Goal: Task Accomplishment & Management: Manage account settings

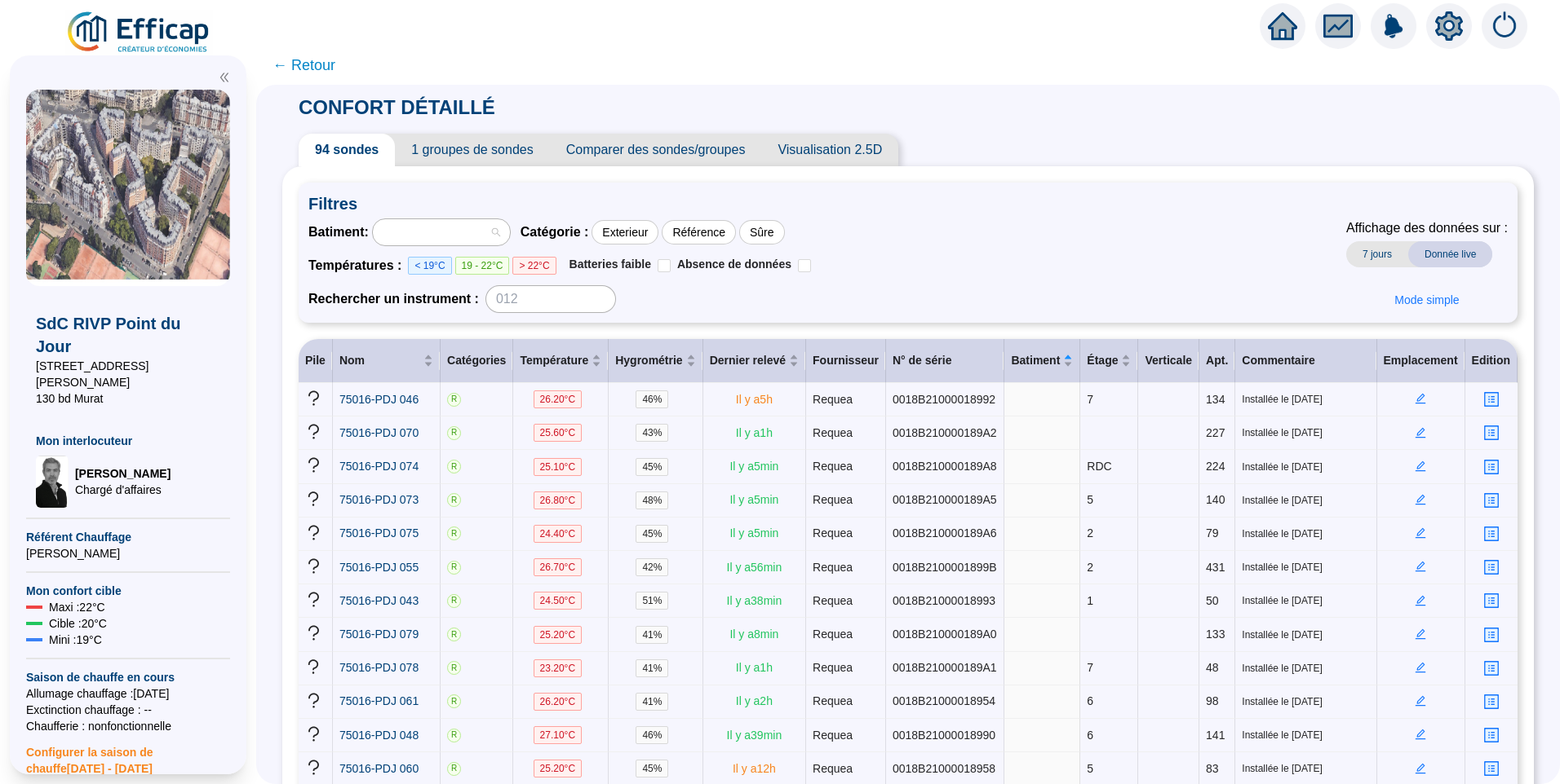
click at [444, 239] on div at bounding box center [432, 231] width 114 height 23
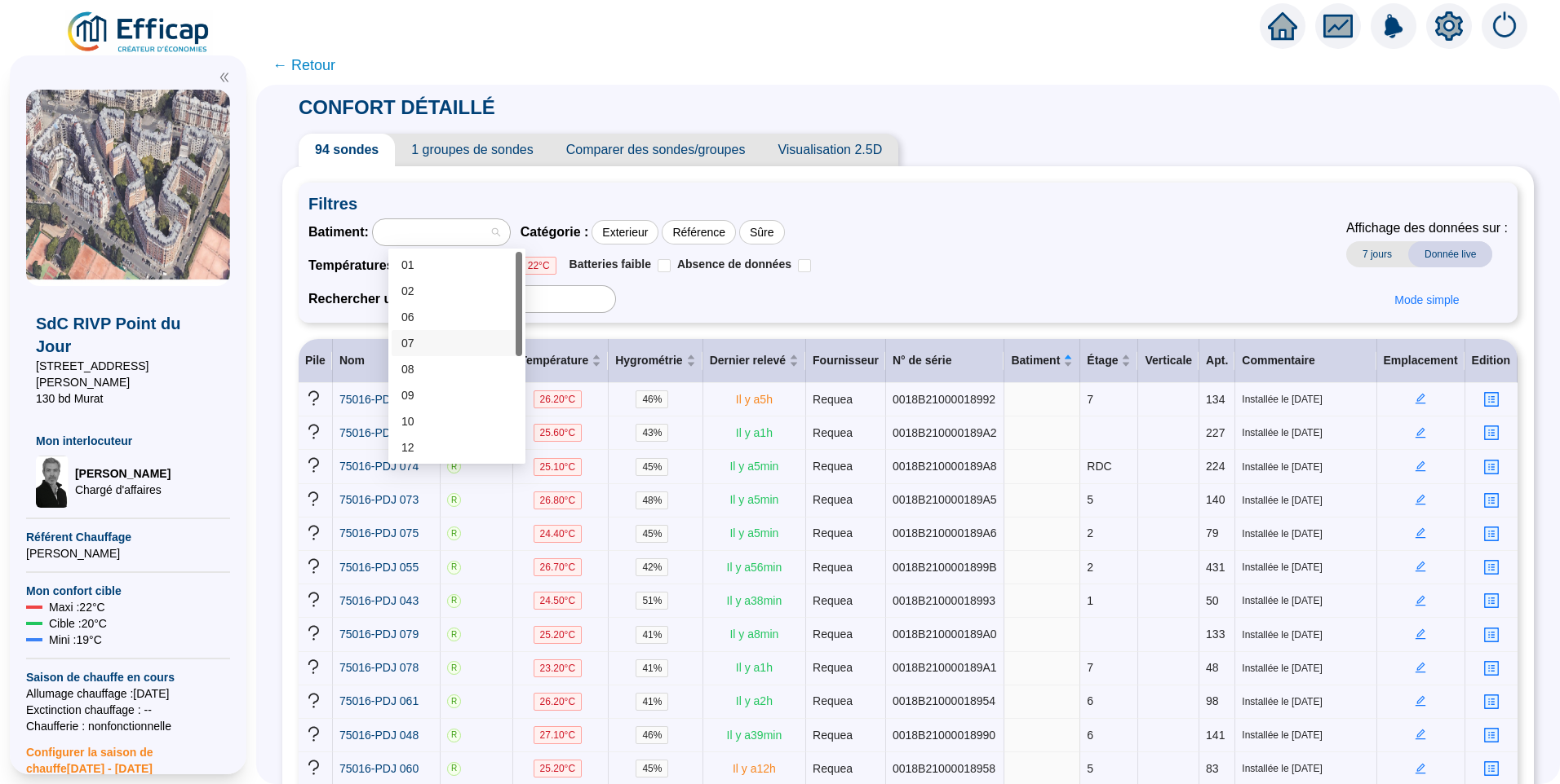
click at [453, 337] on div "07" at bounding box center [457, 343] width 111 height 17
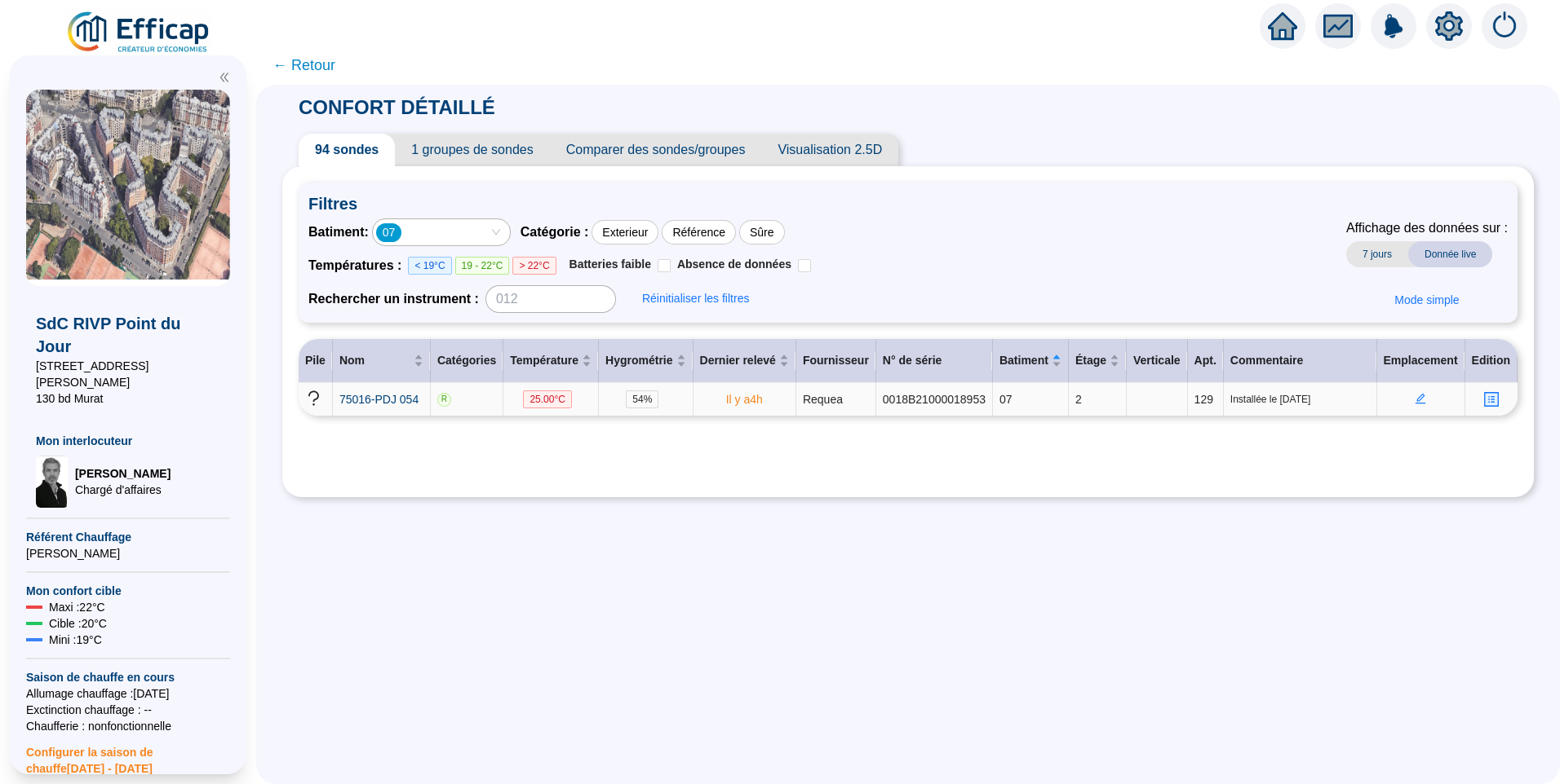
click at [1418, 397] on icon "edit" at bounding box center [1421, 398] width 6 height 6
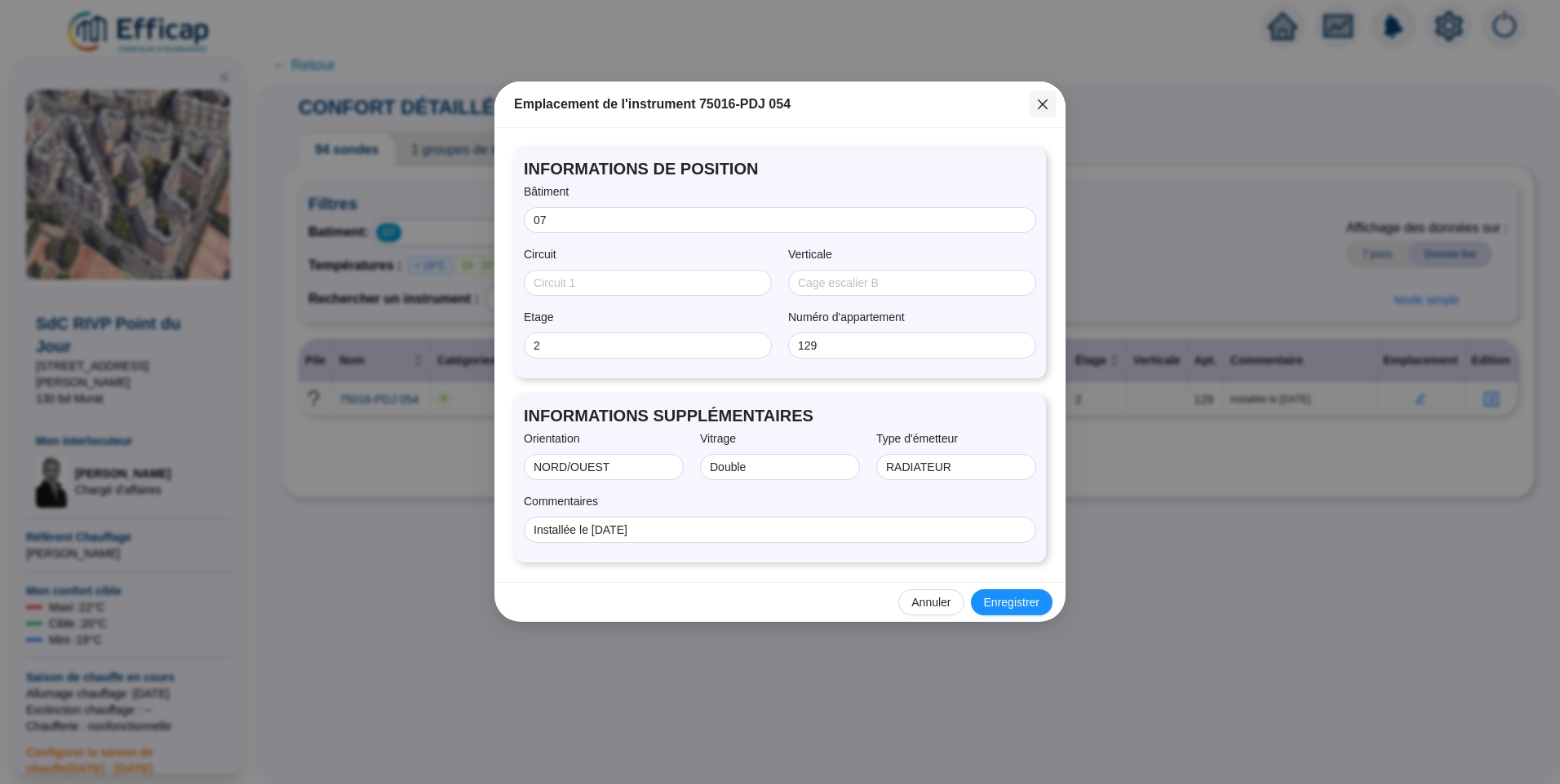
click at [1041, 104] on icon "close" at bounding box center [1043, 105] width 10 height 10
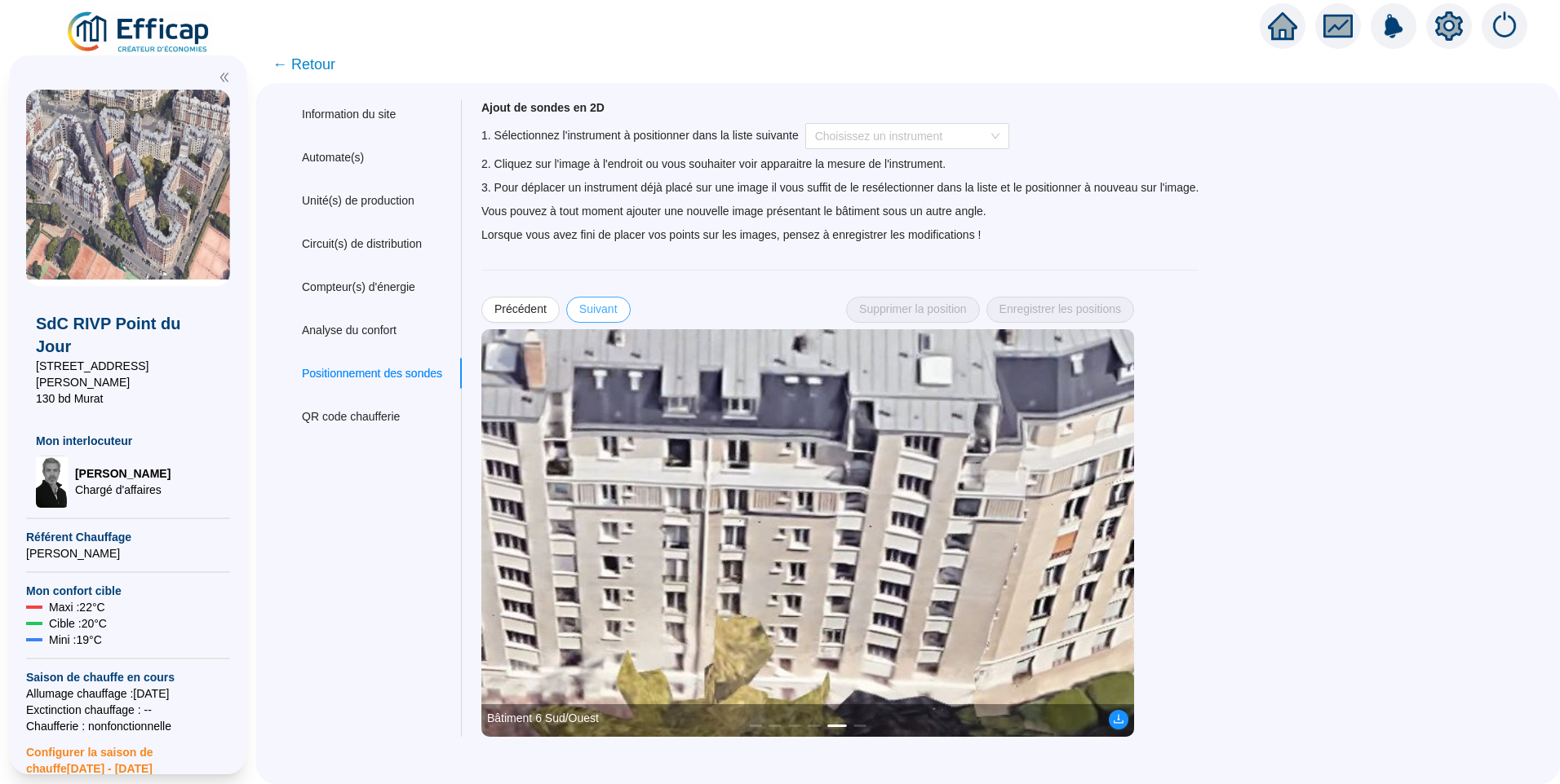
click at [597, 316] on span "Suivant" at bounding box center [597, 308] width 39 height 17
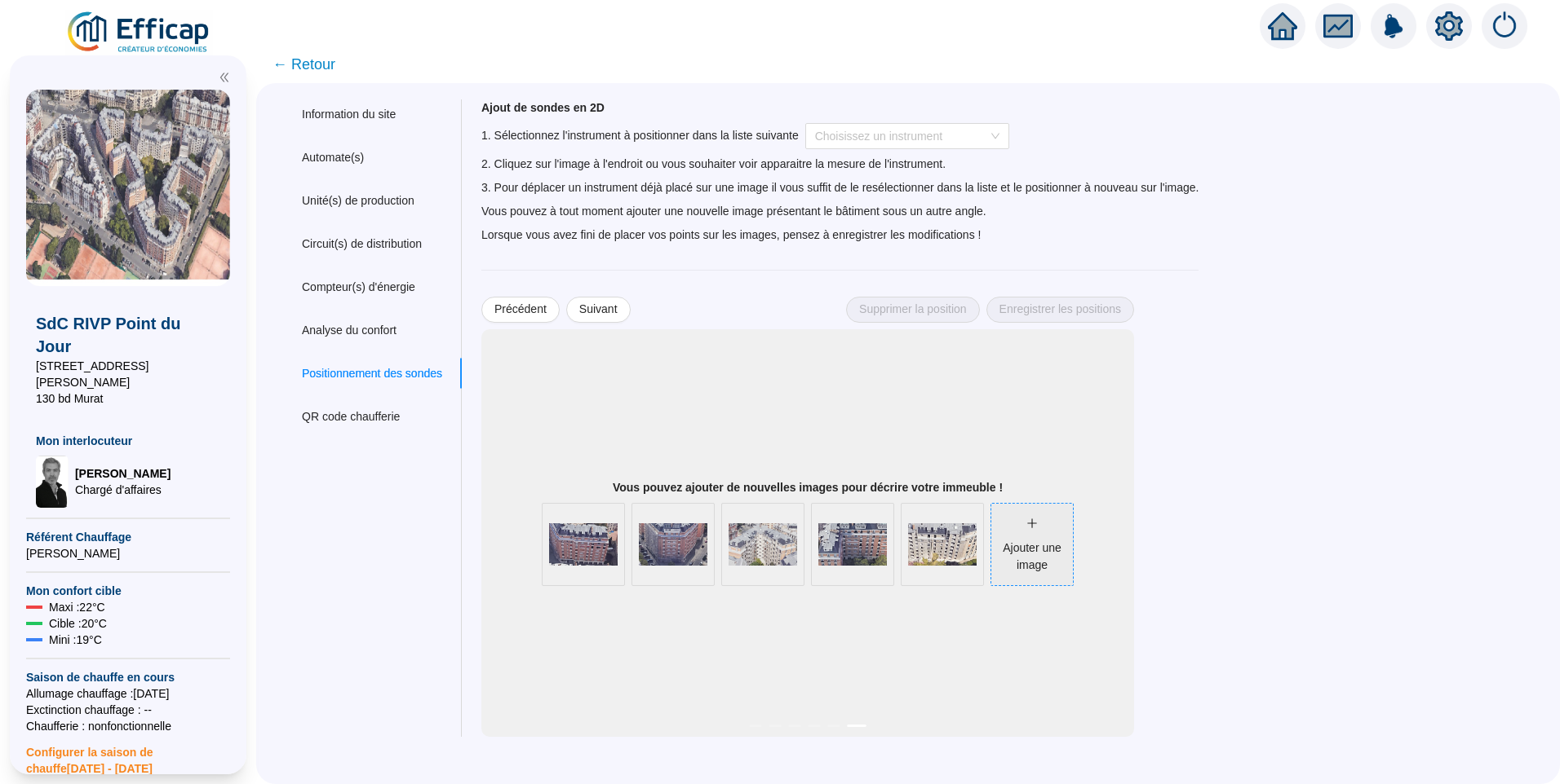
click at [1062, 536] on div "Ajouter une image" at bounding box center [1032, 545] width 81 height 58
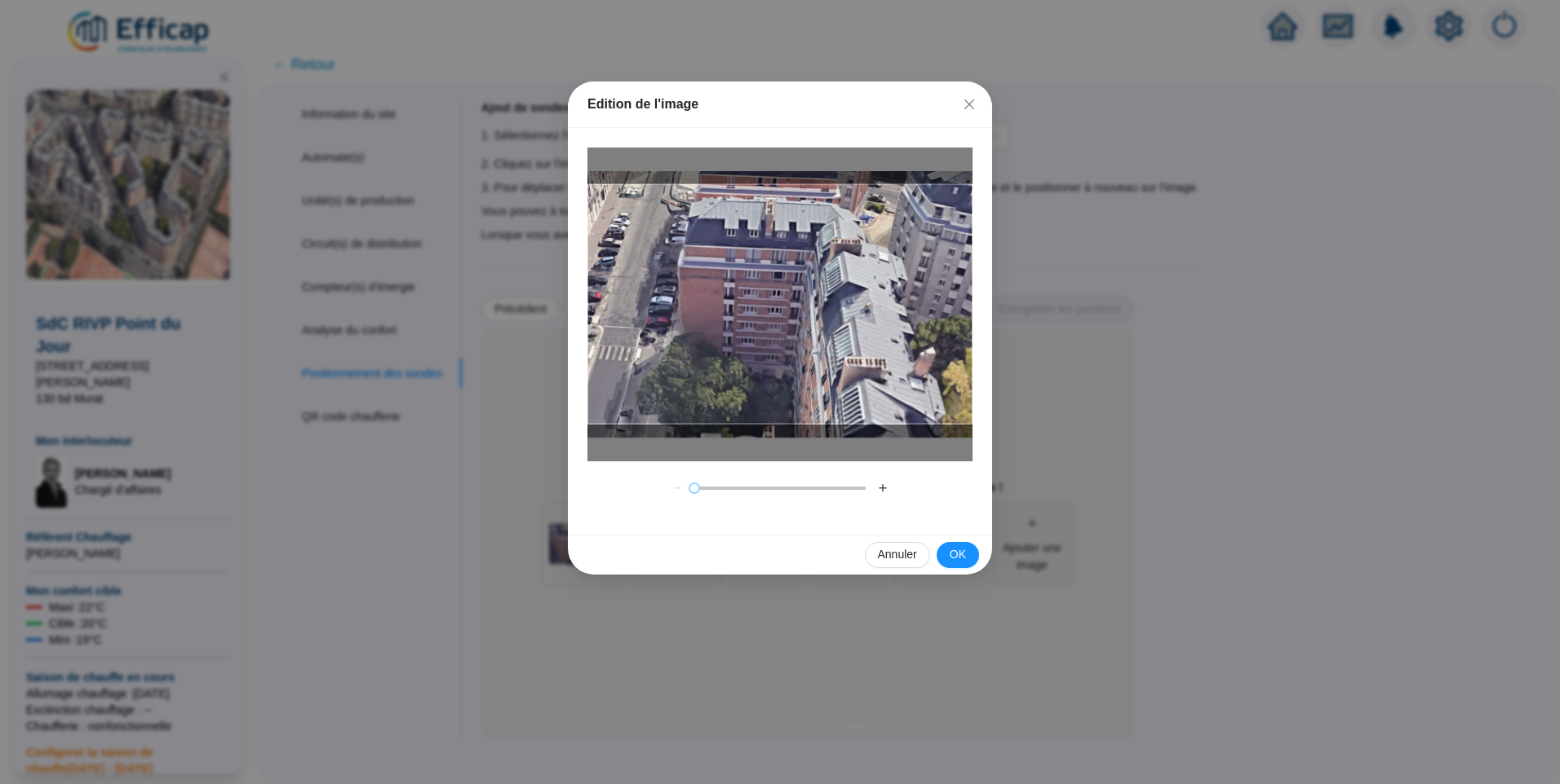
click at [881, 486] on button "＋" at bounding box center [882, 488] width 26 height 26
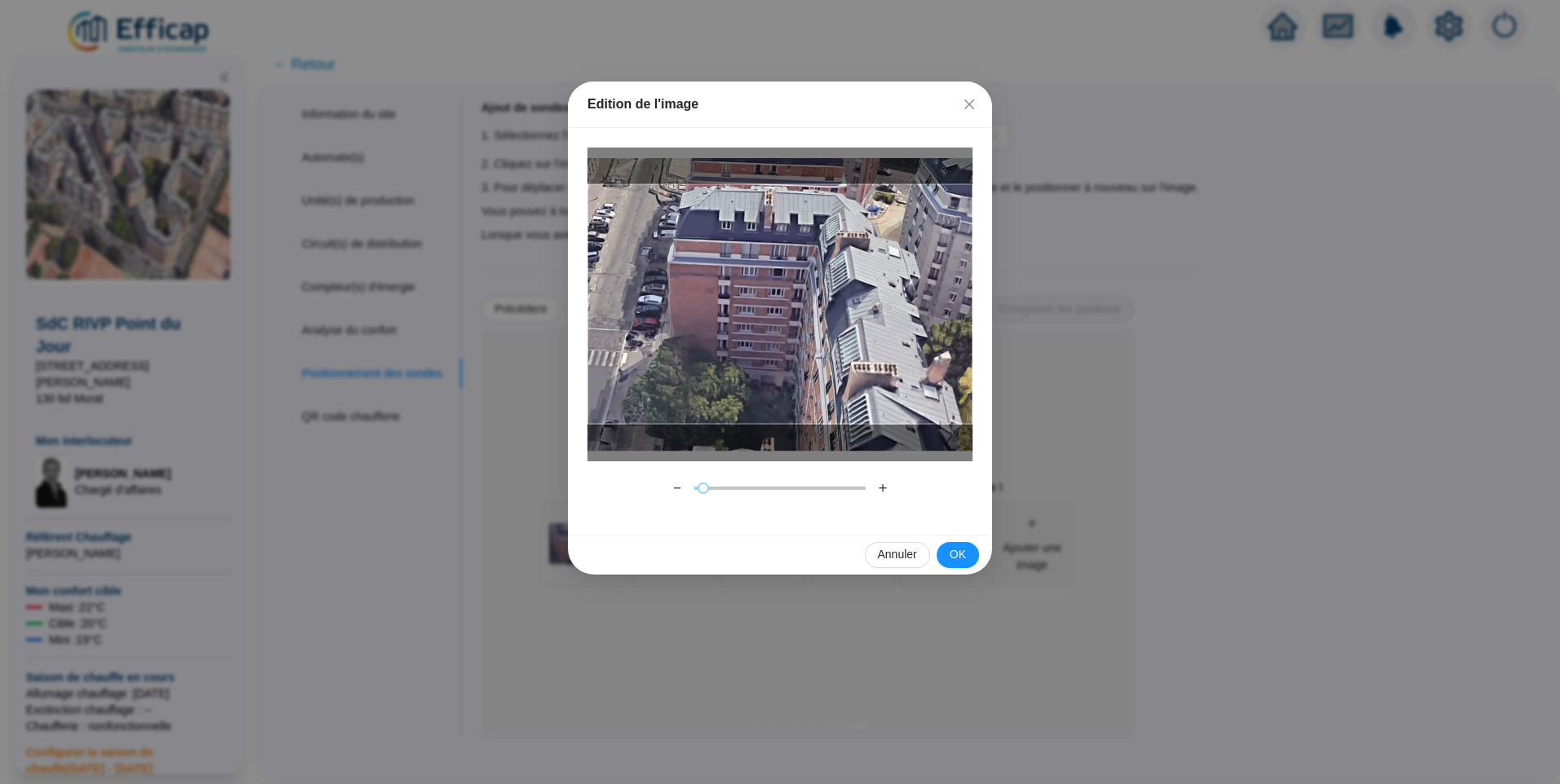
click at [881, 486] on button "＋" at bounding box center [882, 488] width 26 height 26
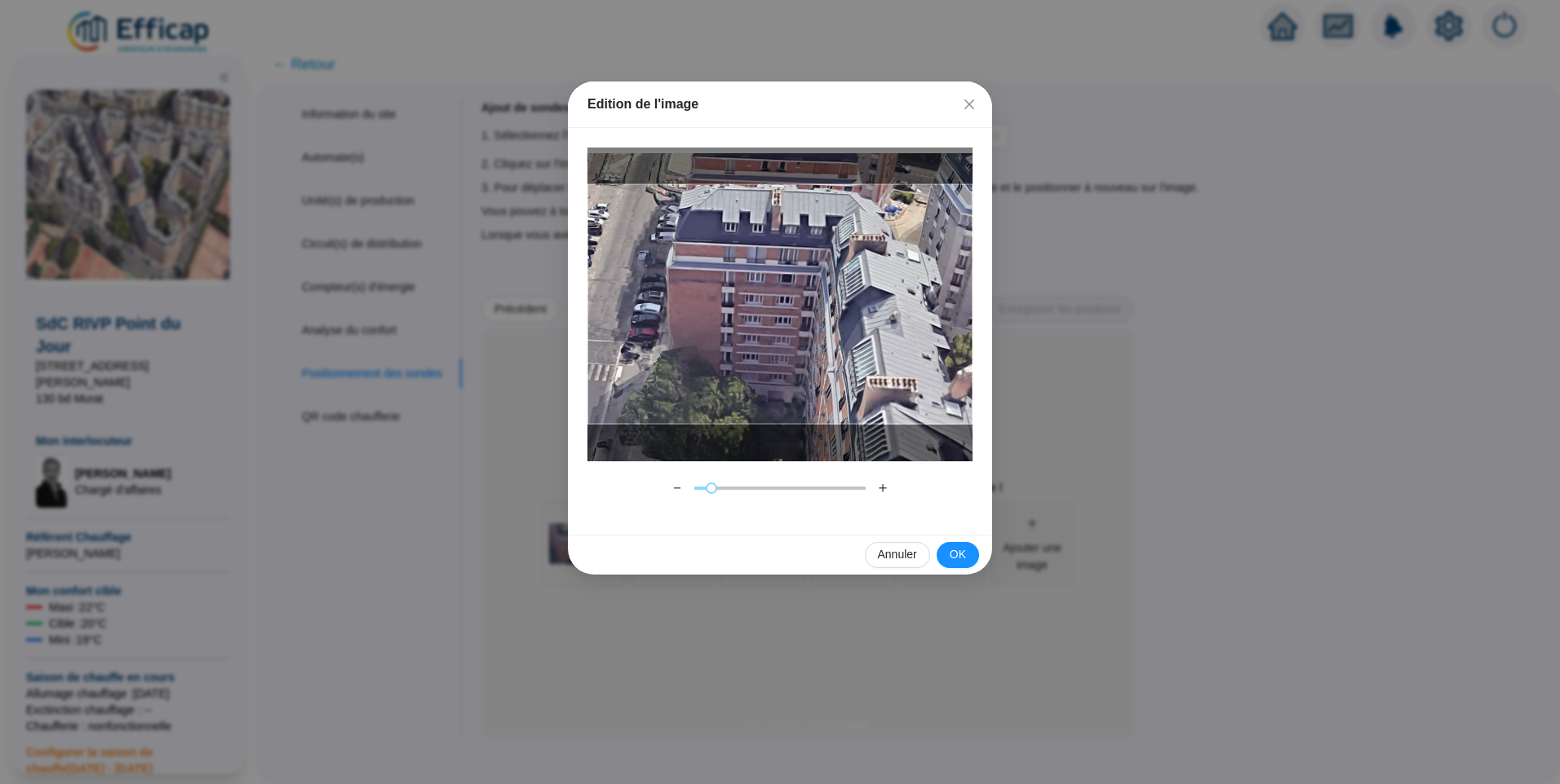
drag, startPoint x: 742, startPoint y: 277, endPoint x: 751, endPoint y: 286, distance: 12.7
click at [751, 286] on div at bounding box center [780, 304] width 385 height 240
click at [878, 490] on button "＋" at bounding box center [882, 488] width 26 height 26
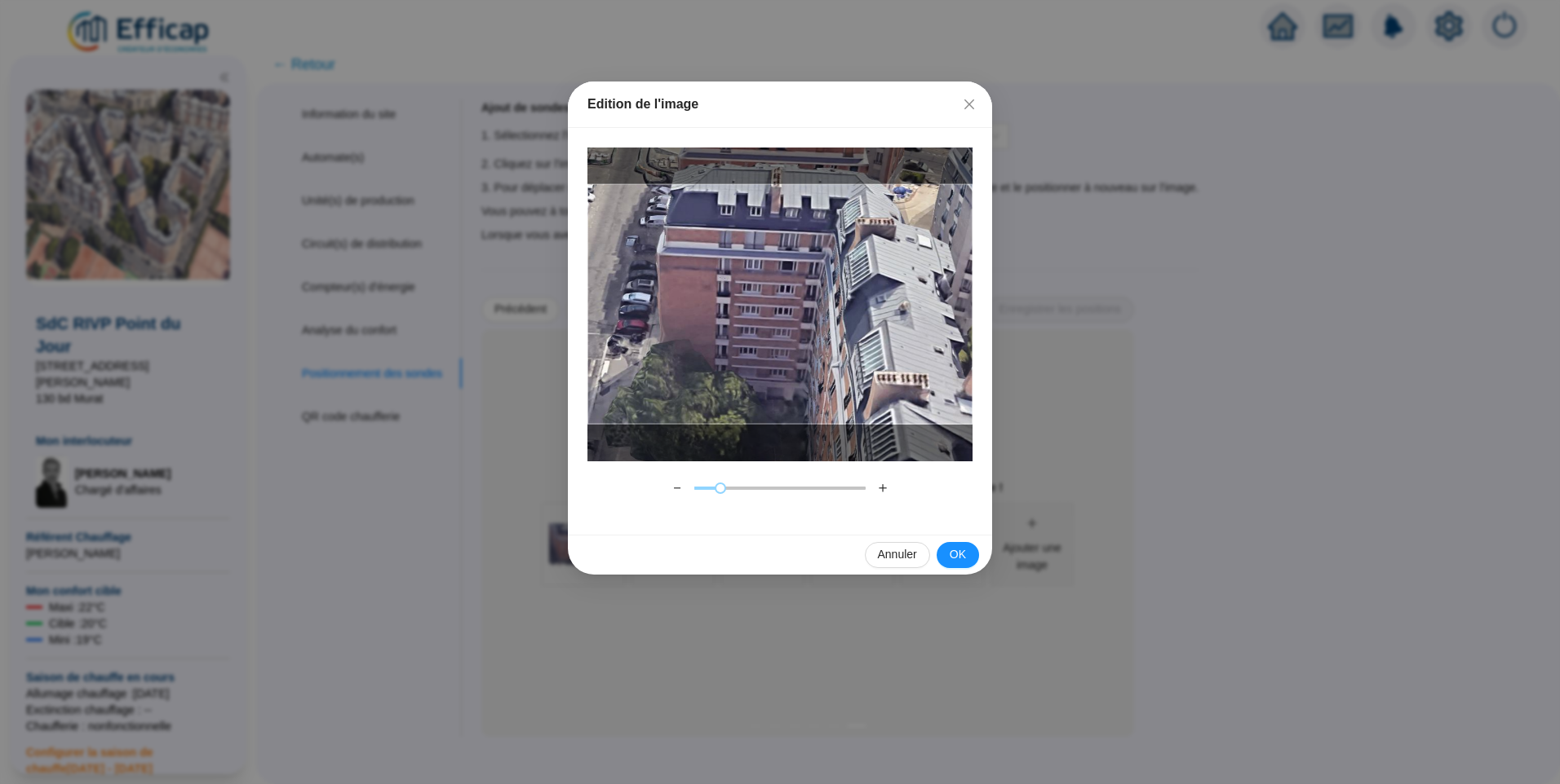
drag, startPoint x: 854, startPoint y: 344, endPoint x: 854, endPoint y: 334, distance: 10.0
click at [854, 334] on div at bounding box center [780, 304] width 385 height 240
click at [951, 555] on span "OK" at bounding box center [958, 554] width 16 height 17
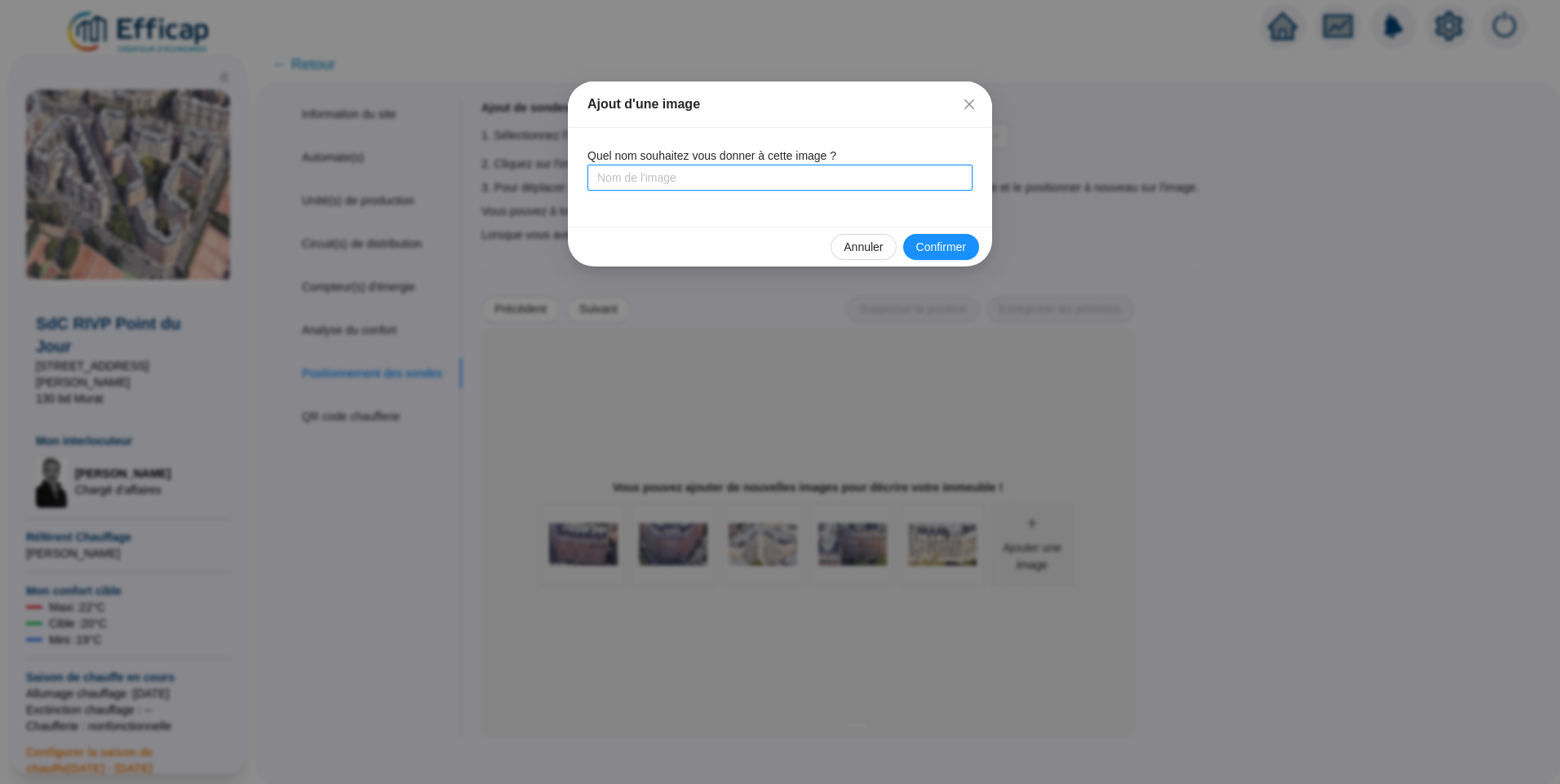
click at [637, 186] on input "text" at bounding box center [780, 178] width 385 height 26
type input "Bâtiment 7 Nord/Ouest"
click at [939, 241] on span "Confirmer" at bounding box center [941, 247] width 49 height 17
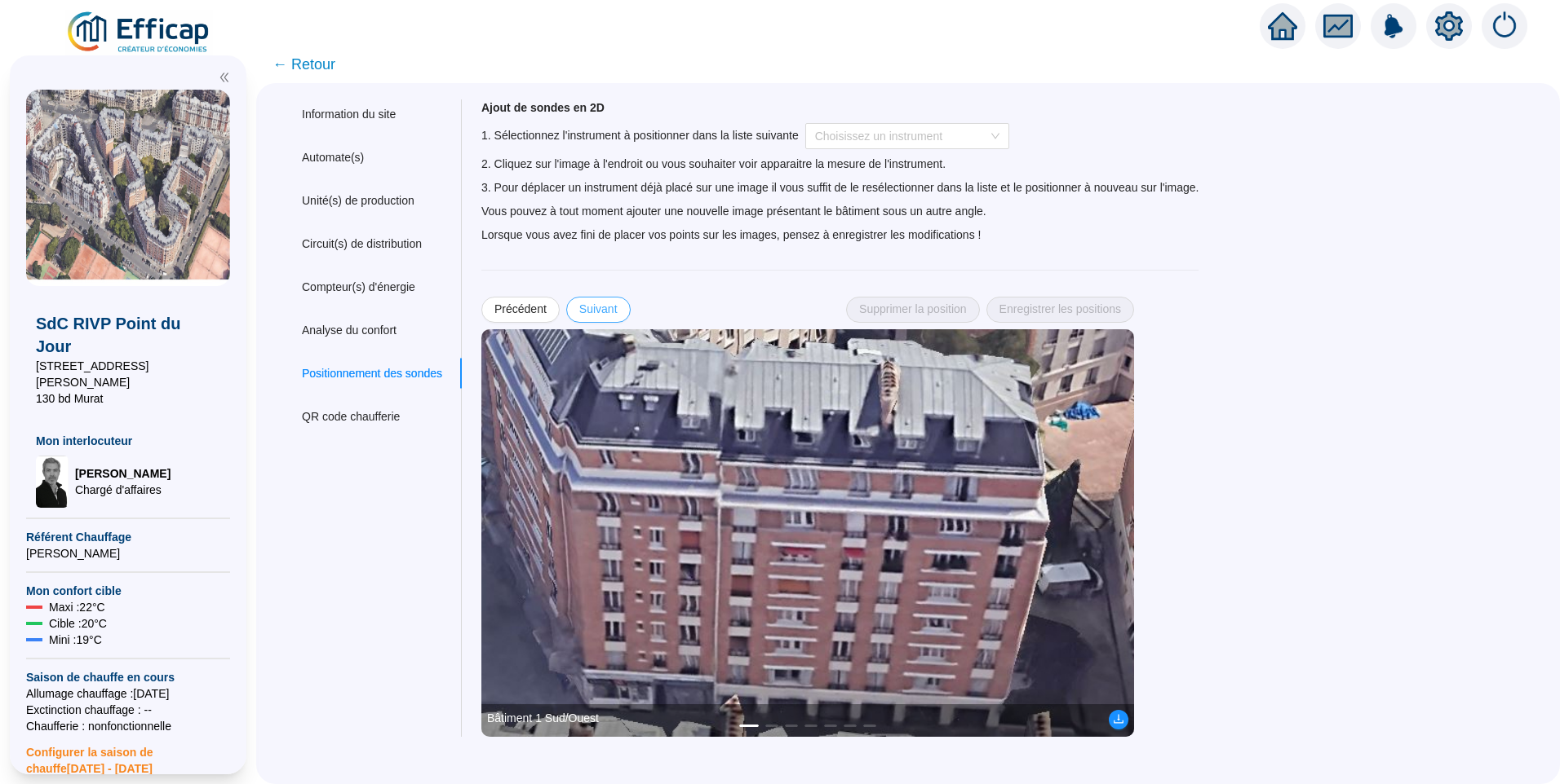
click at [607, 313] on span "Suivant" at bounding box center [597, 308] width 39 height 17
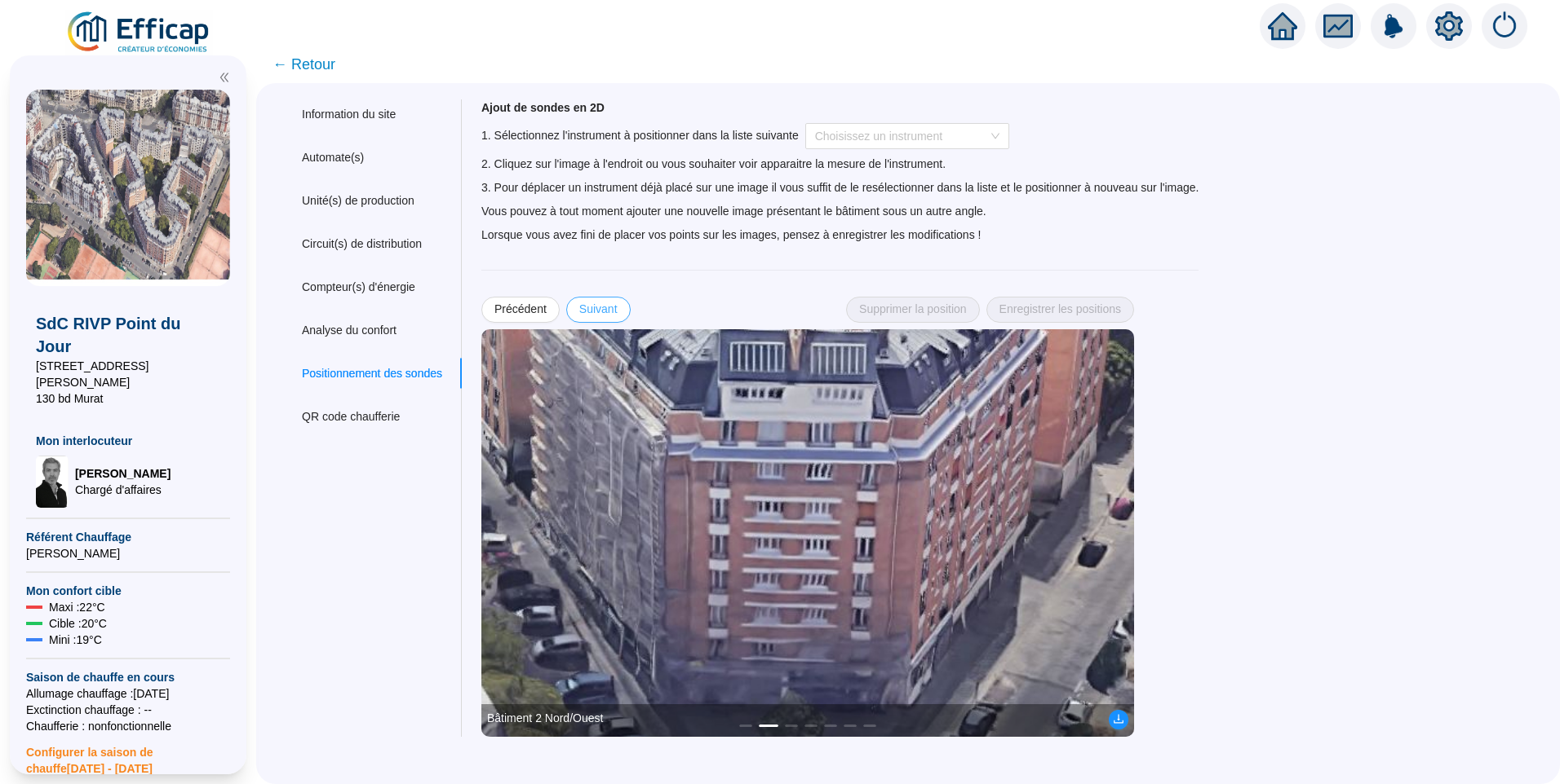
click at [607, 313] on span "Suivant" at bounding box center [597, 308] width 39 height 17
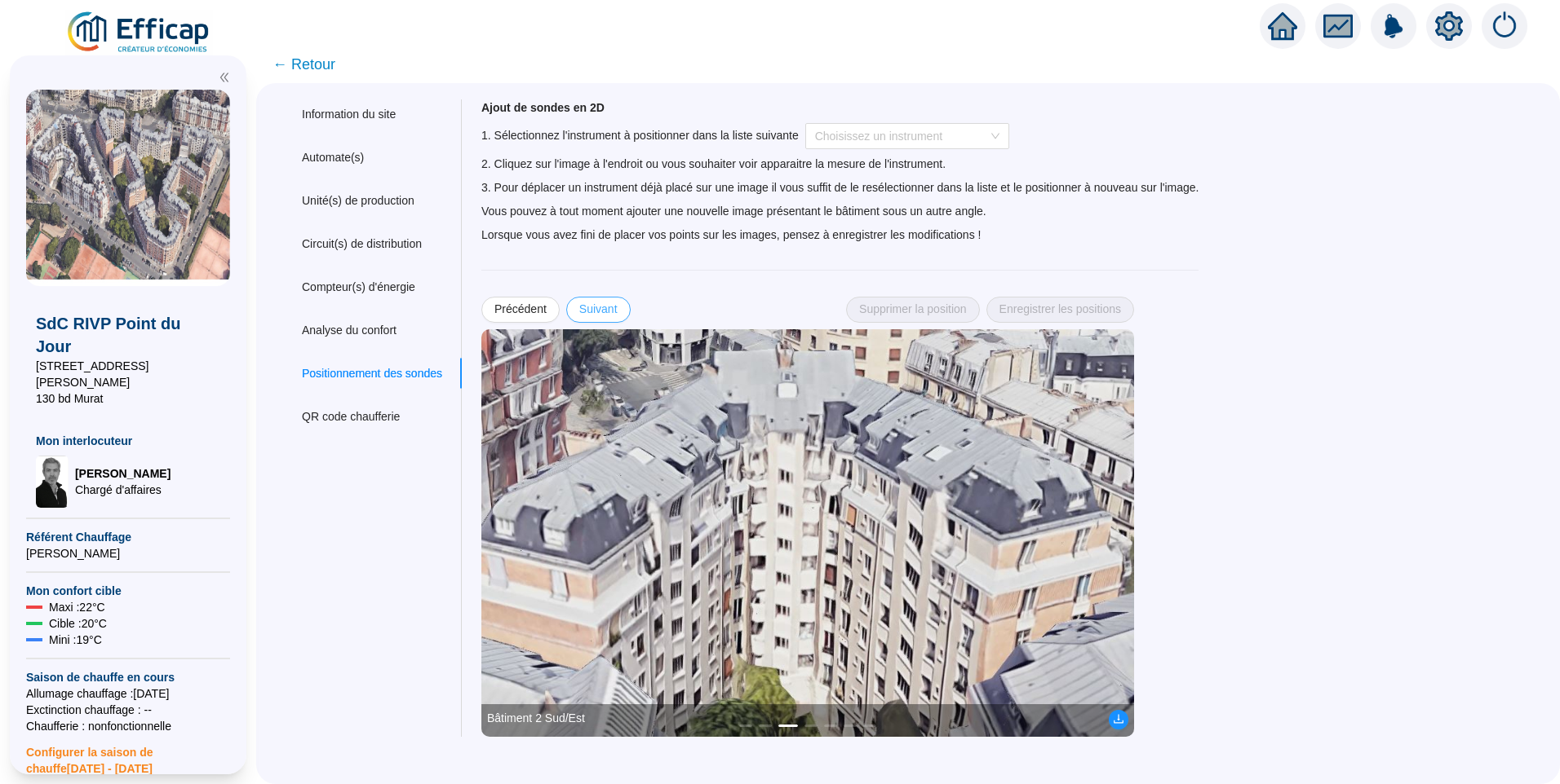
click at [607, 313] on span "Suivant" at bounding box center [597, 308] width 39 height 17
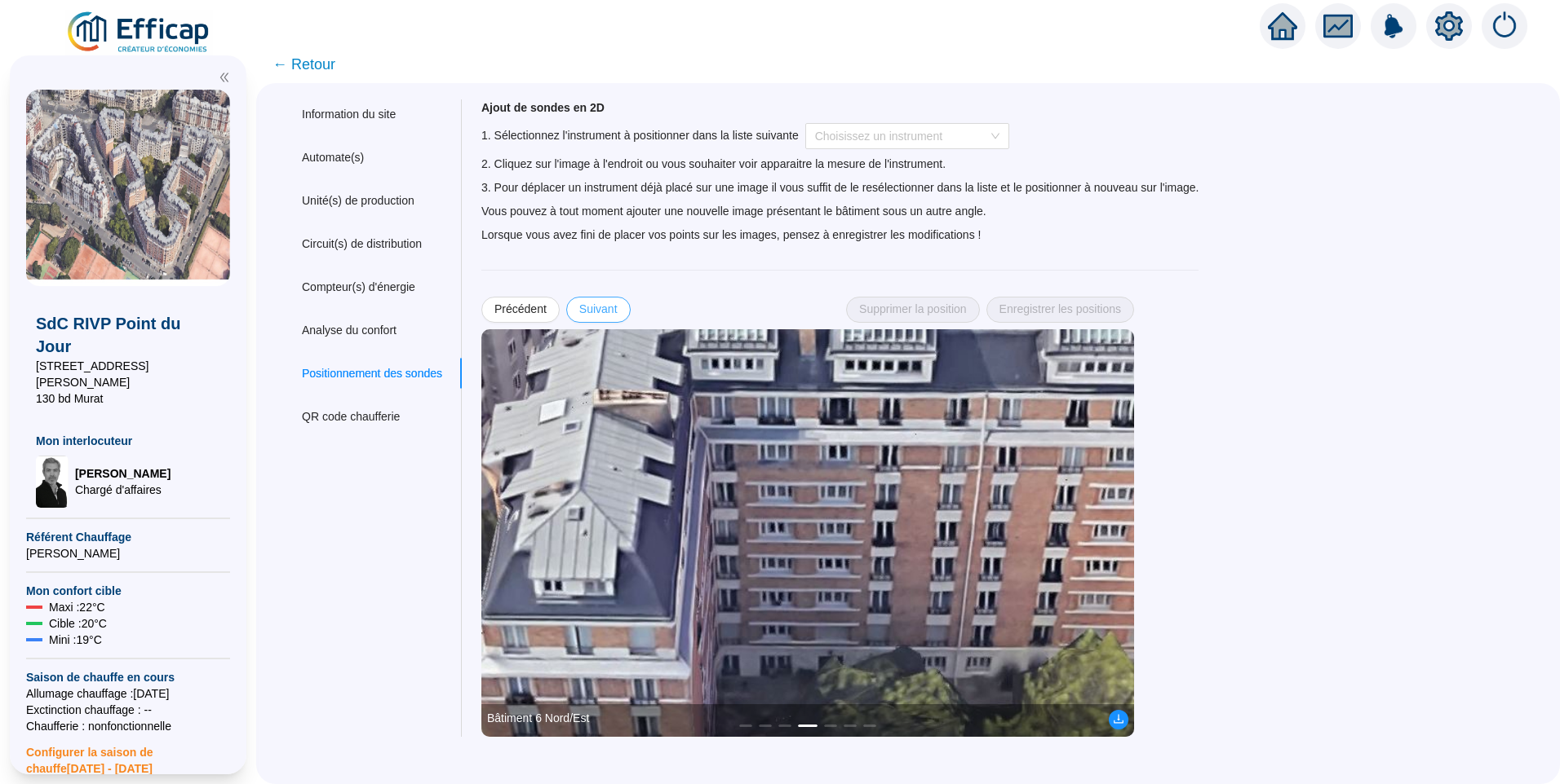
click at [607, 313] on span "Suivant" at bounding box center [597, 308] width 39 height 17
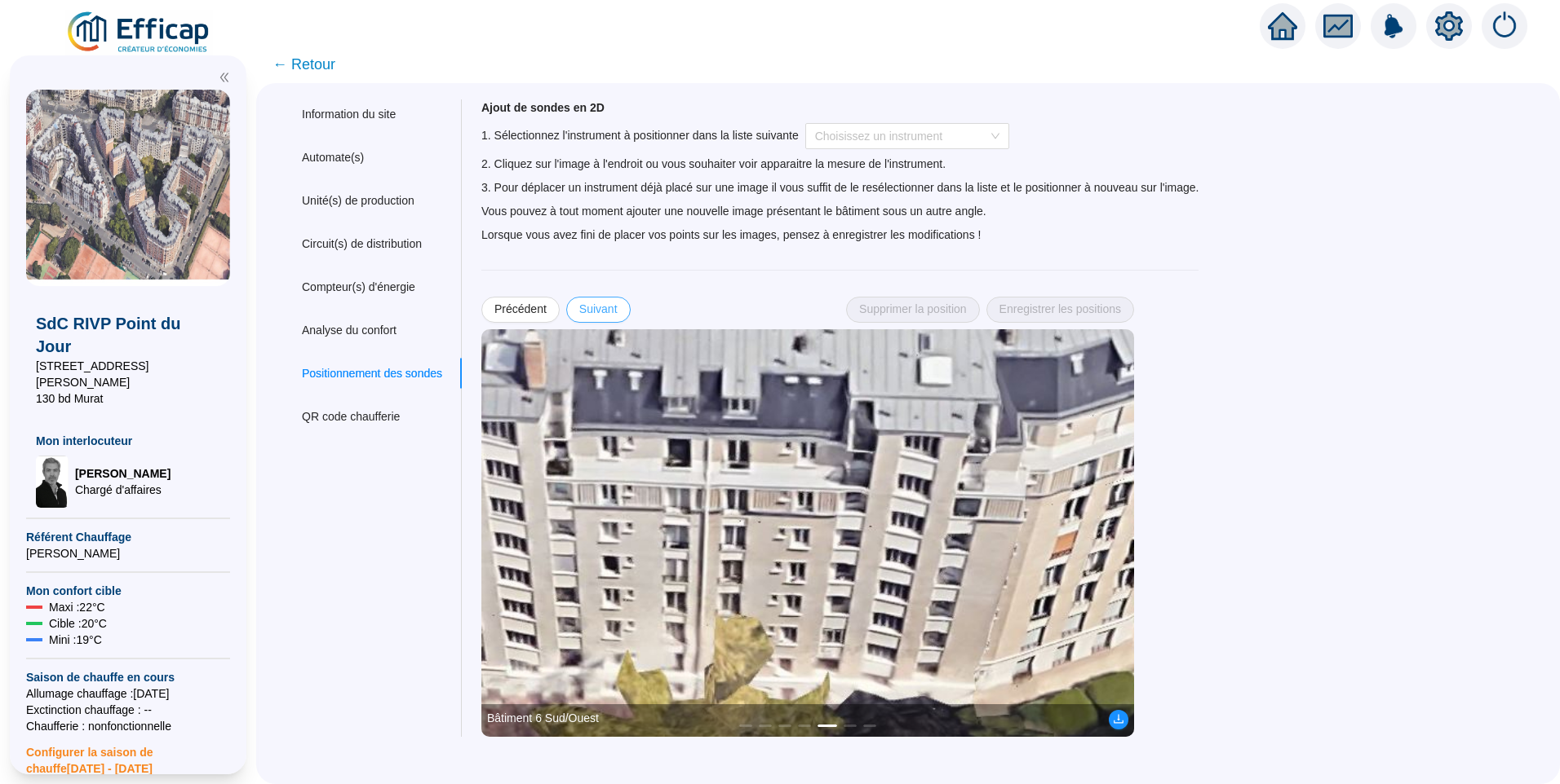
click at [607, 313] on span "Suivant" at bounding box center [597, 308] width 39 height 17
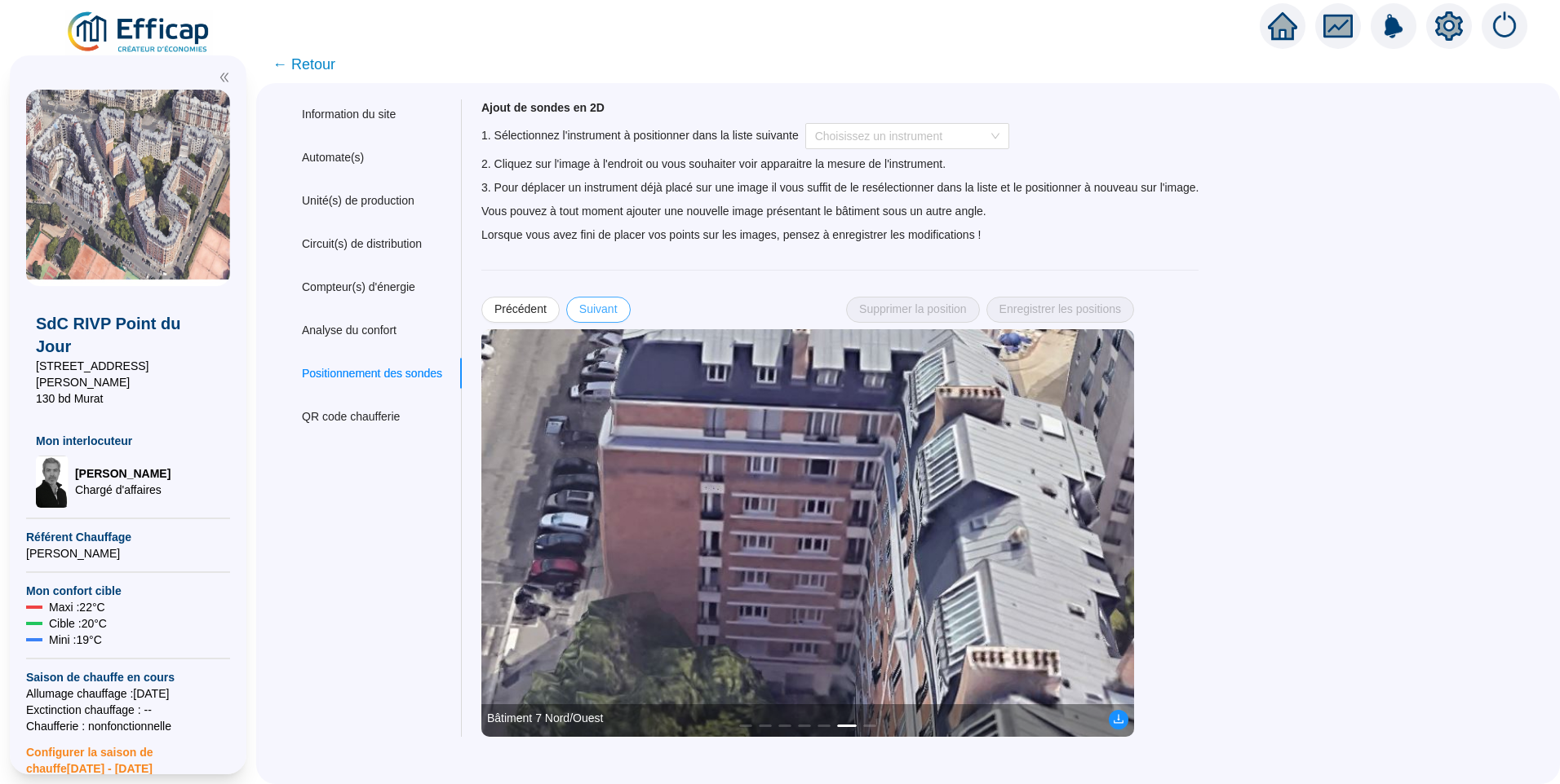
click at [607, 313] on span "Suivant" at bounding box center [597, 308] width 39 height 17
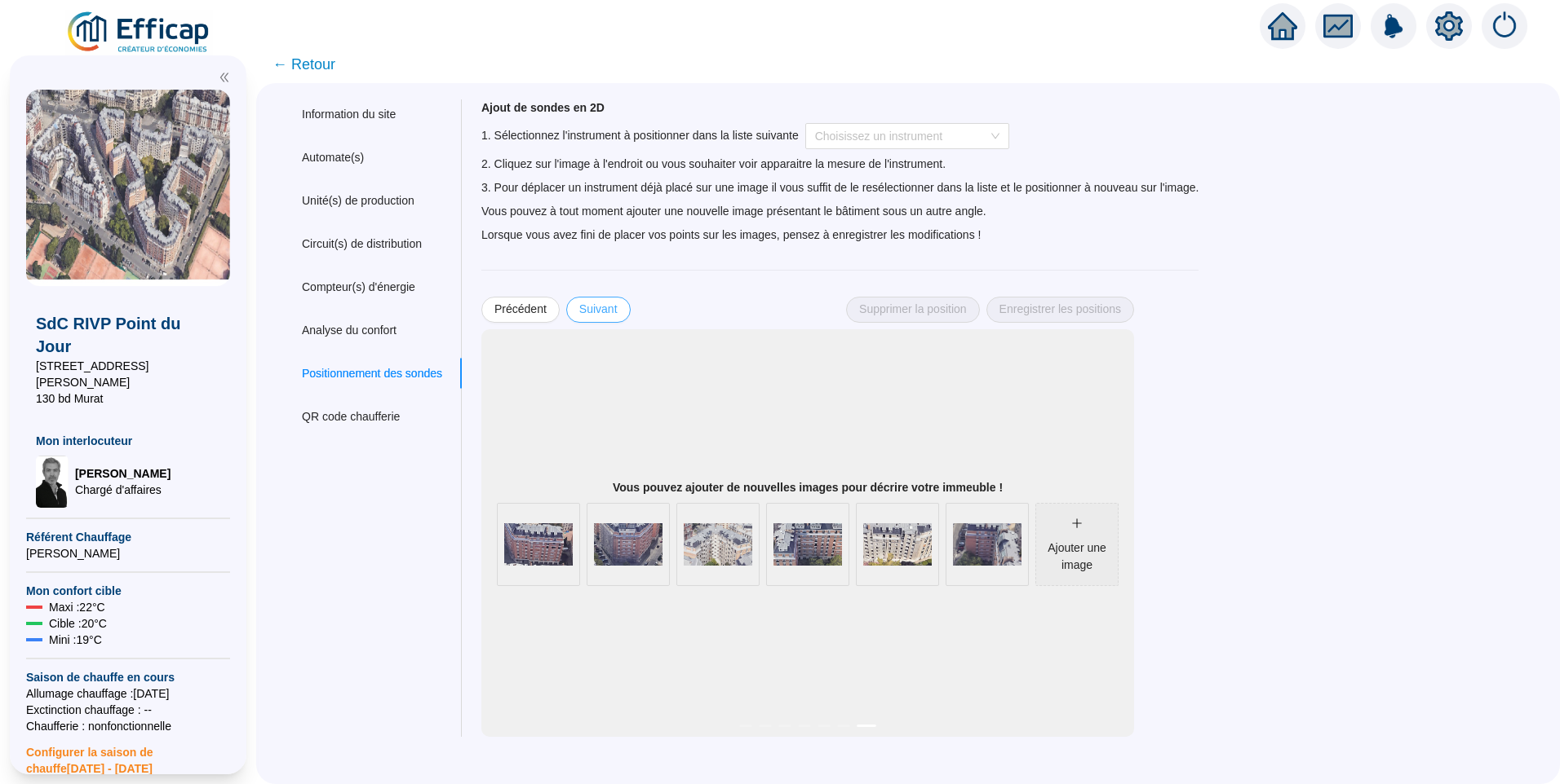
drag, startPoint x: 544, startPoint y: 309, endPoint x: 597, endPoint y: 308, distance: 53.0
click at [544, 309] on span "Précédent" at bounding box center [520, 308] width 52 height 17
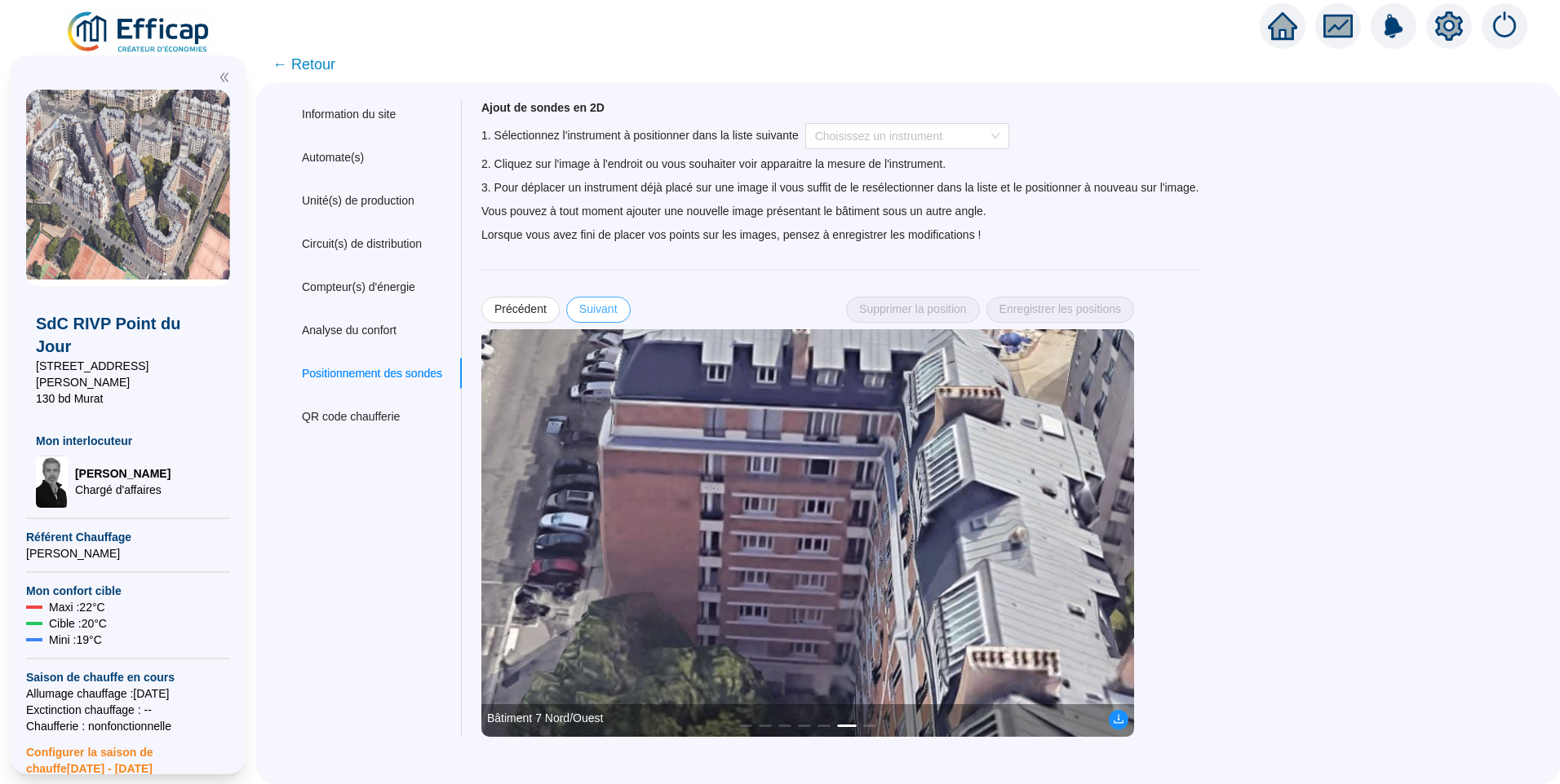
click at [616, 309] on span "Suivant" at bounding box center [597, 308] width 39 height 17
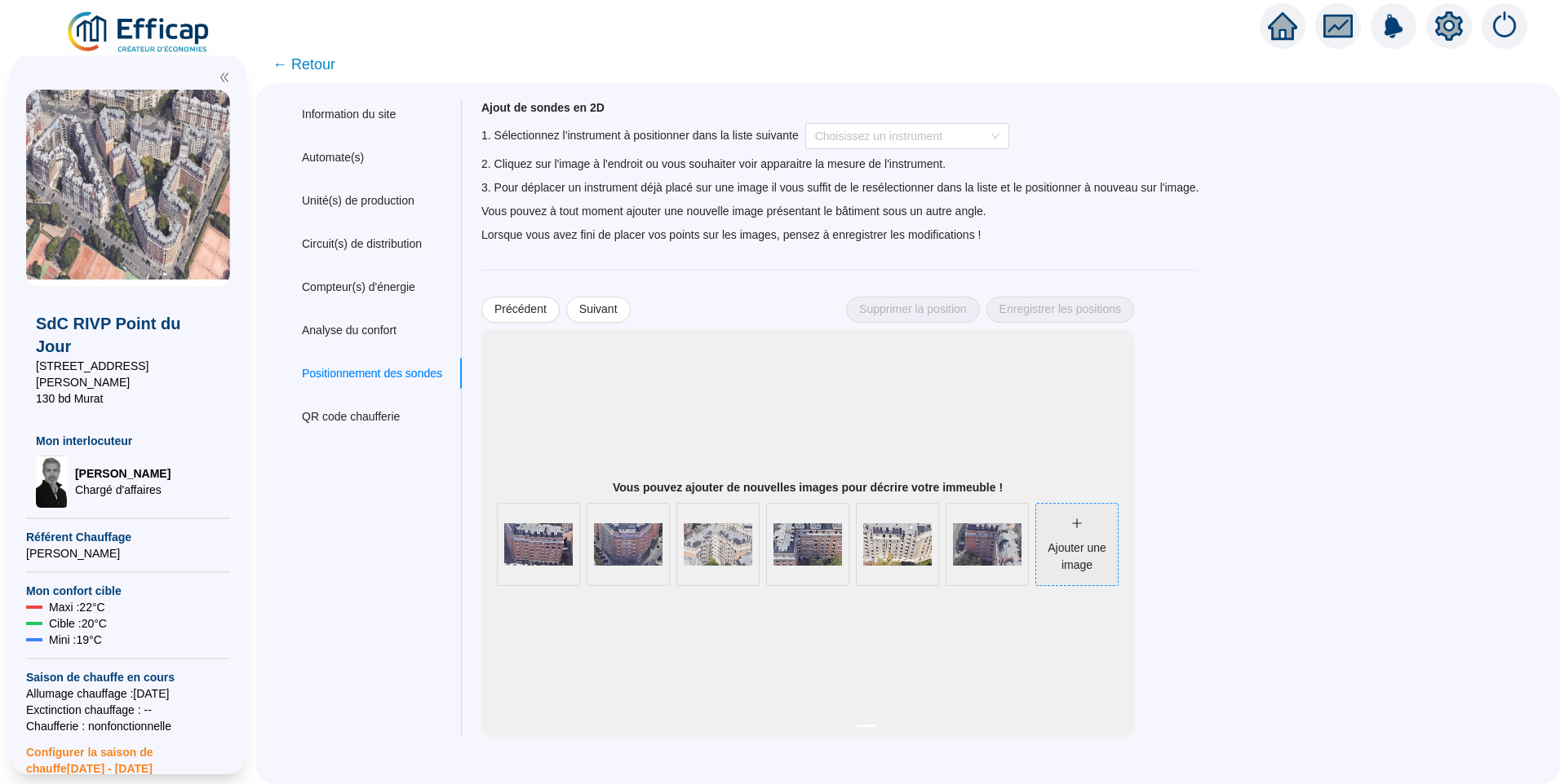
click at [1082, 527] on icon "plus" at bounding box center [1077, 524] width 12 height 12
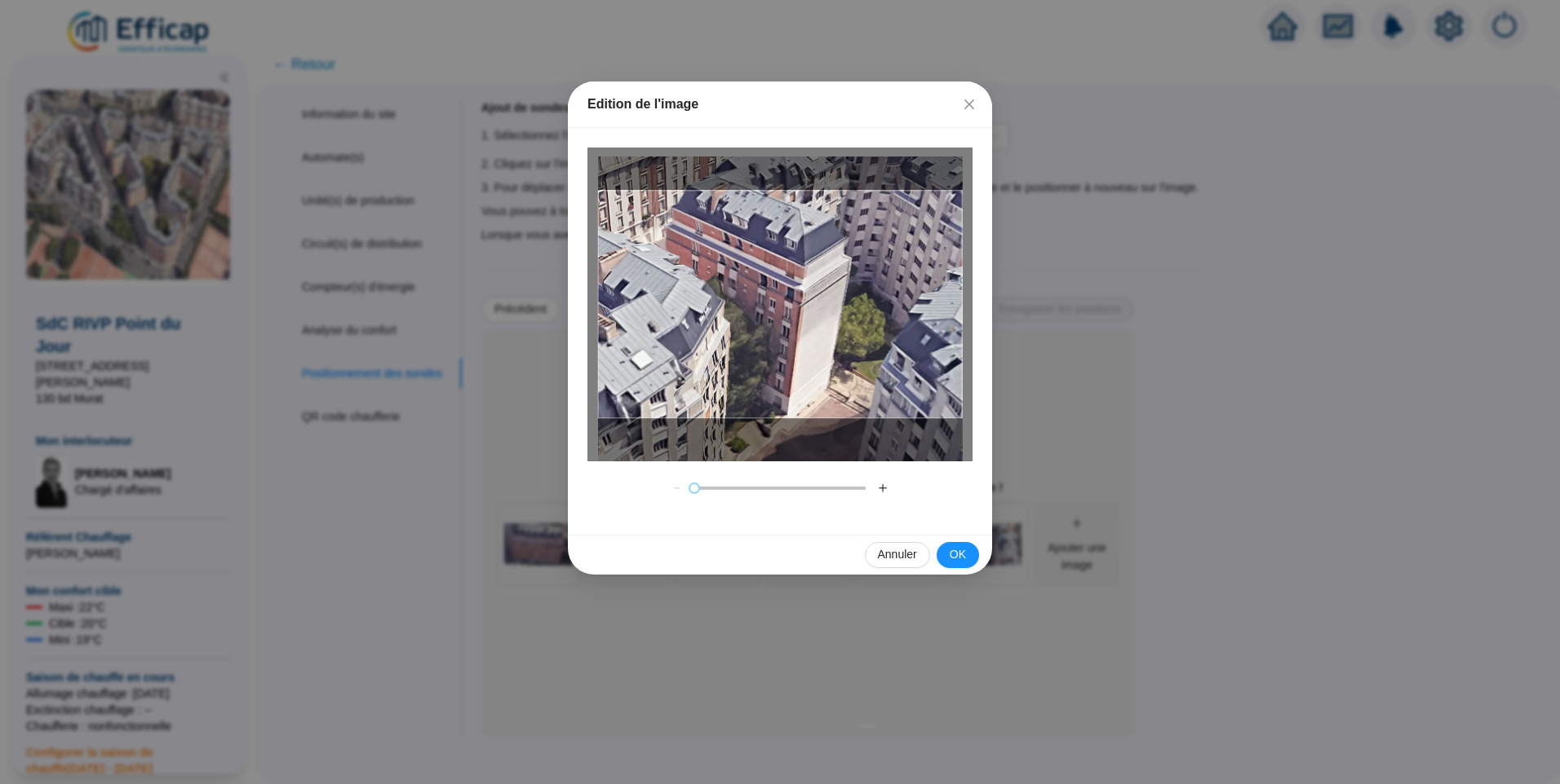
drag, startPoint x: 756, startPoint y: 327, endPoint x: 801, endPoint y: 336, distance: 45.9
click at [801, 336] on div at bounding box center [780, 305] width 365 height 227
click at [944, 555] on button "OK" at bounding box center [958, 555] width 43 height 26
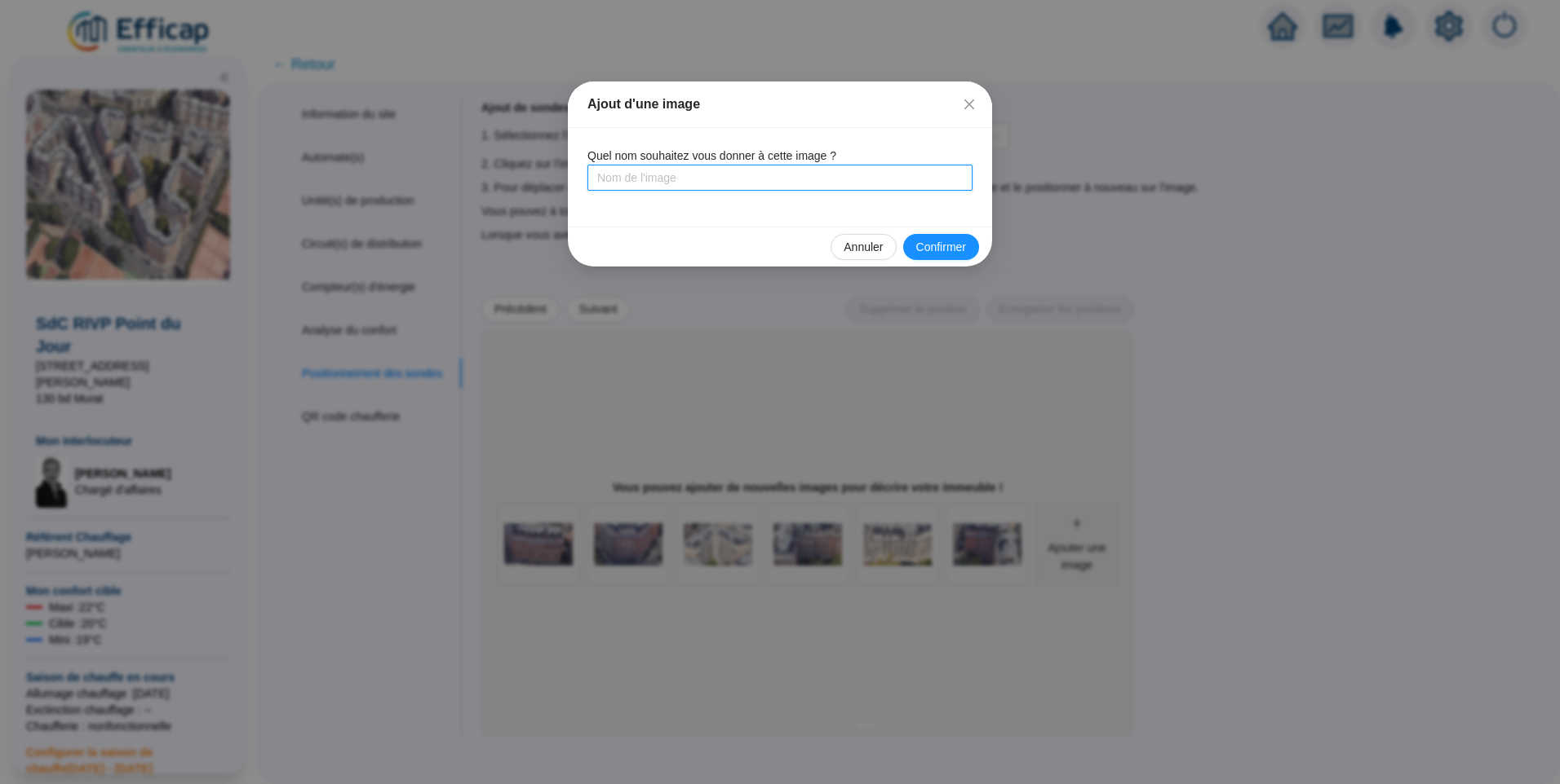
click at [769, 174] on input "text" at bounding box center [780, 178] width 385 height 26
type input "Bâtiment 8 Est"
click at [934, 246] on span "Confirmer" at bounding box center [941, 247] width 49 height 17
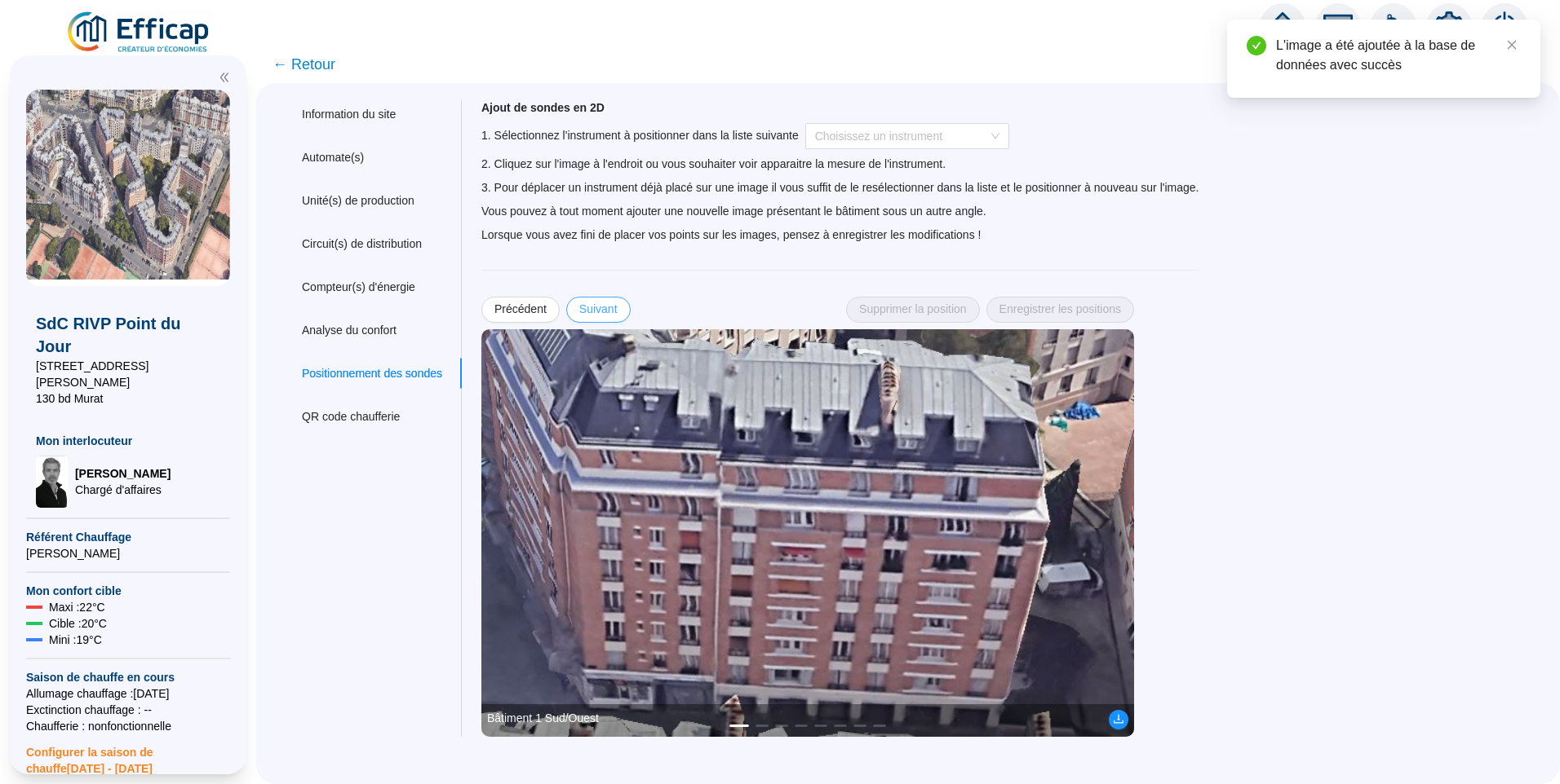
click at [621, 300] on button "Suivant" at bounding box center [597, 309] width 64 height 26
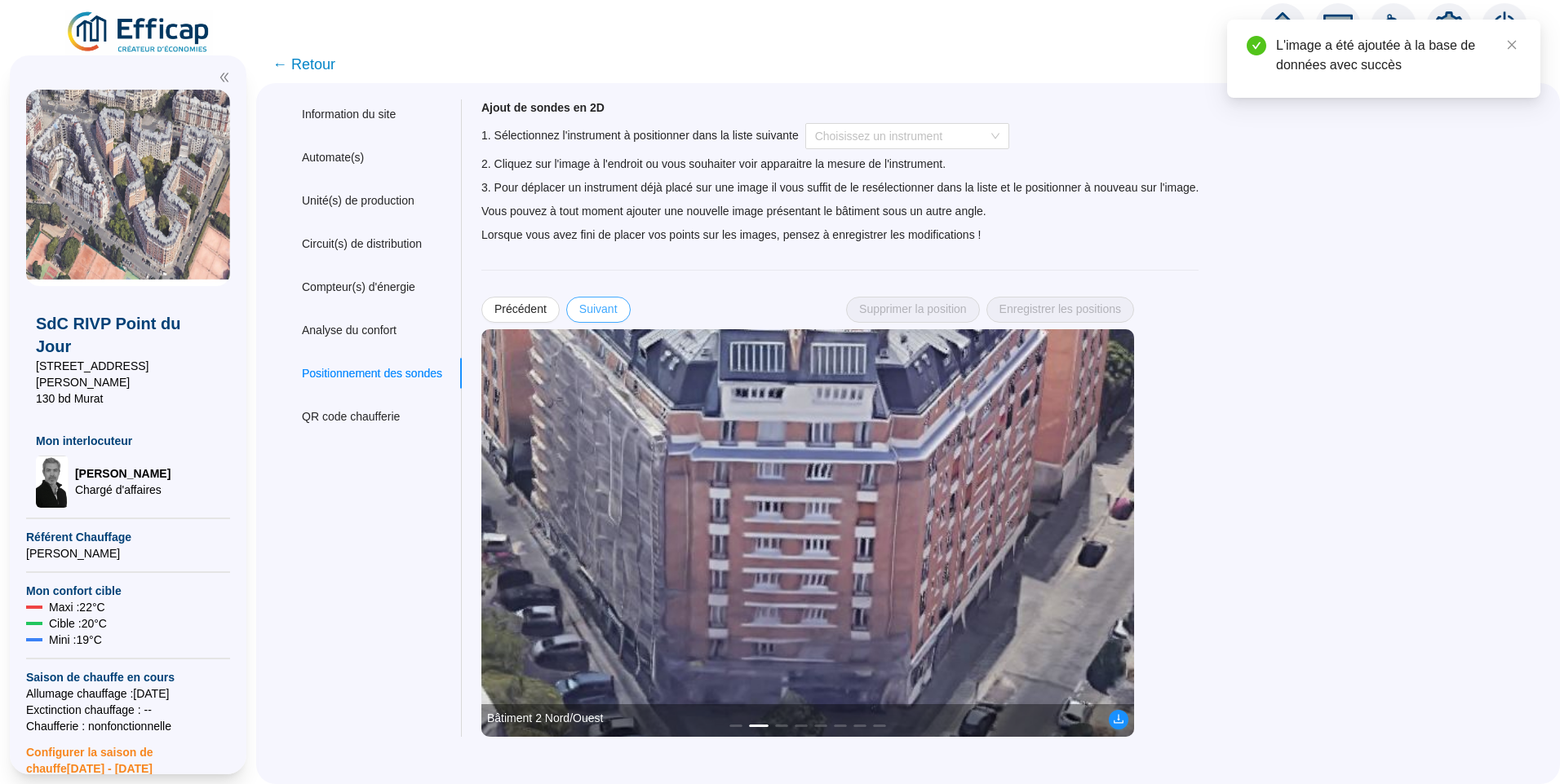
click at [621, 300] on button "Suivant" at bounding box center [597, 309] width 64 height 26
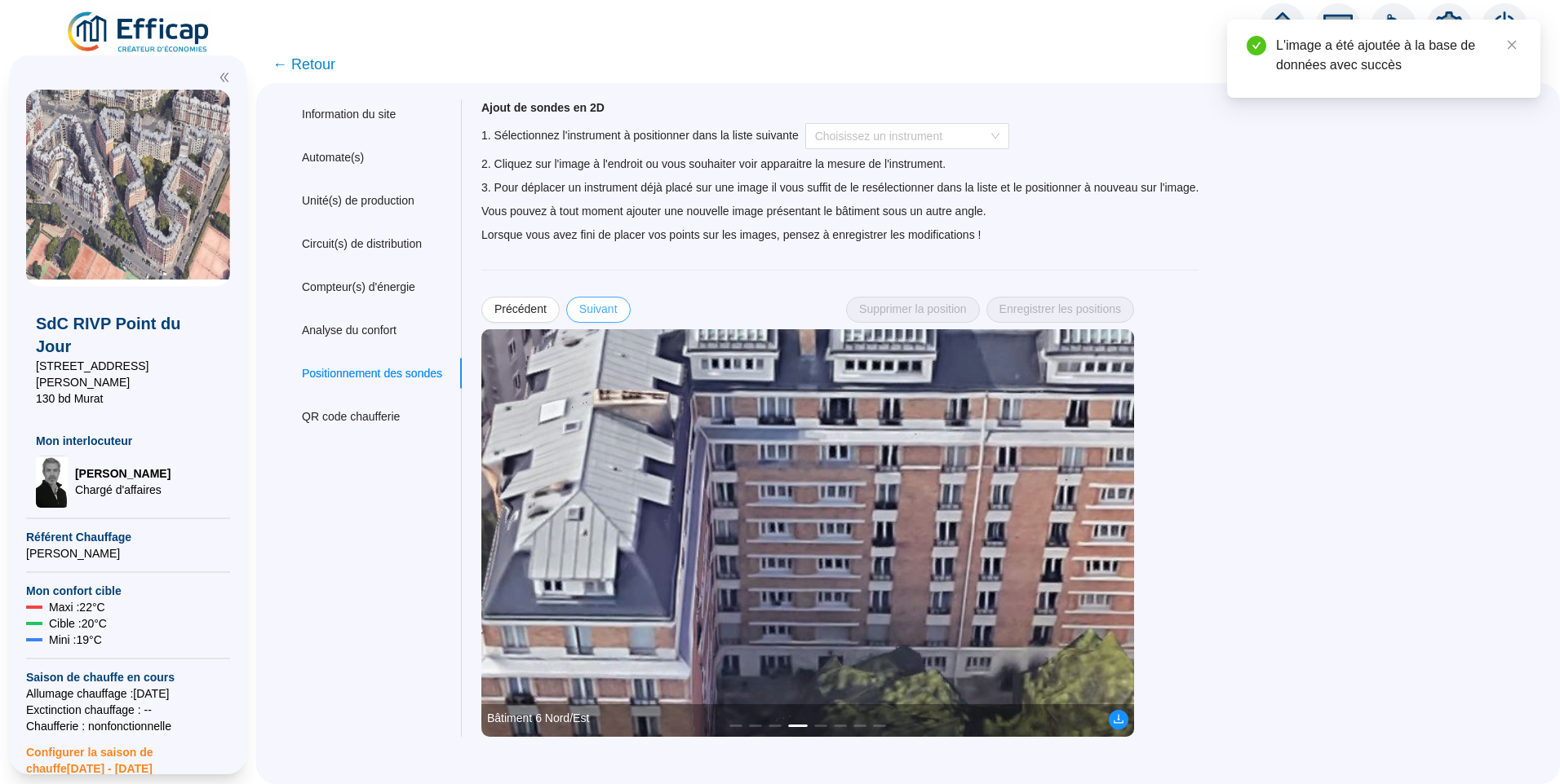
click at [621, 300] on button "Suivant" at bounding box center [597, 309] width 64 height 26
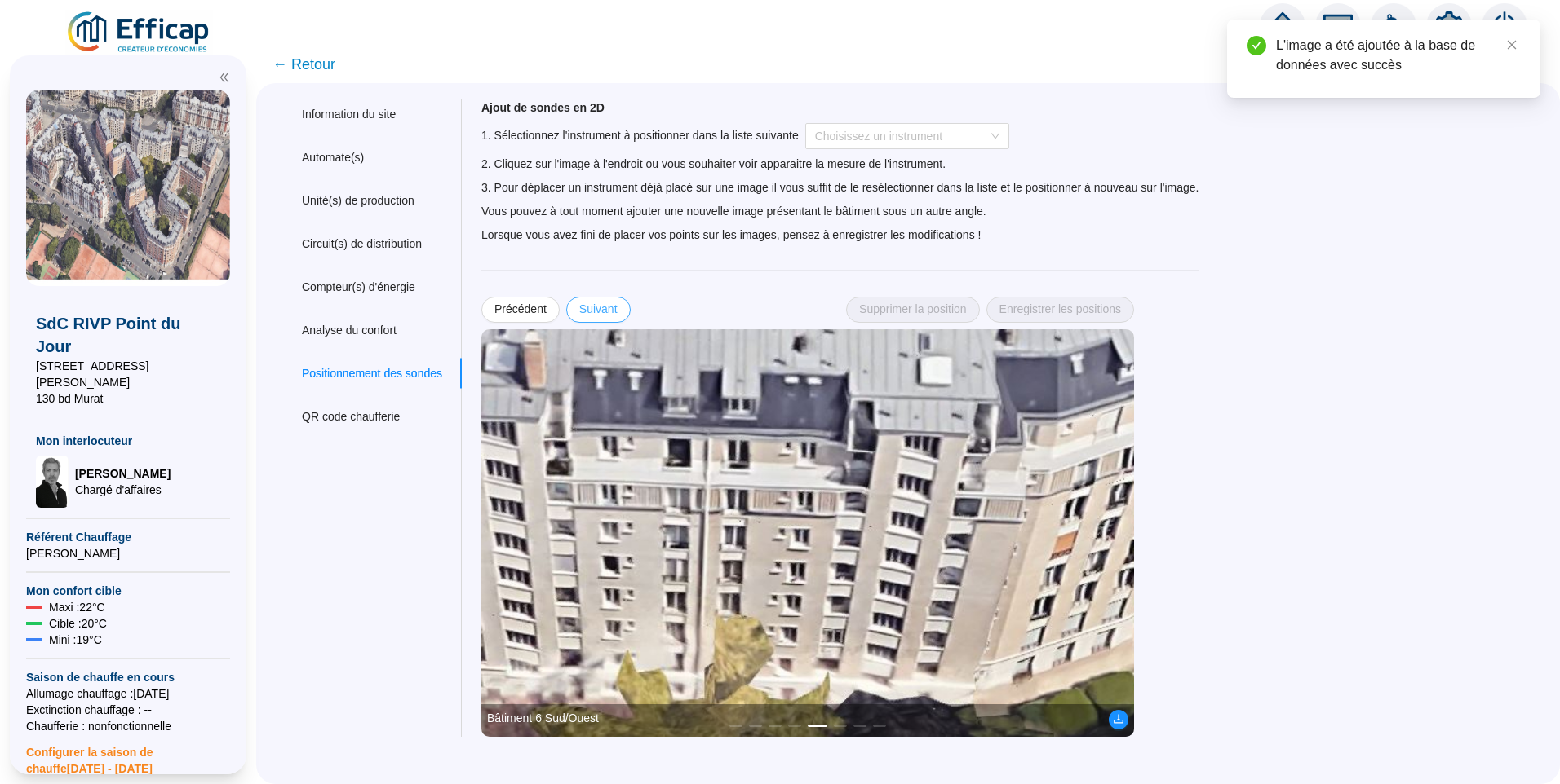
click at [621, 300] on button "Suivant" at bounding box center [597, 309] width 64 height 26
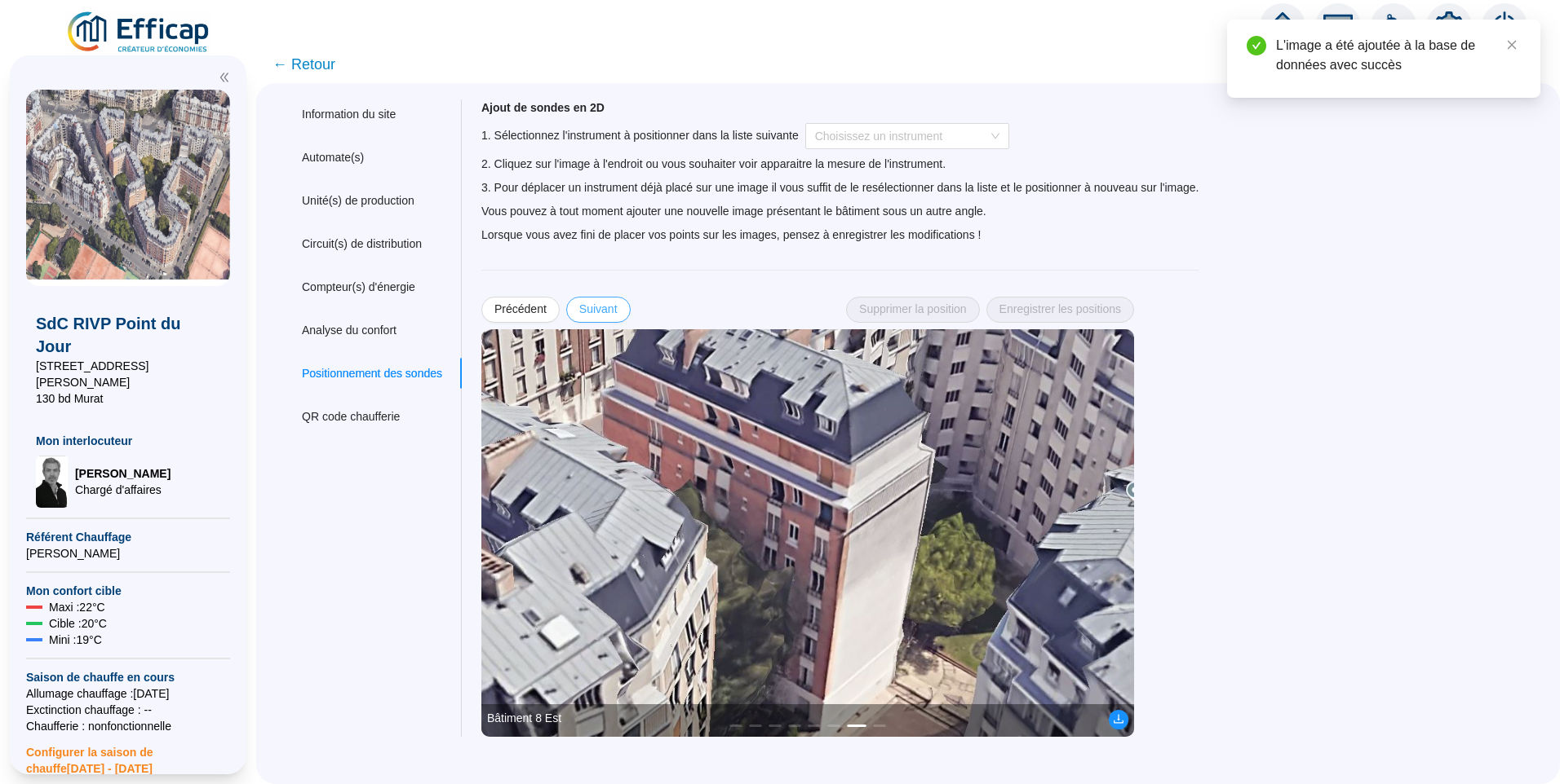
click at [621, 300] on button "Suivant" at bounding box center [597, 309] width 64 height 26
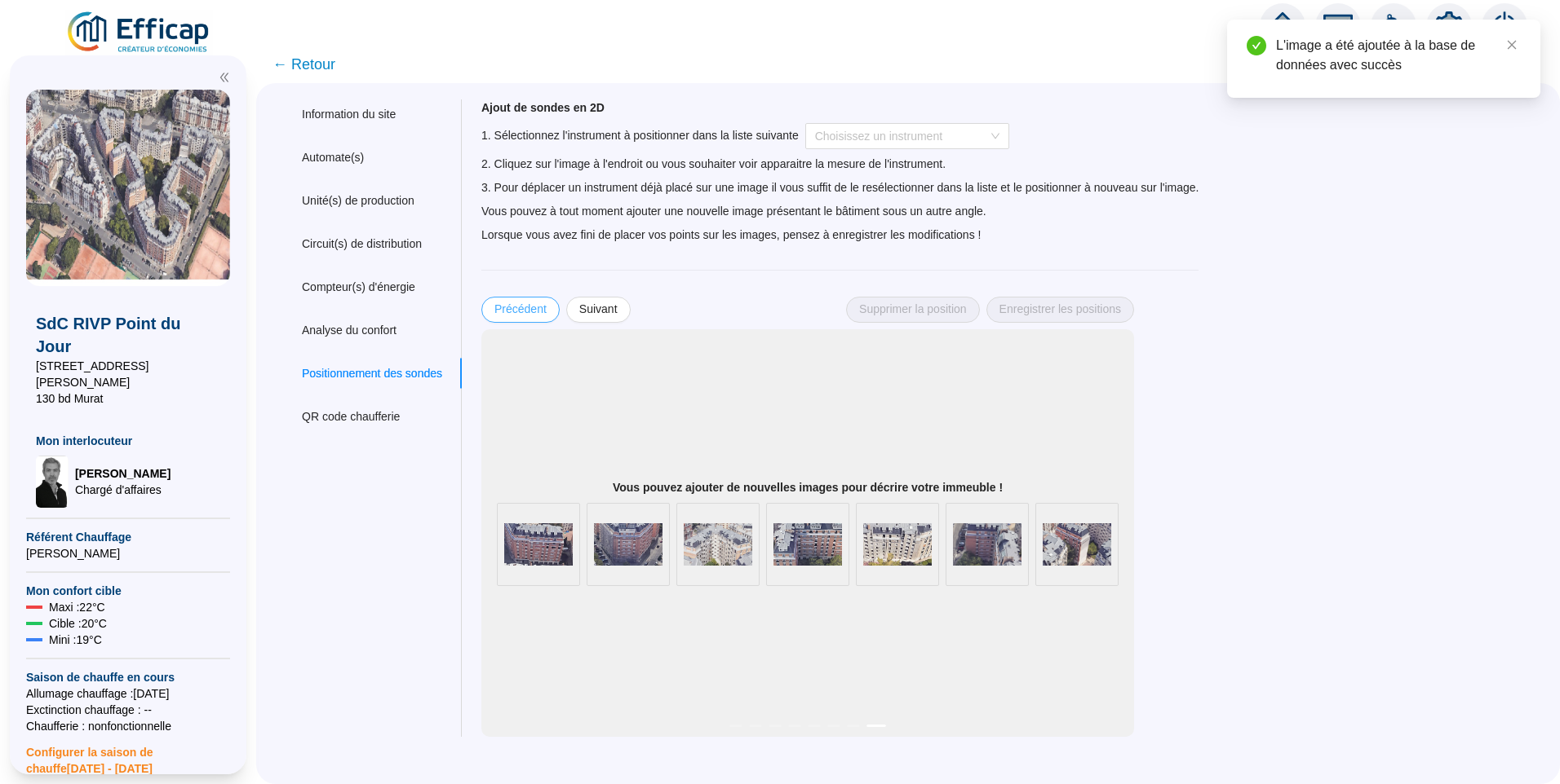
click at [533, 313] on span "Précédent" at bounding box center [520, 308] width 52 height 17
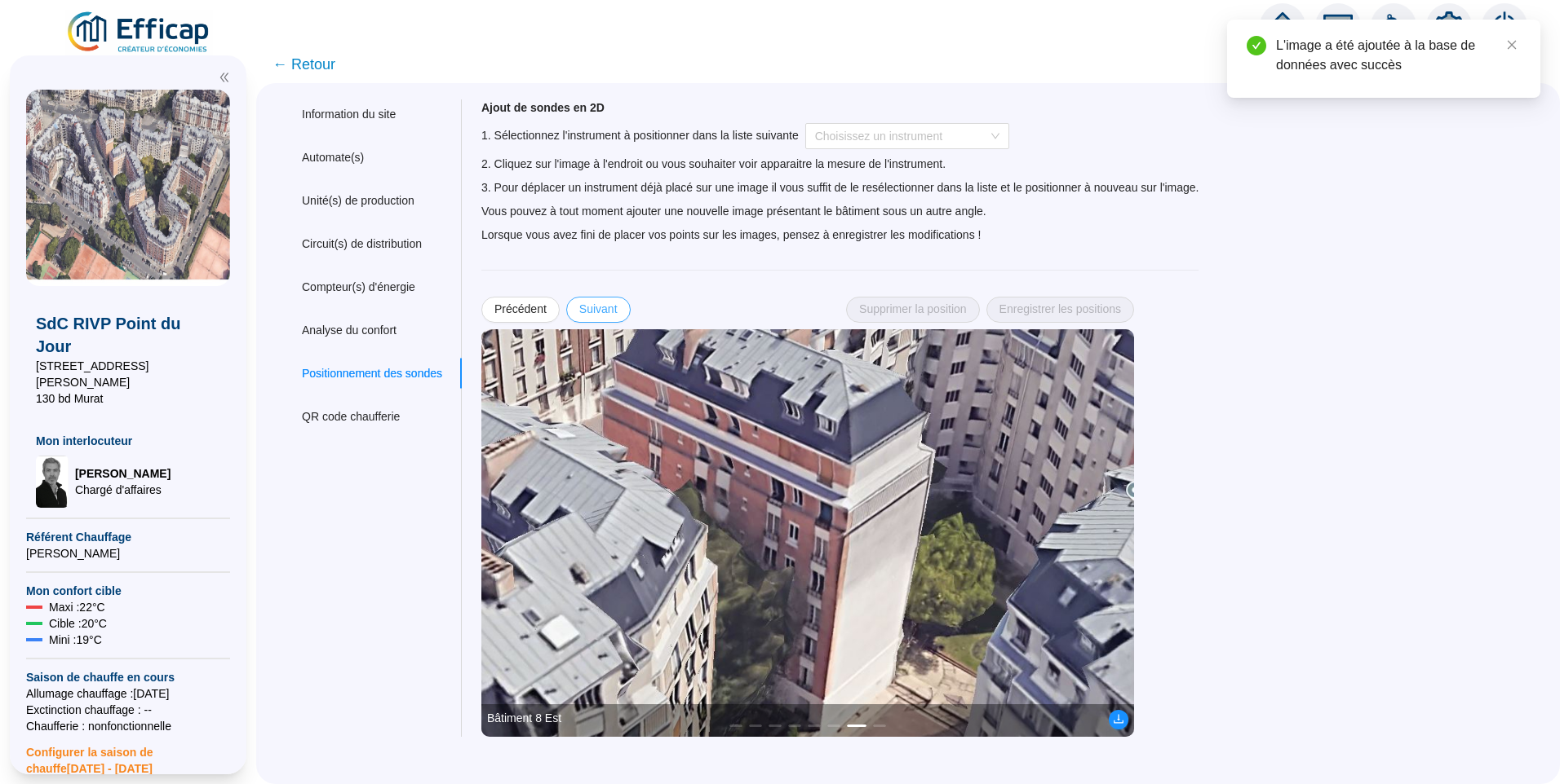
click at [607, 308] on span "Suivant" at bounding box center [597, 308] width 39 height 17
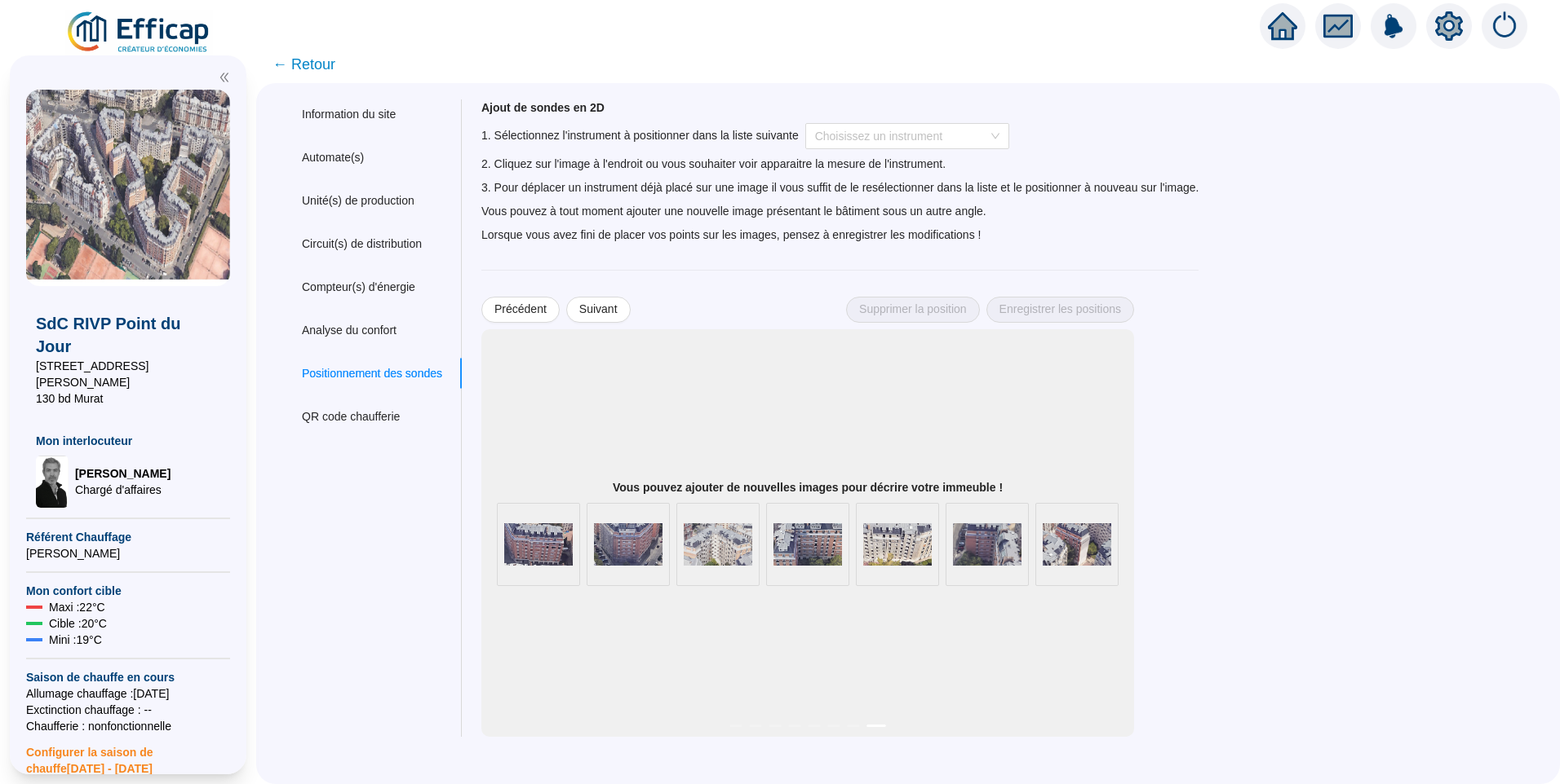
click at [734, 485] on strong "Vous pouvez ajouter de nouvelles images pour décrire votre immeuble !" at bounding box center [807, 487] width 390 height 13
click at [535, 305] on span "Précédent" at bounding box center [520, 308] width 52 height 17
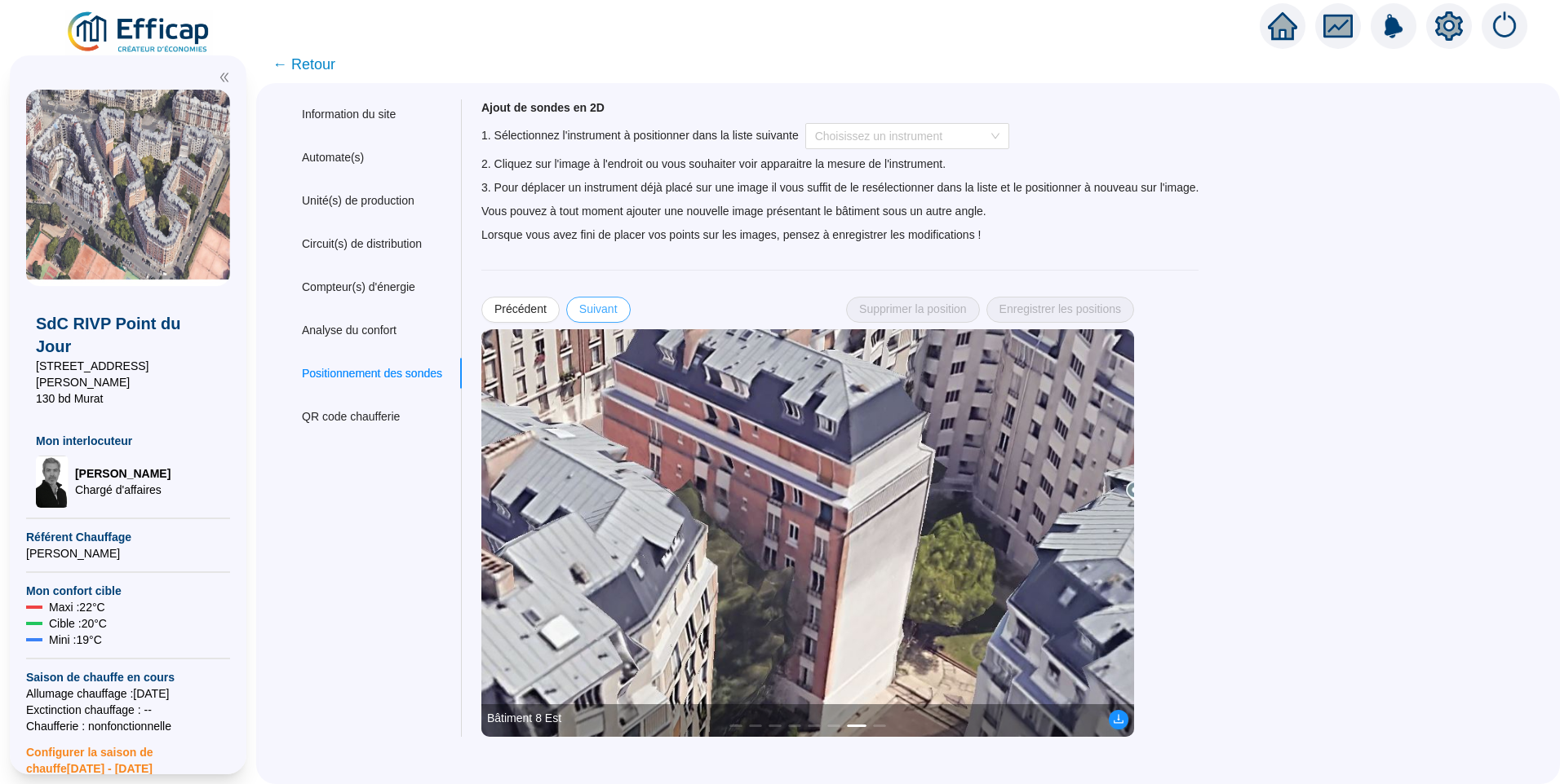
click at [617, 309] on span "Suivant" at bounding box center [597, 308] width 39 height 17
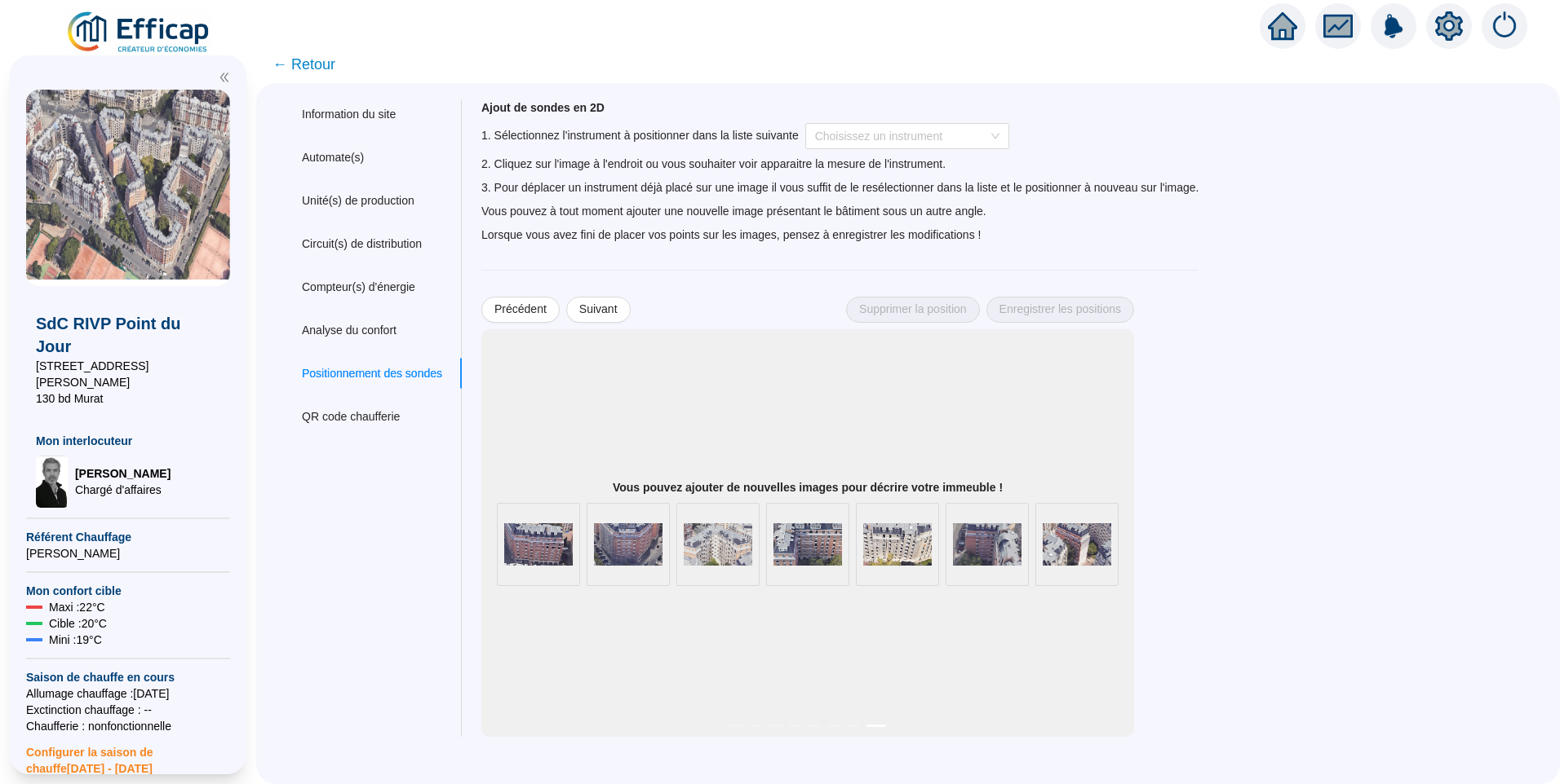
drag, startPoint x: 953, startPoint y: 678, endPoint x: 961, endPoint y: 673, distance: 9.4
click at [957, 678] on div "Vous pouvez ajouter de nouvelles images pour décrire votre immeuble ! Bâtiment …" at bounding box center [808, 533] width 653 height 407
click at [824, 682] on div "Vous pouvez ajouter de nouvelles images pour décrire votre immeuble ! Bâtiment …" at bounding box center [808, 533] width 653 height 407
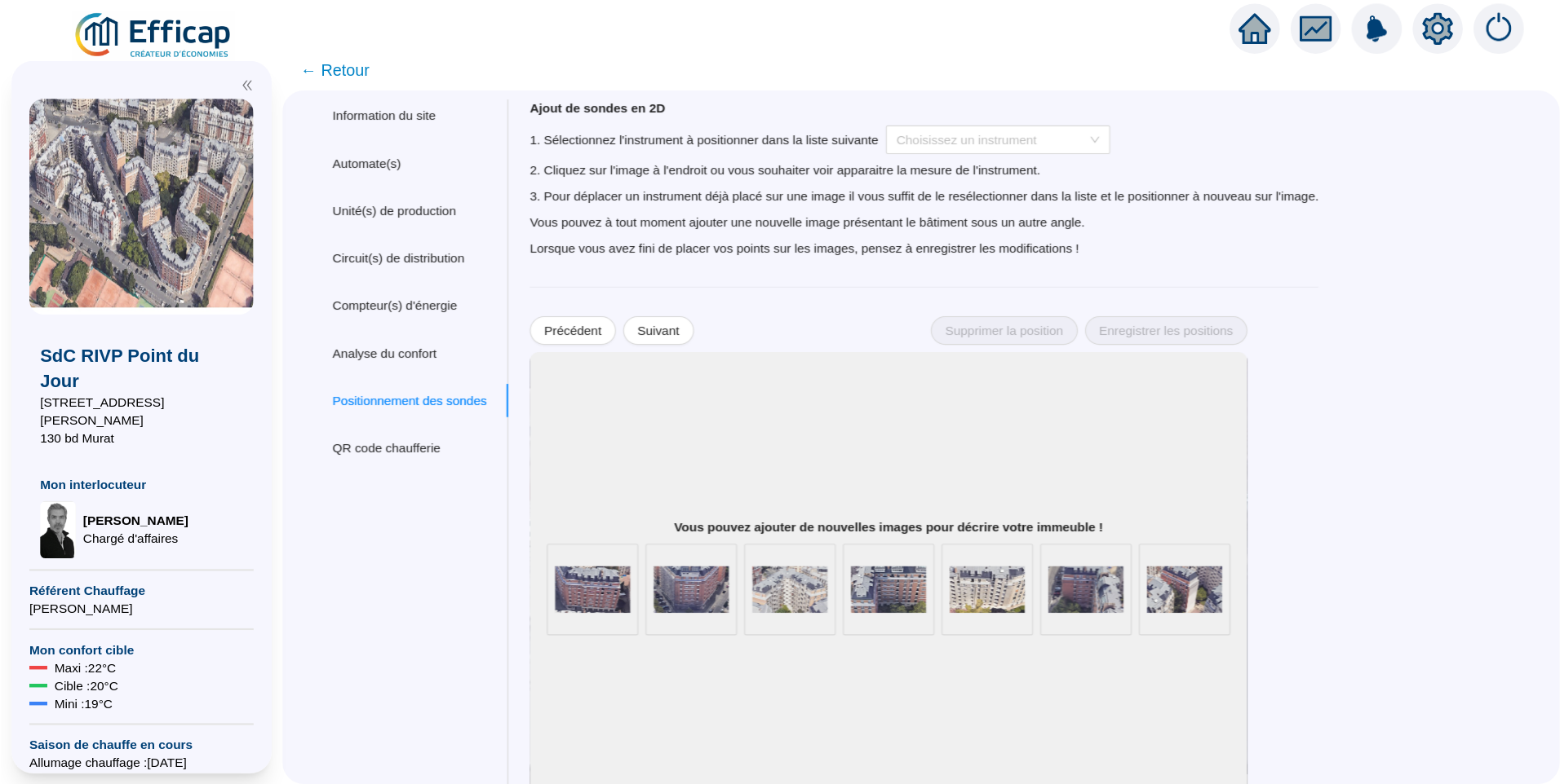
scroll to position [23, 0]
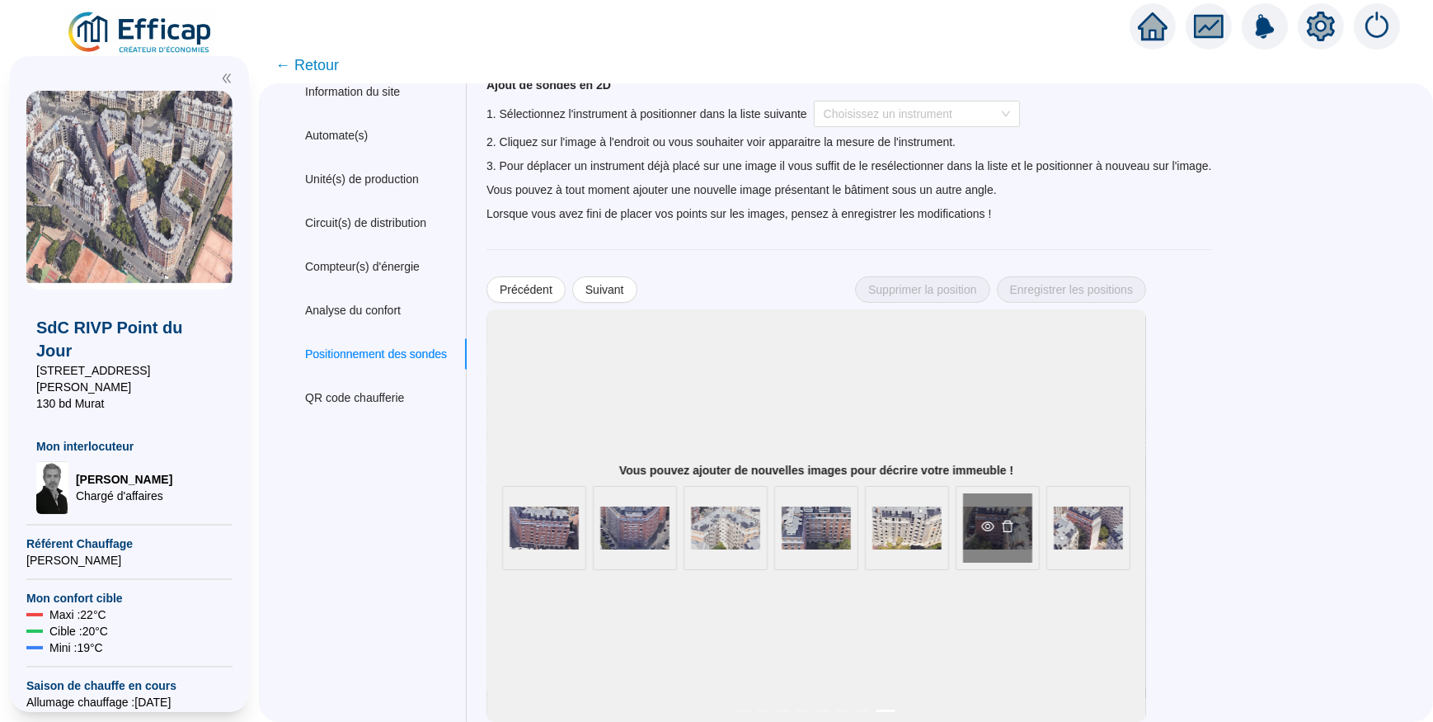
drag, startPoint x: 893, startPoint y: 419, endPoint x: 1043, endPoint y: 495, distance: 168.2
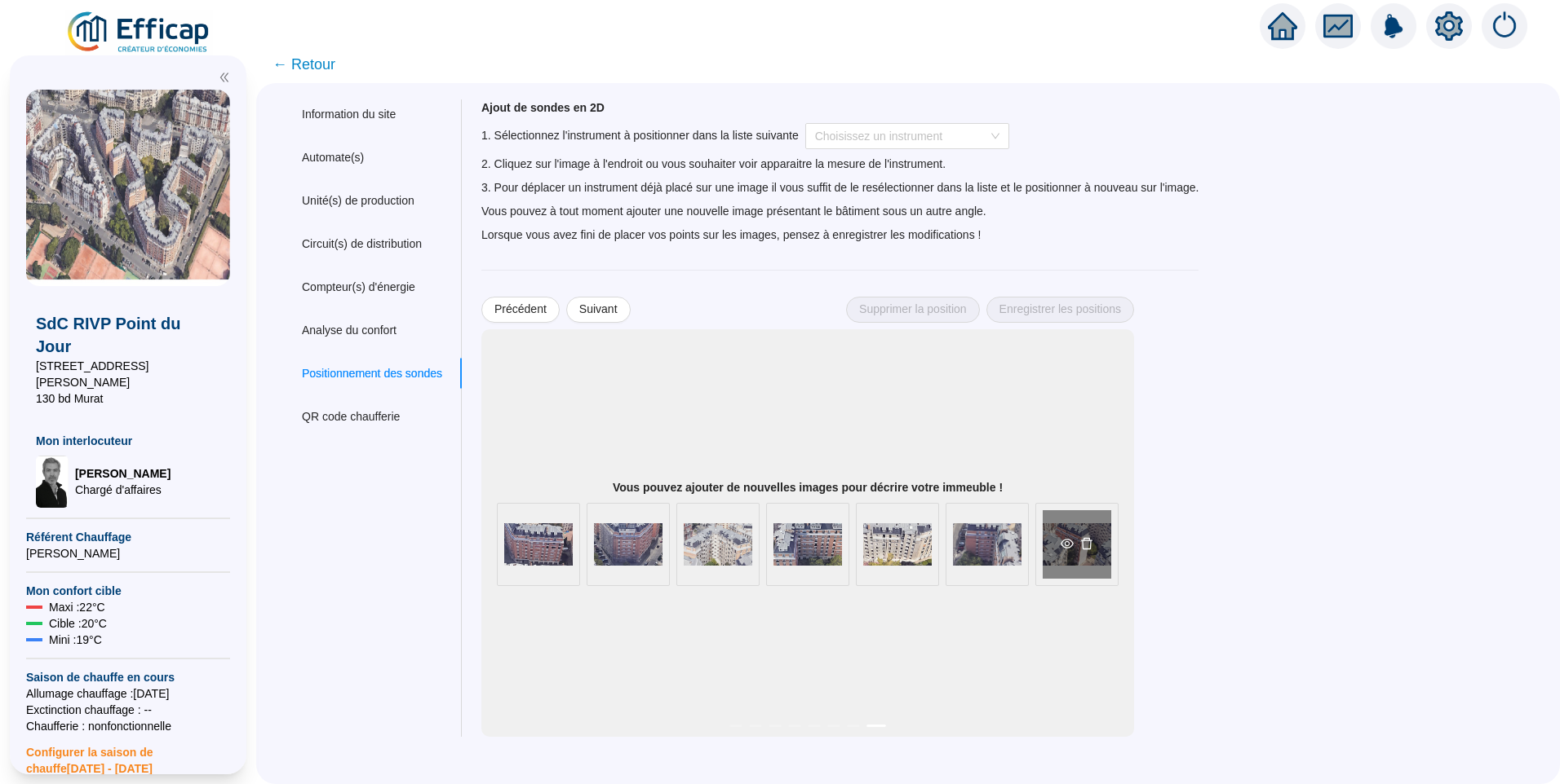
scroll to position [0, 0]
click at [993, 359] on div "Vous pouvez ajouter de nouvelles images pour décrire votre immeuble ! Bâtiment …" at bounding box center [808, 533] width 653 height 407
click at [942, 632] on div "Vous pouvez ajouter de nouvelles images pour décrire votre immeuble ! Bâtiment …" at bounding box center [808, 533] width 653 height 407
click at [533, 312] on span "Précédent" at bounding box center [520, 308] width 52 height 17
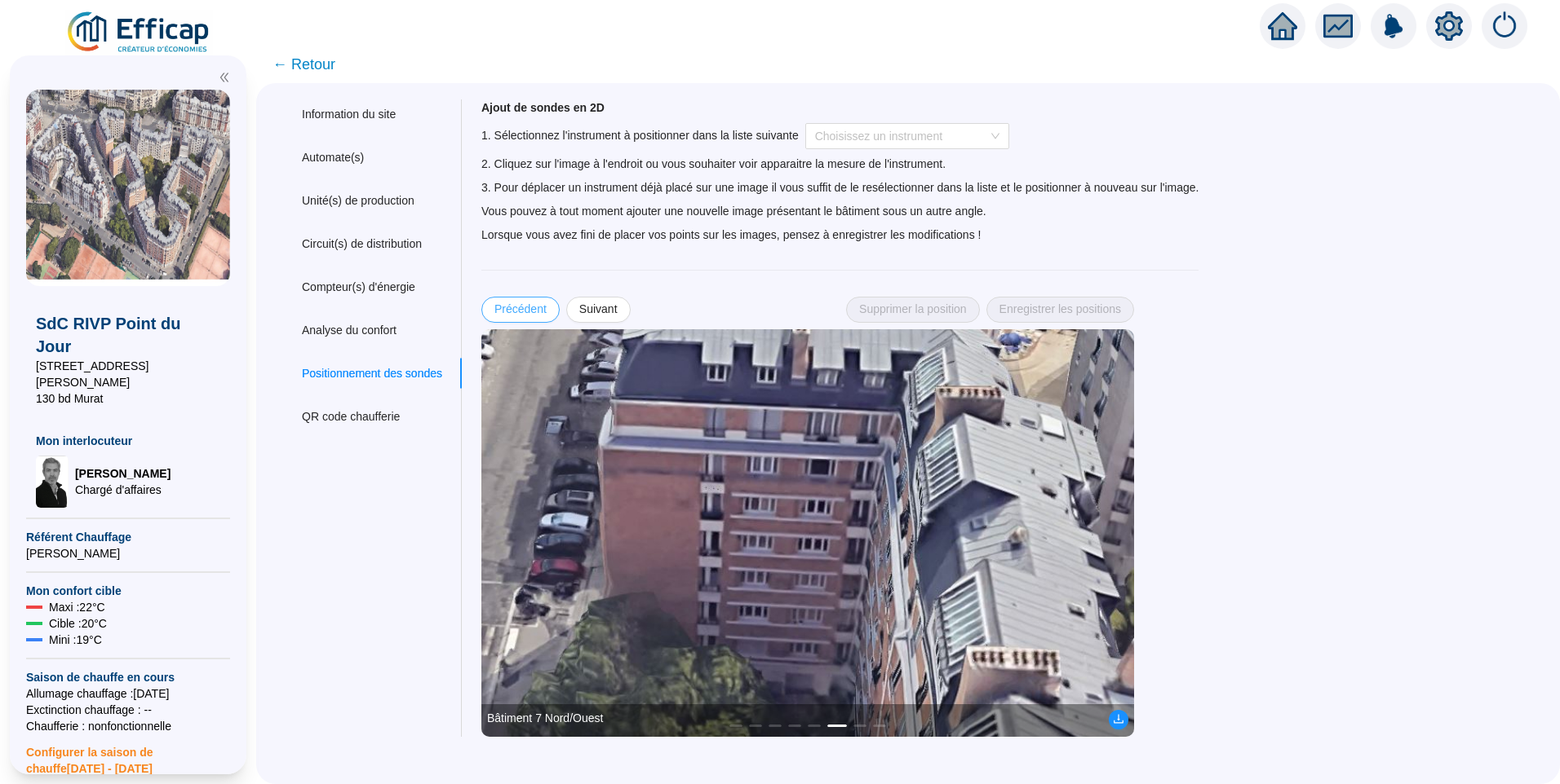
click at [533, 312] on span "Précédent" at bounding box center [520, 308] width 52 height 17
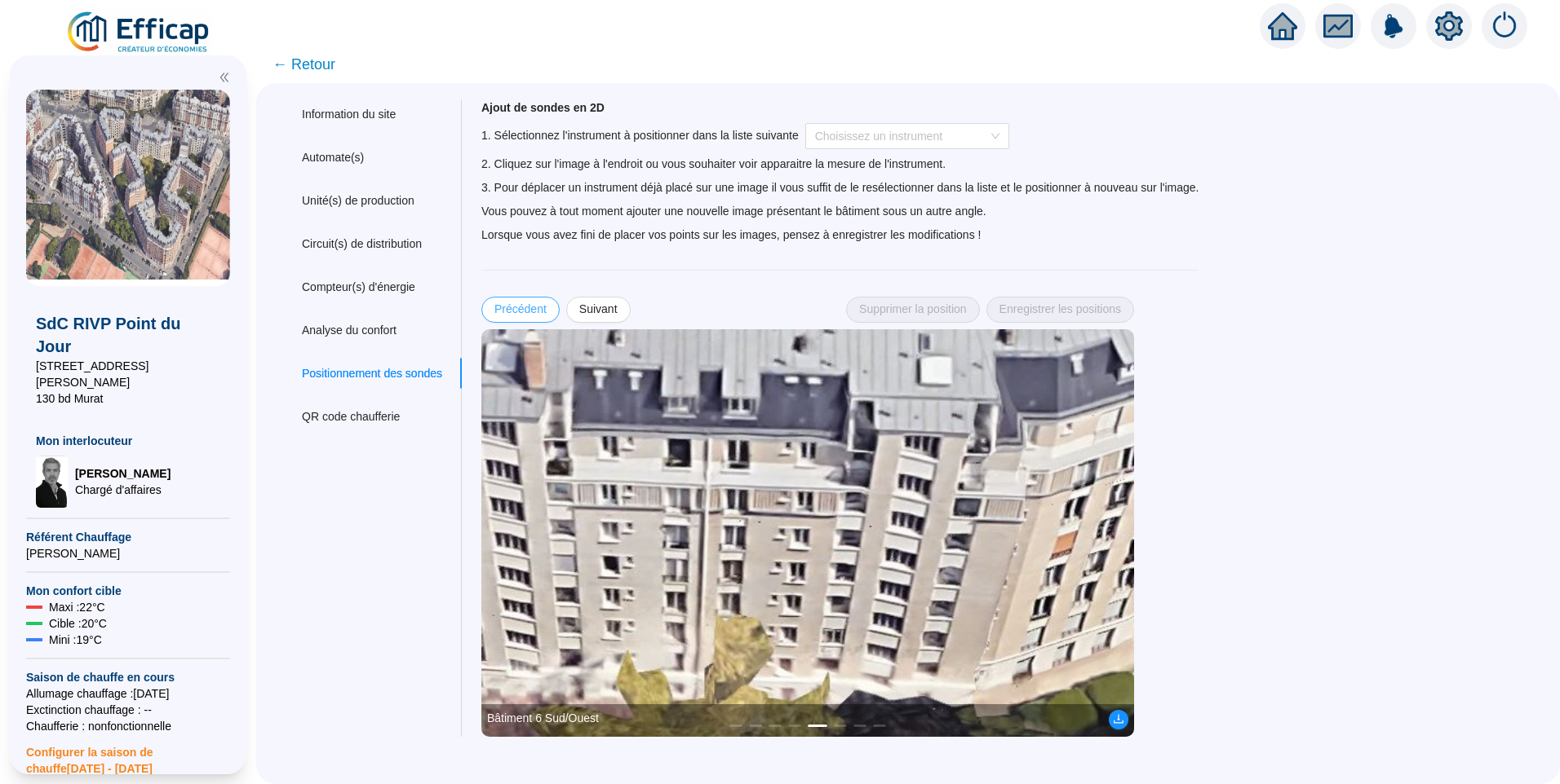
click at [533, 312] on span "Précédent" at bounding box center [520, 308] width 52 height 17
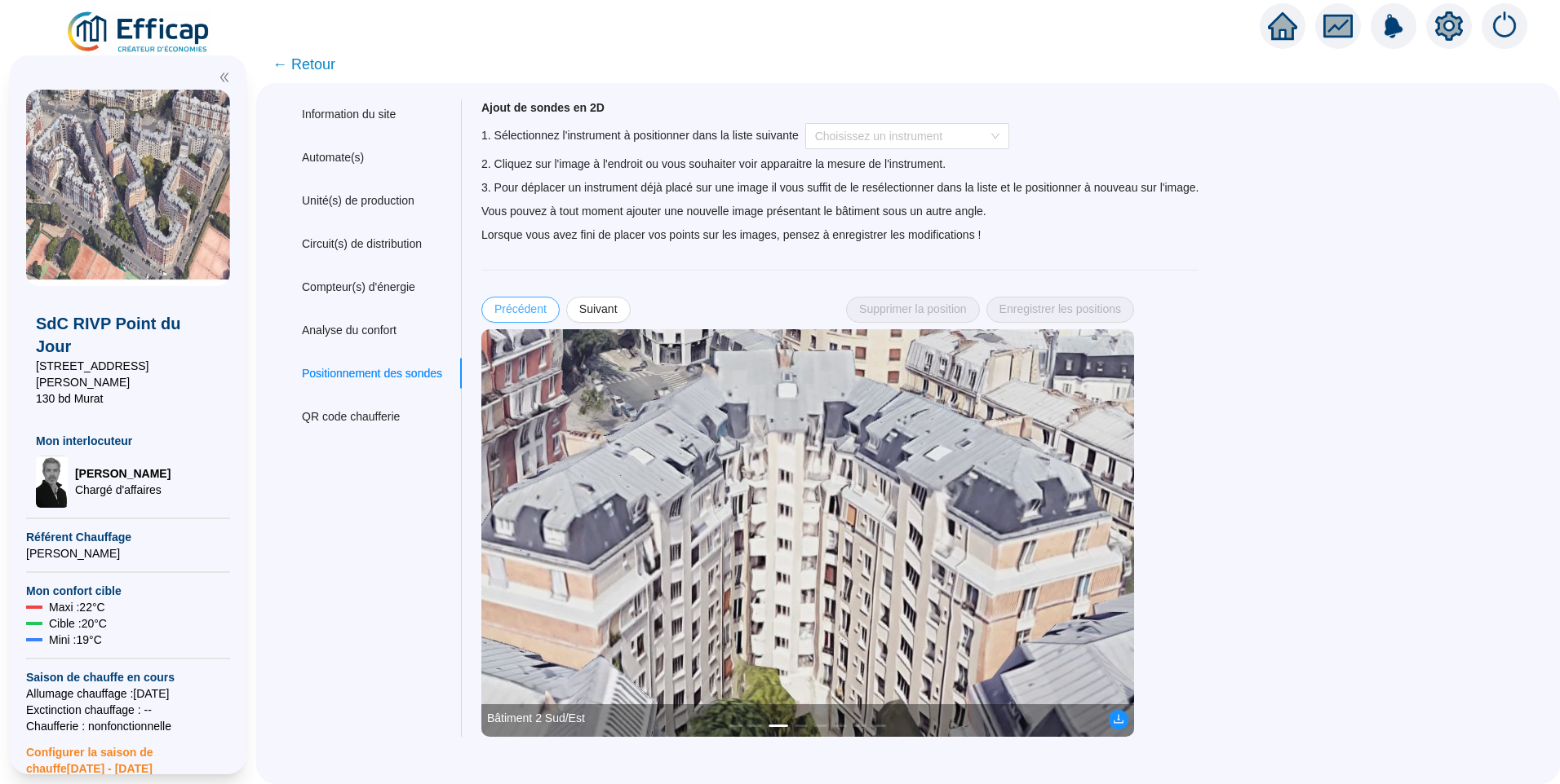
click at [533, 312] on span "Précédent" at bounding box center [520, 308] width 52 height 17
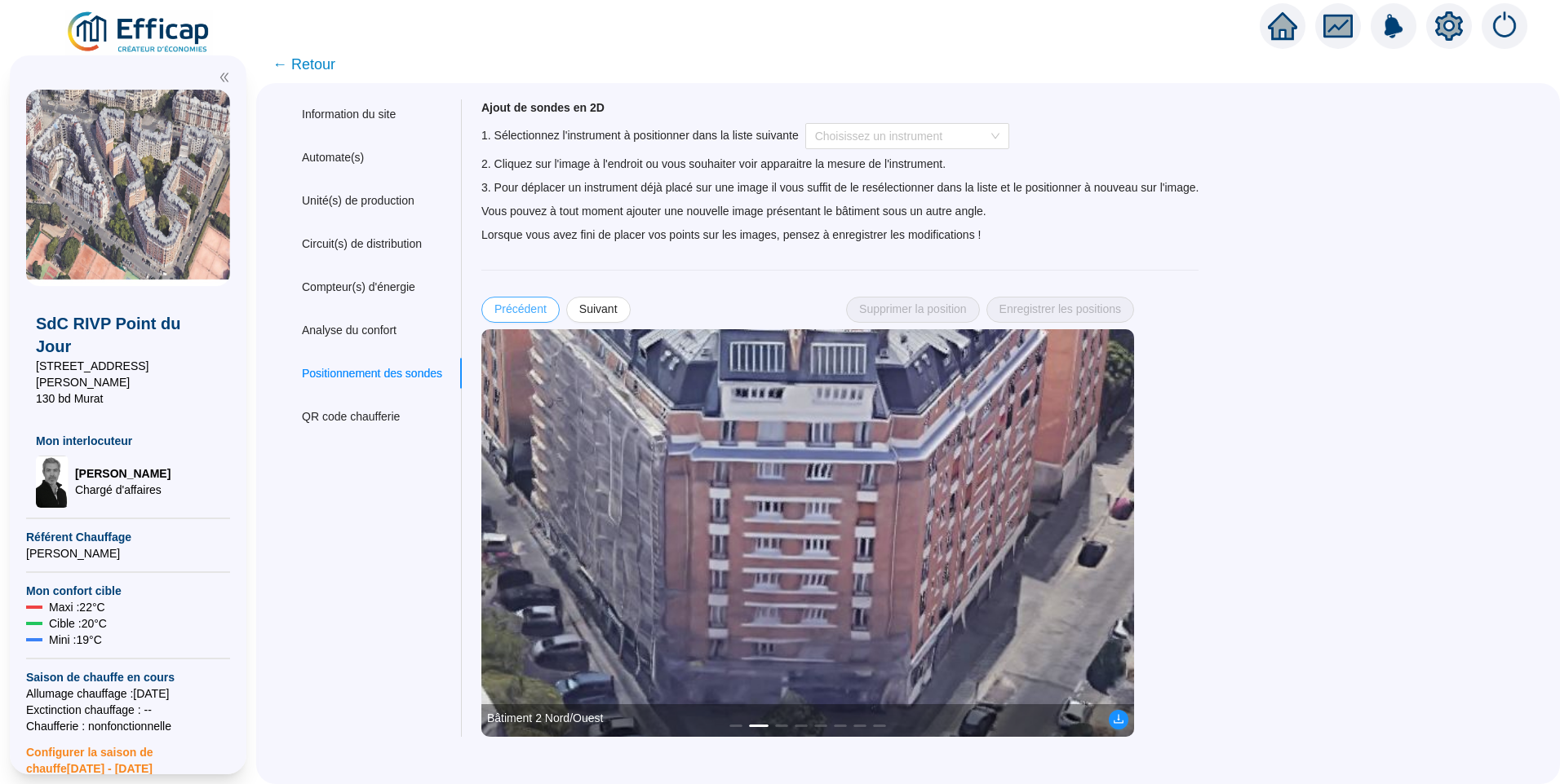
click at [533, 312] on span "Précédent" at bounding box center [520, 308] width 52 height 17
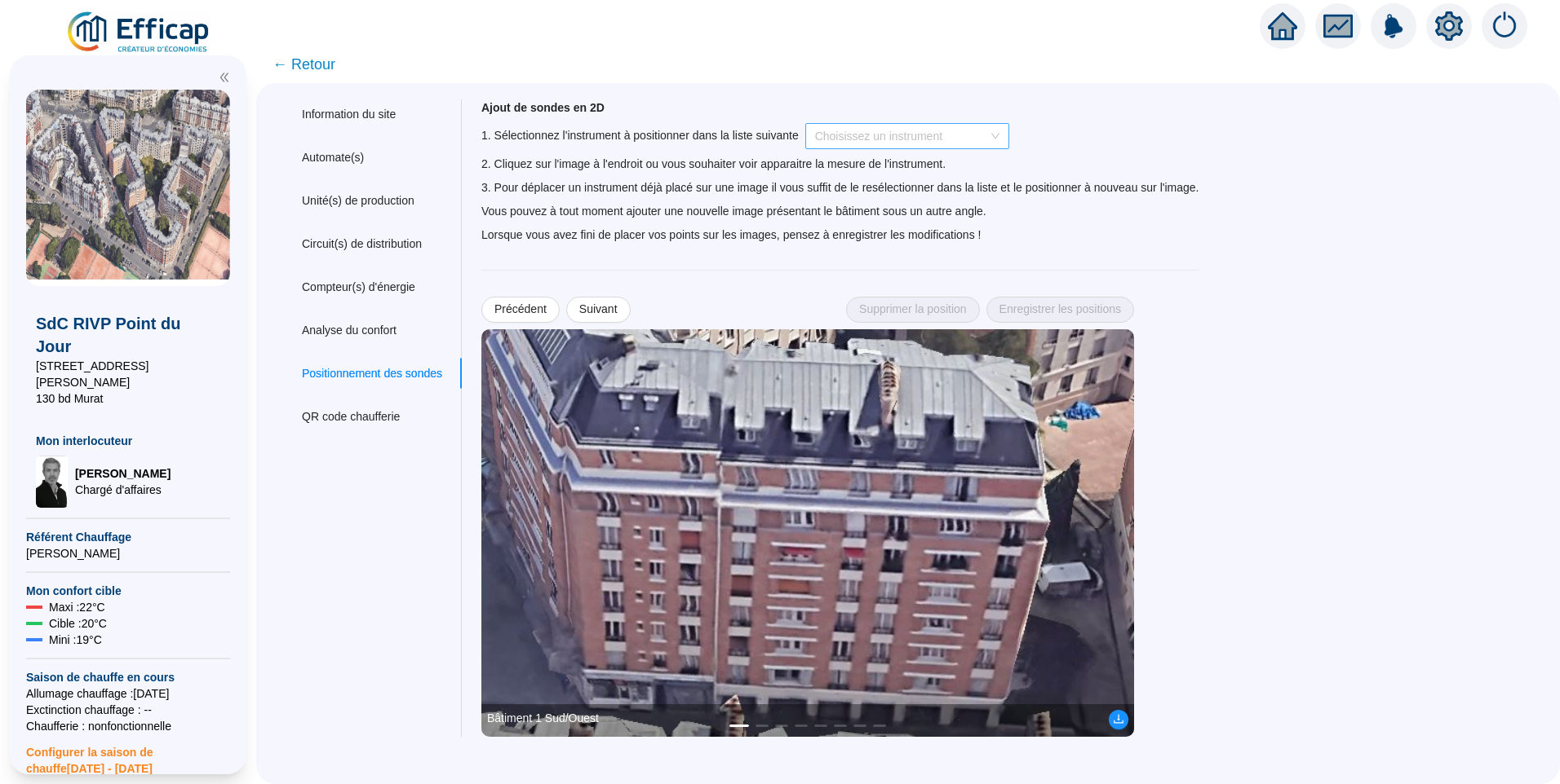
click at [894, 142] on input "search" at bounding box center [900, 135] width 170 height 25
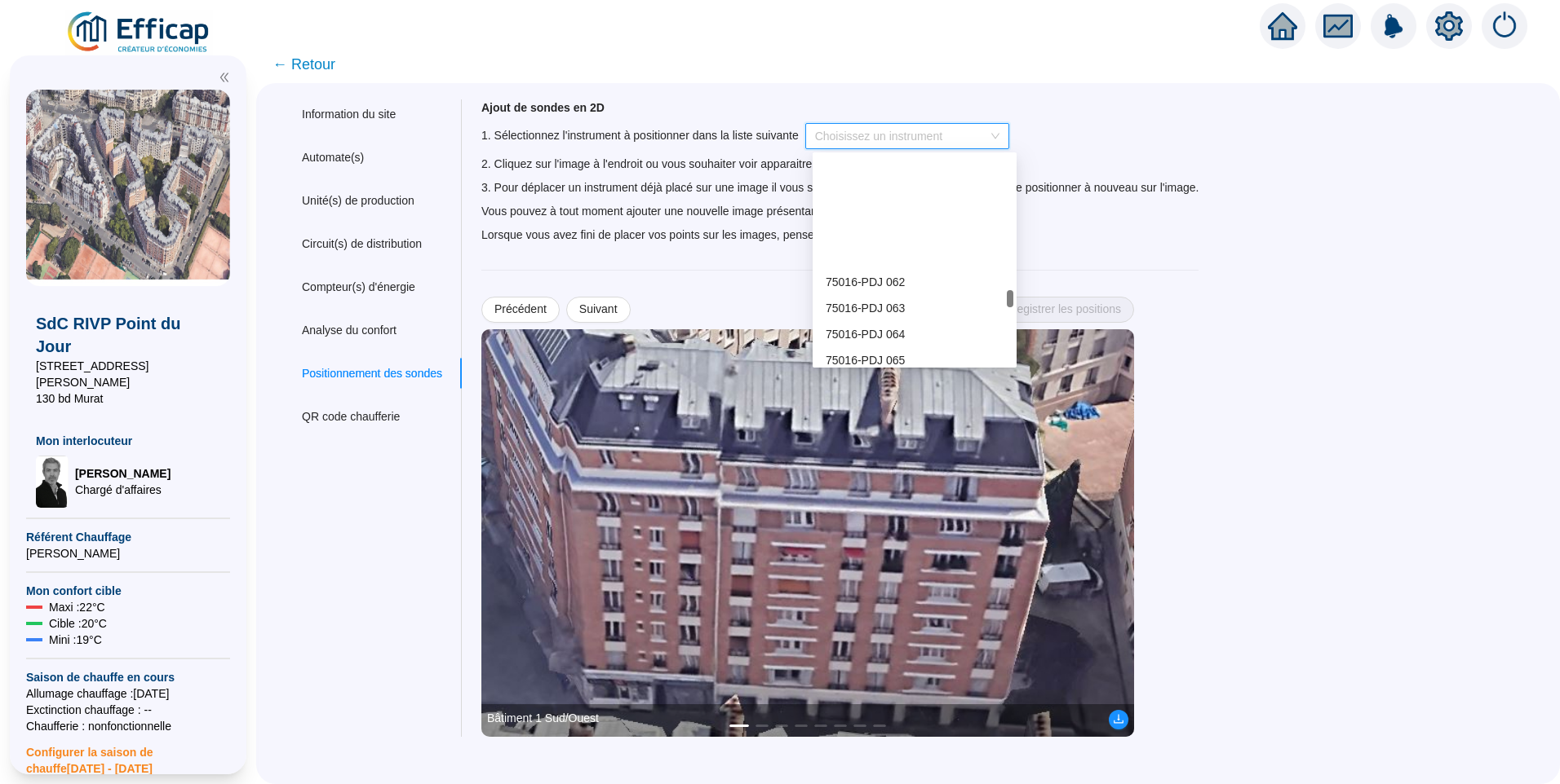
scroll to position [1604, 0]
drag, startPoint x: 1010, startPoint y: 161, endPoint x: 1002, endPoint y: 297, distance: 136.2
click at [1002, 297] on div "75016-PDJ 062 75016-PDJ 063 75016-PDJ 064 75016-PDJ 065 75016-PDJ 066 75016-PDJ…" at bounding box center [915, 259] width 198 height 209
click at [888, 214] on span "75016-PDJ 064" at bounding box center [865, 209] width 79 height 13
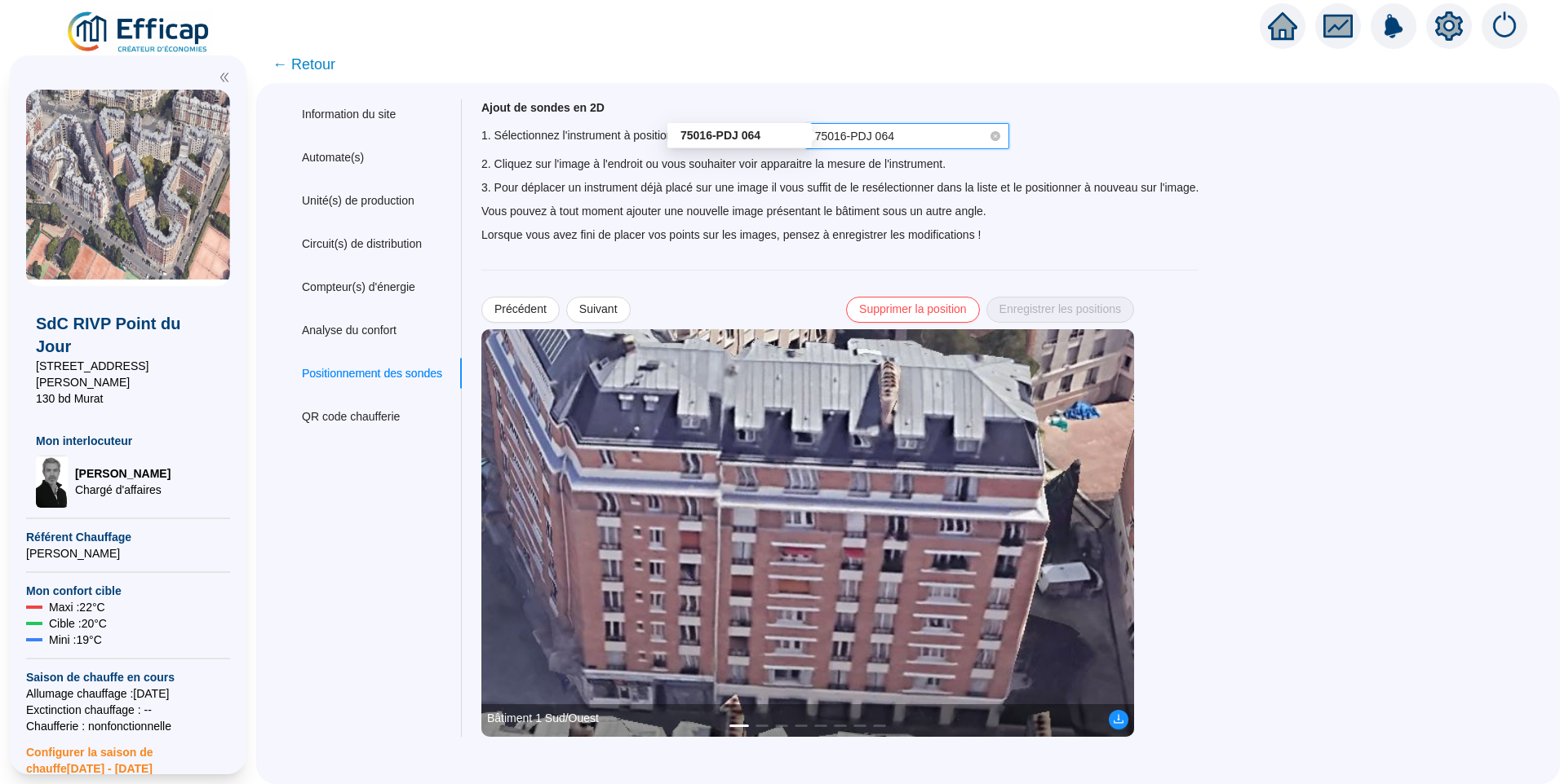
click at [893, 131] on span "75016-PDJ 064" at bounding box center [855, 135] width 79 height 13
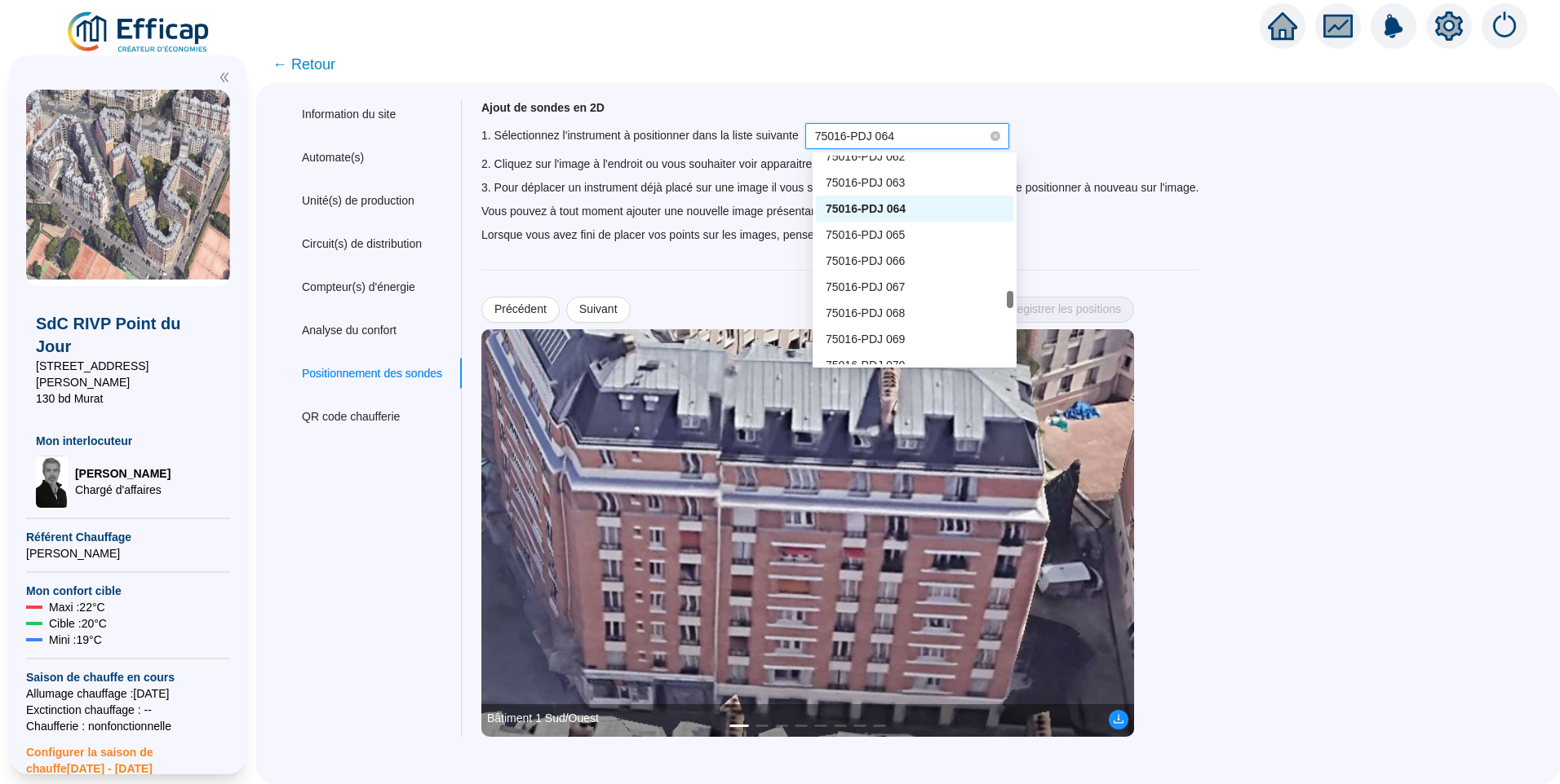
click at [1325, 274] on div "Ajout de sondes en 2D 1. Sélectionnez l'instrument à positionner dans la liste …" at bounding box center [998, 418] width 1072 height 638
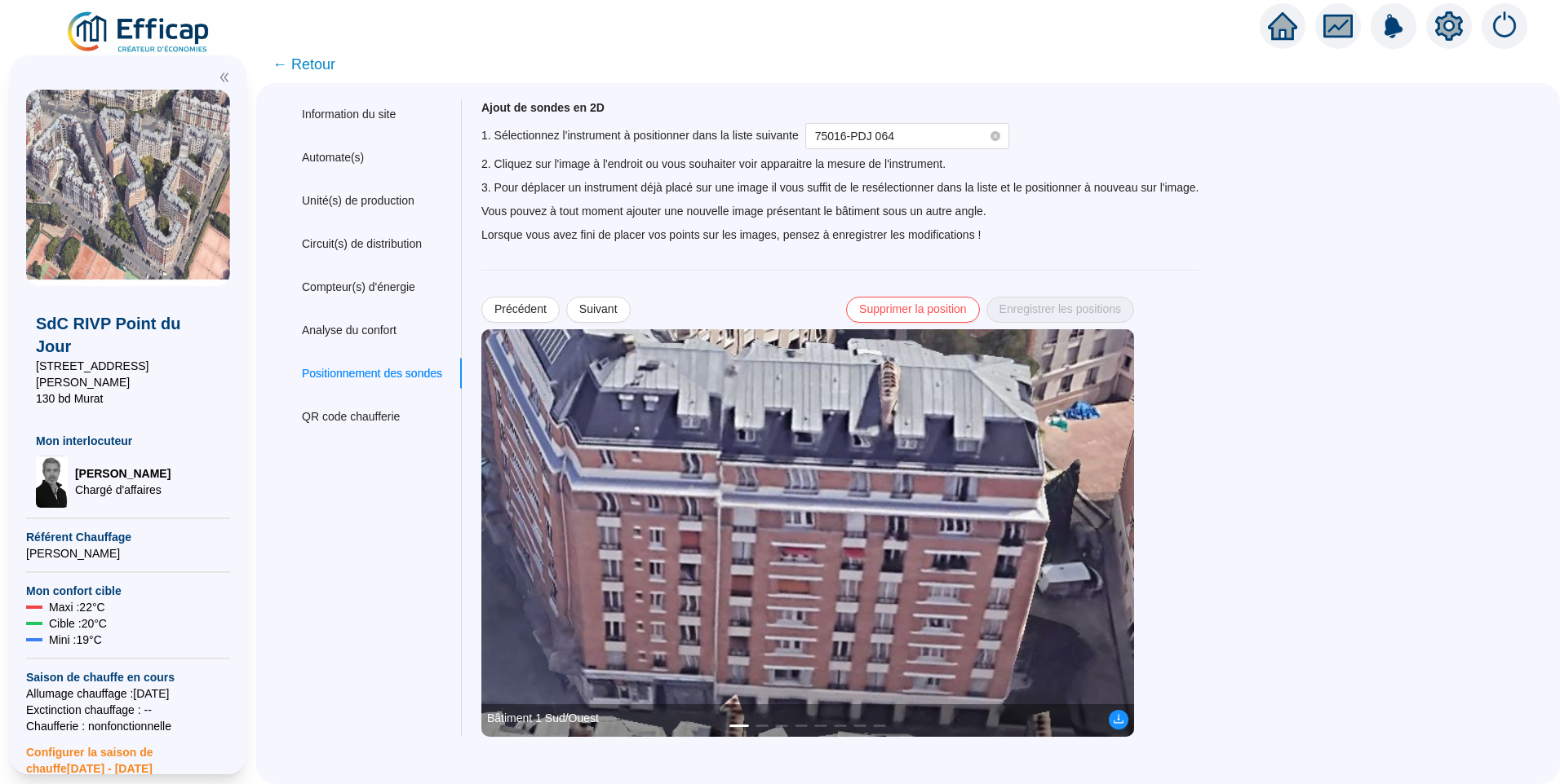
click at [662, 659] on img at bounding box center [808, 533] width 653 height 407
click at [667, 653] on img at bounding box center [808, 533] width 653 height 407
click at [1046, 317] on span "Enregistrer les positions" at bounding box center [1059, 308] width 122 height 17
click at [933, 131] on span "75016-PDJ 064" at bounding box center [907, 135] width 184 height 25
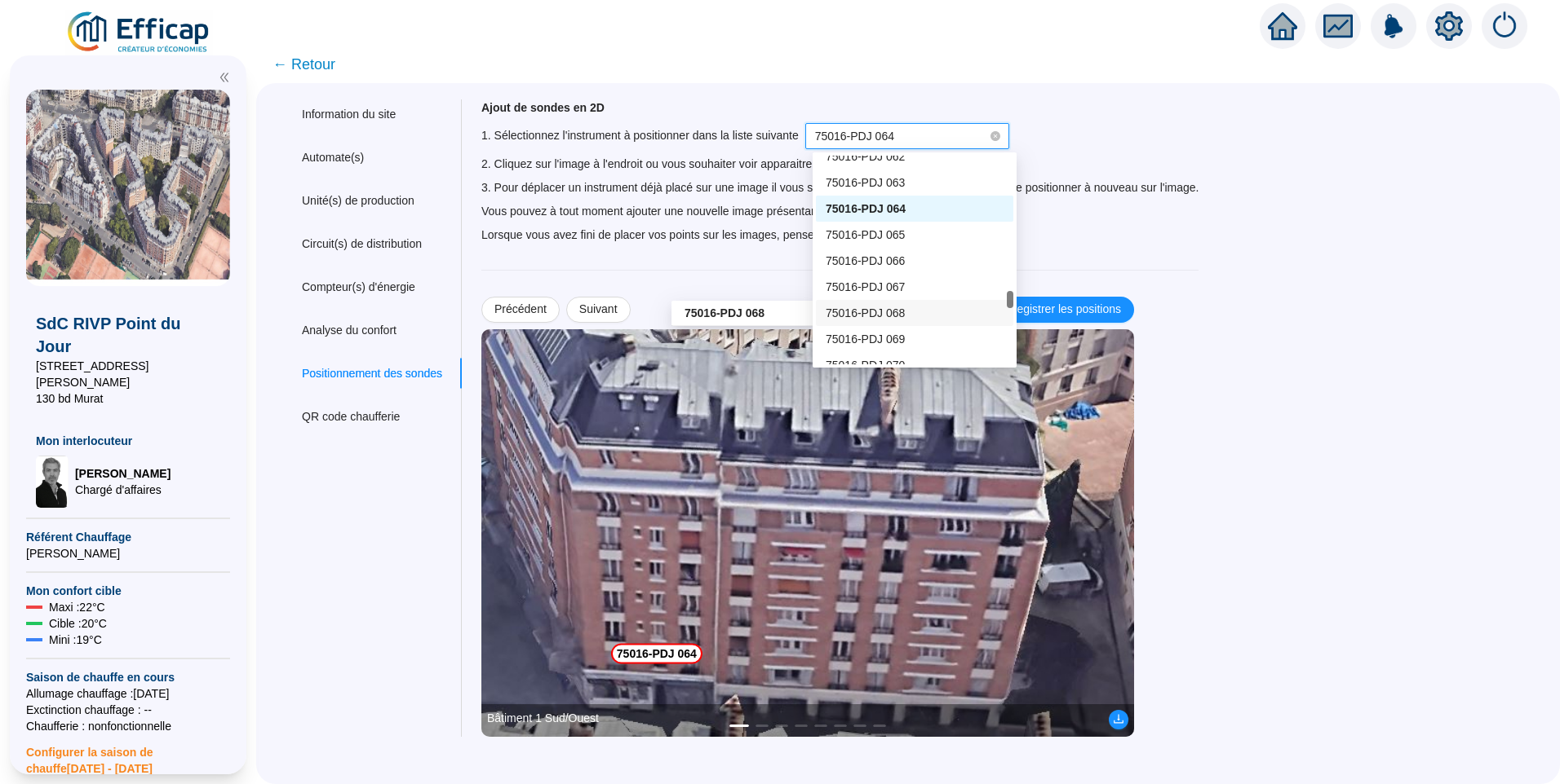
click at [890, 318] on span "75016-PDJ 068" at bounding box center [865, 312] width 79 height 13
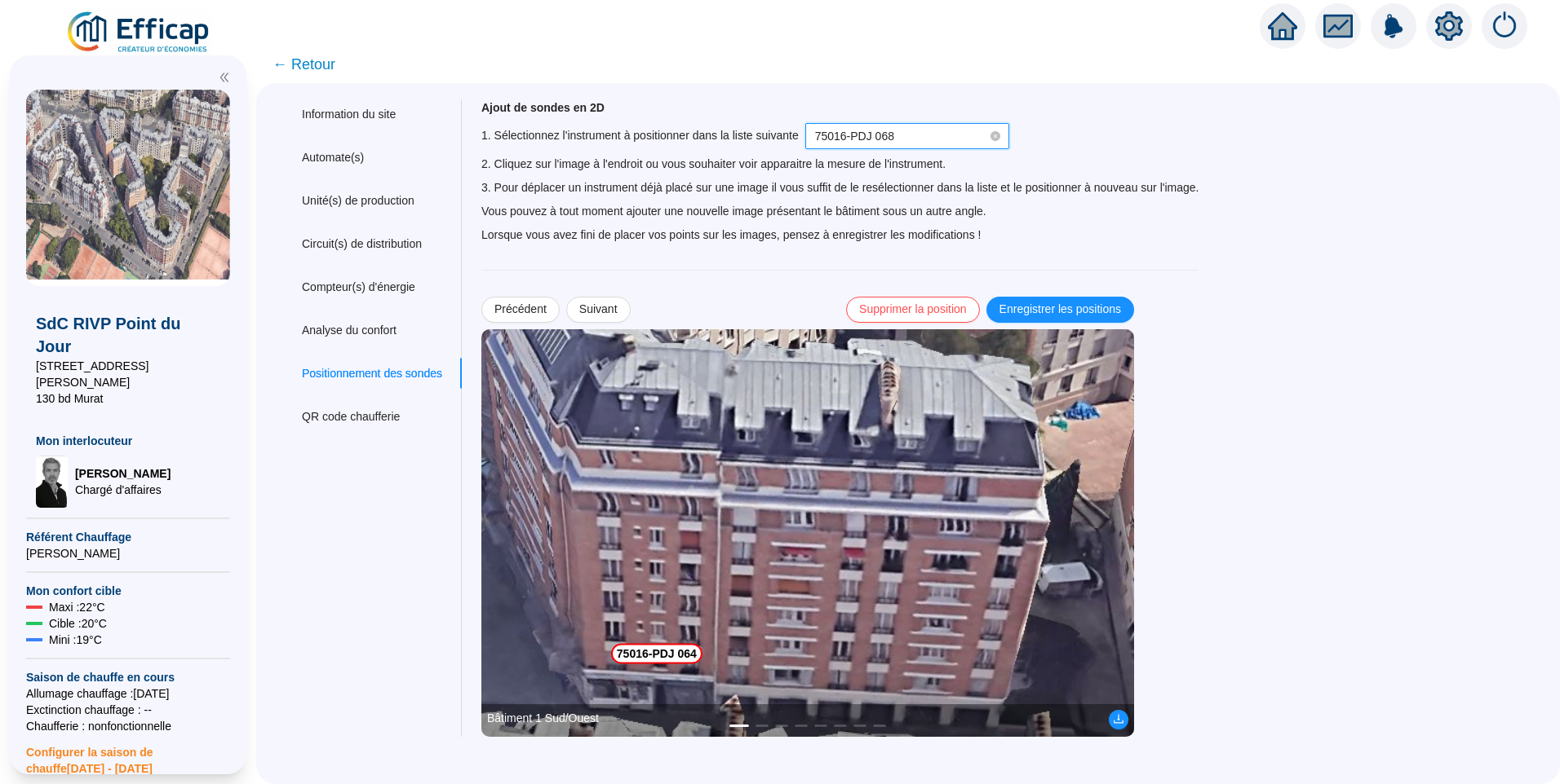
click at [872, 502] on img at bounding box center [808, 533] width 653 height 407
click at [872, 509] on img at bounding box center [808, 533] width 653 height 407
click at [1061, 325] on div "Ajout de sondes en 2D 1. Sélectionnez l'instrument à positionner dans la liste …" at bounding box center [840, 418] width 717 height 638
click at [1061, 317] on span "Enregistrer les positions" at bounding box center [1059, 308] width 122 height 17
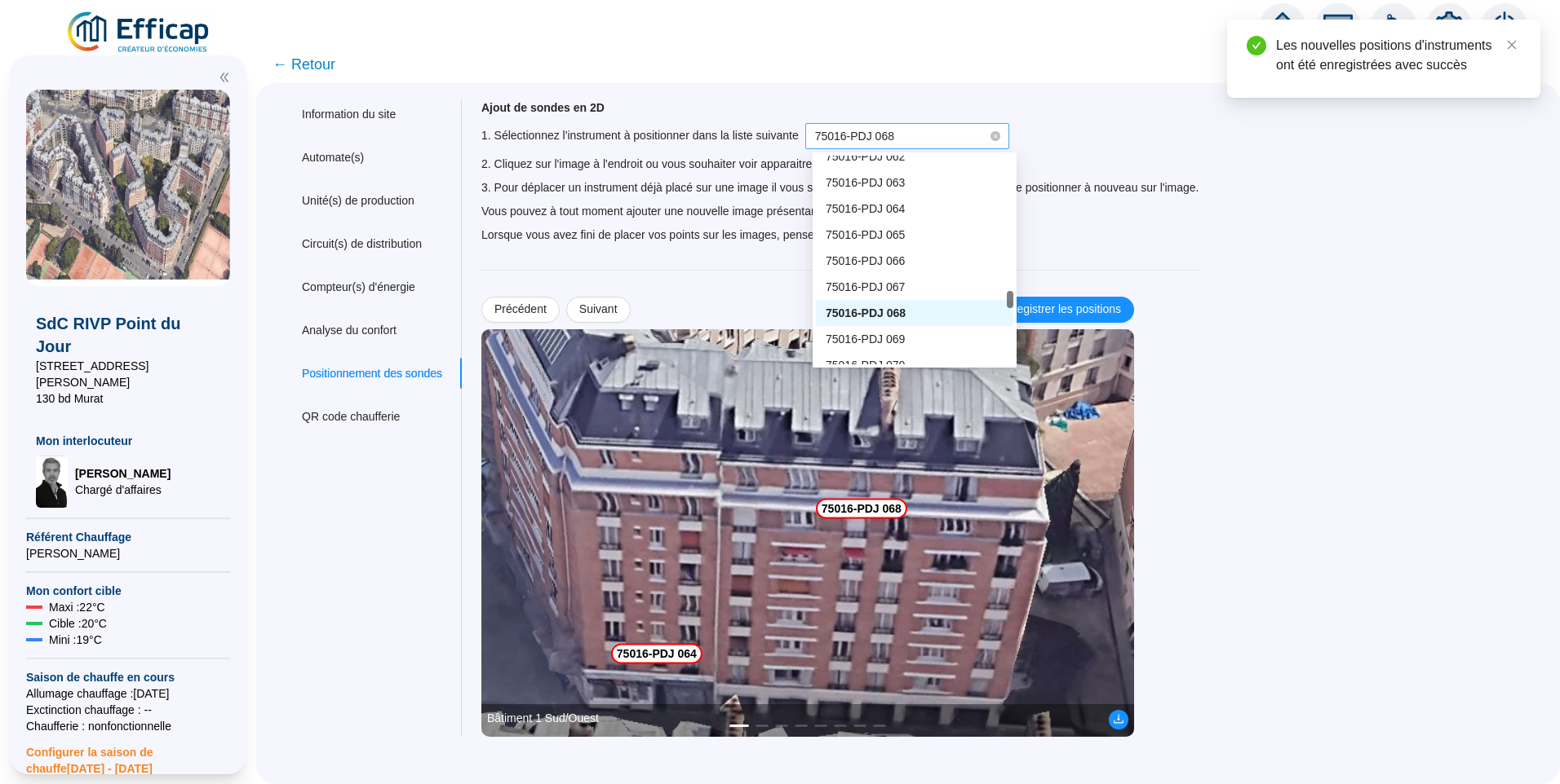
click at [948, 146] on span "75016-PDJ 068" at bounding box center [907, 135] width 184 height 25
click at [900, 210] on span "75016-PDJ 064" at bounding box center [865, 209] width 79 height 13
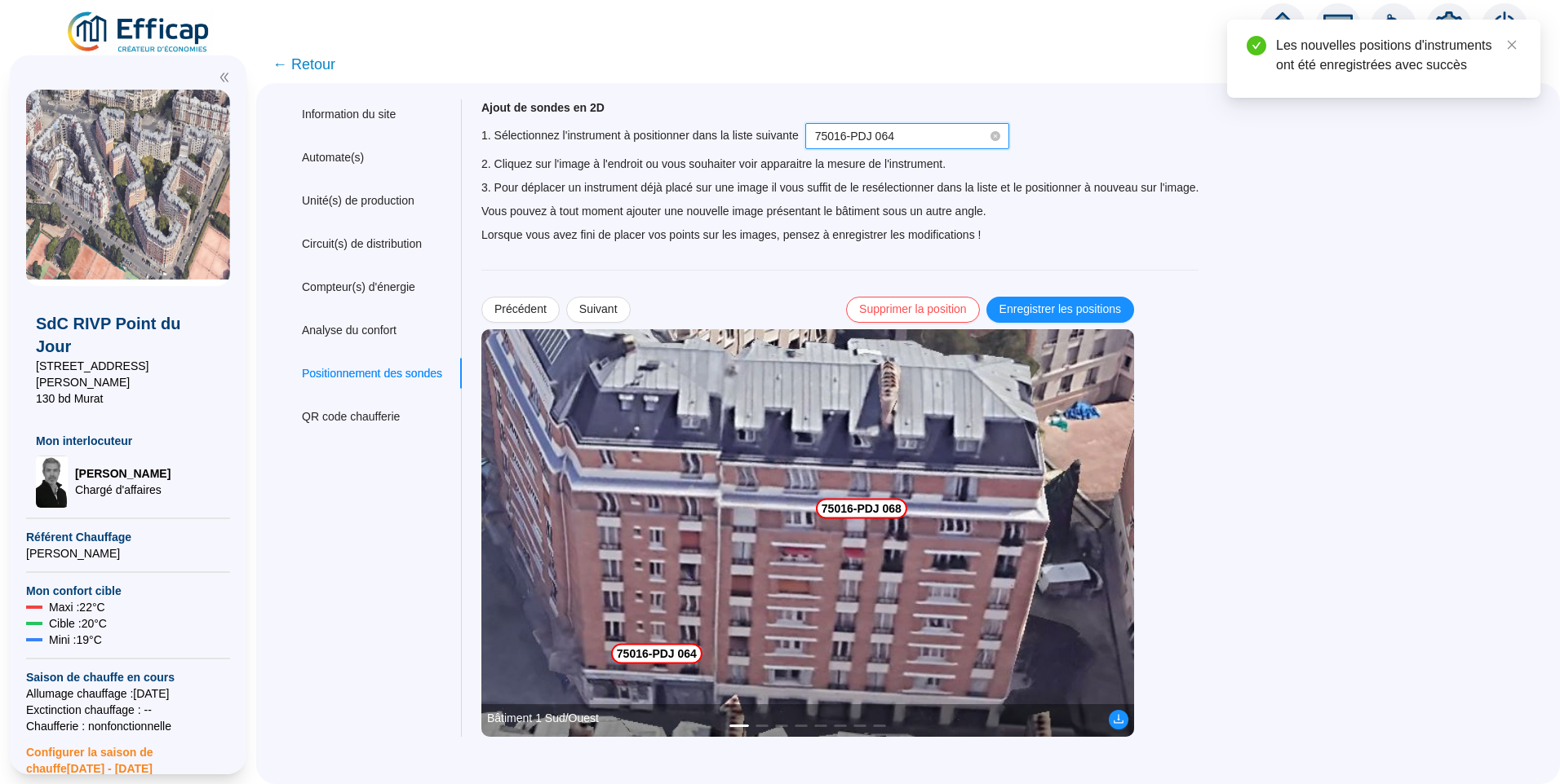
click at [848, 663] on img at bounding box center [808, 533] width 653 height 407
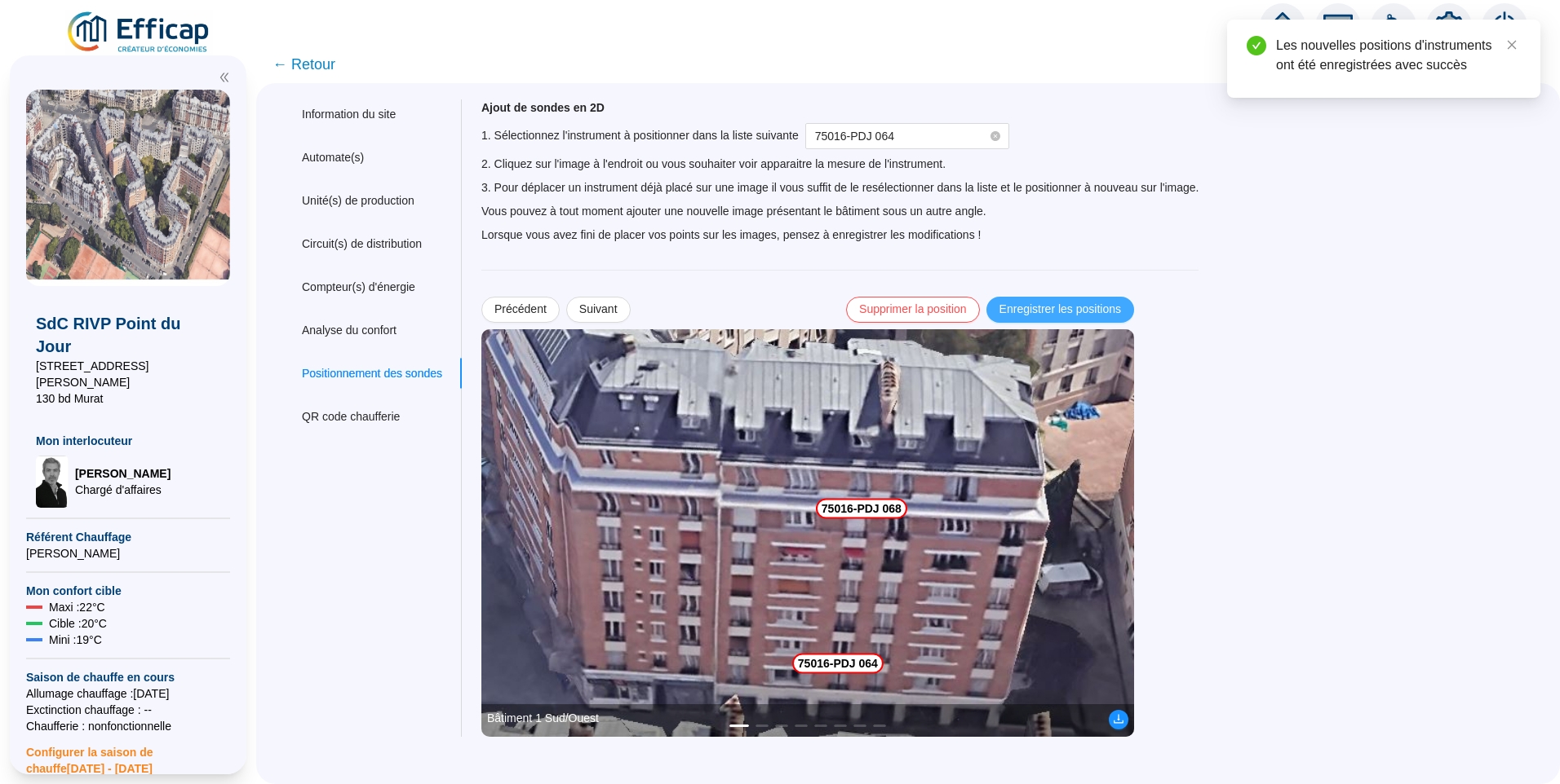
click at [1111, 311] on span "Enregistrer les positions" at bounding box center [1059, 308] width 122 height 17
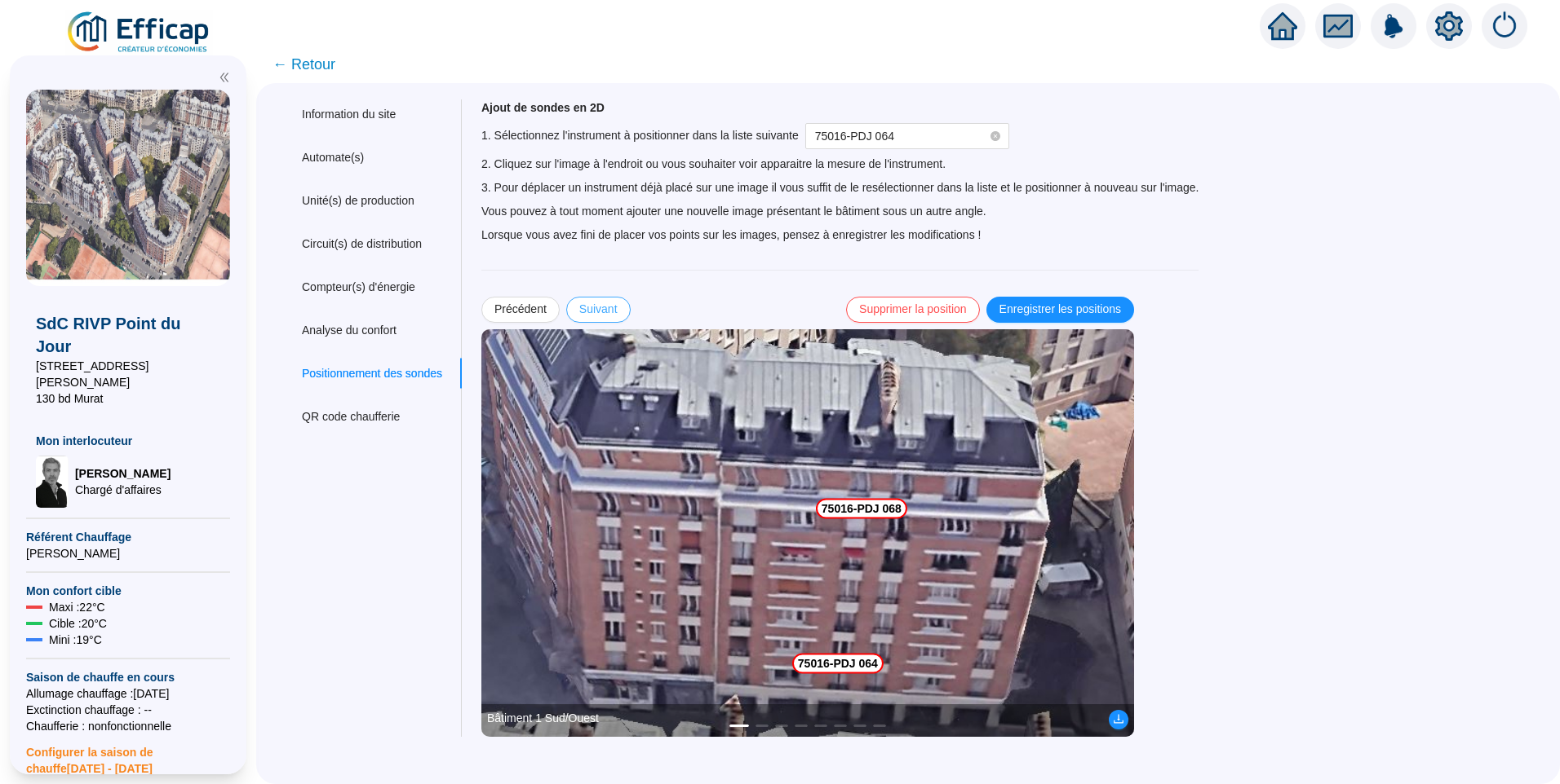
click at [607, 307] on span "Suivant" at bounding box center [597, 308] width 39 height 17
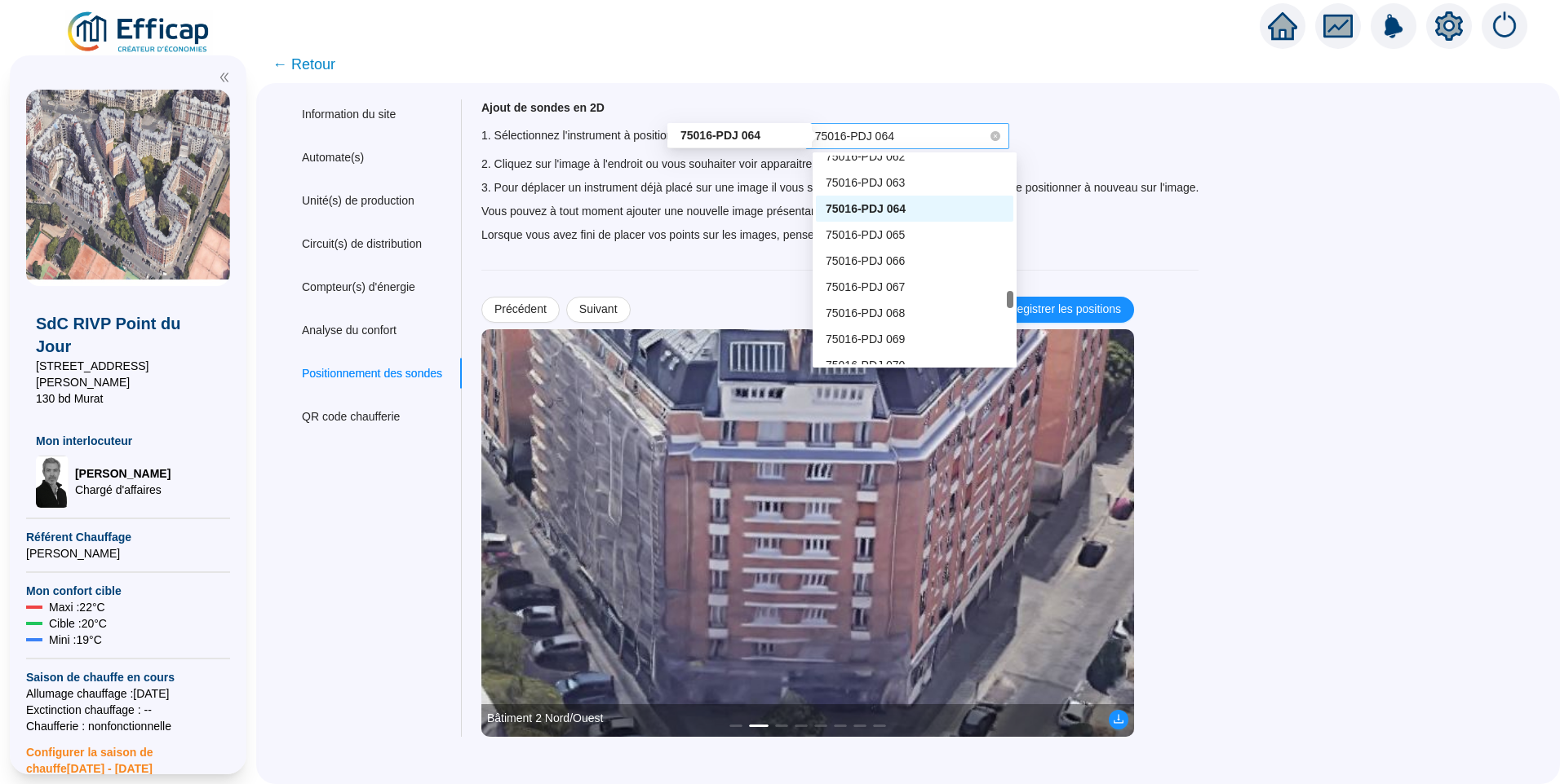
click at [886, 131] on span "75016-PDJ 064" at bounding box center [855, 135] width 79 height 13
click at [908, 257] on div "75016-PDJ 066" at bounding box center [914, 261] width 178 height 17
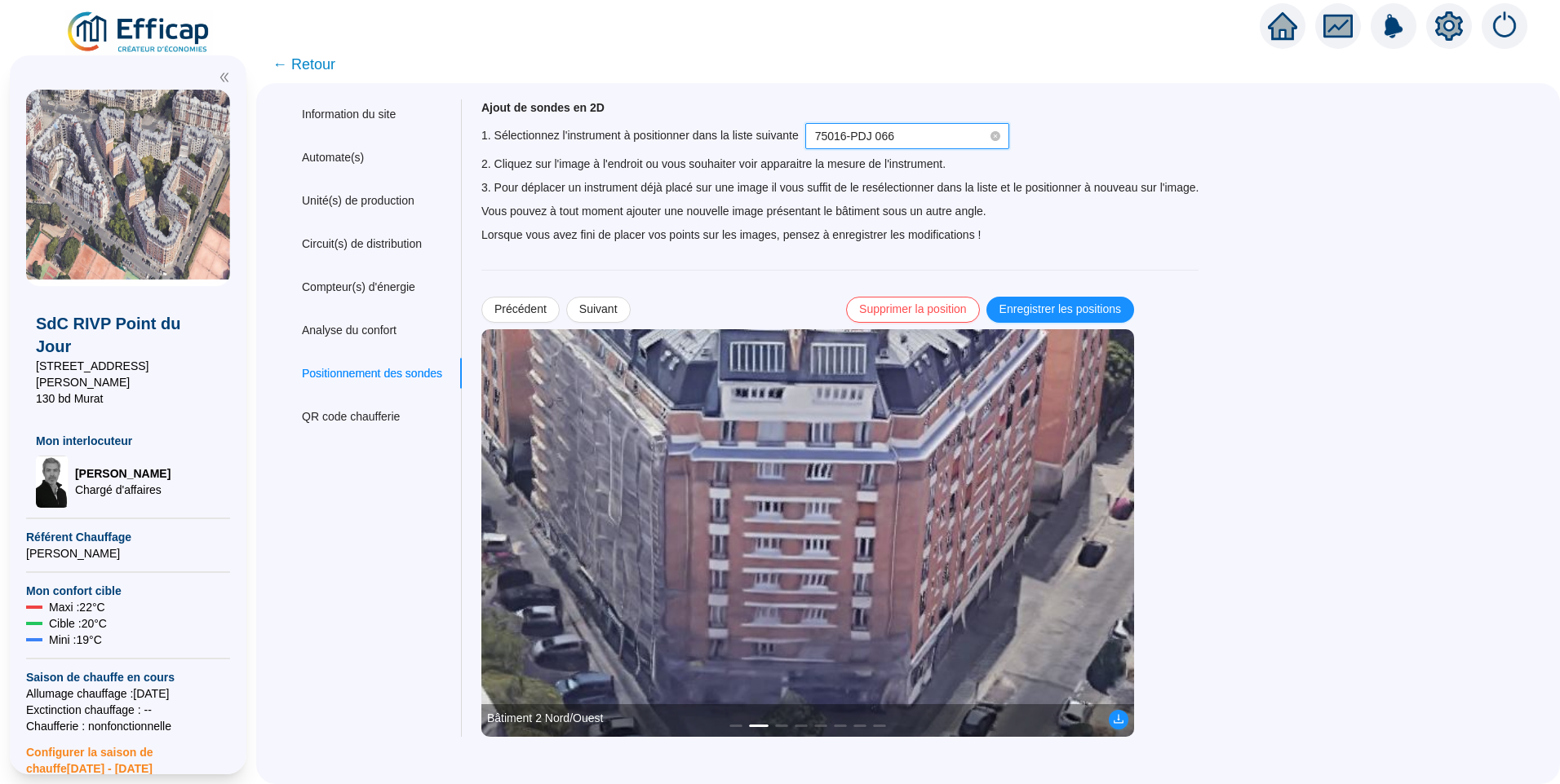
click at [802, 374] on img at bounding box center [808, 533] width 653 height 407
click at [1049, 306] on span "Enregistrer les positions" at bounding box center [1059, 308] width 122 height 17
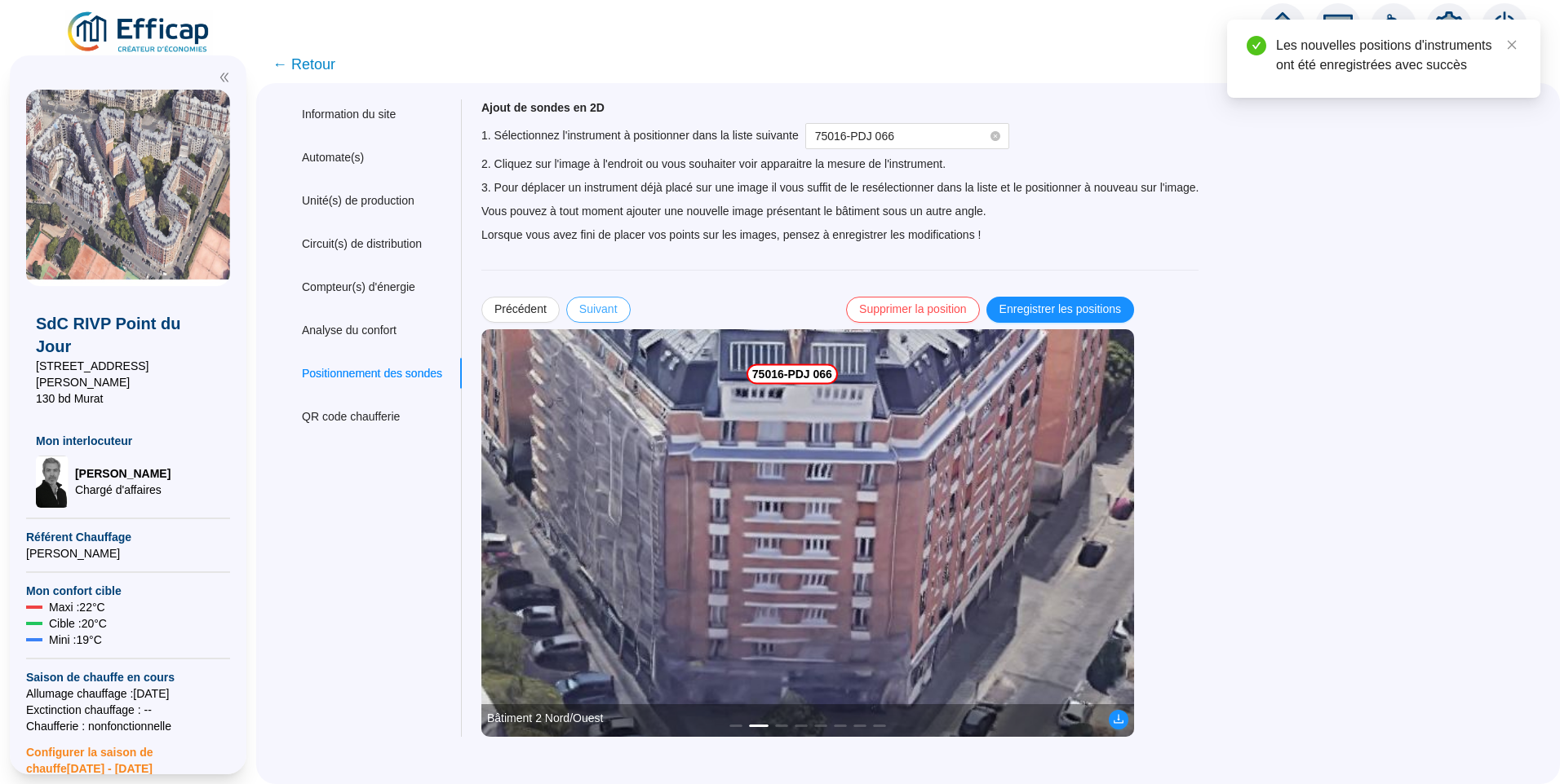
click at [614, 306] on span "Suivant" at bounding box center [597, 308] width 39 height 17
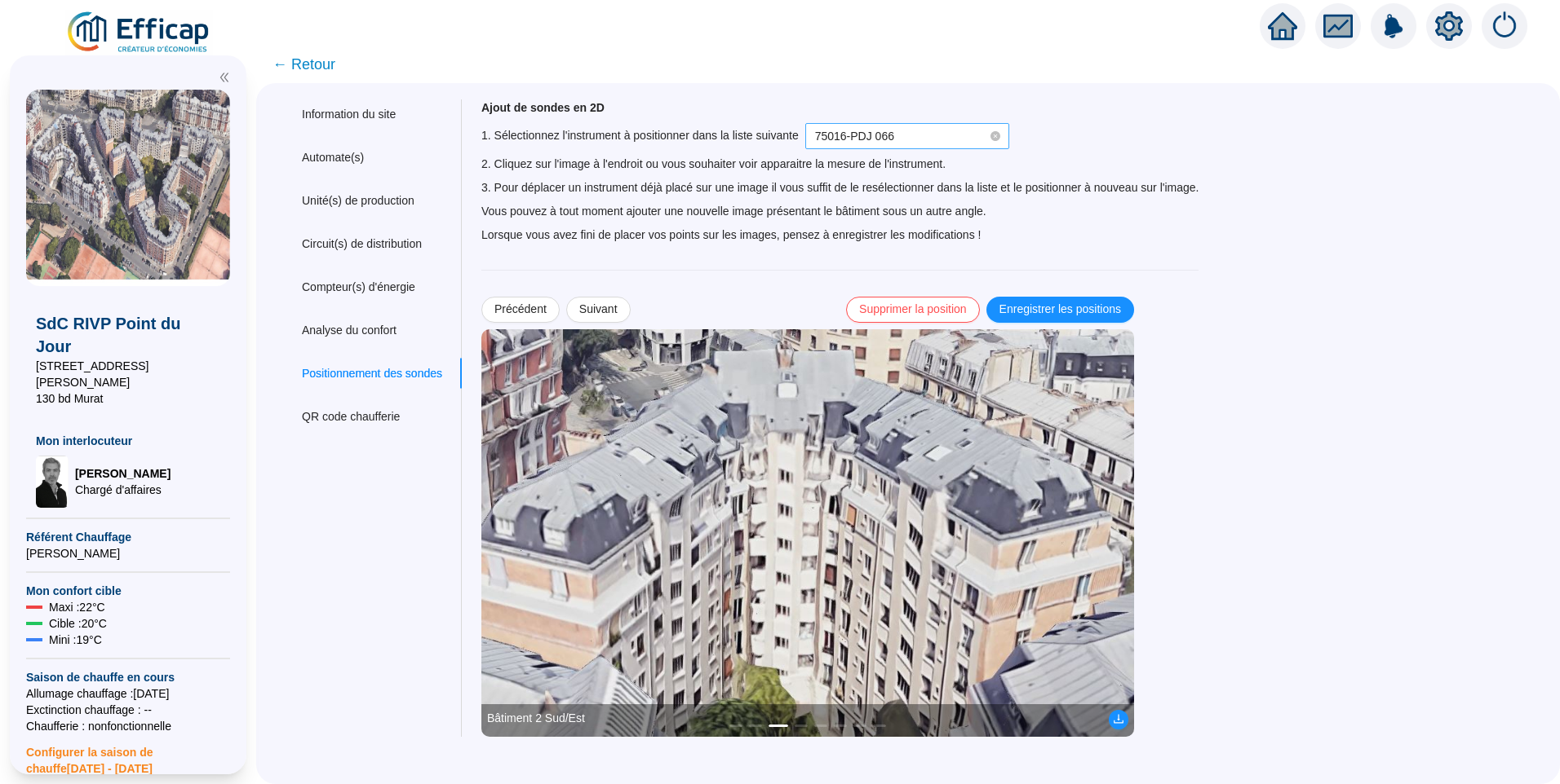
click at [887, 148] on div "75016-PDJ 066" at bounding box center [907, 136] width 204 height 26
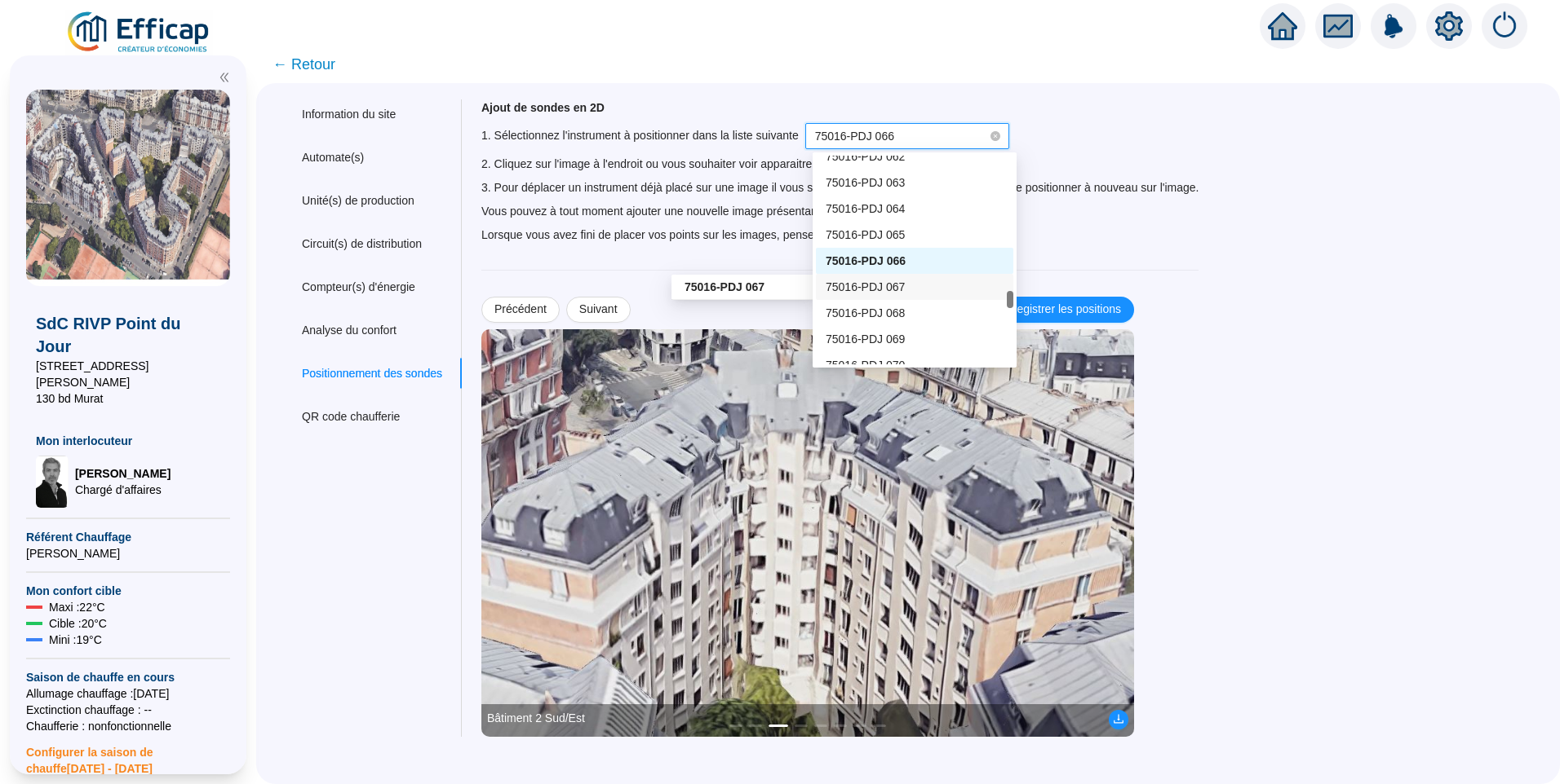
click at [899, 291] on span "75016-PDJ 067" at bounding box center [865, 287] width 79 height 13
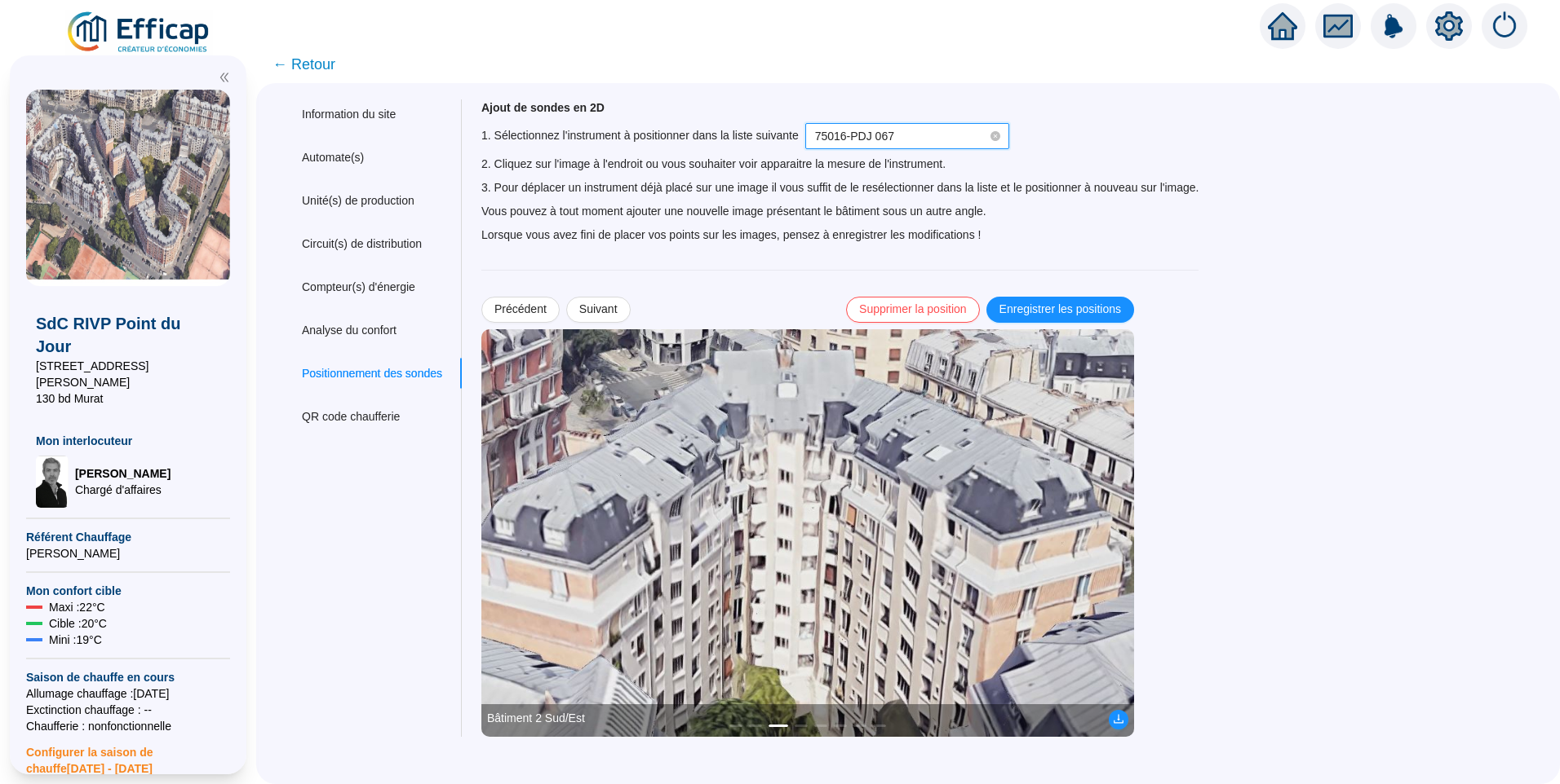
click at [811, 479] on img at bounding box center [808, 533] width 653 height 407
click at [1056, 304] on span "Enregistrer les positions" at bounding box center [1059, 308] width 122 height 17
click at [614, 301] on span "Suivant" at bounding box center [597, 308] width 39 height 17
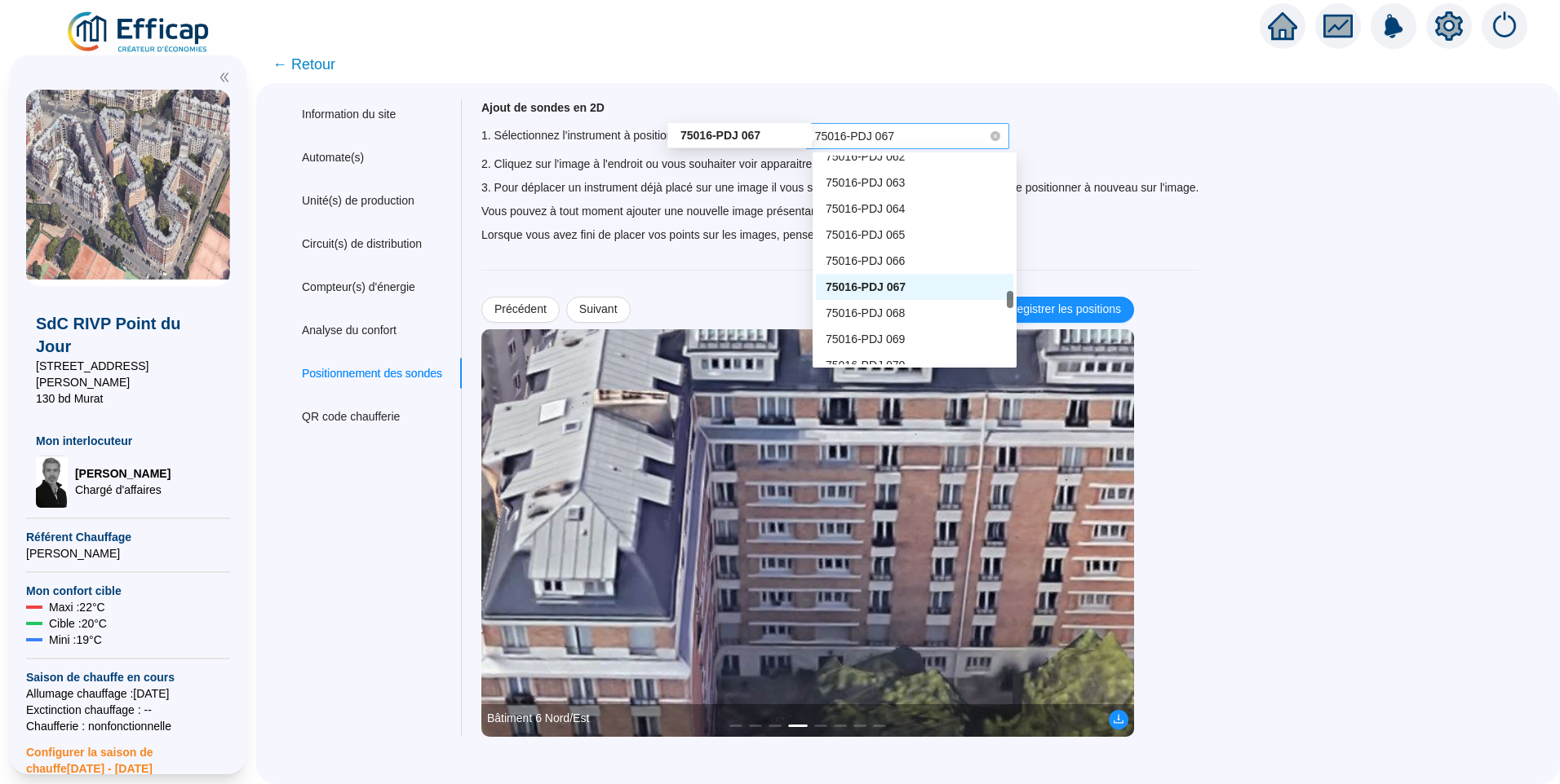
click at [890, 137] on span "75016-PDJ 067" at bounding box center [855, 135] width 79 height 13
click at [891, 237] on span "75016-PDJ 065" at bounding box center [865, 234] width 79 height 13
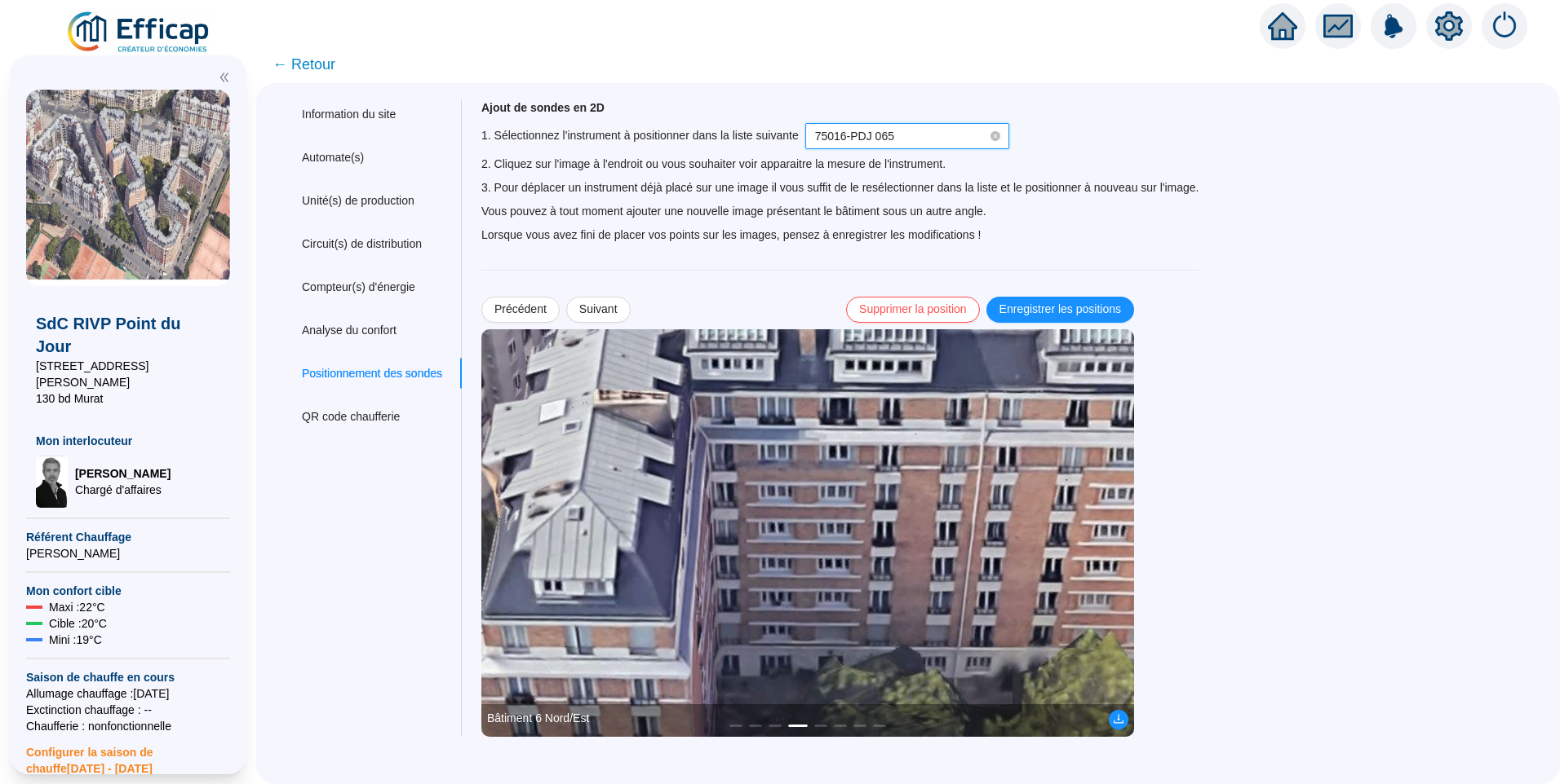
click at [807, 617] on img at bounding box center [808, 533] width 653 height 407
click at [1085, 314] on span "Enregistrer les positions" at bounding box center [1059, 308] width 122 height 17
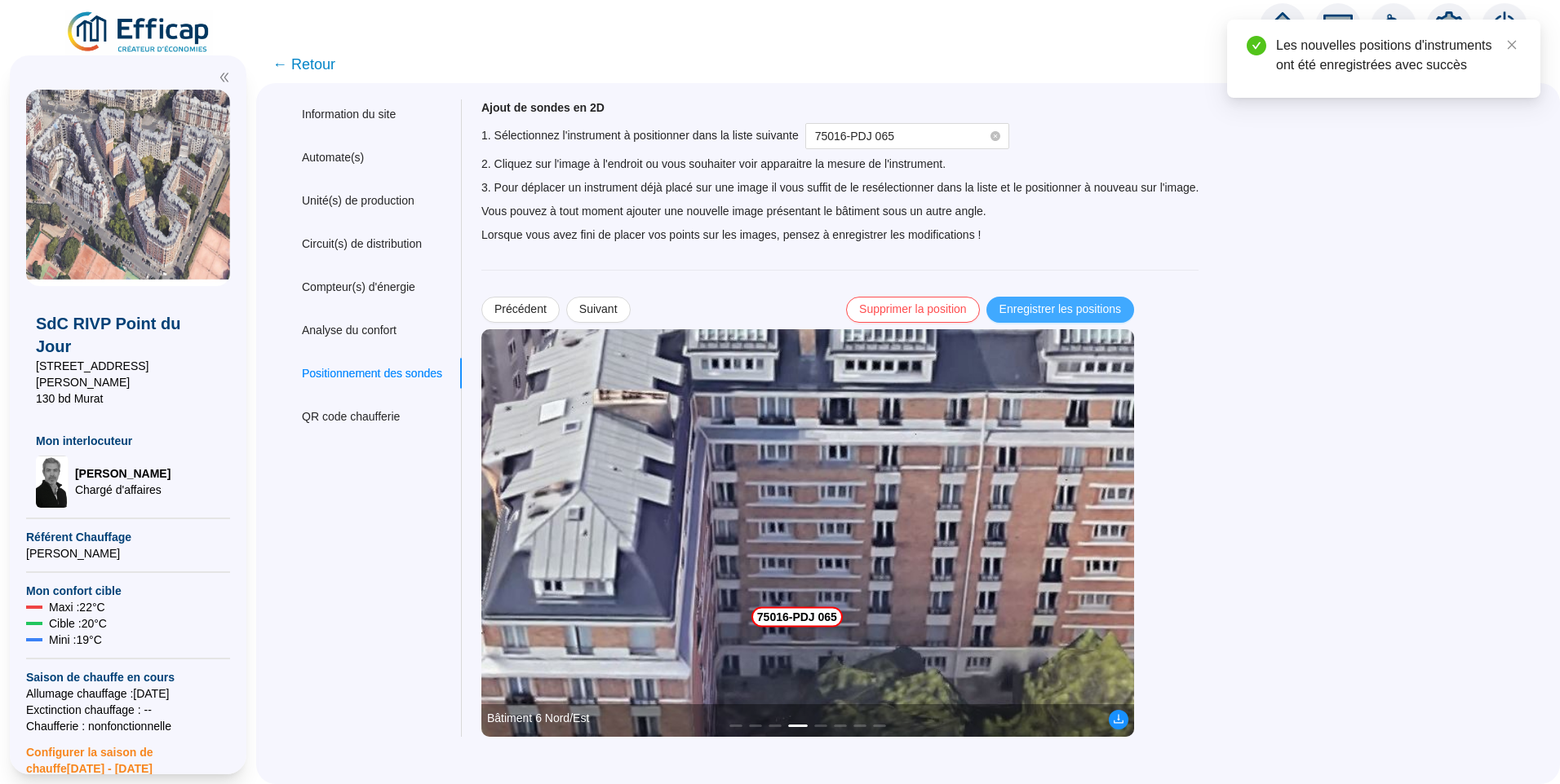
click at [1100, 306] on span "Enregistrer les positions" at bounding box center [1059, 308] width 122 height 17
click at [602, 313] on span "Suivant" at bounding box center [597, 308] width 39 height 17
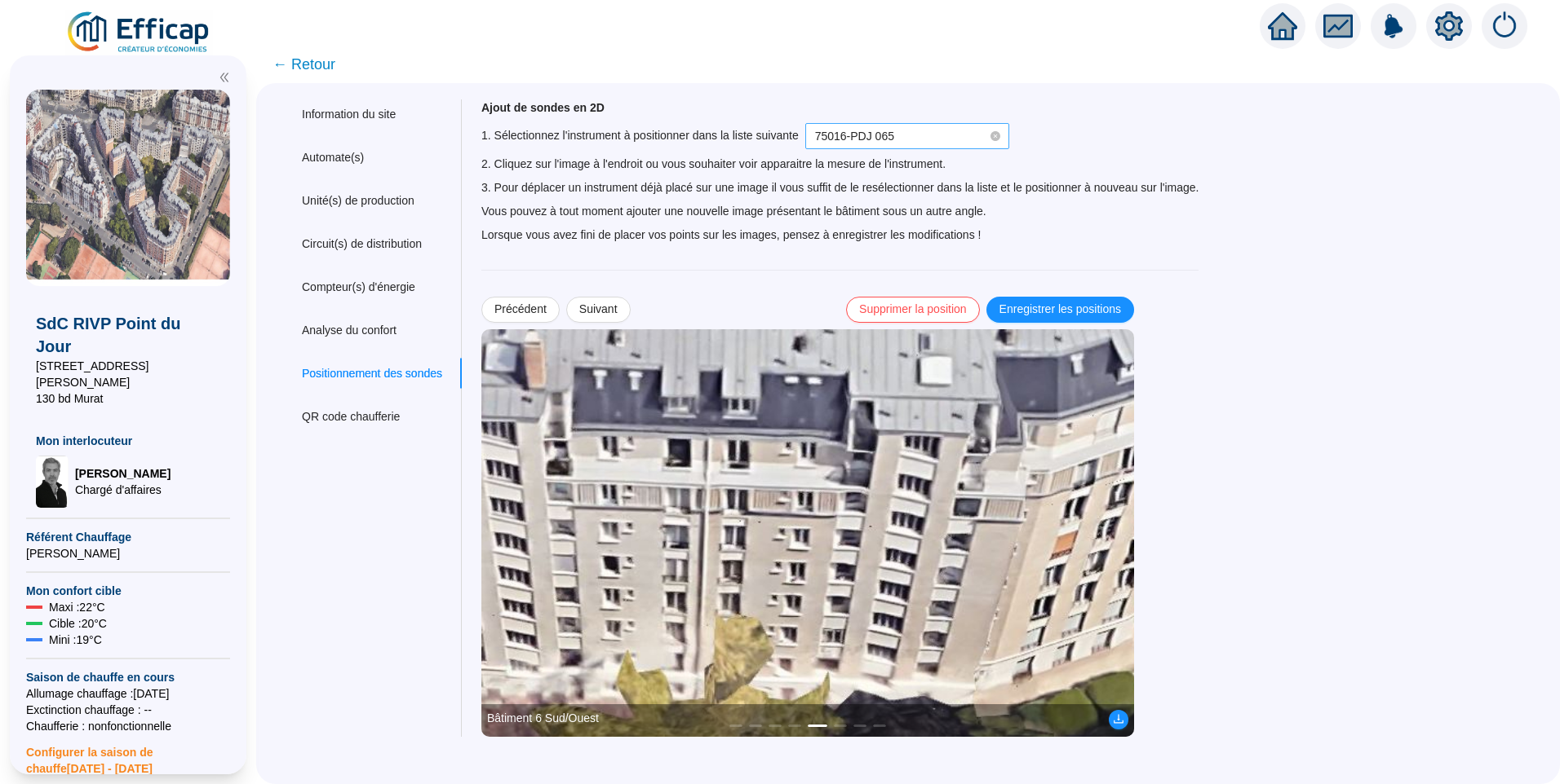
click at [873, 130] on span "75016-PDJ 065" at bounding box center [855, 135] width 79 height 13
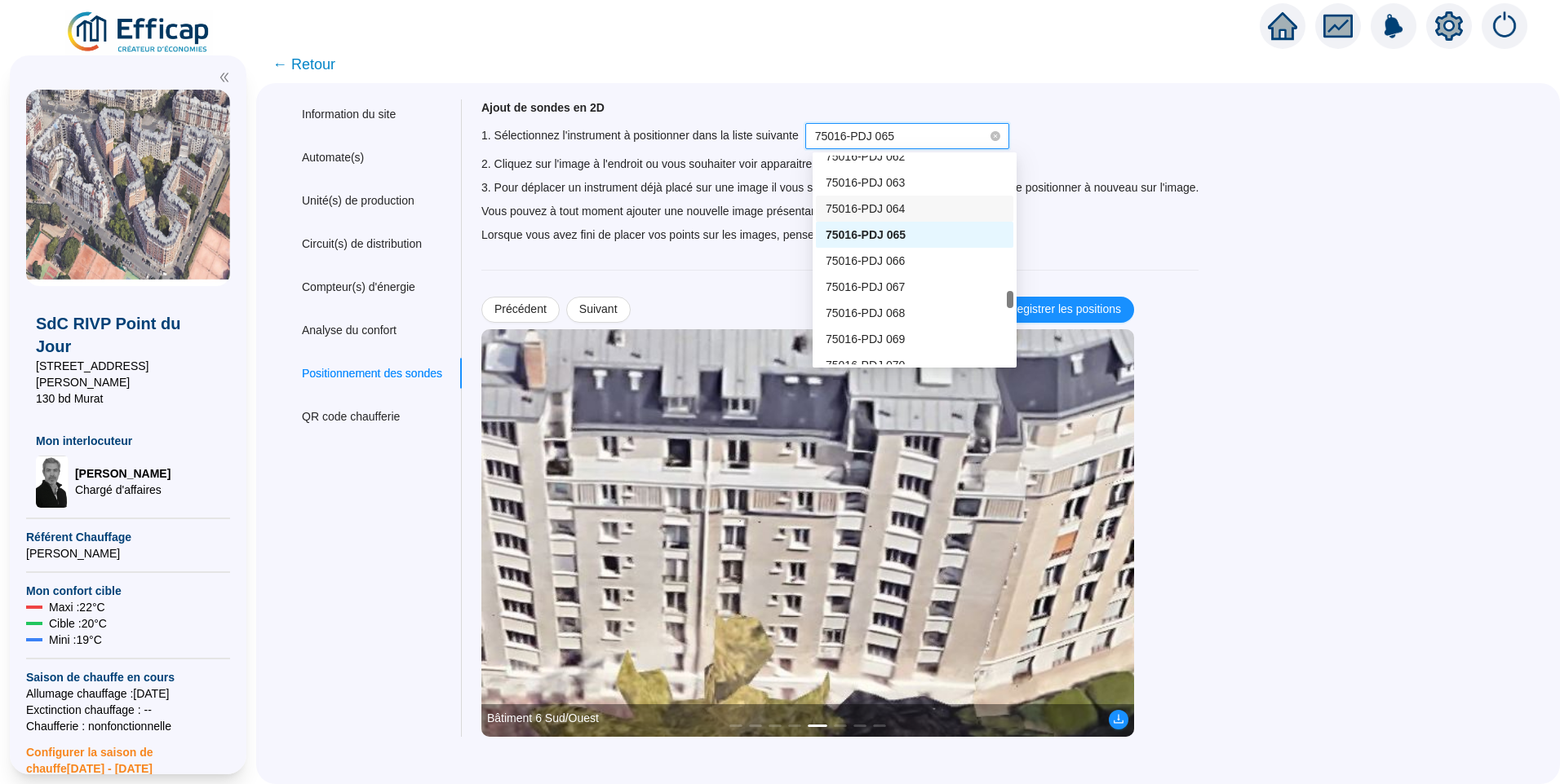
scroll to position [1523, 0]
click at [933, 234] on div "75016-PDJ 062" at bounding box center [914, 238] width 178 height 17
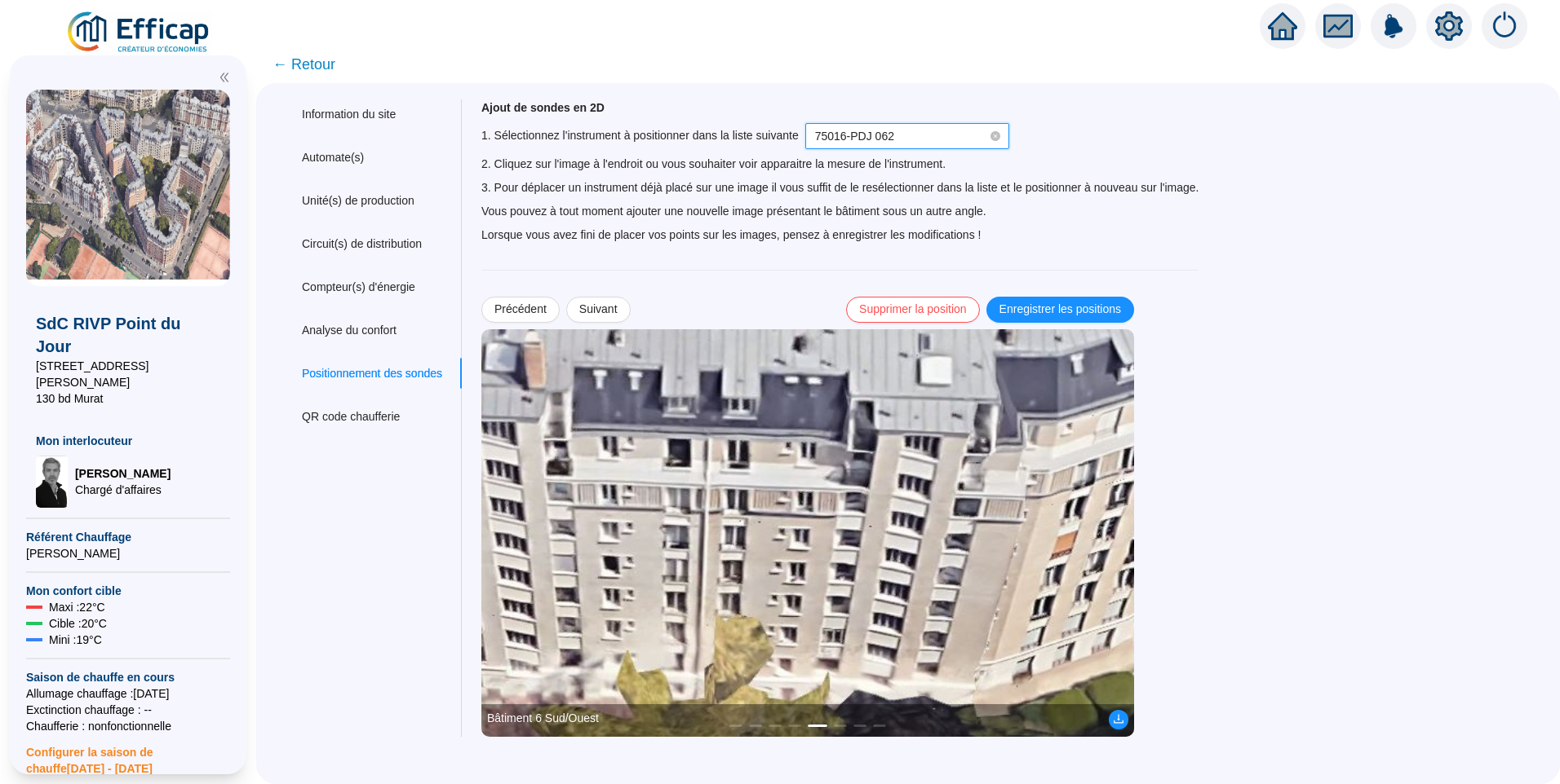
click at [800, 612] on img at bounding box center [808, 533] width 653 height 407
click at [798, 617] on img at bounding box center [808, 533] width 653 height 407
click at [1052, 303] on span "Enregistrer les positions" at bounding box center [1059, 308] width 122 height 17
click at [1076, 302] on span "Enregistrer les positions" at bounding box center [1059, 308] width 122 height 17
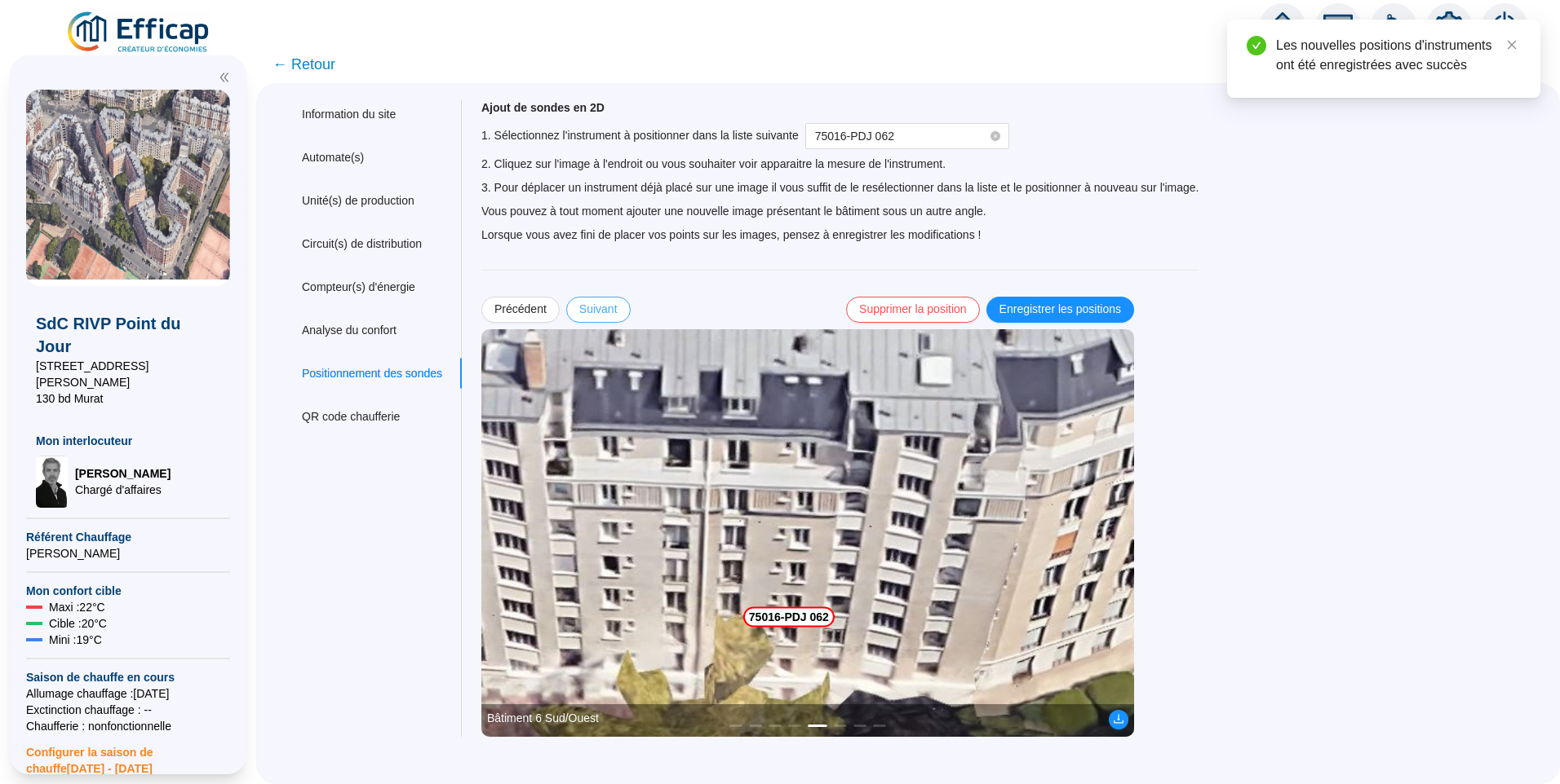
click at [612, 309] on span "Suivant" at bounding box center [597, 308] width 39 height 17
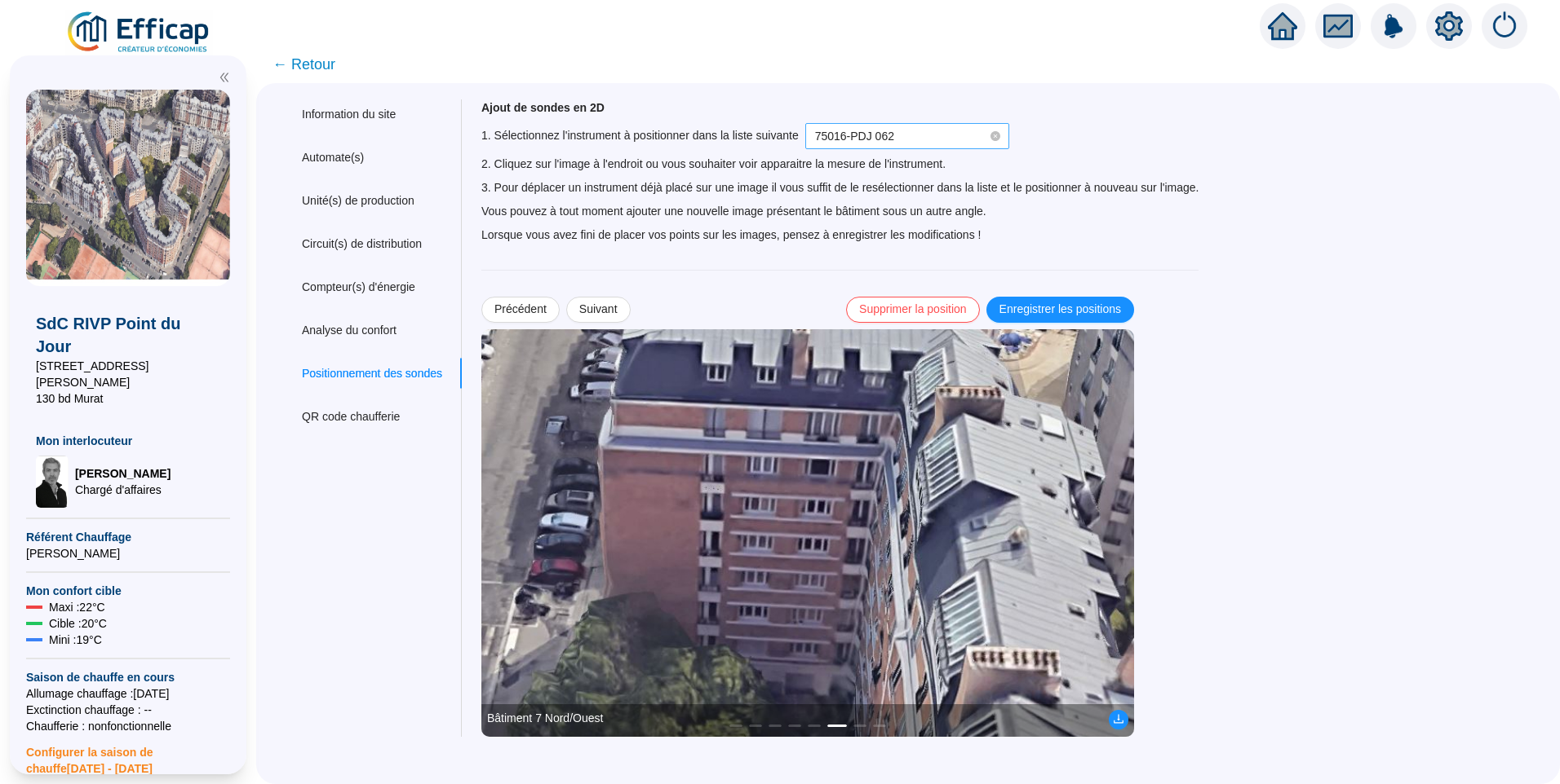
click at [909, 137] on span "75016-PDJ 062" at bounding box center [907, 135] width 184 height 25
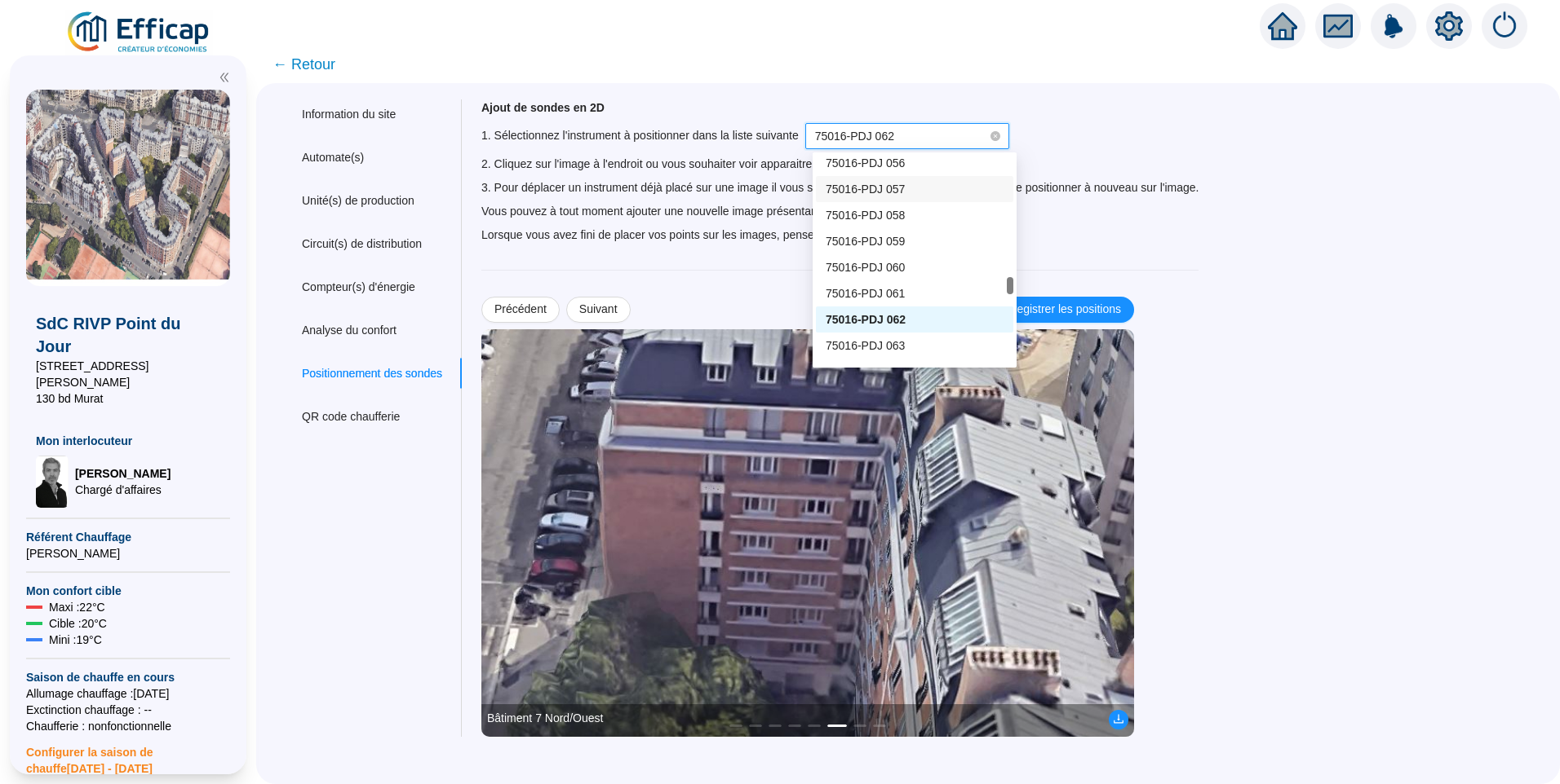
scroll to position [1359, 0]
click at [911, 190] on div "75016-PDJ 054" at bounding box center [914, 192] width 178 height 17
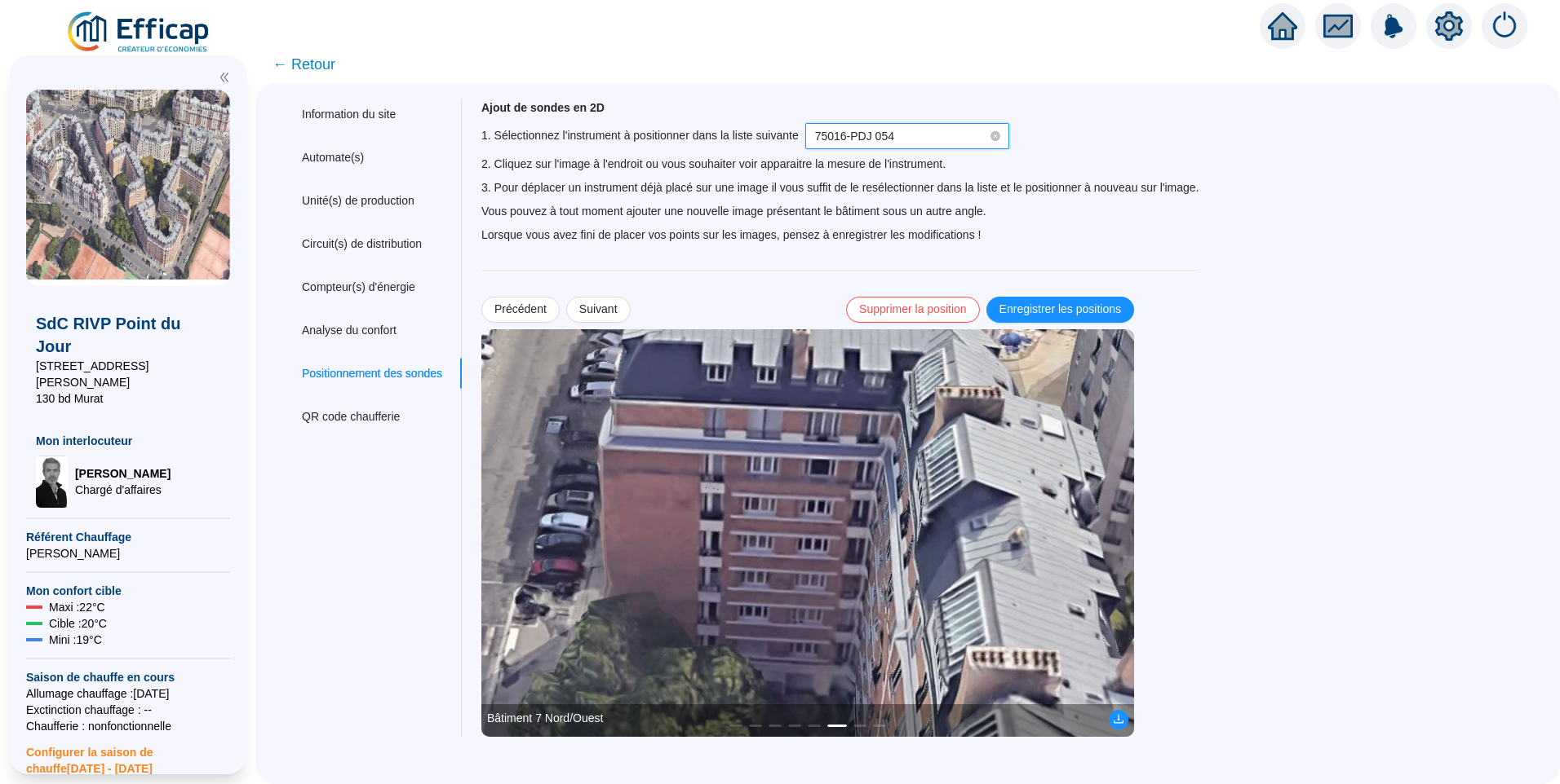
click at [807, 602] on img at bounding box center [808, 533] width 653 height 407
click at [797, 602] on img at bounding box center [808, 533] width 653 height 407
click at [797, 599] on img at bounding box center [808, 533] width 653 height 407
click at [1080, 306] on span "Enregistrer les positions" at bounding box center [1059, 308] width 122 height 17
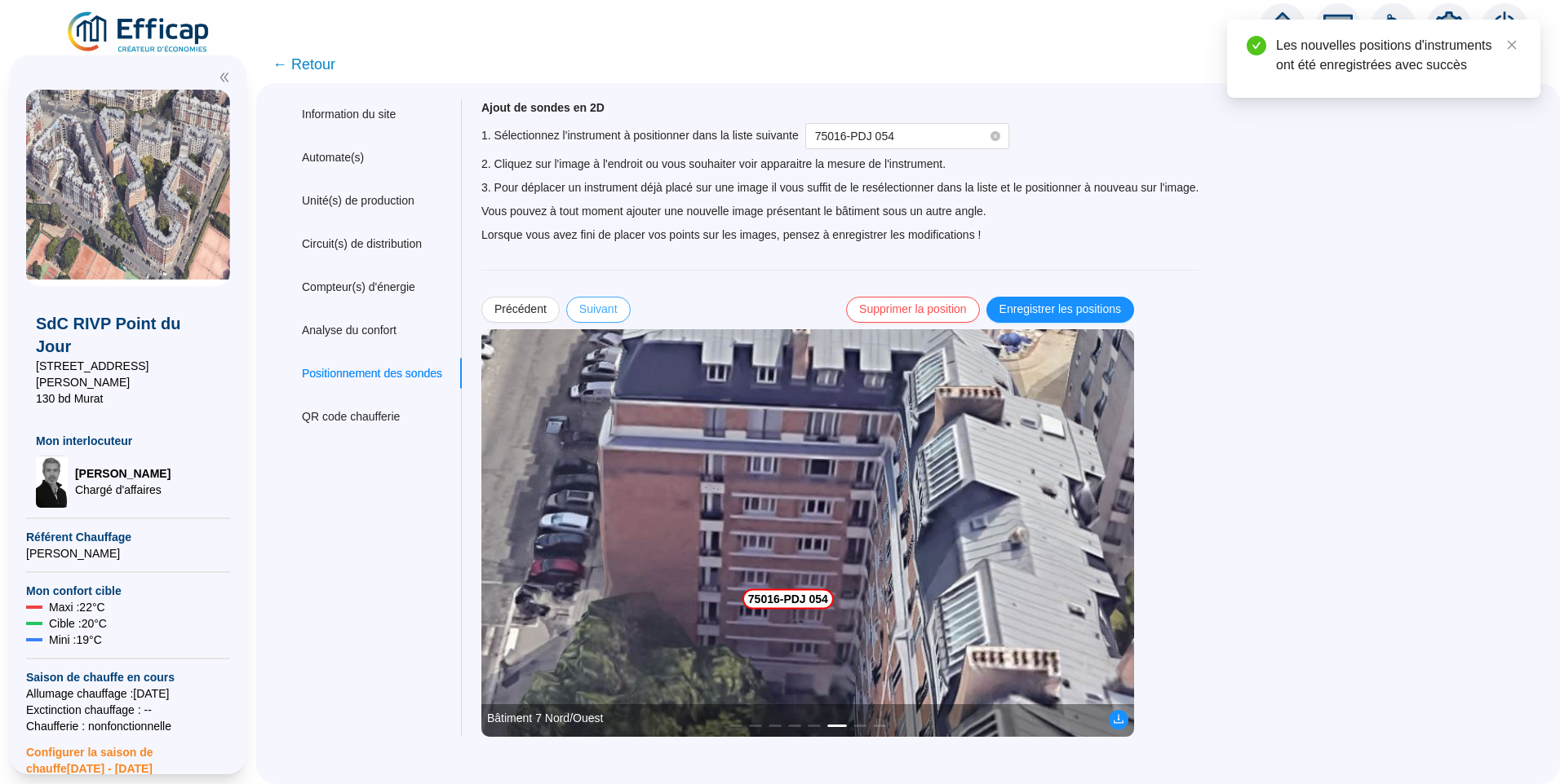
click at [608, 305] on span "Suivant" at bounding box center [597, 308] width 39 height 17
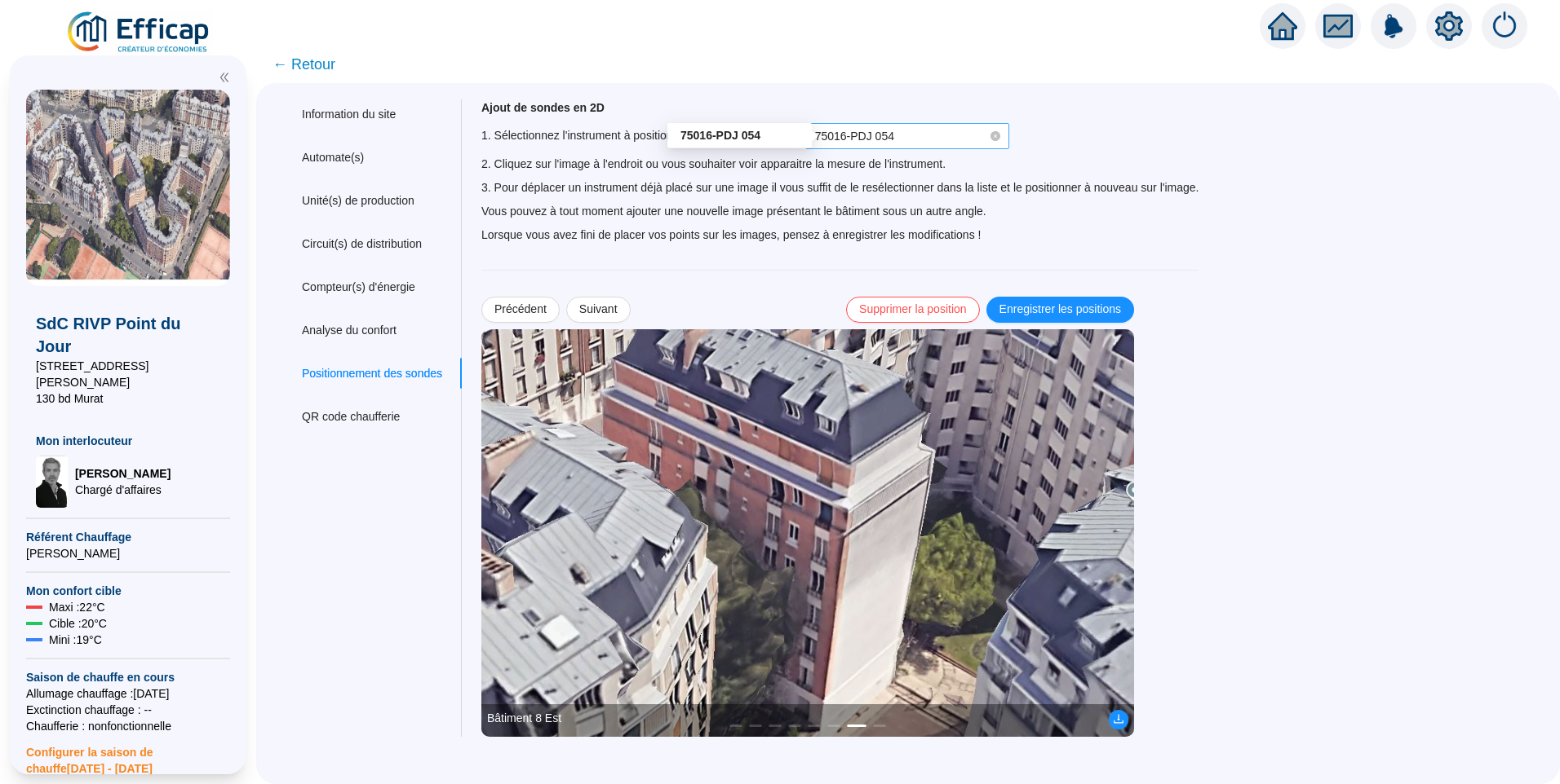
click at [872, 130] on span "75016-PDJ 054" at bounding box center [855, 135] width 79 height 13
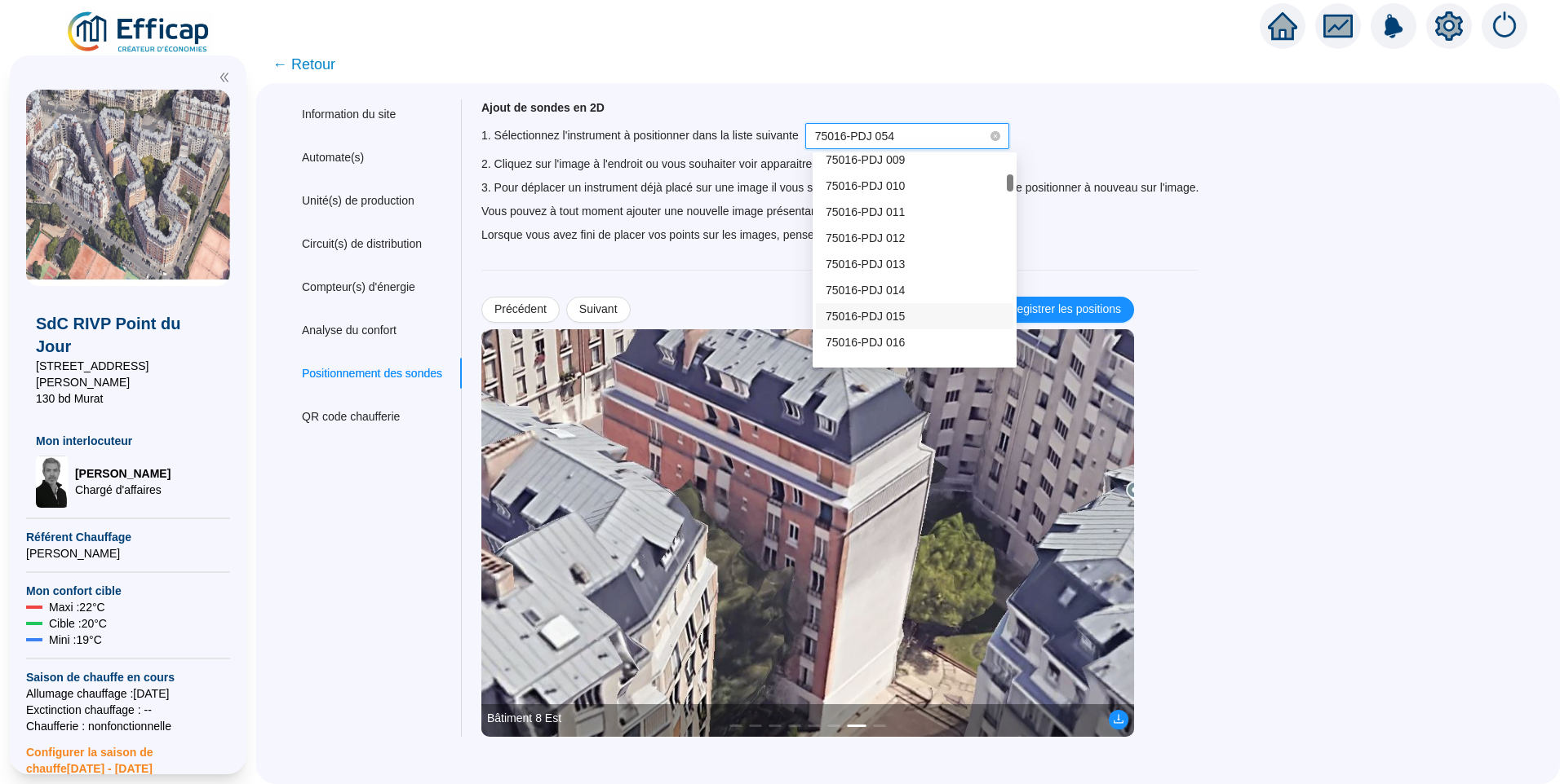
scroll to position [300, 0]
click at [912, 312] on div "75016-PDJ 018" at bounding box center [914, 312] width 178 height 17
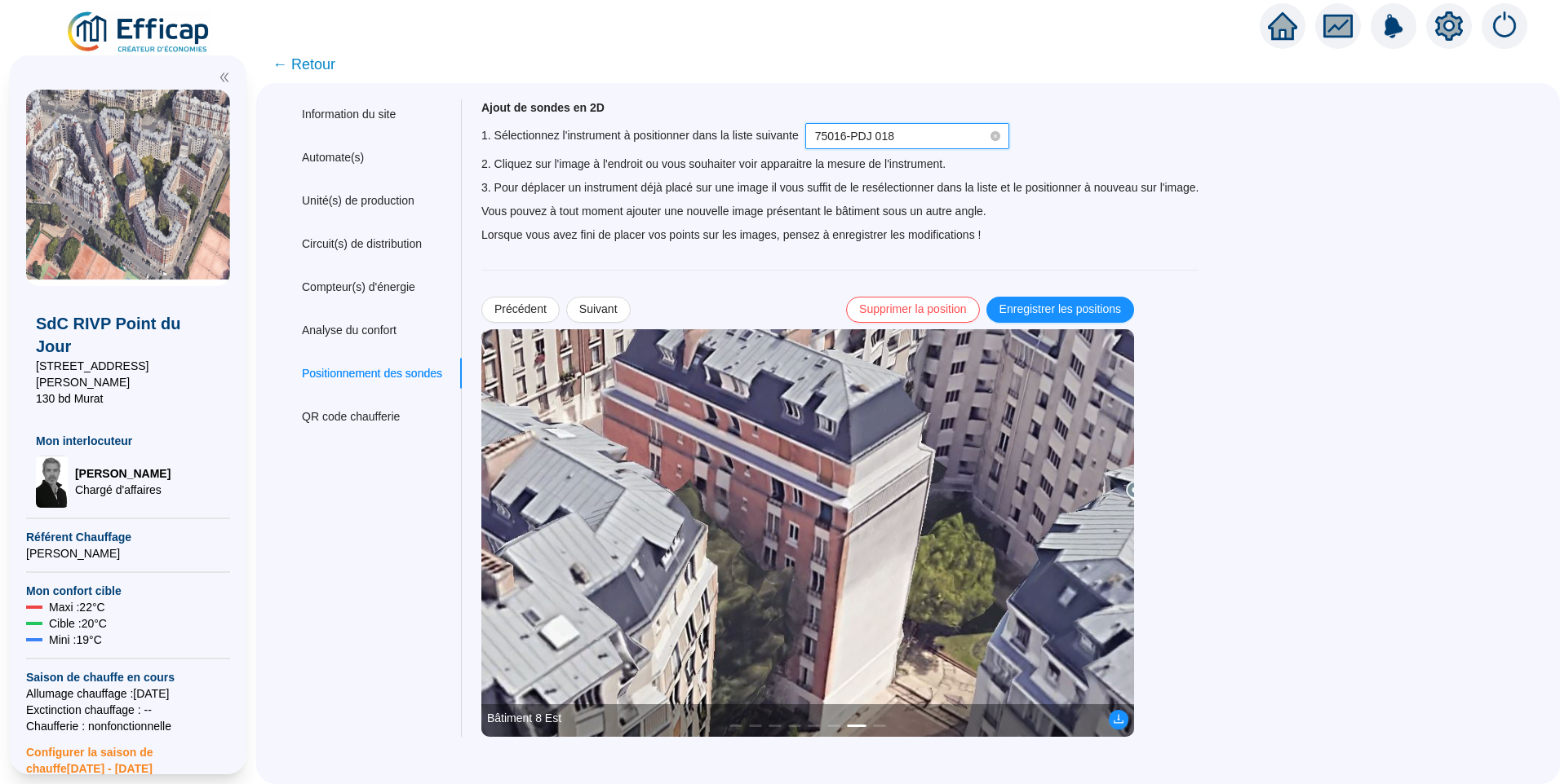
click at [773, 674] on img at bounding box center [808, 533] width 653 height 407
click at [1085, 301] on span "Enregistrer les positions" at bounding box center [1059, 308] width 122 height 17
click at [608, 313] on span "Suivant" at bounding box center [597, 308] width 39 height 17
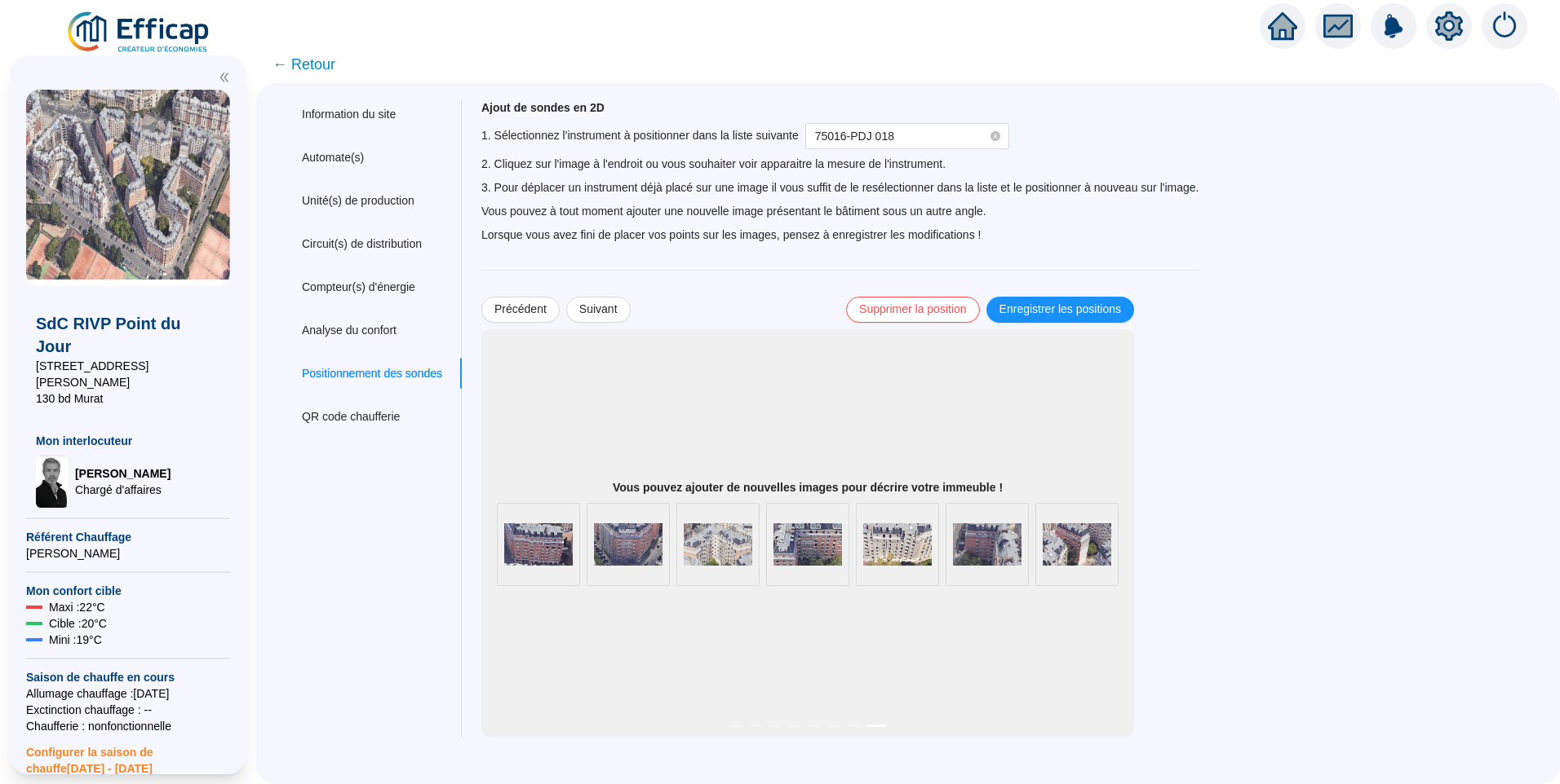
click at [1133, 535] on div "Vous pouvez ajouter de nouvelles images pour décrire votre immeuble ! Bâtiment …" at bounding box center [808, 533] width 653 height 407
click at [1134, 536] on div "Vous pouvez ajouter de nouvelles images pour décrire votre immeuble ! Bâtiment …" at bounding box center [808, 533] width 653 height 407
click at [0, 0] on span at bounding box center [0, 0] width 0 height 0
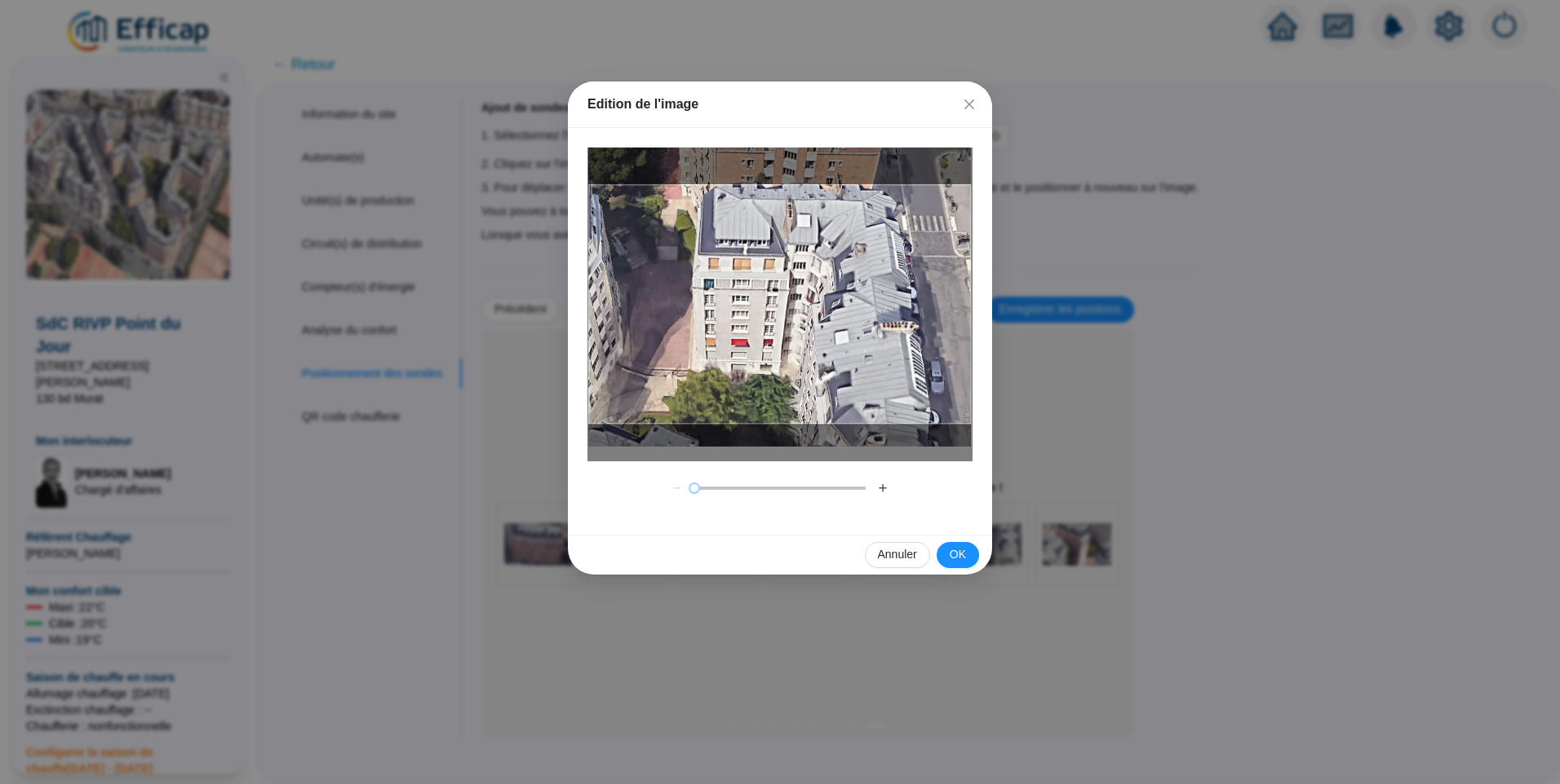
drag, startPoint x: 758, startPoint y: 306, endPoint x: 747, endPoint y: 292, distance: 17.8
click at [747, 292] on div at bounding box center [780, 305] width 383 height 239
click at [954, 560] on span "OK" at bounding box center [958, 554] width 16 height 17
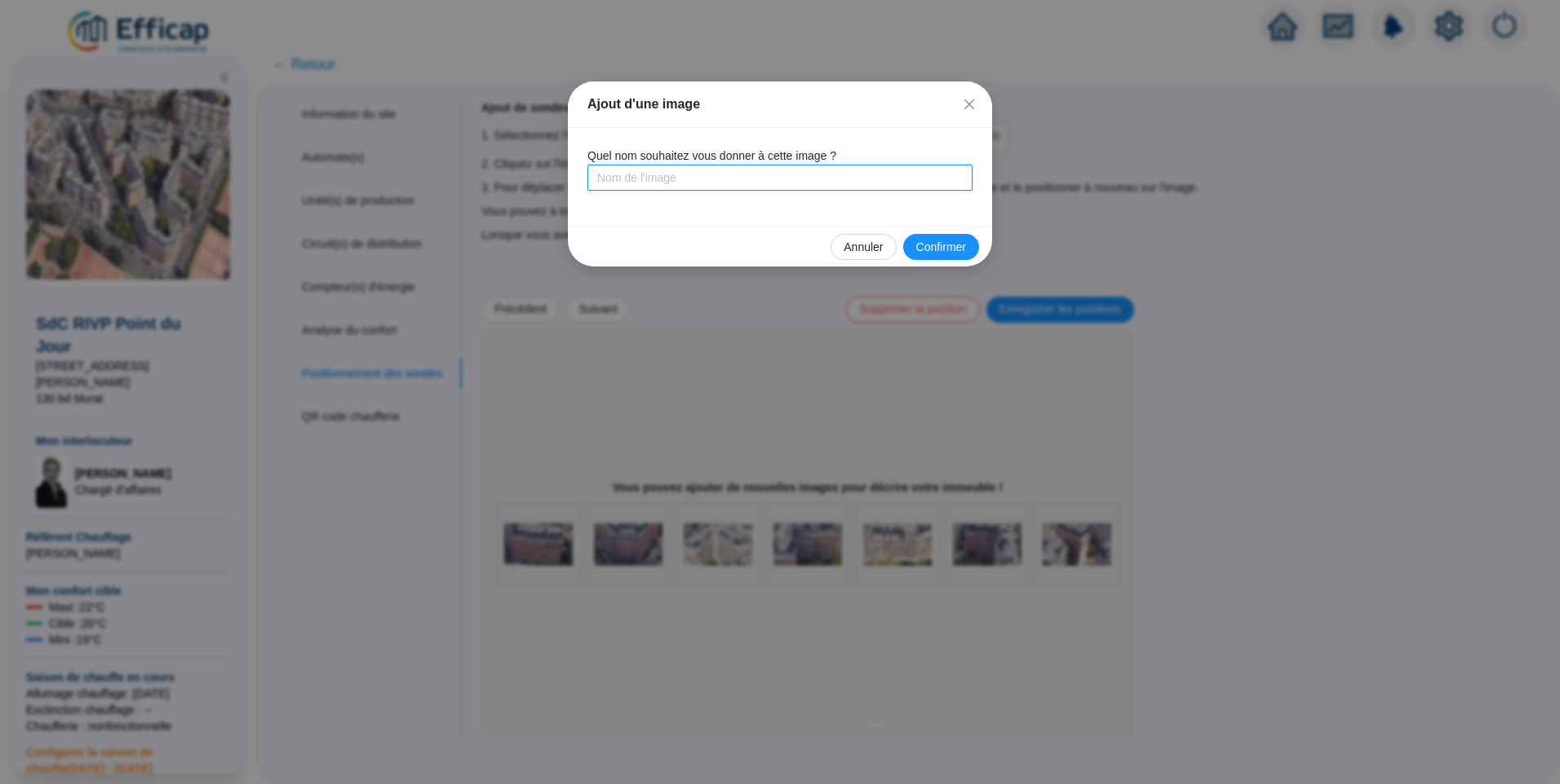
click at [603, 181] on input "text" at bounding box center [780, 178] width 385 height 26
type input "Bâtiment 8 Est"
click at [939, 253] on span "Confirmer" at bounding box center [941, 247] width 49 height 17
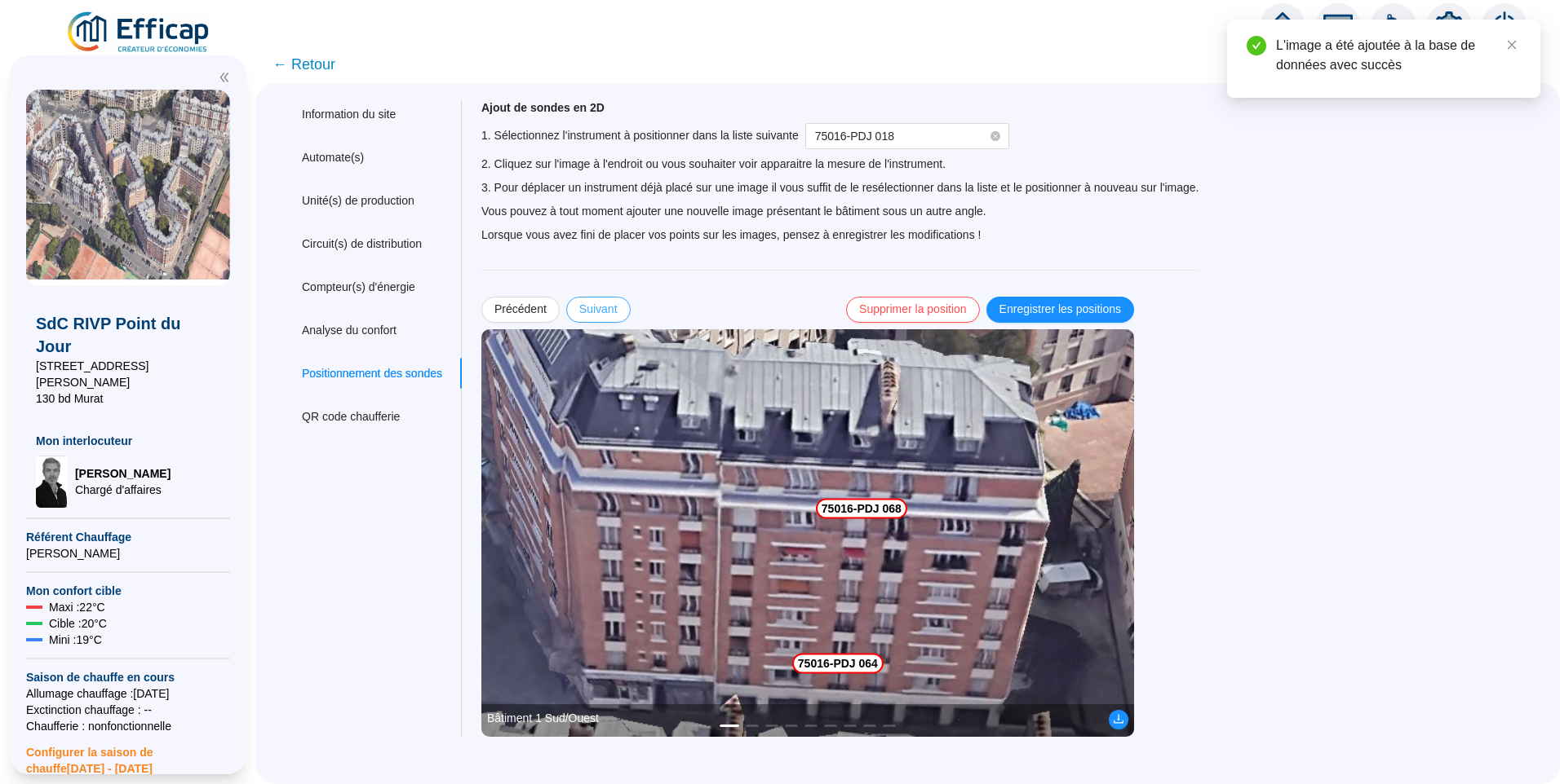
click at [608, 310] on span "Suivant" at bounding box center [597, 308] width 39 height 17
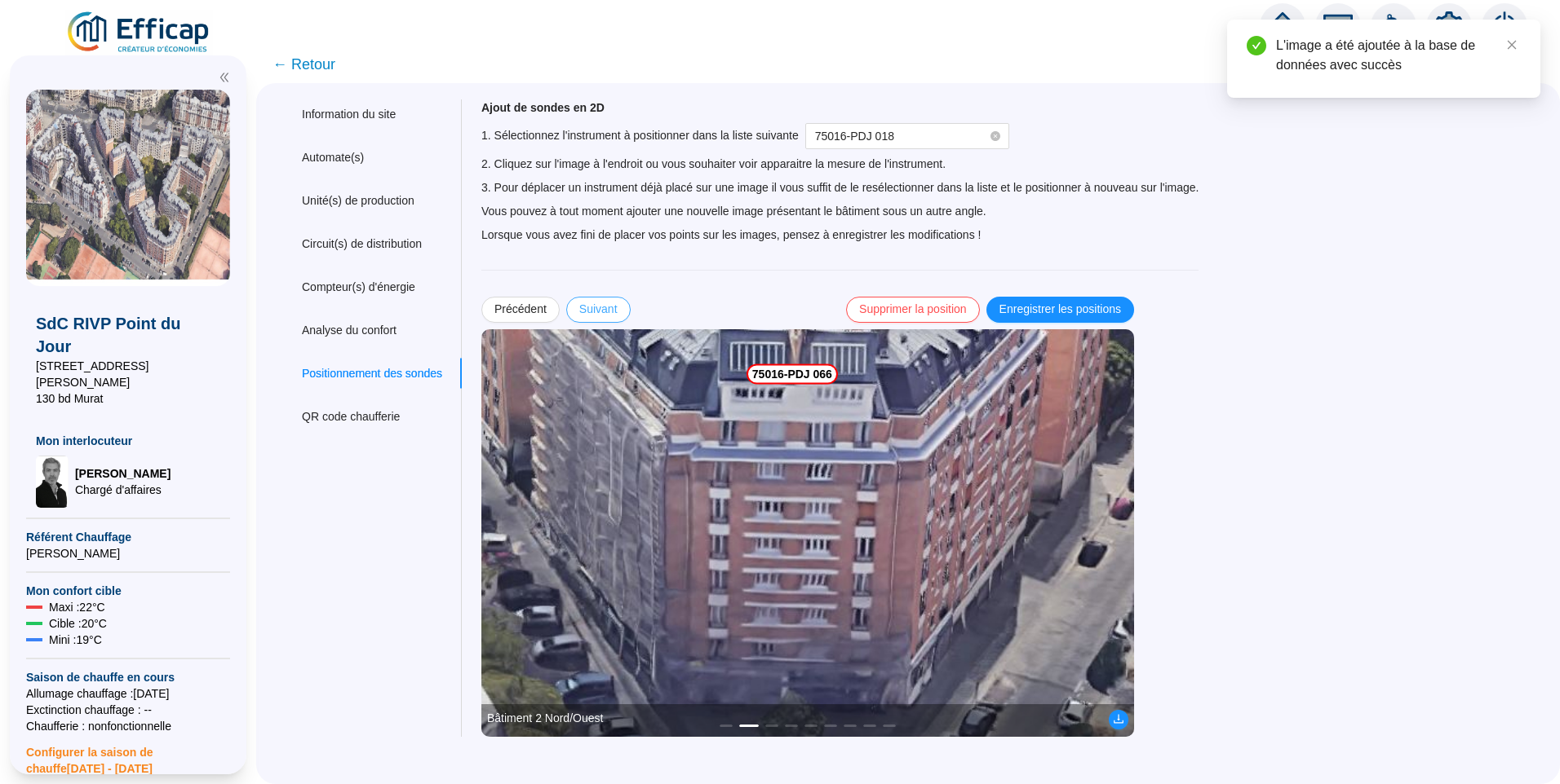
click at [608, 310] on span "Suivant" at bounding box center [597, 308] width 39 height 17
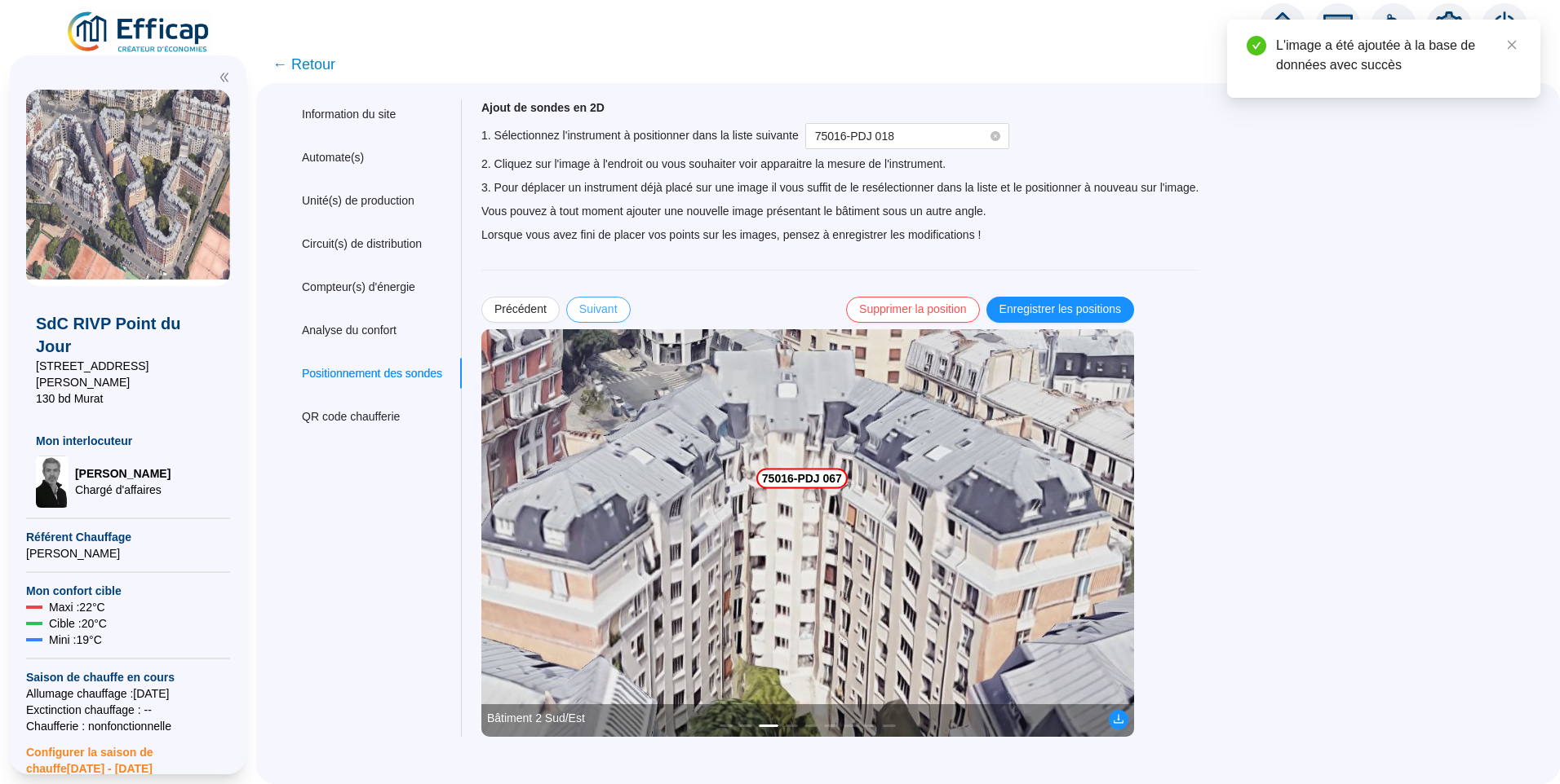
click at [608, 310] on span "Suivant" at bounding box center [597, 308] width 39 height 17
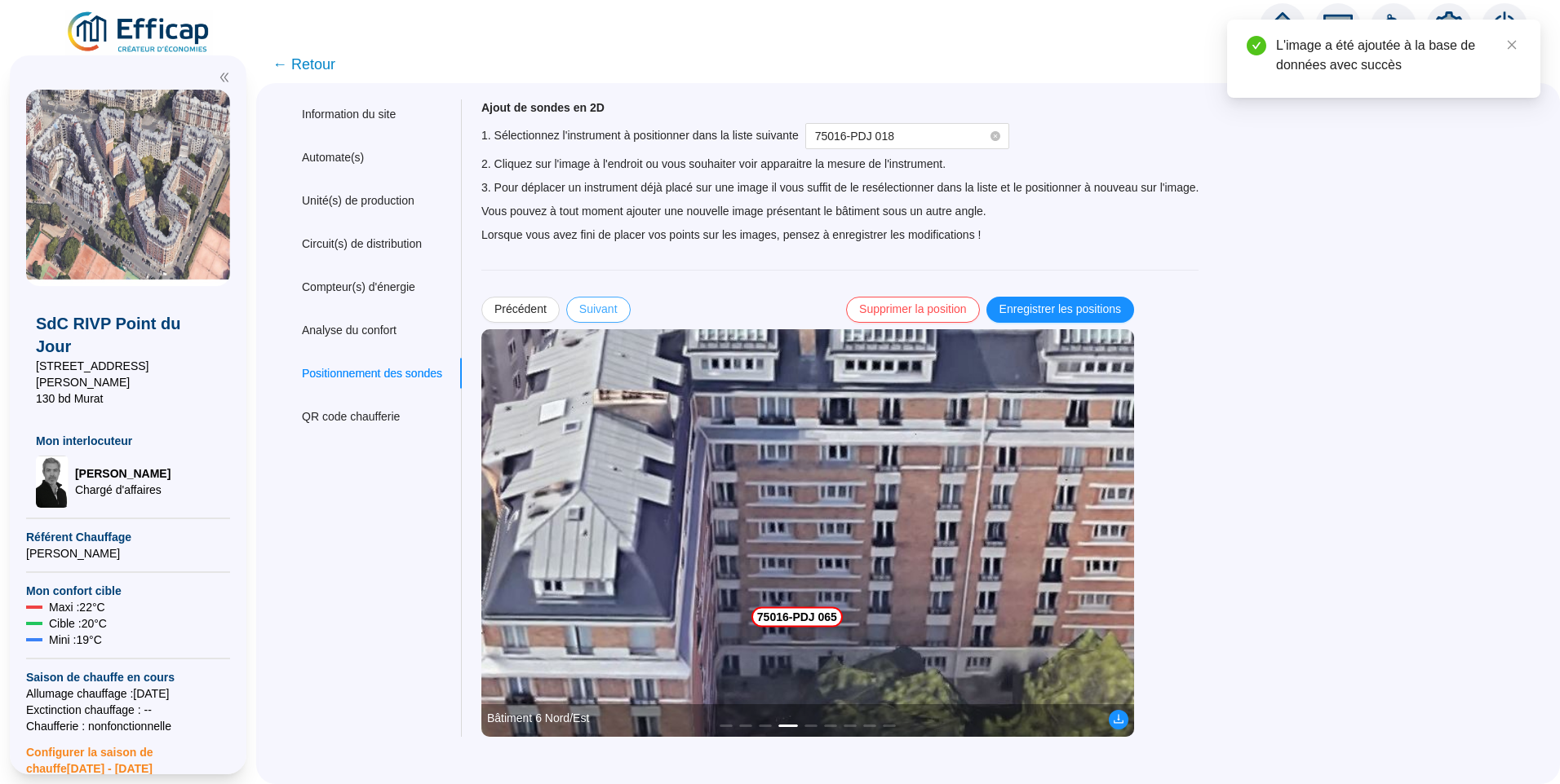
click at [608, 310] on span "Suivant" at bounding box center [597, 308] width 39 height 17
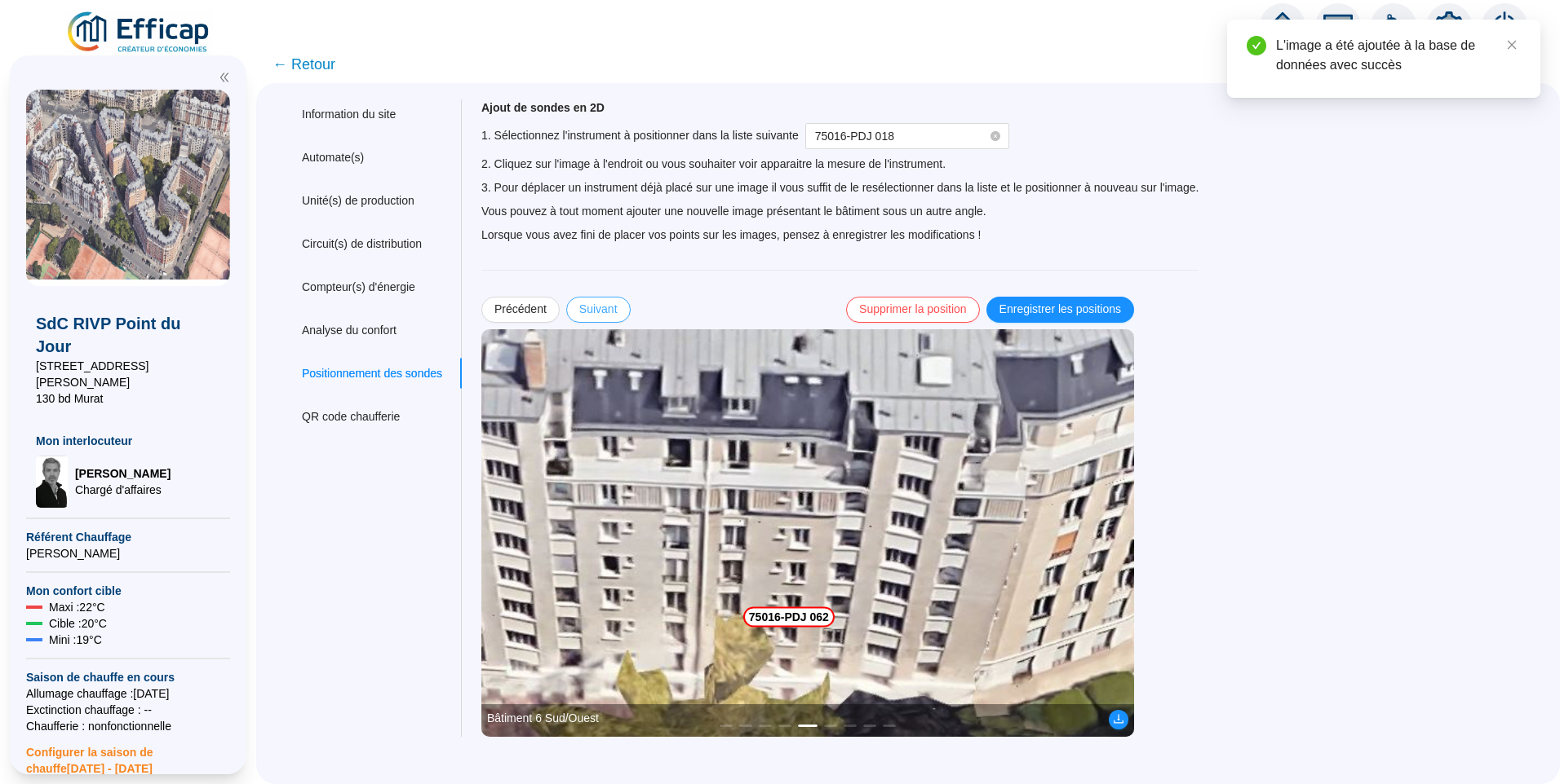
click at [608, 310] on span "Suivant" at bounding box center [597, 308] width 39 height 17
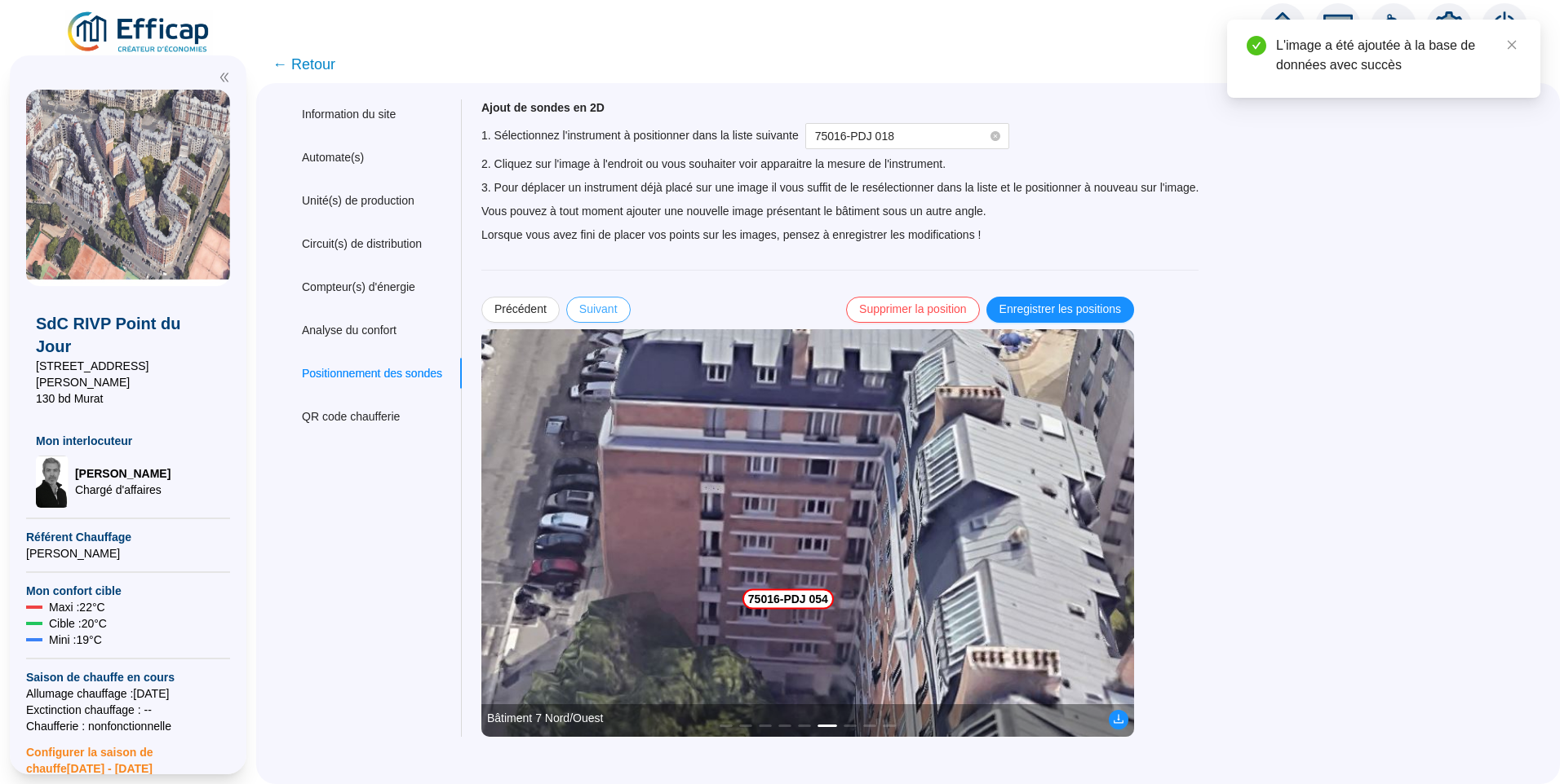
click at [608, 310] on span "Suivant" at bounding box center [597, 308] width 39 height 17
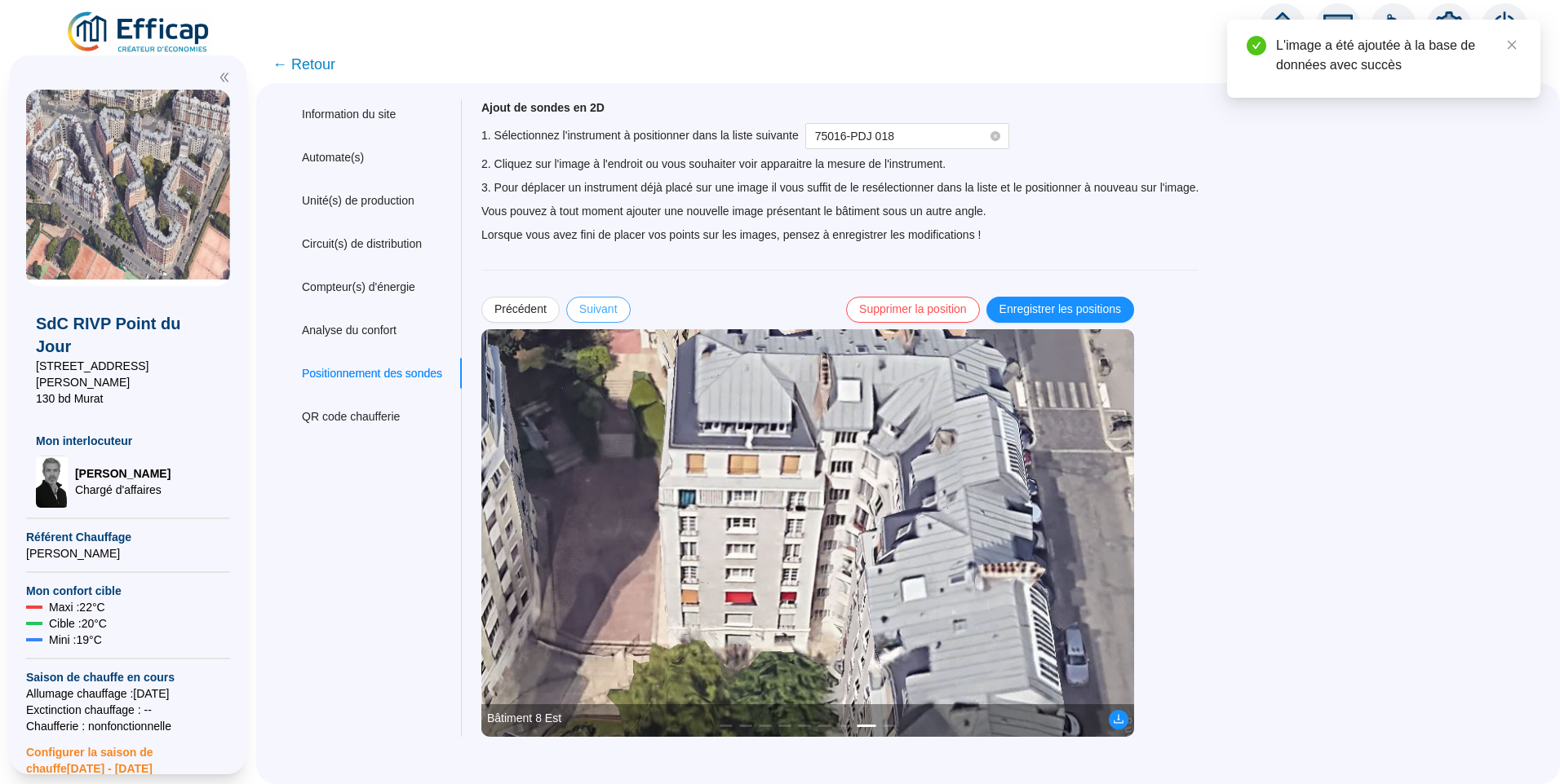
click at [608, 310] on span "Suivant" at bounding box center [597, 308] width 39 height 17
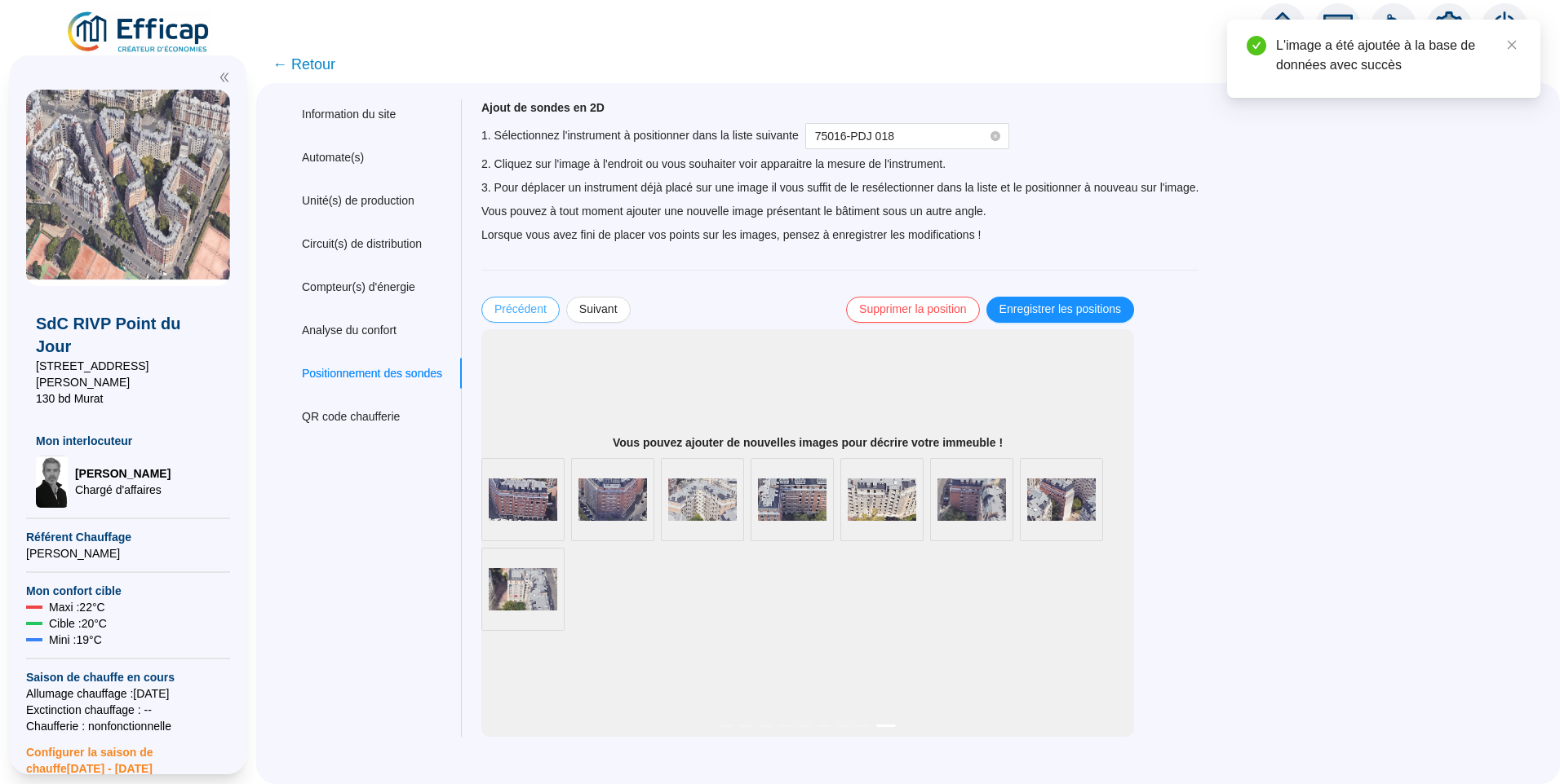
click at [531, 315] on span "Précédent" at bounding box center [520, 308] width 52 height 17
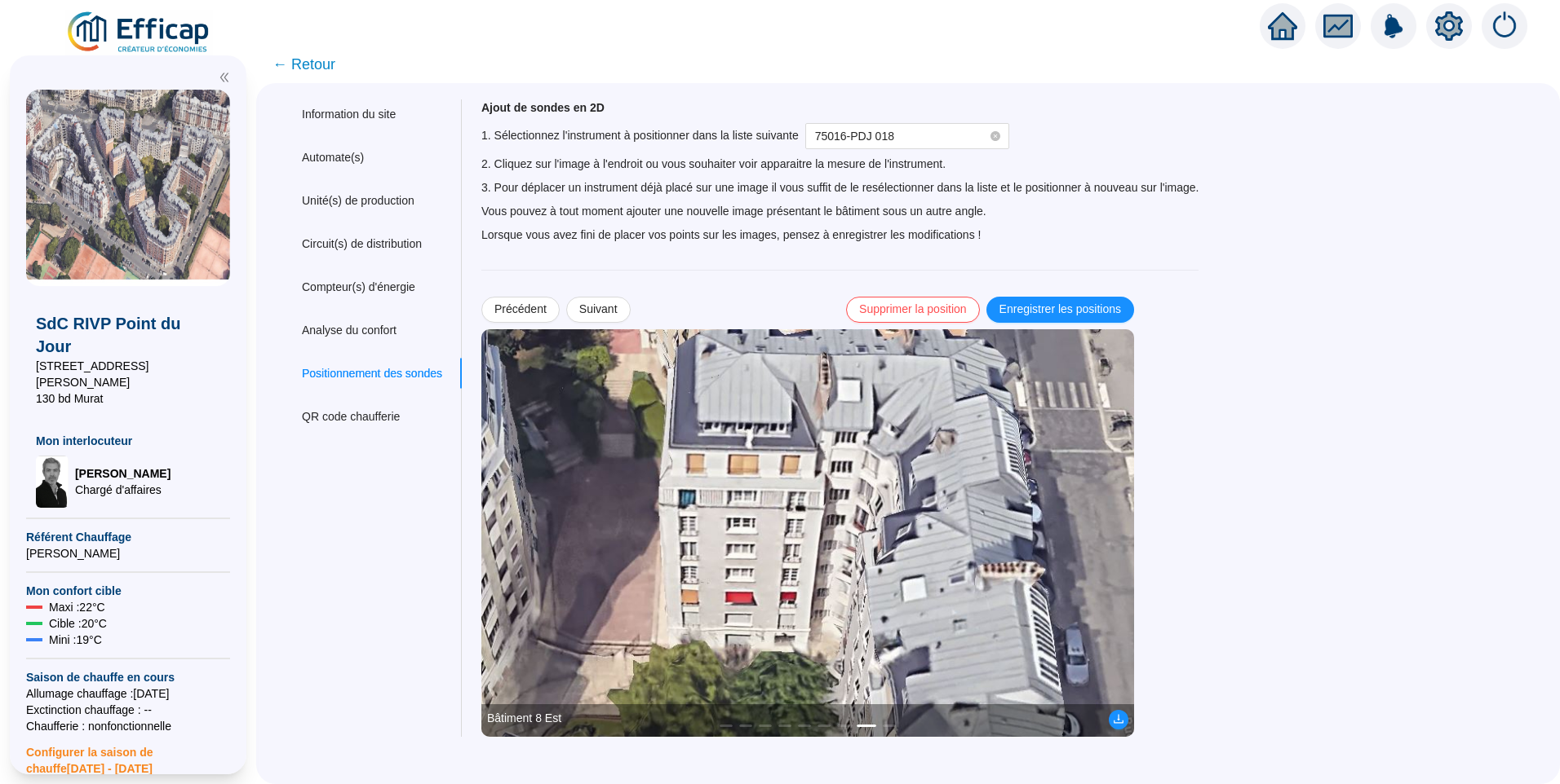
click at [529, 295] on div "Ajout de sondes en 2D 1. Sélectionnez l'instrument à positionner dans la liste …" at bounding box center [840, 418] width 717 height 638
click at [529, 305] on span "Précédent" at bounding box center [520, 308] width 52 height 17
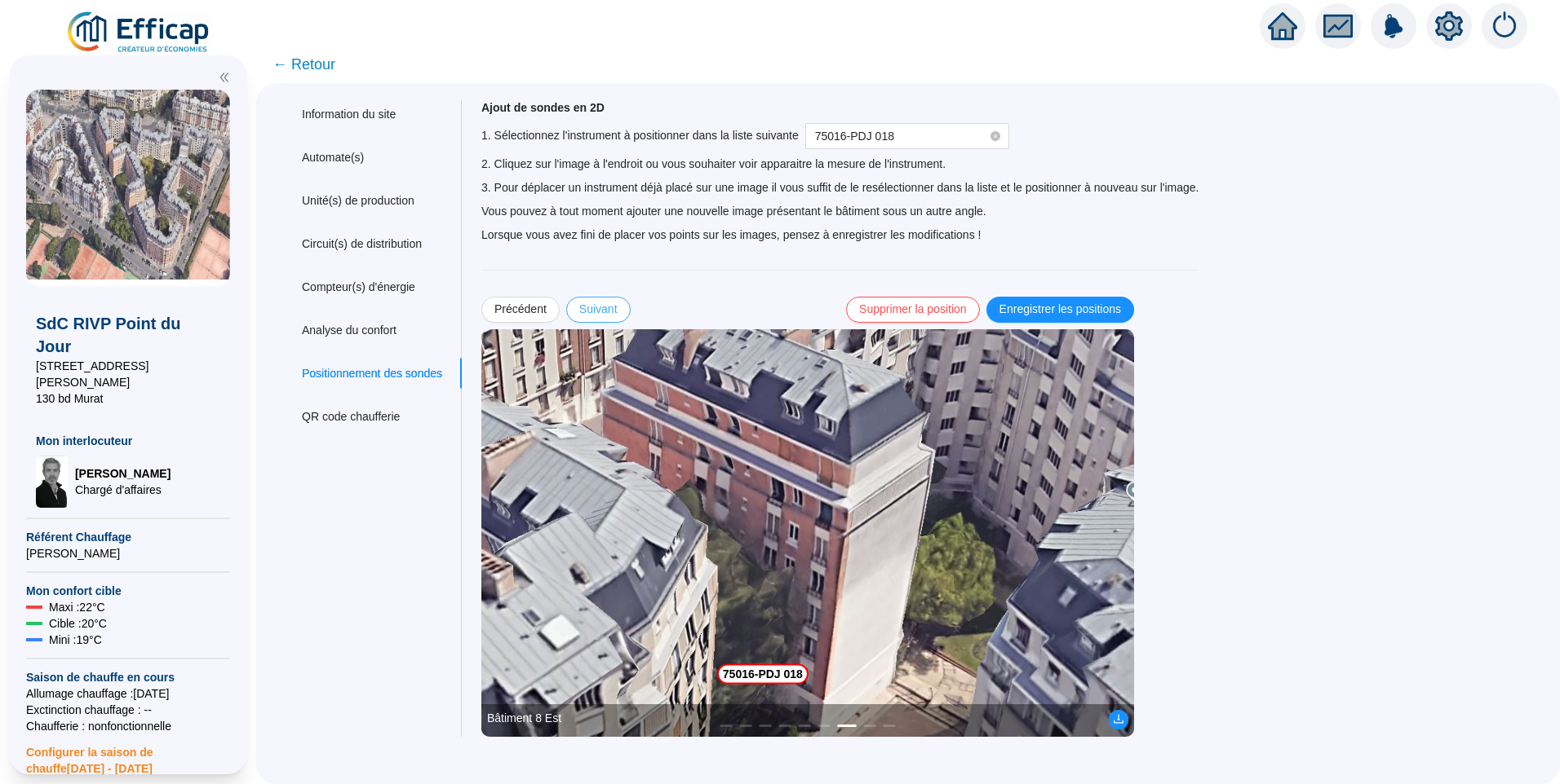
click at [605, 307] on span "Suivant" at bounding box center [597, 308] width 39 height 17
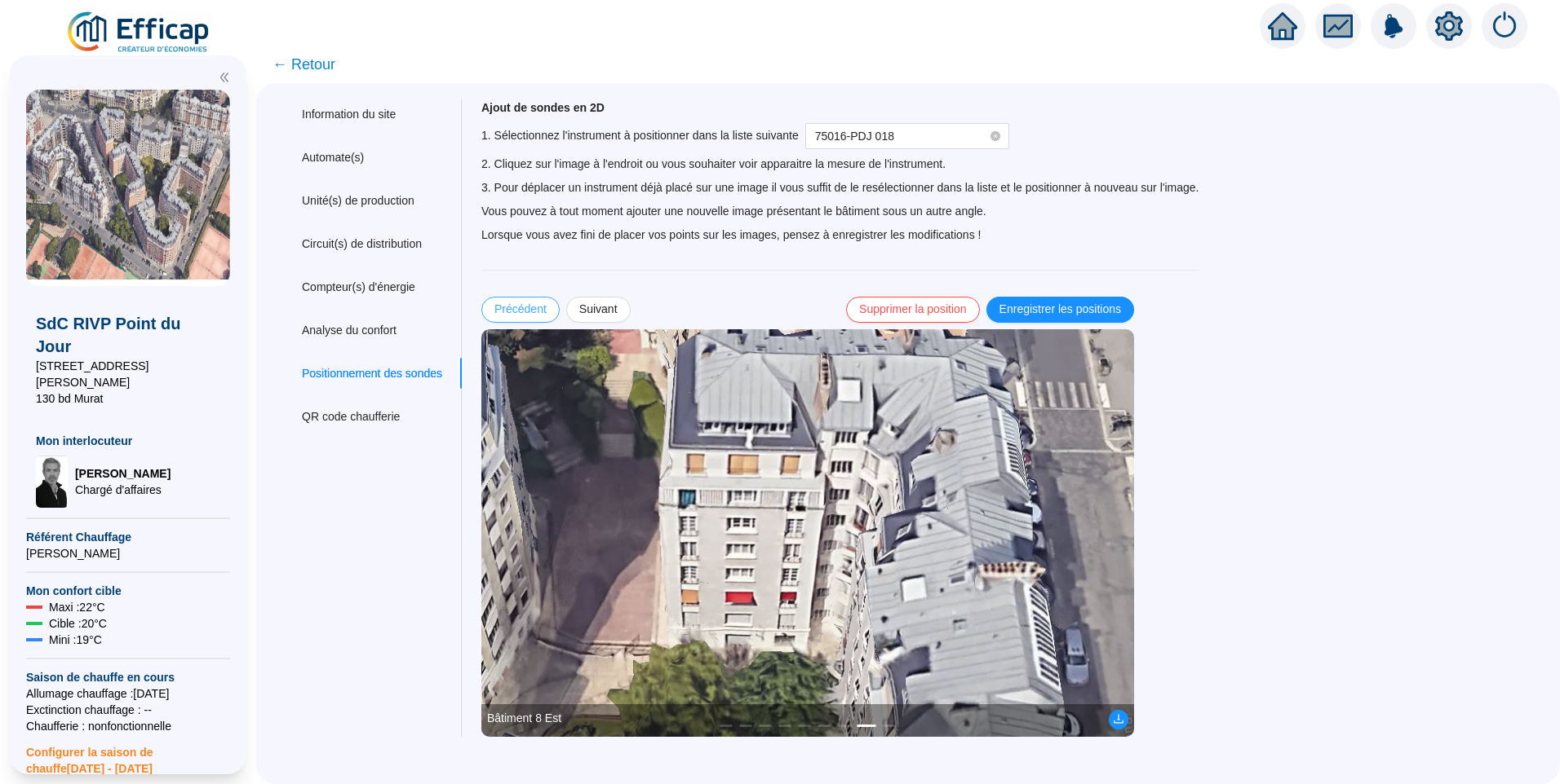
click at [528, 305] on span "Précédent" at bounding box center [520, 308] width 52 height 17
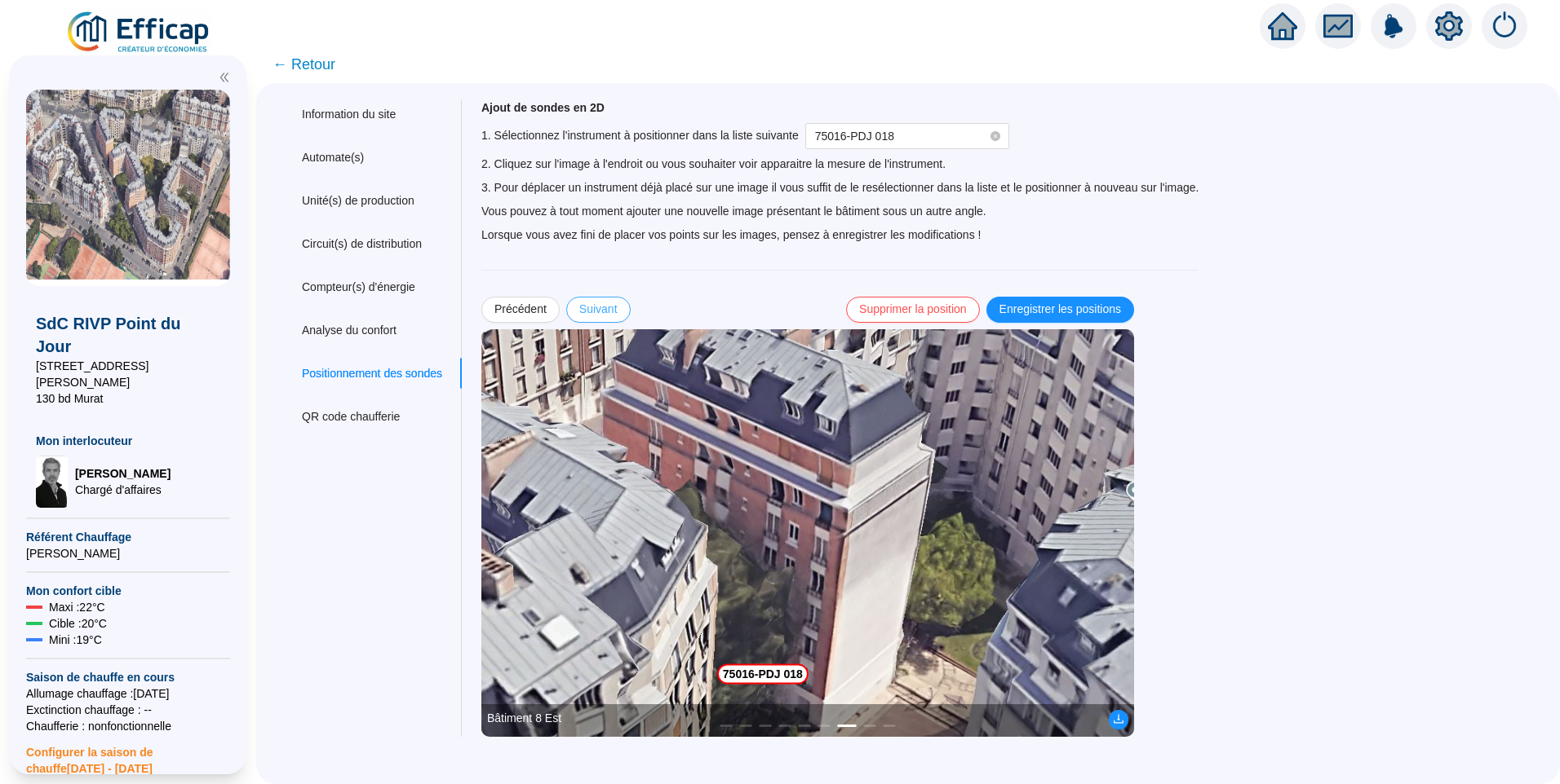
click at [614, 300] on button "Suivant" at bounding box center [597, 309] width 64 height 26
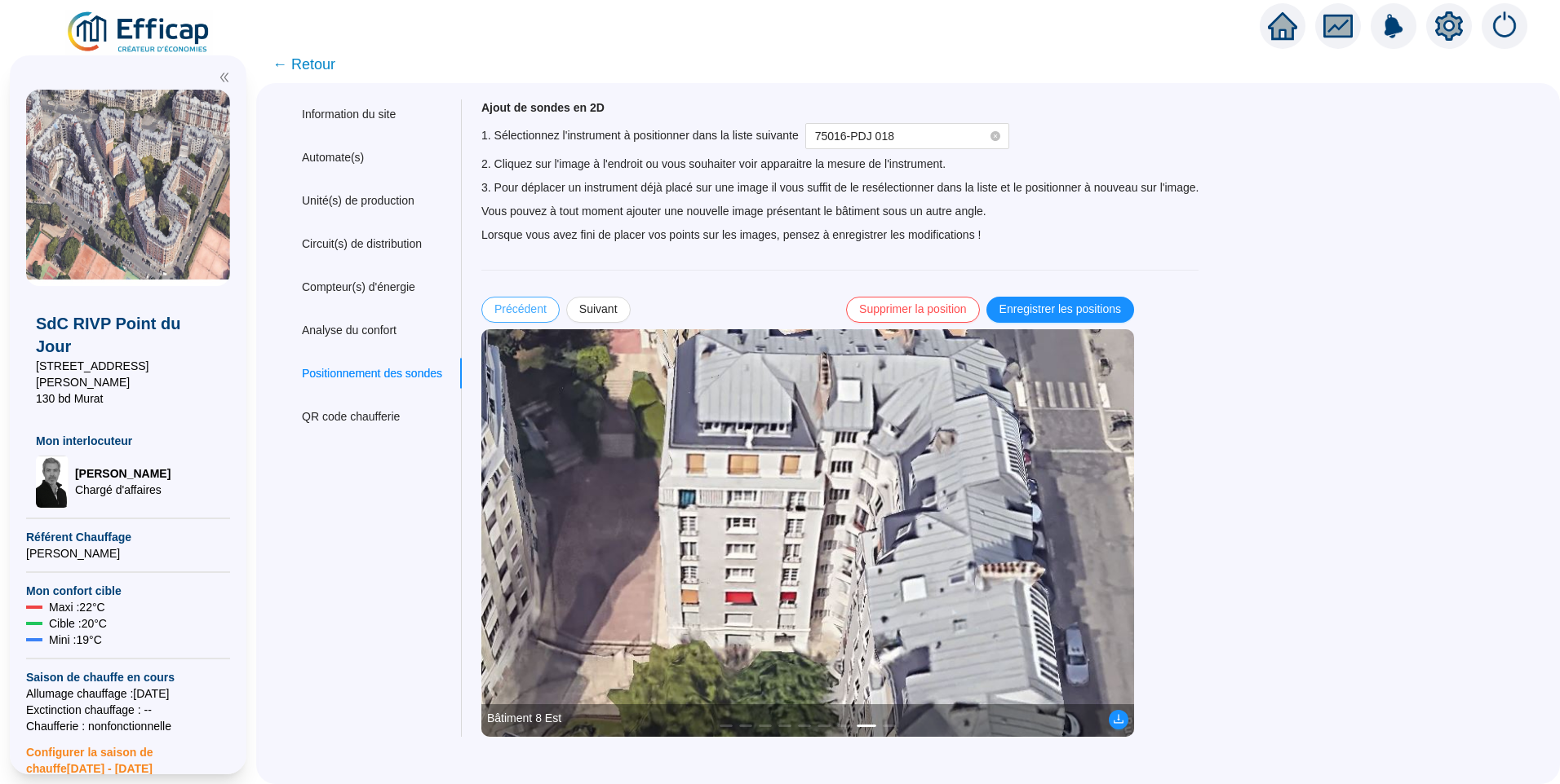
click at [533, 305] on span "Précédent" at bounding box center [520, 308] width 52 height 17
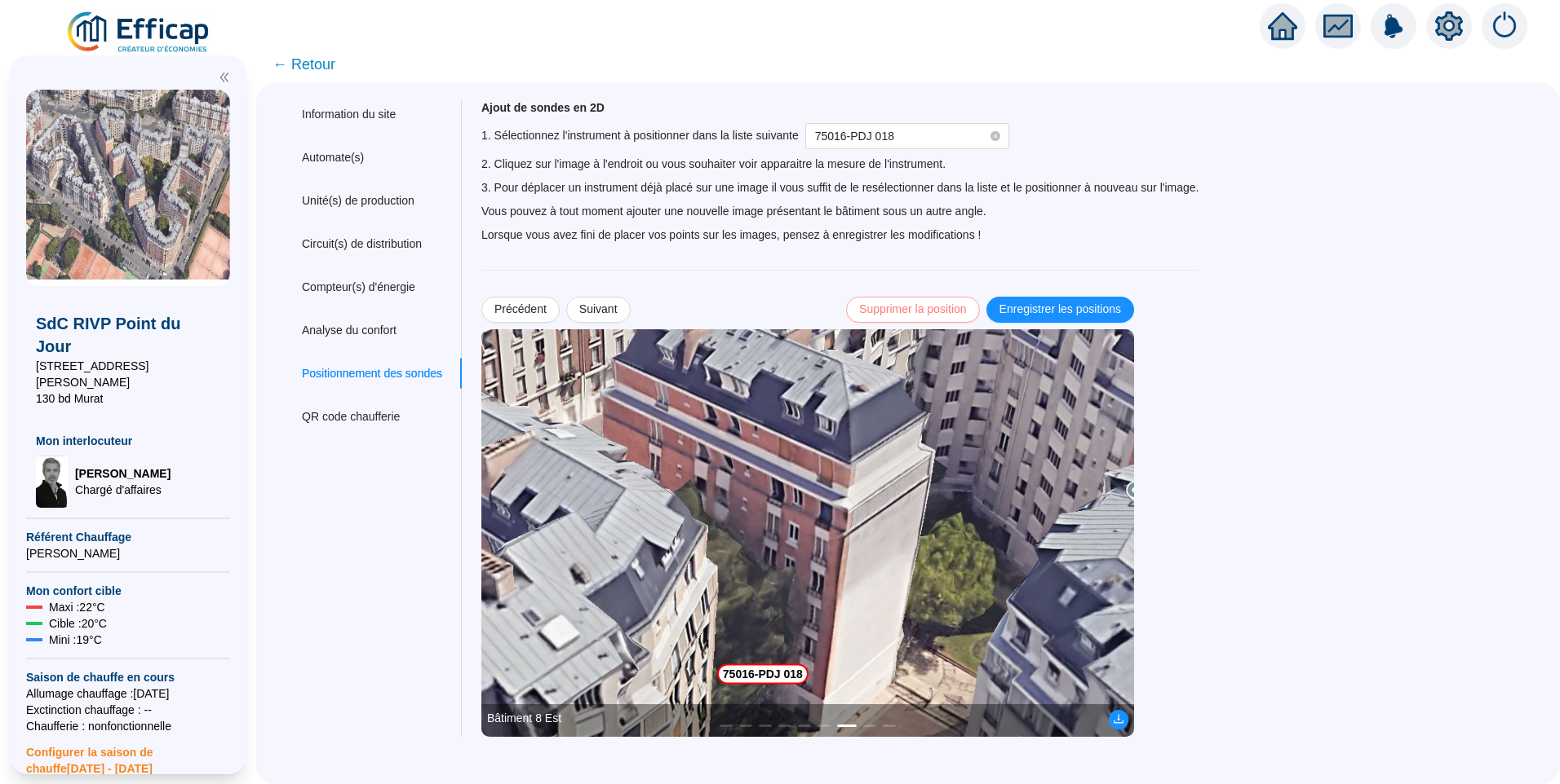
click at [886, 304] on span "Supprimer la position" at bounding box center [912, 308] width 108 height 17
drag, startPoint x: 601, startPoint y: 309, endPoint x: 617, endPoint y: 307, distance: 16.1
click at [602, 310] on span "Suivant" at bounding box center [597, 308] width 39 height 17
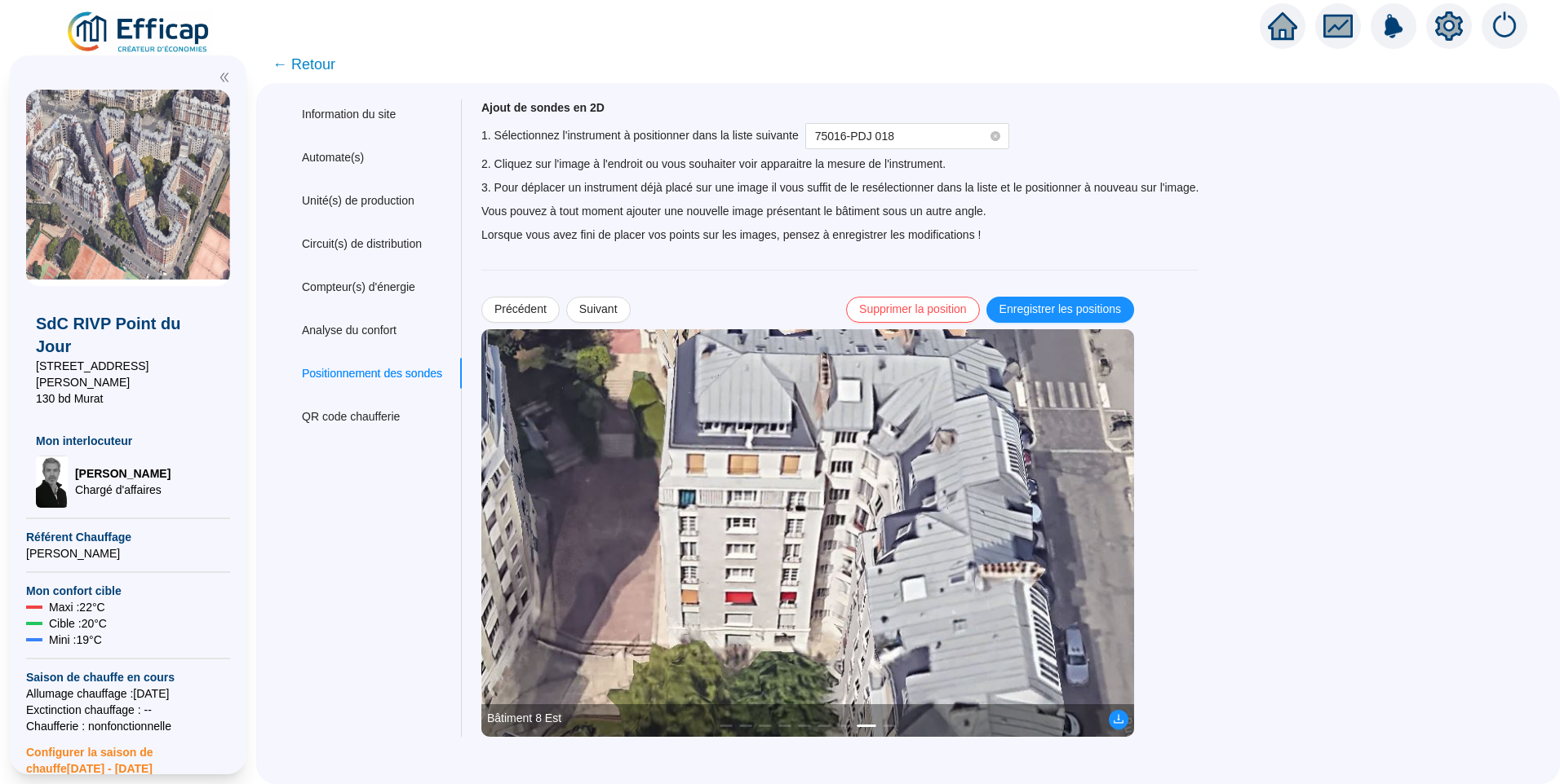
click at [747, 646] on img at bounding box center [808, 533] width 653 height 407
click at [1062, 307] on span "Enregistrer les positions" at bounding box center [1059, 308] width 122 height 17
click at [529, 310] on span "Précédent" at bounding box center [520, 308] width 52 height 17
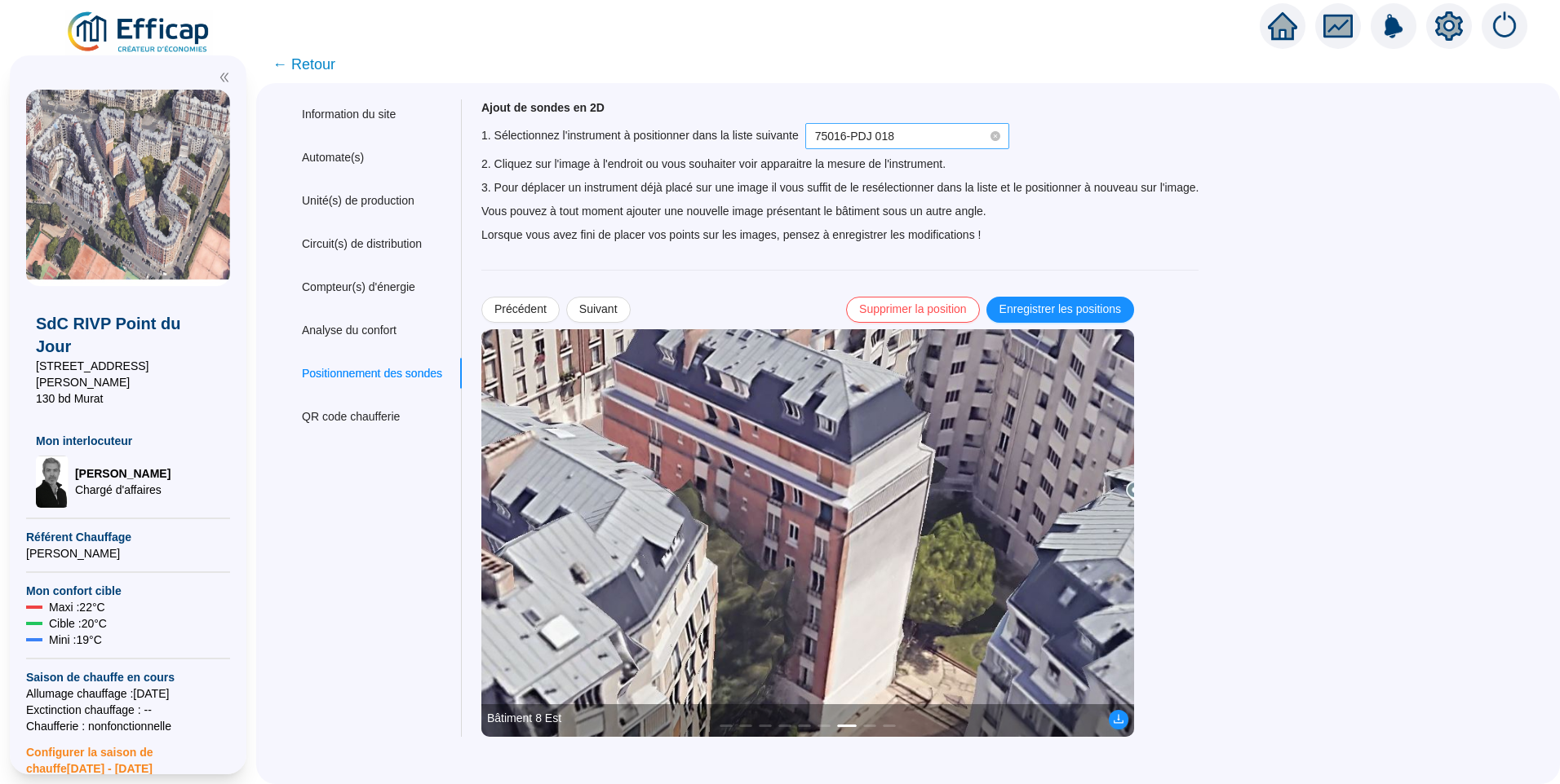
click at [890, 137] on span "75016-PDJ 018" at bounding box center [855, 135] width 79 height 13
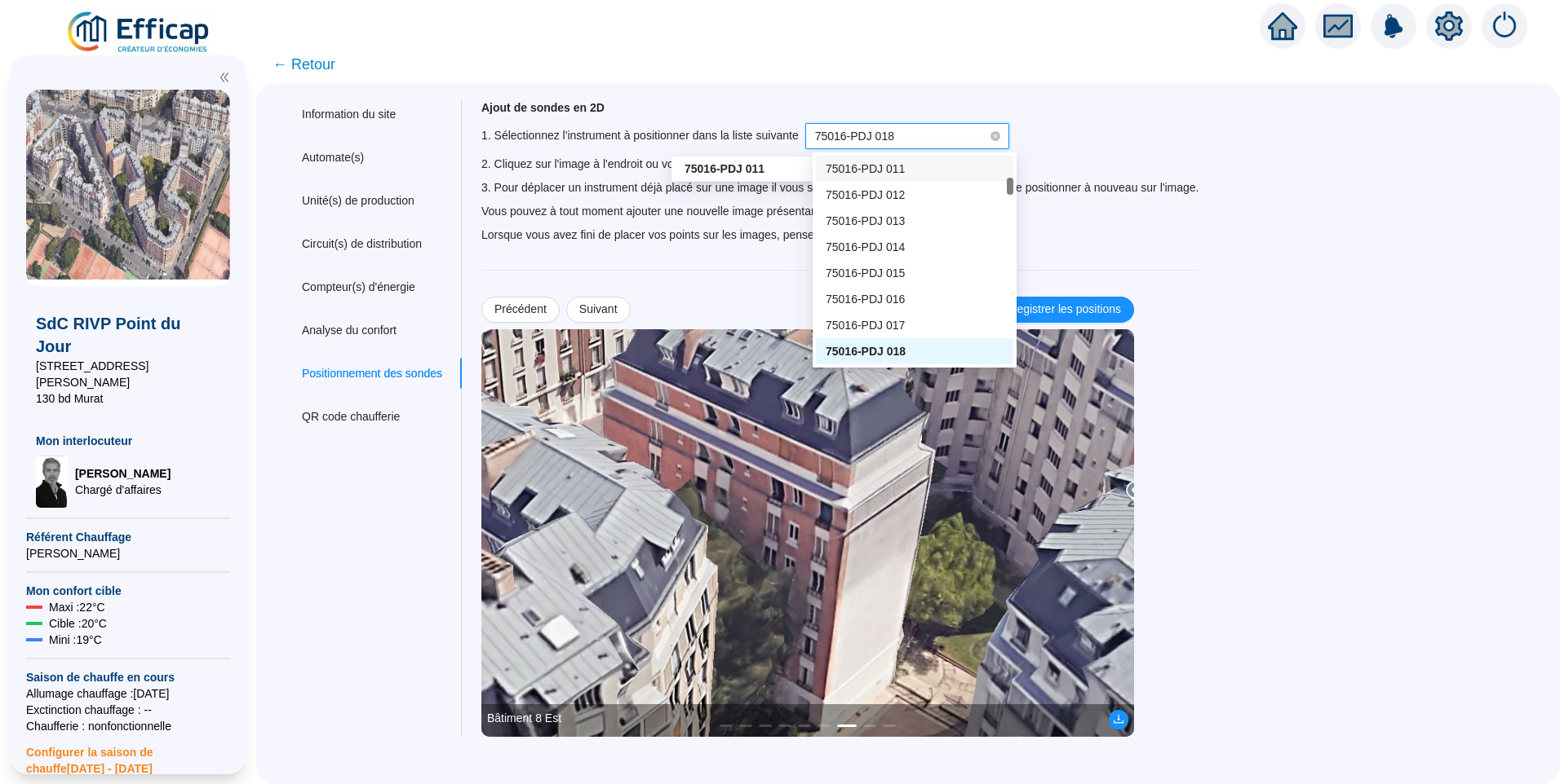
click at [890, 172] on span "75016-PDJ 011" at bounding box center [865, 168] width 79 height 13
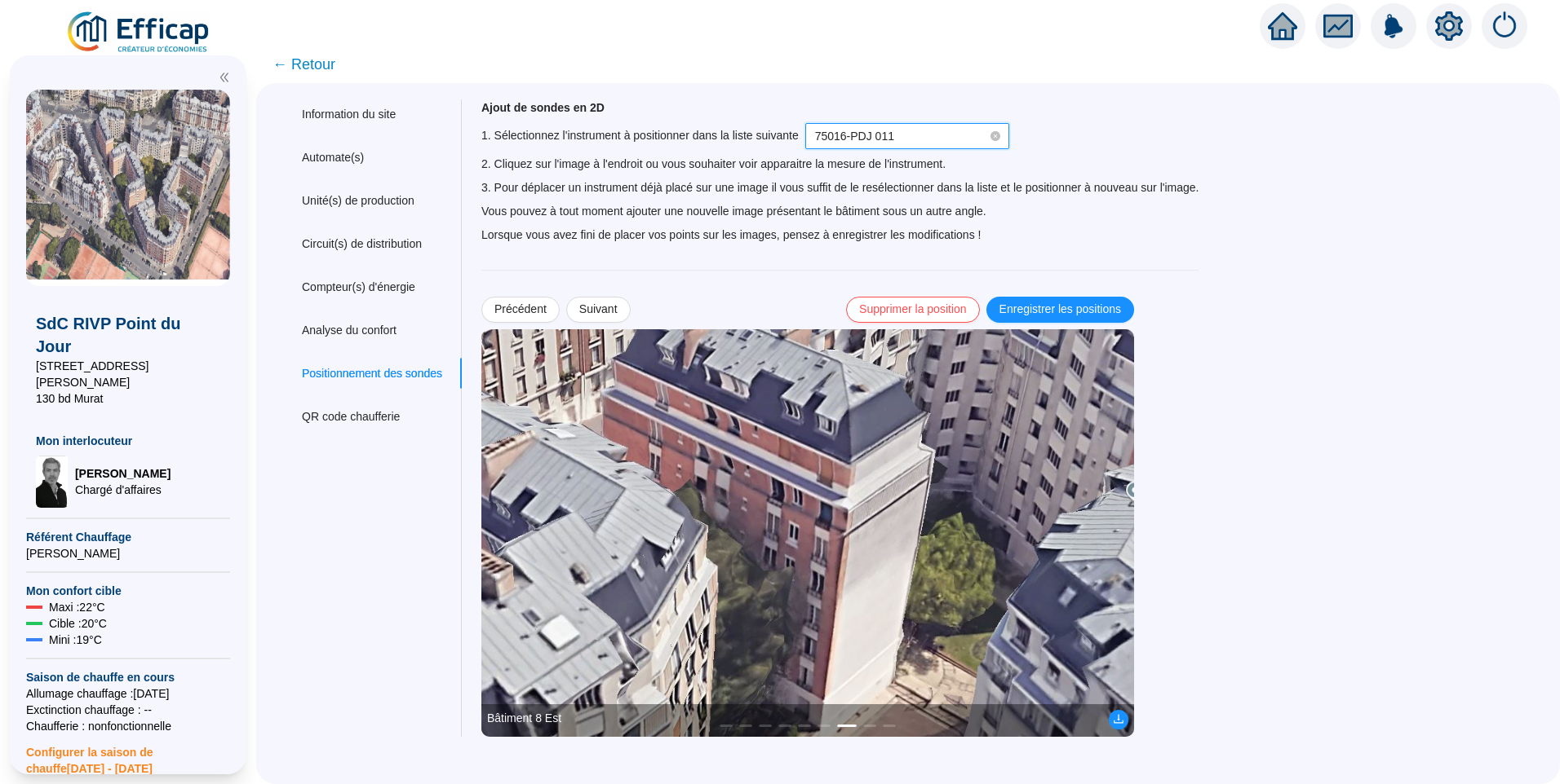
click at [817, 446] on img at bounding box center [808, 533] width 653 height 407
click at [802, 447] on img at bounding box center [808, 533] width 653 height 407
click at [1070, 308] on span "Enregistrer les positions" at bounding box center [1059, 308] width 122 height 17
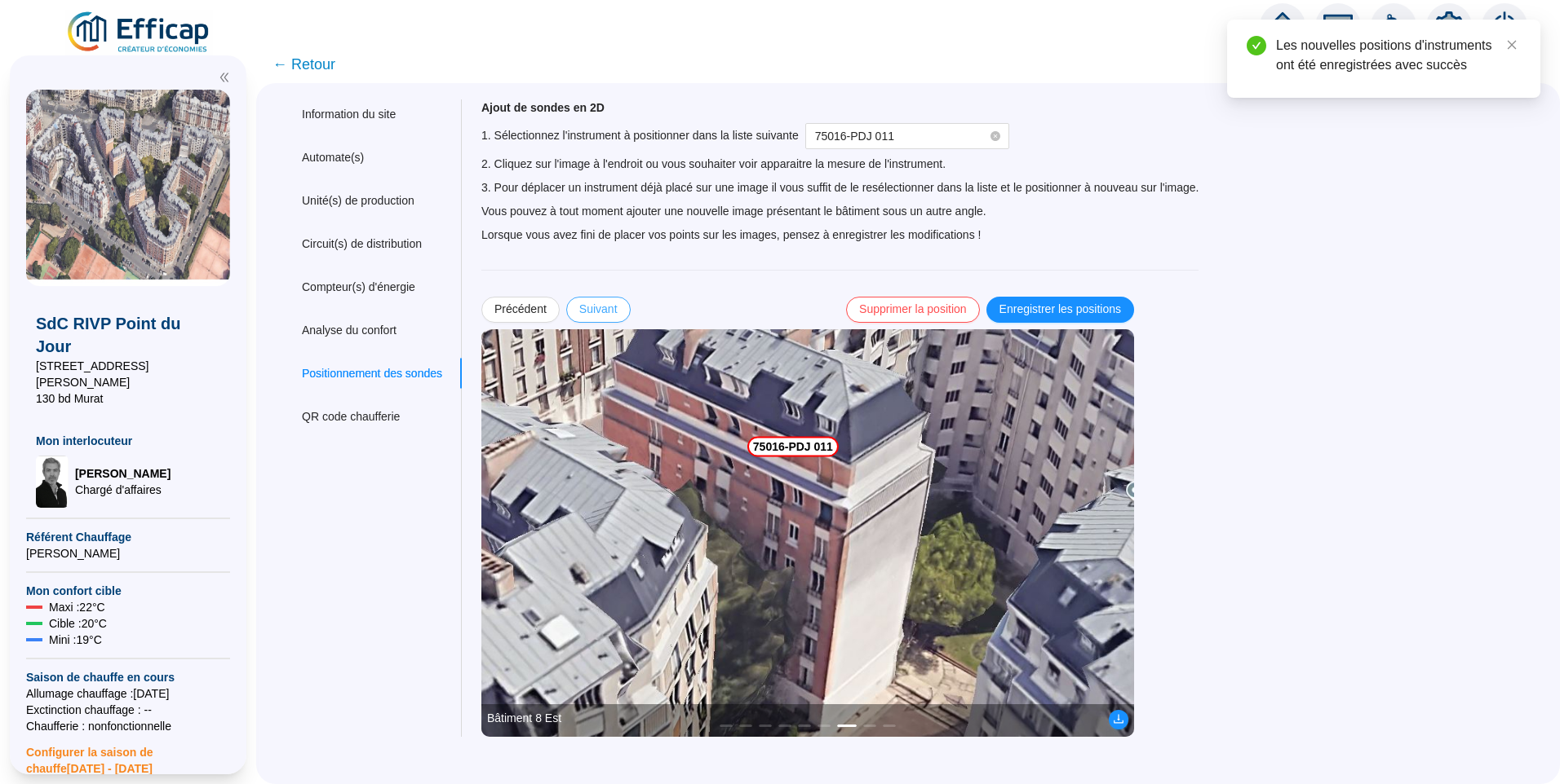
click at [606, 315] on span "Suivant" at bounding box center [597, 308] width 39 height 17
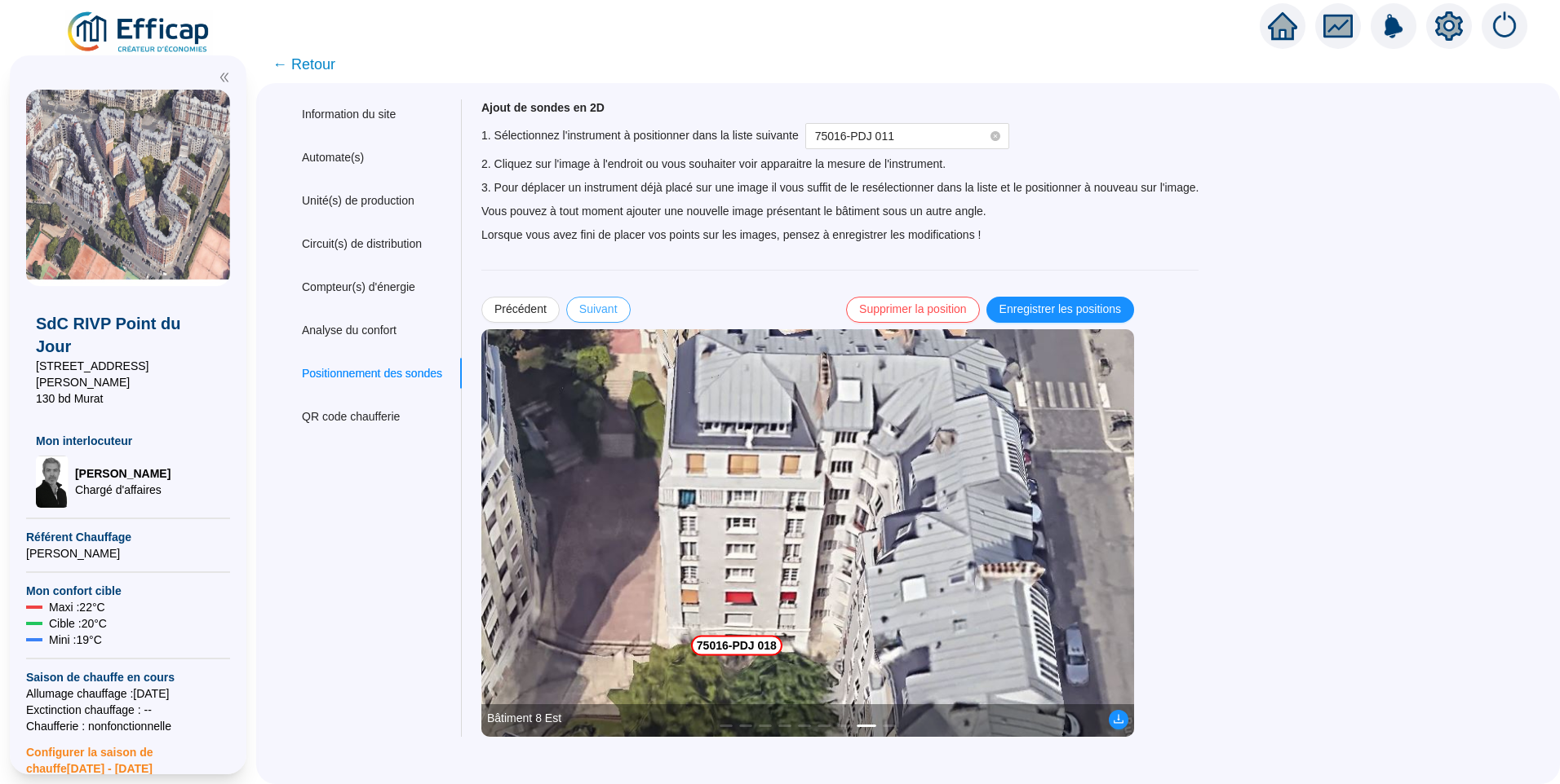
click at [602, 305] on span "Suivant" at bounding box center [597, 308] width 39 height 17
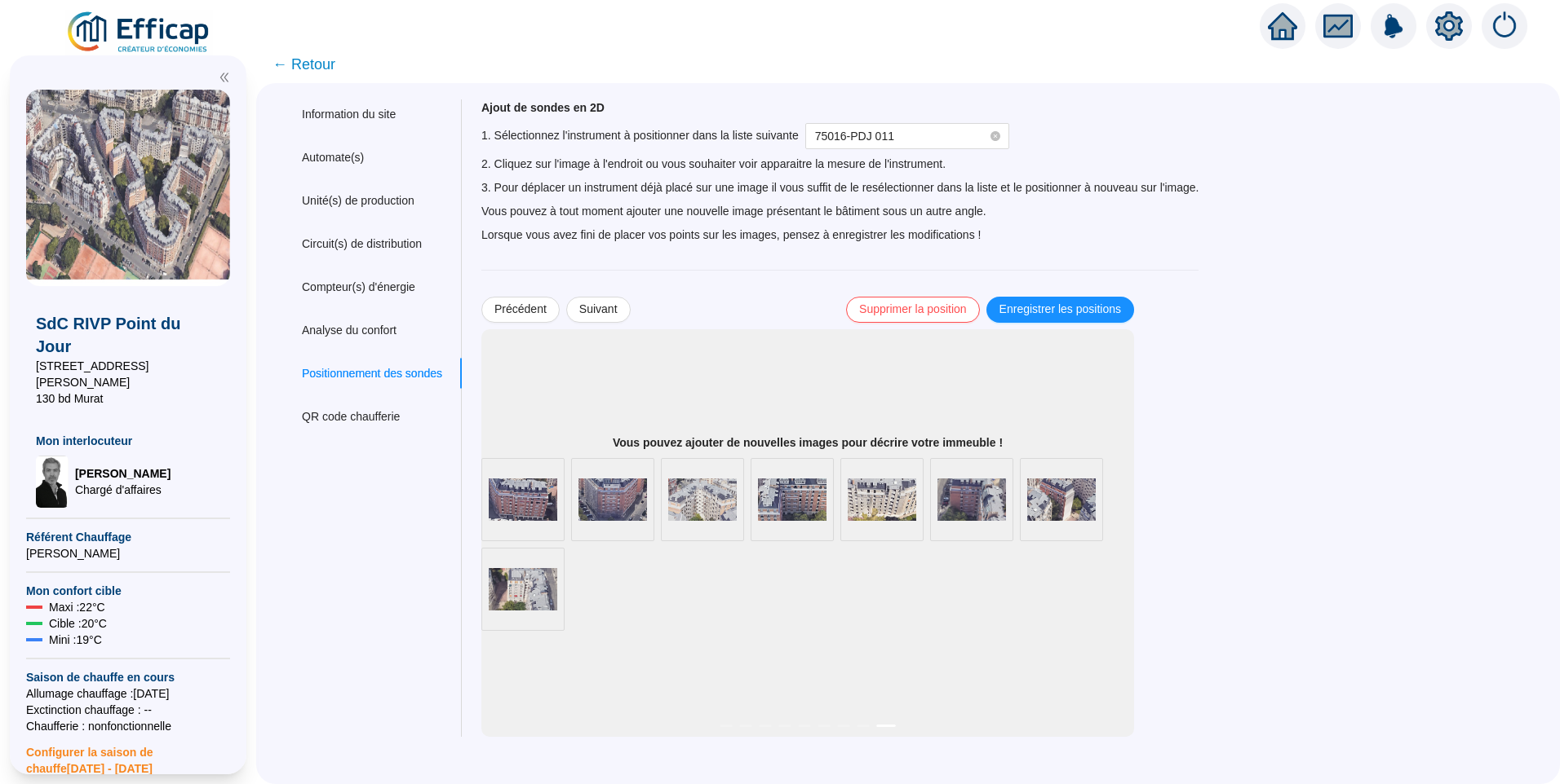
click at [1402, 497] on div "Ajout de sondes en 2D 1. Sélectionnez l'instrument à positionner dans la liste …" at bounding box center [998, 418] width 1072 height 638
drag, startPoint x: 904, startPoint y: 659, endPoint x: 841, endPoint y: 635, distance: 67.4
click at [894, 656] on div "Vous pouvez ajouter de nouvelles images pour décrire votre immeuble ! Bâtiment …" at bounding box center [808, 533] width 653 height 407
click at [692, 635] on div "Vous pouvez ajouter de nouvelles images pour décrire votre immeuble ! Bâtiment …" at bounding box center [808, 533] width 653 height 407
click at [640, 634] on div "Vous pouvez ajouter de nouvelles images pour décrire votre immeuble ! Bâtiment …" at bounding box center [808, 533] width 653 height 407
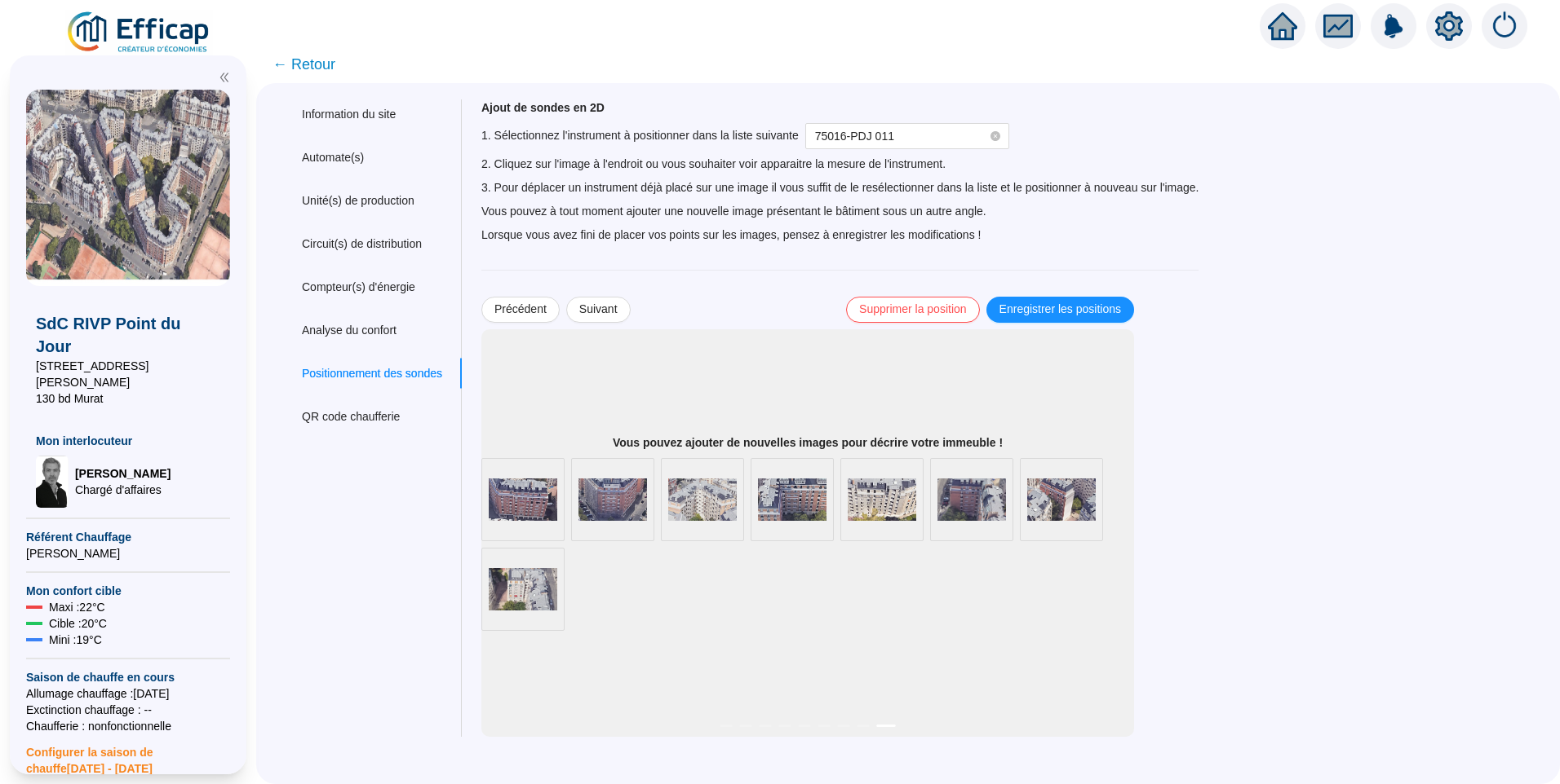
click at [0, 0] on span at bounding box center [0, 0] width 0 height 0
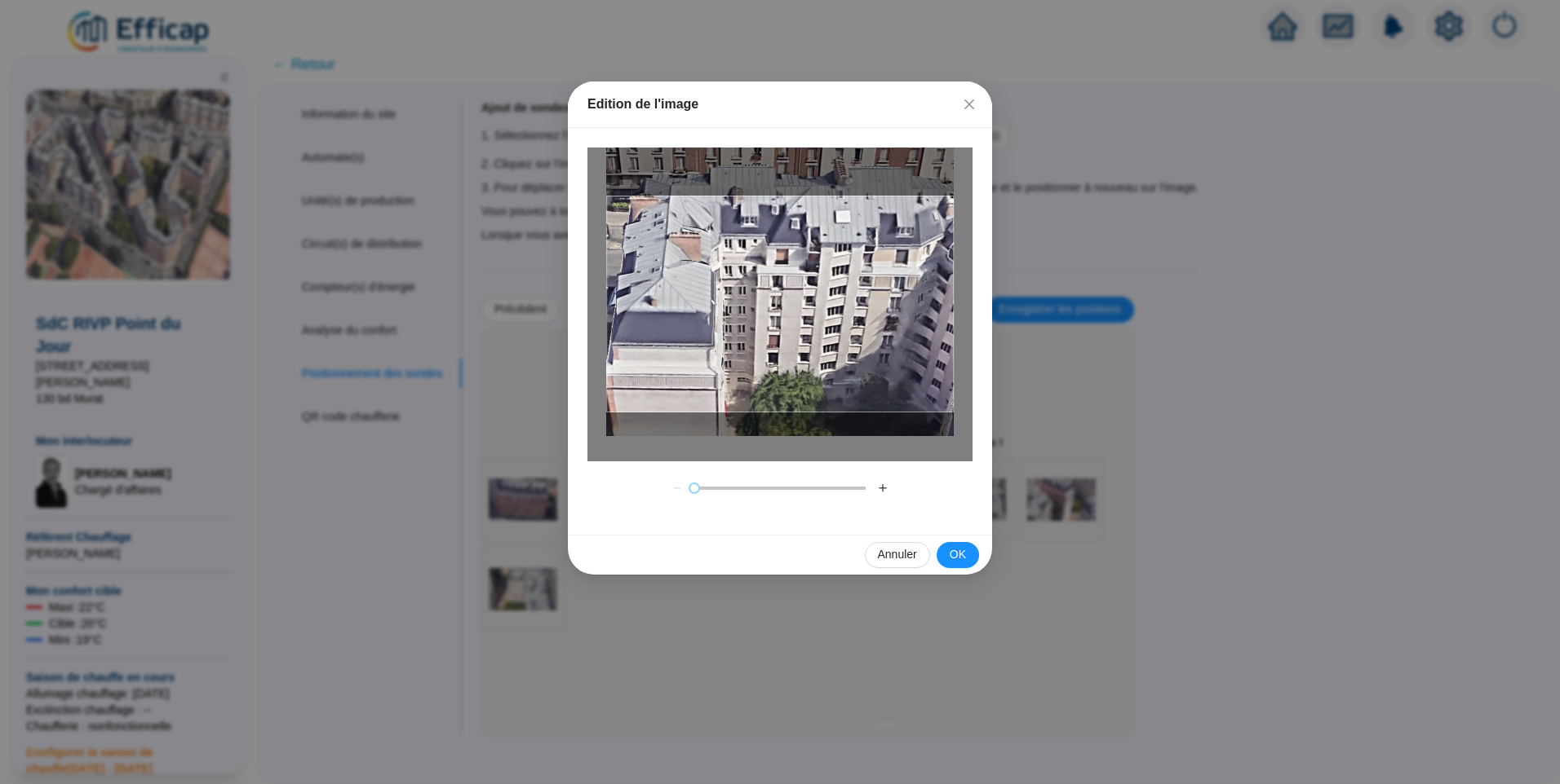
drag, startPoint x: 841, startPoint y: 356, endPoint x: 830, endPoint y: 330, distance: 28.2
click at [830, 330] on div at bounding box center [780, 304] width 347 height 217
click at [965, 554] on button "OK" at bounding box center [958, 555] width 43 height 26
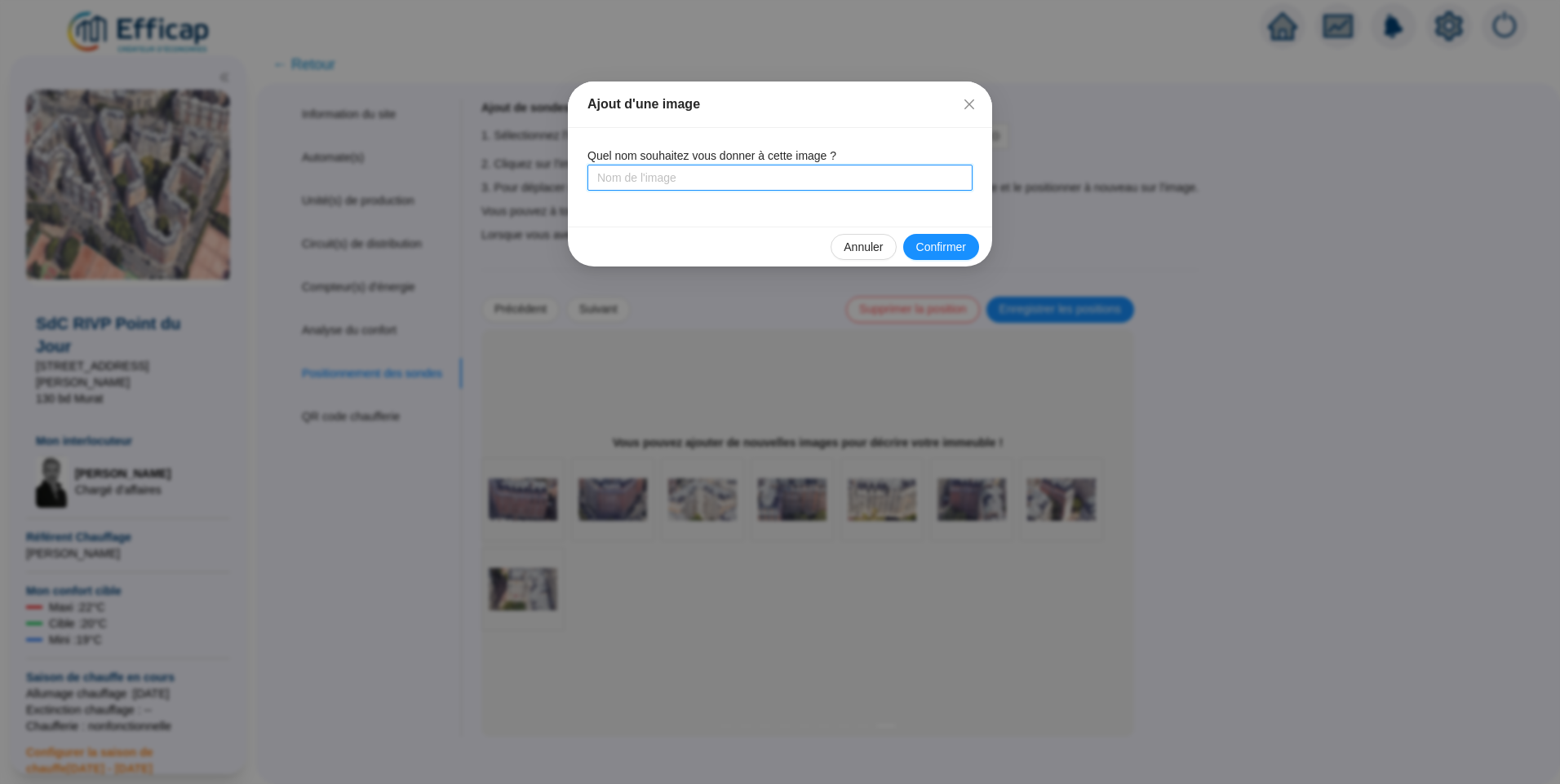
click at [651, 174] on input "text" at bounding box center [780, 178] width 385 height 26
type input "Bâtiment 8 Sud"
click at [933, 237] on button "Confirmer" at bounding box center [941, 247] width 76 height 26
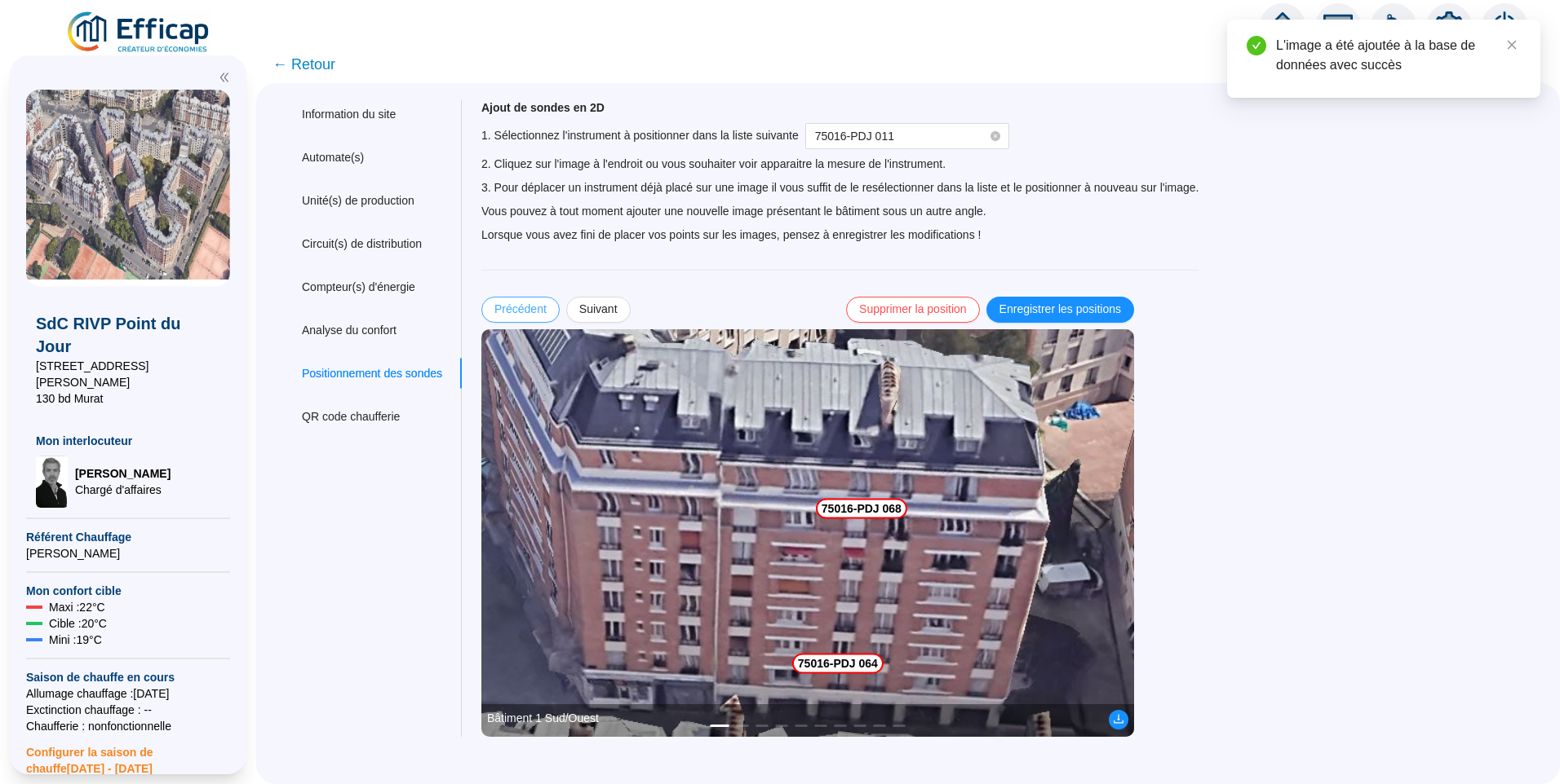
click at [541, 310] on span "Précédent" at bounding box center [520, 308] width 52 height 17
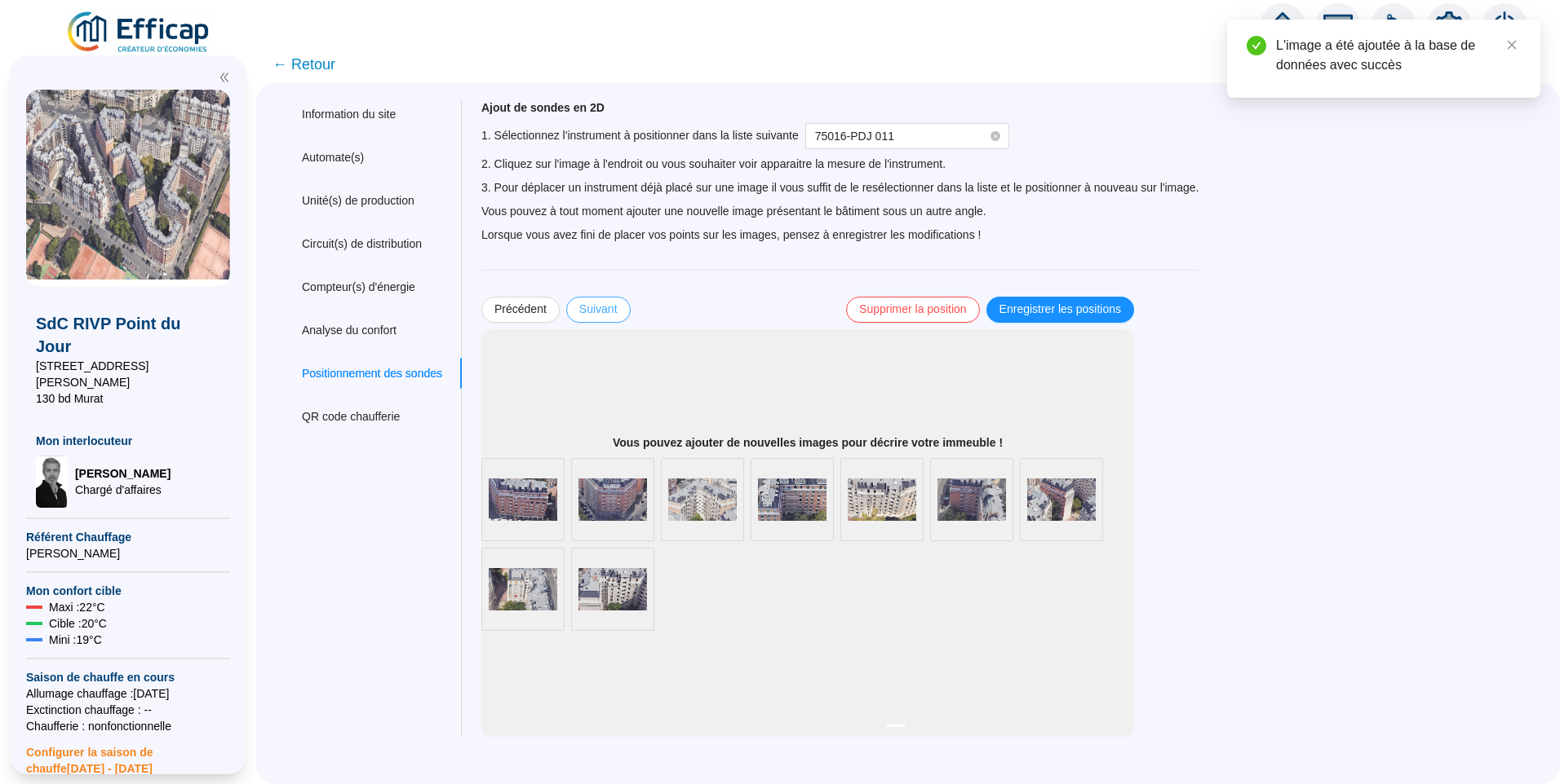
click at [596, 305] on span "Suivant" at bounding box center [597, 308] width 39 height 17
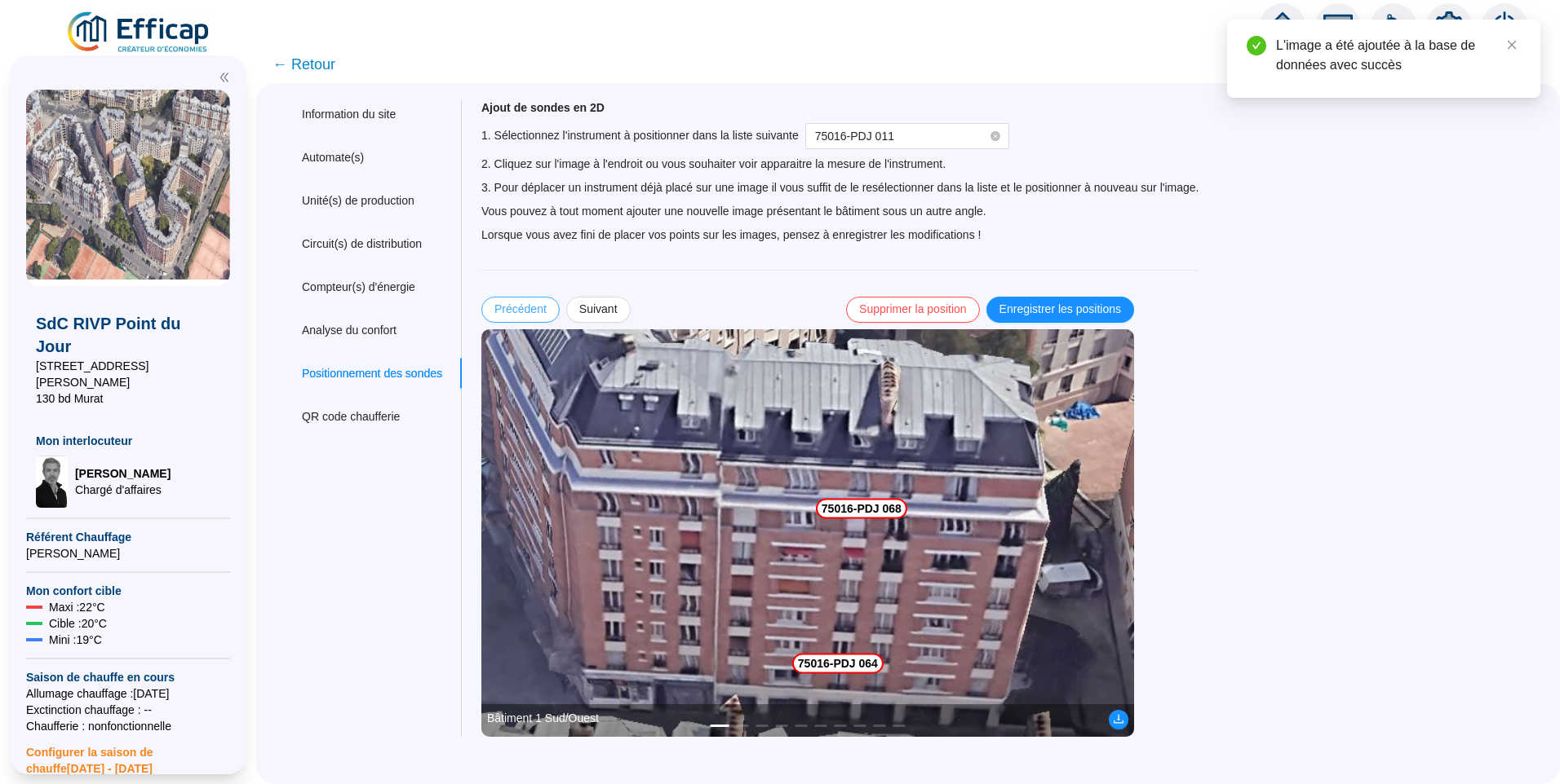
click at [527, 305] on span "Précédent" at bounding box center [520, 308] width 52 height 17
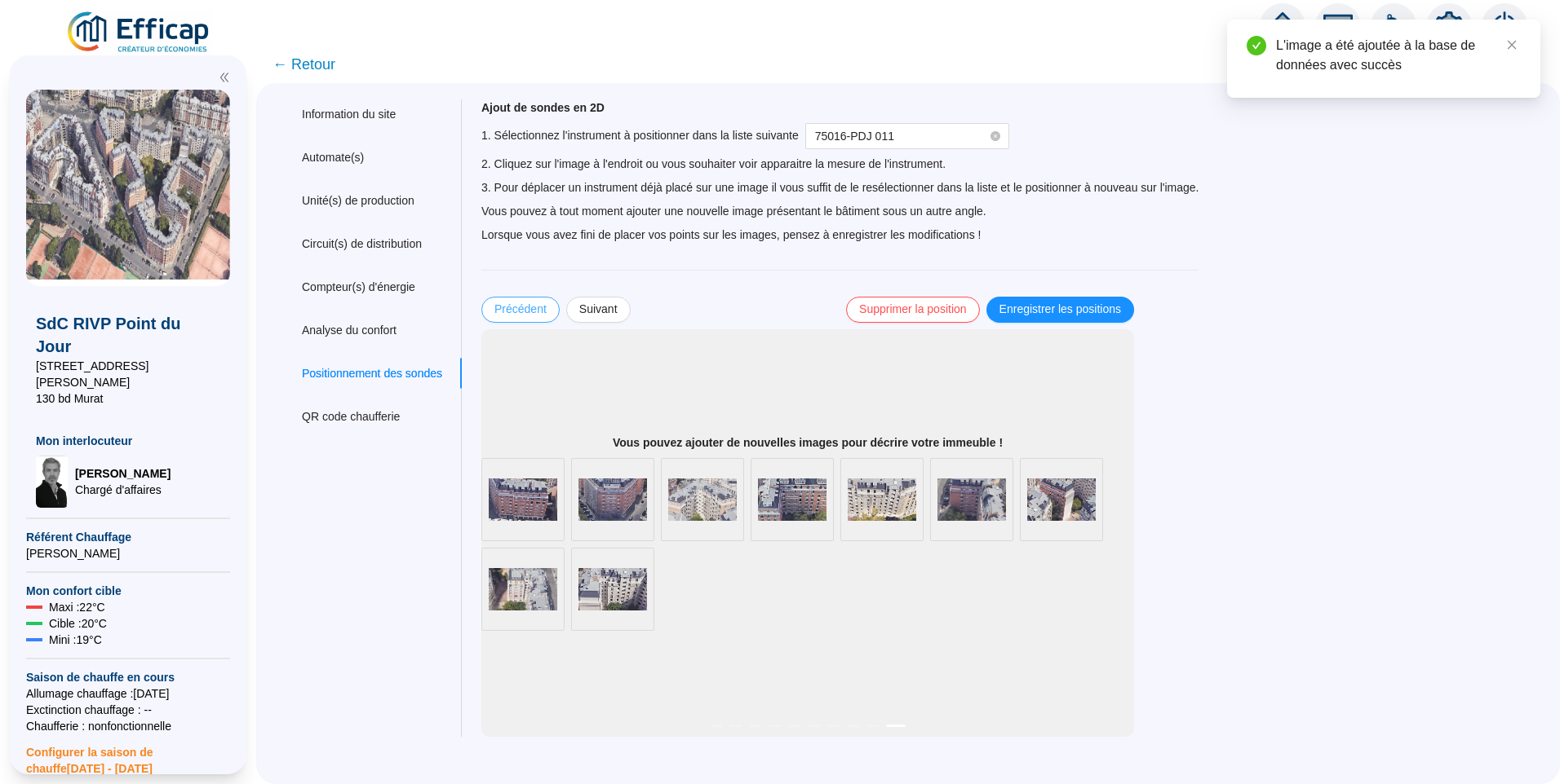
click at [527, 305] on span "Précédent" at bounding box center [520, 308] width 52 height 17
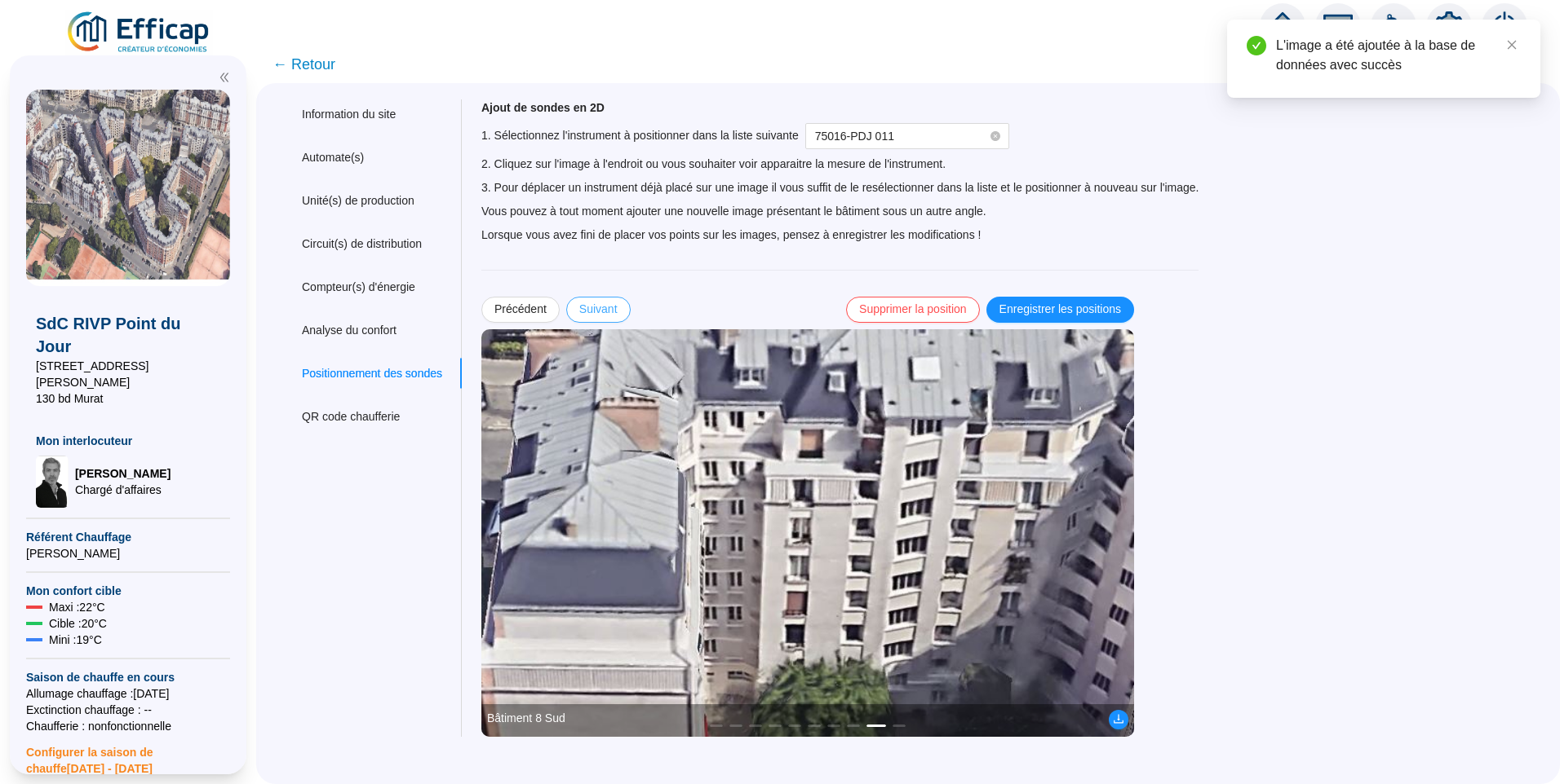
click at [617, 312] on span "Suivant" at bounding box center [597, 308] width 39 height 17
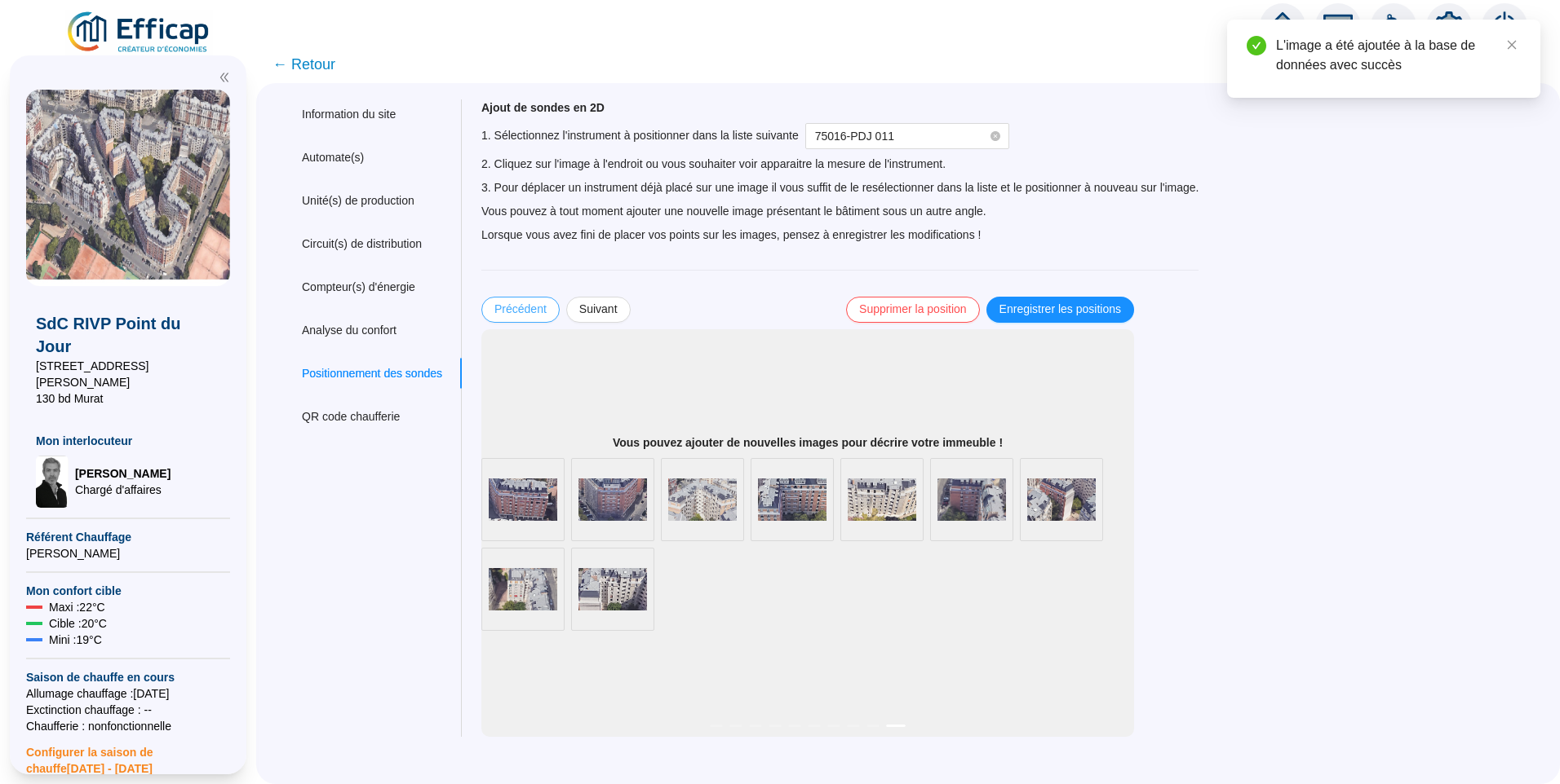
click at [520, 315] on span "Précédent" at bounding box center [520, 308] width 52 height 17
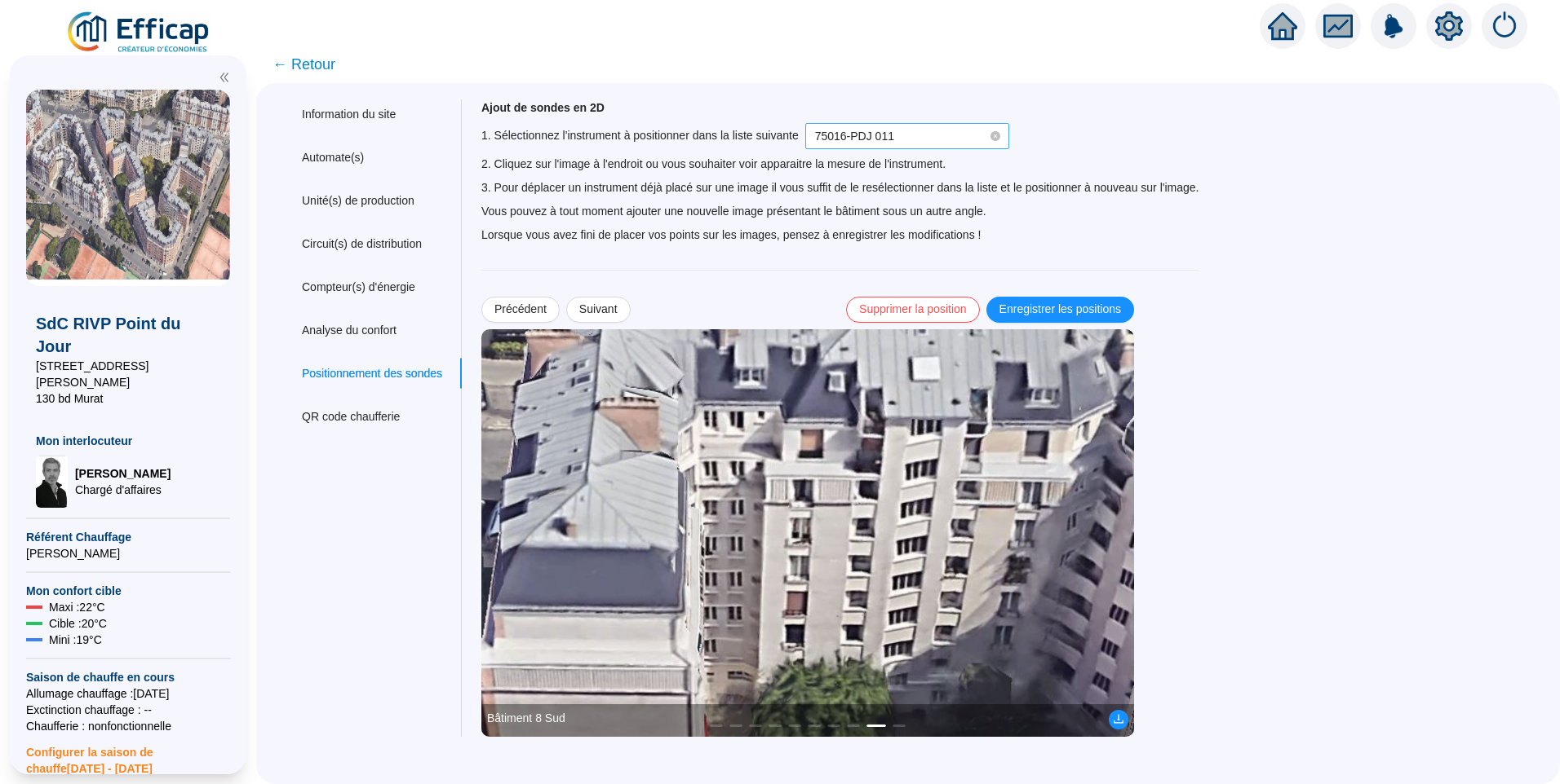
click at [901, 142] on span "75016-PDJ 011" at bounding box center [907, 135] width 184 height 25
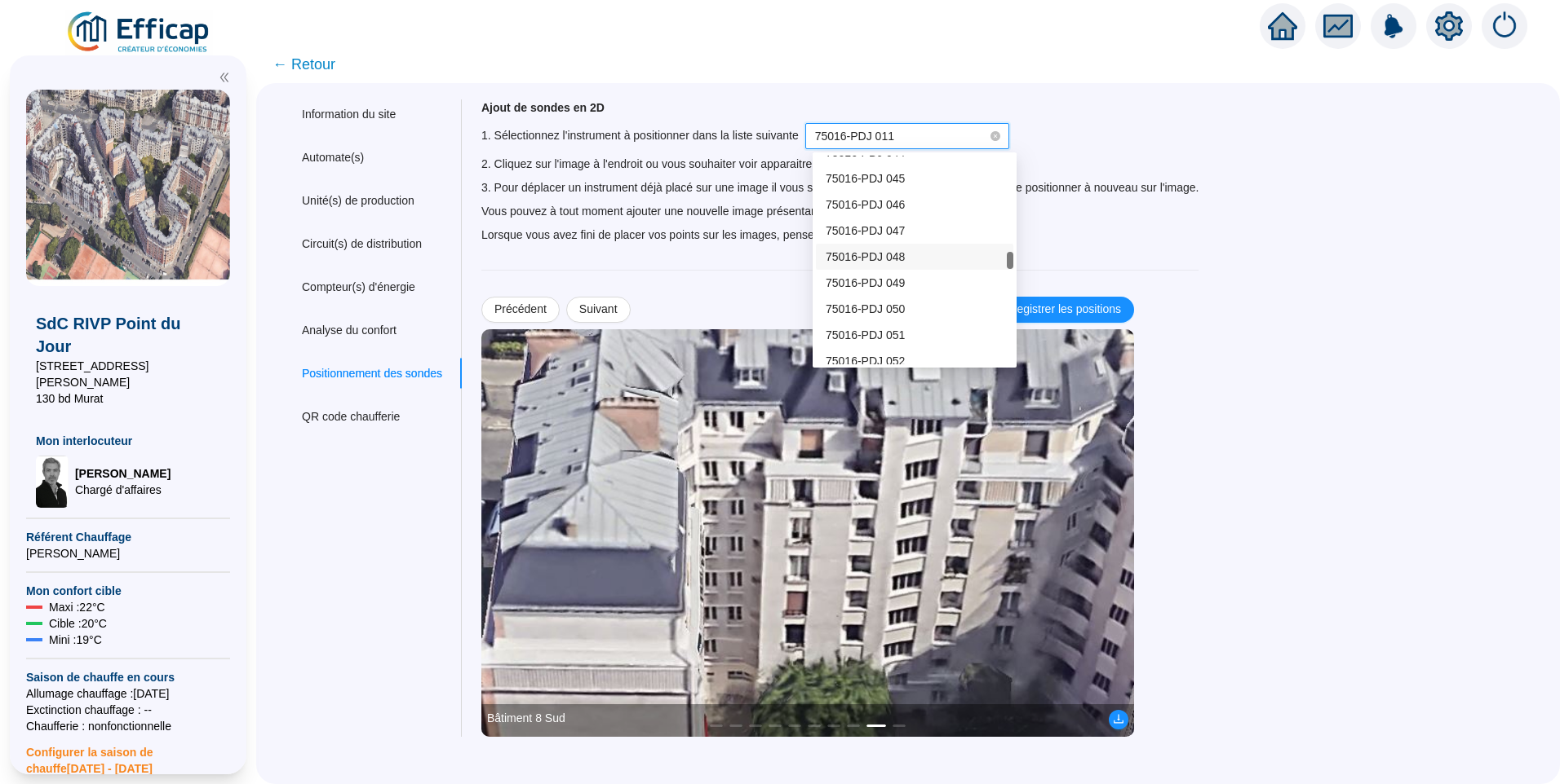
scroll to position [1220, 0]
click at [906, 275] on div "75016-PDJ 052" at bounding box center [914, 280] width 178 height 17
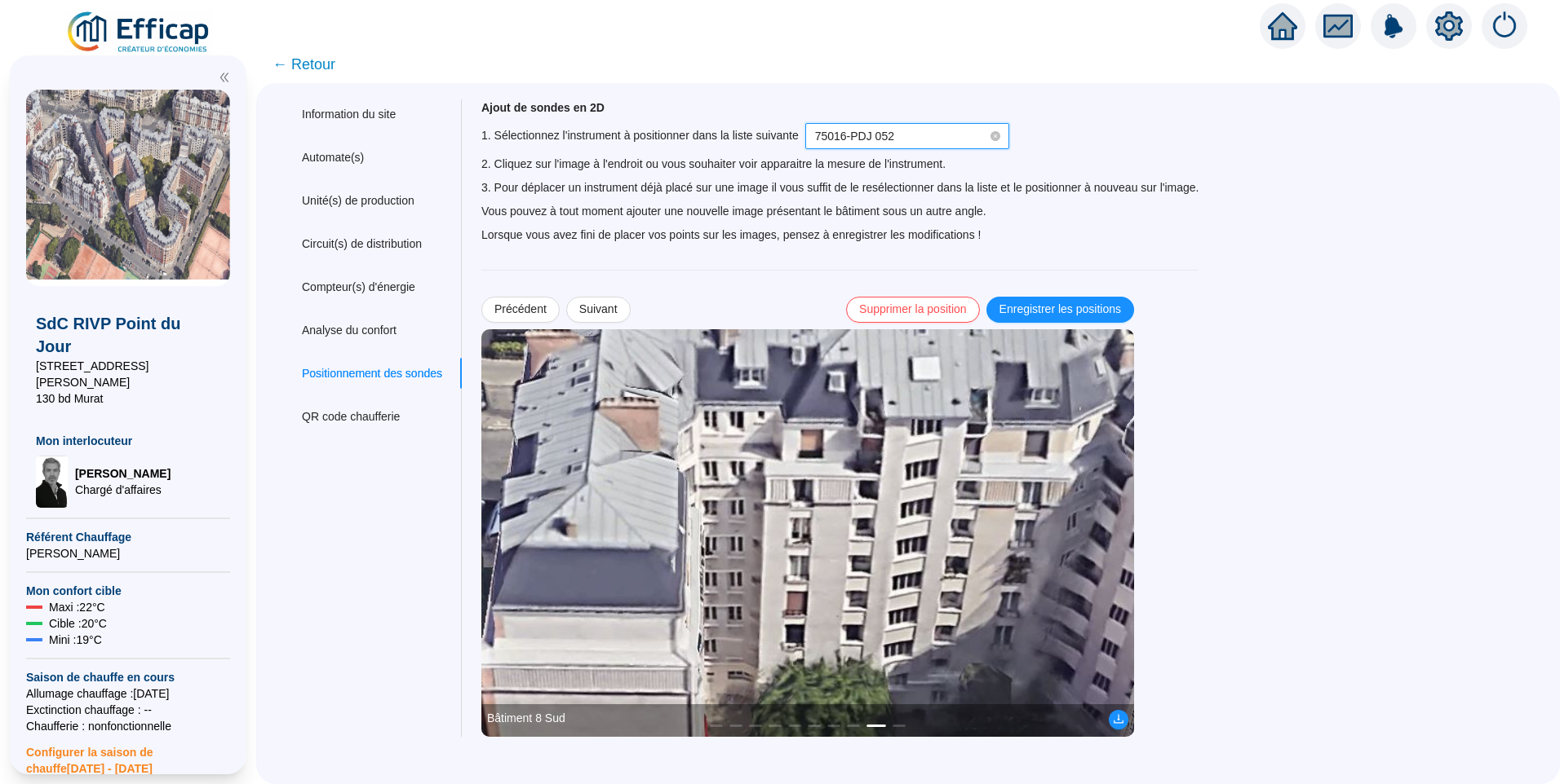
click at [742, 458] on img at bounding box center [808, 533] width 653 height 407
click at [1063, 306] on span "Enregistrer les positions" at bounding box center [1059, 308] width 122 height 17
click at [541, 309] on span "Précédent" at bounding box center [520, 308] width 52 height 17
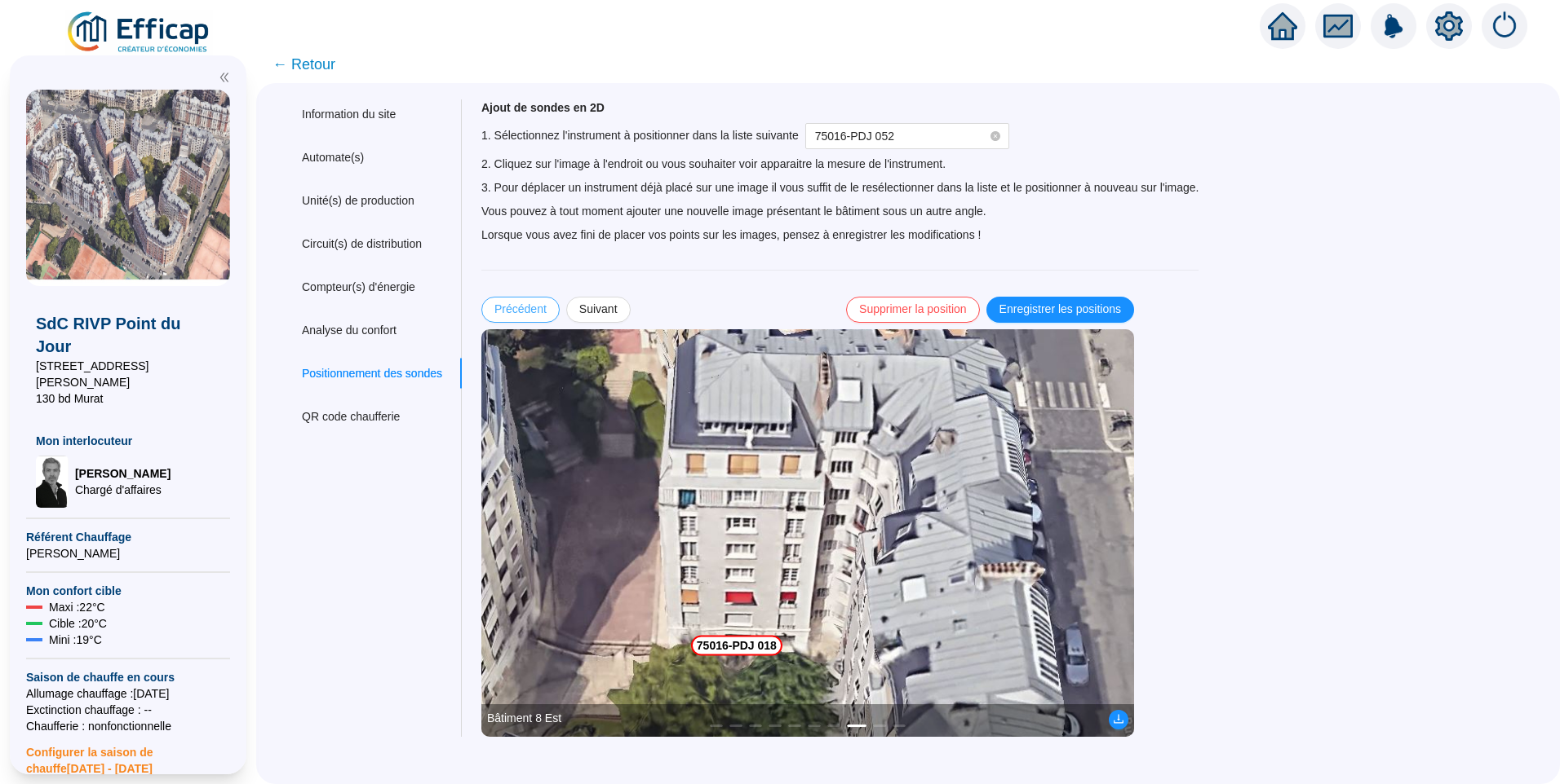
click at [541, 309] on span "Précédent" at bounding box center [520, 308] width 52 height 17
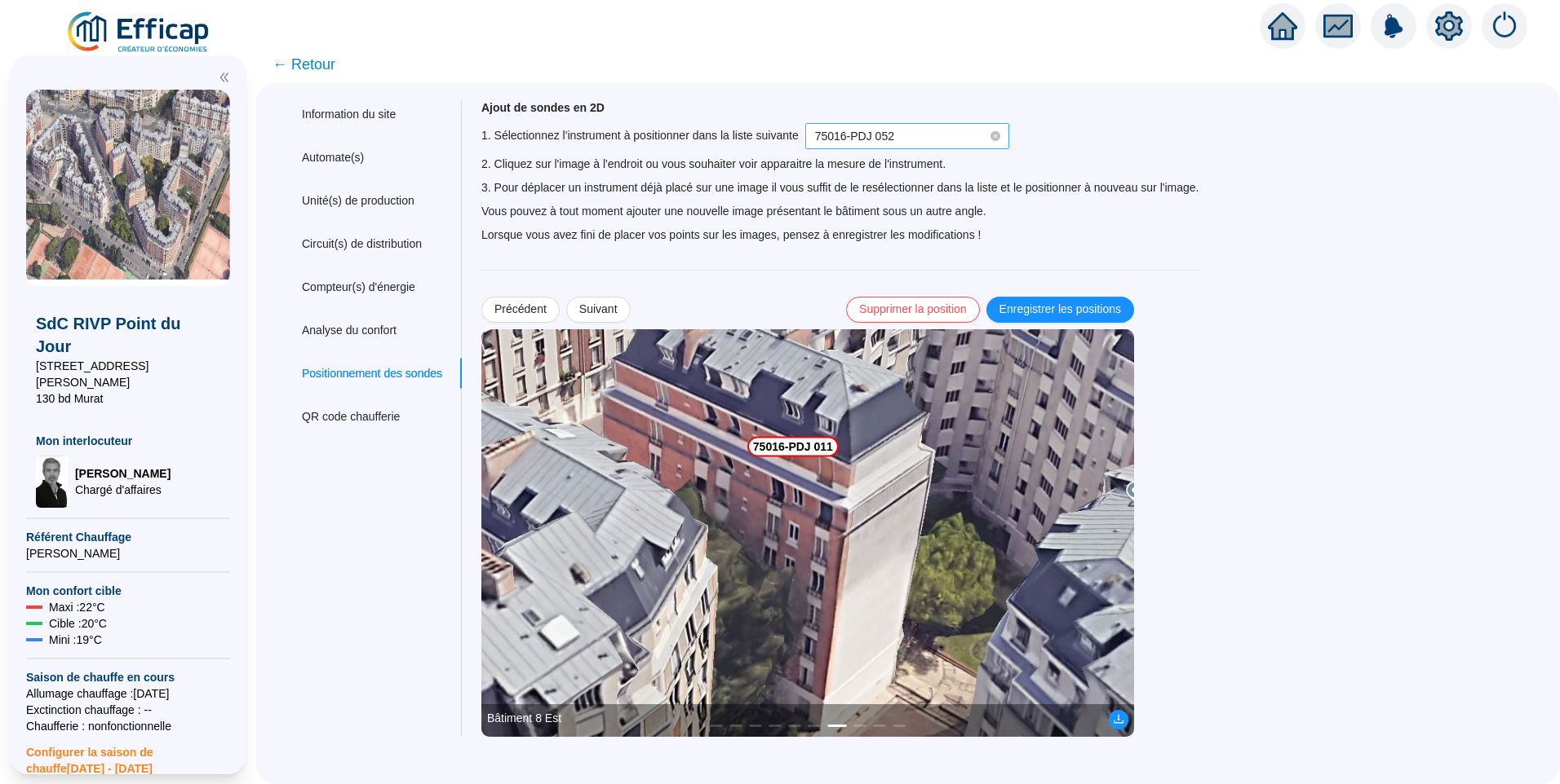
click at [886, 127] on span "75016-PDJ 052" at bounding box center [907, 135] width 184 height 25
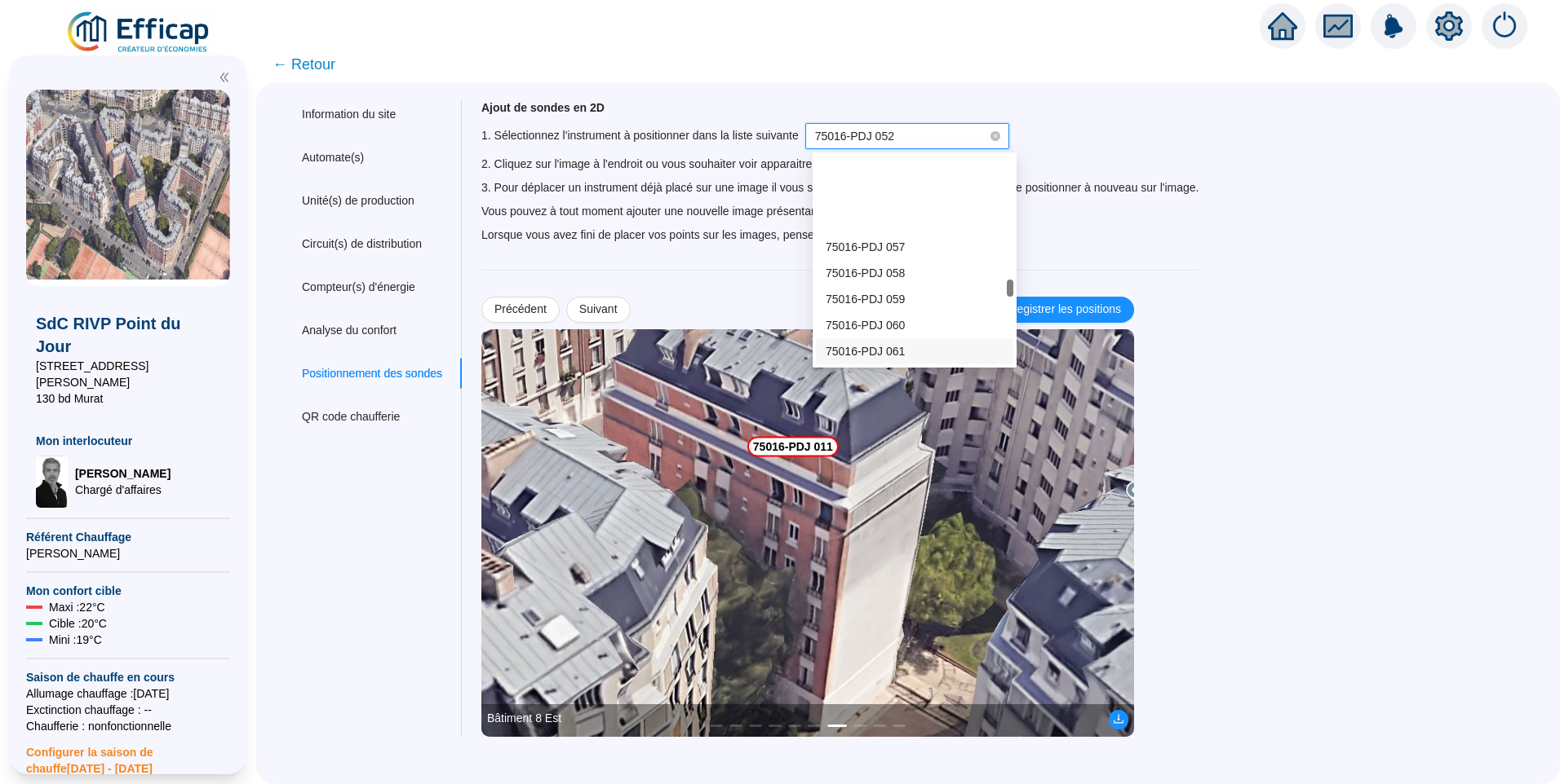
scroll to position [1464, 0]
click at [900, 315] on span "75016-PDJ 063" at bounding box center [865, 321] width 79 height 13
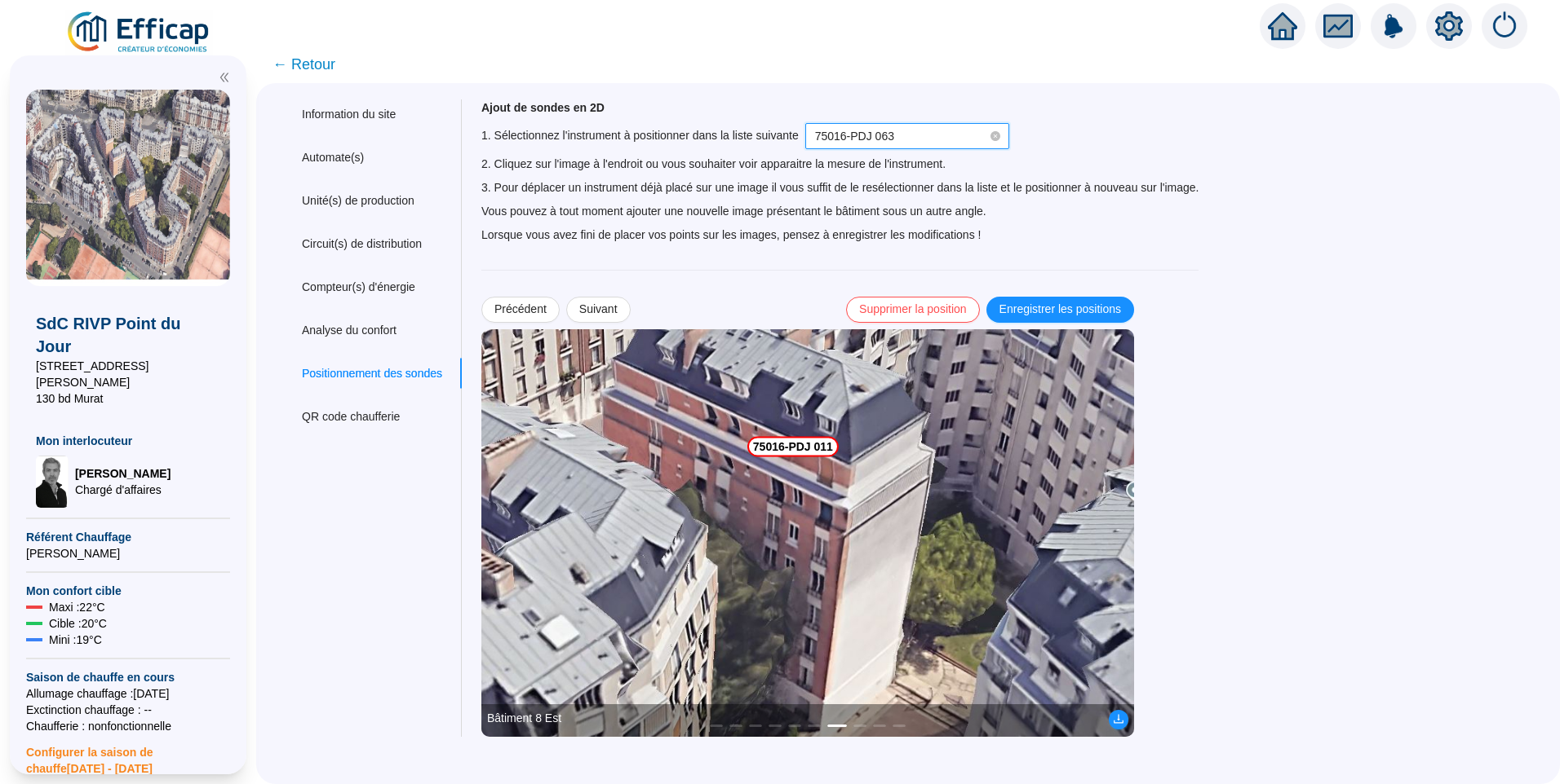
click at [811, 481] on img at bounding box center [808, 533] width 653 height 407
click at [1077, 306] on span "Enregistrer les positions" at bounding box center [1059, 308] width 122 height 17
click at [518, 304] on span "Précédent" at bounding box center [520, 308] width 52 height 17
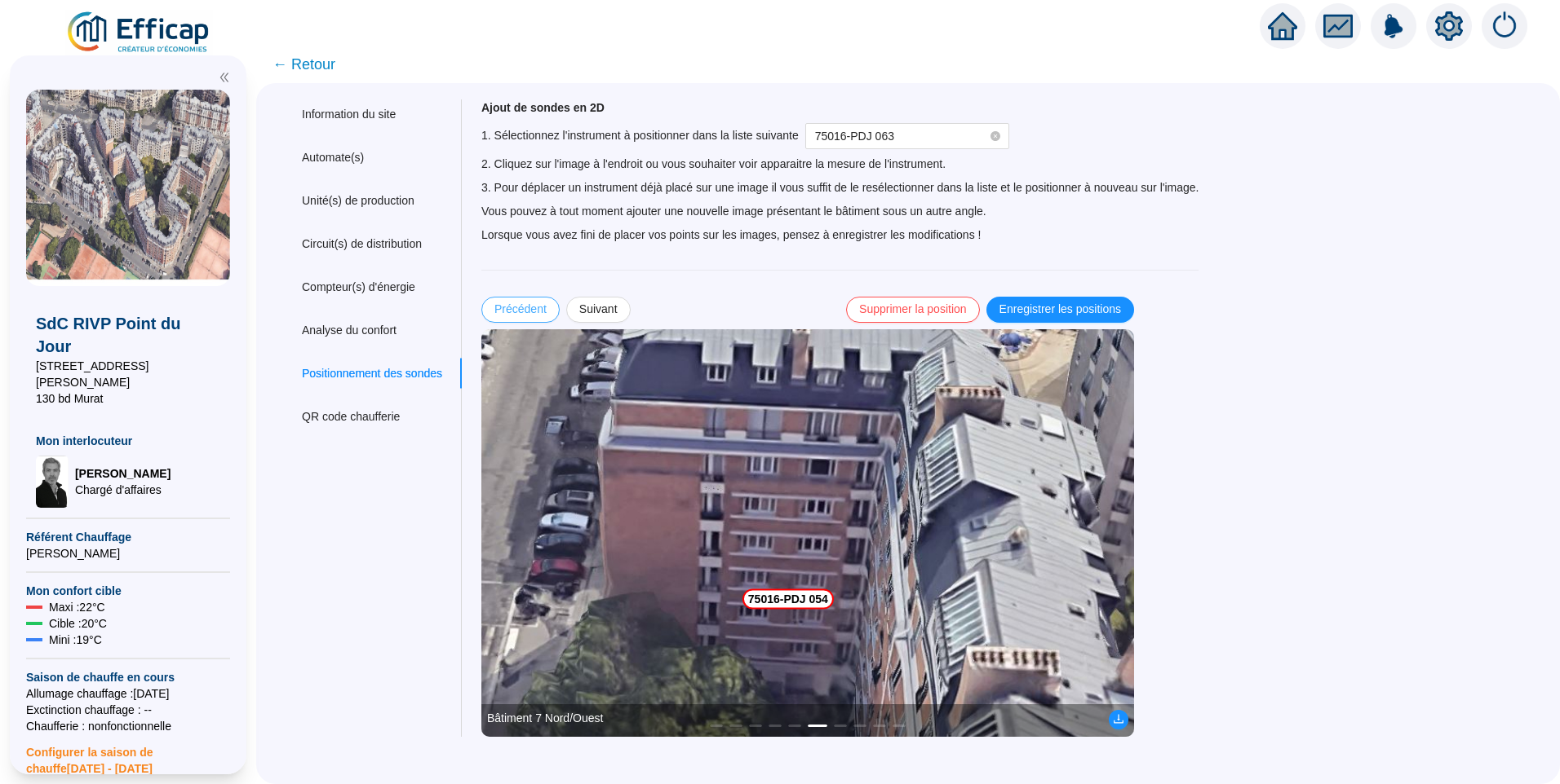
click at [518, 304] on span "Précédent" at bounding box center [520, 308] width 52 height 17
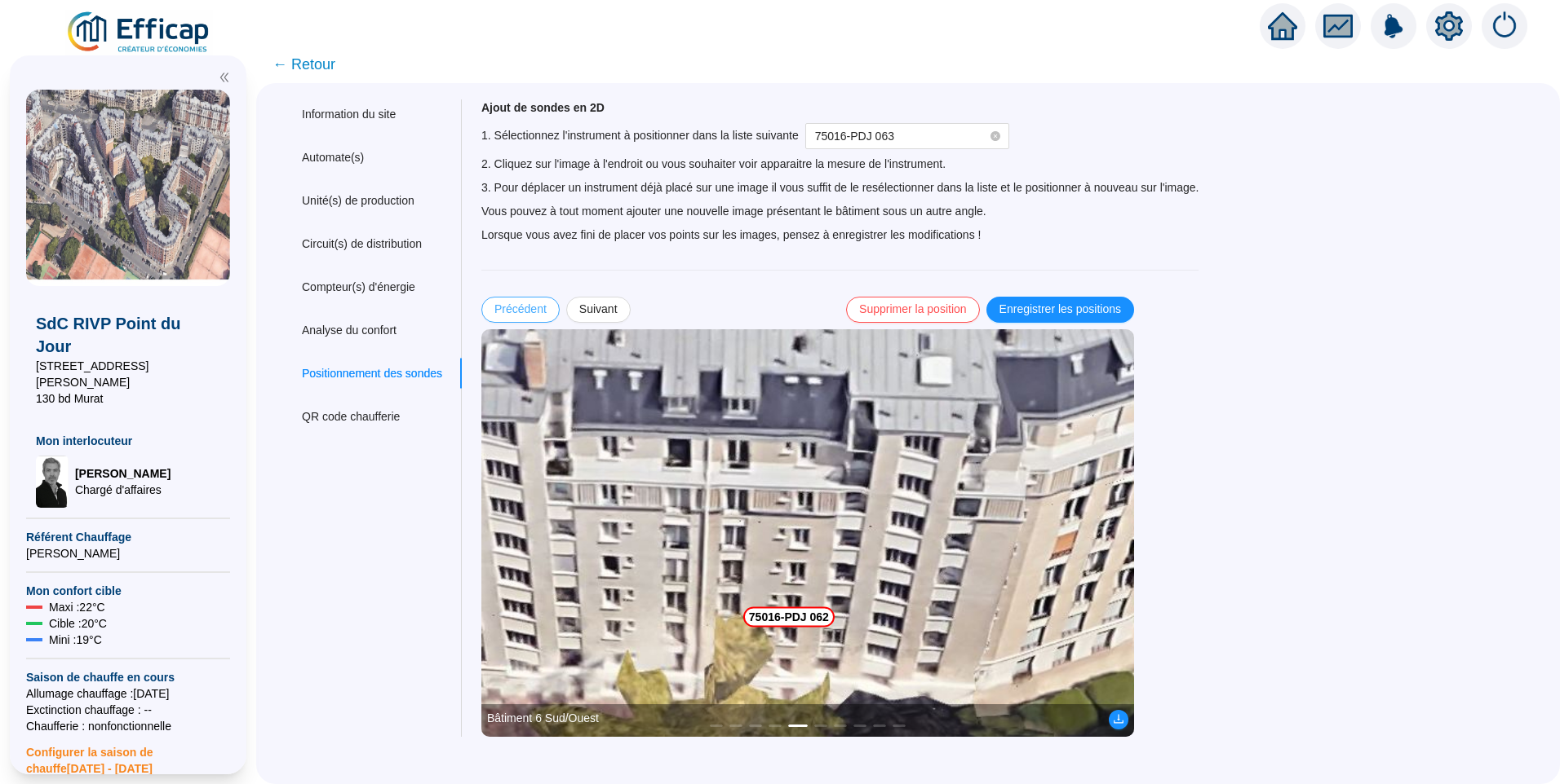
click at [518, 304] on span "Précédent" at bounding box center [520, 308] width 52 height 17
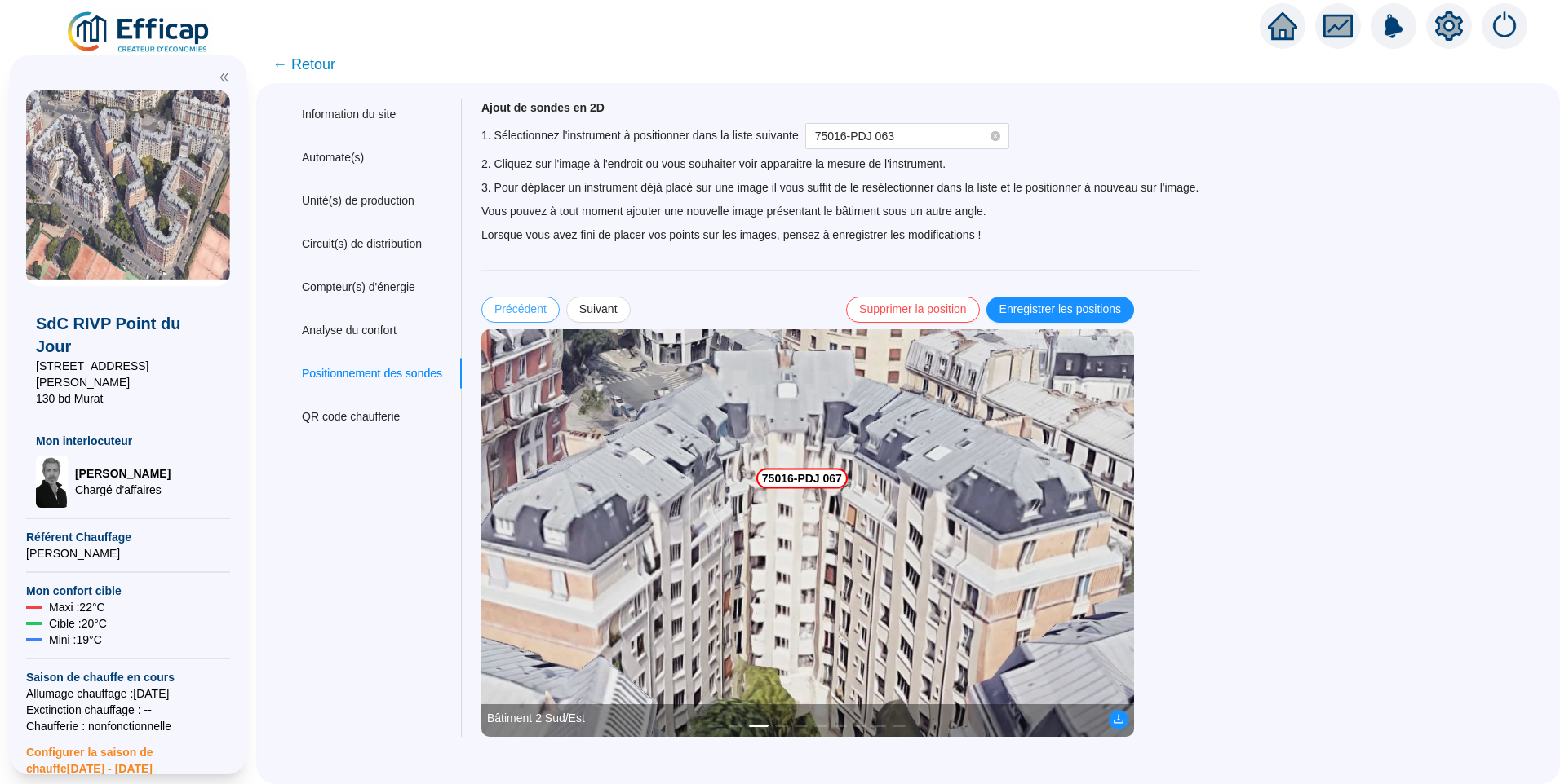
click at [518, 304] on span "Précédent" at bounding box center [520, 308] width 52 height 17
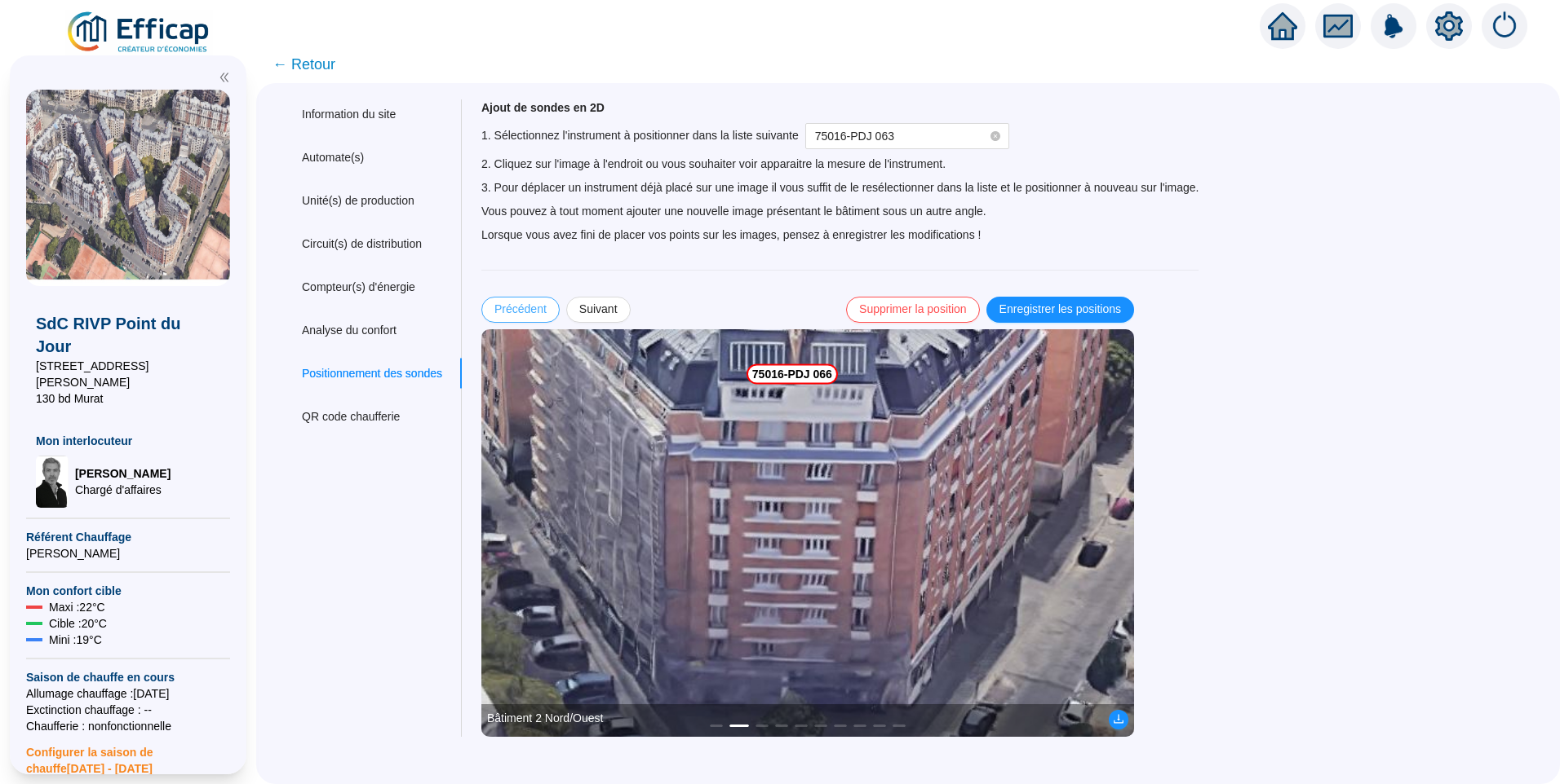
click at [518, 304] on span "Précédent" at bounding box center [520, 308] width 52 height 17
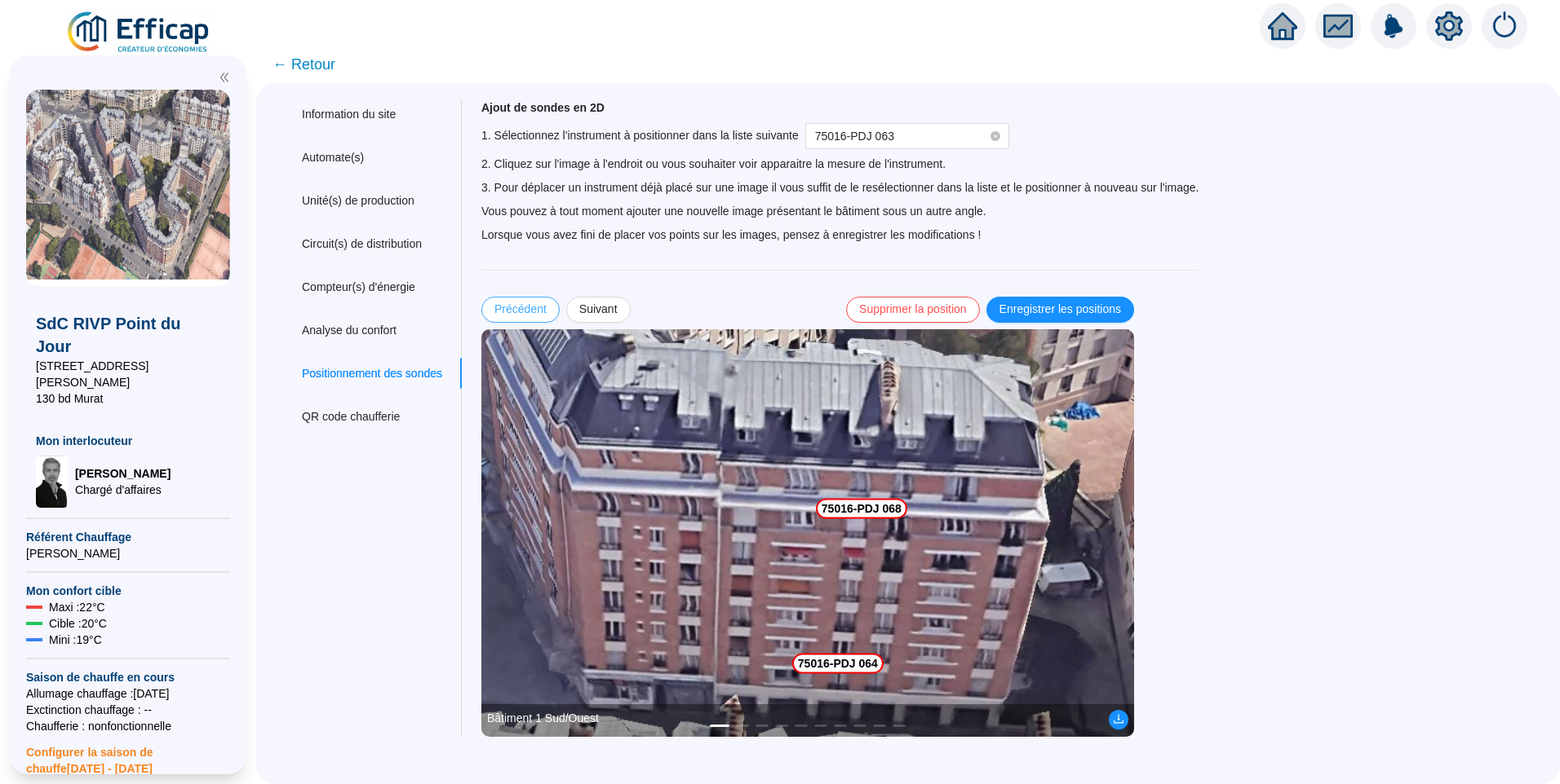
click at [518, 304] on span "Précédent" at bounding box center [520, 308] width 52 height 17
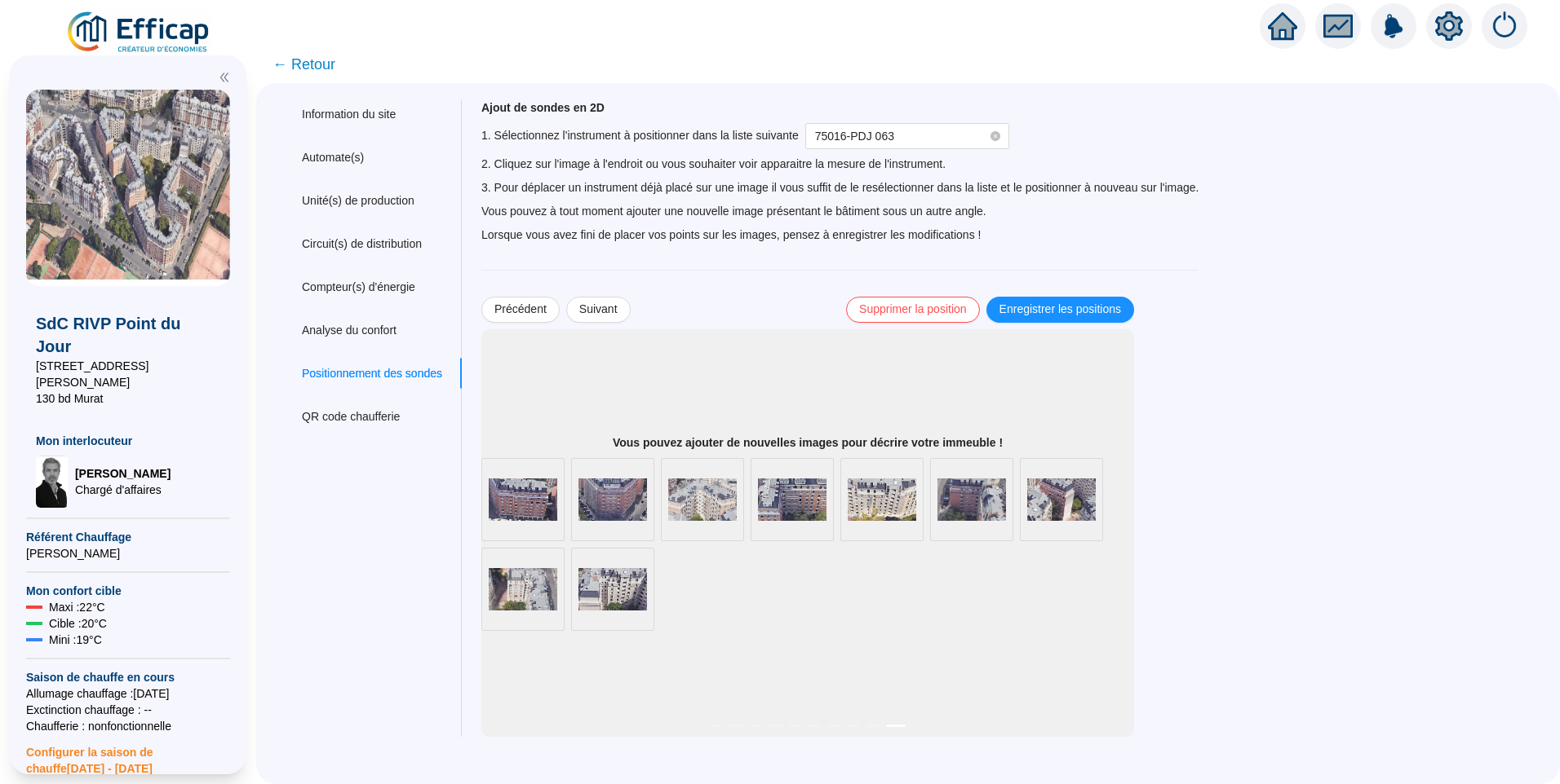
click at [742, 598] on div "Bâtiment 1 Sud/Ouest Bâtiment 2 Nord/Ouest Bâtiment 2 Sud/Est Bâtiment 6 Nord/E…" at bounding box center [808, 544] width 653 height 173
click at [0, 0] on span at bounding box center [0, 0] width 0 height 0
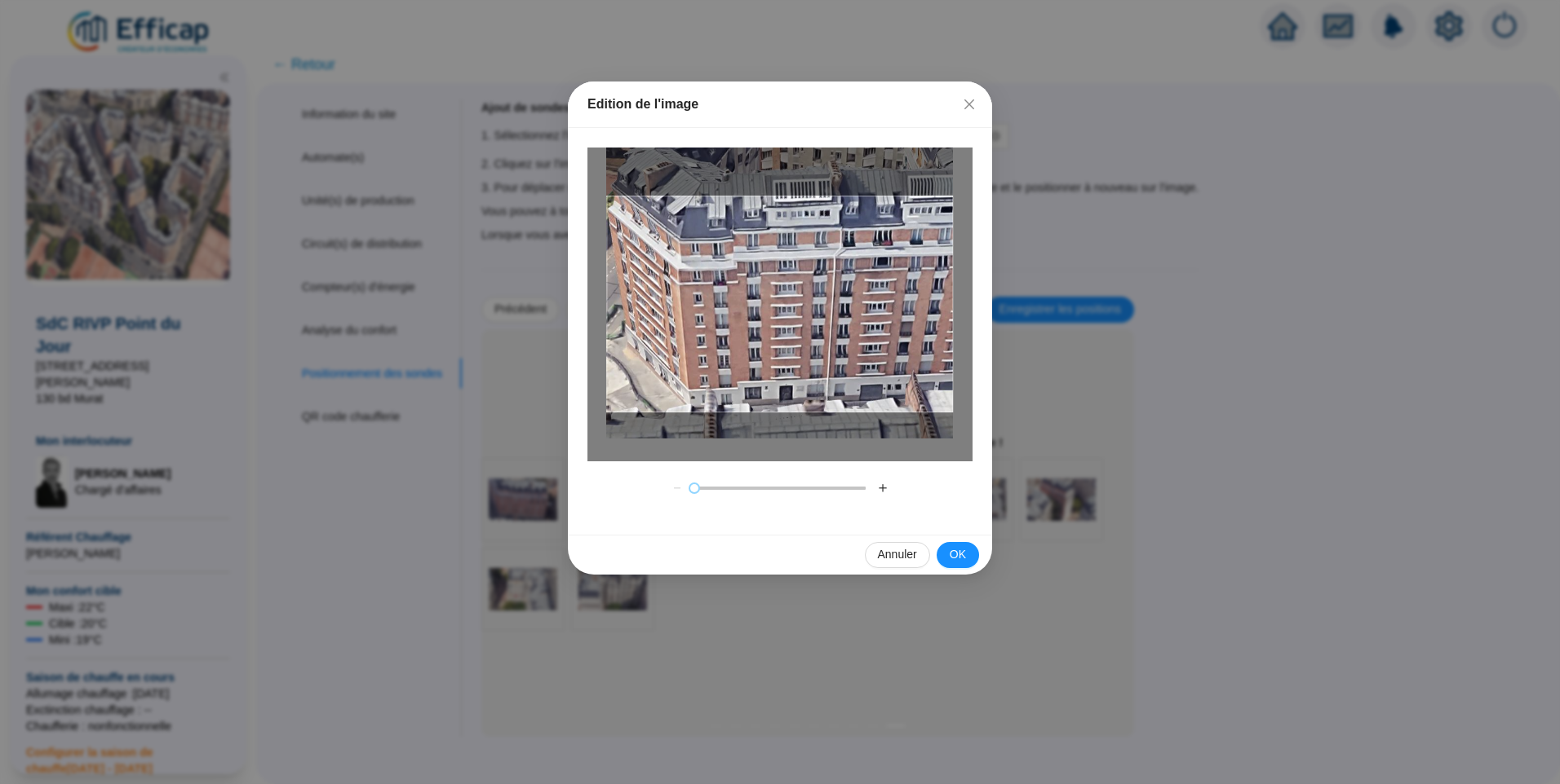
drag, startPoint x: 857, startPoint y: 337, endPoint x: 885, endPoint y: 313, distance: 36.9
click at [885, 313] on div at bounding box center [780, 305] width 346 height 217
drag, startPoint x: 792, startPoint y: 344, endPoint x: 763, endPoint y: 345, distance: 29.0
click at [763, 345] on div at bounding box center [780, 305] width 346 height 217
drag, startPoint x: 879, startPoint y: 489, endPoint x: 886, endPoint y: 445, distance: 44.6
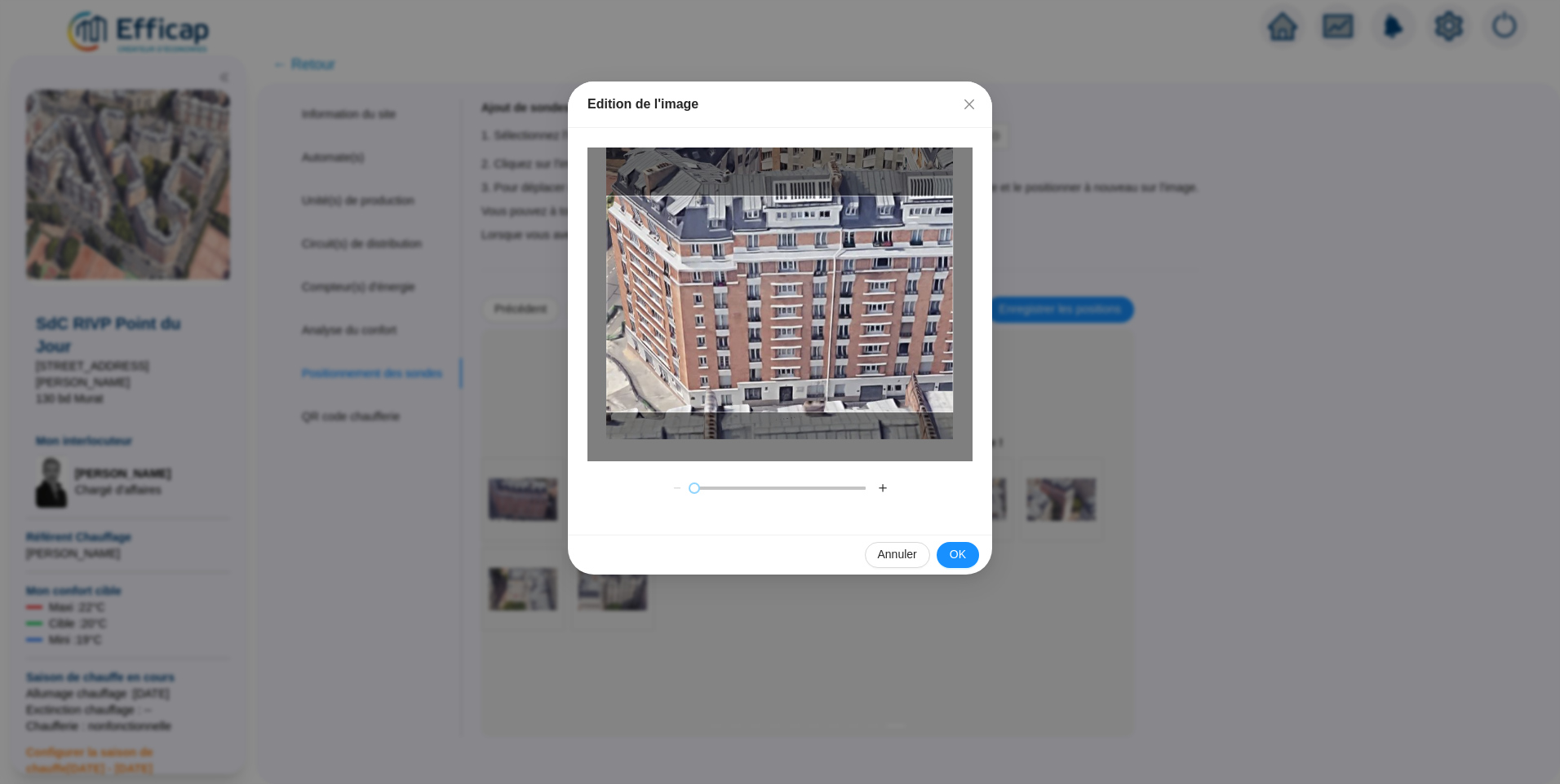
click at [878, 489] on button "＋" at bounding box center [882, 488] width 26 height 26
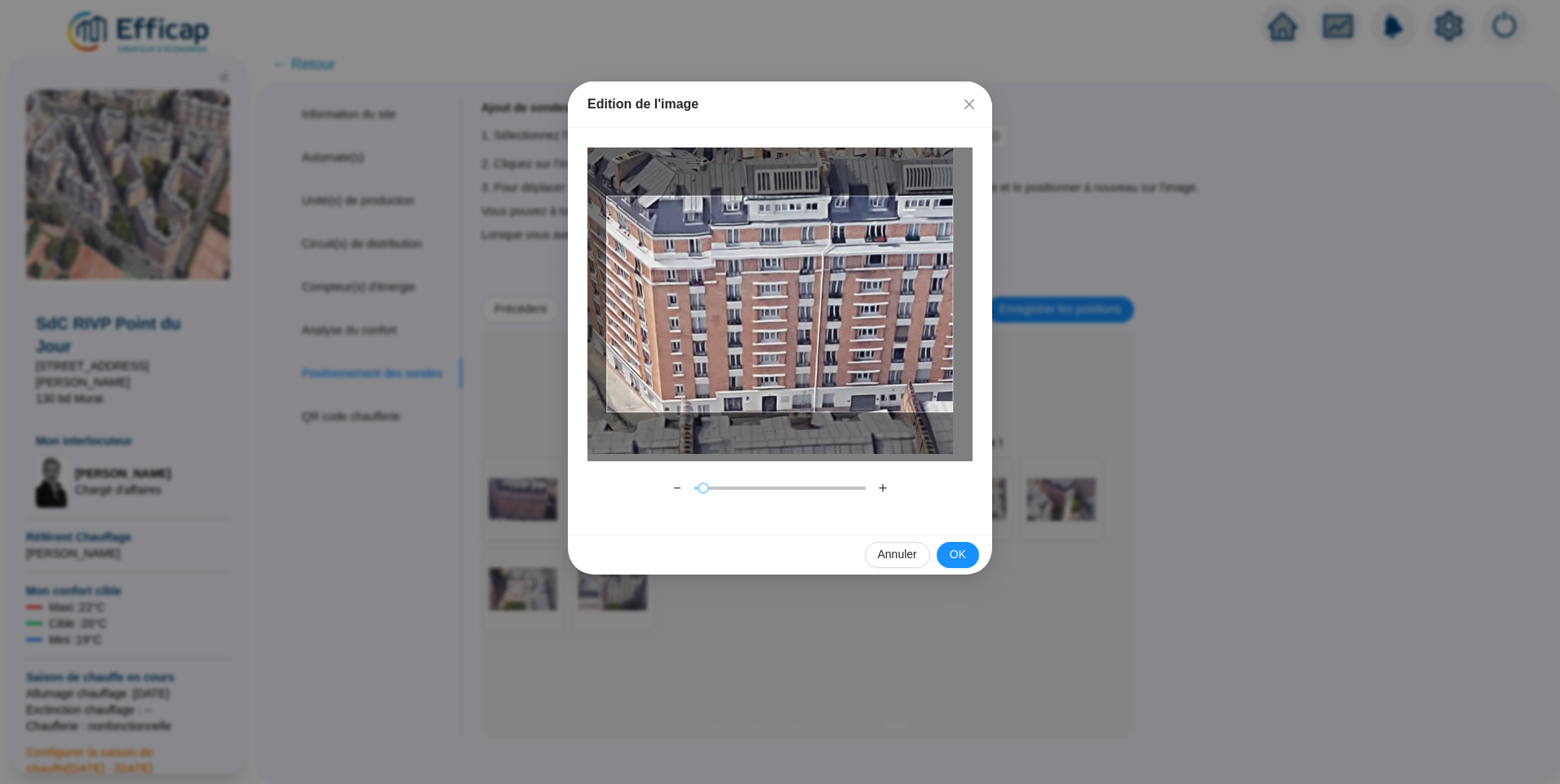
drag, startPoint x: 877, startPoint y: 351, endPoint x: 844, endPoint y: 350, distance: 33.0
click at [844, 350] on div at bounding box center [780, 305] width 346 height 217
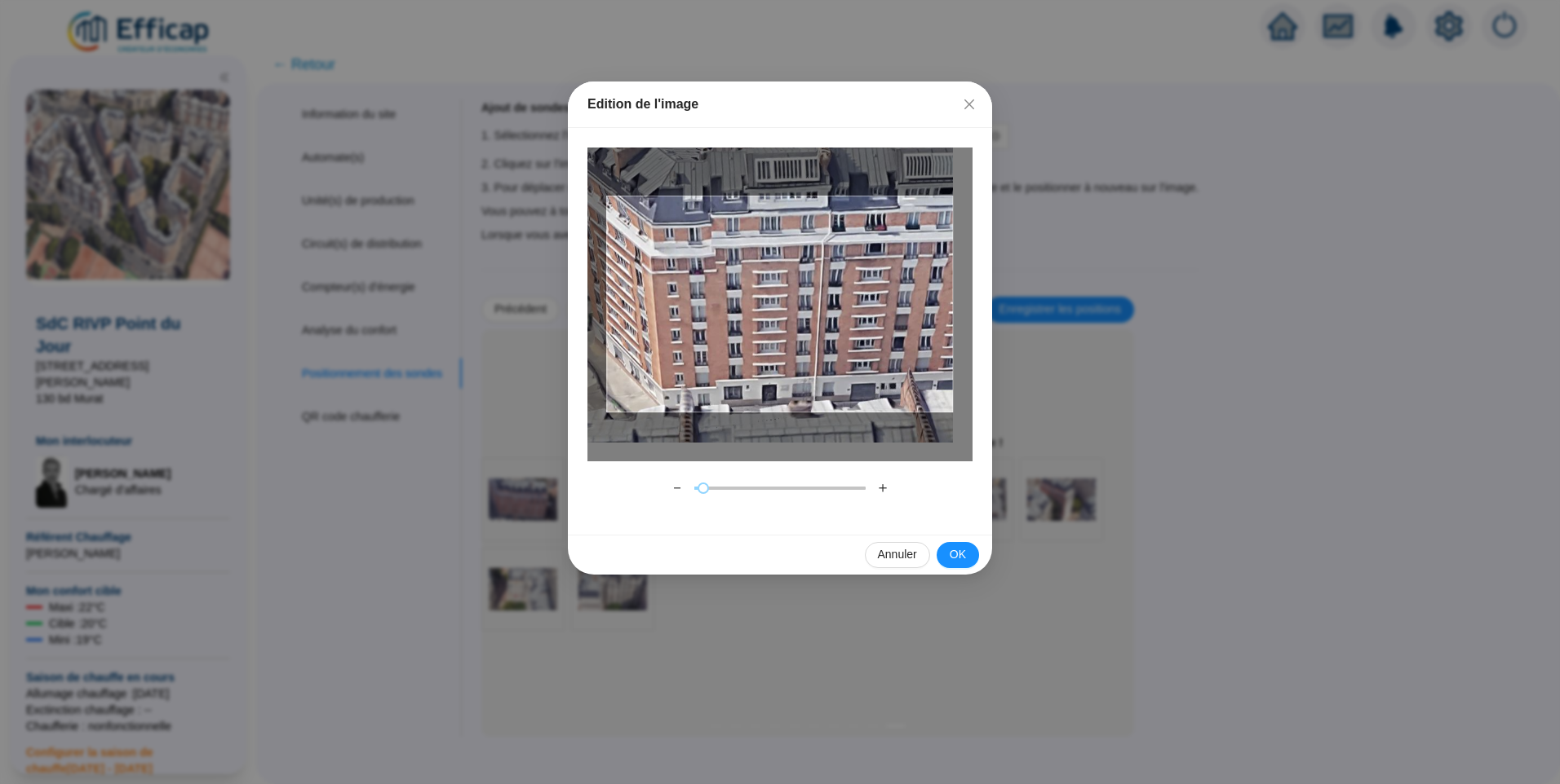
drag, startPoint x: 845, startPoint y: 351, endPoint x: 843, endPoint y: 339, distance: 12.2
click at [843, 339] on div at bounding box center [780, 305] width 346 height 217
click at [680, 485] on button "－" at bounding box center [677, 488] width 26 height 26
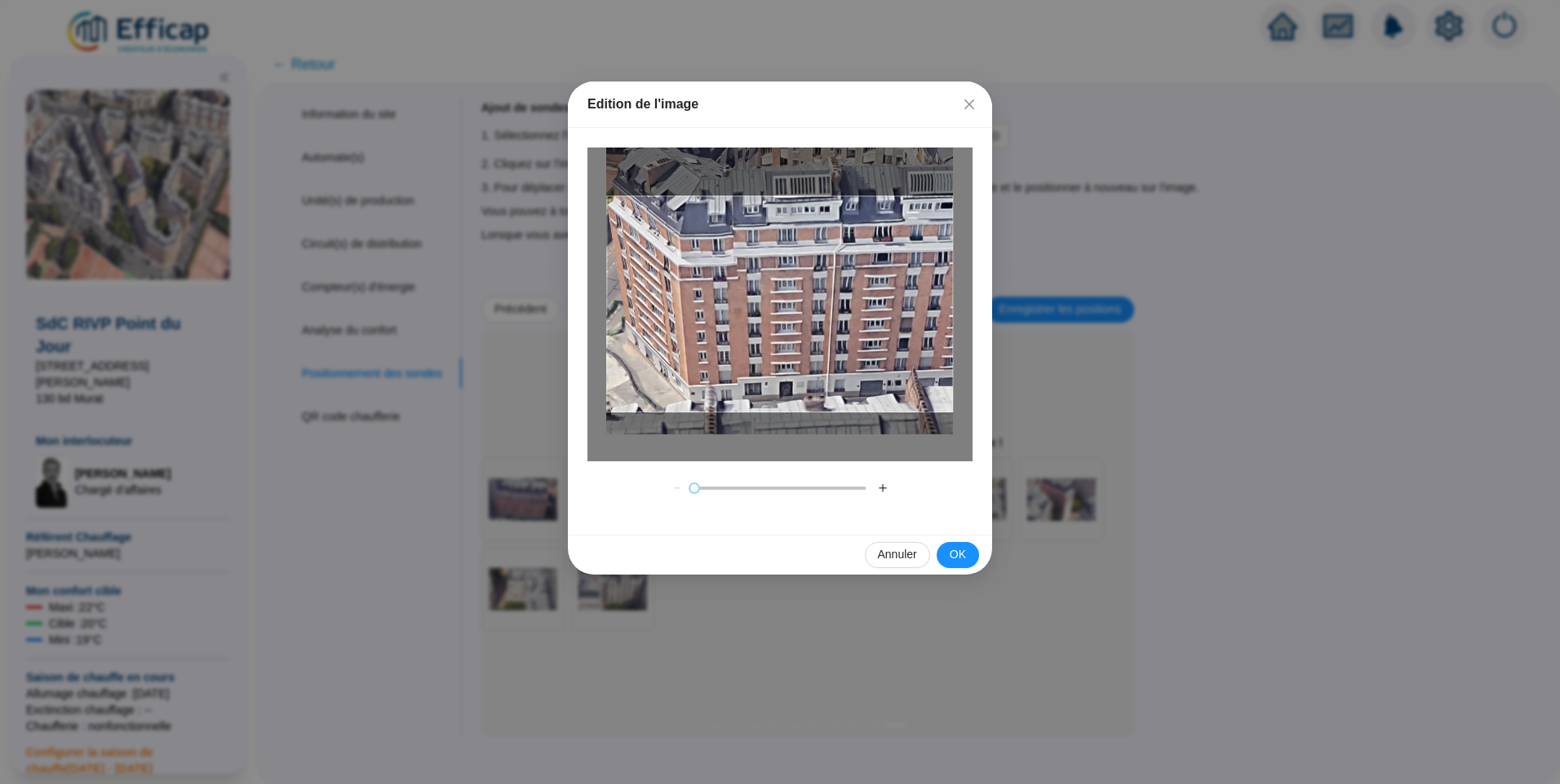
drag, startPoint x: 816, startPoint y: 378, endPoint x: 773, endPoint y: 385, distance: 43.6
click at [773, 385] on div at bounding box center [780, 305] width 346 height 217
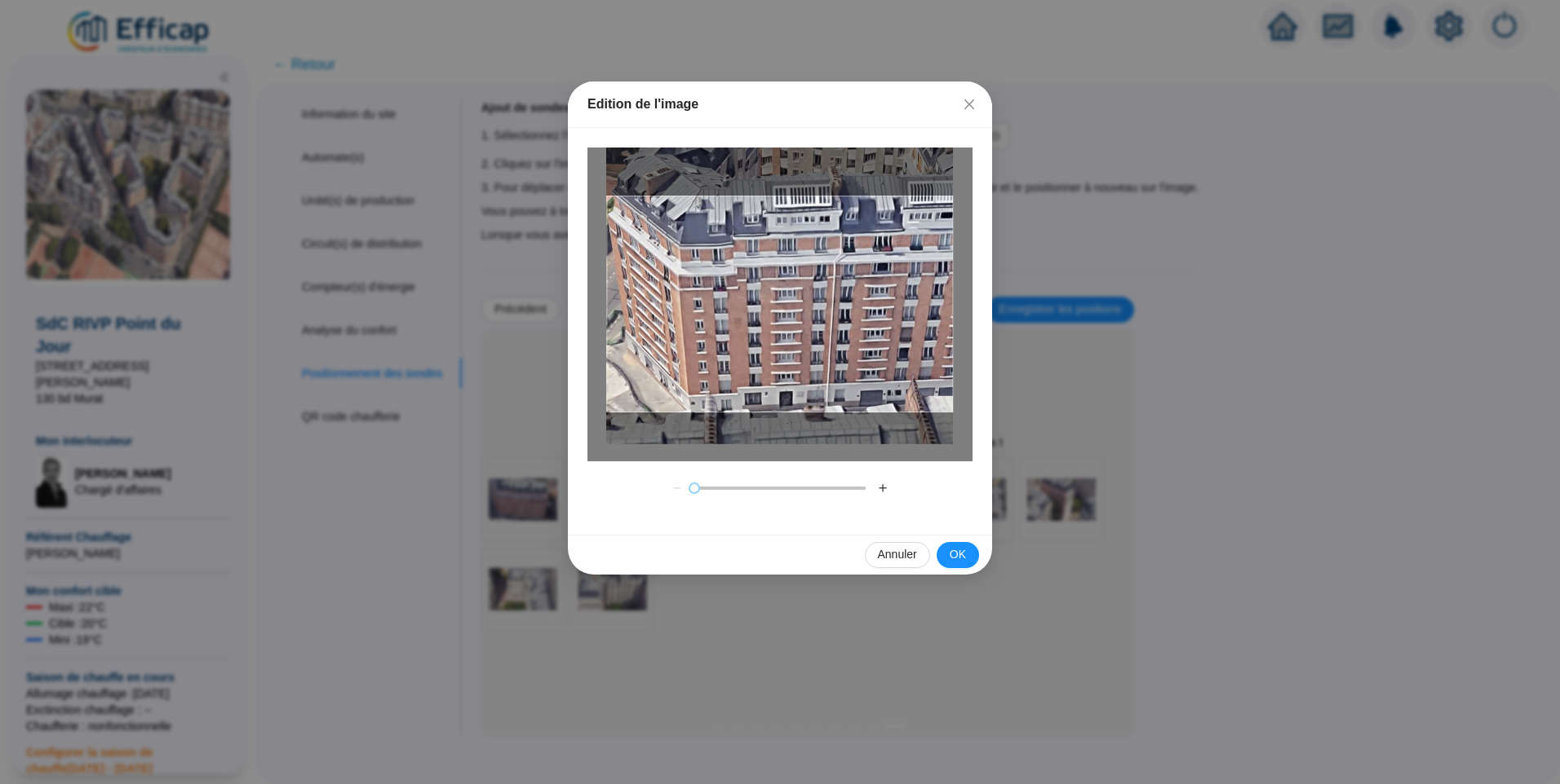
drag, startPoint x: 854, startPoint y: 350, endPoint x: 851, endPoint y: 360, distance: 10.4
click at [851, 360] on div at bounding box center [780, 305] width 346 height 217
click at [965, 554] on button "OK" at bounding box center [958, 555] width 43 height 26
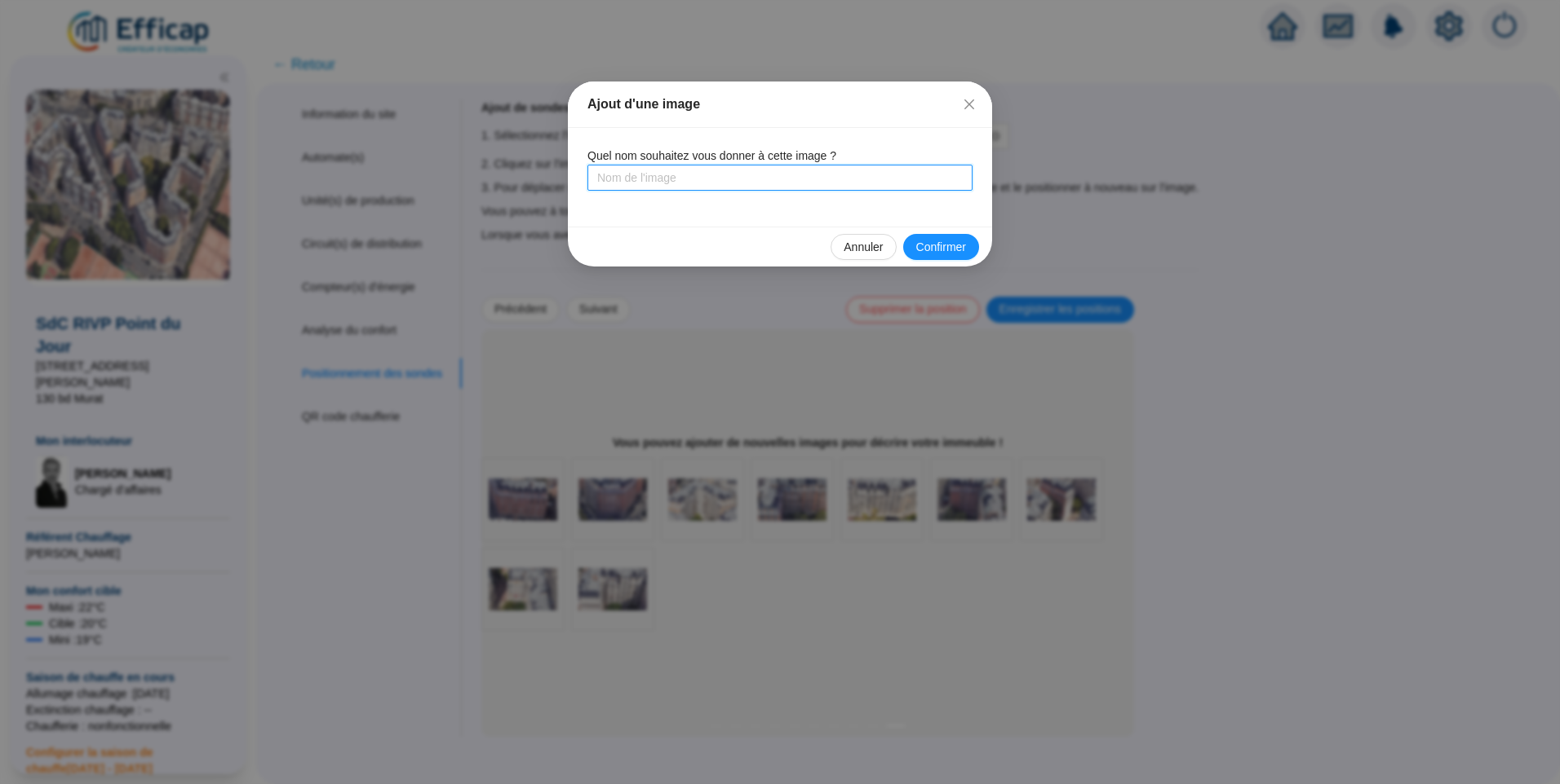
click at [692, 180] on input "text" at bounding box center [780, 178] width 385 height 26
click at [685, 180] on input "Bâtiment 9 Nord Est" at bounding box center [780, 178] width 385 height 26
type input "Bâtiment 9 Nord/Est"
click at [945, 251] on span "Confirmer" at bounding box center [941, 247] width 49 height 17
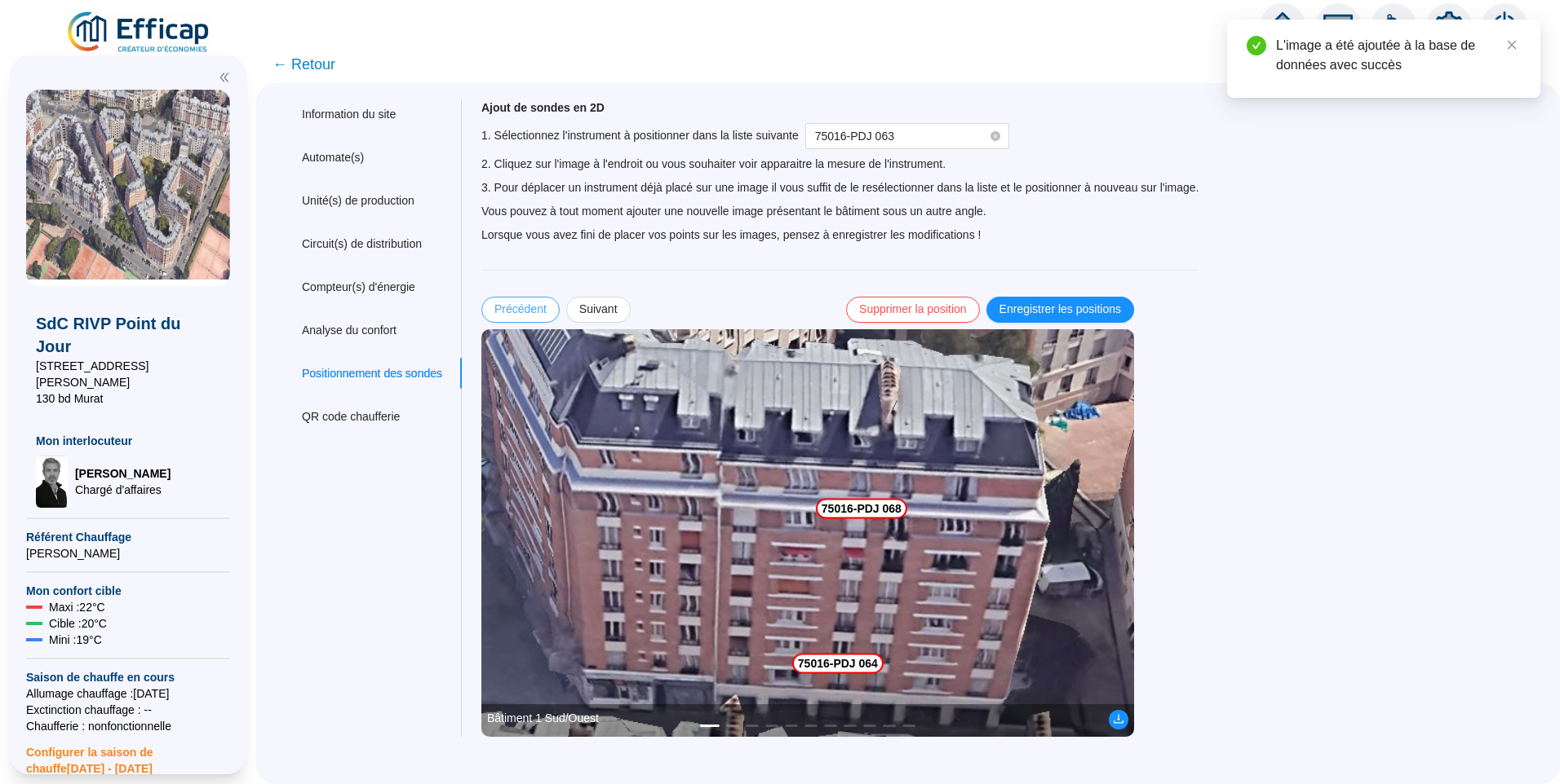
click at [545, 309] on span "Précédent" at bounding box center [520, 308] width 52 height 17
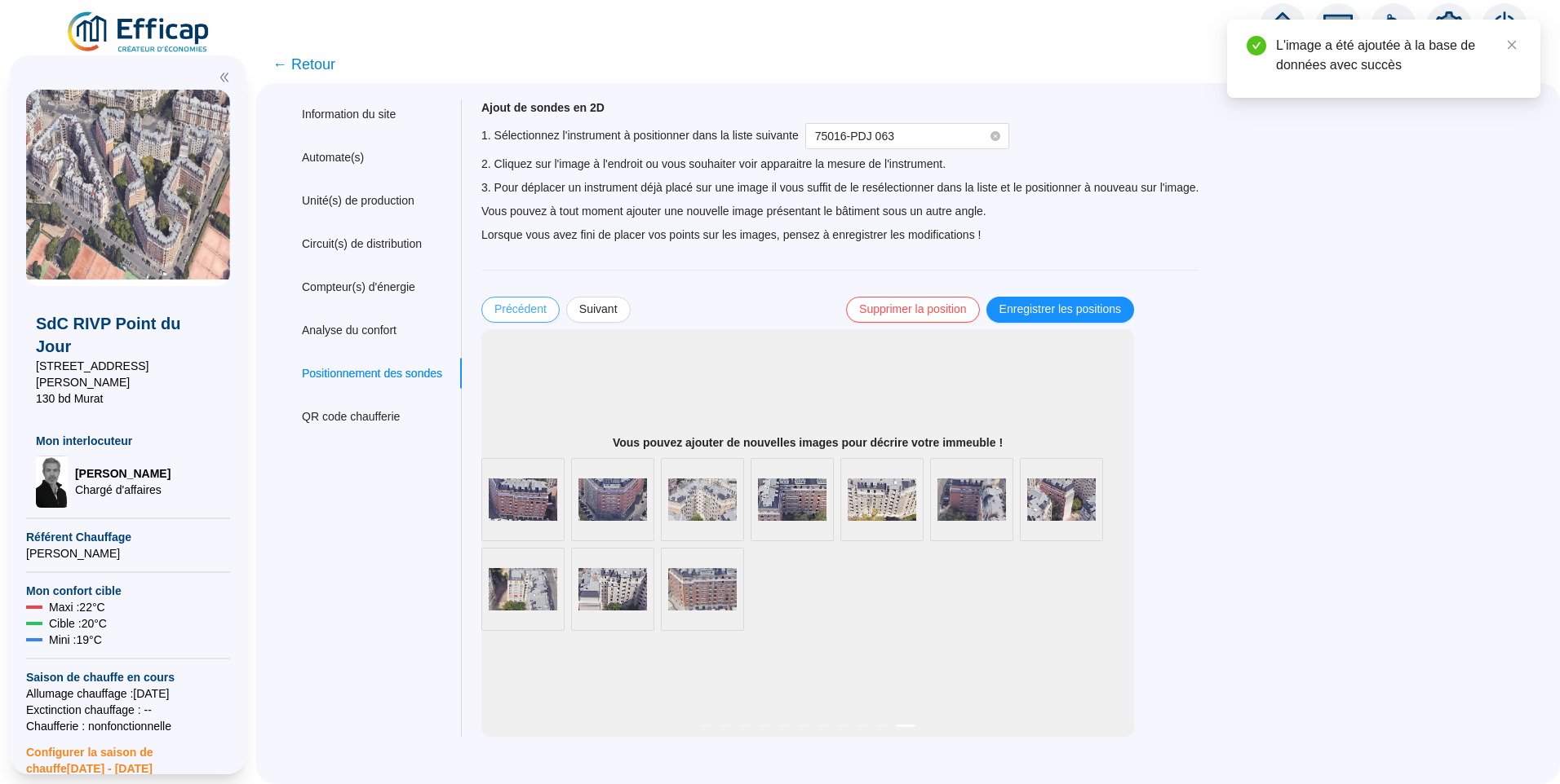
click at [545, 309] on span "Précédent" at bounding box center [520, 308] width 52 height 17
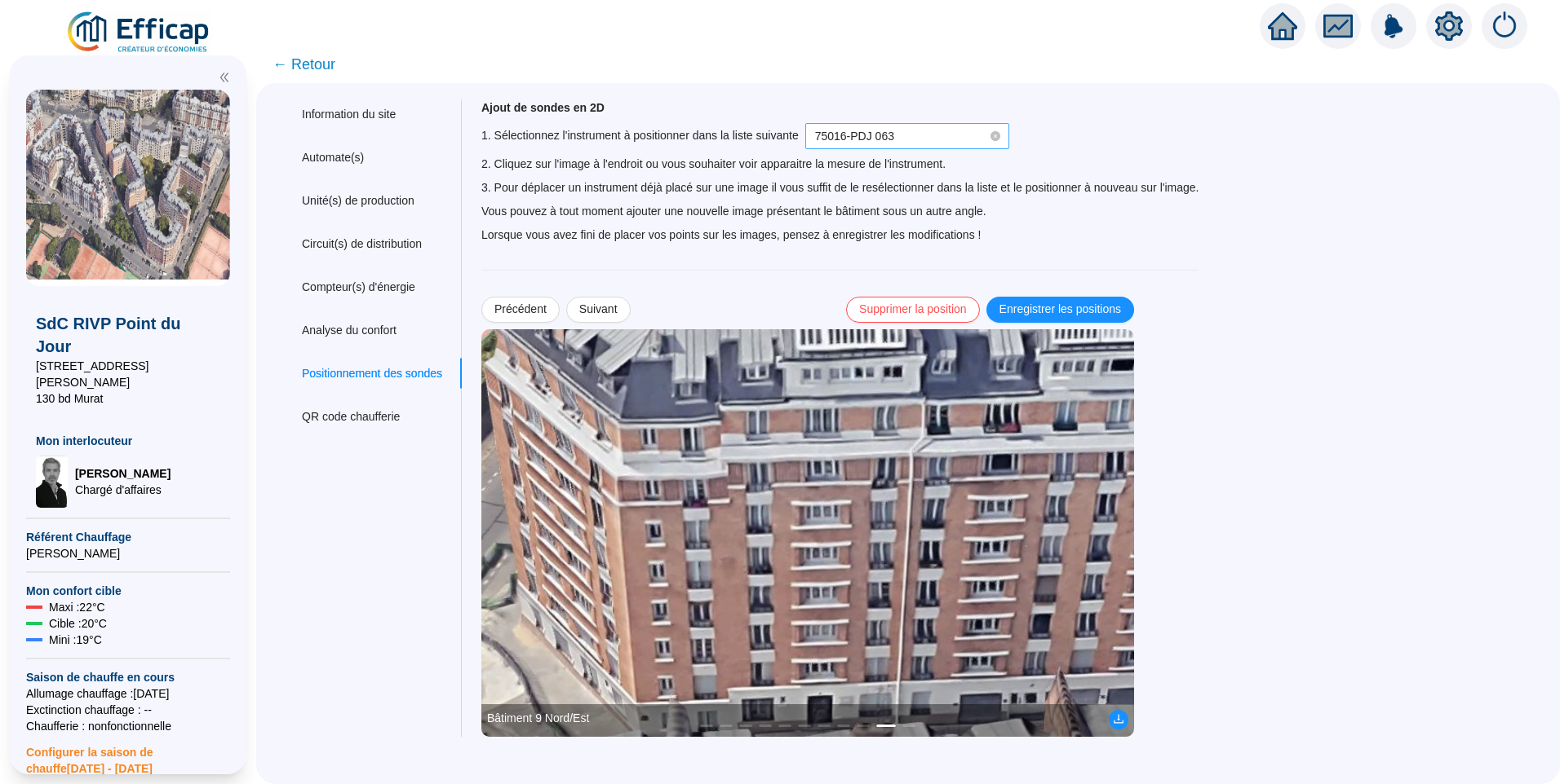
click at [921, 132] on span "75016-PDJ 063" at bounding box center [907, 135] width 184 height 25
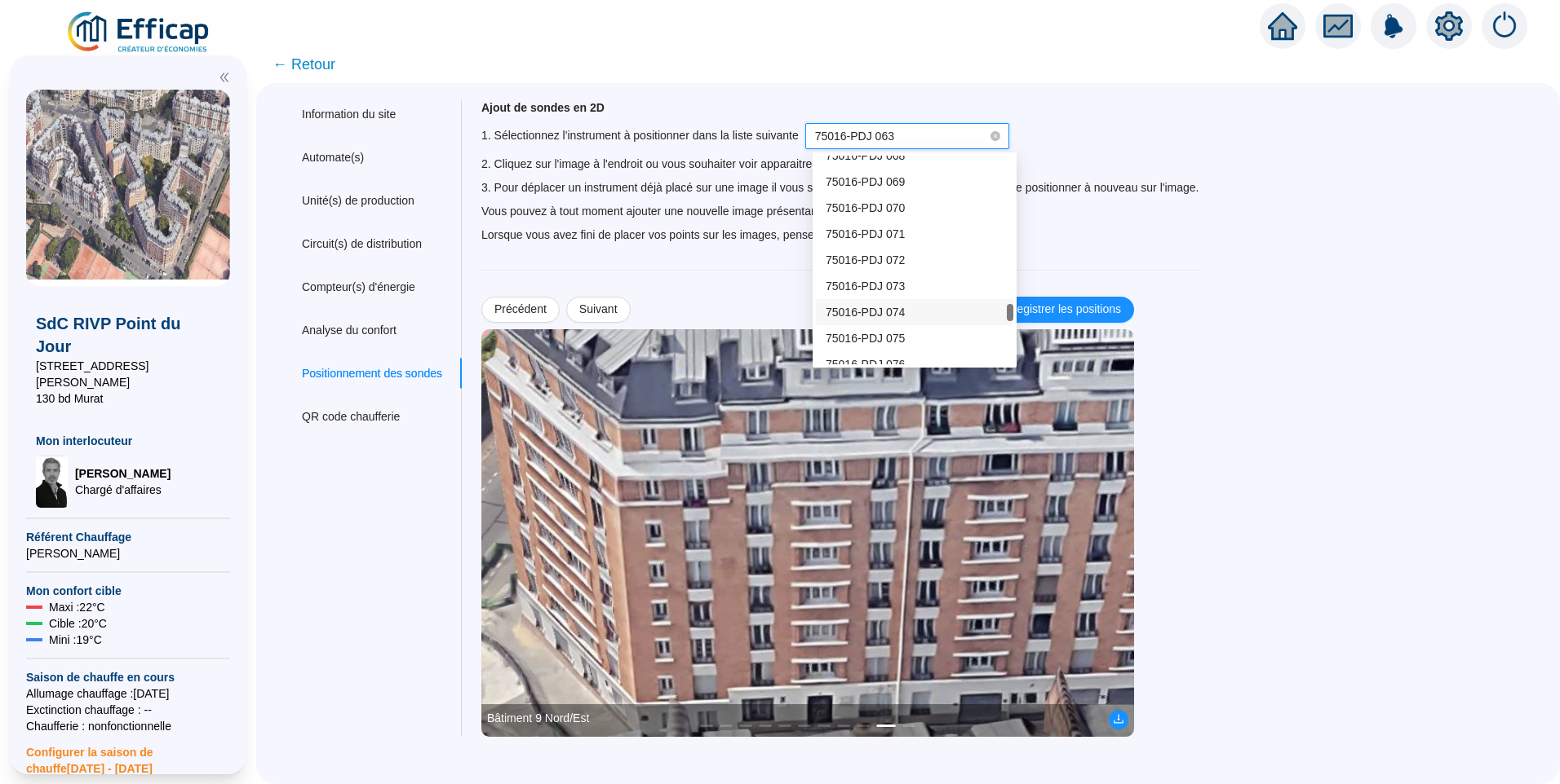
scroll to position [1843, 0]
click at [908, 307] on div "75016-PDJ 077" at bounding box center [914, 308] width 178 height 17
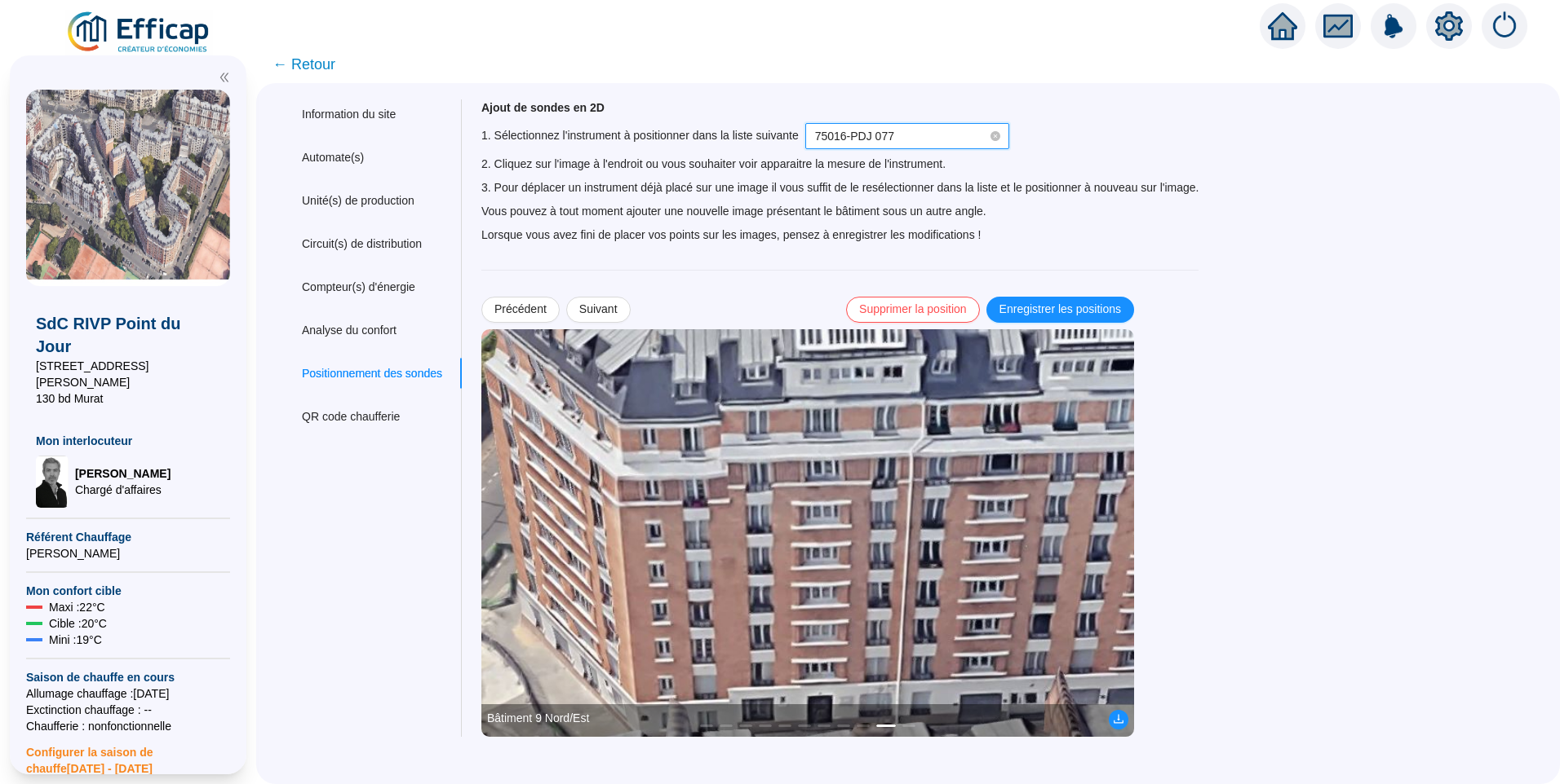
click at [830, 574] on img at bounding box center [808, 533] width 653 height 407
click at [1080, 305] on span "Enregistrer les positions" at bounding box center [1059, 308] width 122 height 17
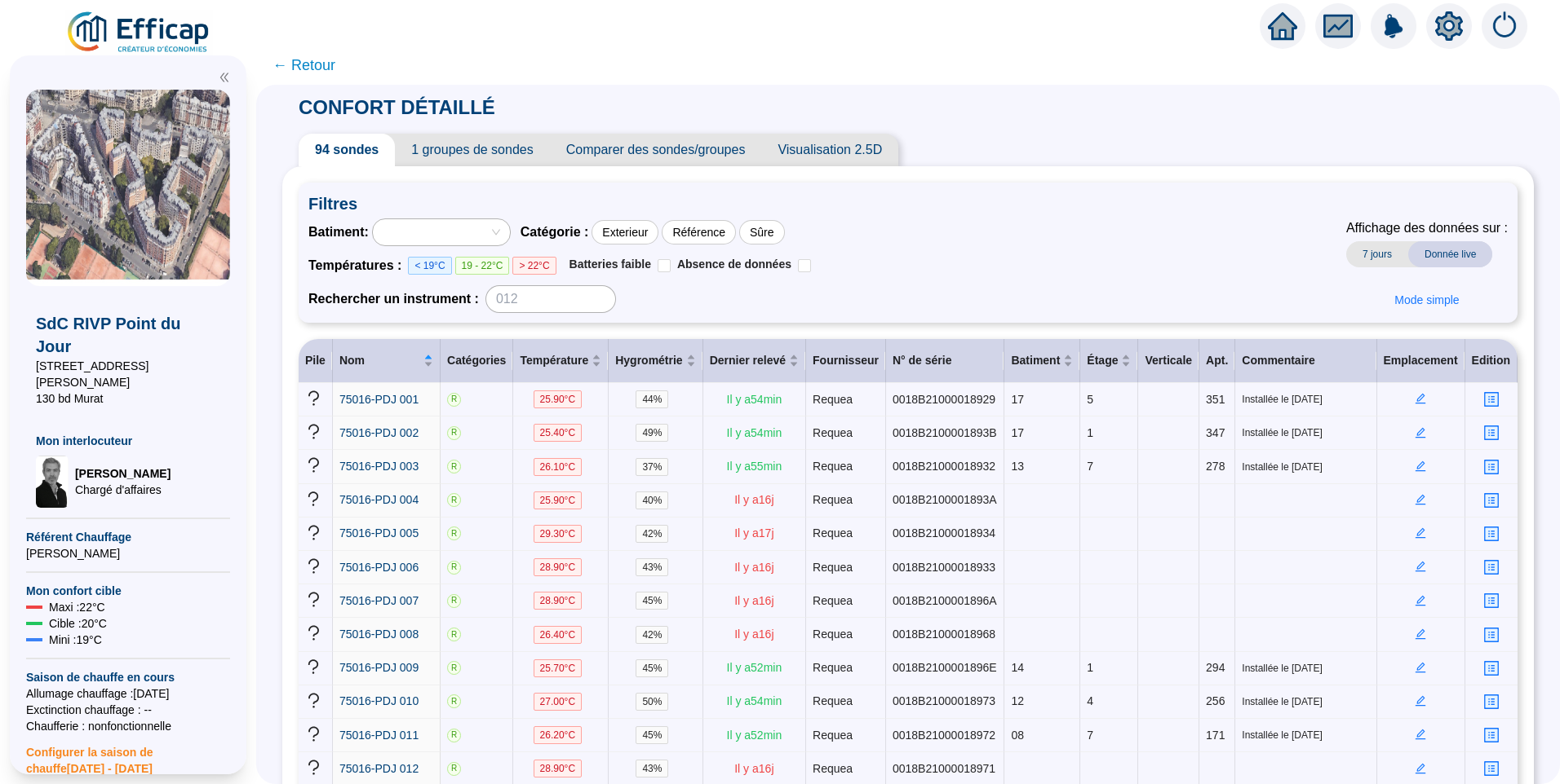
click at [451, 228] on div at bounding box center [432, 231] width 114 height 23
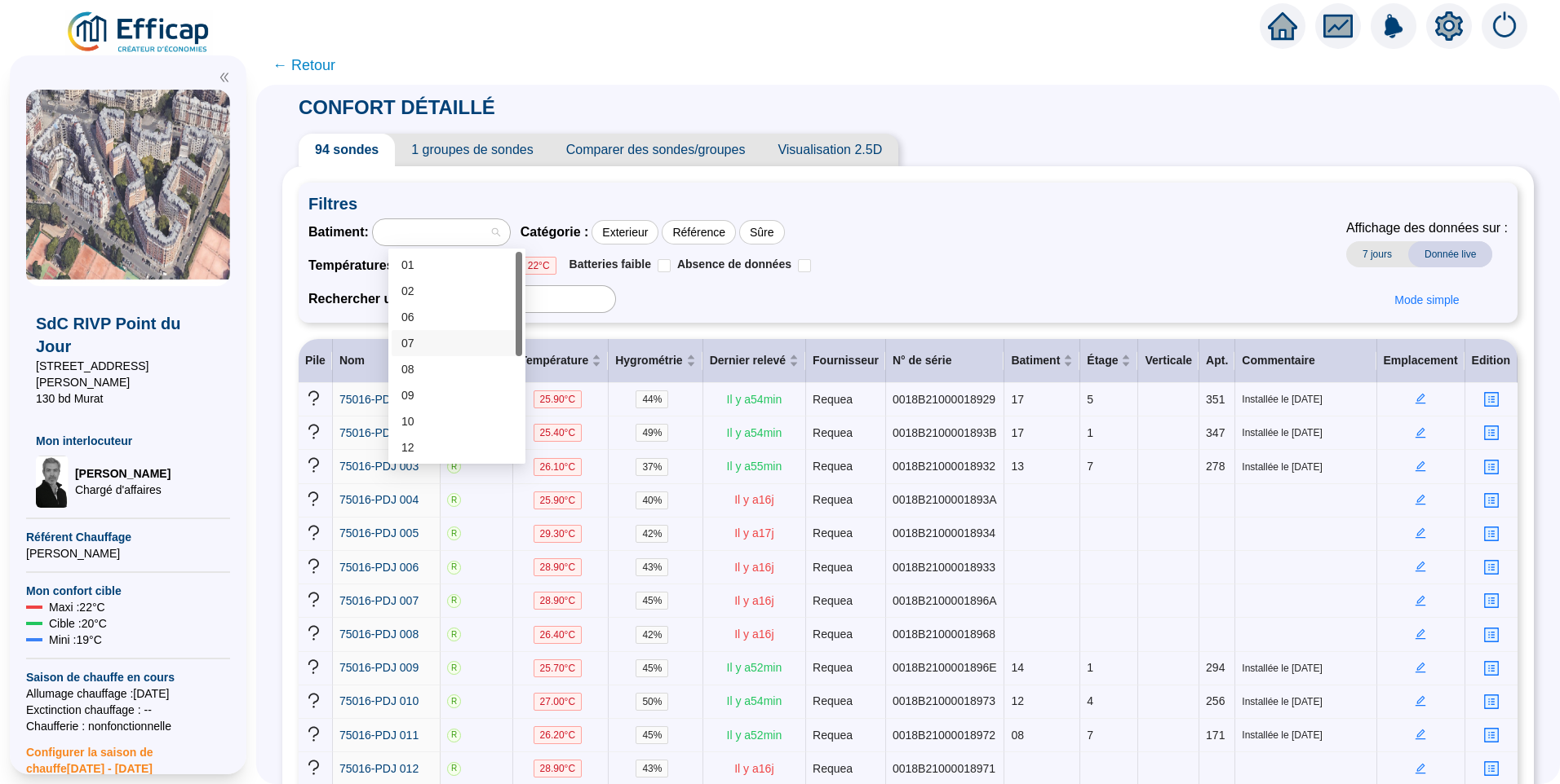
click at [453, 336] on div "07" at bounding box center [457, 343] width 111 height 17
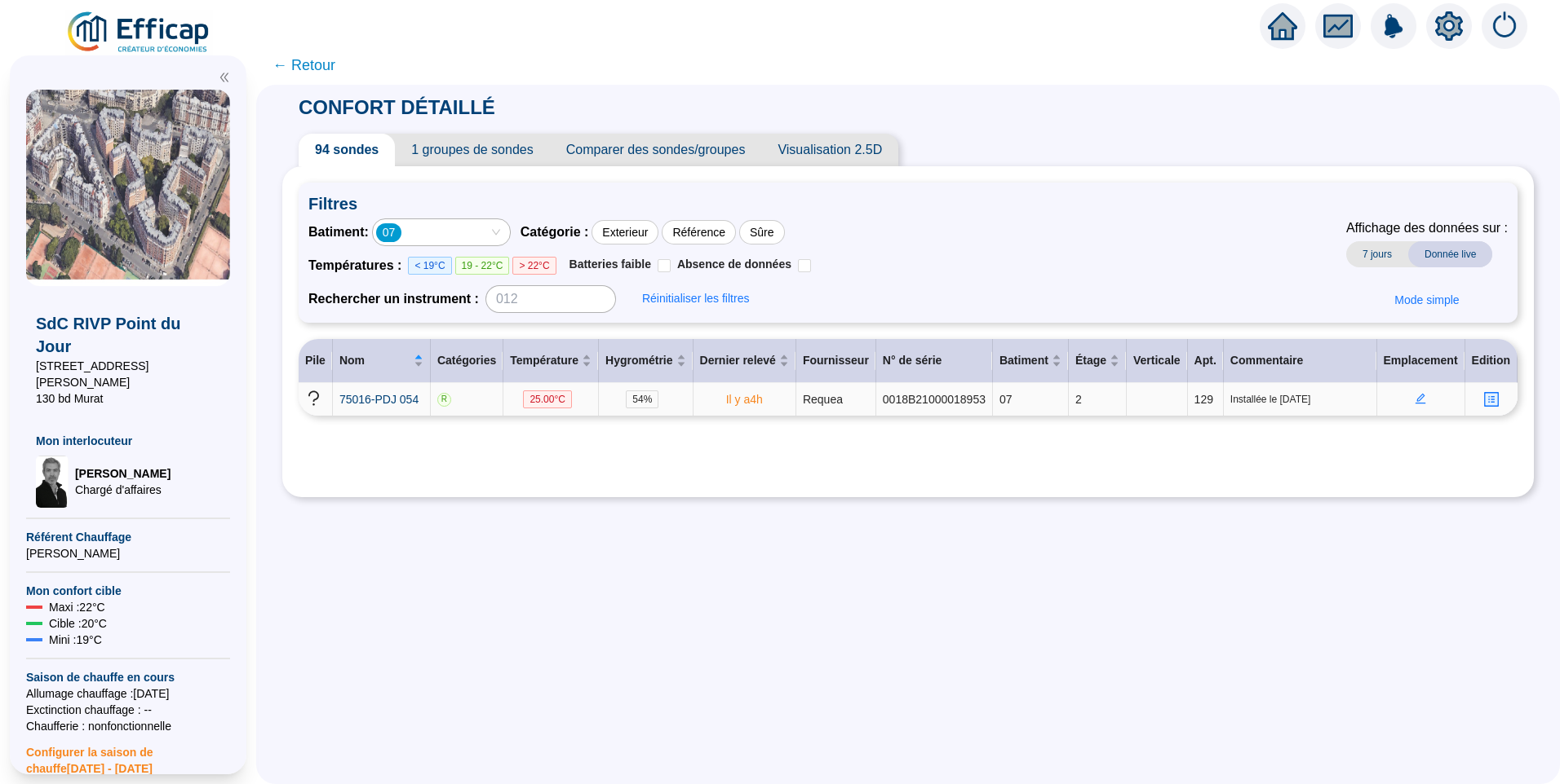
click at [1416, 399] on icon "edit" at bounding box center [1421, 398] width 11 height 11
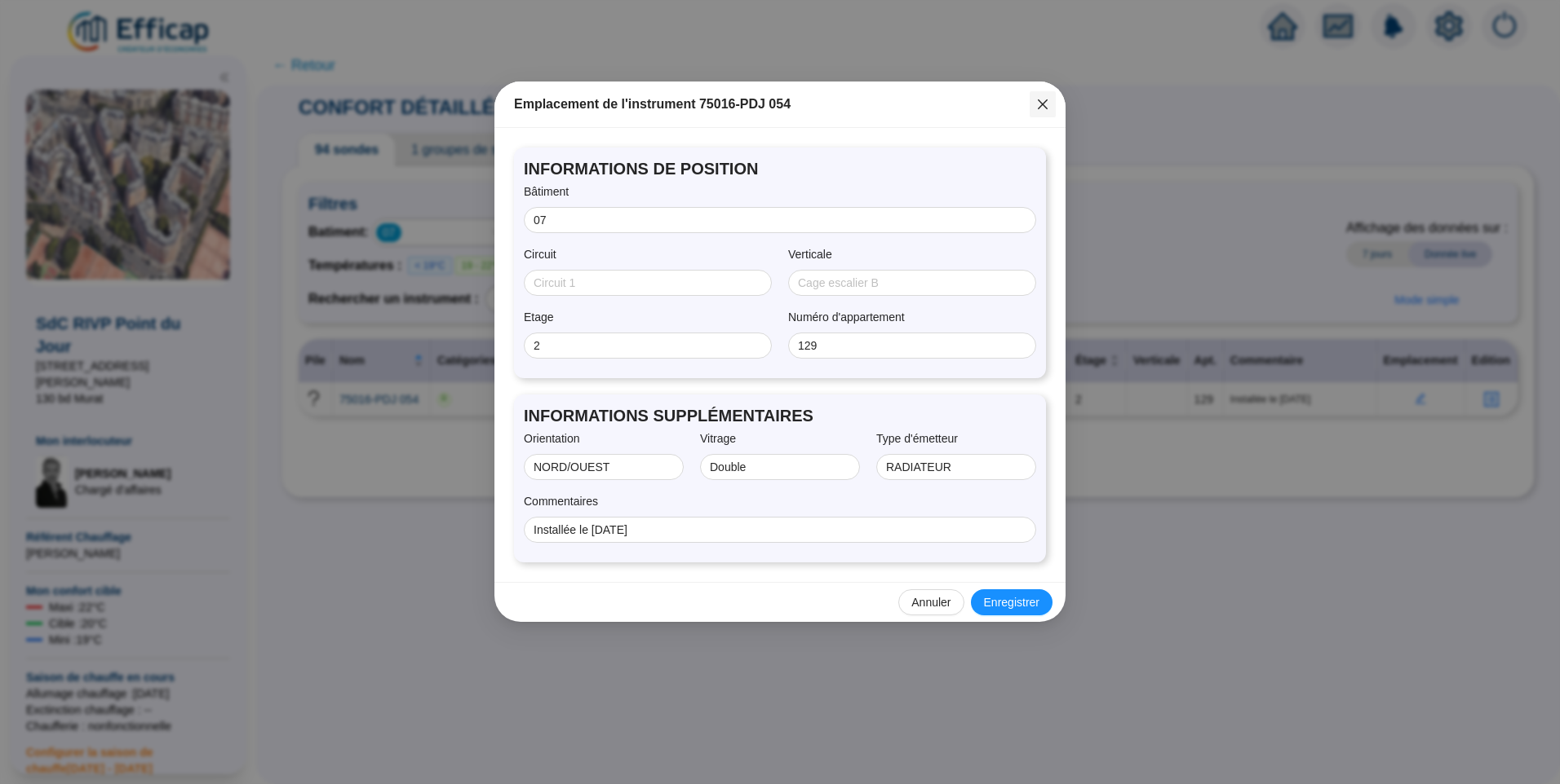
click at [1043, 108] on icon "close" at bounding box center [1042, 104] width 13 height 13
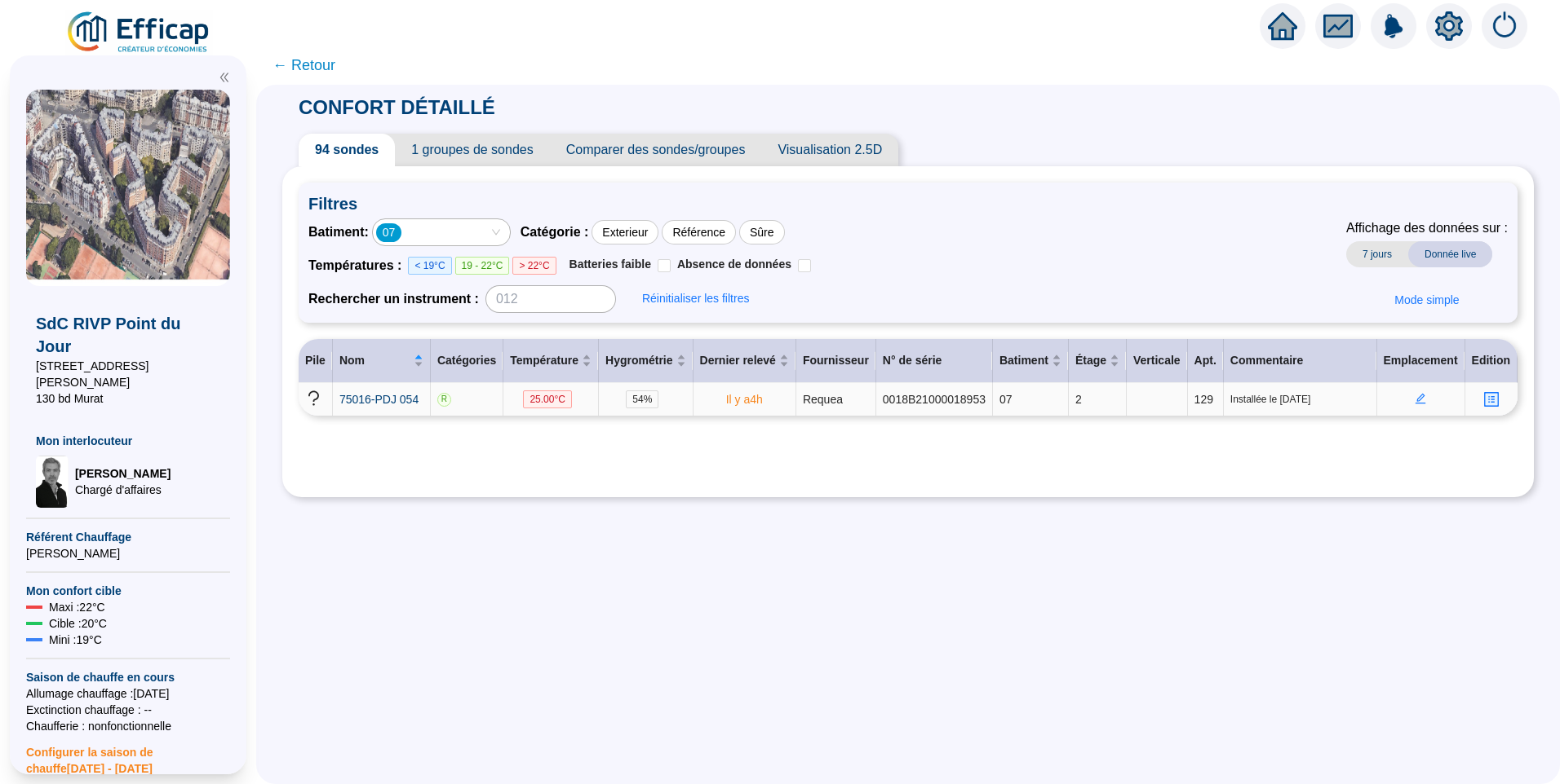
click at [469, 221] on div "07" at bounding box center [432, 231] width 114 height 23
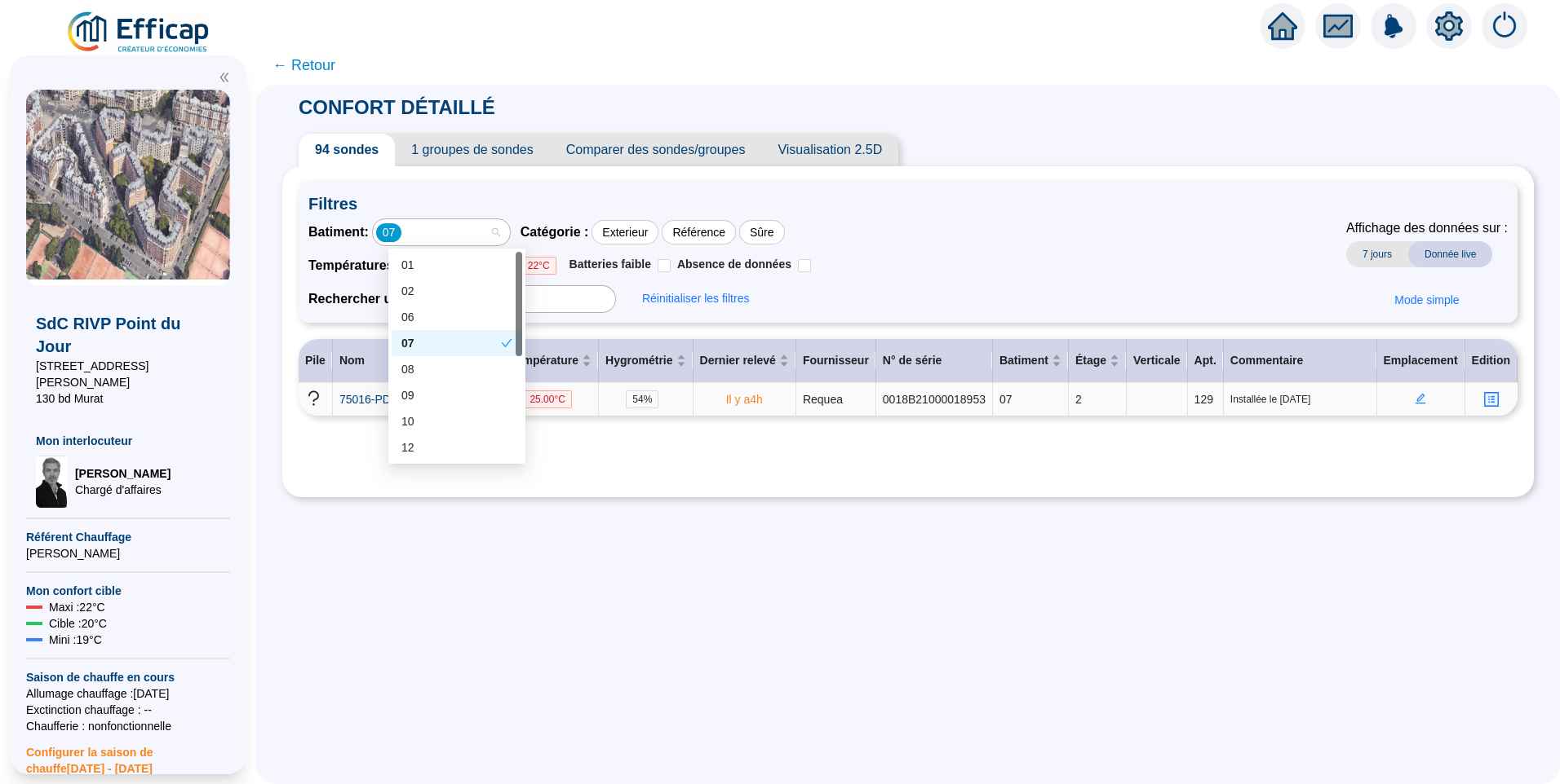
drag, startPoint x: 449, startPoint y: 339, endPoint x: 442, endPoint y: 367, distance: 28.9
click at [449, 339] on div "07" at bounding box center [451, 343] width 100 height 17
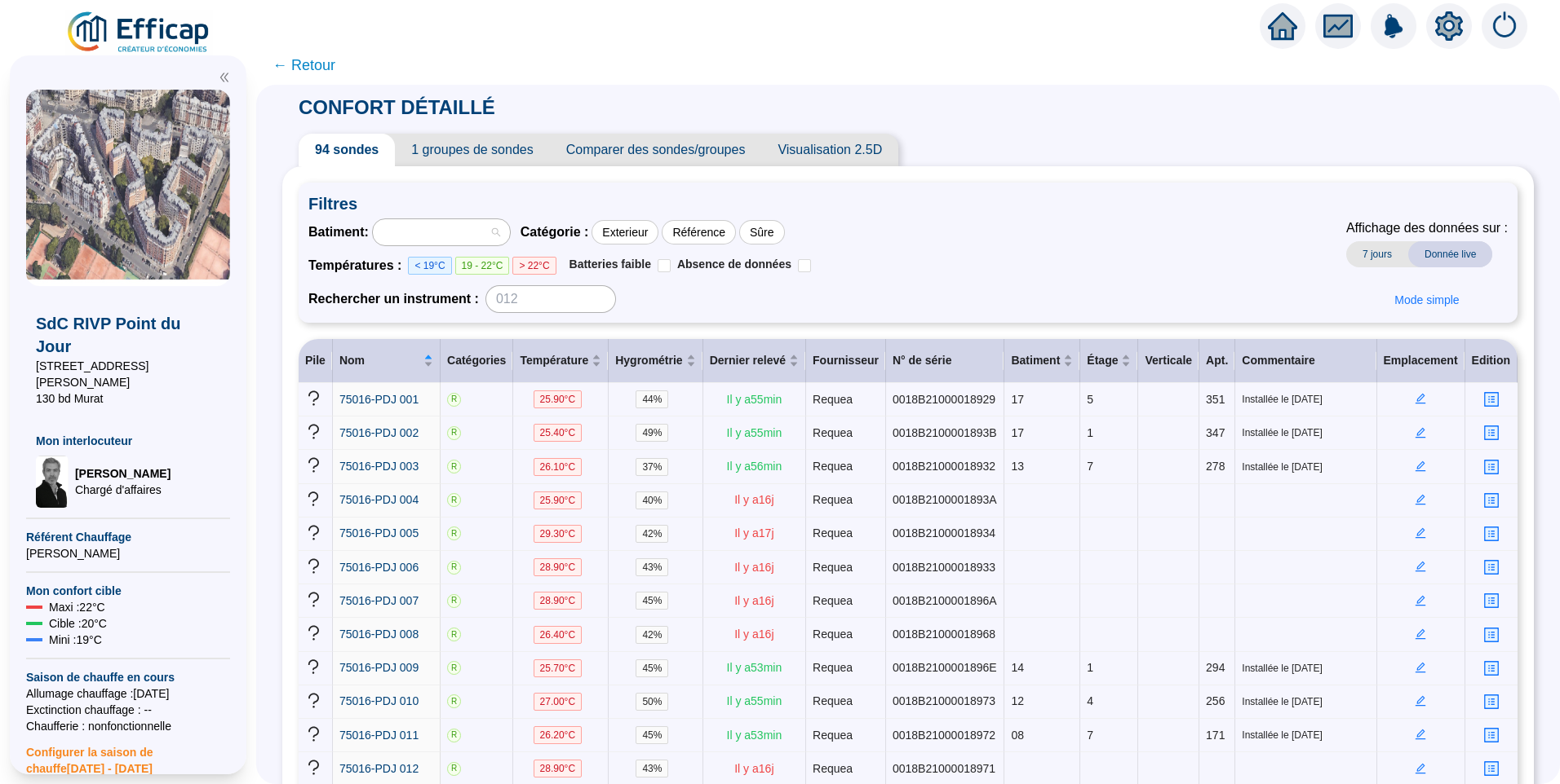
click at [463, 227] on div at bounding box center [432, 231] width 114 height 23
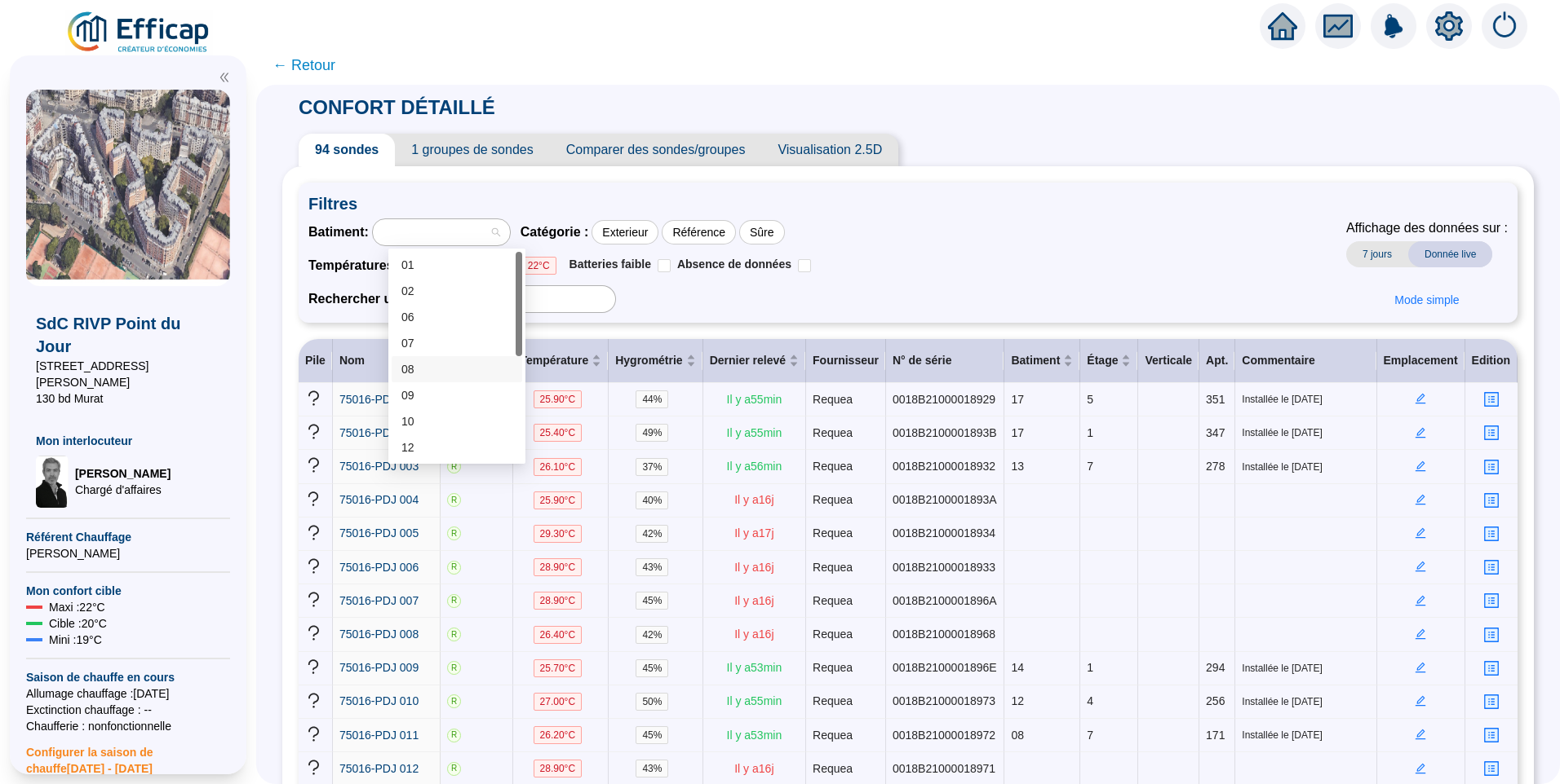
click at [427, 375] on div "08" at bounding box center [457, 369] width 111 height 17
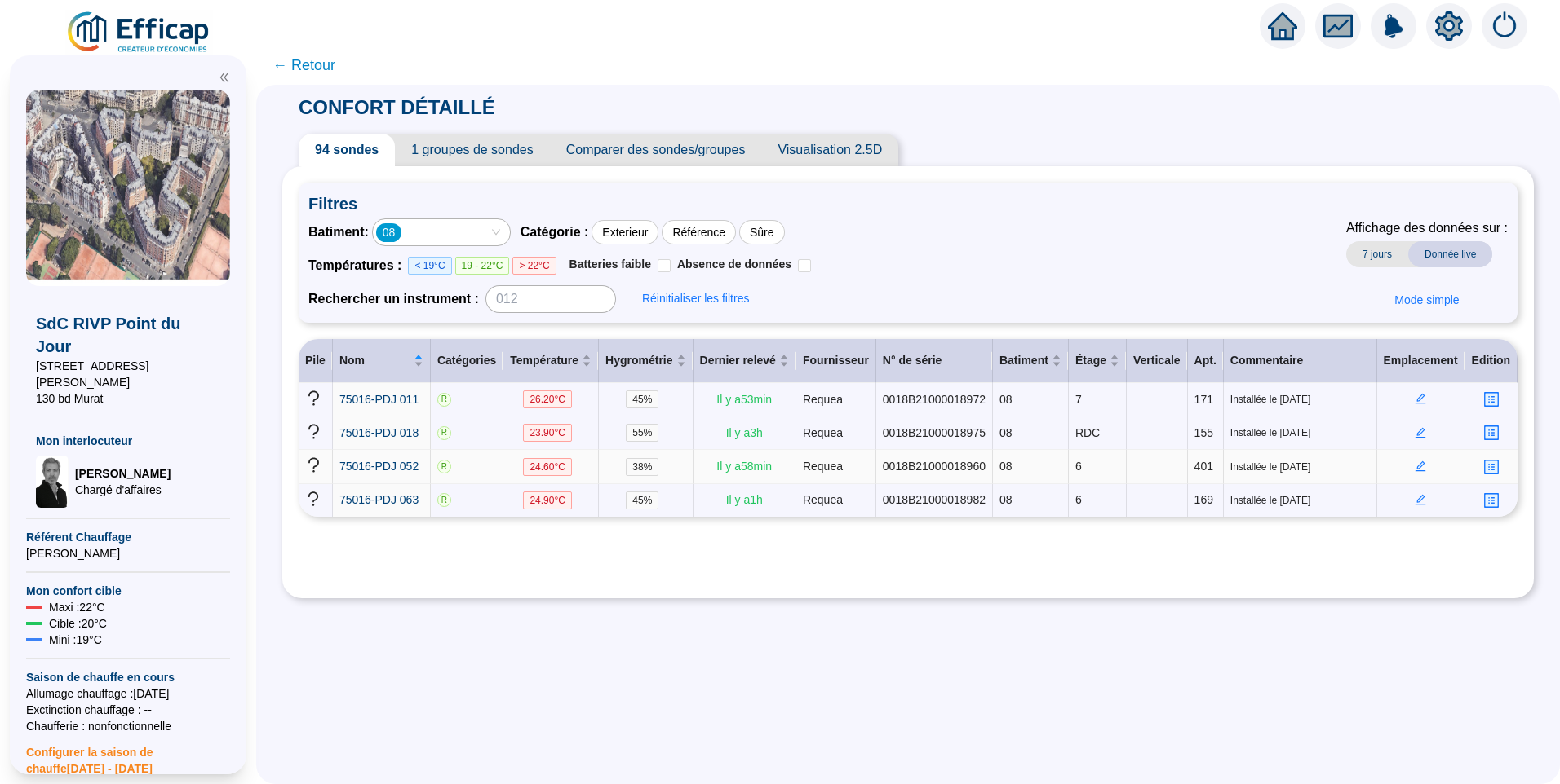
click at [1415, 463] on icon "edit" at bounding box center [1421, 467] width 12 height 12
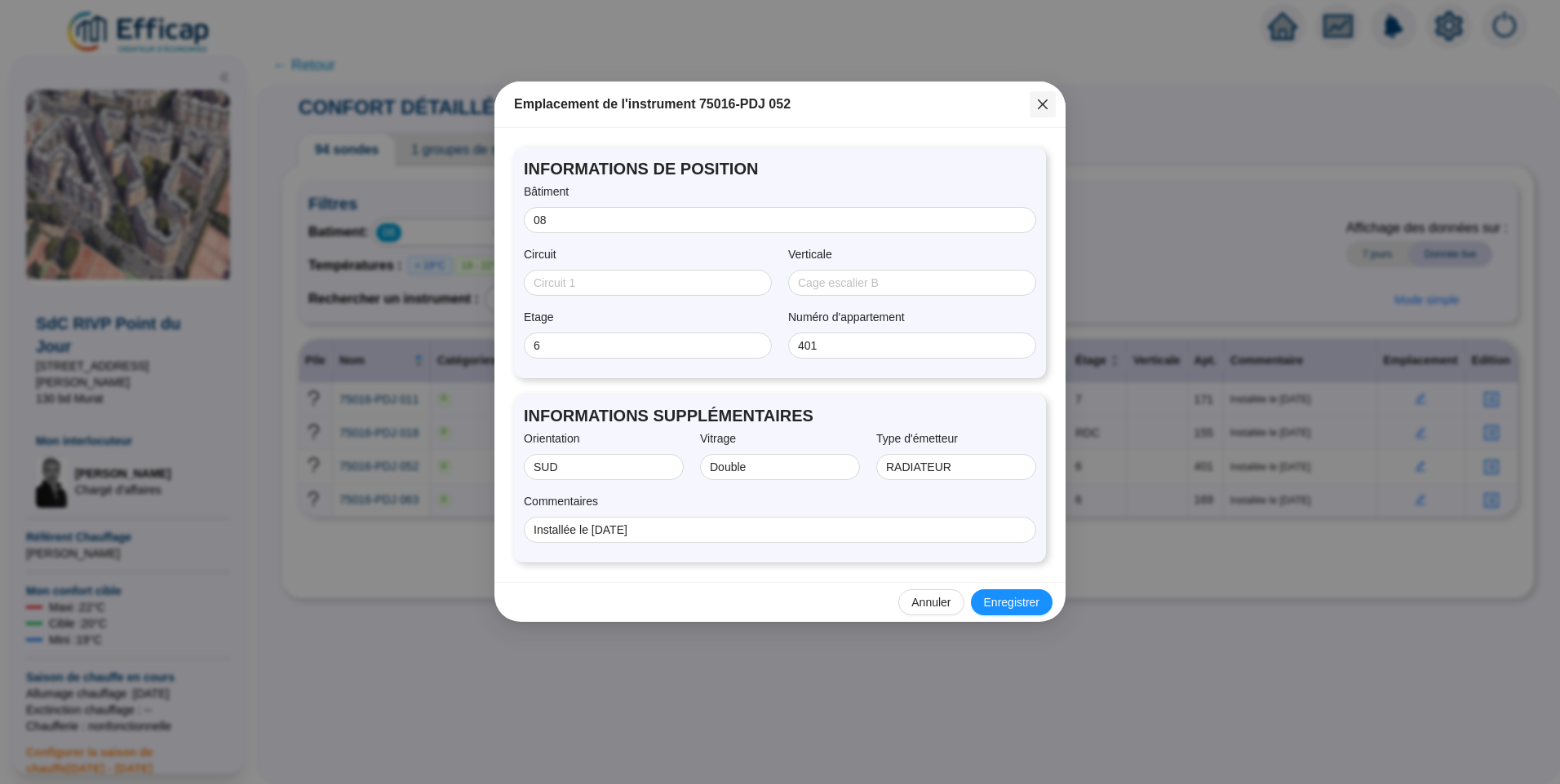
click at [1040, 103] on icon "close" at bounding box center [1042, 104] width 13 height 13
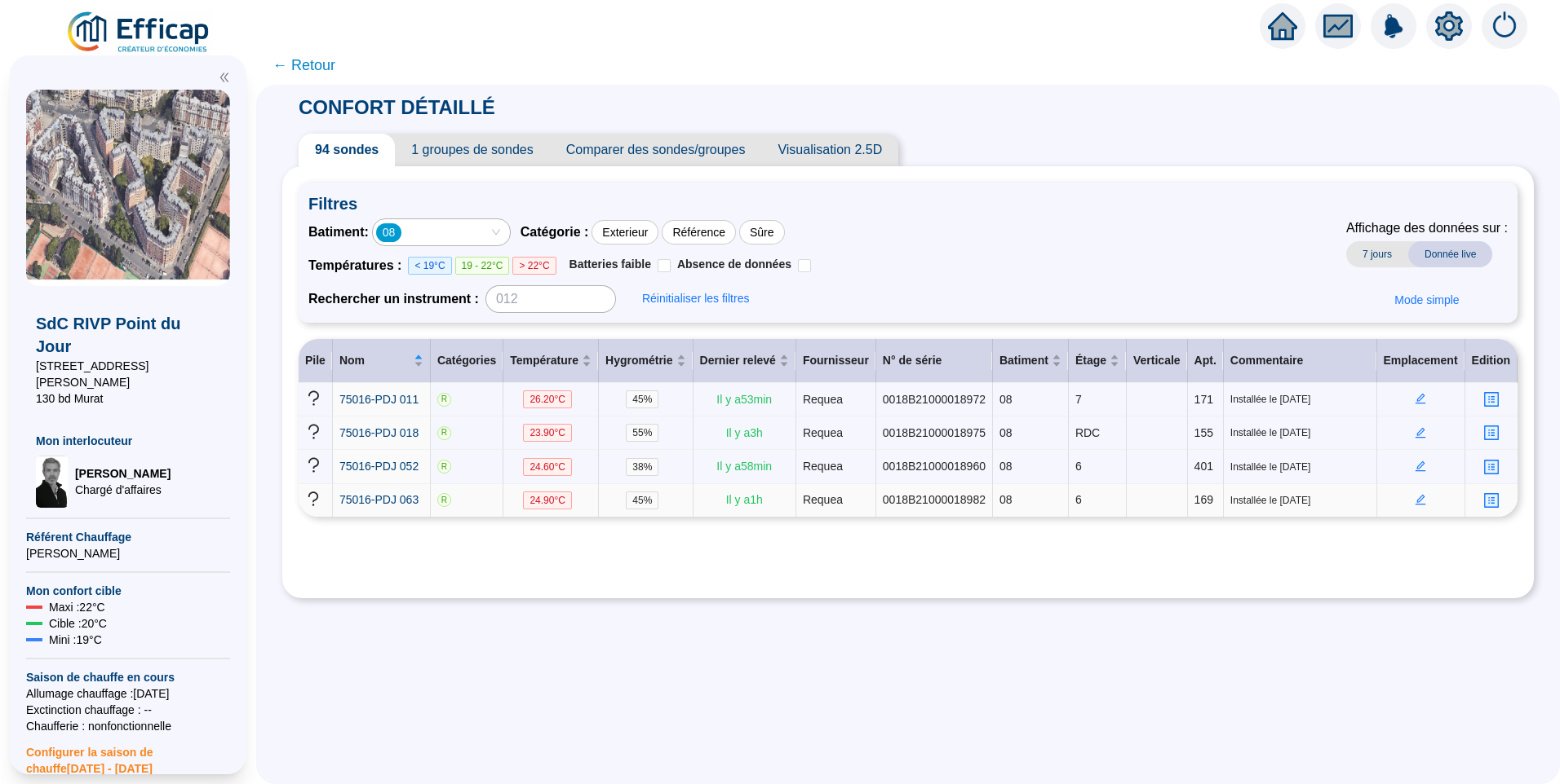
click at [1416, 497] on icon "edit" at bounding box center [1421, 500] width 12 height 12
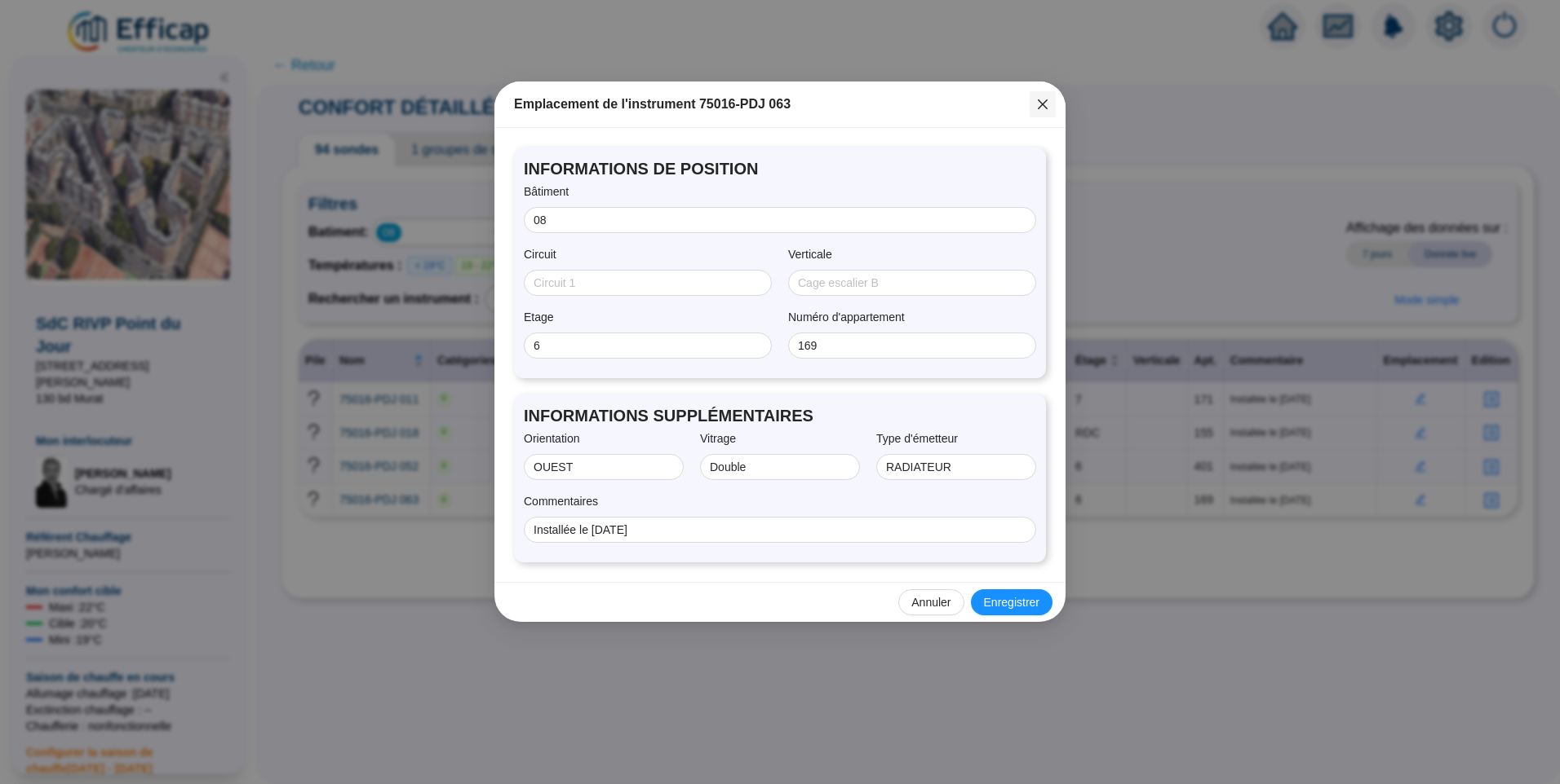
click at [1033, 95] on button "Close" at bounding box center [1043, 104] width 26 height 26
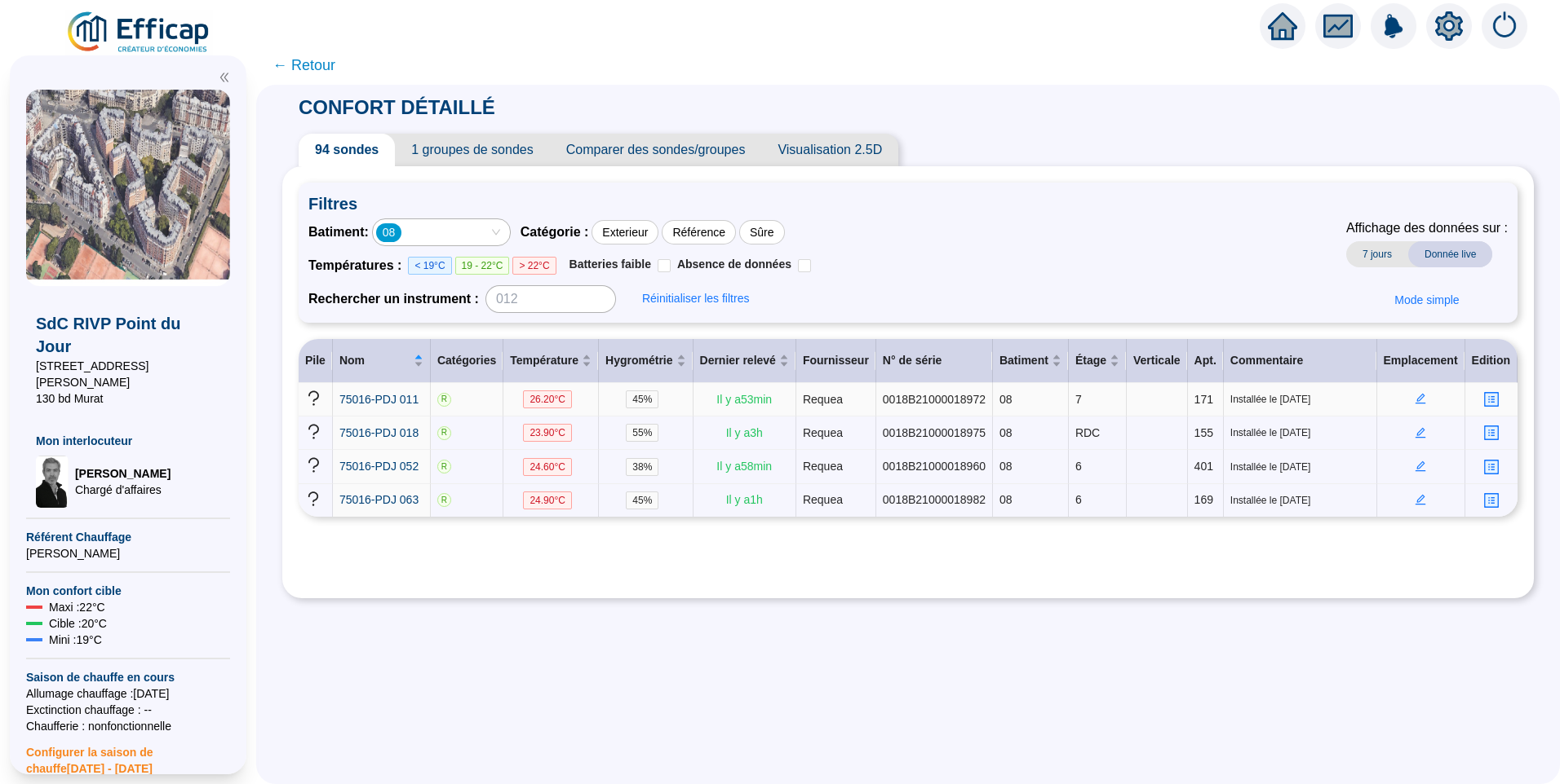
click at [1416, 400] on icon "edit" at bounding box center [1421, 398] width 11 height 11
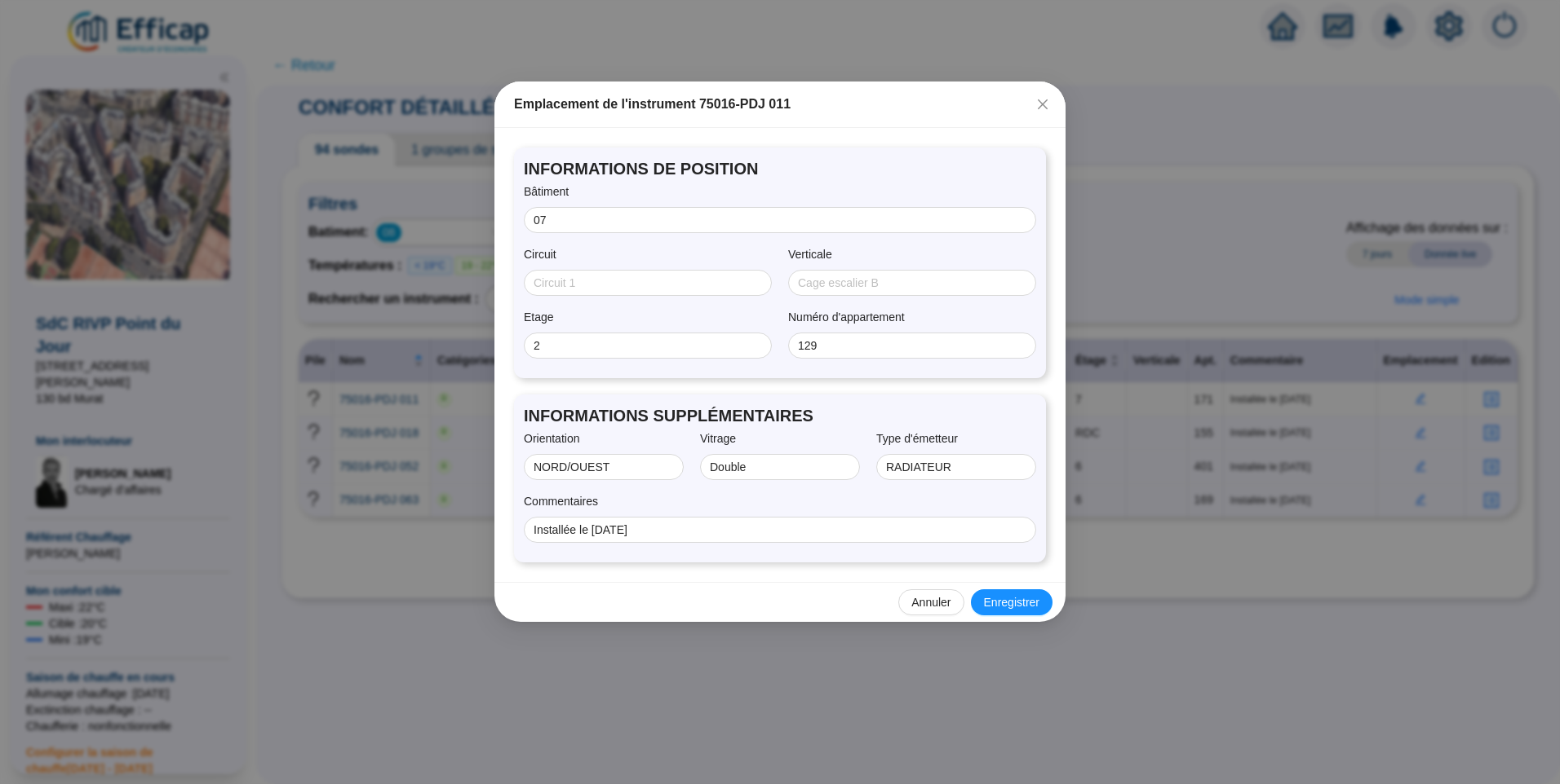
click at [1044, 103] on icon "close" at bounding box center [1043, 105] width 10 height 10
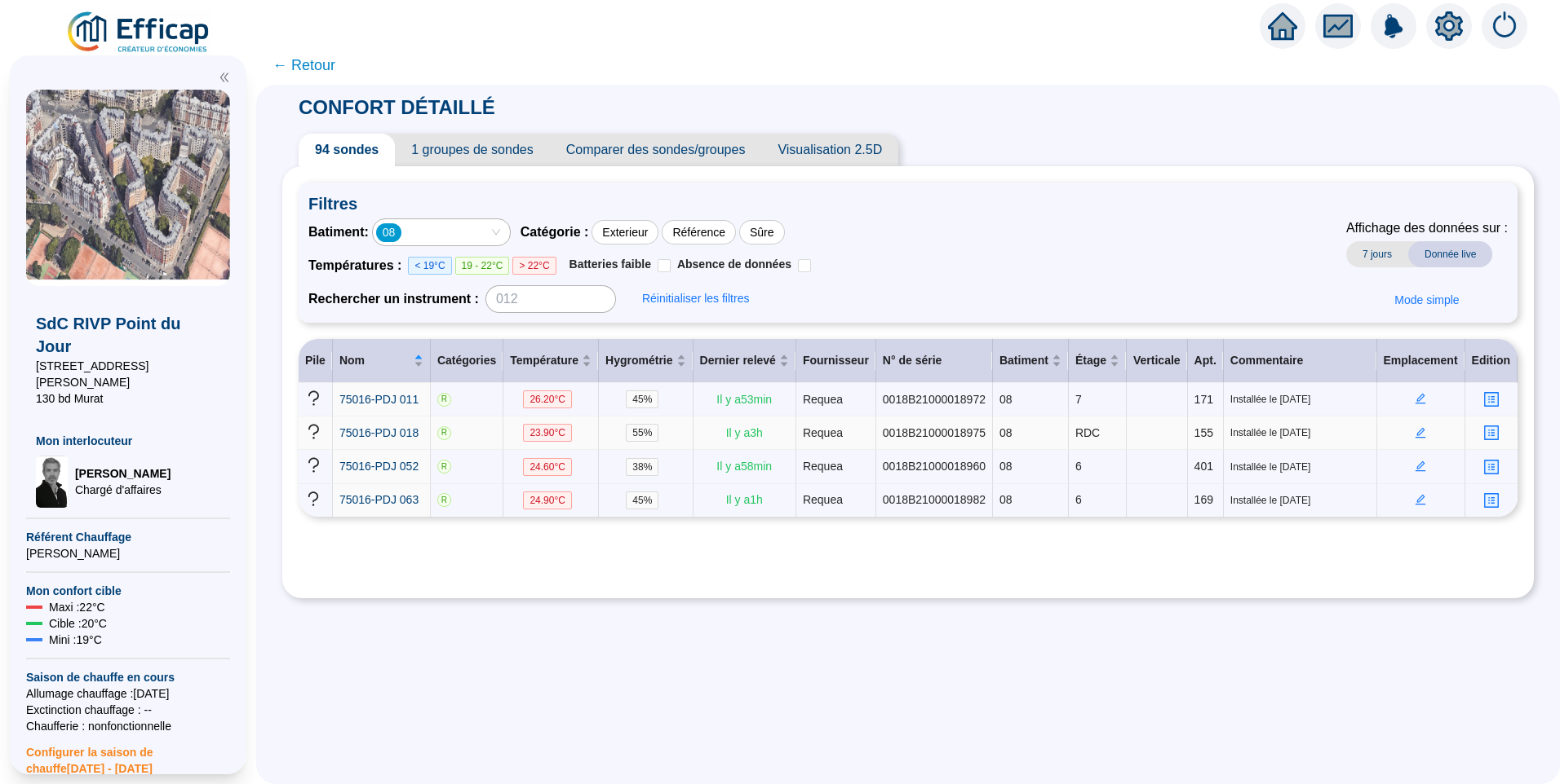
click at [1418, 434] on icon "edit" at bounding box center [1421, 433] width 12 height 12
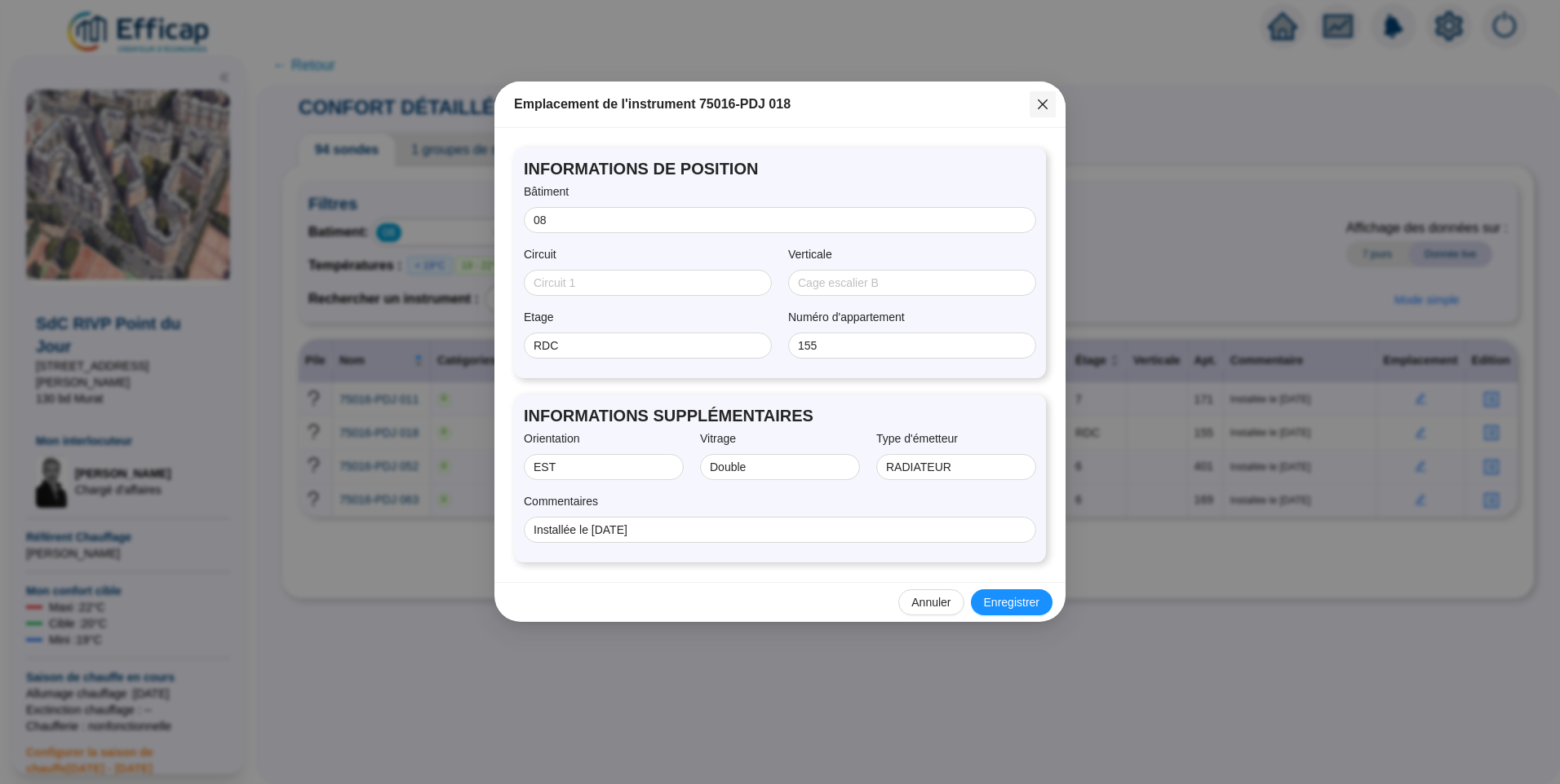
click at [1036, 105] on icon "close" at bounding box center [1042, 104] width 13 height 13
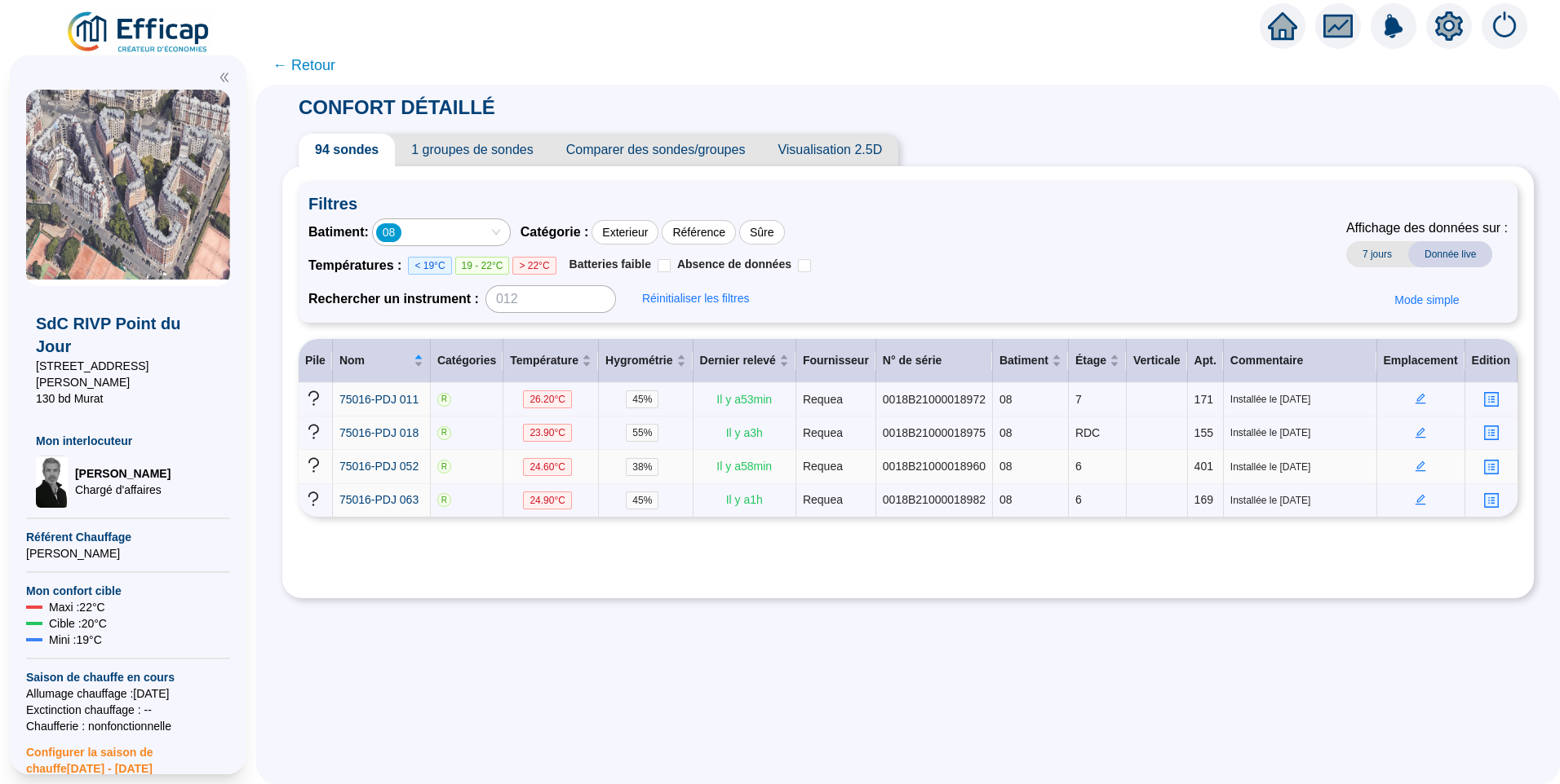
click at [1416, 465] on icon "edit" at bounding box center [1421, 467] width 11 height 11
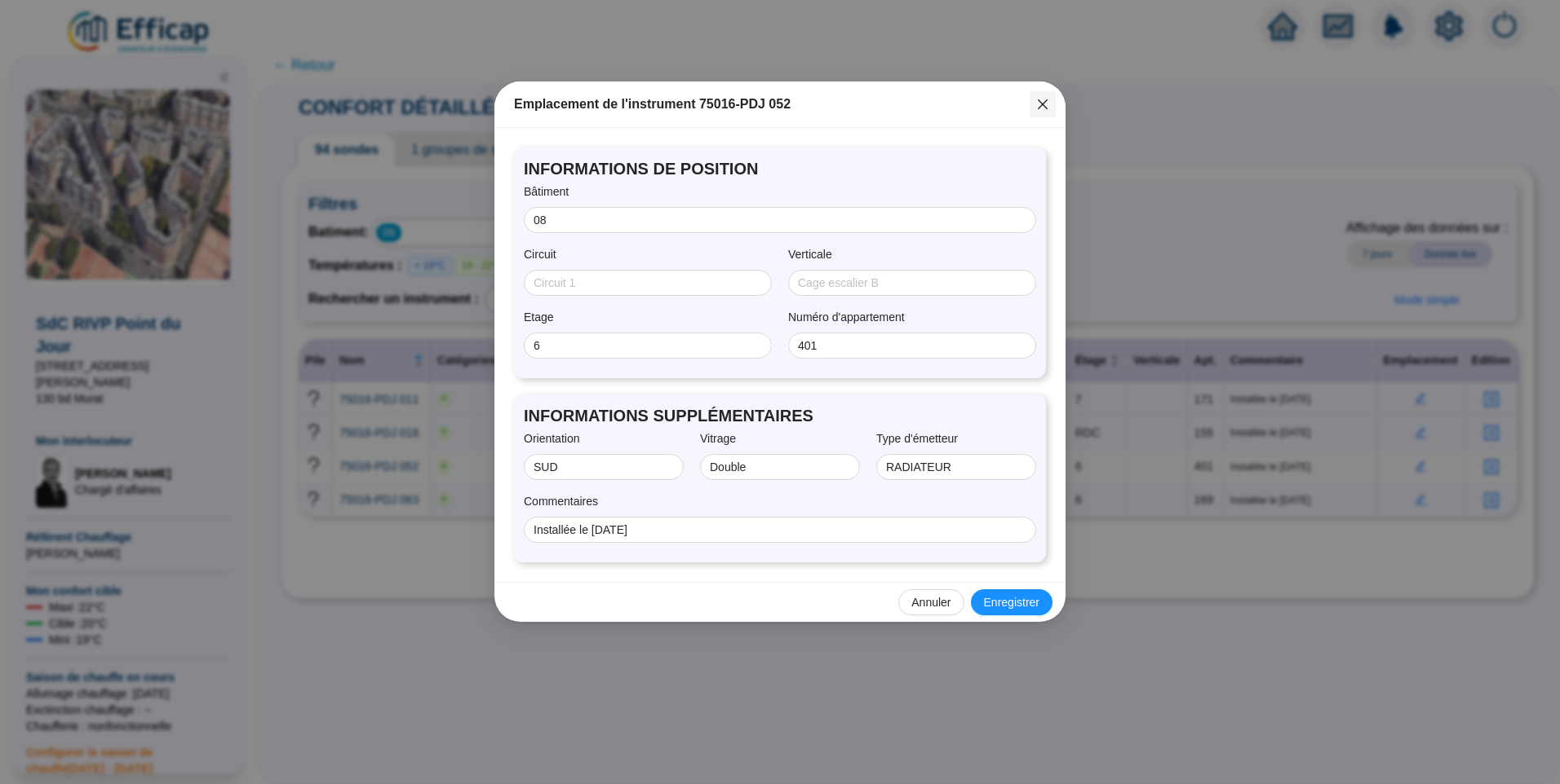
click at [1042, 109] on icon "close" at bounding box center [1042, 104] width 13 height 13
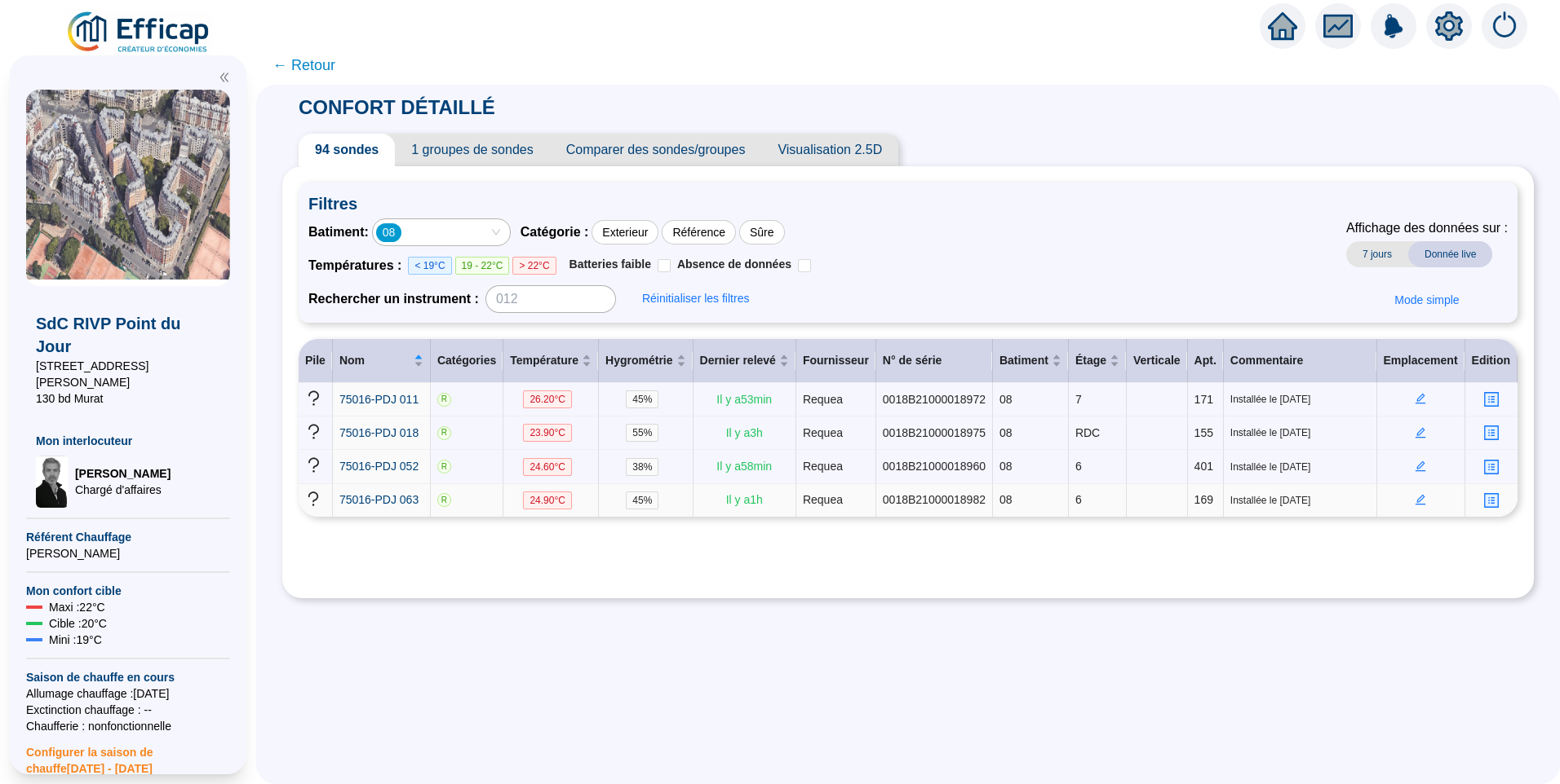
click at [1415, 503] on icon "edit" at bounding box center [1421, 500] width 12 height 12
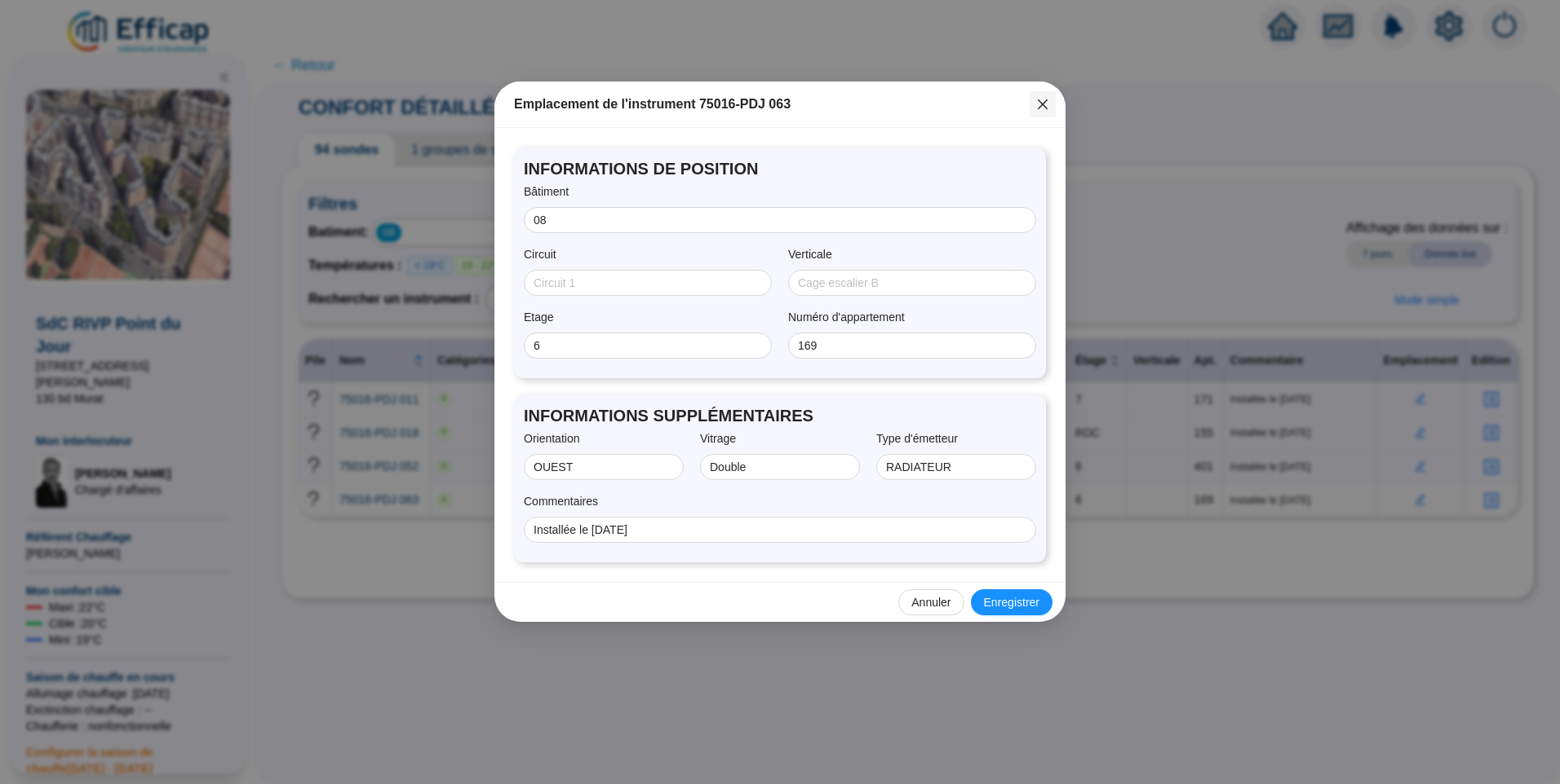
click at [1040, 99] on icon "close" at bounding box center [1042, 104] width 13 height 13
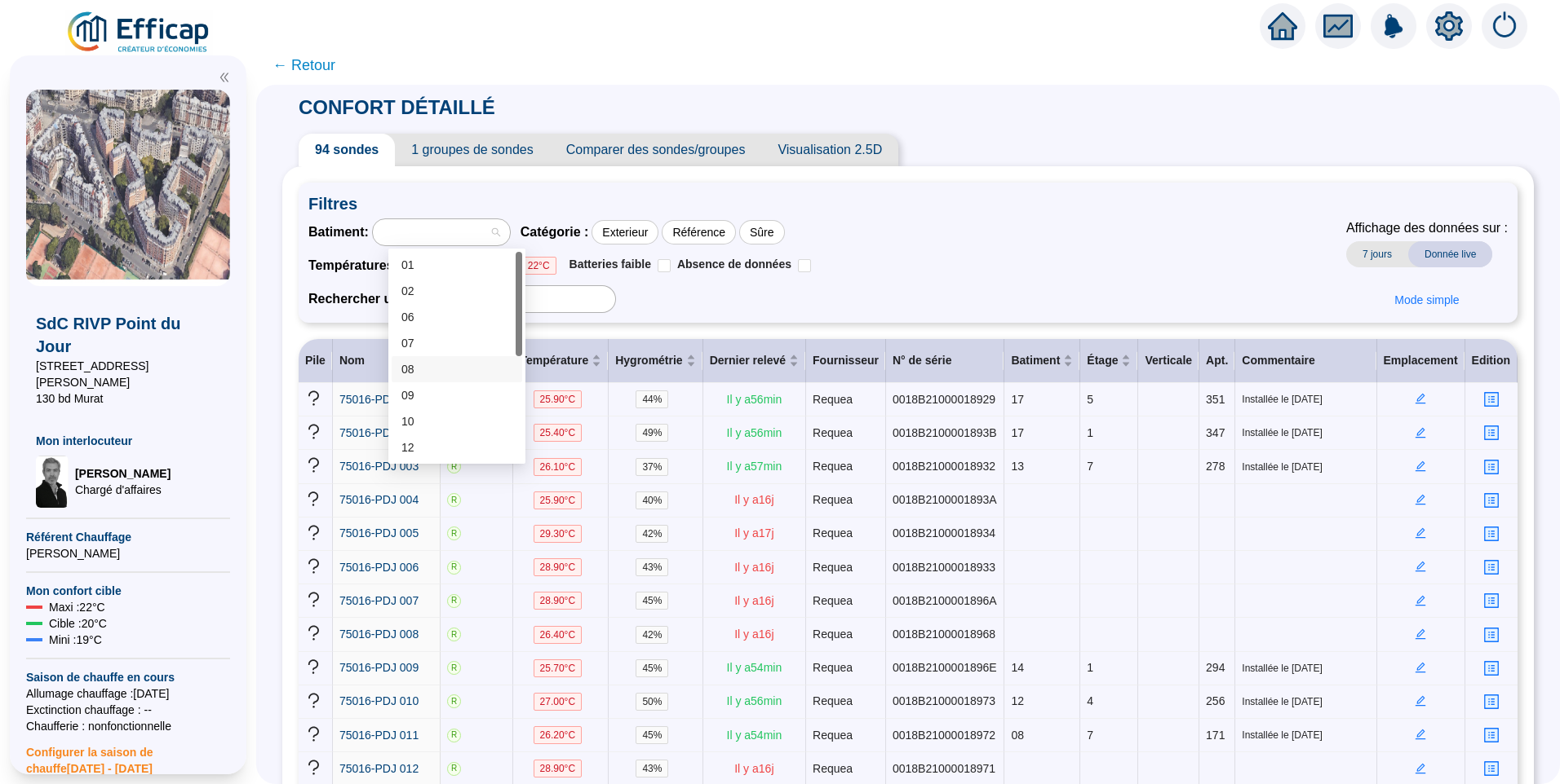
click at [418, 361] on div "08" at bounding box center [457, 369] width 111 height 17
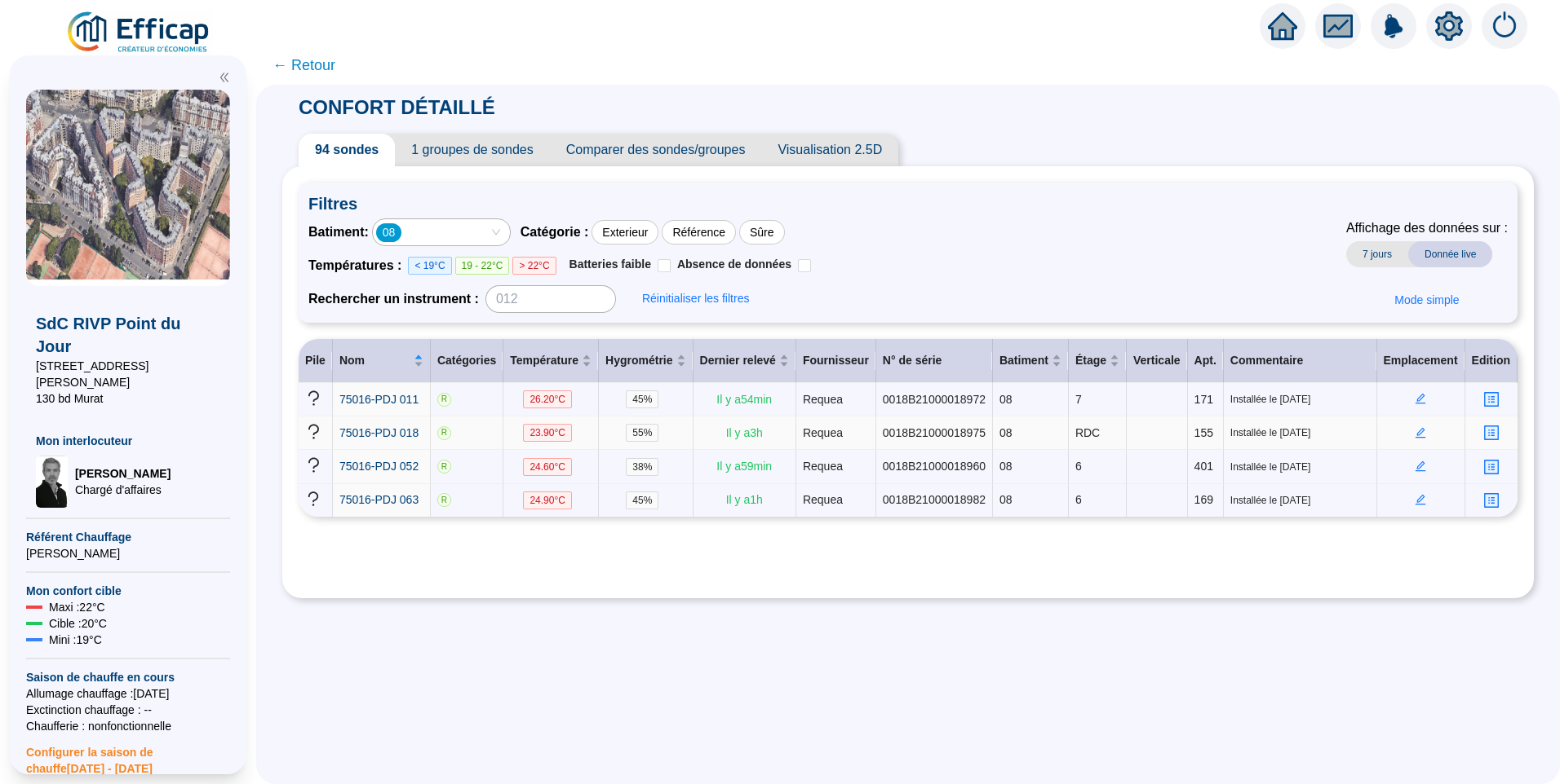
click at [1415, 431] on icon "edit" at bounding box center [1421, 433] width 12 height 12
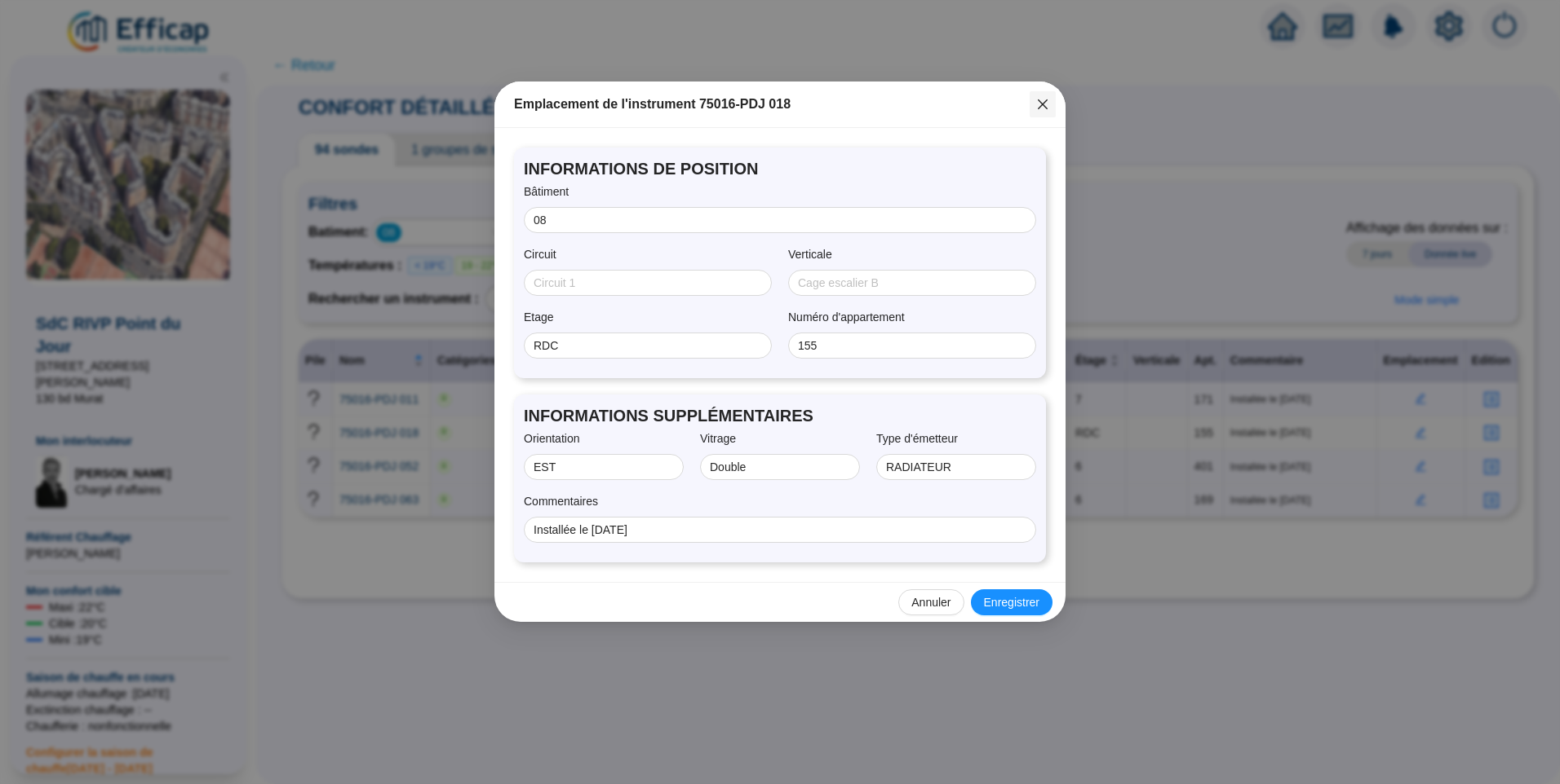
click at [1049, 105] on span "Fermer" at bounding box center [1043, 104] width 26 height 13
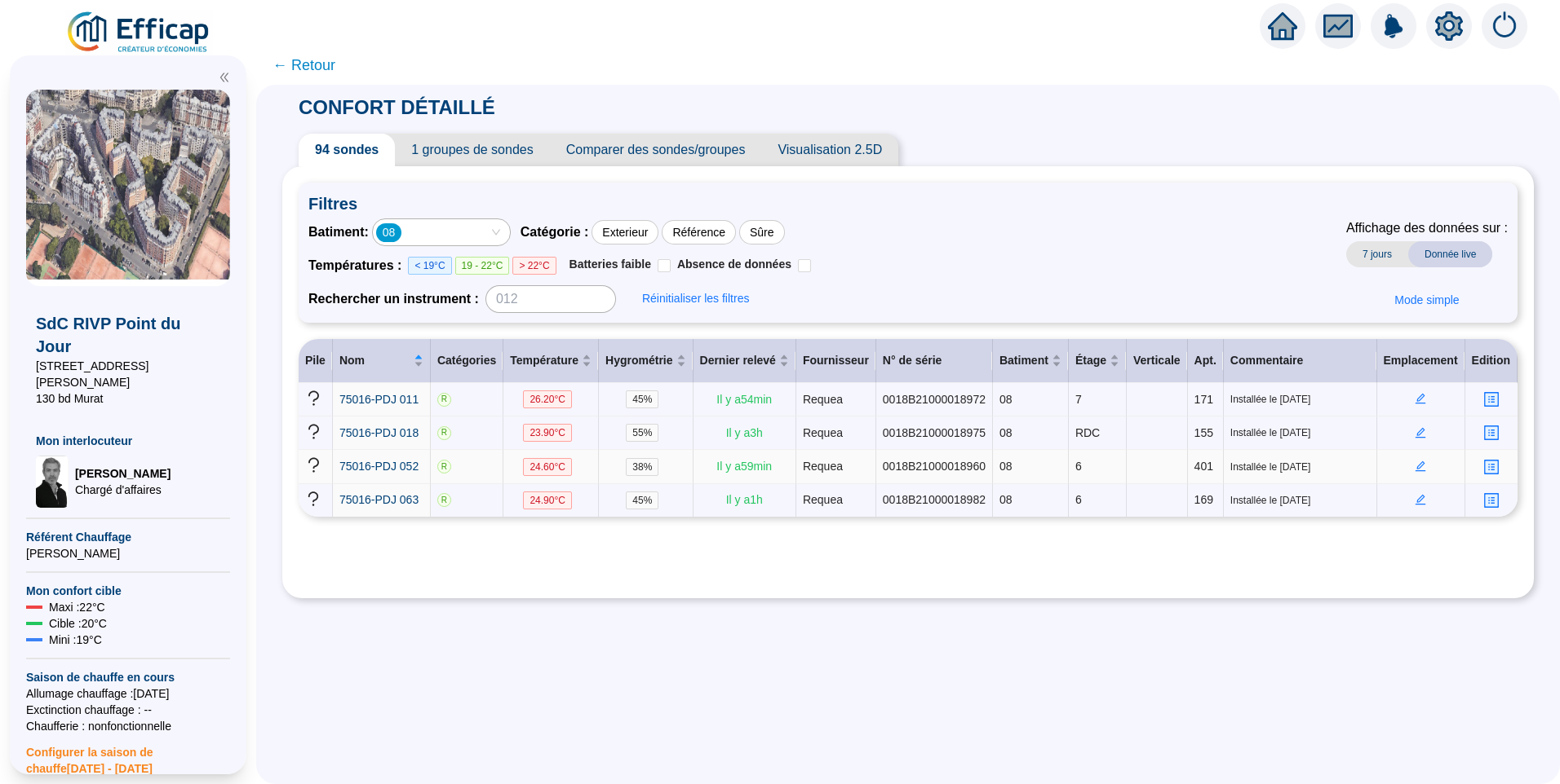
click at [1415, 462] on icon "edit" at bounding box center [1421, 467] width 12 height 12
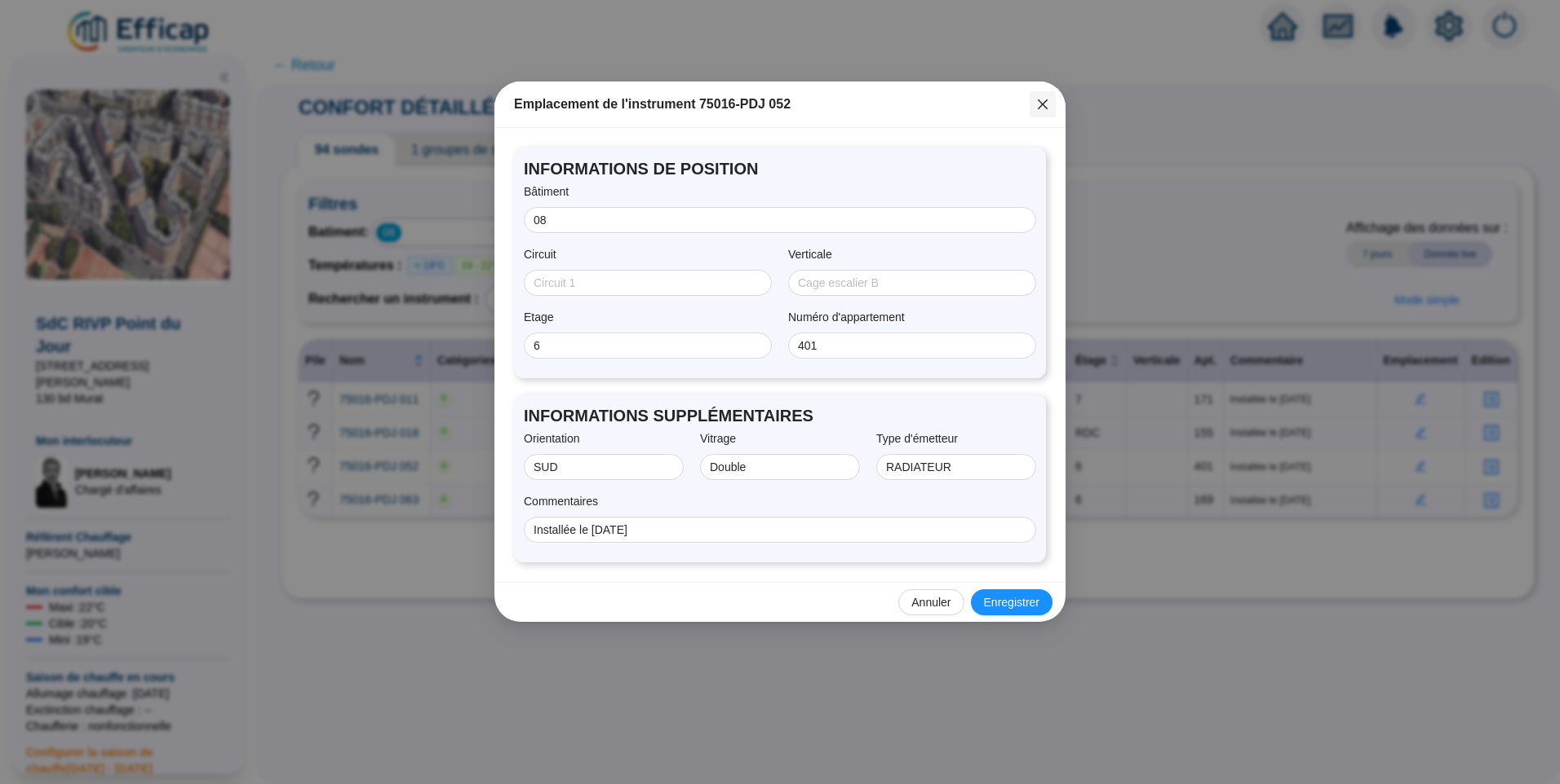
click at [1041, 112] on button "Close" at bounding box center [1043, 104] width 26 height 26
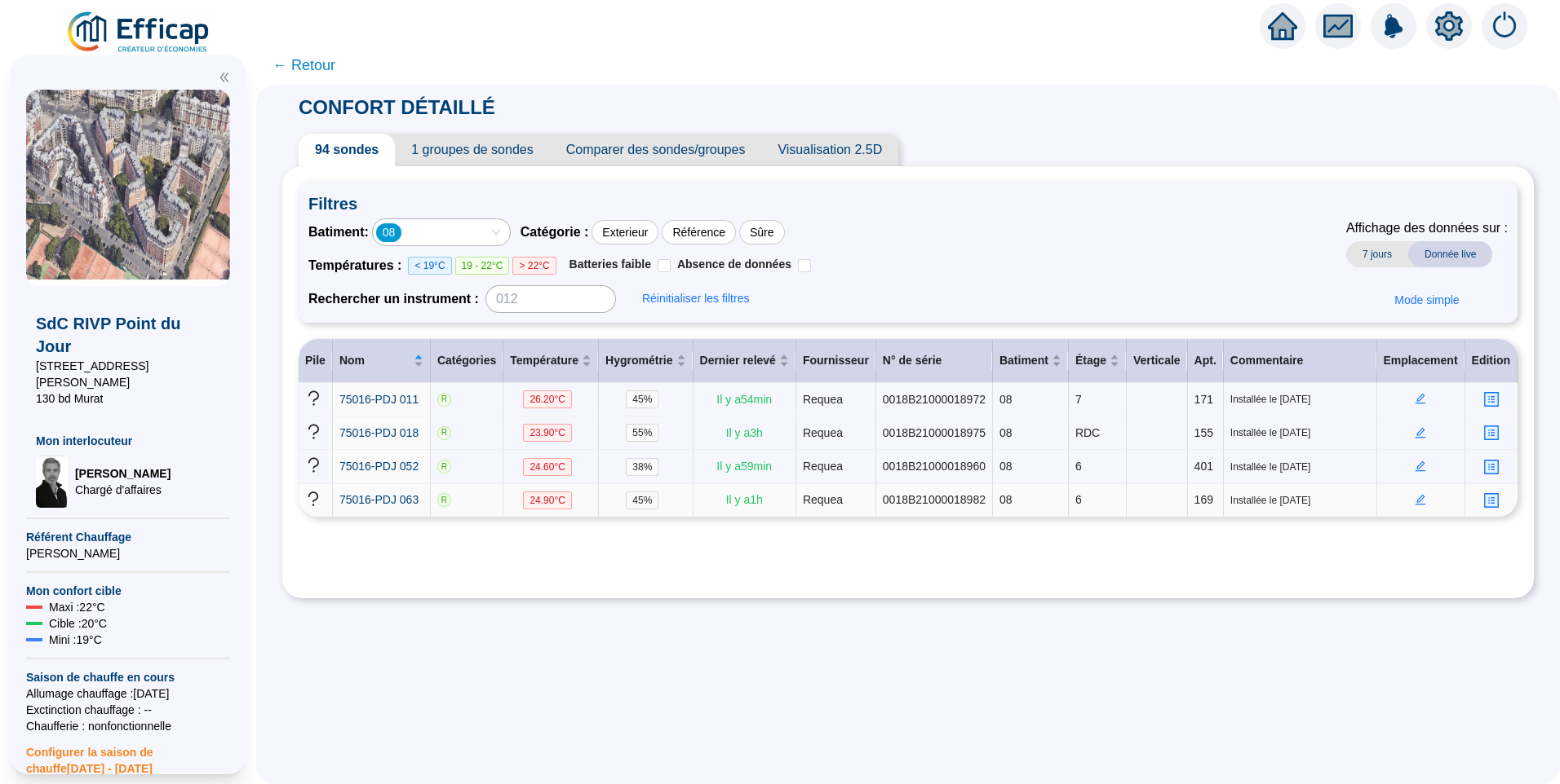
click at [1415, 499] on icon "edit" at bounding box center [1421, 500] width 12 height 12
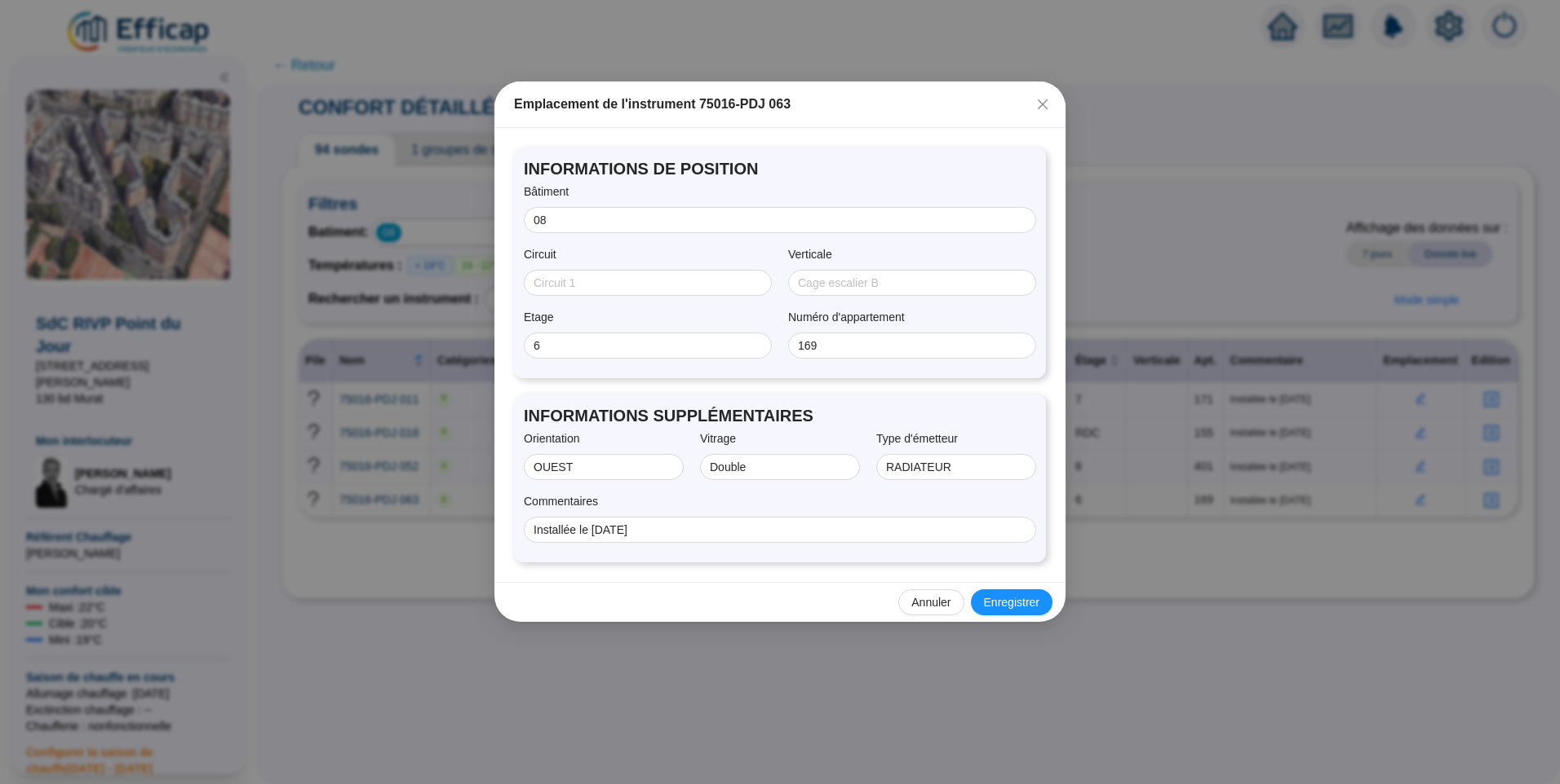
click at [1037, 101] on icon "close" at bounding box center [1042, 104] width 13 height 13
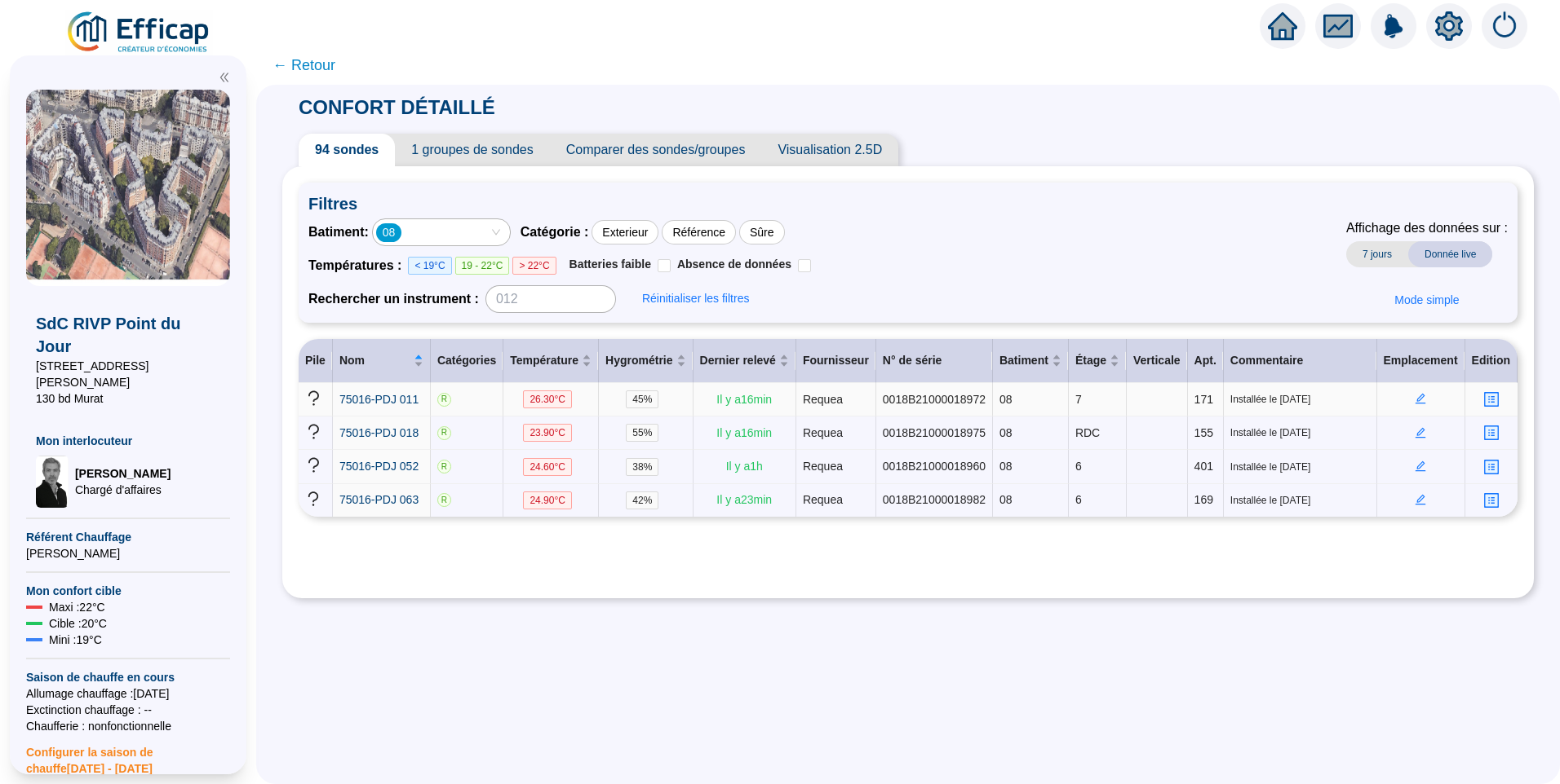
click at [1416, 397] on icon "edit" at bounding box center [1421, 398] width 11 height 11
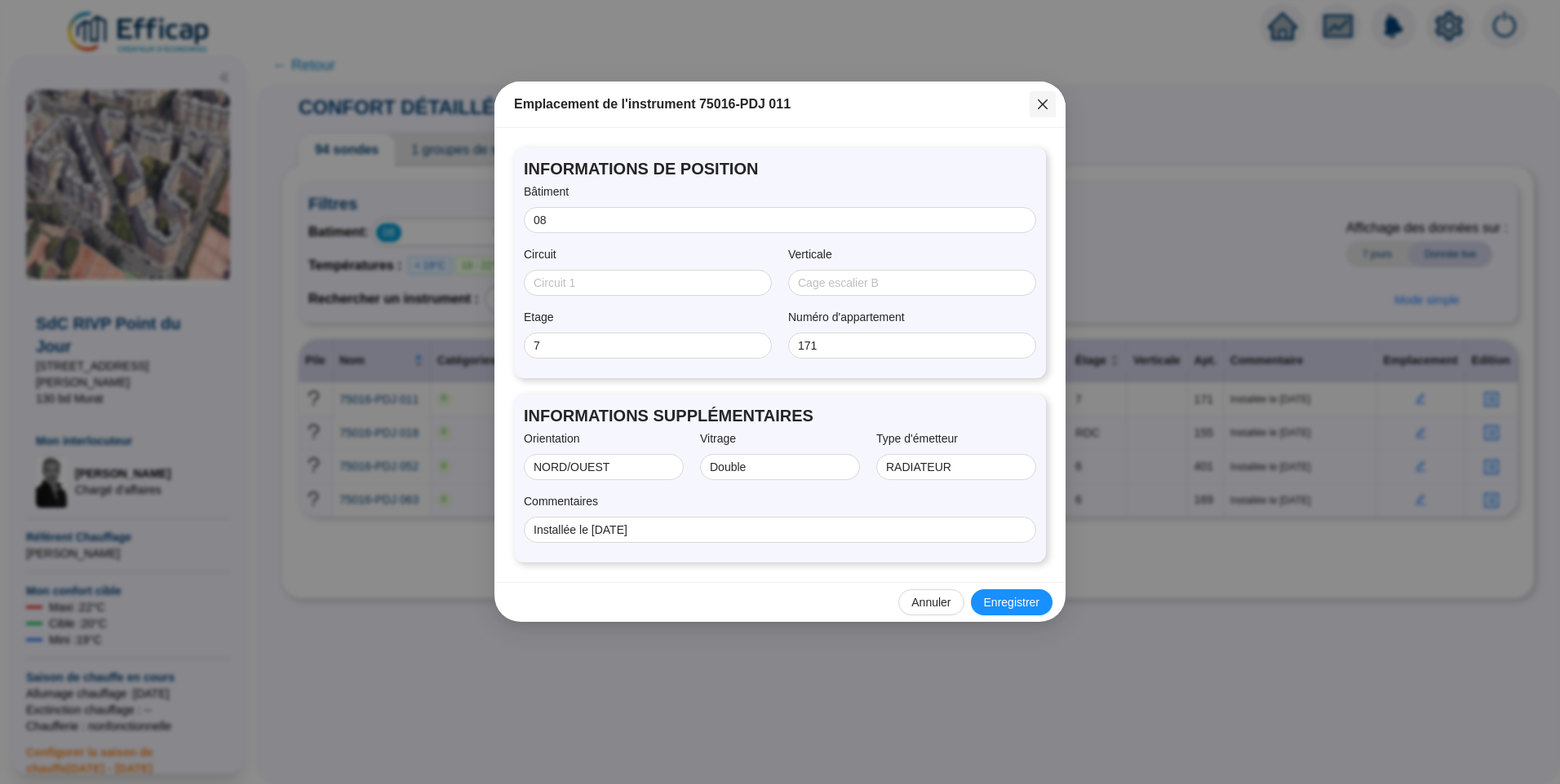
click at [1049, 106] on icon "close" at bounding box center [1042, 104] width 13 height 13
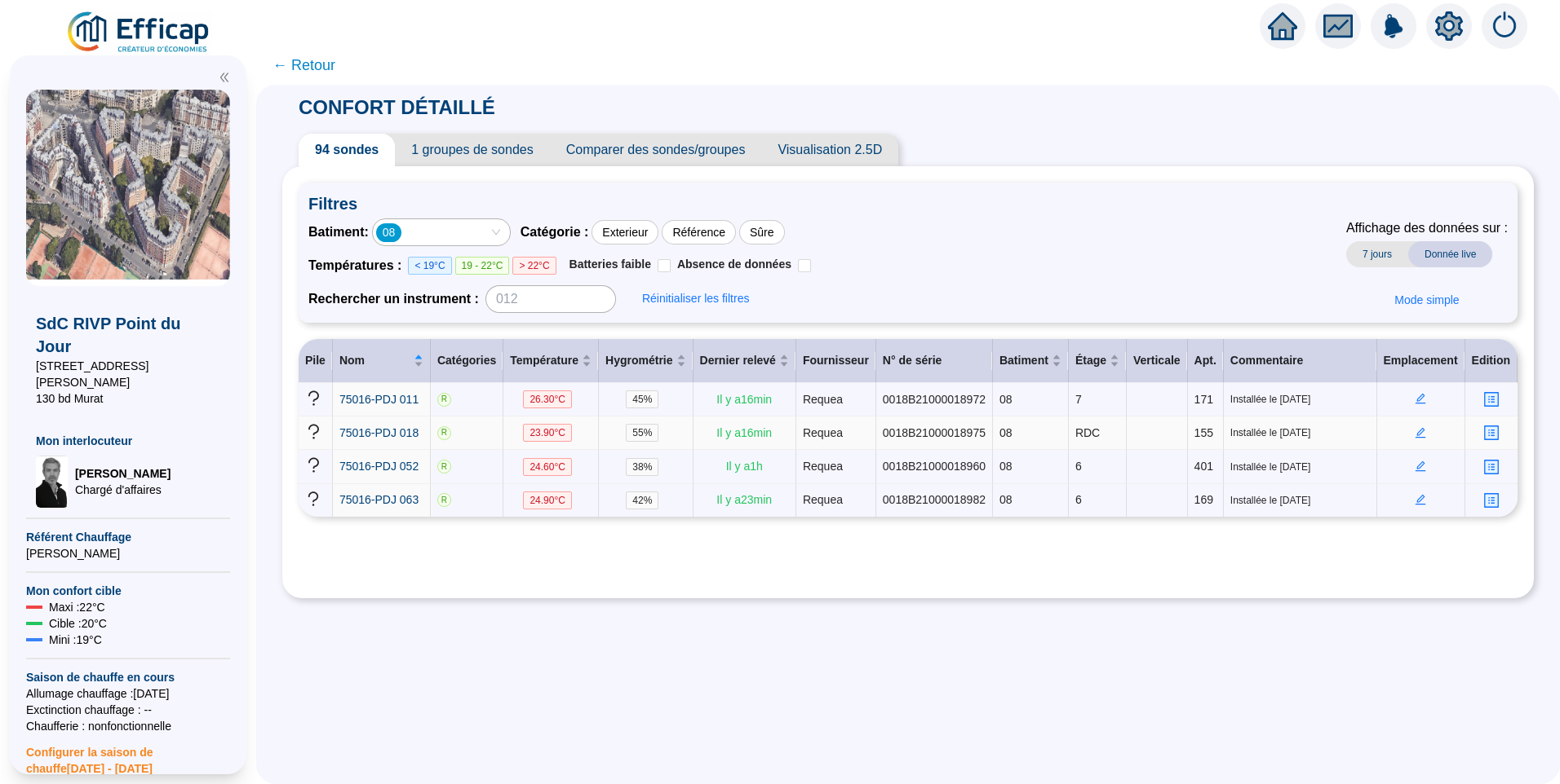
click at [1418, 432] on icon "edit" at bounding box center [1421, 433] width 12 height 12
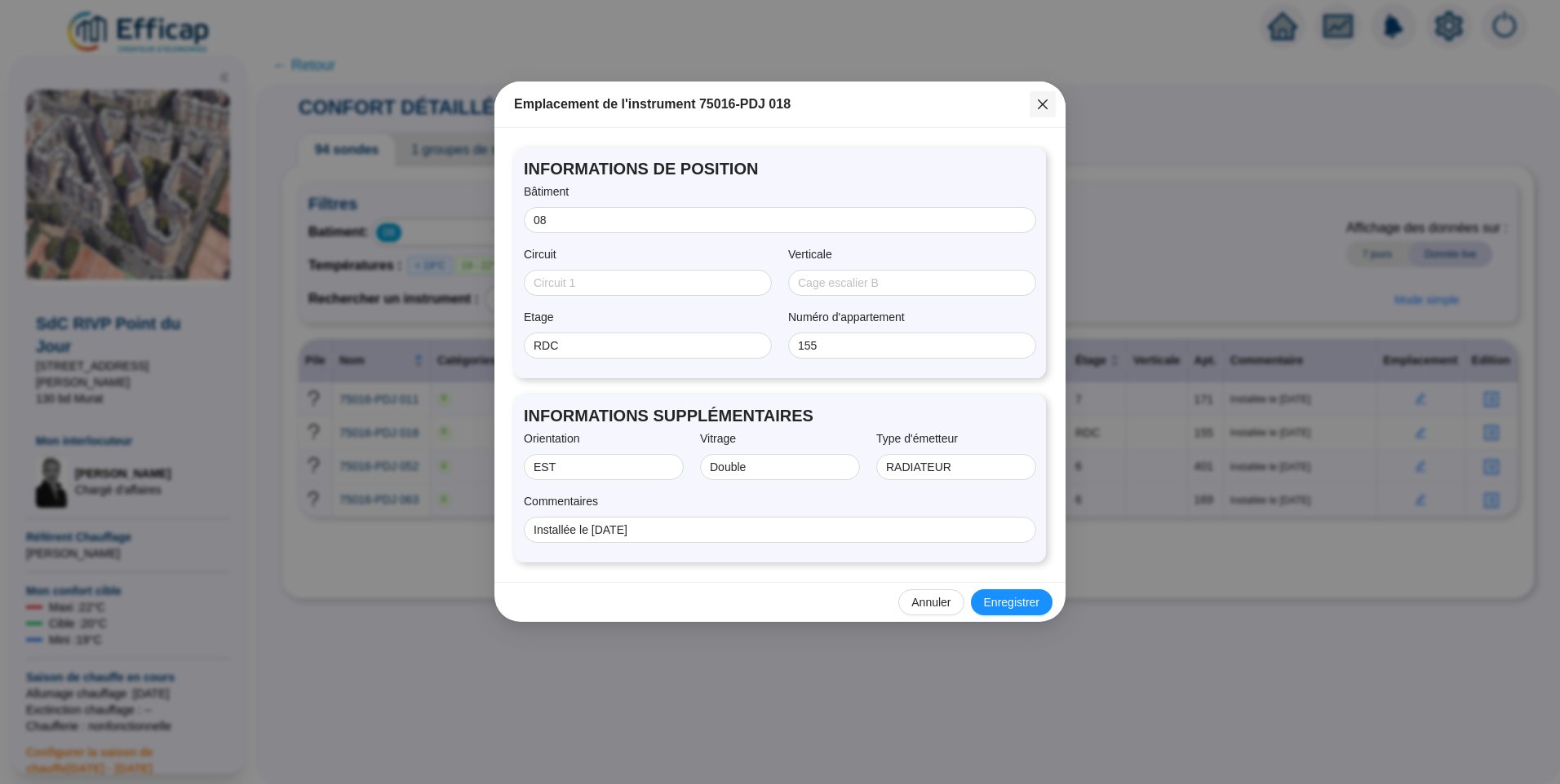
click at [1035, 113] on button "Close" at bounding box center [1043, 104] width 26 height 26
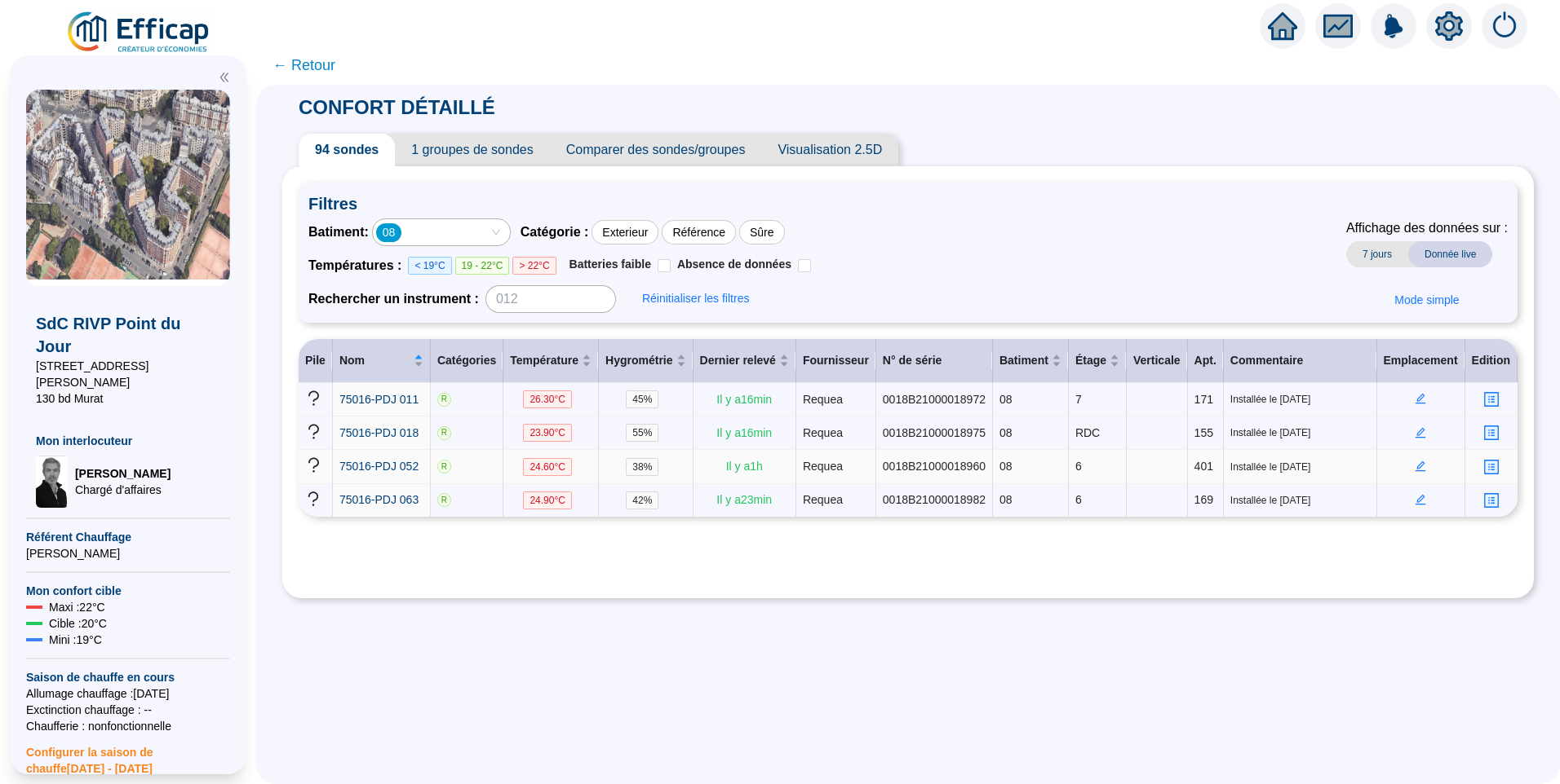
click at [1415, 461] on icon "edit" at bounding box center [1421, 467] width 12 height 12
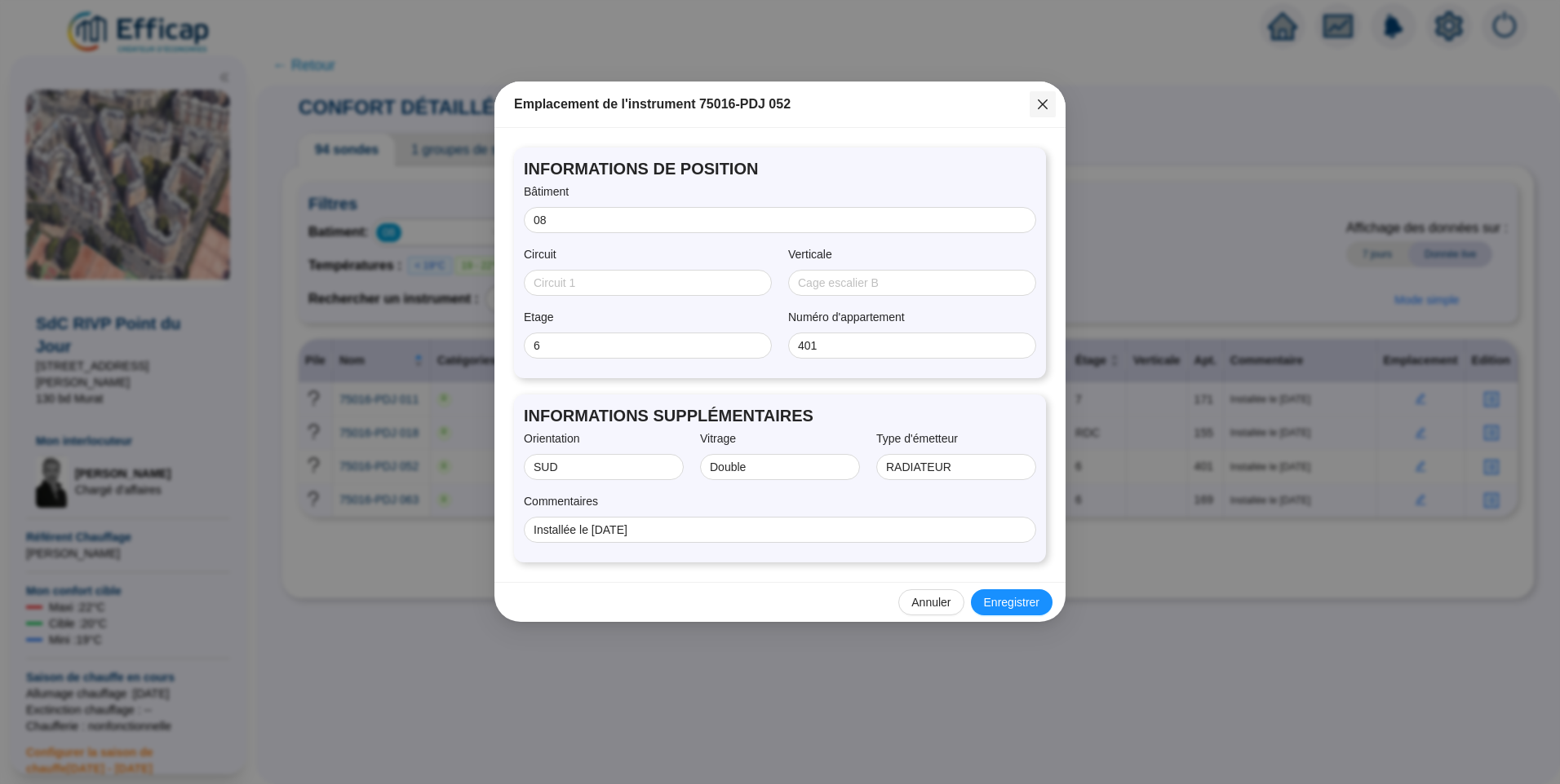
click at [1043, 98] on icon "close" at bounding box center [1042, 104] width 13 height 13
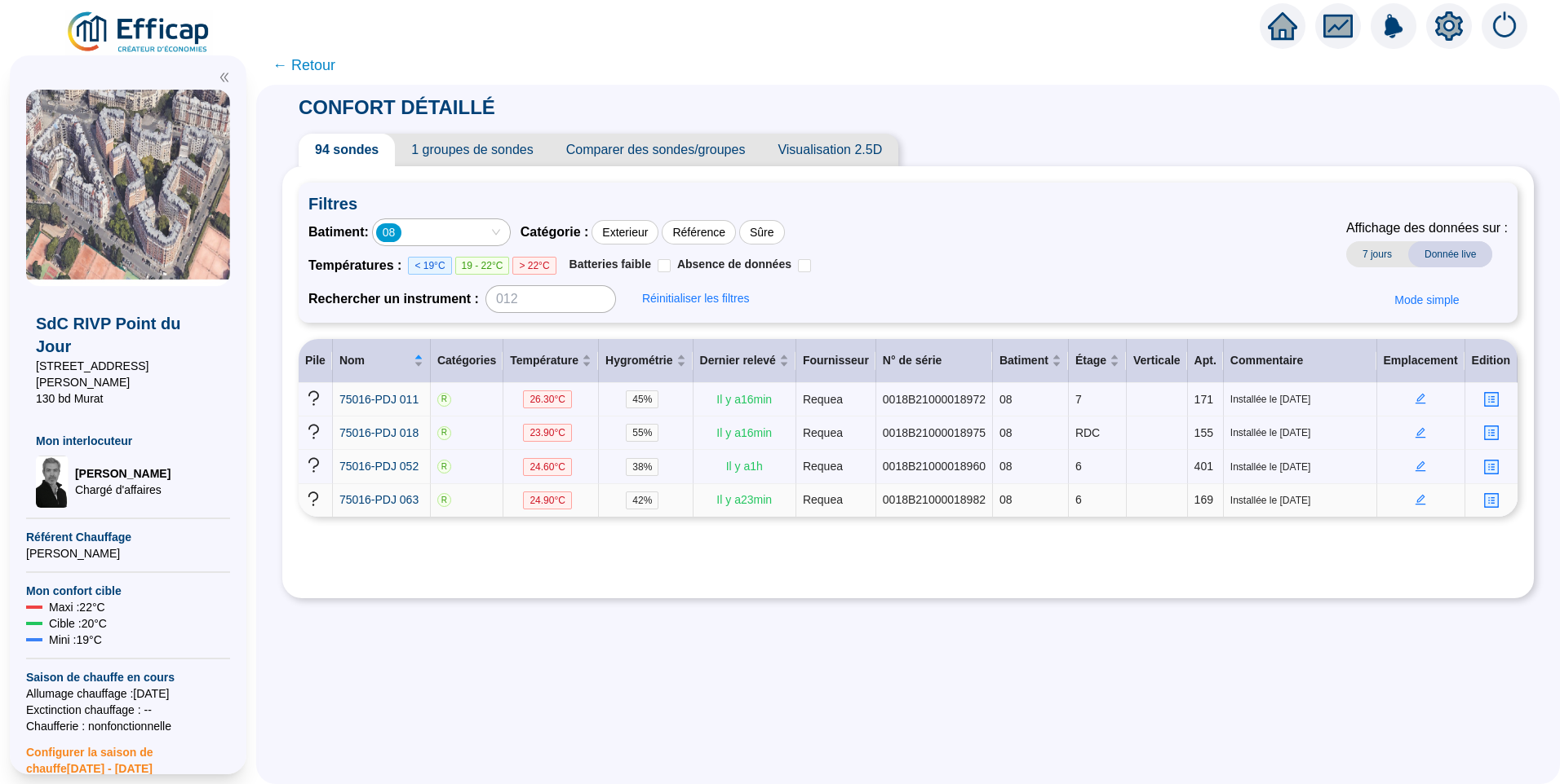
click at [1416, 499] on icon "edit" at bounding box center [1421, 500] width 11 height 11
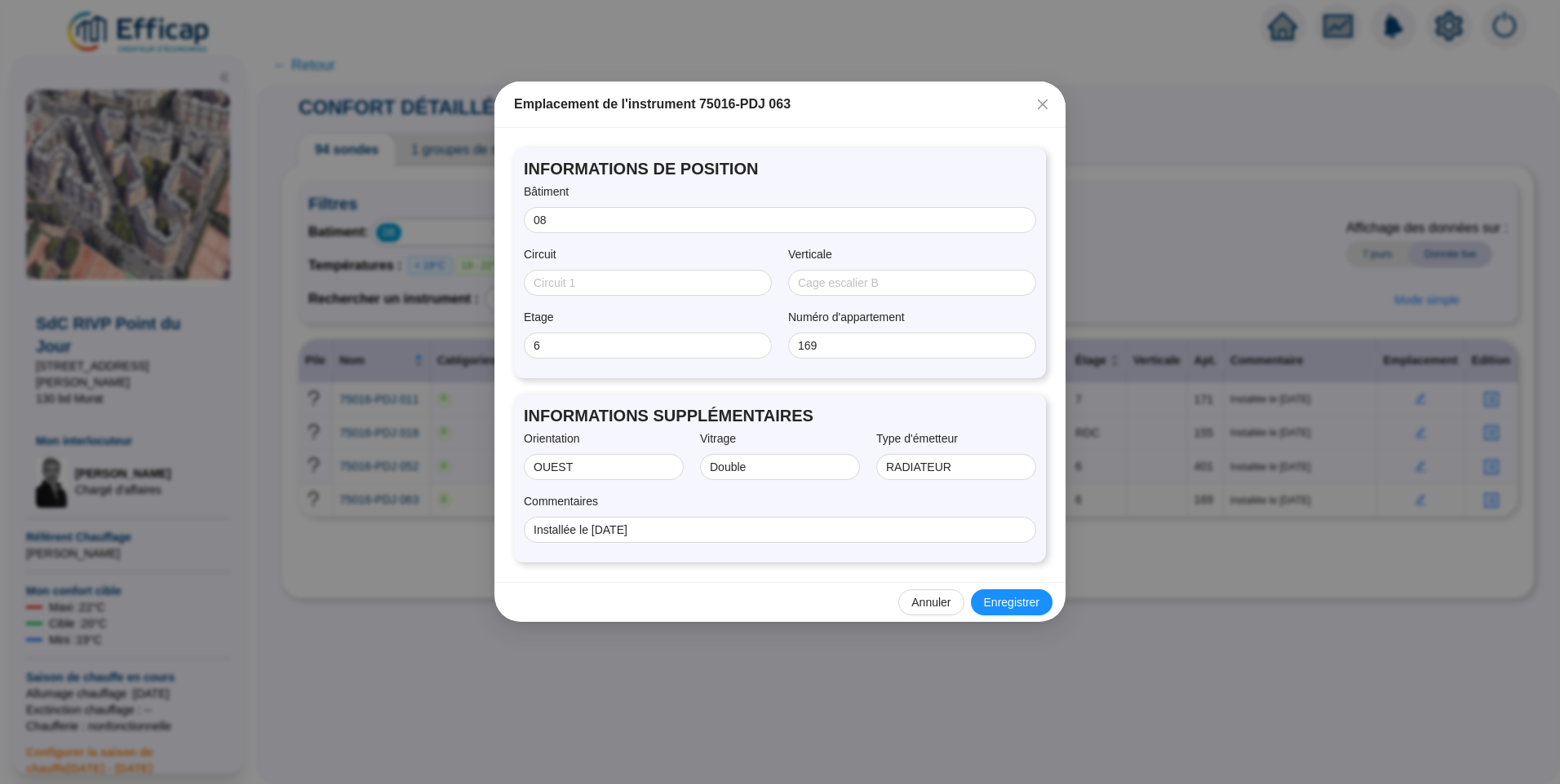
click at [1042, 100] on icon "close" at bounding box center [1042, 104] width 13 height 13
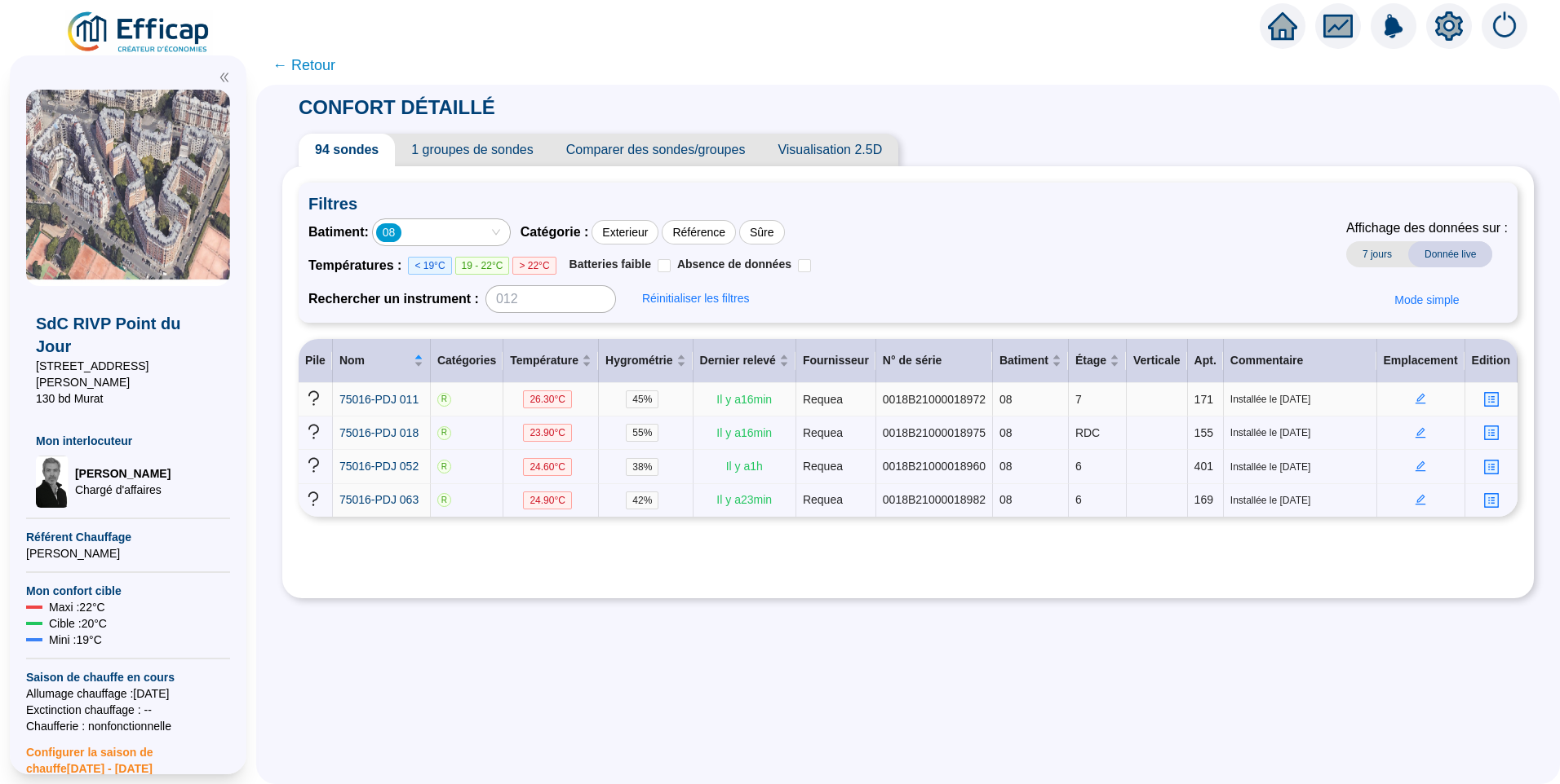
click at [1412, 405] on td at bounding box center [1421, 400] width 88 height 34
click at [1416, 400] on icon "edit" at bounding box center [1421, 398] width 11 height 11
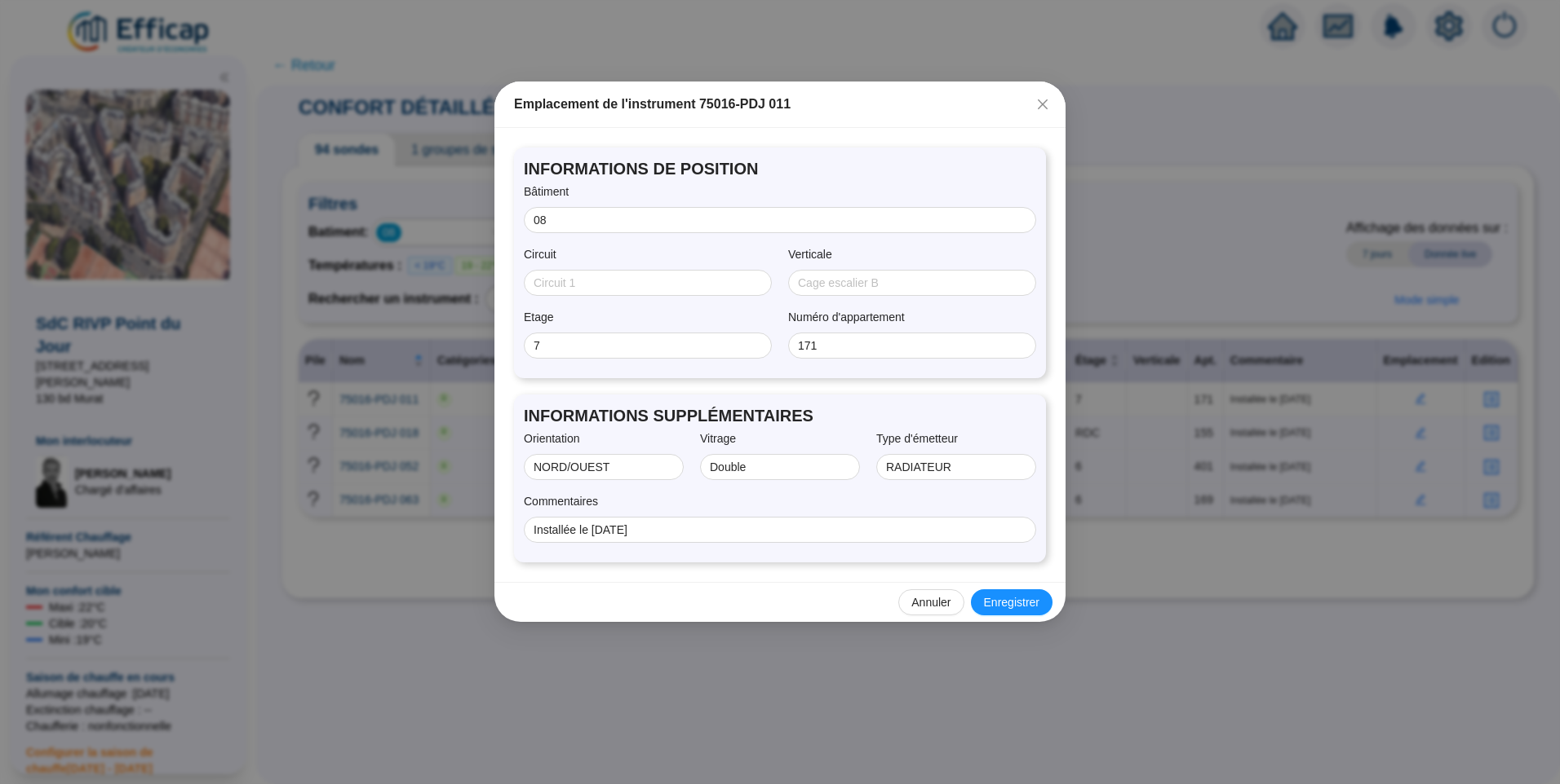
drag, startPoint x: 1044, startPoint y: 109, endPoint x: 1094, endPoint y: 143, distance: 60.5
click at [1044, 109] on icon "close" at bounding box center [1042, 104] width 13 height 13
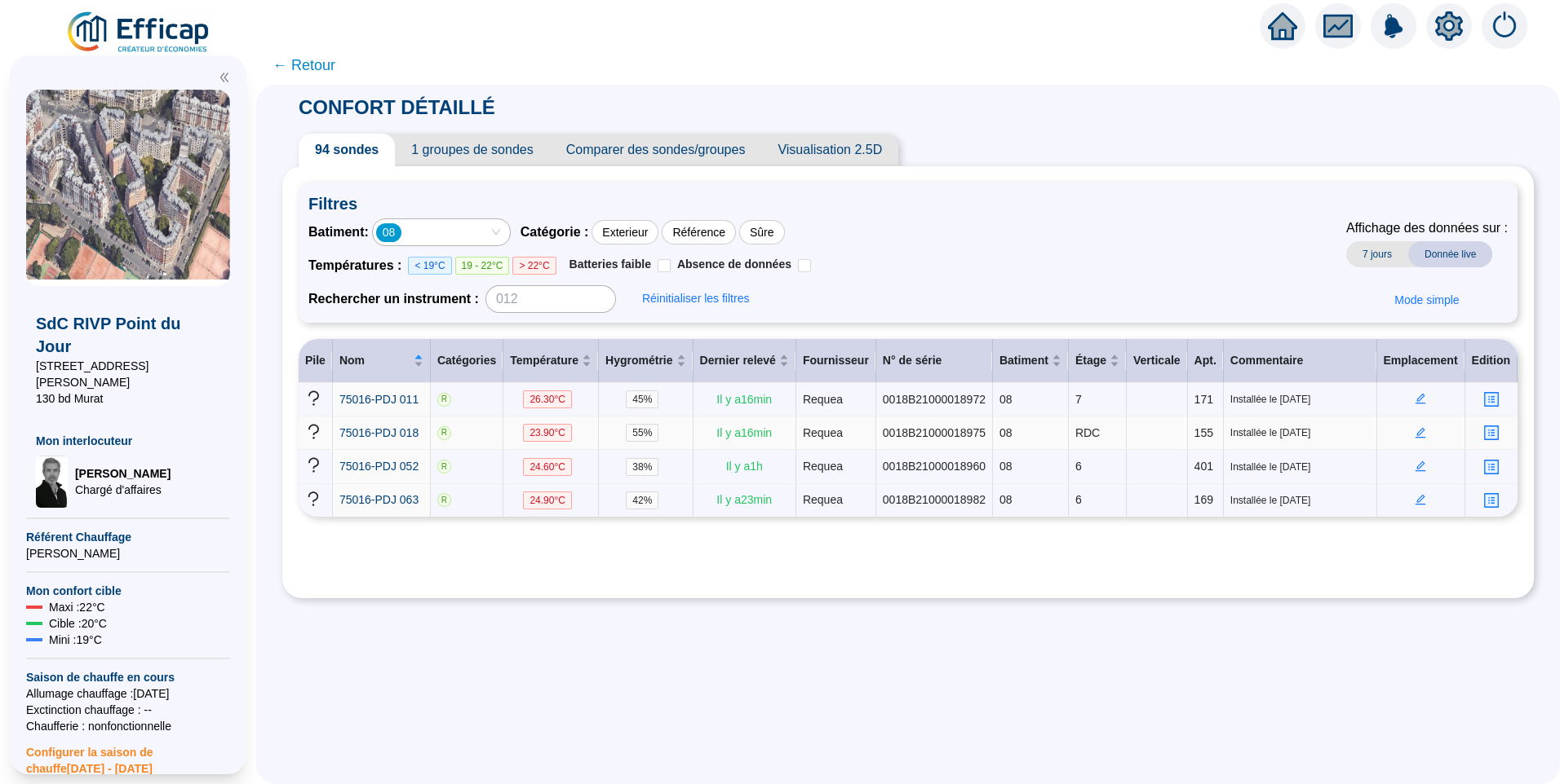
click at [1418, 434] on icon "edit" at bounding box center [1421, 432] width 6 height 6
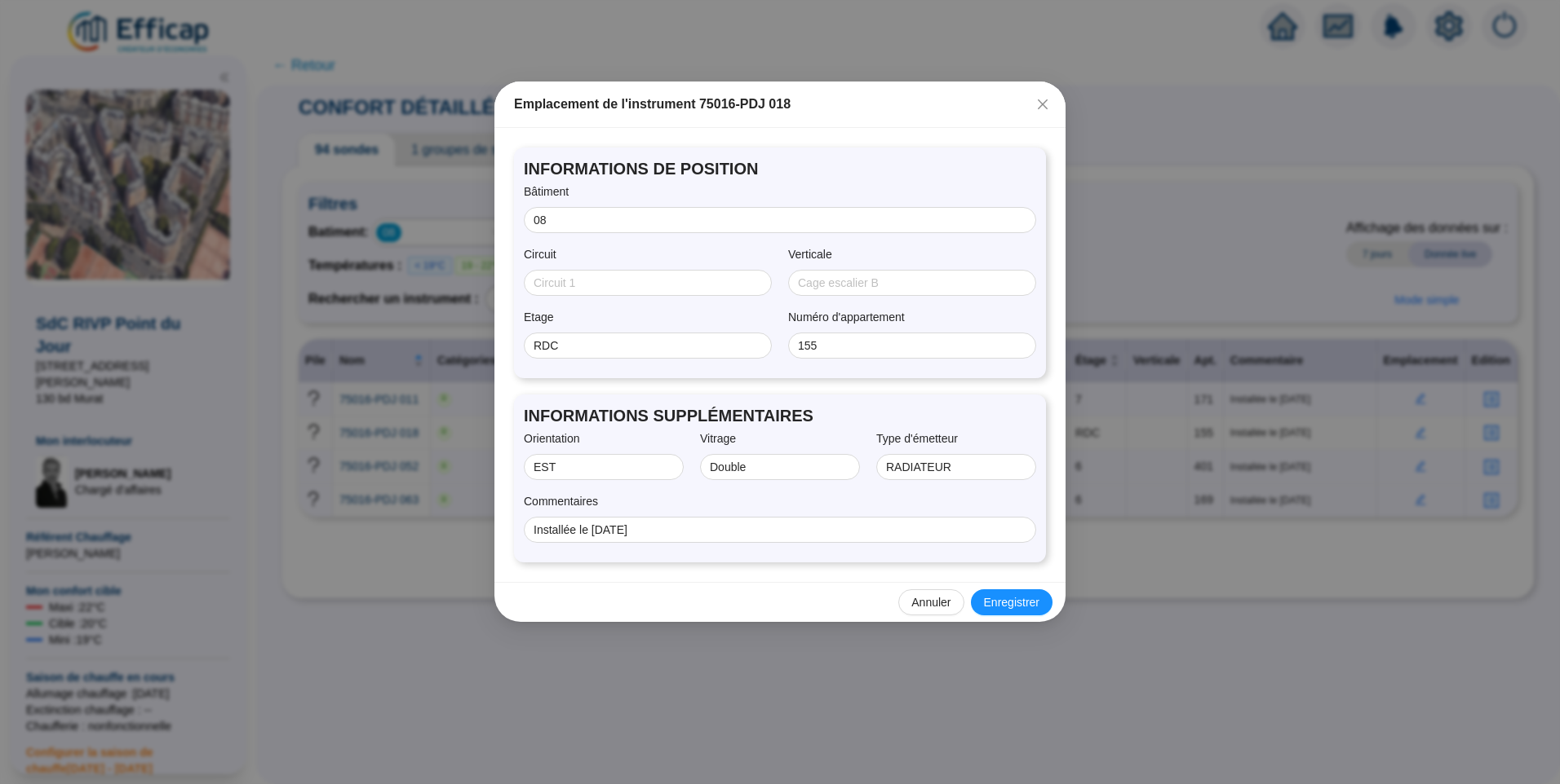
click at [1045, 105] on icon "close" at bounding box center [1042, 104] width 13 height 13
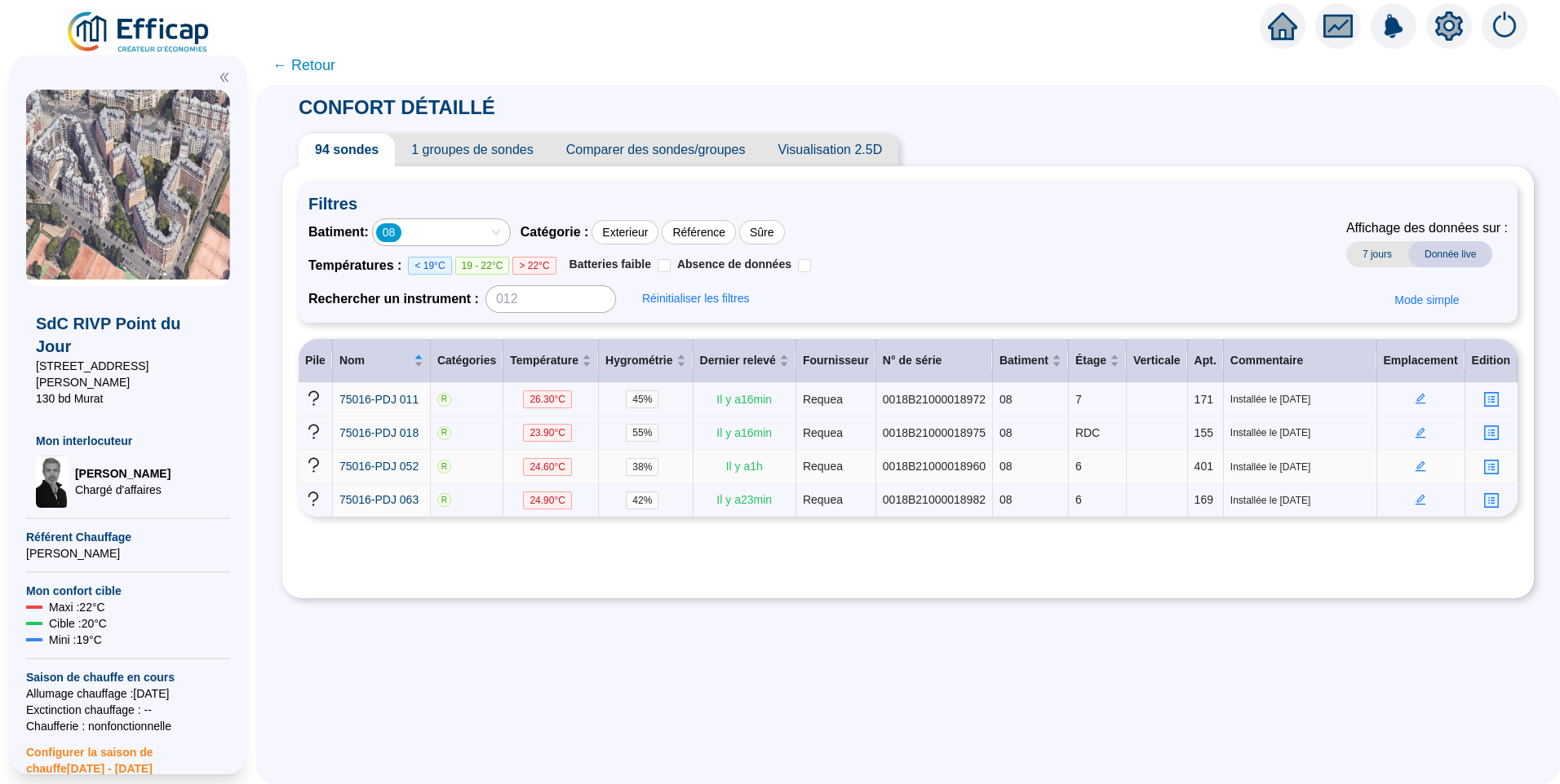
click at [1415, 466] on icon "edit" at bounding box center [1421, 467] width 12 height 12
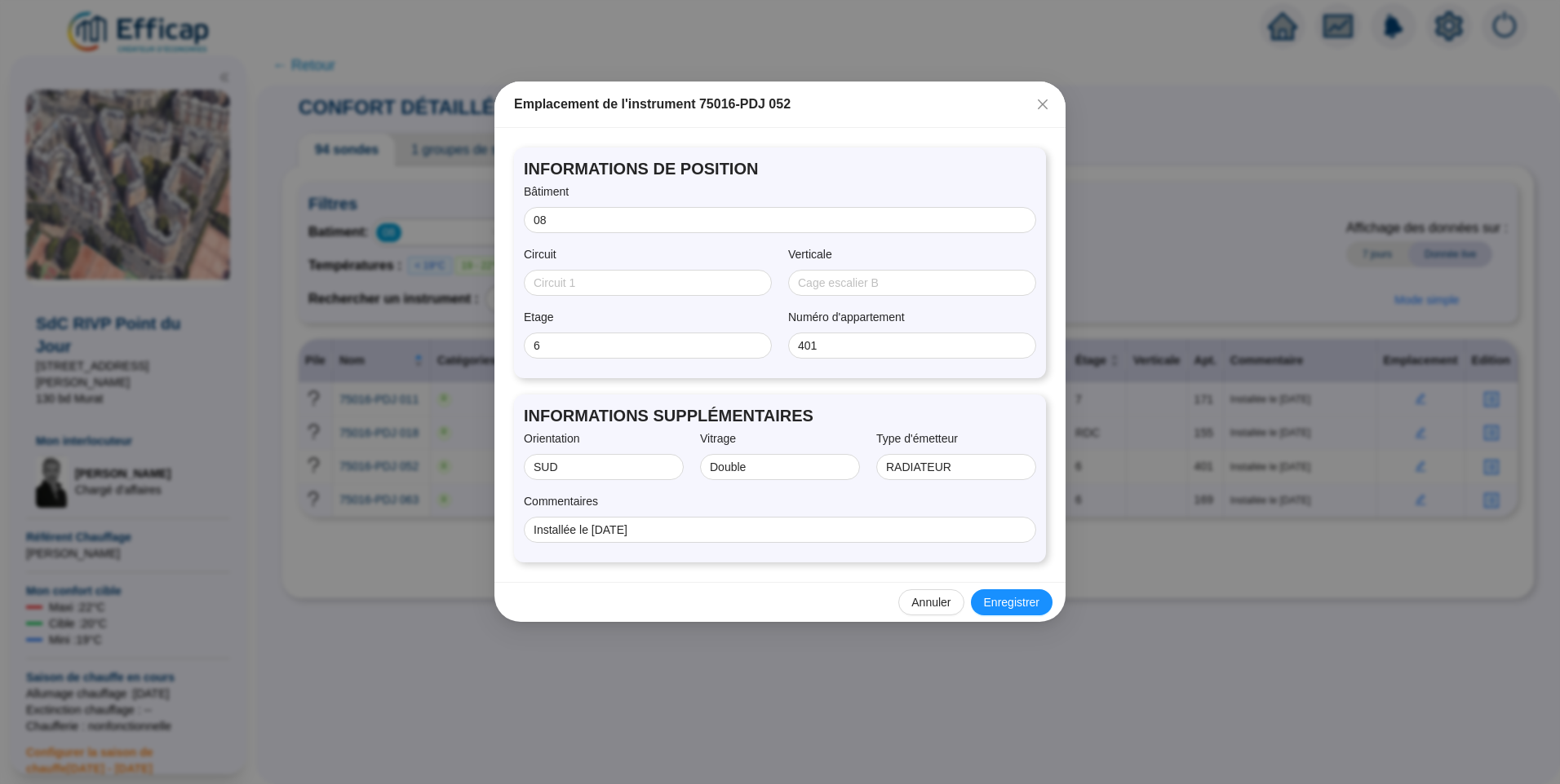
click at [1045, 107] on icon "close" at bounding box center [1043, 105] width 10 height 10
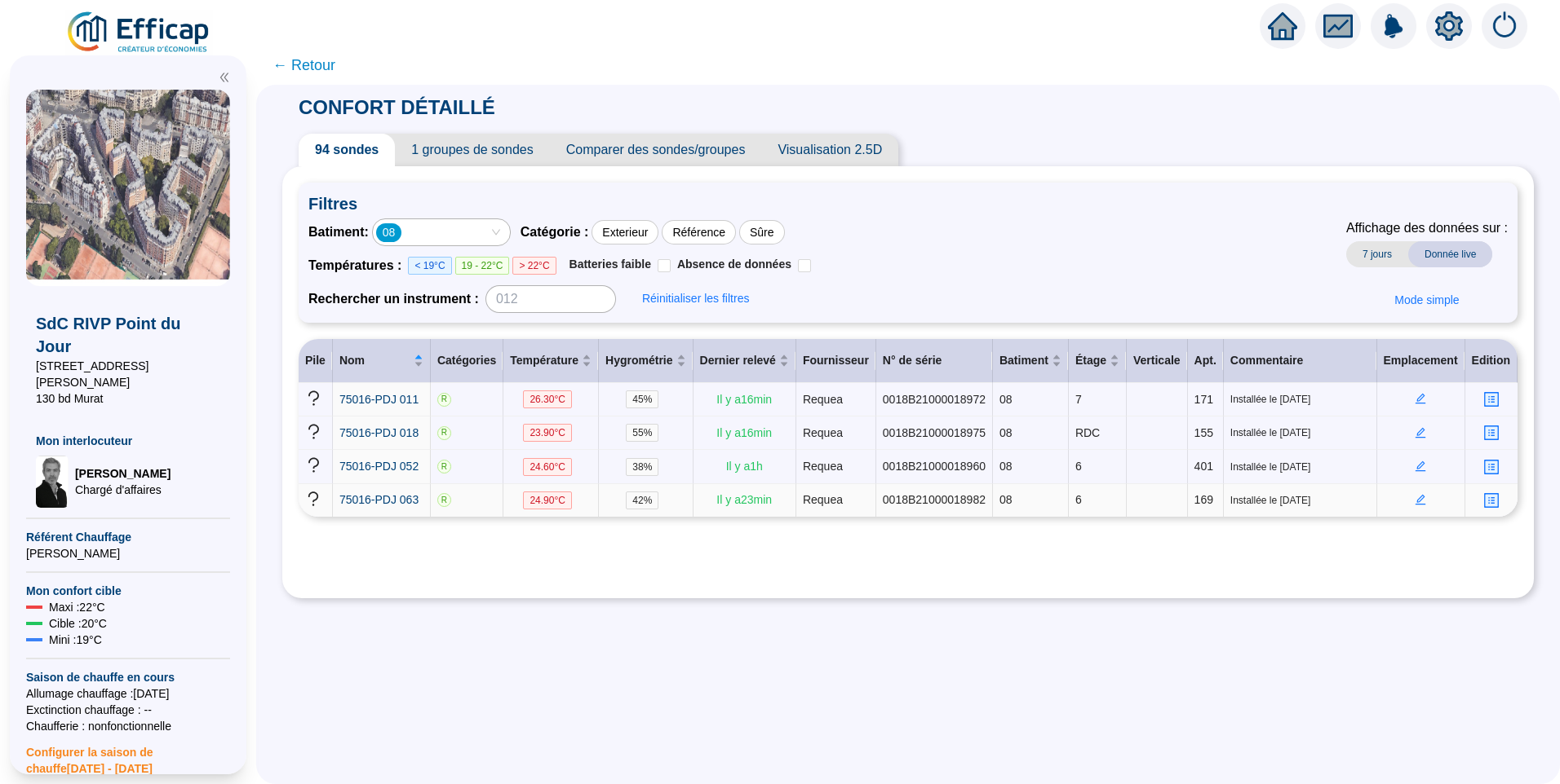
drag, startPoint x: 1414, startPoint y: 504, endPoint x: 1407, endPoint y: 497, distance: 9.9
click at [1413, 504] on td at bounding box center [1421, 500] width 88 height 33
click at [1418, 496] on icon "edit" at bounding box center [1421, 498] width 6 height 6
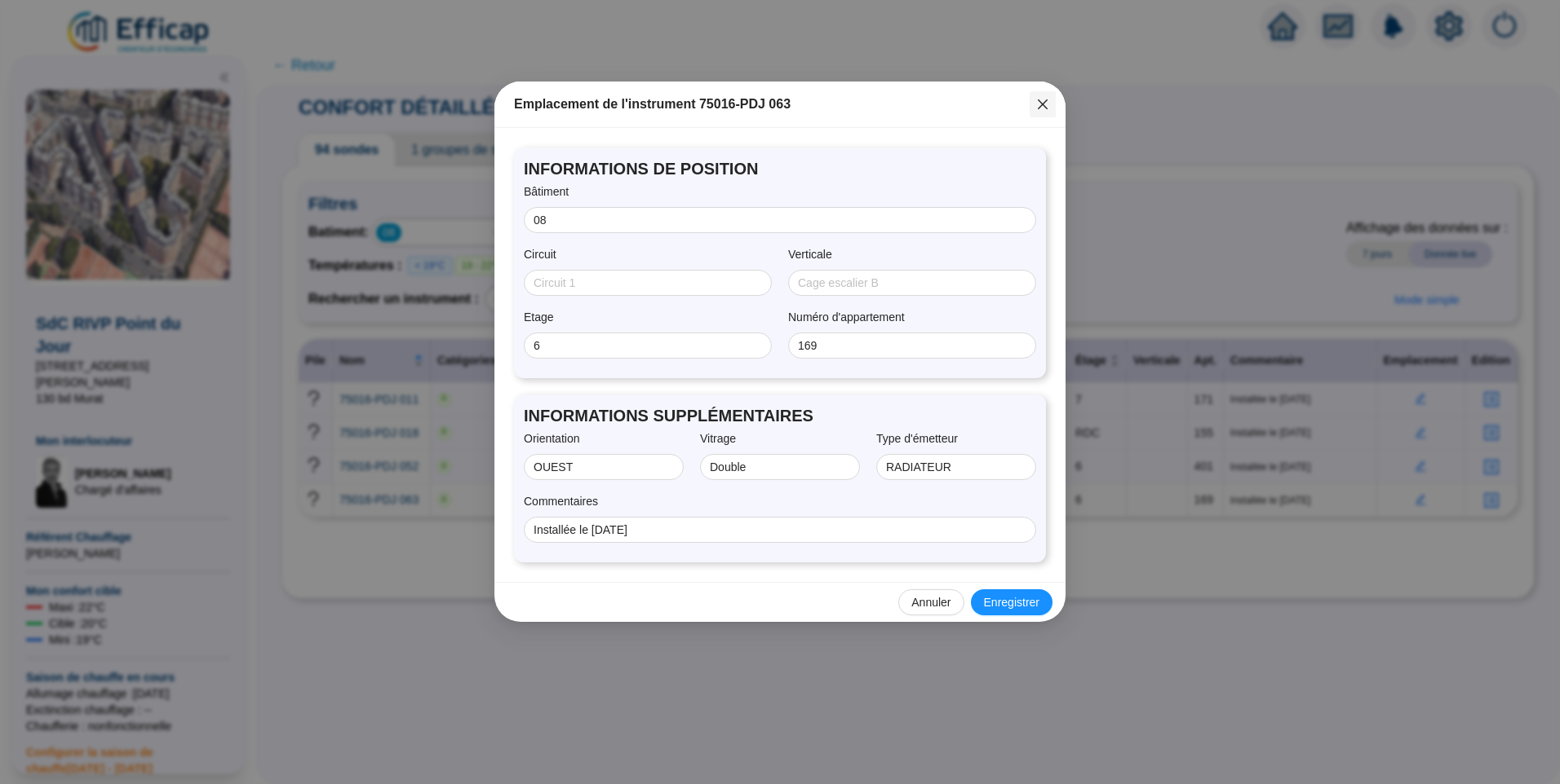
click at [1039, 105] on icon "close" at bounding box center [1042, 104] width 13 height 13
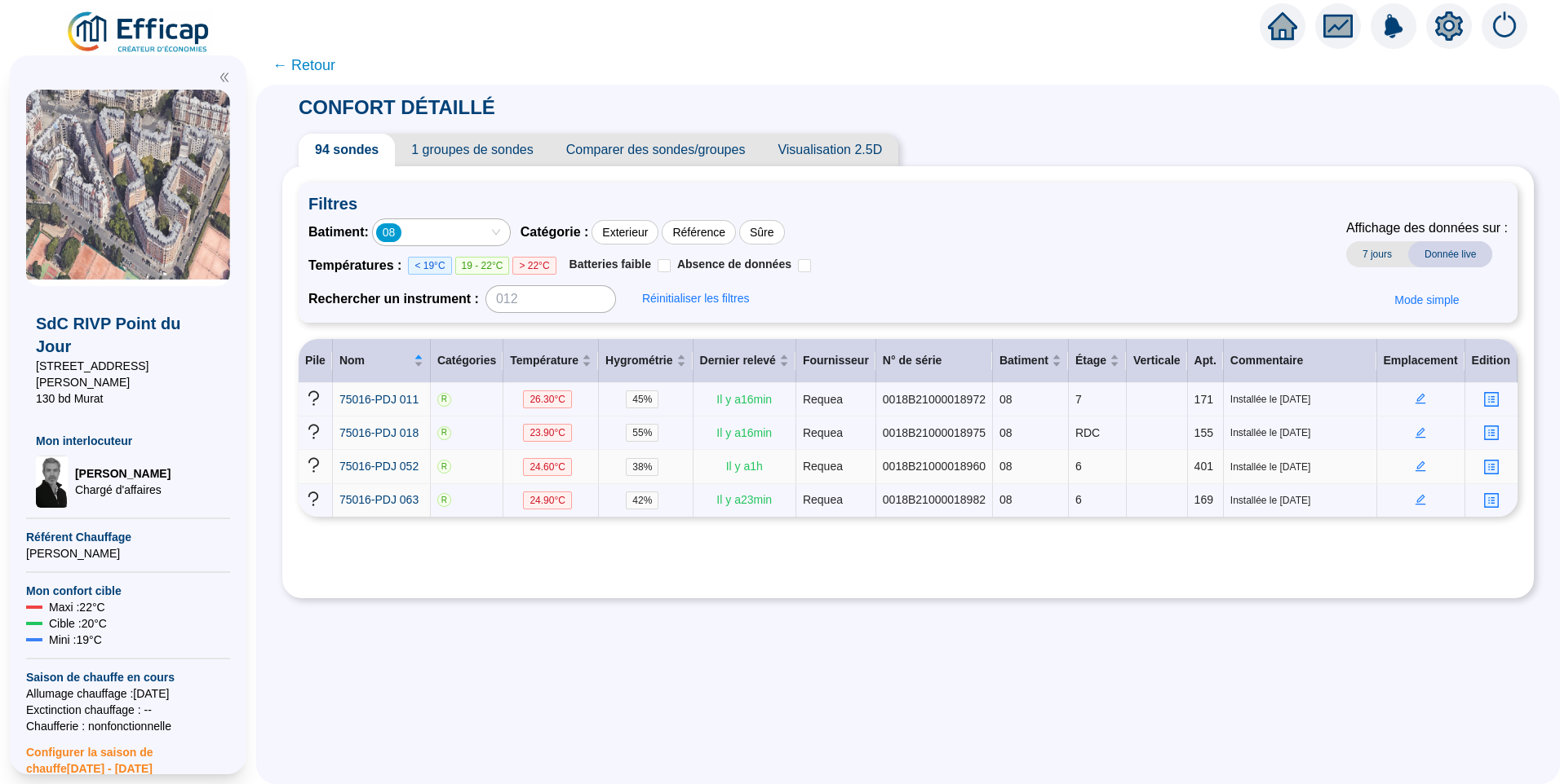
click at [1418, 463] on icon "edit" at bounding box center [1421, 466] width 6 height 6
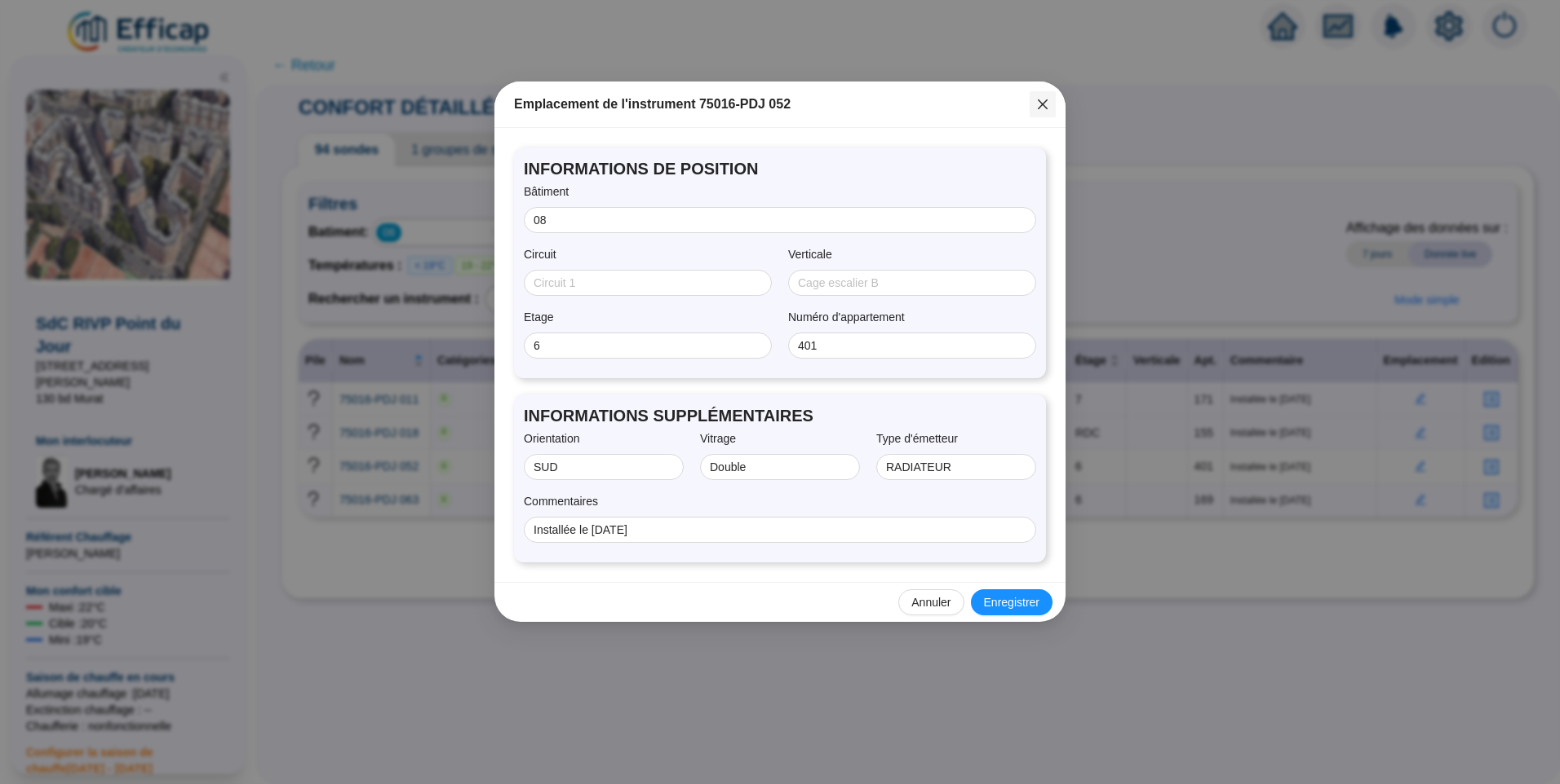
click at [1047, 100] on icon "close" at bounding box center [1043, 105] width 10 height 10
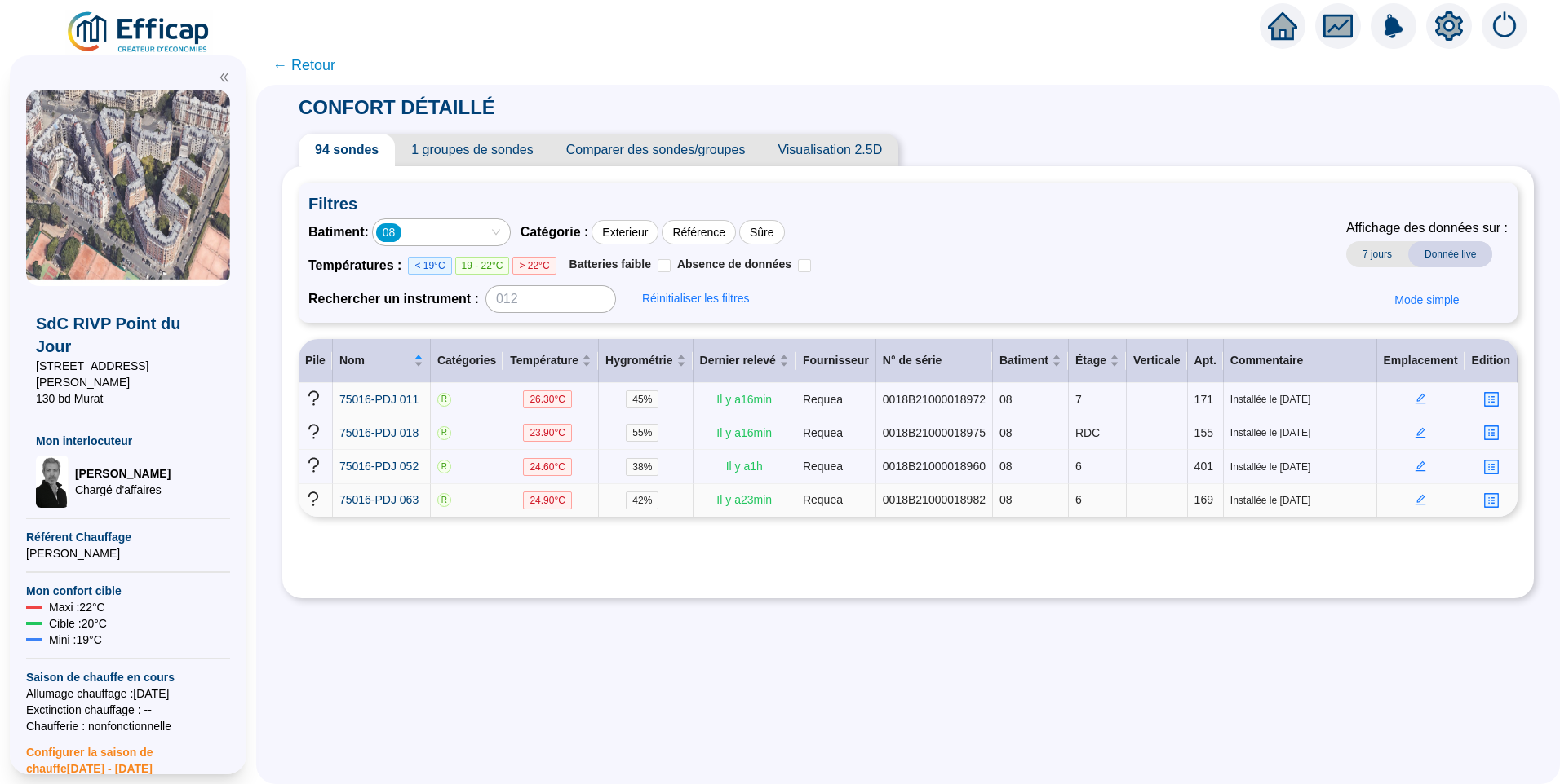
click at [1418, 499] on icon "edit" at bounding box center [1421, 500] width 12 height 12
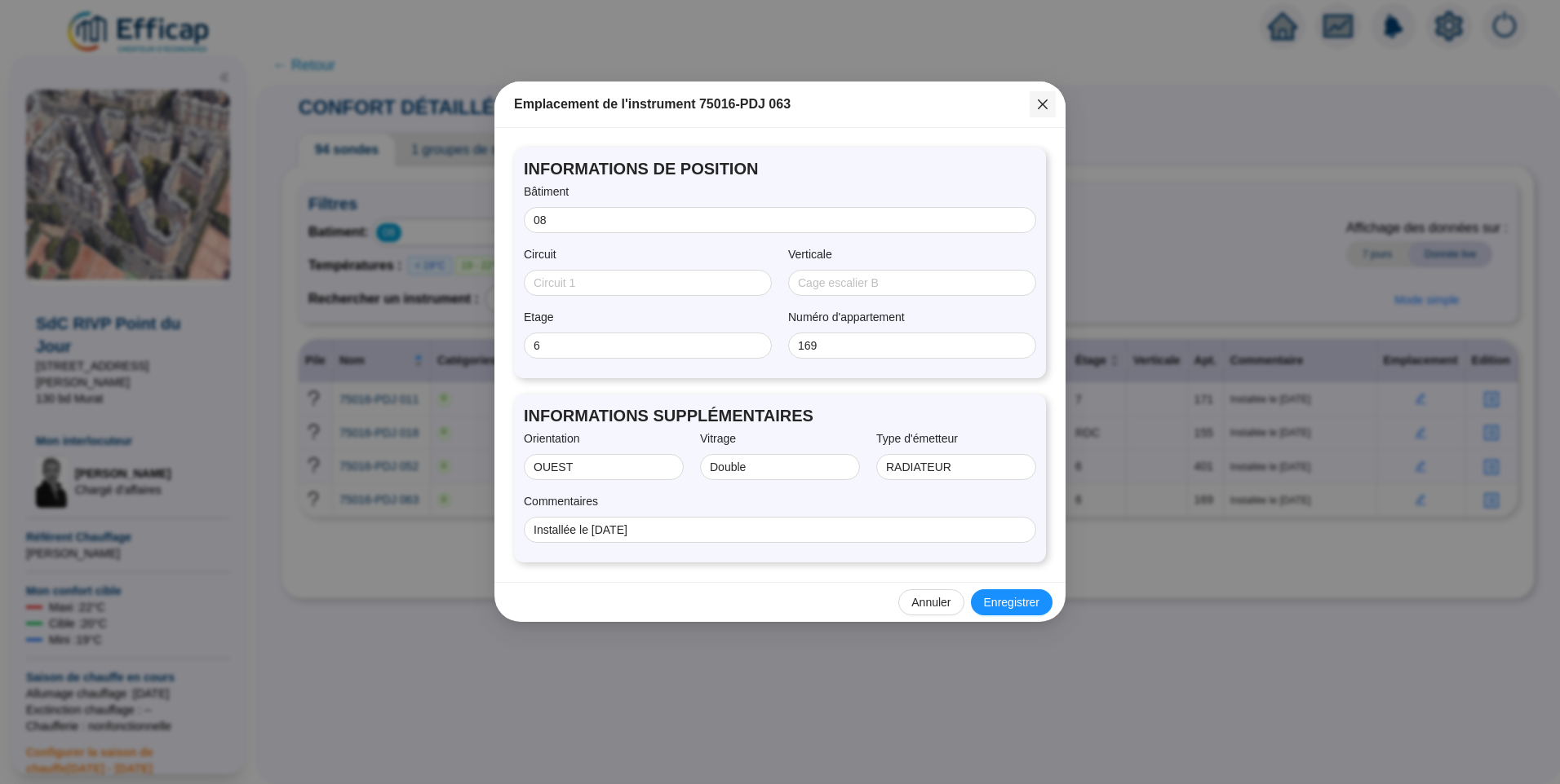
click at [1044, 104] on icon "close" at bounding box center [1043, 105] width 10 height 10
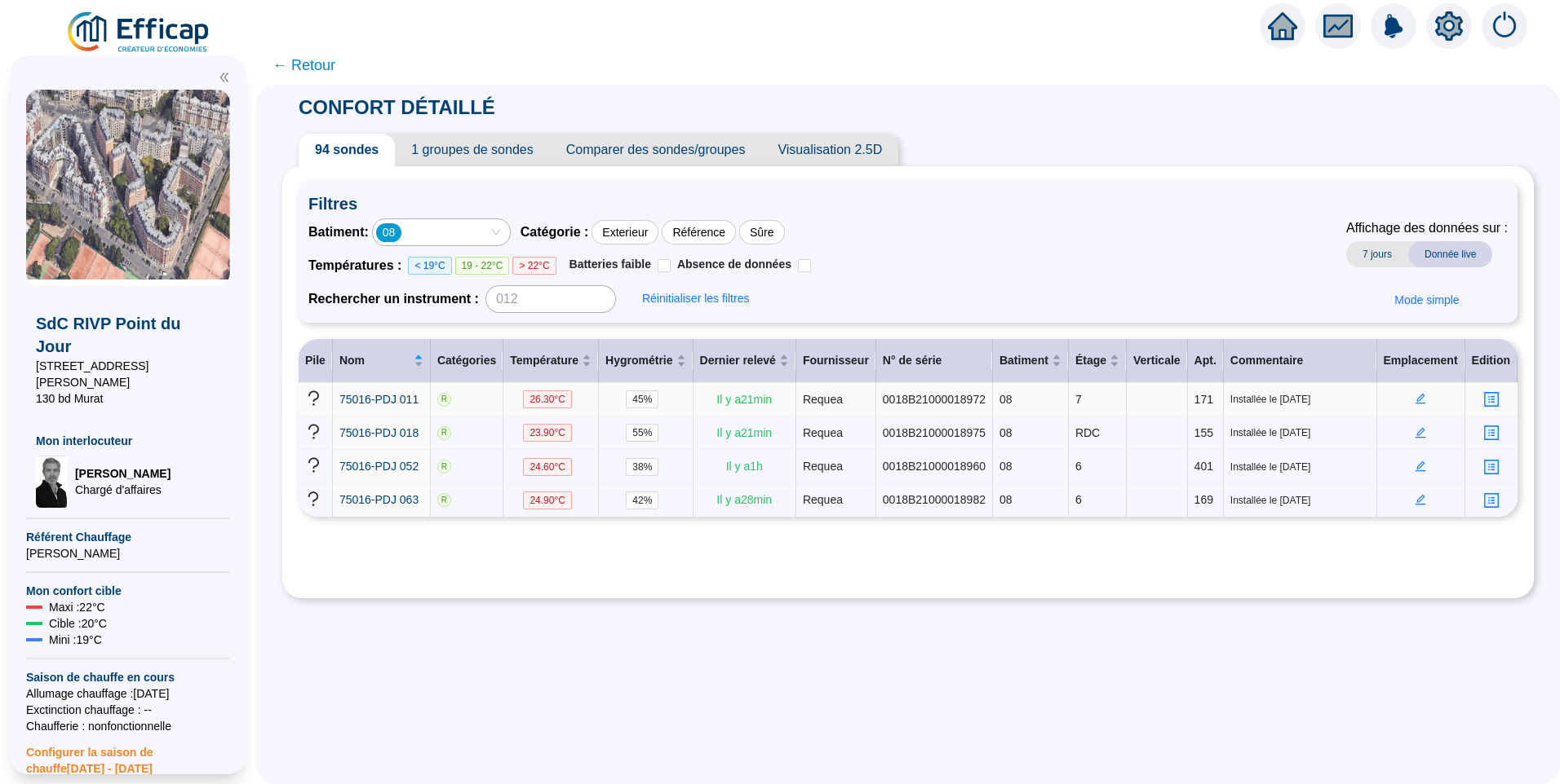
click at [1416, 397] on icon "edit" at bounding box center [1421, 398] width 11 height 11
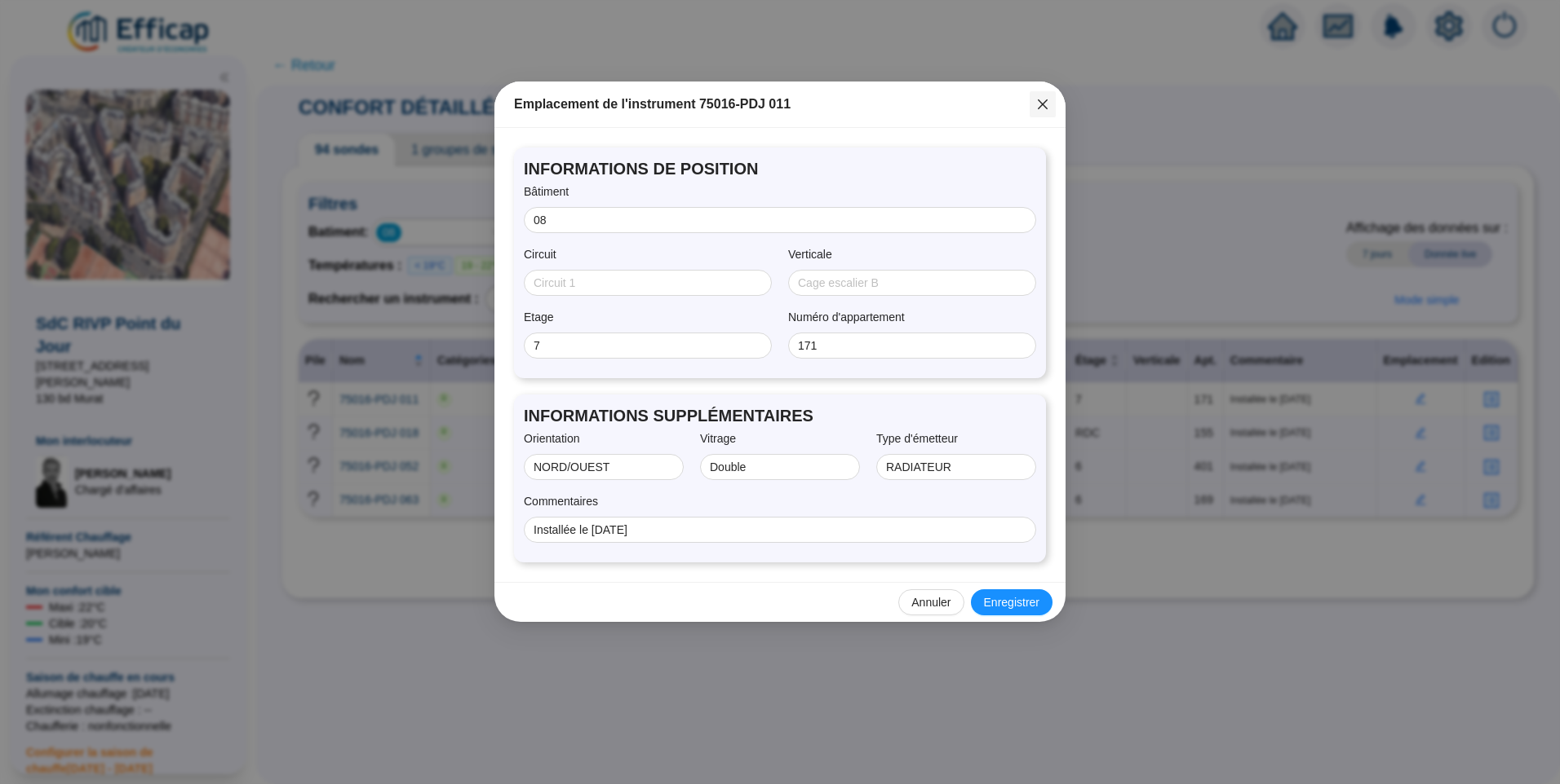
click at [1041, 107] on icon "close" at bounding box center [1043, 105] width 10 height 10
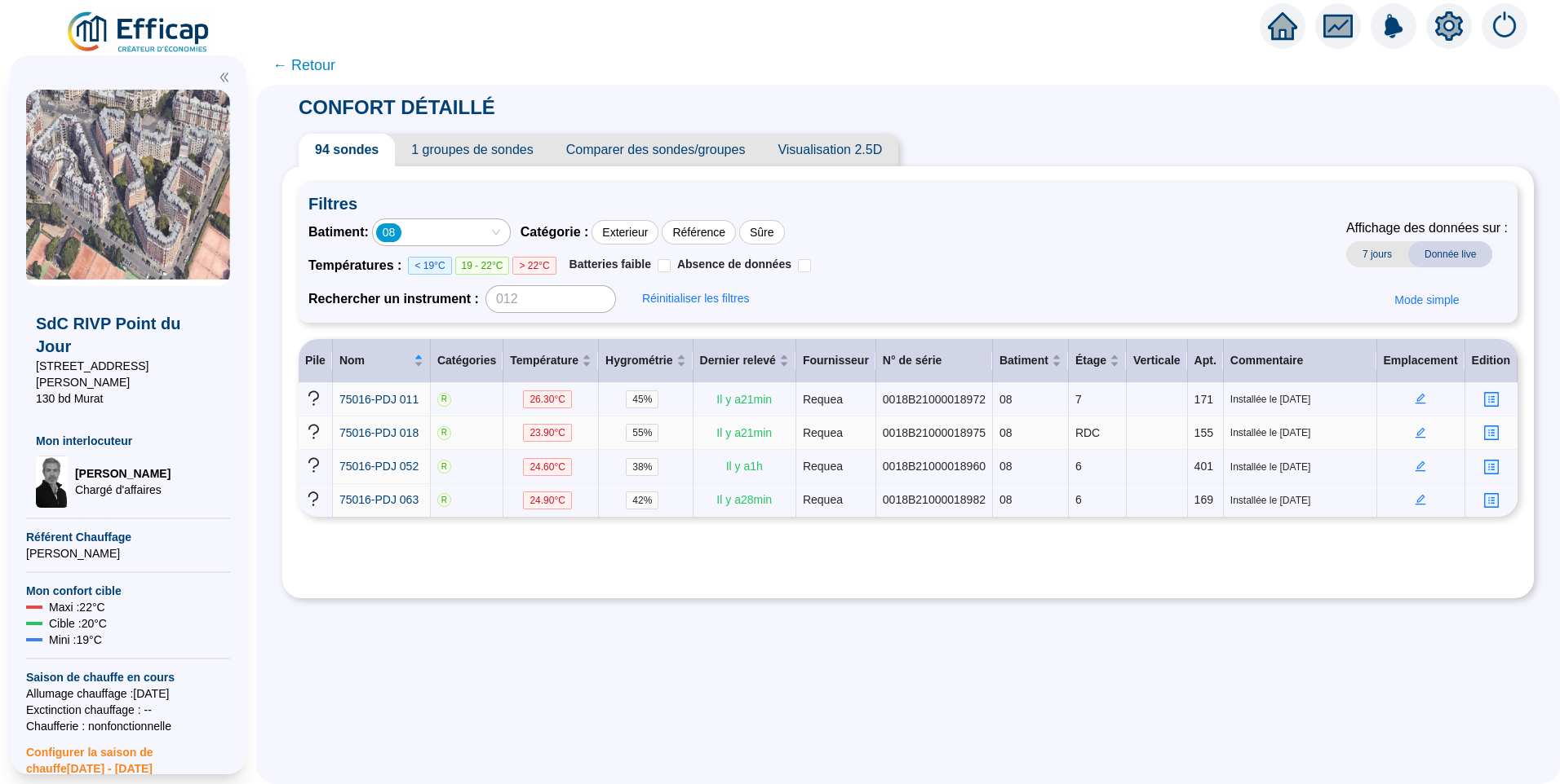
click at [1416, 434] on icon "edit" at bounding box center [1421, 432] width 11 height 11
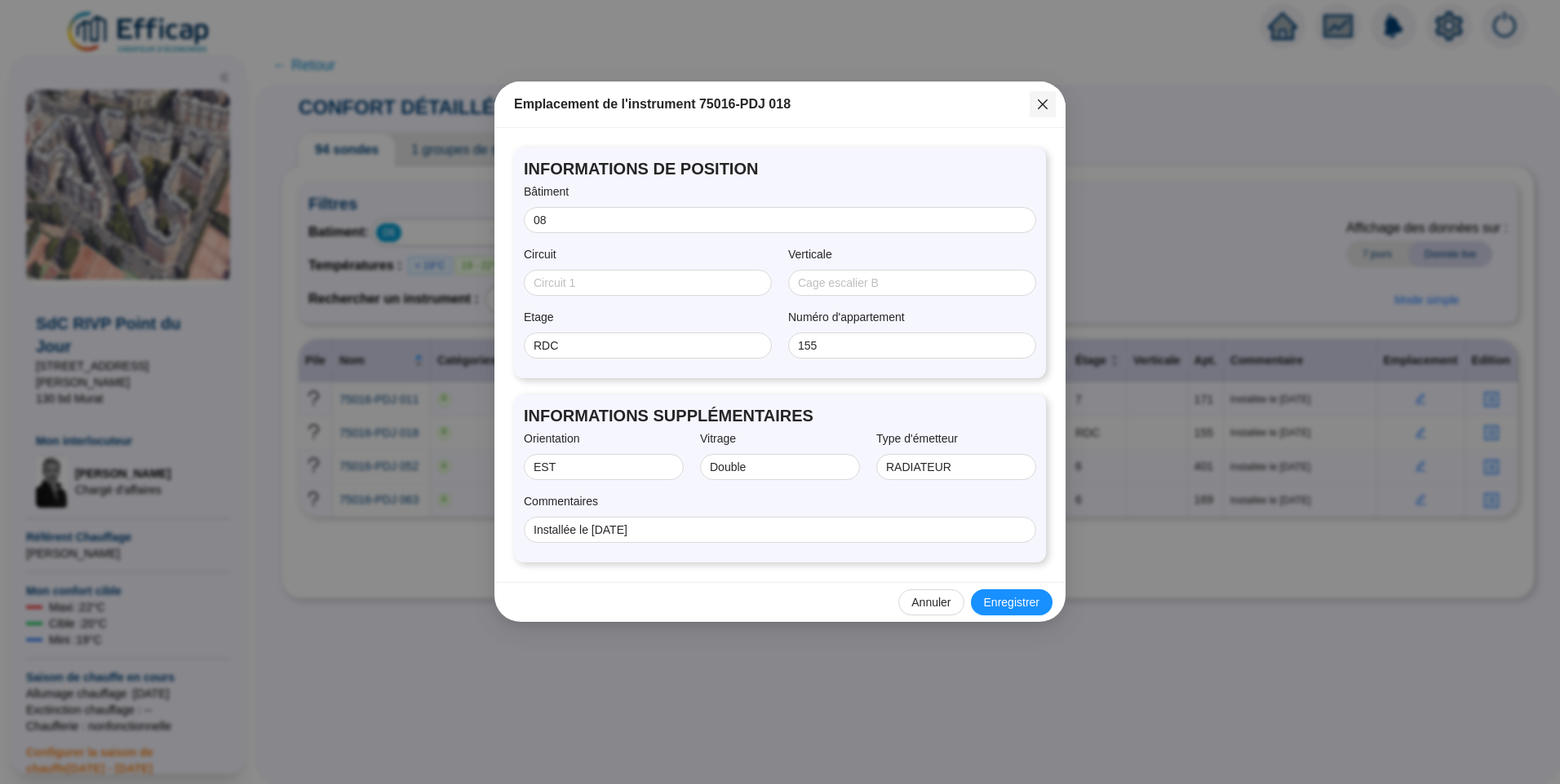
click at [1049, 102] on icon "close" at bounding box center [1042, 104] width 13 height 13
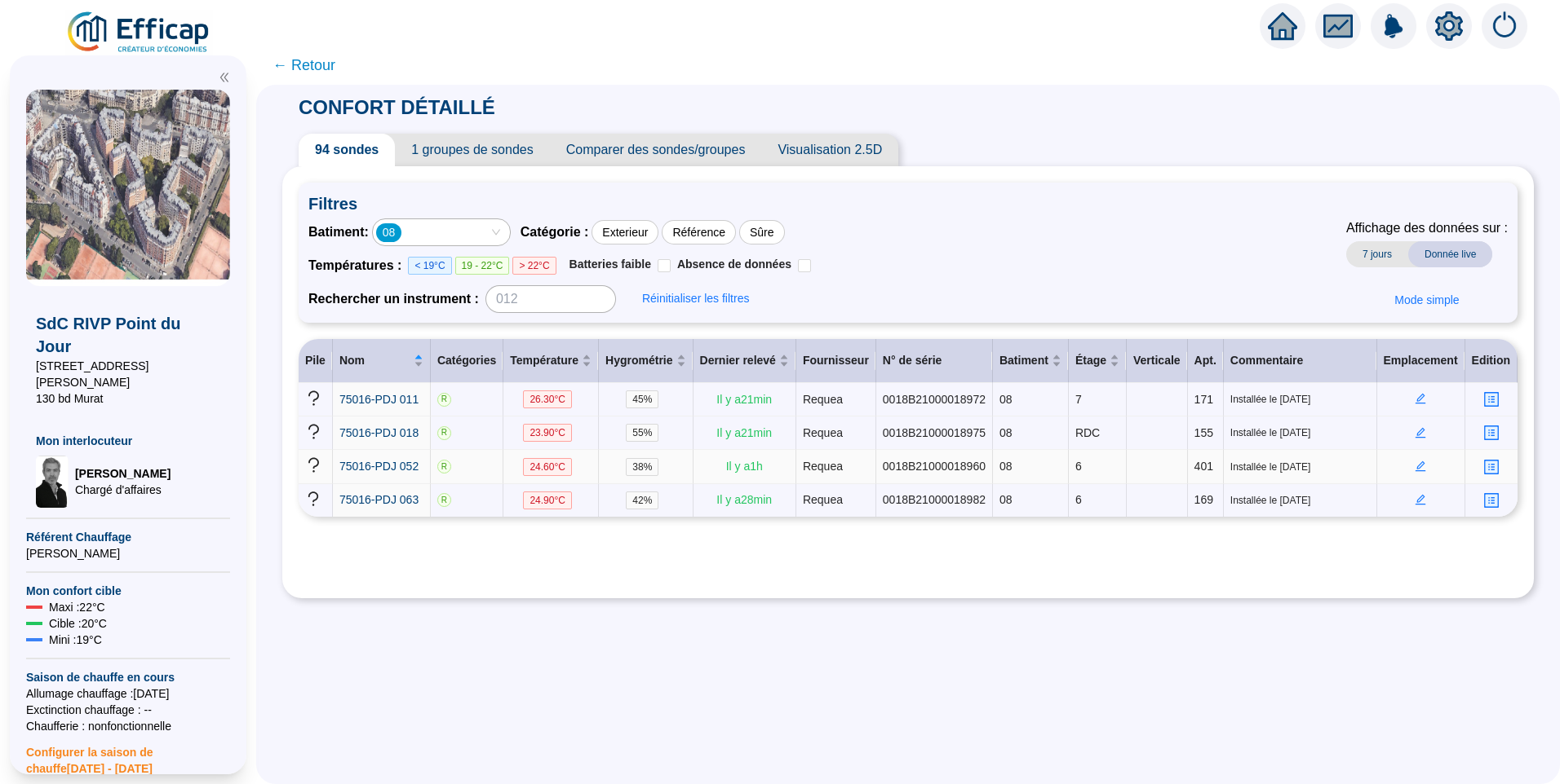
click at [1417, 465] on icon "edit" at bounding box center [1421, 467] width 12 height 12
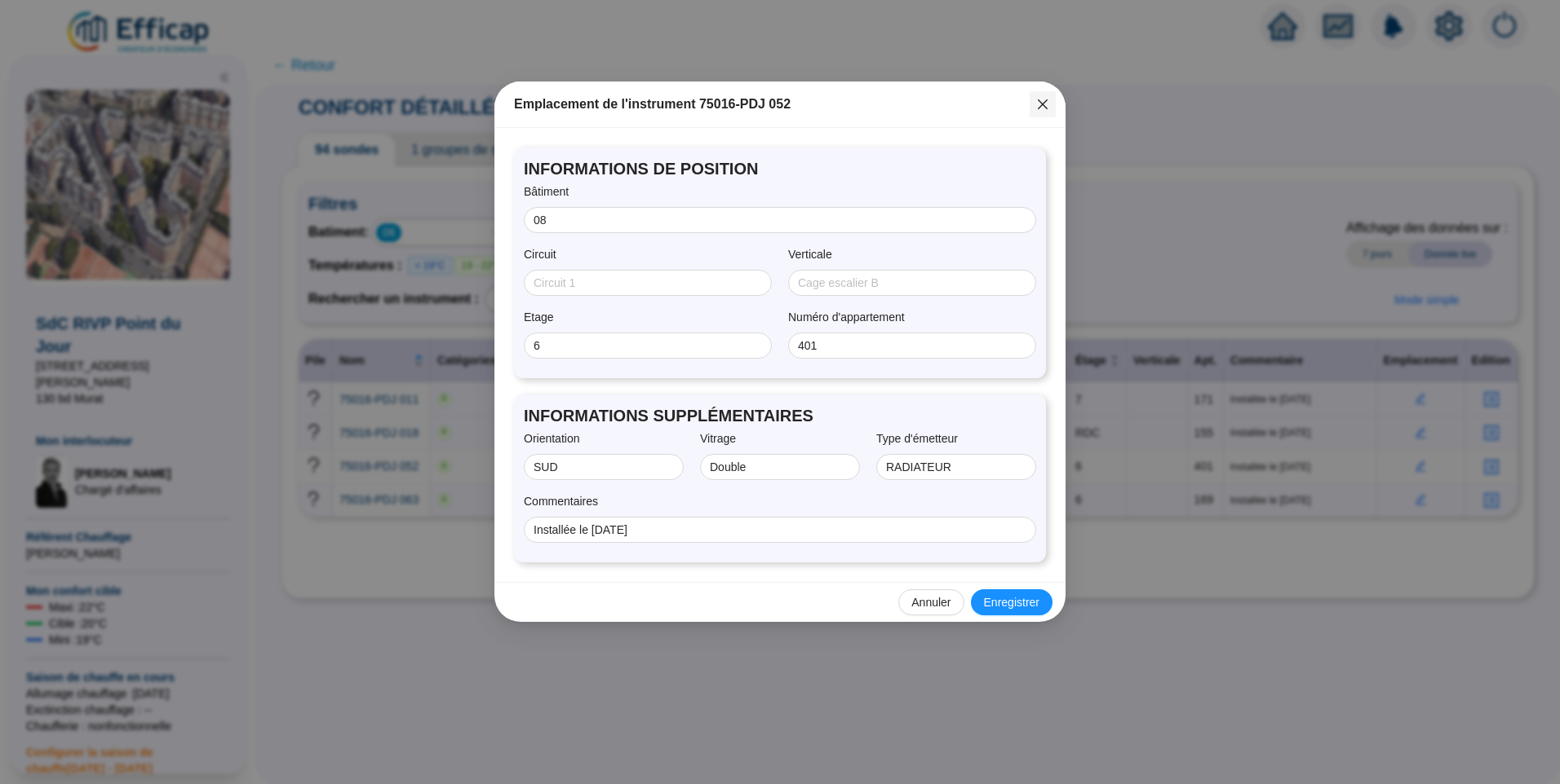
click at [1045, 99] on icon "close" at bounding box center [1042, 104] width 13 height 13
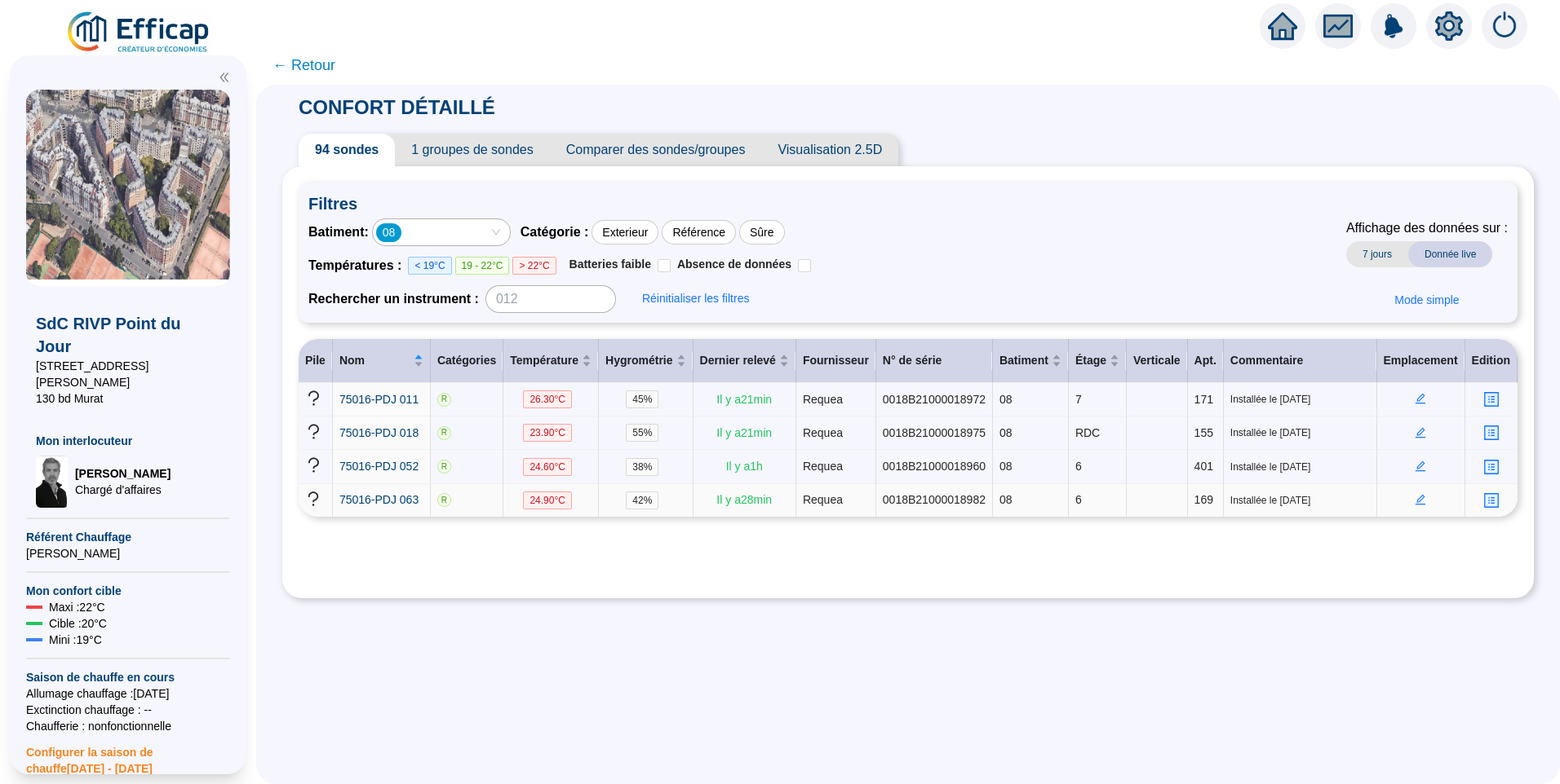
click at [1415, 497] on icon "edit" at bounding box center [1421, 500] width 12 height 12
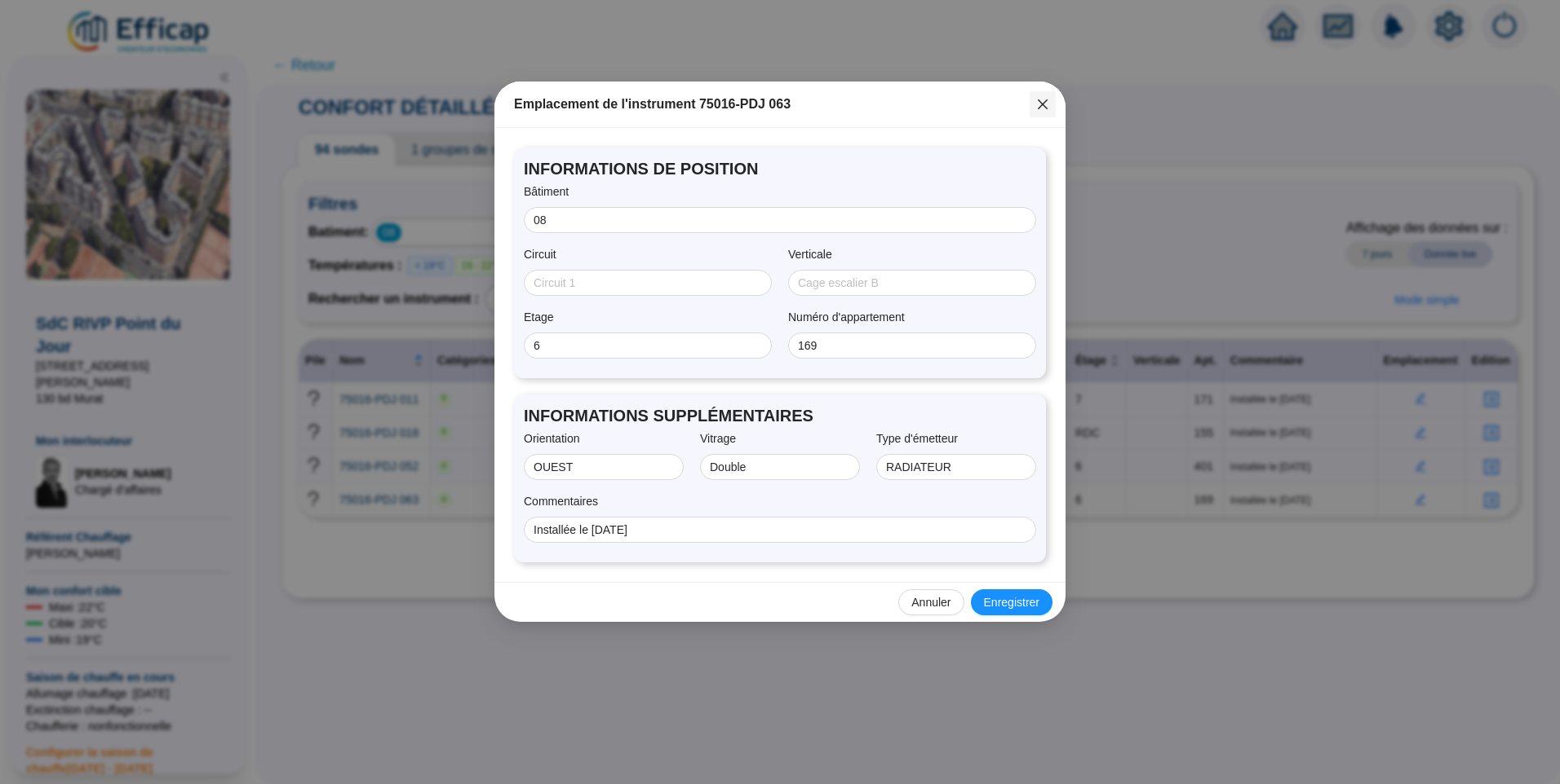
click at [1044, 97] on button "Close" at bounding box center [1043, 104] width 26 height 26
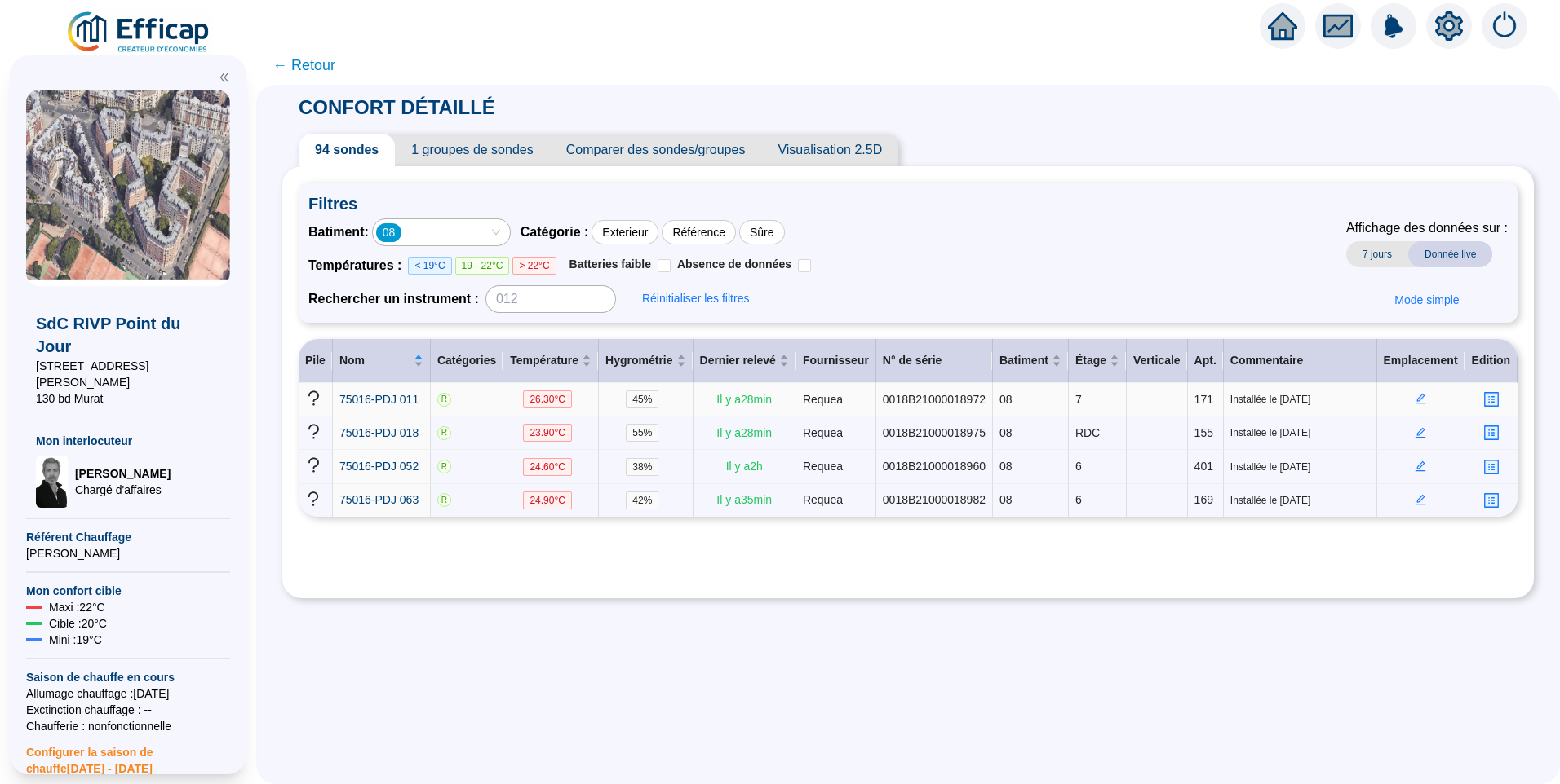
click at [1415, 393] on icon "edit" at bounding box center [1421, 398] width 12 height 12
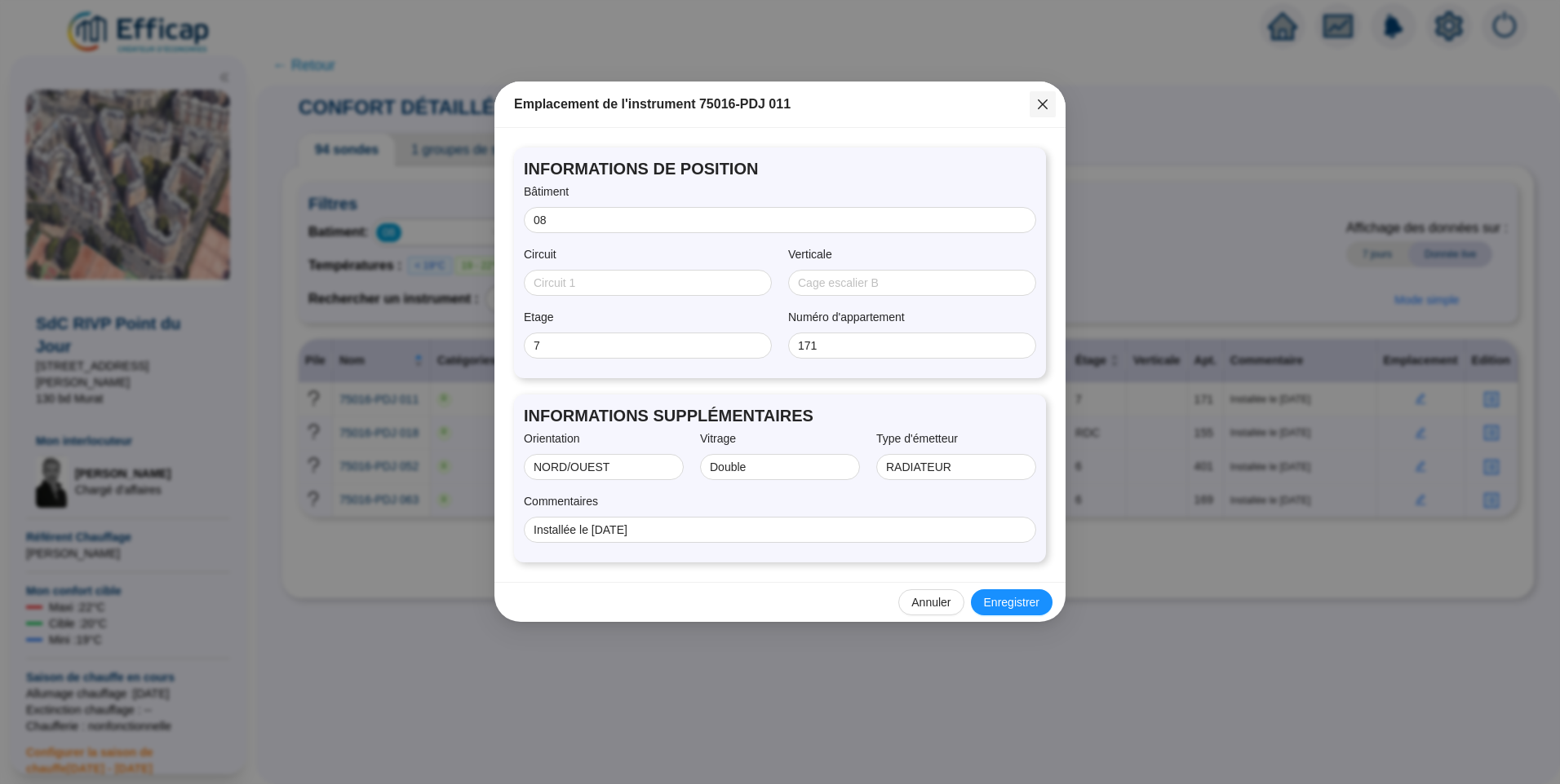
click at [1037, 101] on icon "close" at bounding box center [1042, 104] width 13 height 13
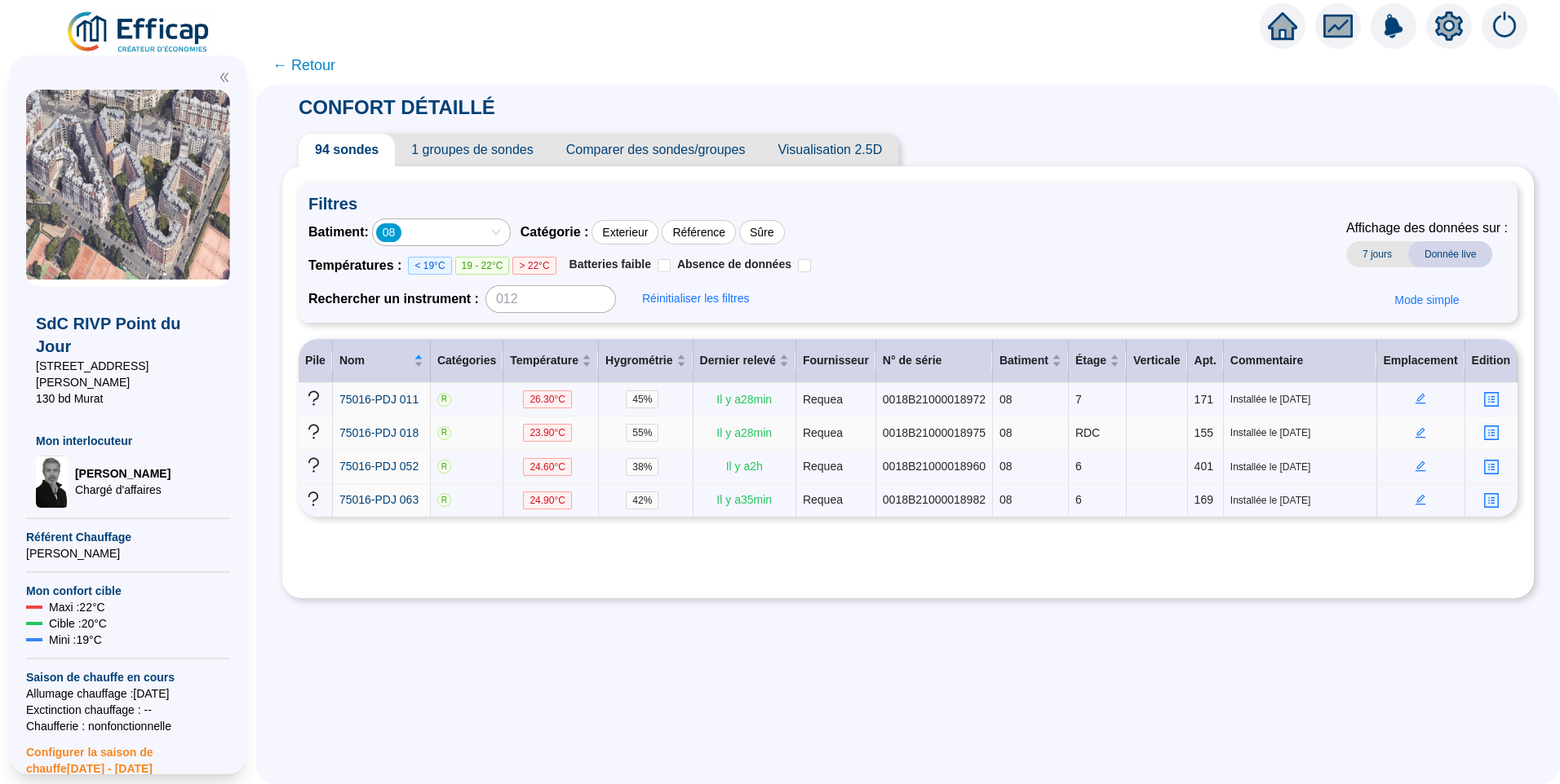
click at [1415, 428] on icon "edit" at bounding box center [1421, 433] width 12 height 12
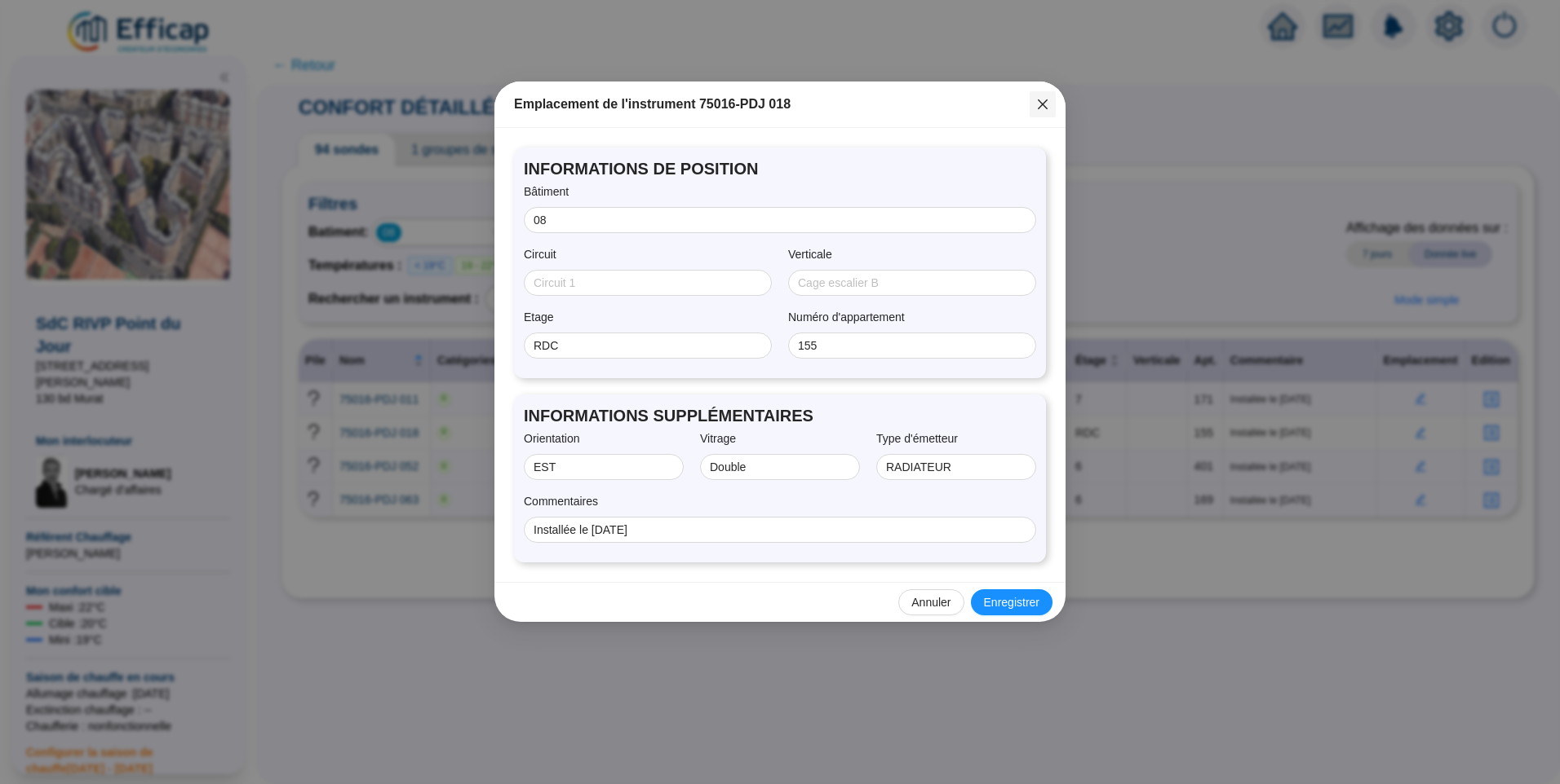
click at [1043, 109] on icon "close" at bounding box center [1042, 104] width 13 height 13
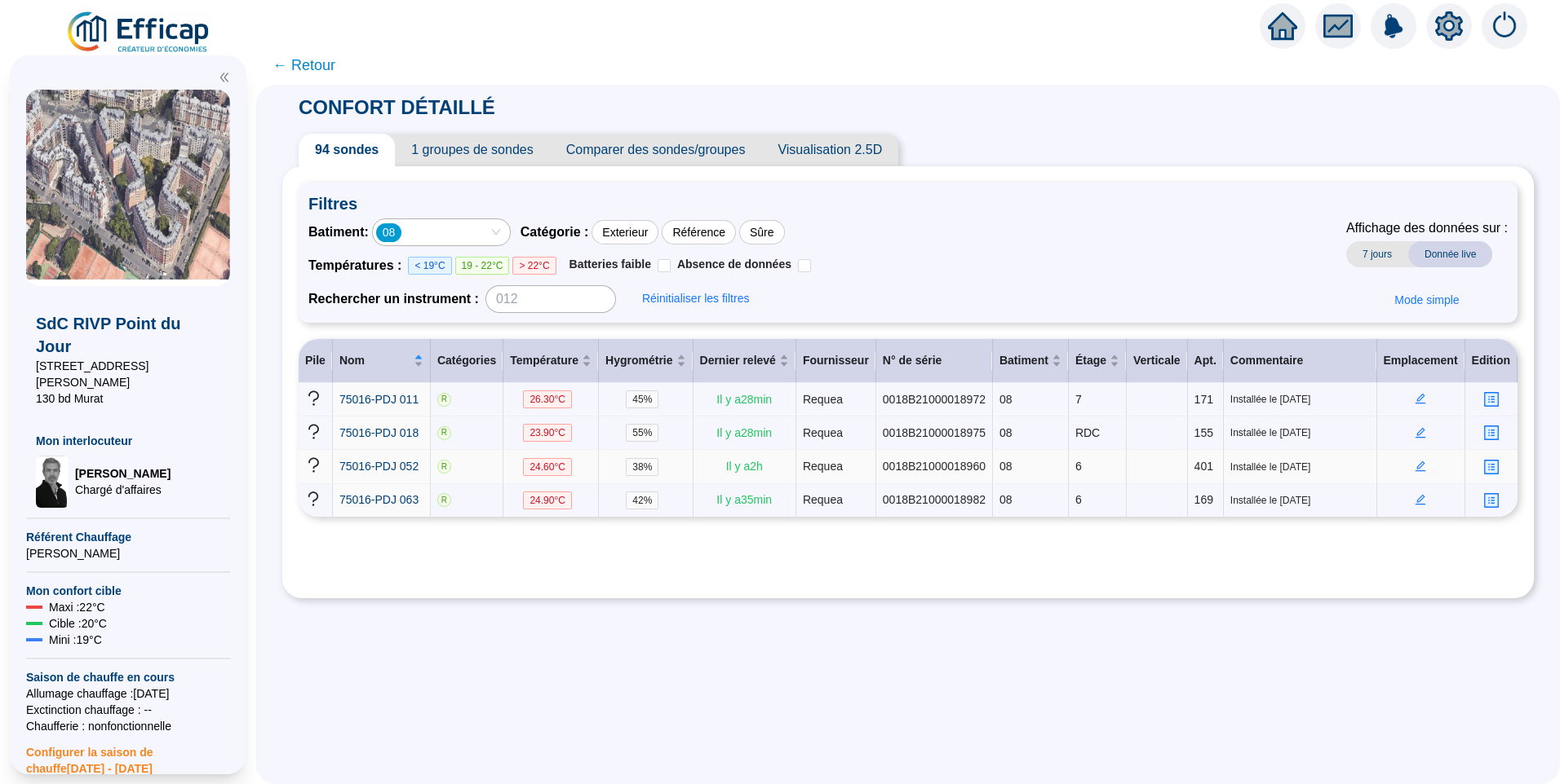
click at [1413, 458] on td at bounding box center [1421, 467] width 88 height 34
click at [1415, 461] on icon "edit" at bounding box center [1421, 467] width 12 height 12
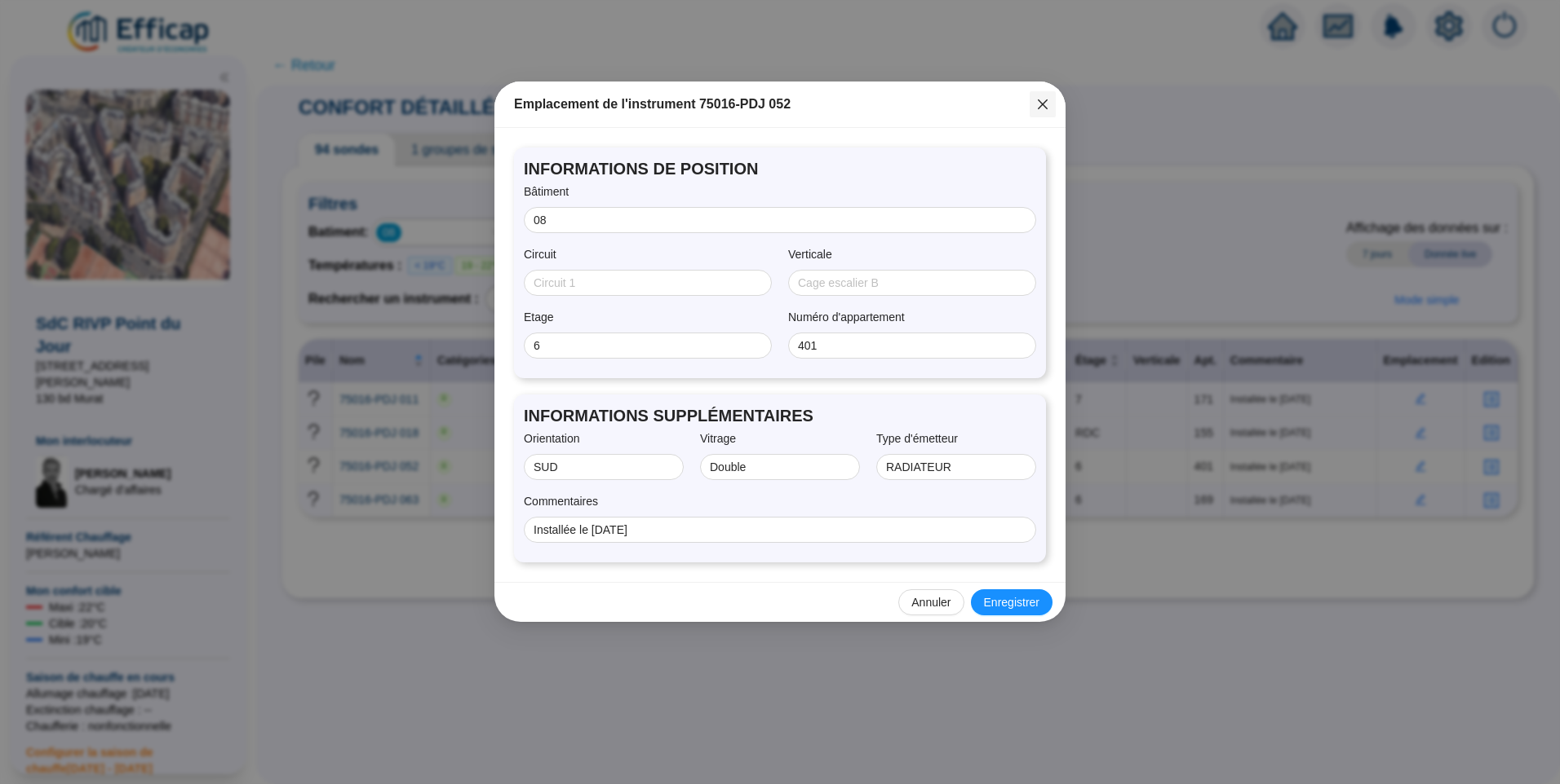
click at [1041, 102] on icon "close" at bounding box center [1043, 105] width 10 height 10
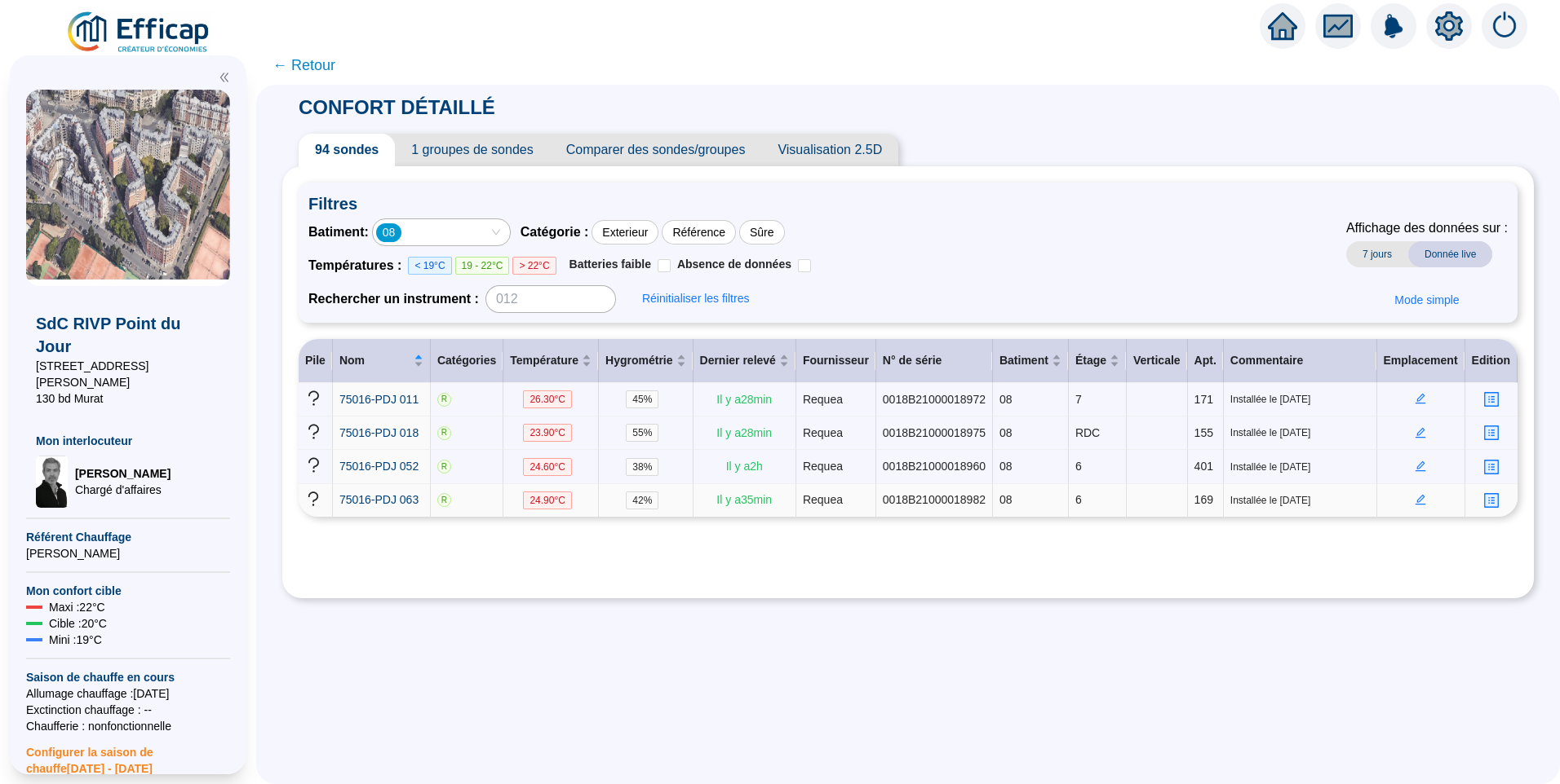
click at [1417, 495] on icon "edit" at bounding box center [1421, 500] width 12 height 12
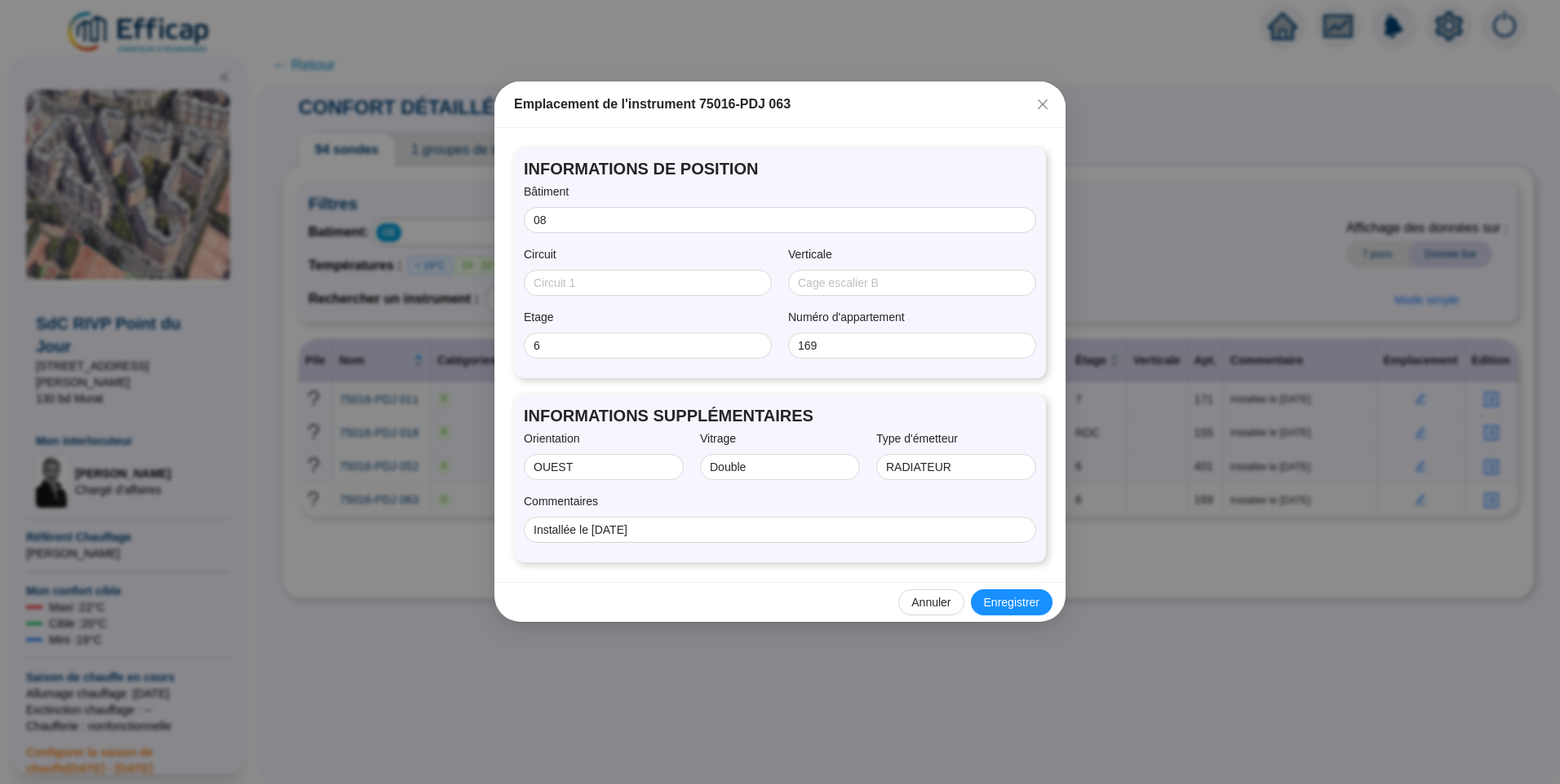
drag, startPoint x: 1049, startPoint y: 105, endPoint x: 1536, endPoint y: 487, distance: 618.9
click at [1049, 109] on span "Fermer" at bounding box center [1043, 104] width 26 height 13
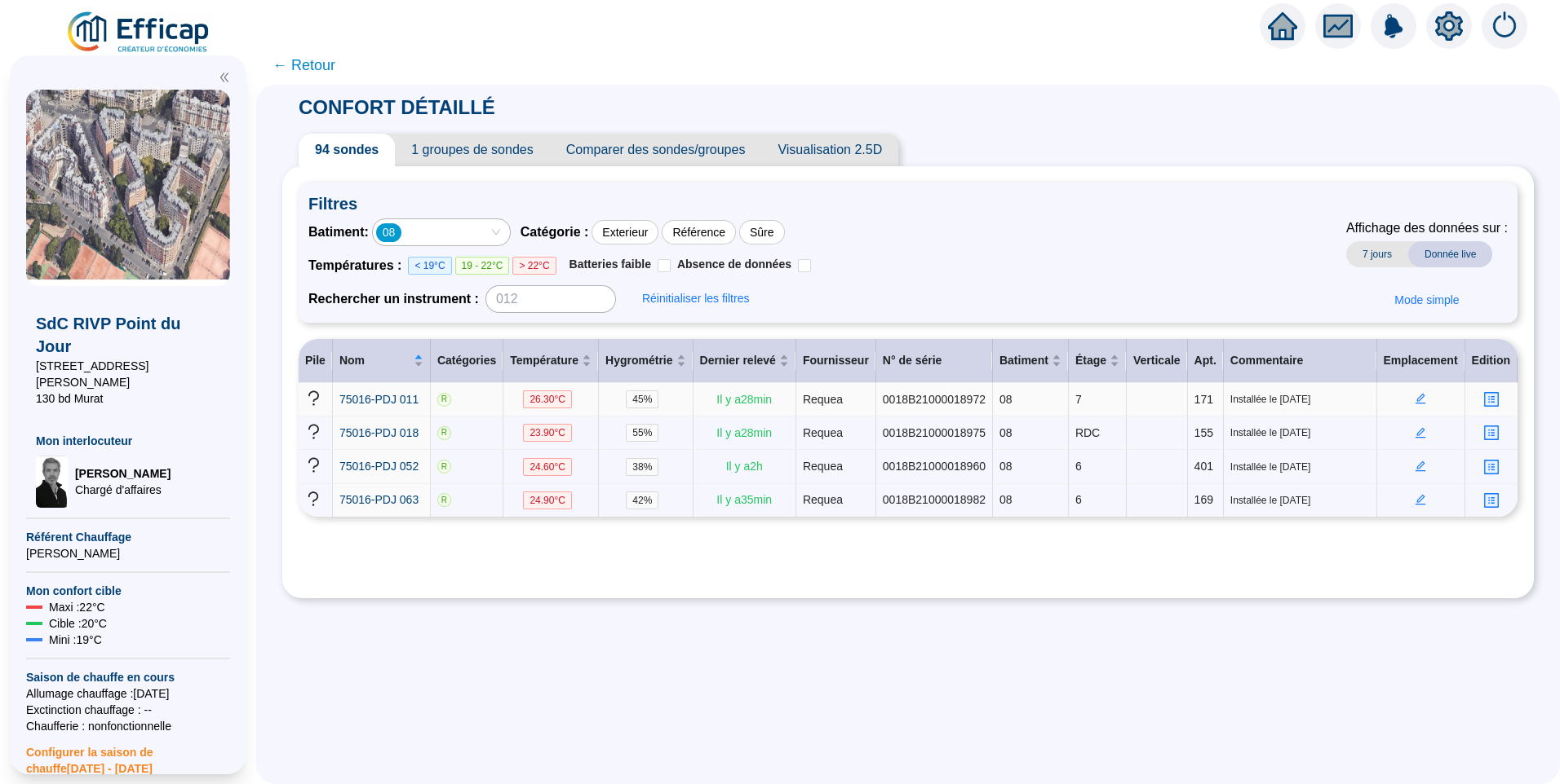
click at [1415, 402] on icon "edit" at bounding box center [1421, 398] width 12 height 12
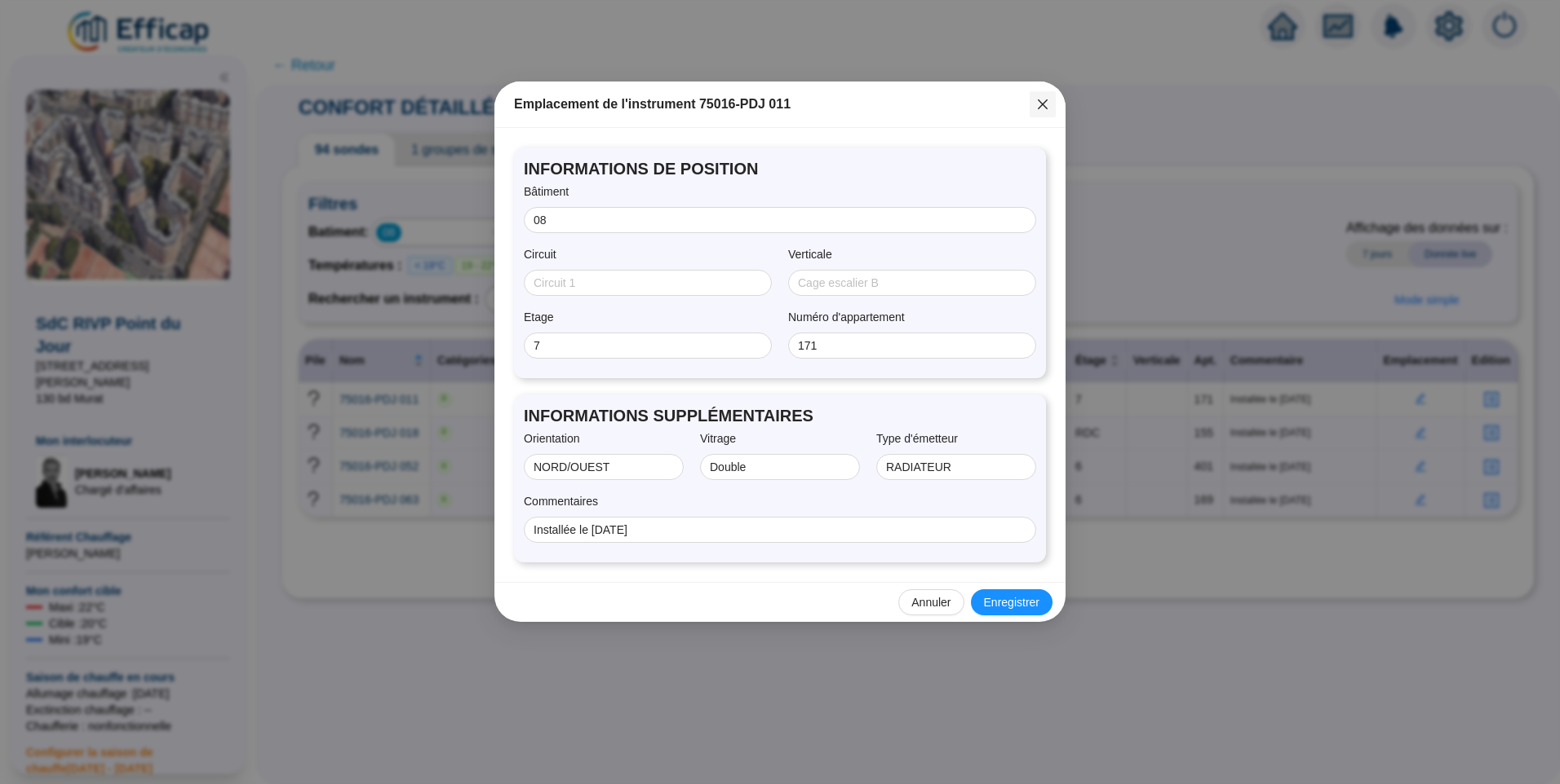
click at [1046, 106] on icon "close" at bounding box center [1042, 104] width 13 height 13
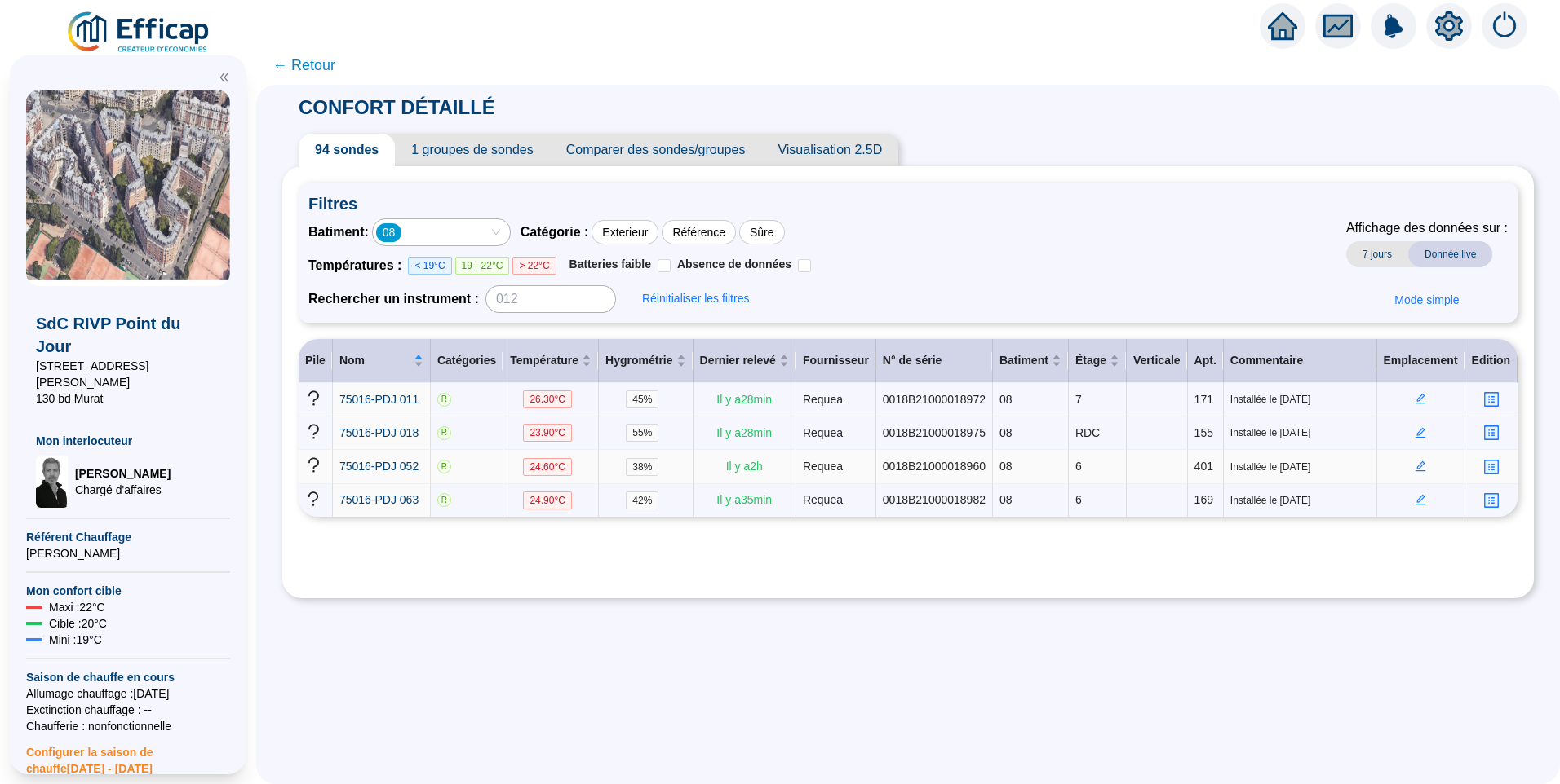
click at [1418, 464] on icon "edit" at bounding box center [1421, 466] width 6 height 6
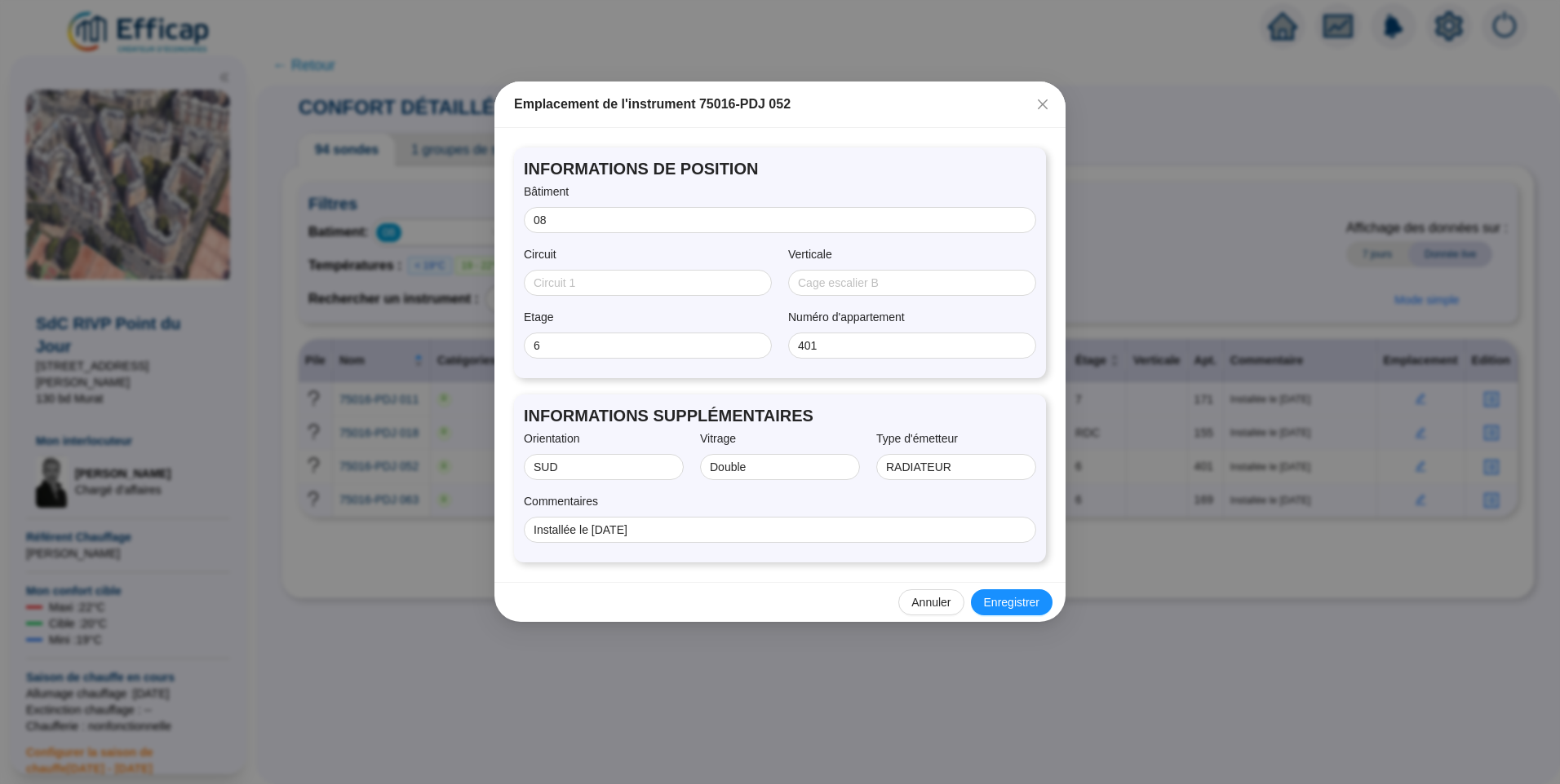
click at [1047, 108] on icon "close" at bounding box center [1043, 105] width 10 height 10
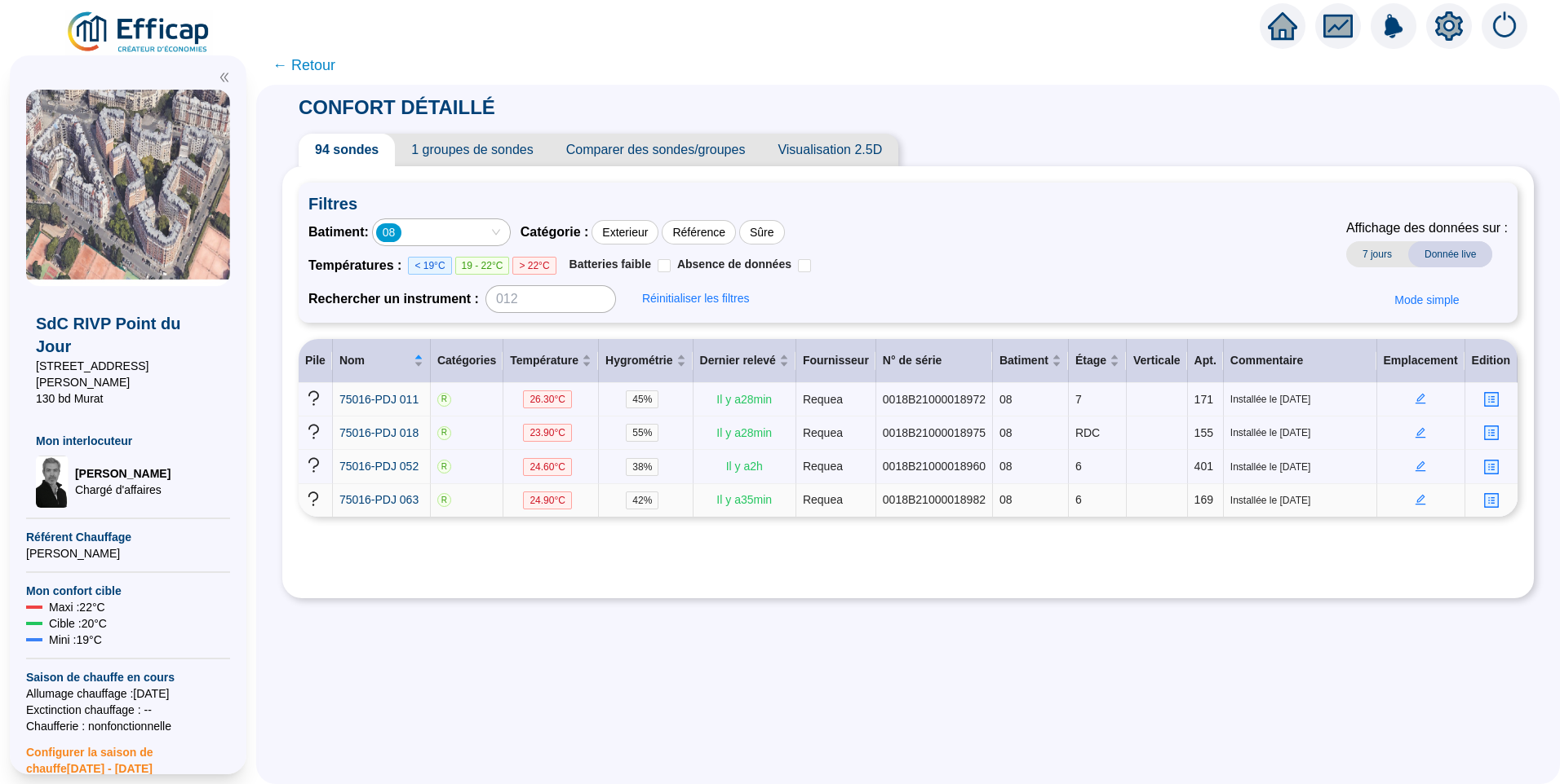
click at [1415, 498] on icon "edit" at bounding box center [1421, 500] width 12 height 12
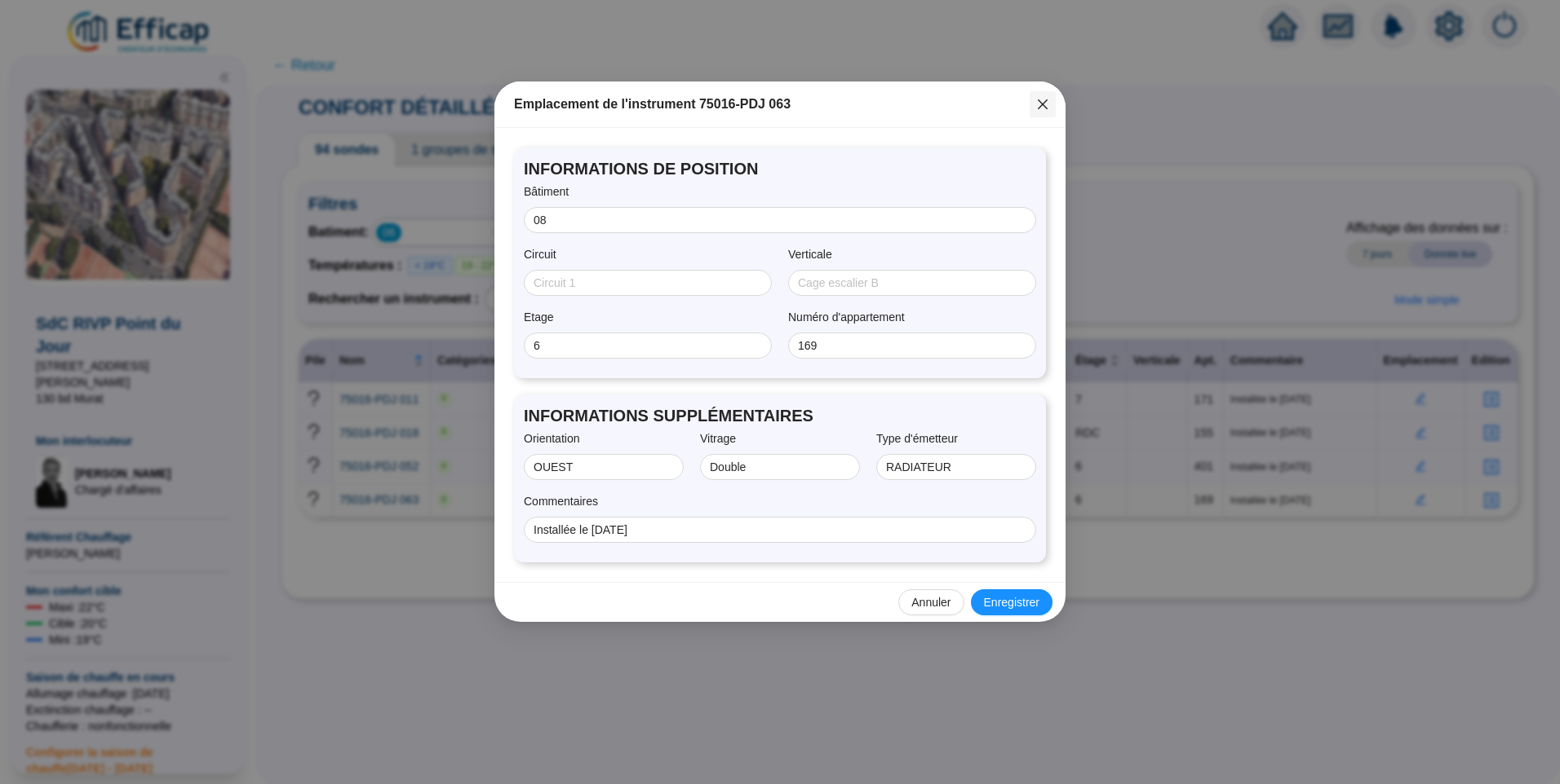
click at [1040, 110] on icon "close" at bounding box center [1042, 104] width 13 height 13
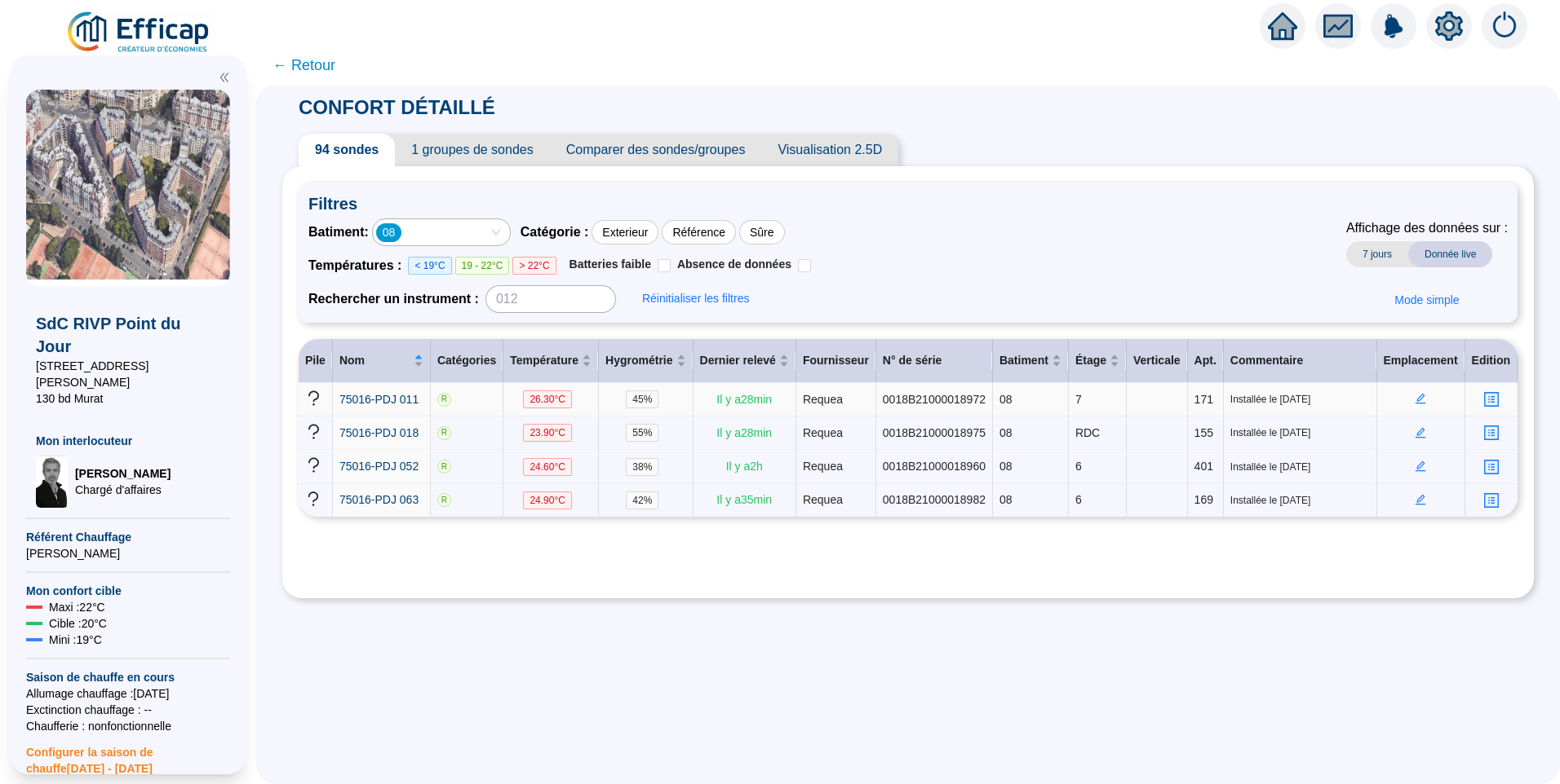
click at [1415, 402] on icon "edit" at bounding box center [1421, 398] width 12 height 12
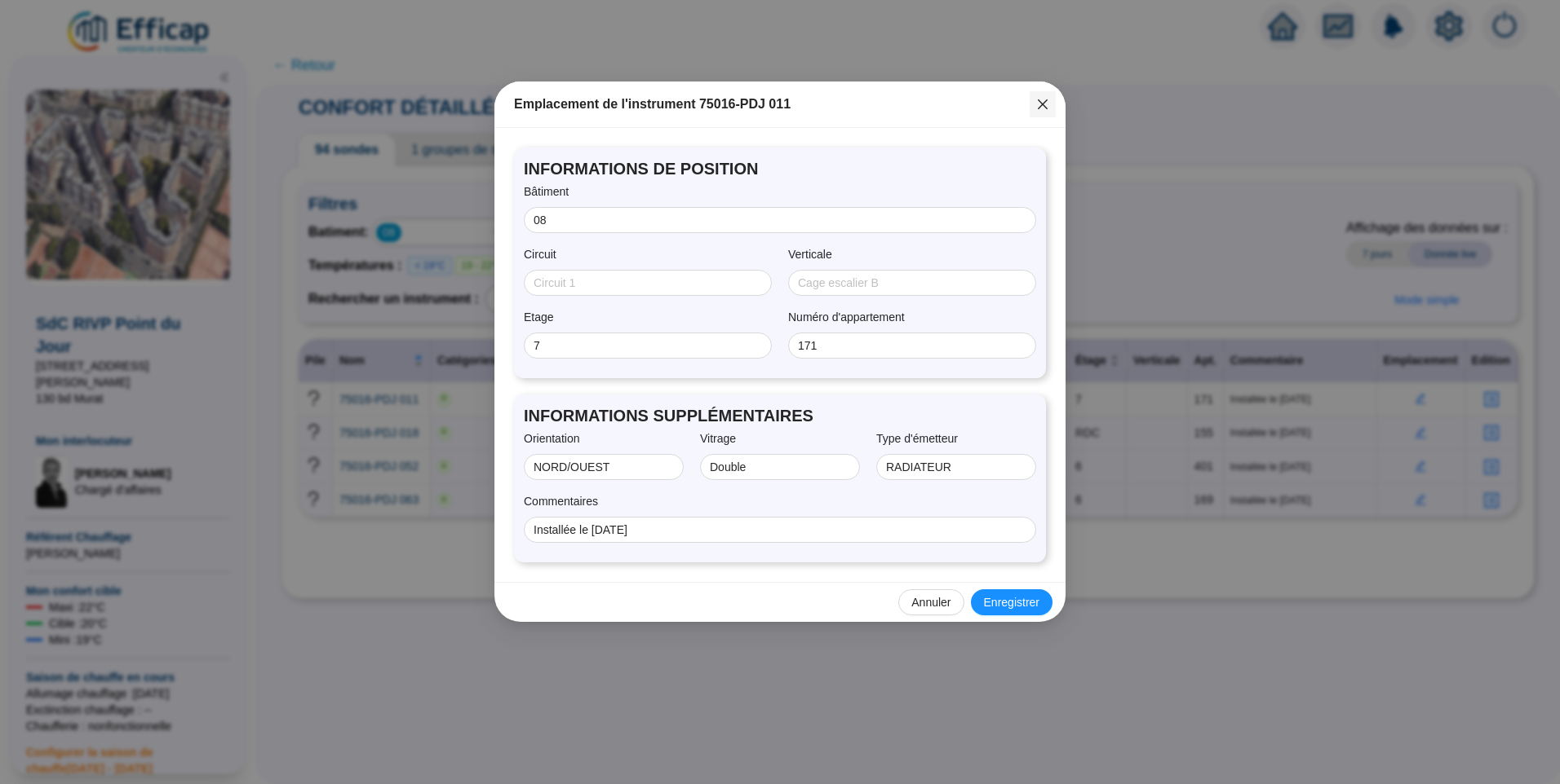
click at [1045, 101] on icon "close" at bounding box center [1043, 105] width 10 height 10
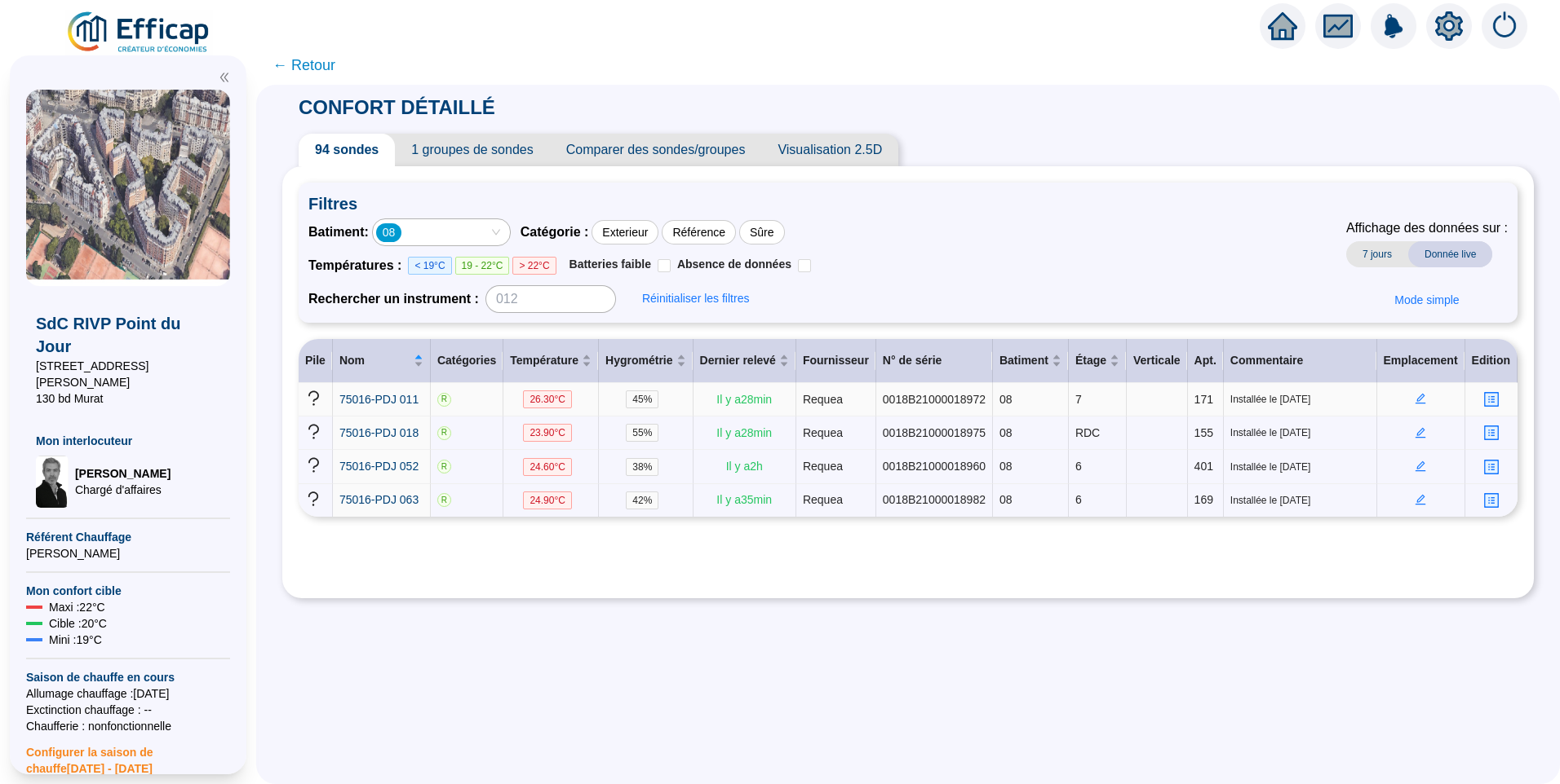
click at [1406, 402] on td at bounding box center [1421, 400] width 88 height 34
click at [1415, 402] on icon "edit" at bounding box center [1421, 398] width 12 height 12
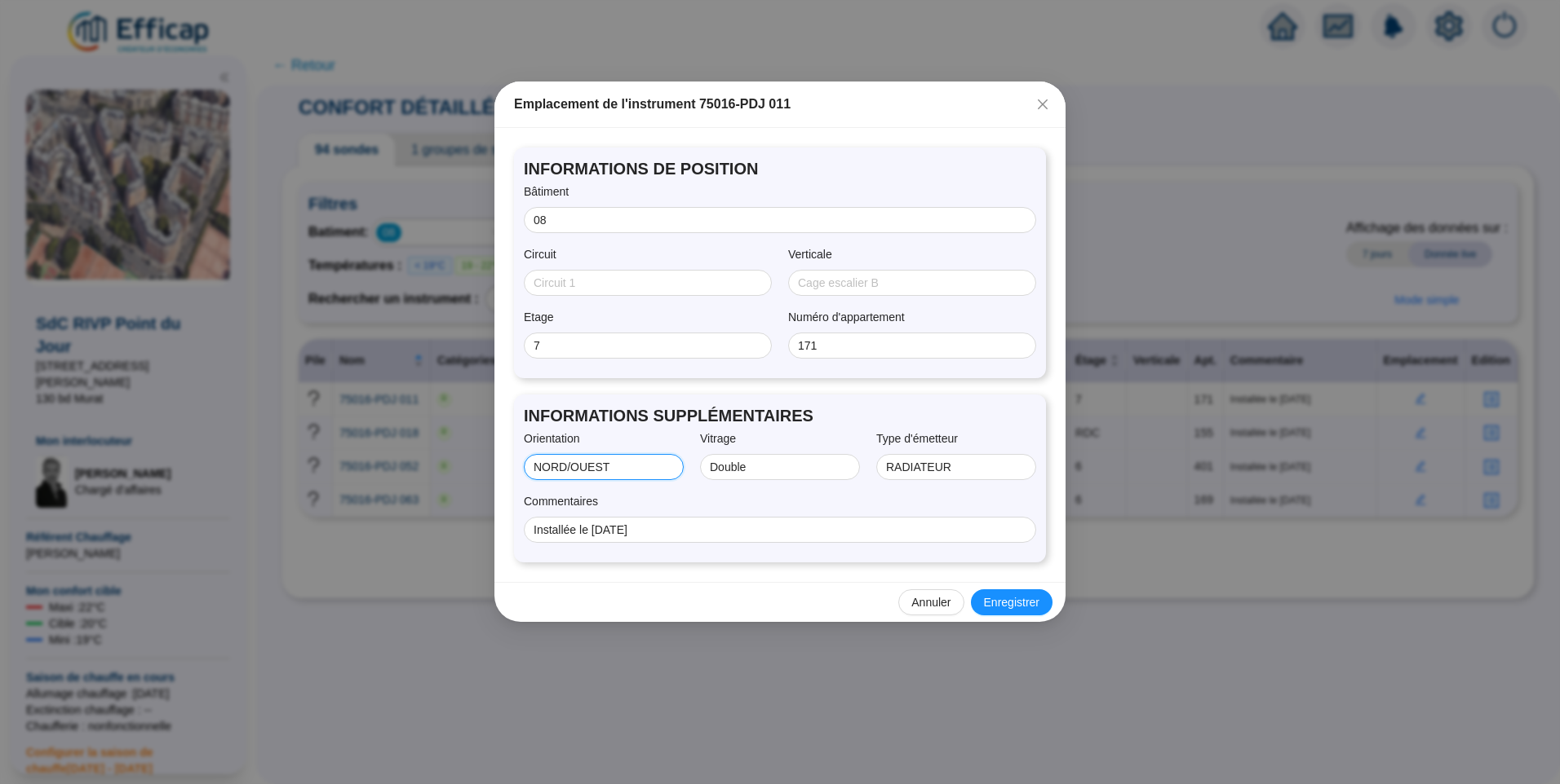
drag, startPoint x: 573, startPoint y: 468, endPoint x: 463, endPoint y: 464, distance: 110.1
click at [463, 464] on div "Emplacement de l'instrument 75016-PDJ 011 INFORMATIONS DE POSITION Bâtiment 08 …" at bounding box center [780, 392] width 1560 height 784
type input "OUEST"
click at [1019, 596] on span "Enregistrer" at bounding box center [1011, 602] width 55 height 17
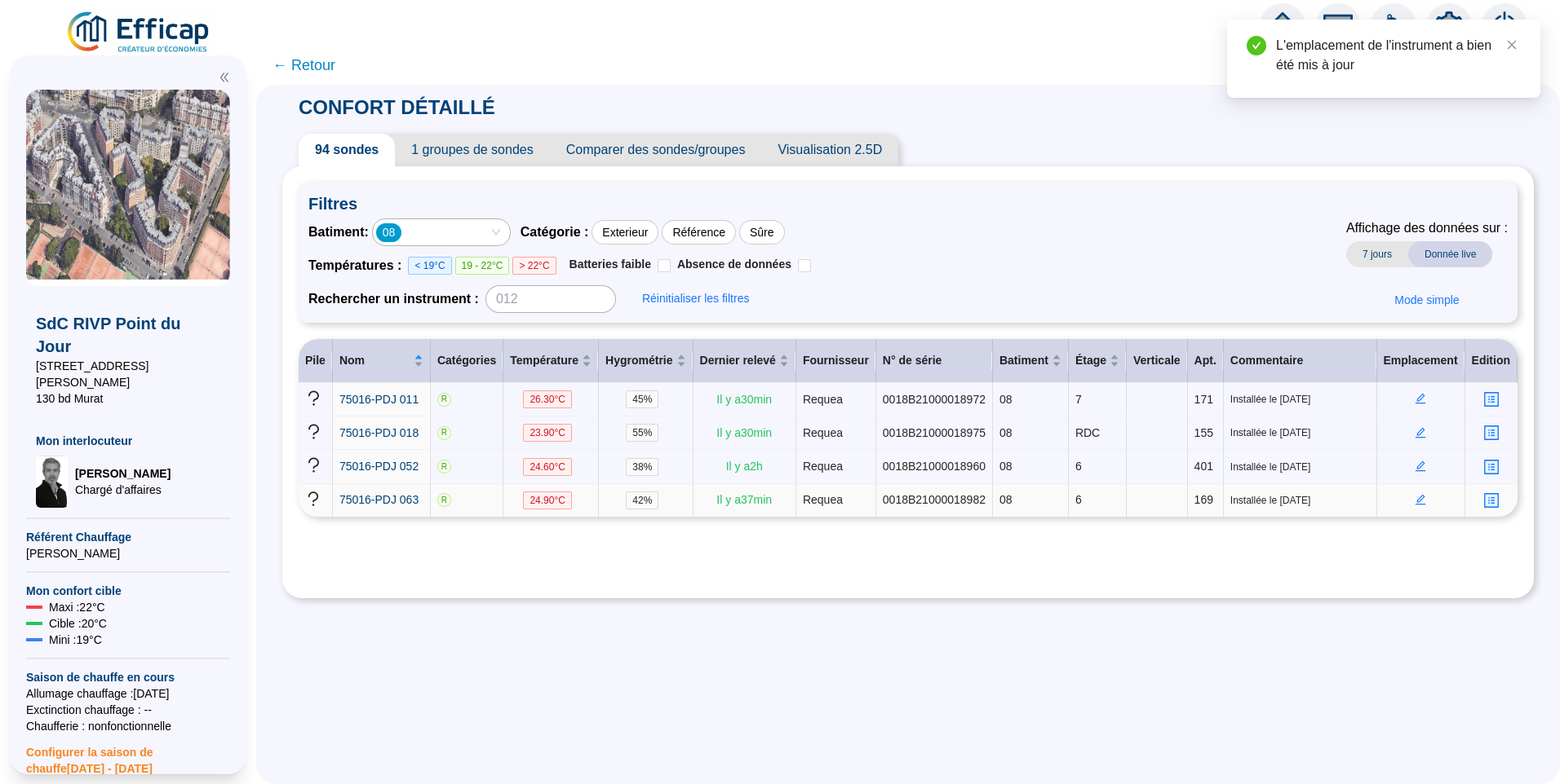
click at [1417, 497] on icon "edit" at bounding box center [1421, 500] width 12 height 12
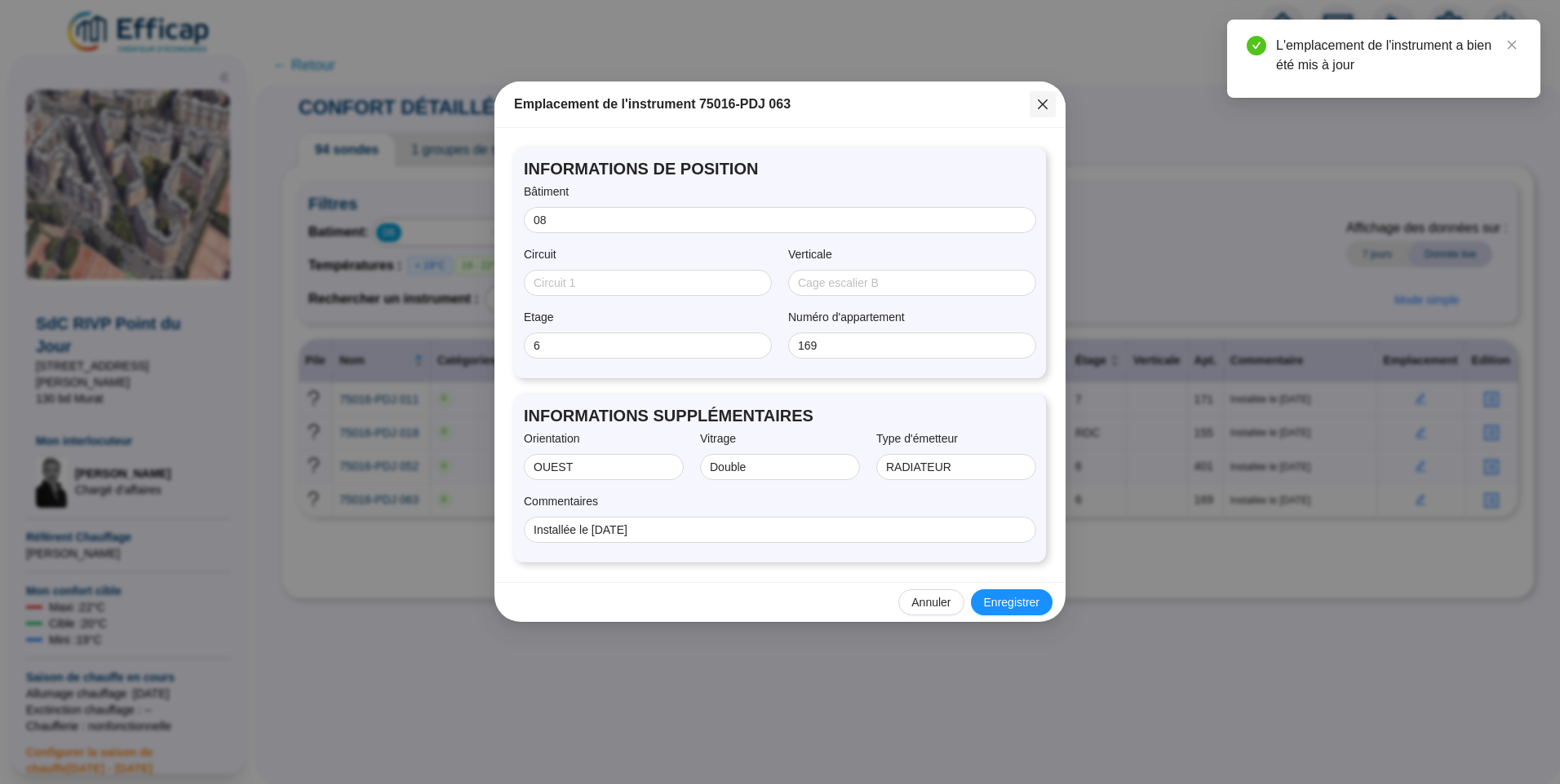
click at [1044, 108] on icon "close" at bounding box center [1042, 104] width 13 height 13
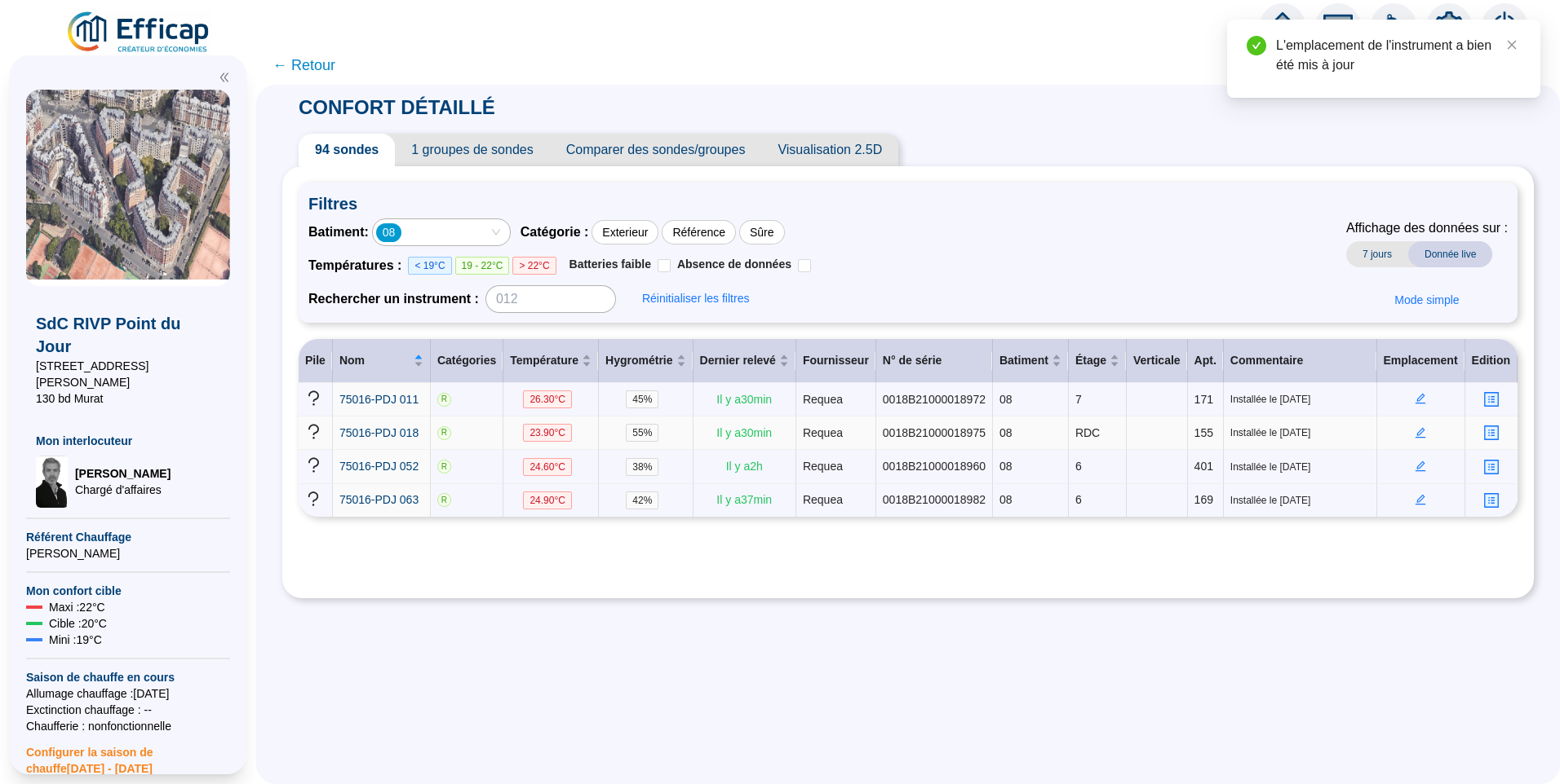
click at [1418, 431] on icon "edit" at bounding box center [1421, 432] width 6 height 6
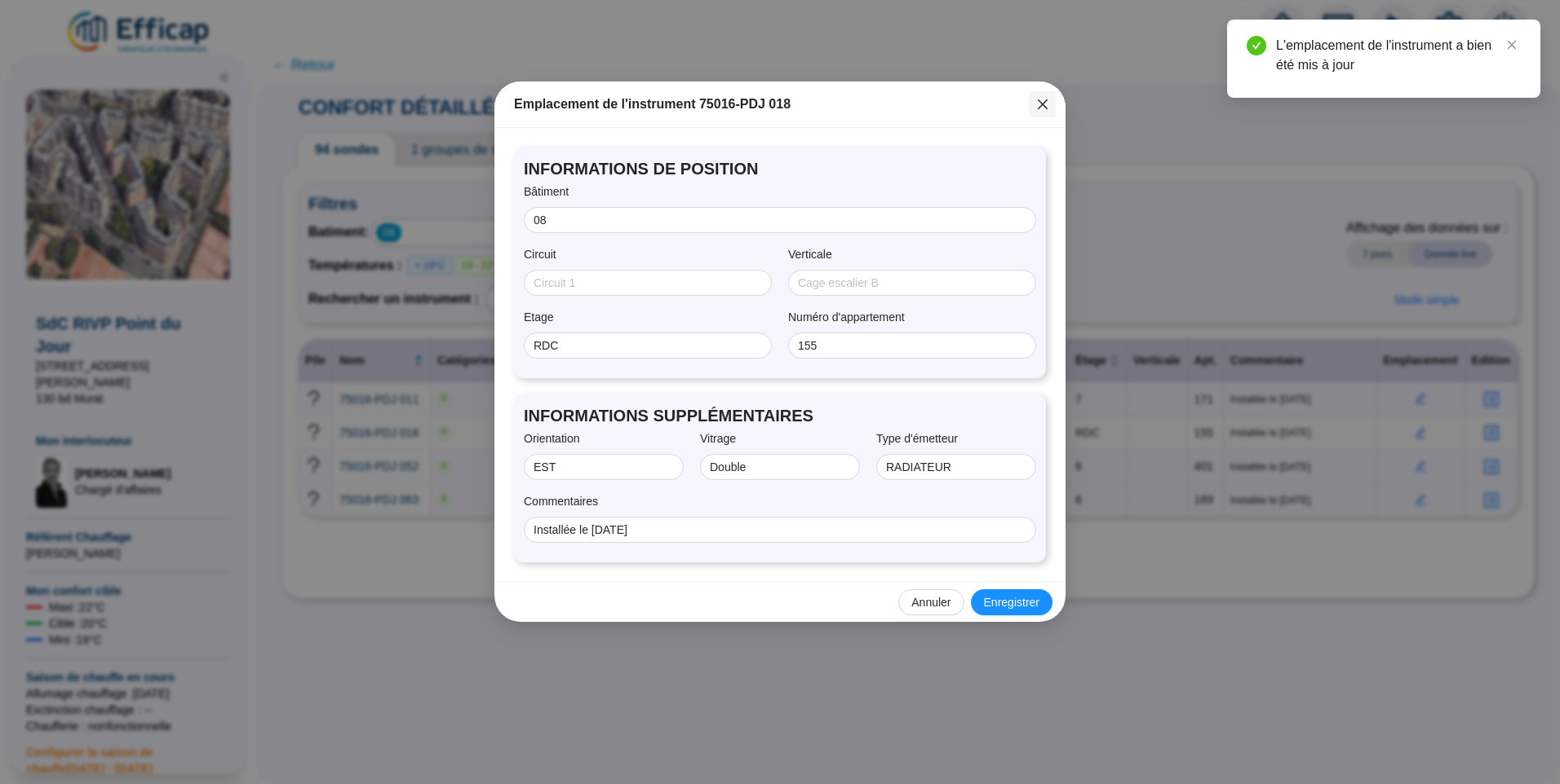
click at [1044, 105] on icon "close" at bounding box center [1043, 105] width 10 height 10
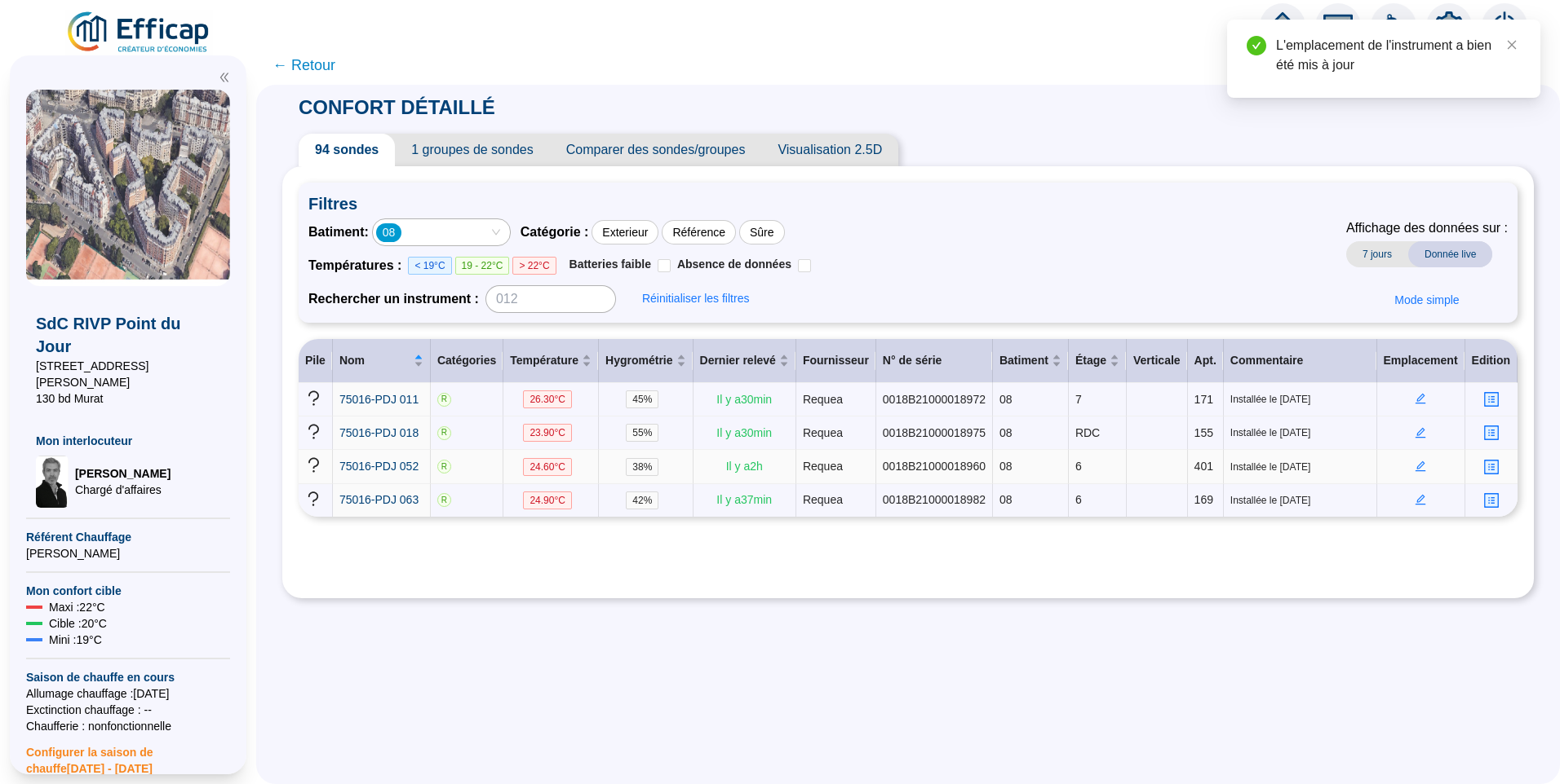
click at [1415, 461] on icon "edit" at bounding box center [1421, 467] width 12 height 12
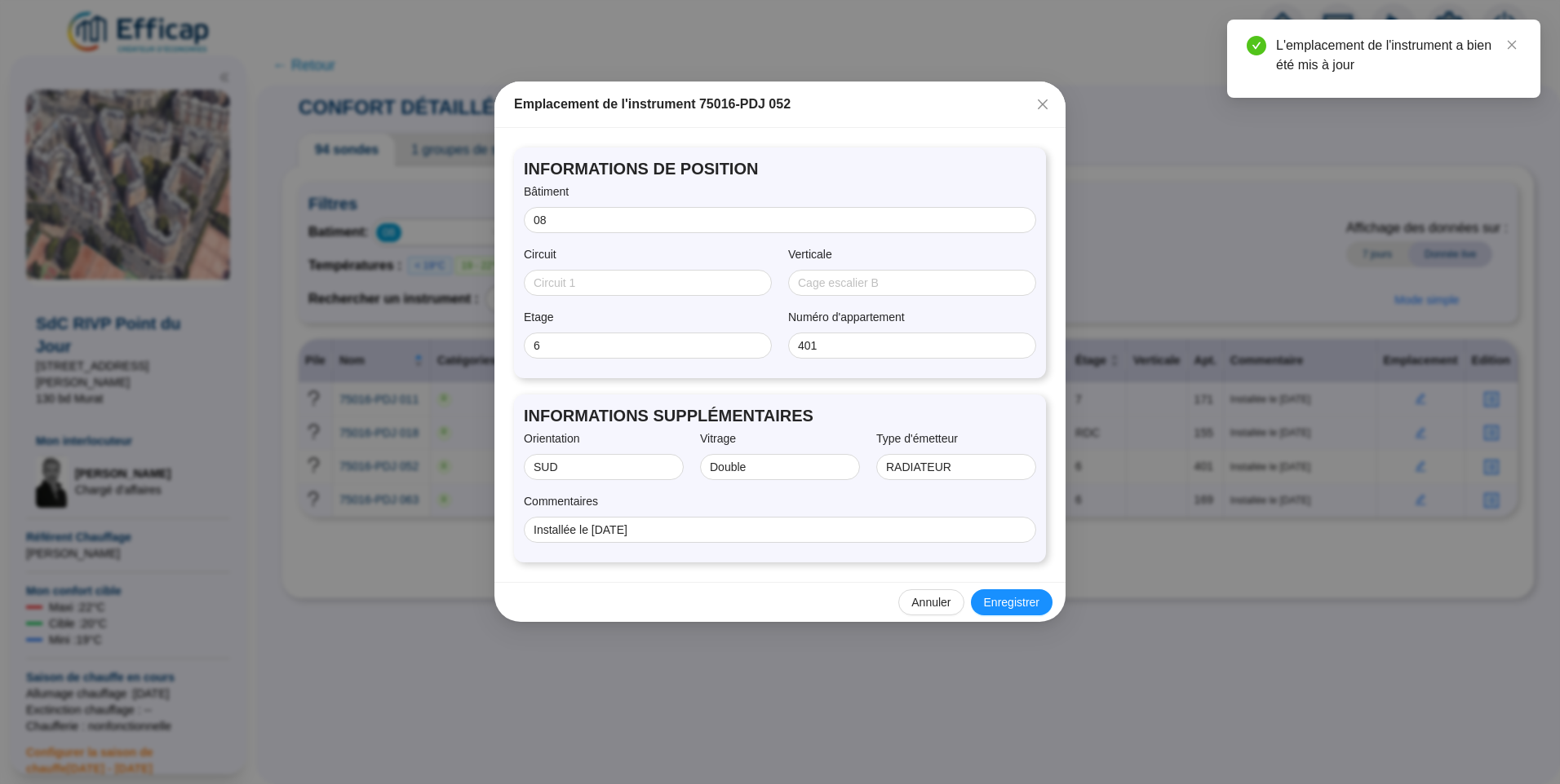
click at [1057, 105] on div "Emplacement de l'instrument 75016-PDJ 052" at bounding box center [780, 104] width 571 height 46
click at [1042, 103] on icon "close" at bounding box center [1043, 105] width 10 height 10
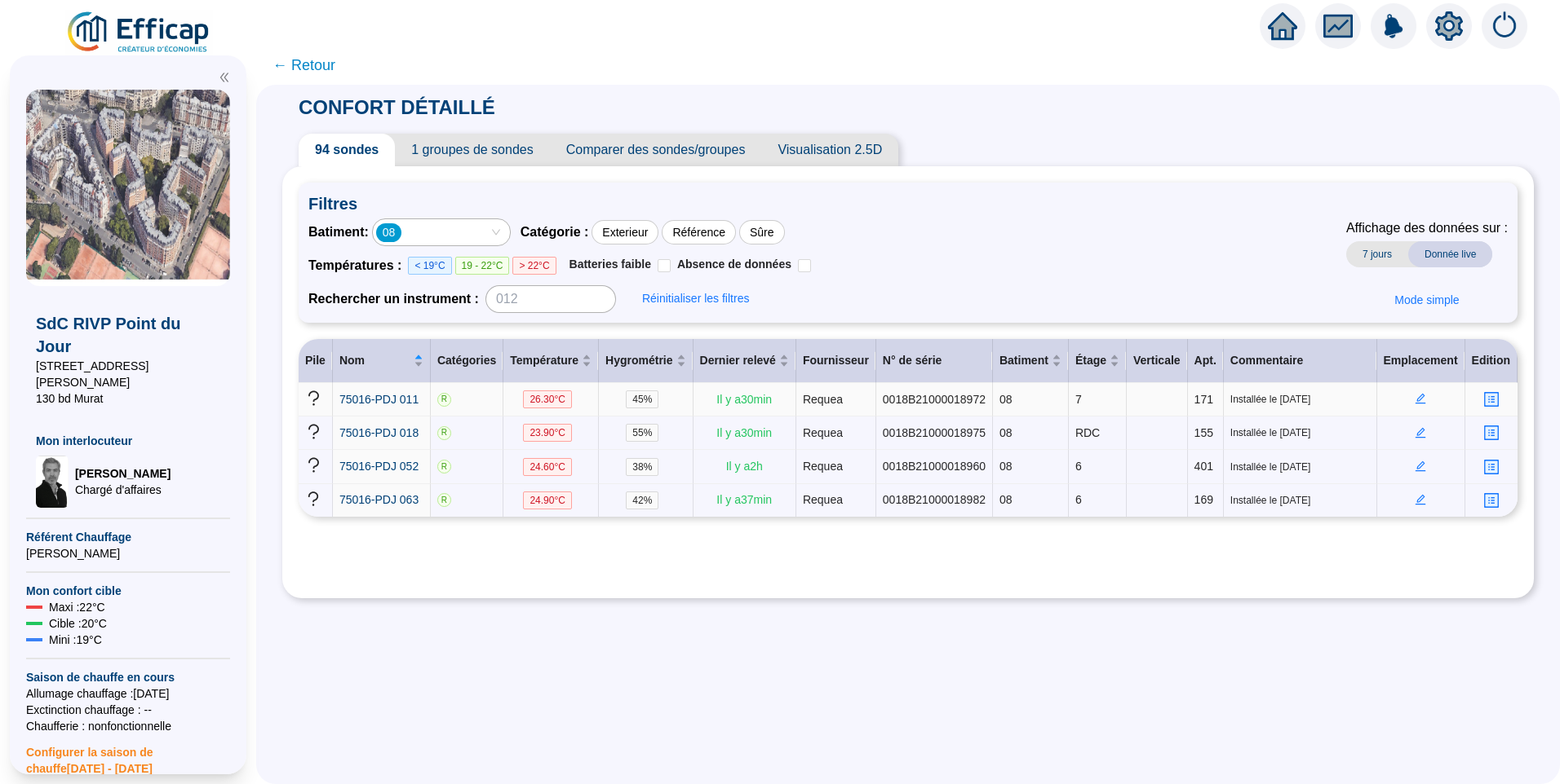
click at [1416, 399] on icon "edit" at bounding box center [1421, 398] width 11 height 11
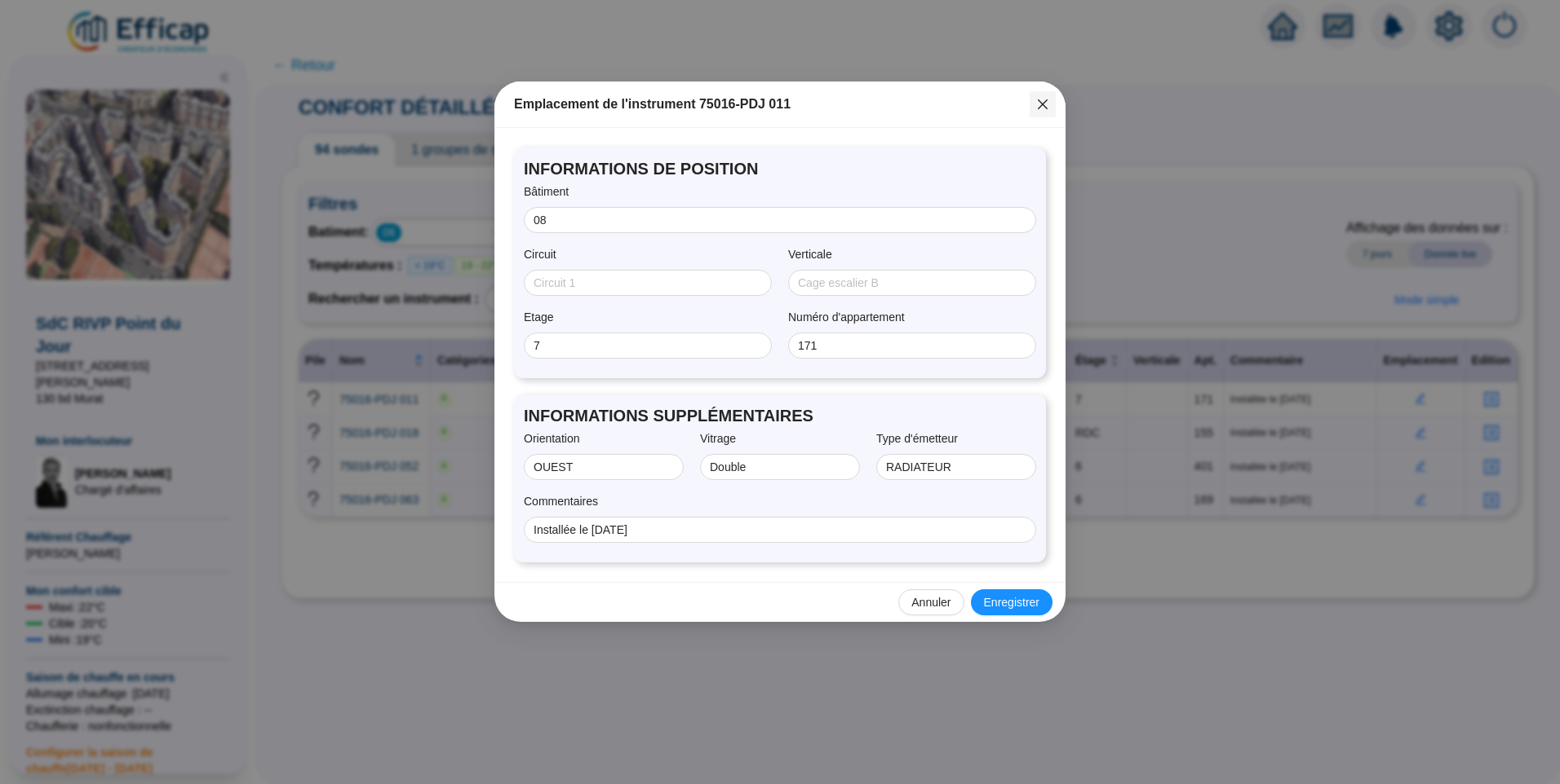
click at [1043, 105] on icon "close" at bounding box center [1043, 105] width 10 height 10
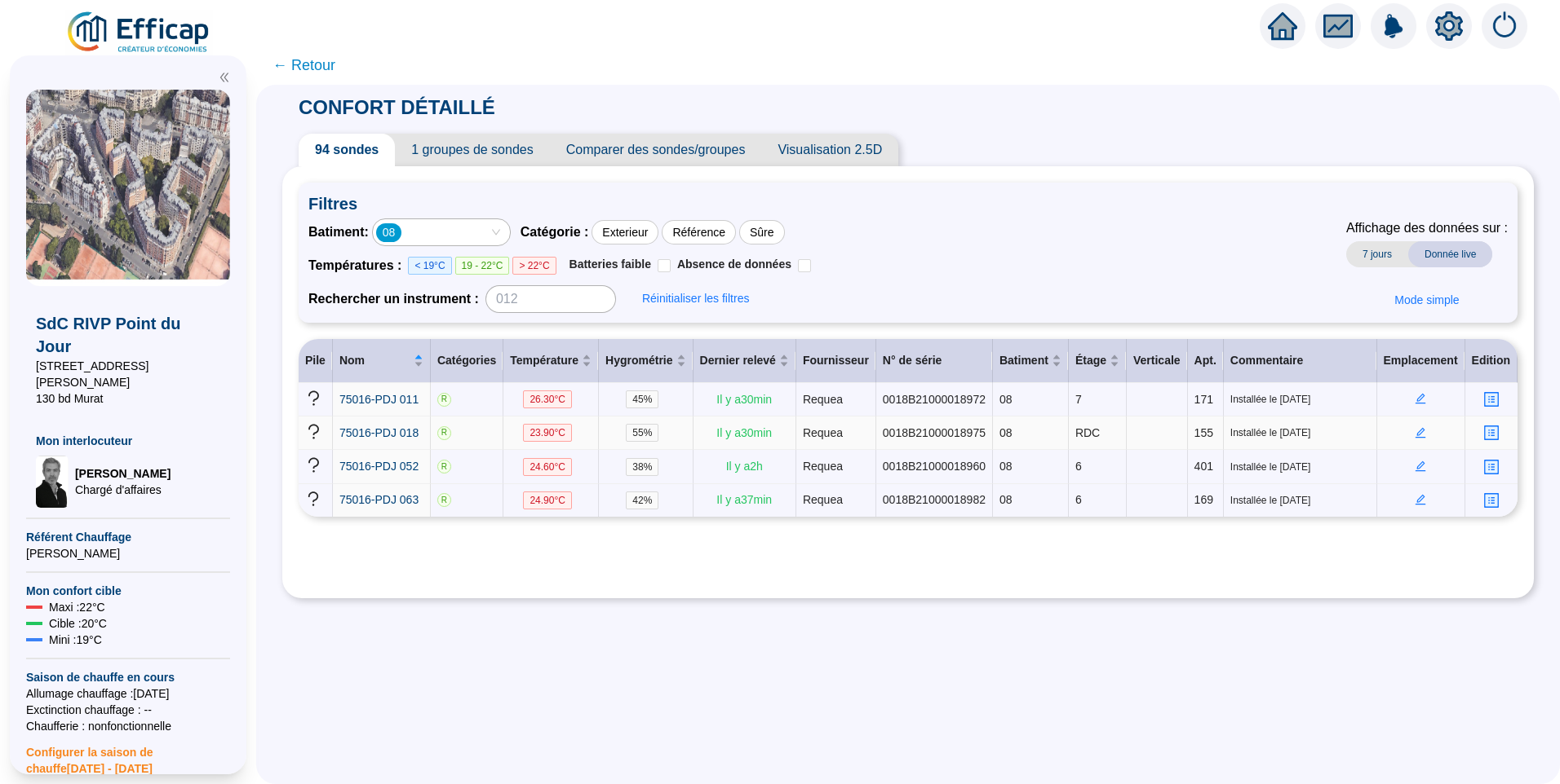
click at [1416, 431] on icon "edit" at bounding box center [1421, 432] width 11 height 11
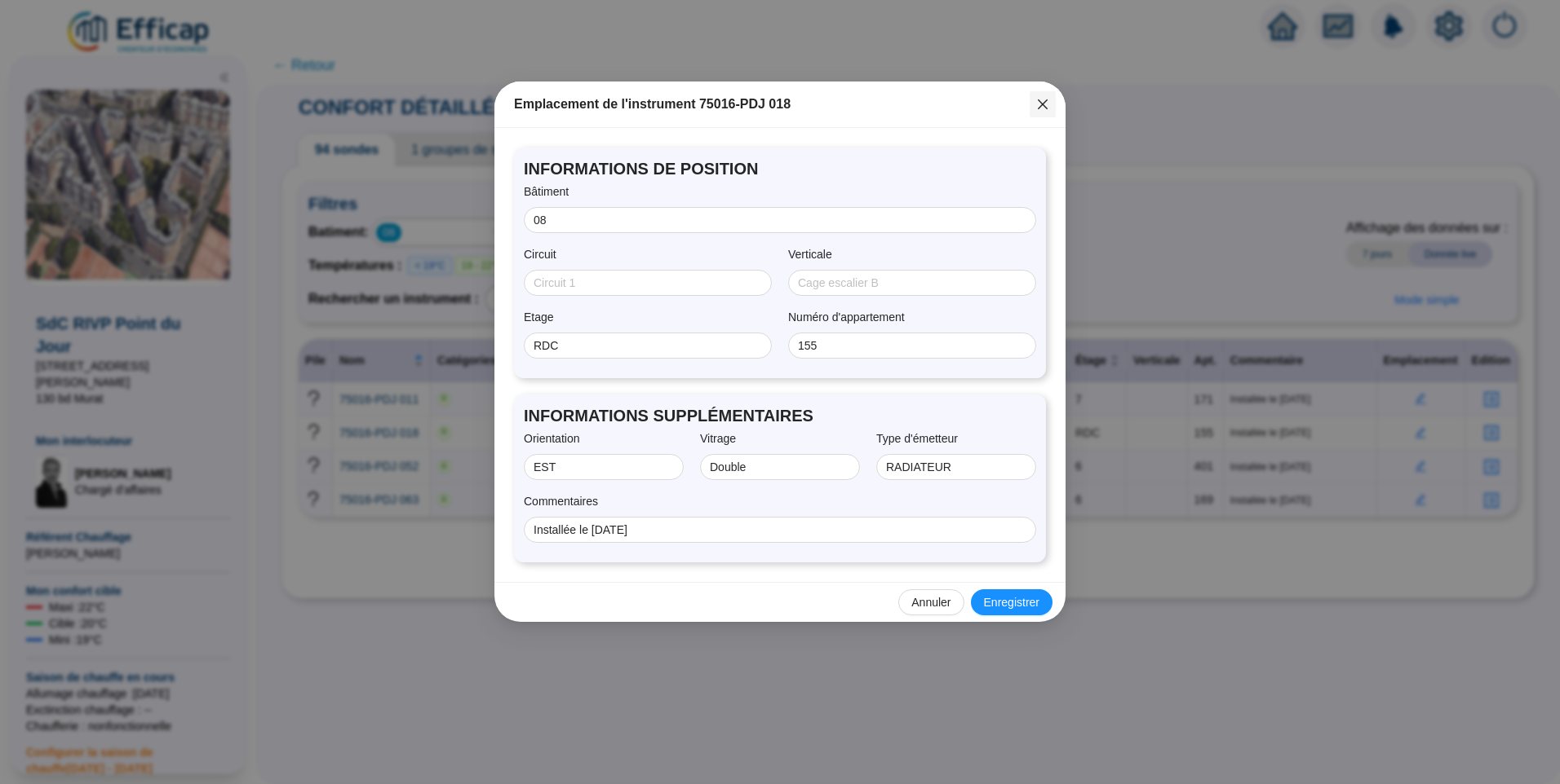
click at [1036, 98] on icon "close" at bounding box center [1042, 104] width 13 height 13
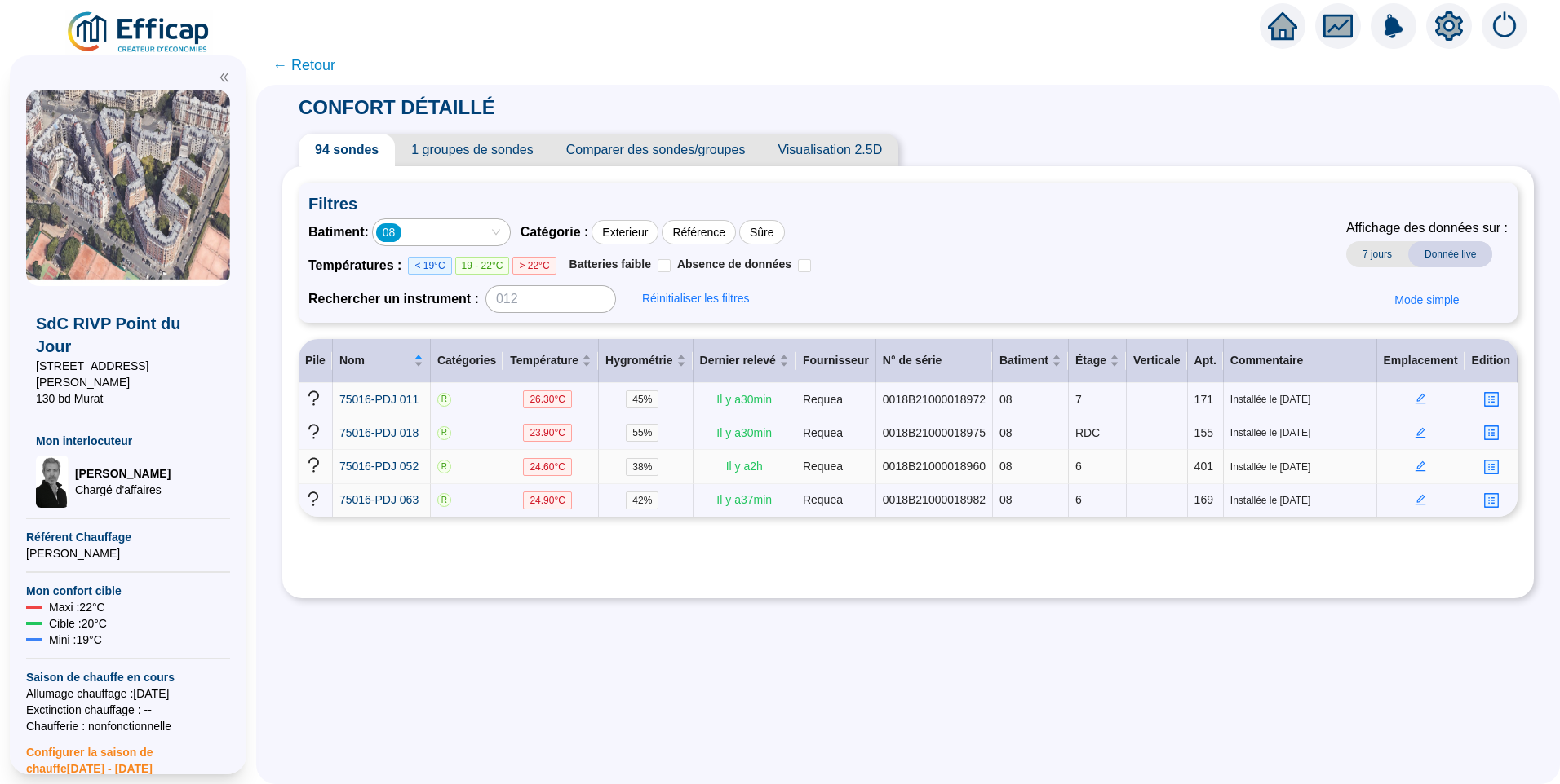
click at [1415, 461] on icon "edit" at bounding box center [1421, 467] width 12 height 12
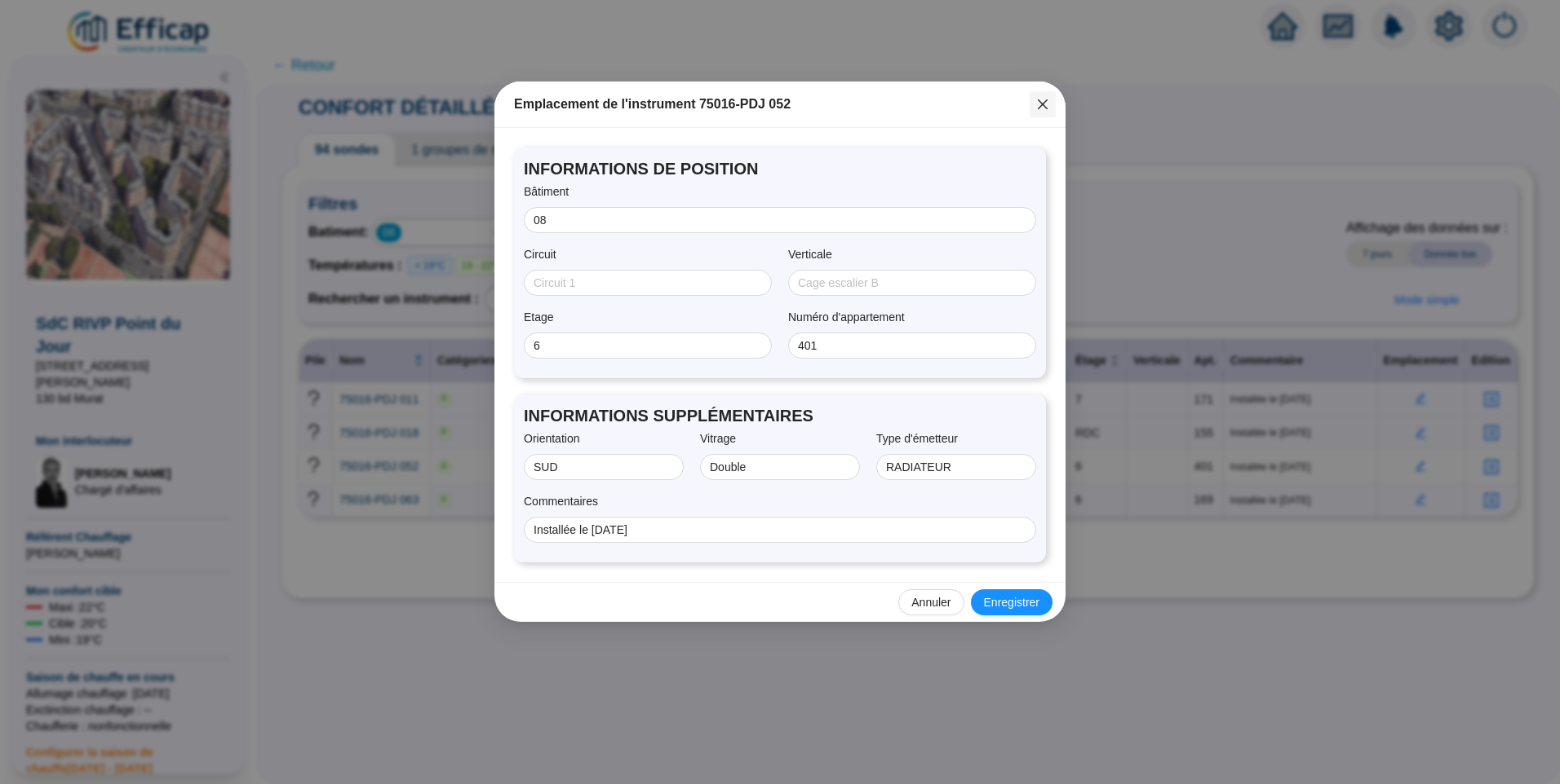
click at [1044, 103] on icon "close" at bounding box center [1043, 105] width 10 height 10
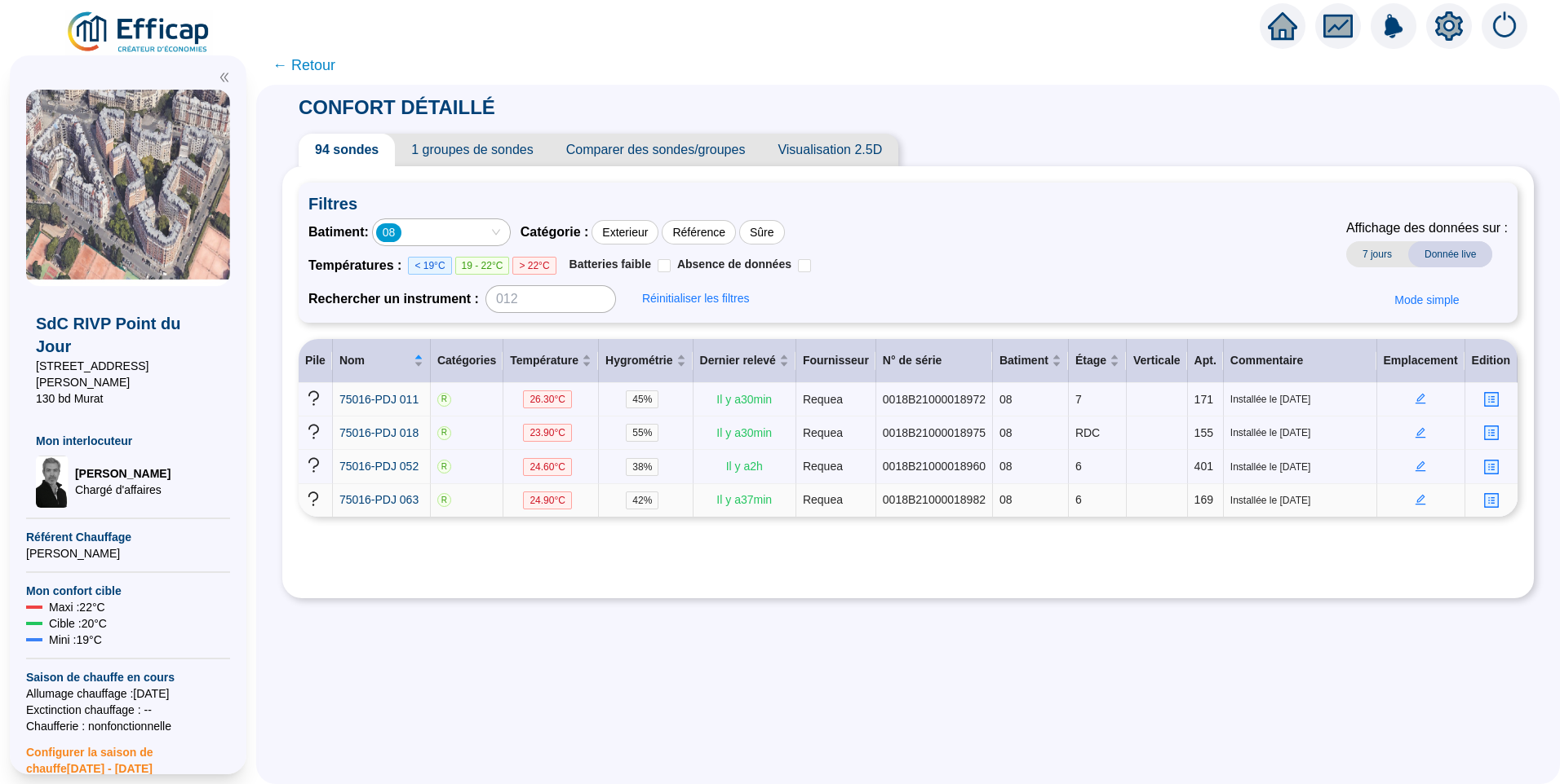
click at [1415, 494] on icon "edit" at bounding box center [1421, 500] width 12 height 12
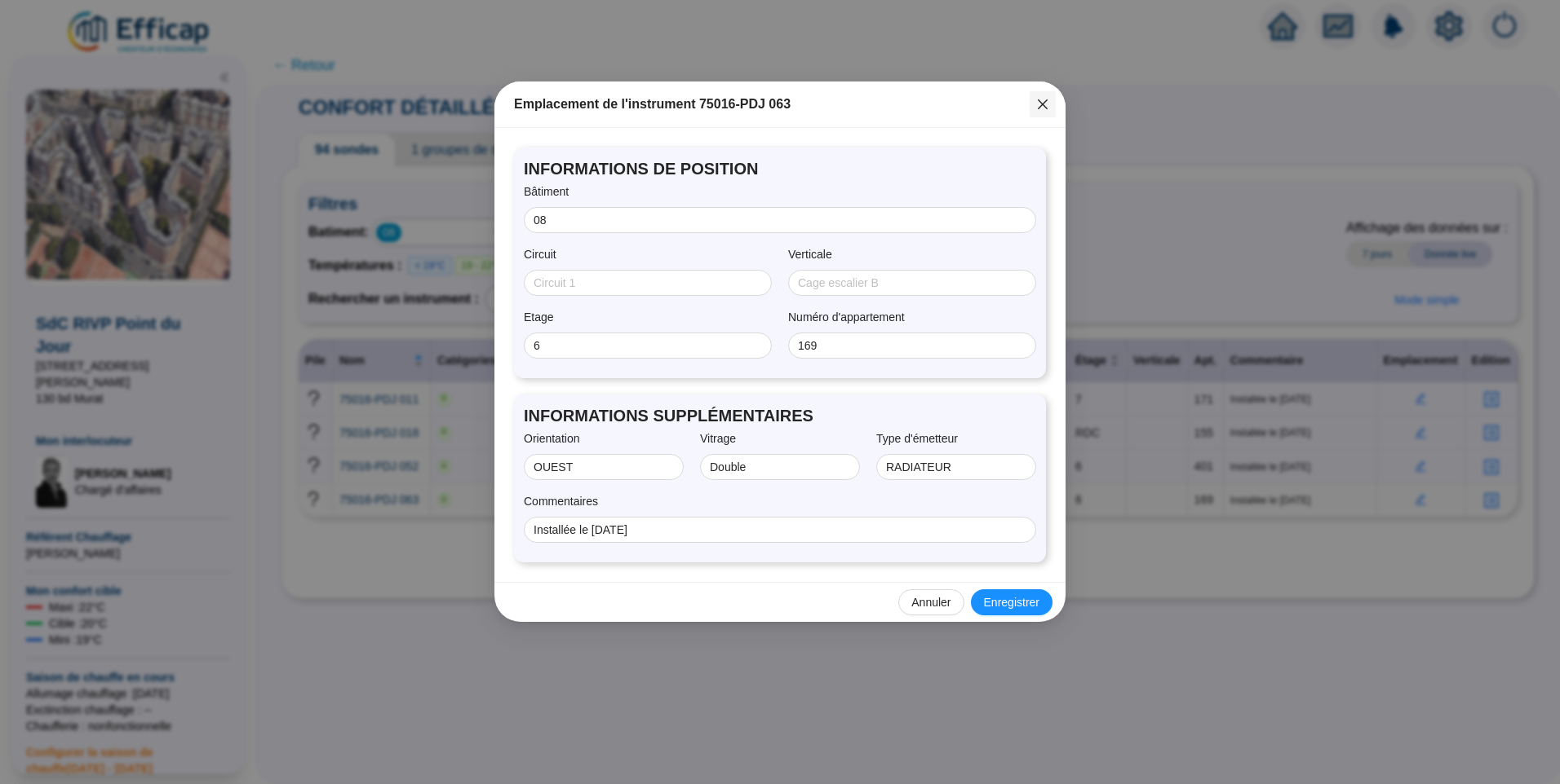
click at [1039, 110] on icon "close" at bounding box center [1042, 104] width 13 height 13
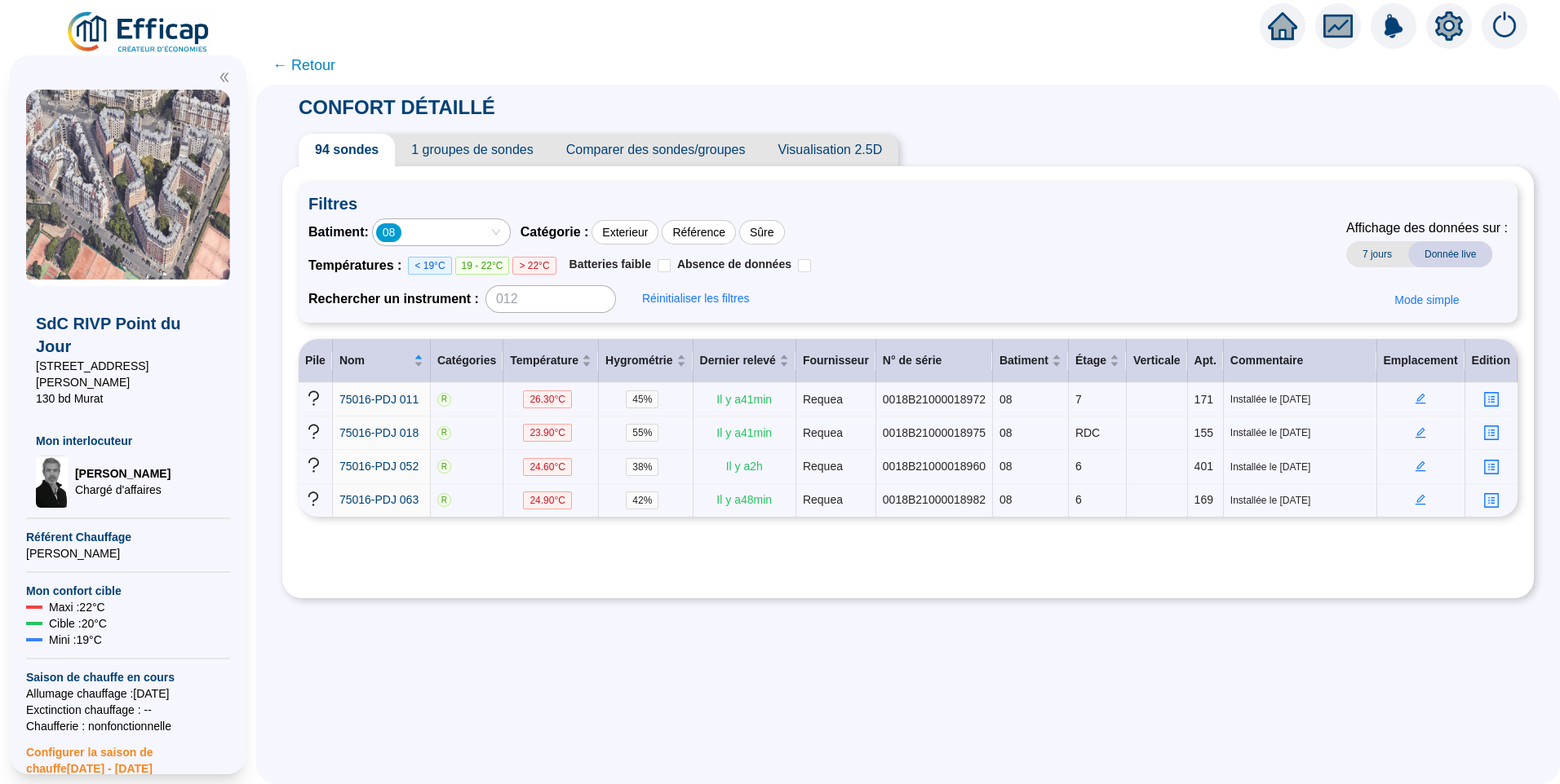
click at [509, 232] on div "08" at bounding box center [441, 232] width 138 height 26
click at [509, 230] on div "08" at bounding box center [441, 232] width 138 height 26
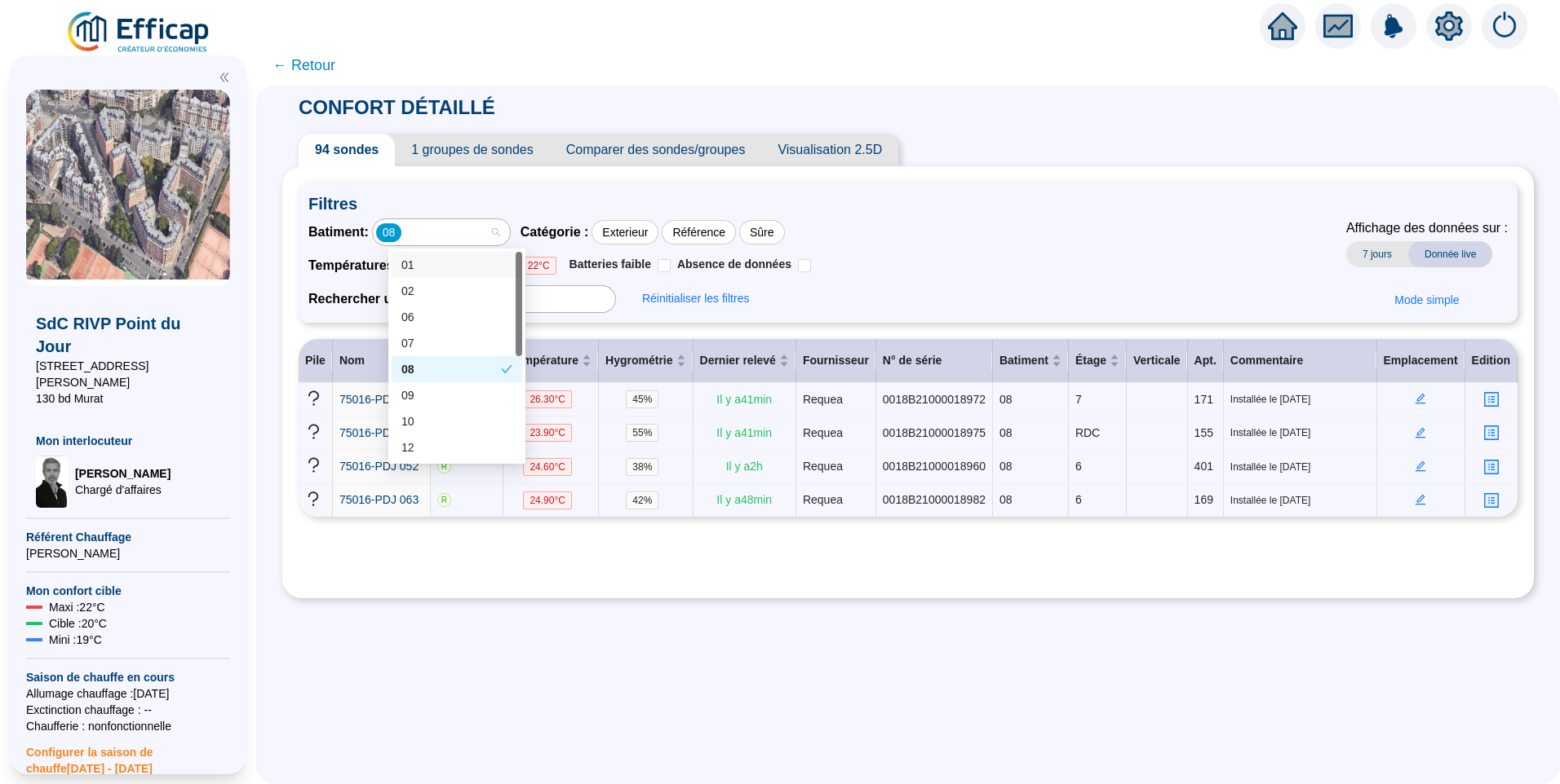
click at [443, 263] on div "01" at bounding box center [457, 265] width 111 height 17
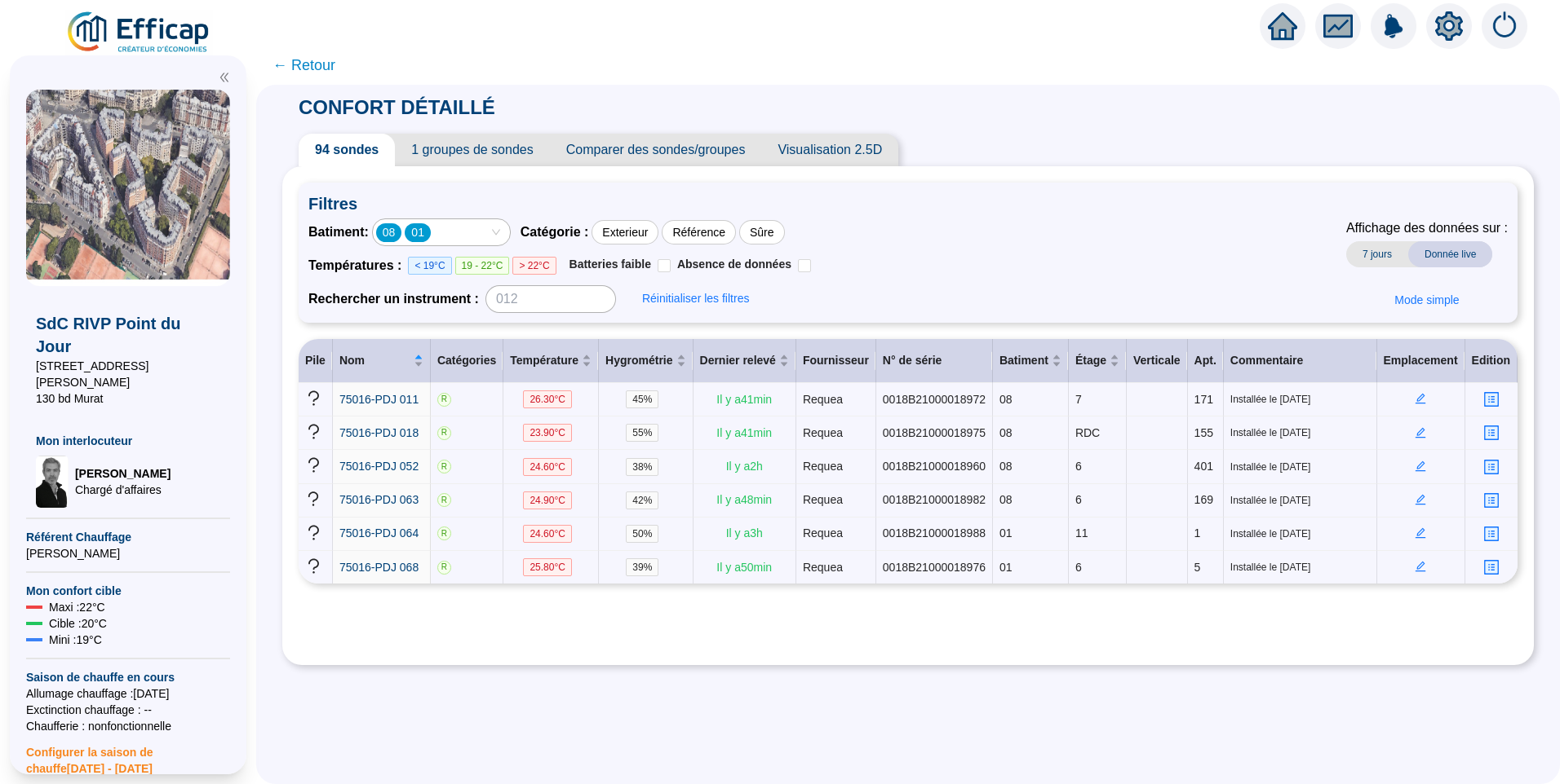
click at [453, 230] on div "08 01" at bounding box center [432, 231] width 114 height 23
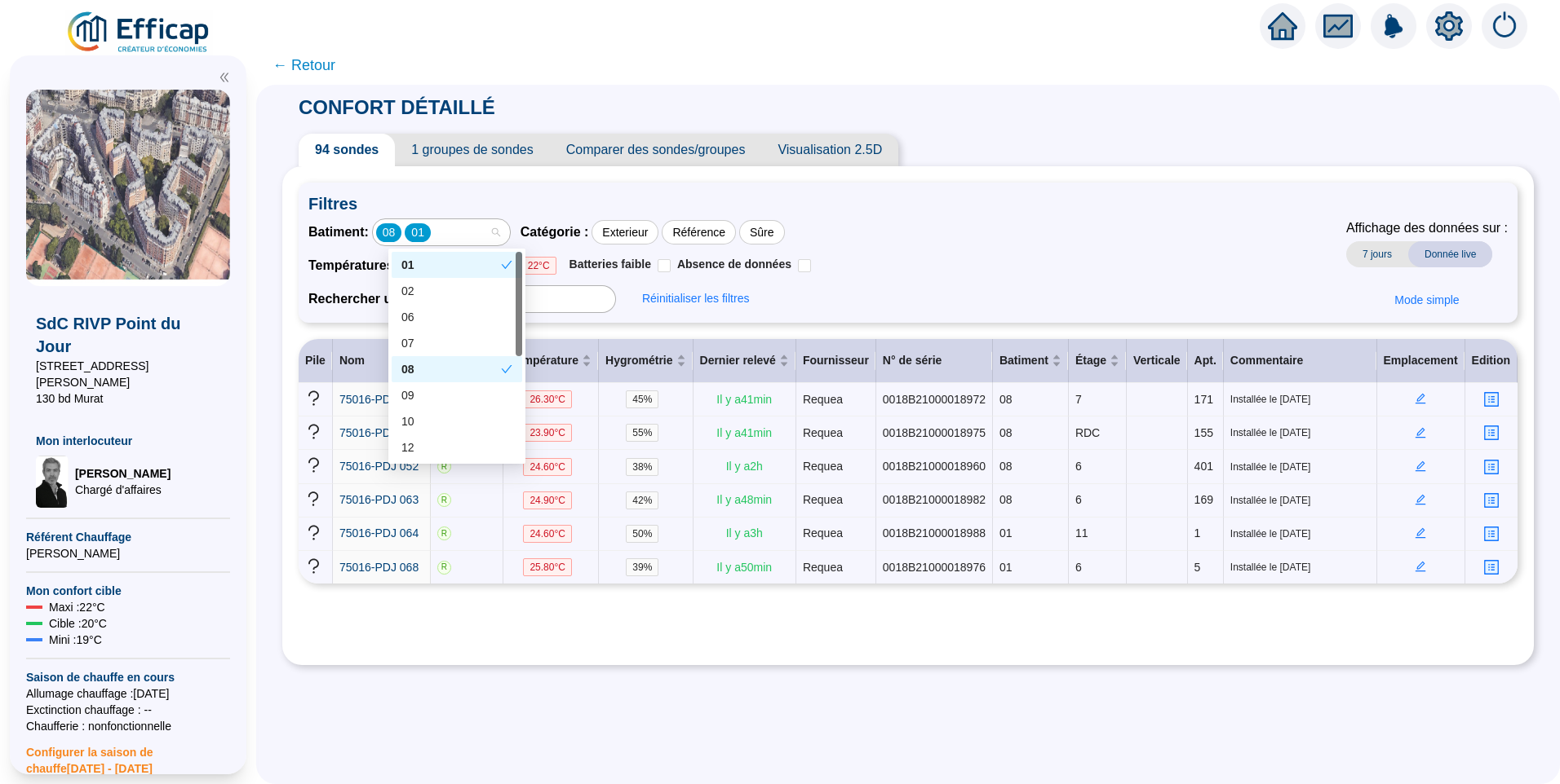
click at [427, 368] on div "08" at bounding box center [451, 369] width 100 height 17
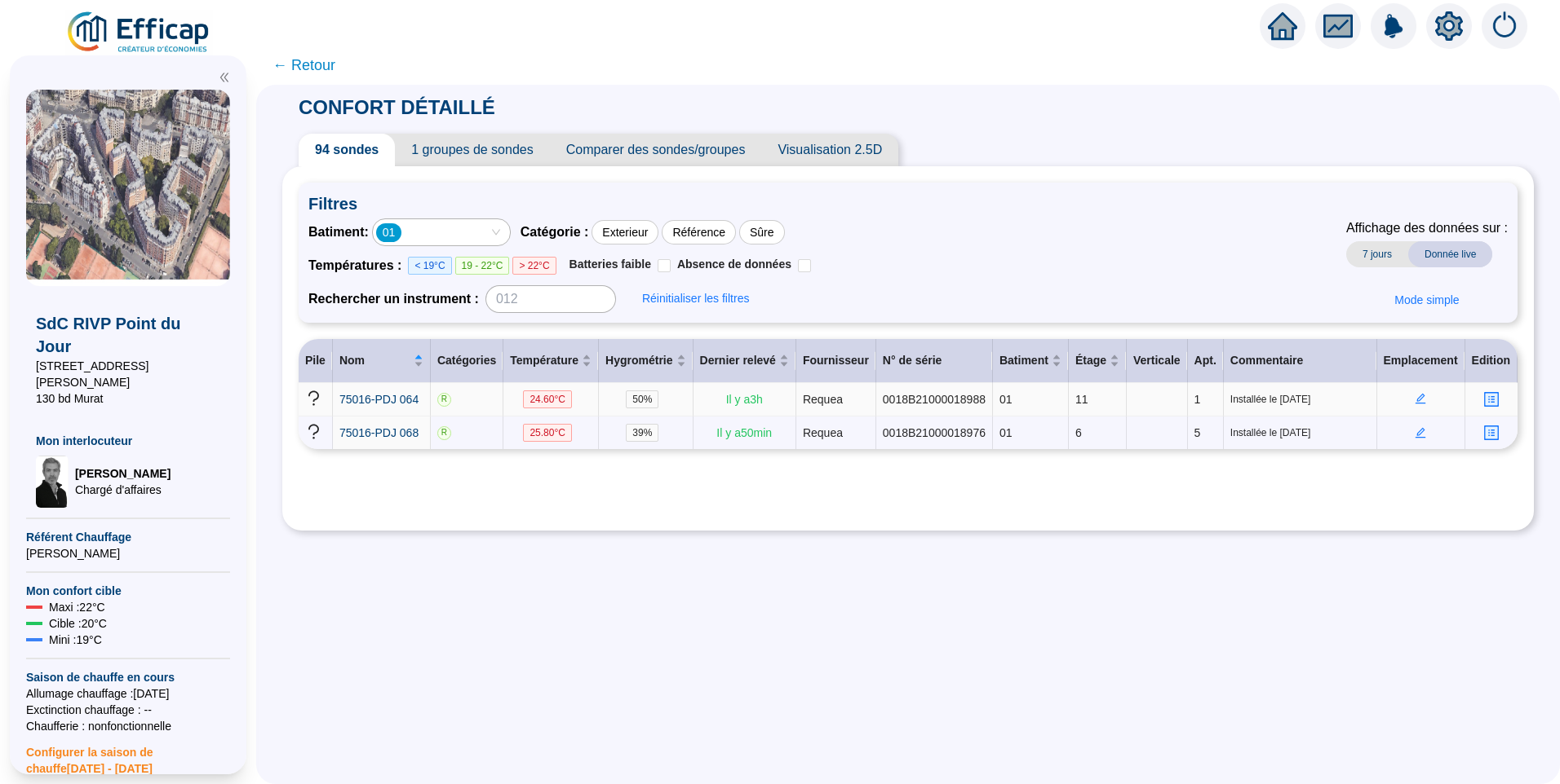
click at [1417, 400] on icon "edit" at bounding box center [1421, 398] width 12 height 12
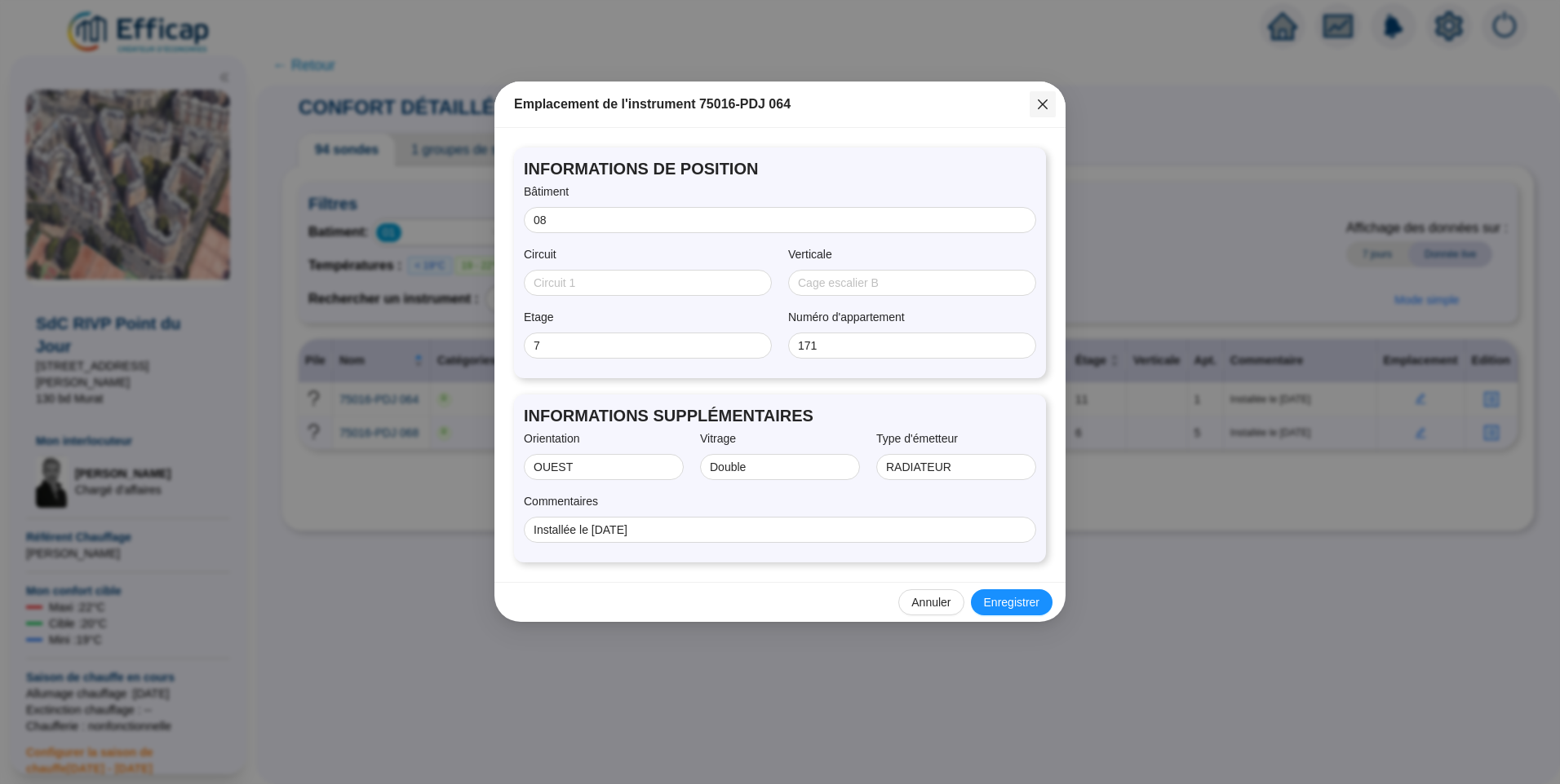
click at [1049, 104] on icon "close" at bounding box center [1042, 104] width 13 height 13
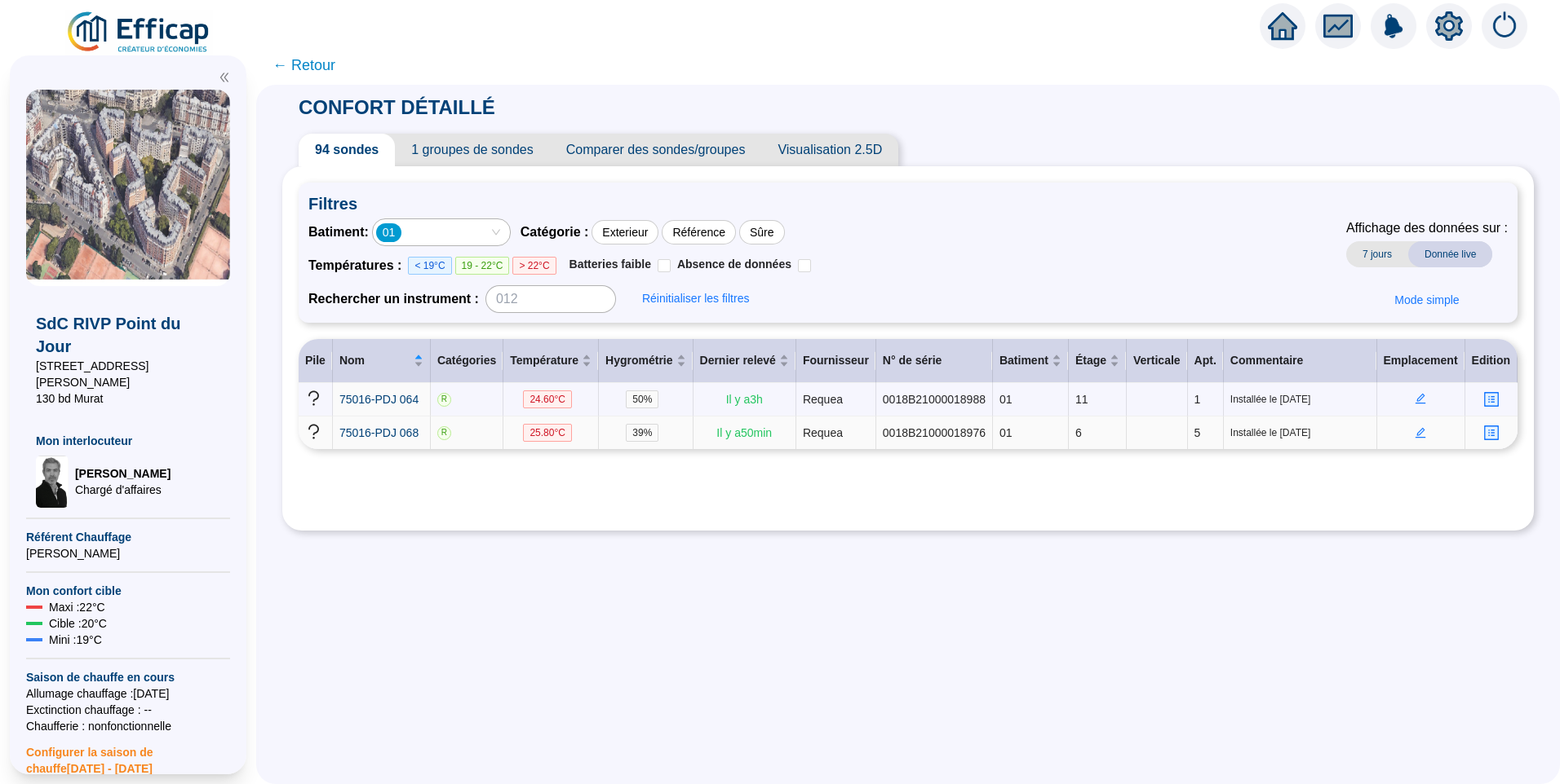
click at [1416, 434] on icon "edit" at bounding box center [1421, 433] width 12 height 12
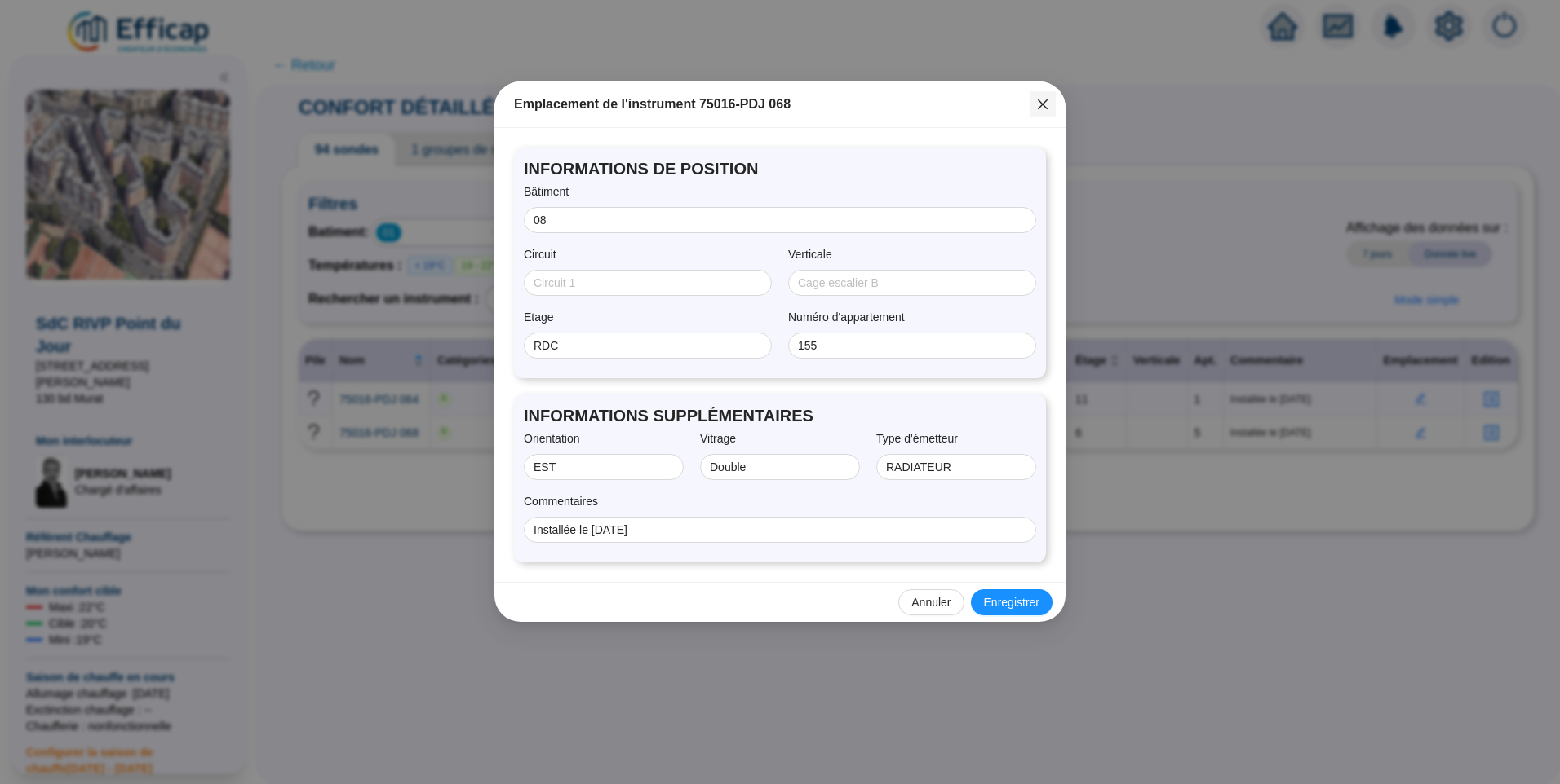
click at [1044, 102] on icon "close" at bounding box center [1042, 104] width 13 height 13
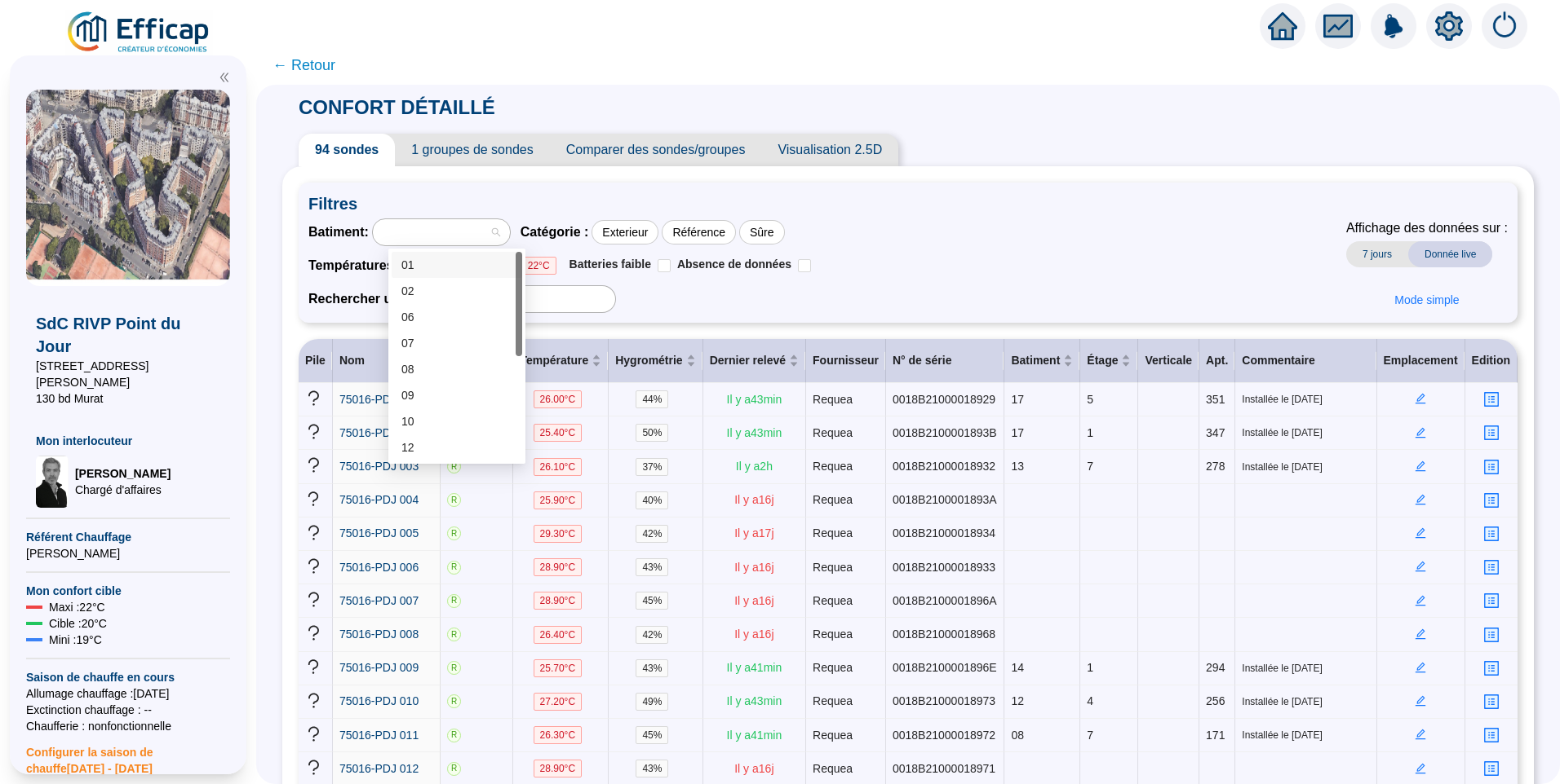
click at [436, 270] on div "01" at bounding box center [457, 265] width 111 height 17
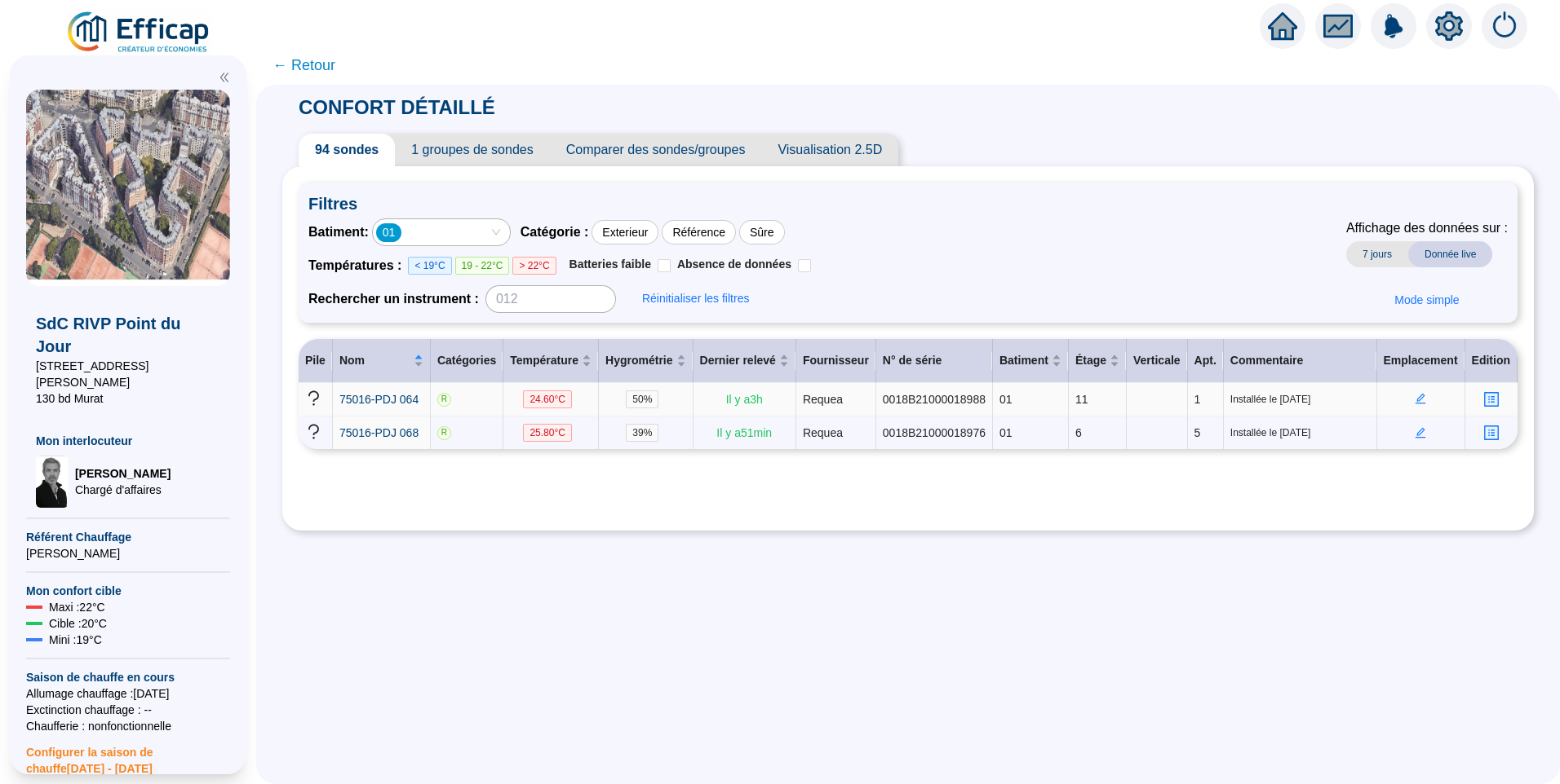
click at [1416, 399] on icon "edit" at bounding box center [1421, 398] width 11 height 11
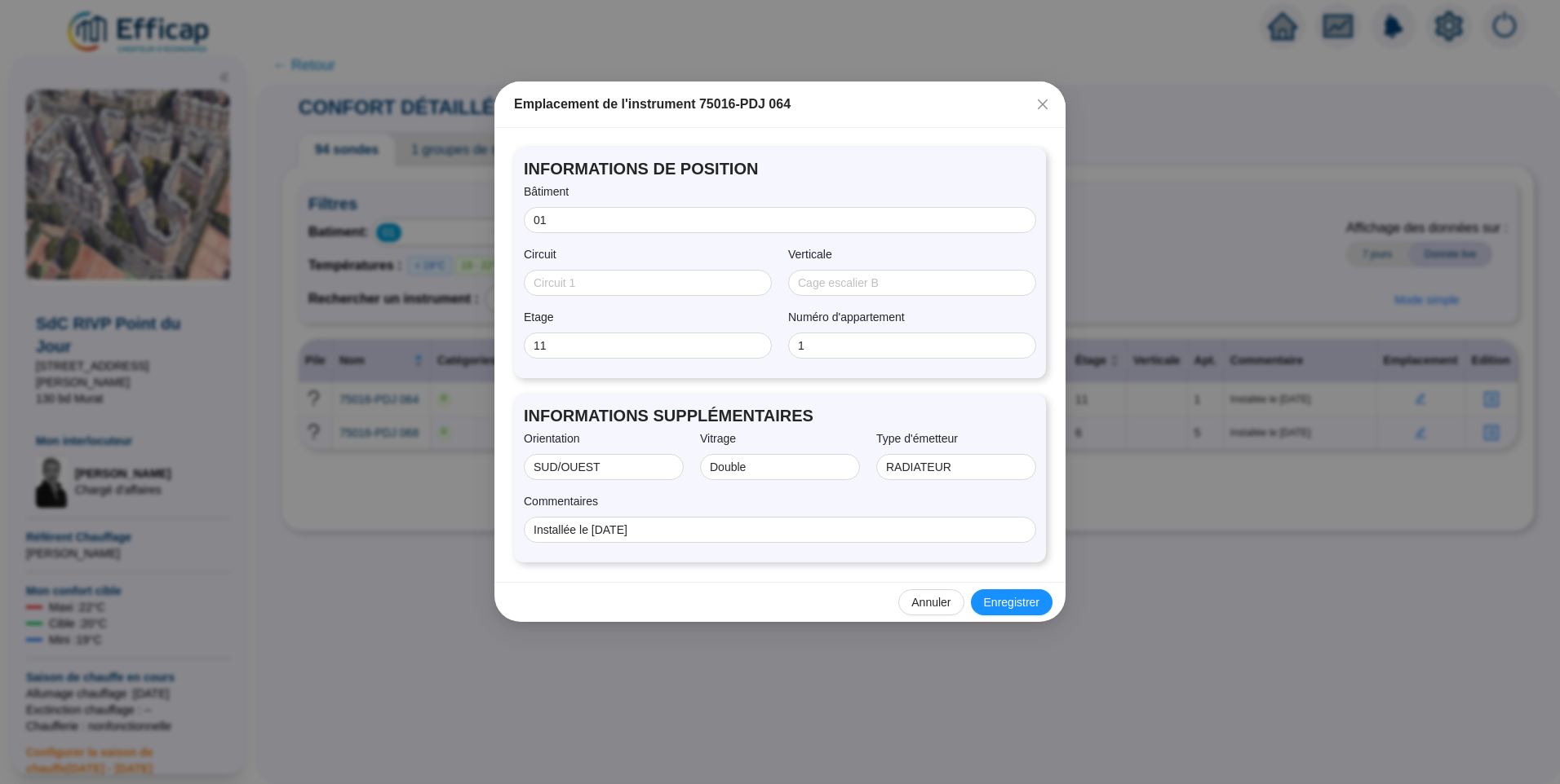
drag, startPoint x: 1041, startPoint y: 105, endPoint x: 1086, endPoint y: 124, distance: 48.8
click at [1042, 105] on icon "close" at bounding box center [1042, 104] width 13 height 13
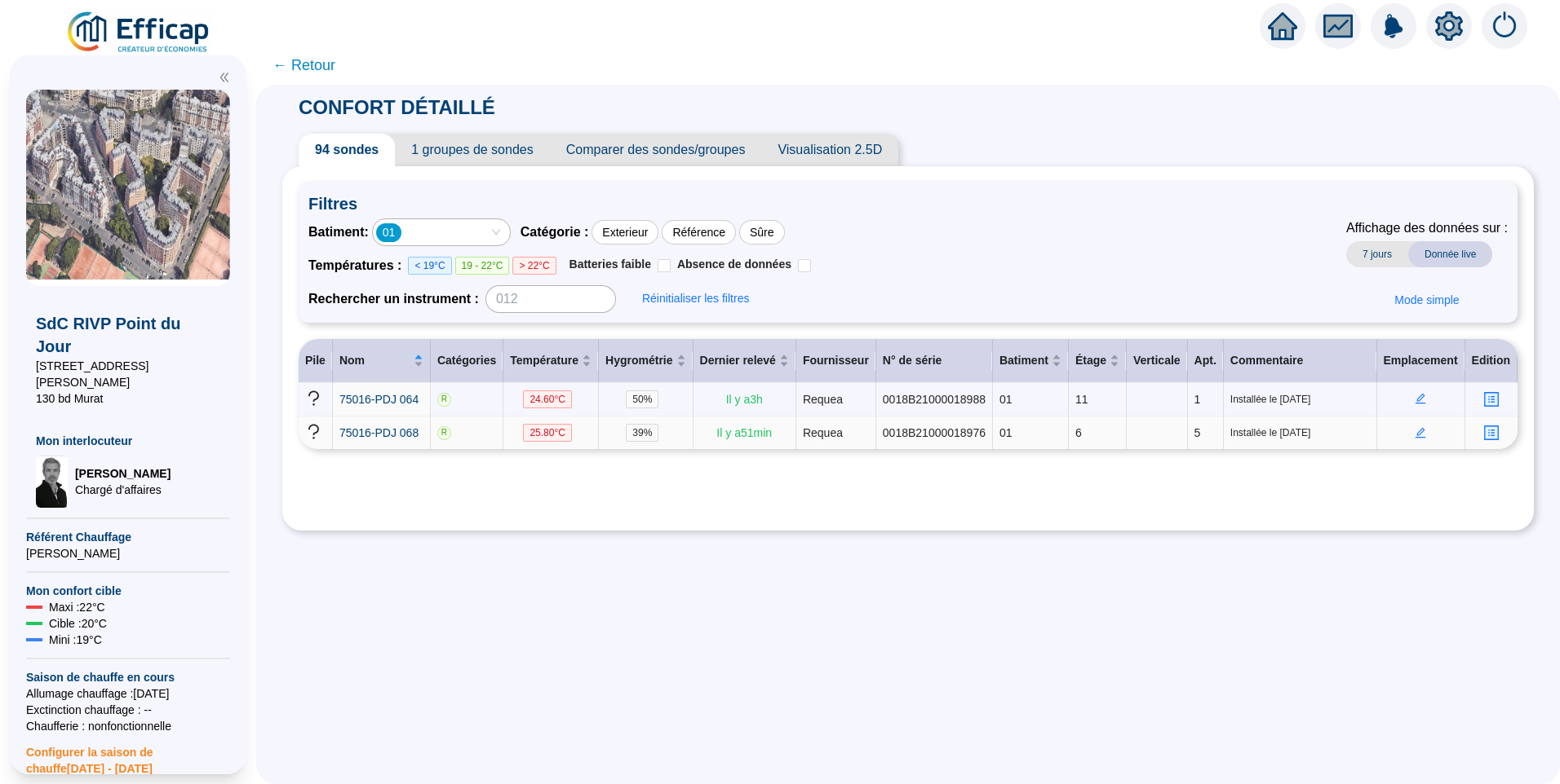
click at [1415, 430] on icon "edit" at bounding box center [1421, 433] width 12 height 12
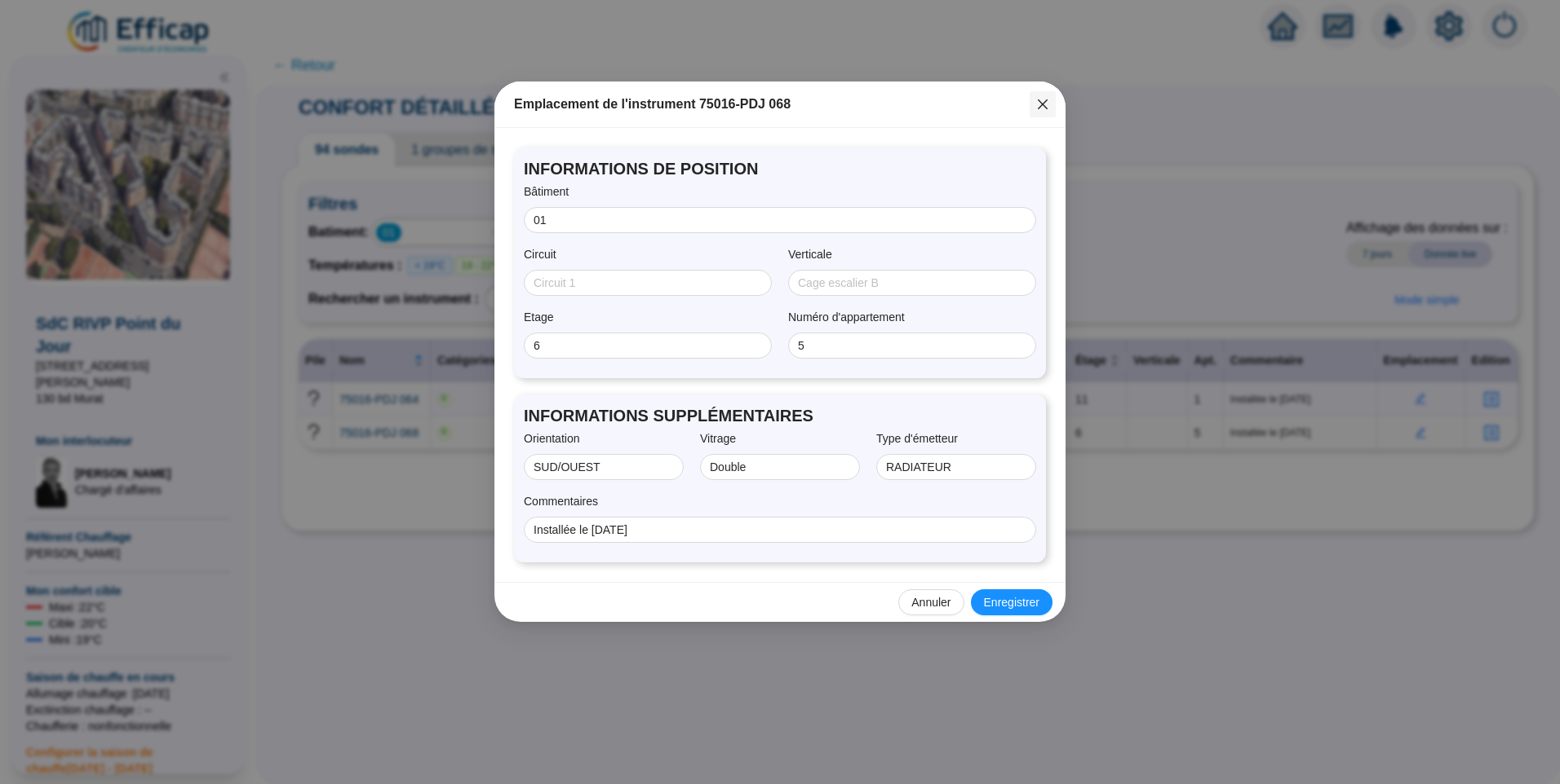
click at [1045, 103] on icon "close" at bounding box center [1043, 105] width 10 height 10
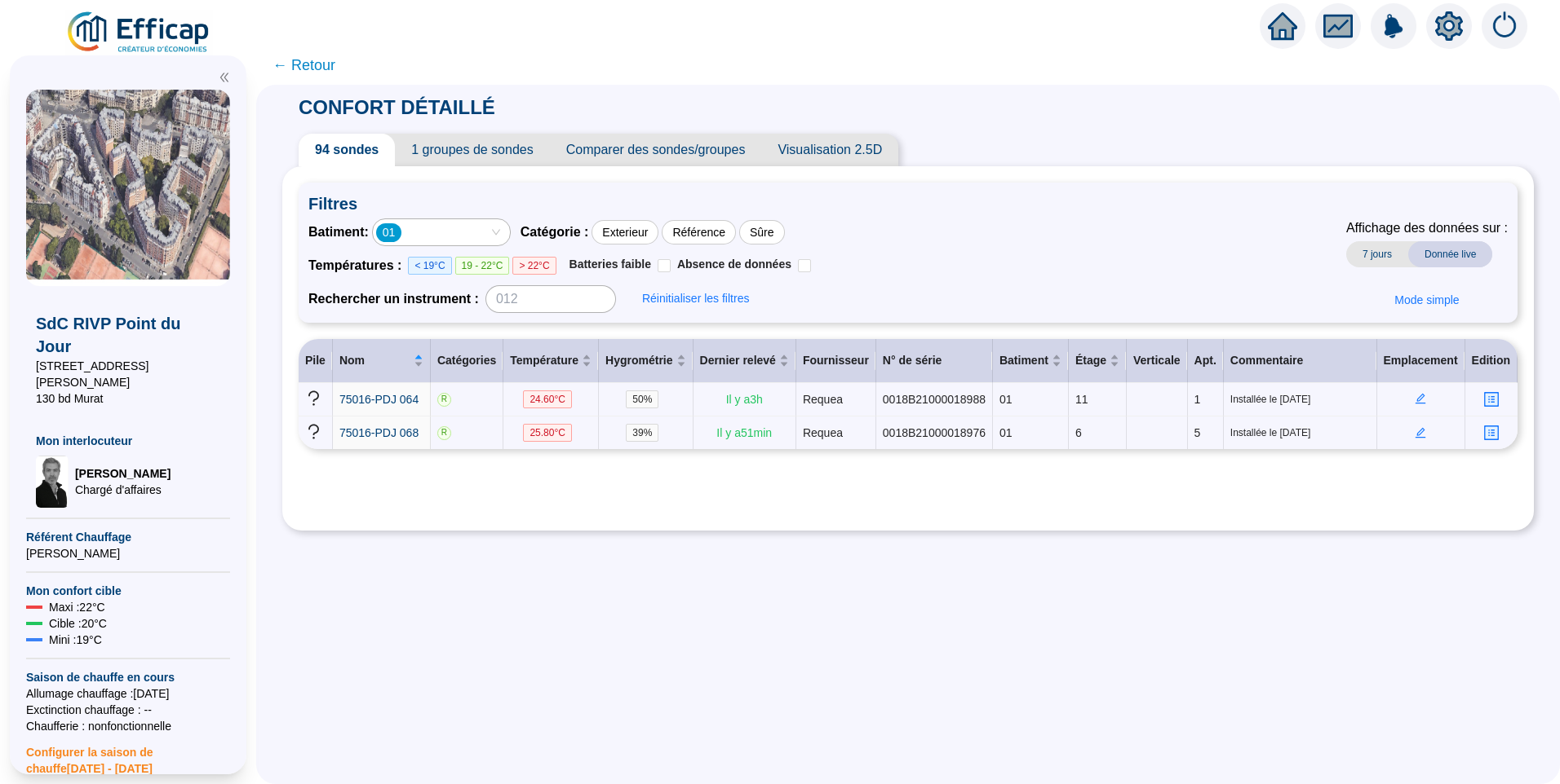
click at [1133, 586] on div "CONFORT DÉTAILLÉ 94 sondes 1 groupes de sondes Comparer des sondes/groupes Visu…" at bounding box center [908, 435] width 1304 height 700
click at [1418, 397] on icon "edit" at bounding box center [1421, 398] width 6 height 6
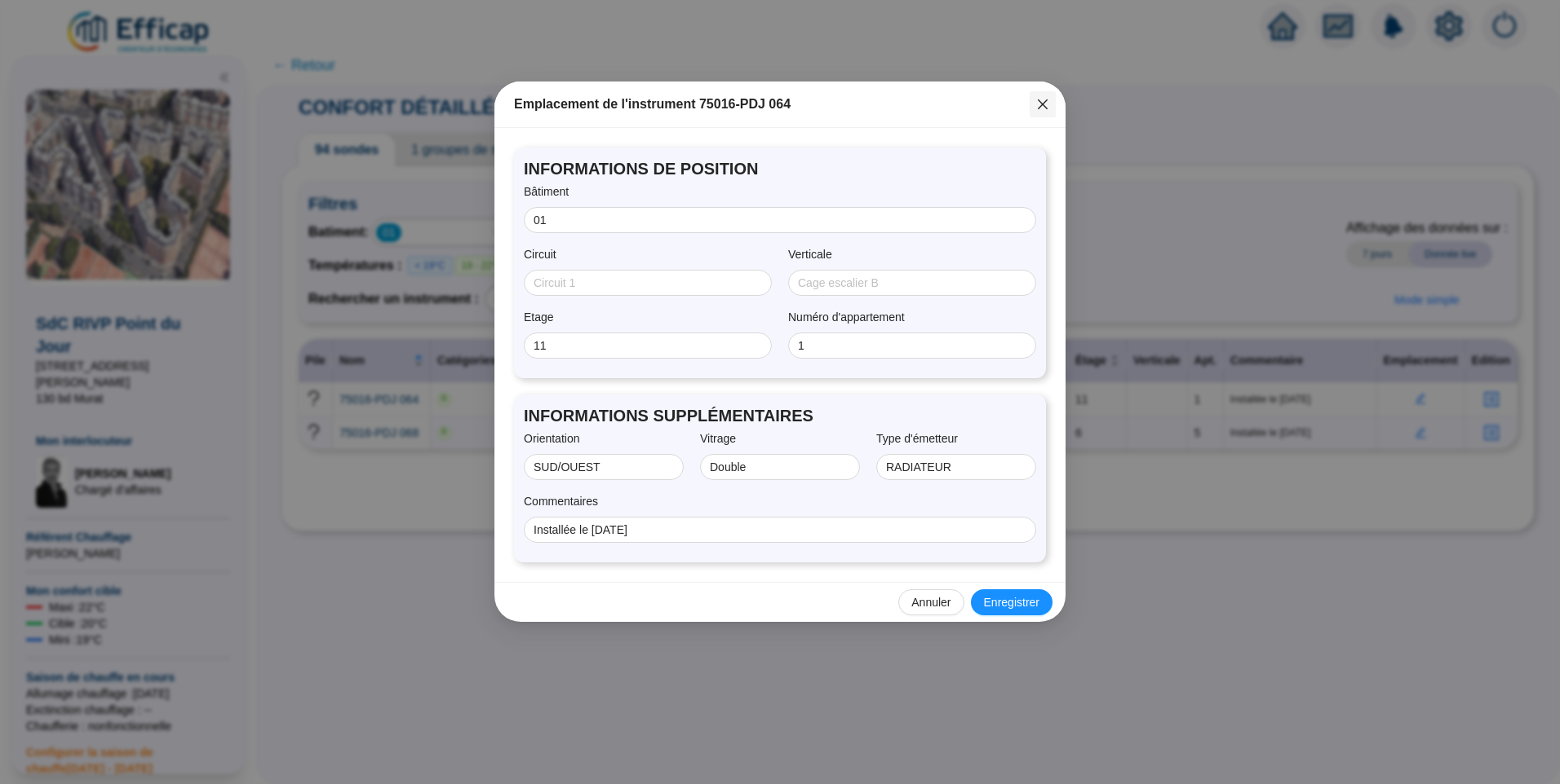
click at [1042, 104] on icon "close" at bounding box center [1043, 105] width 10 height 10
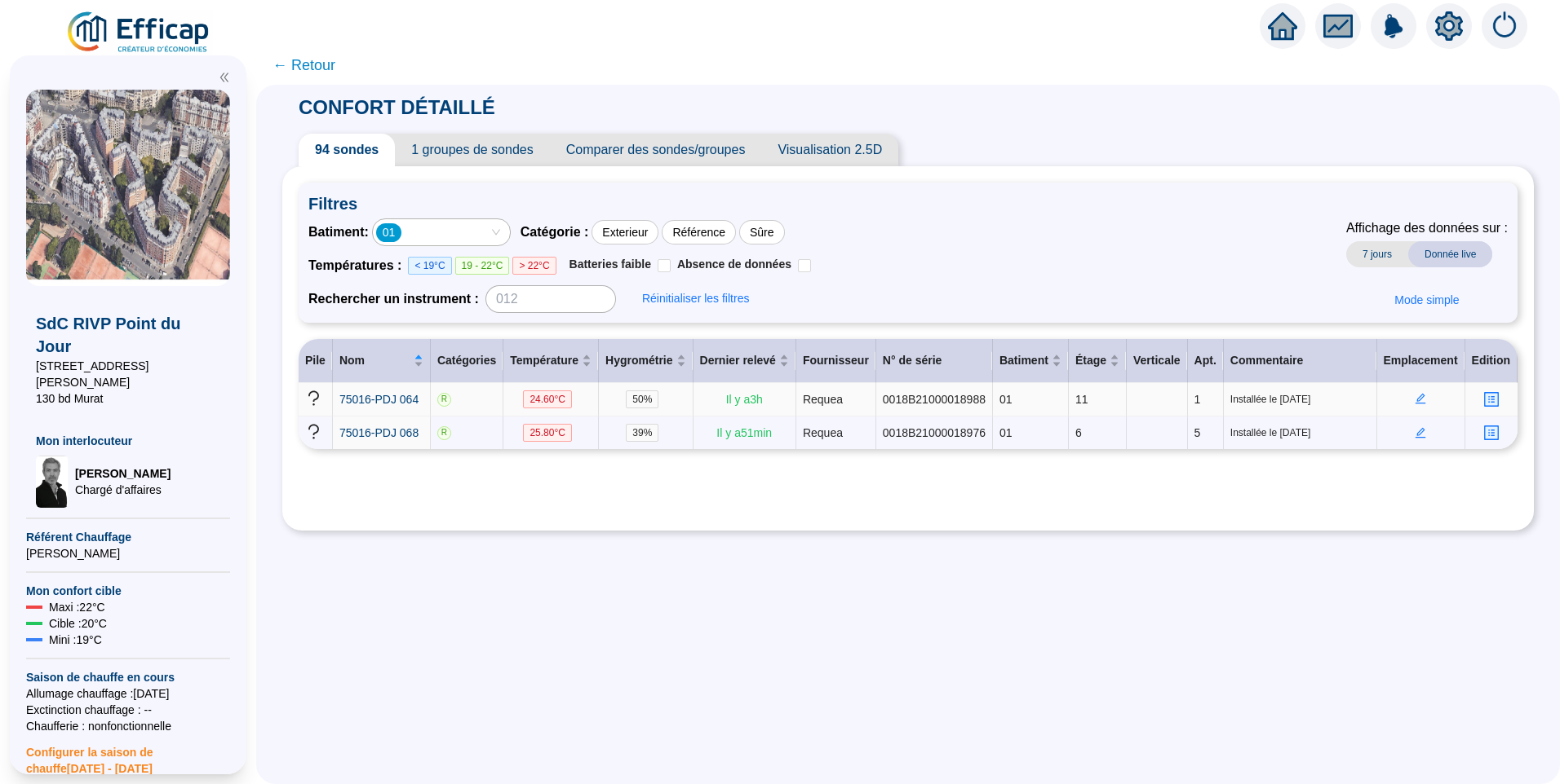
click at [1486, 396] on icon "profile" at bounding box center [1491, 399] width 12 height 12
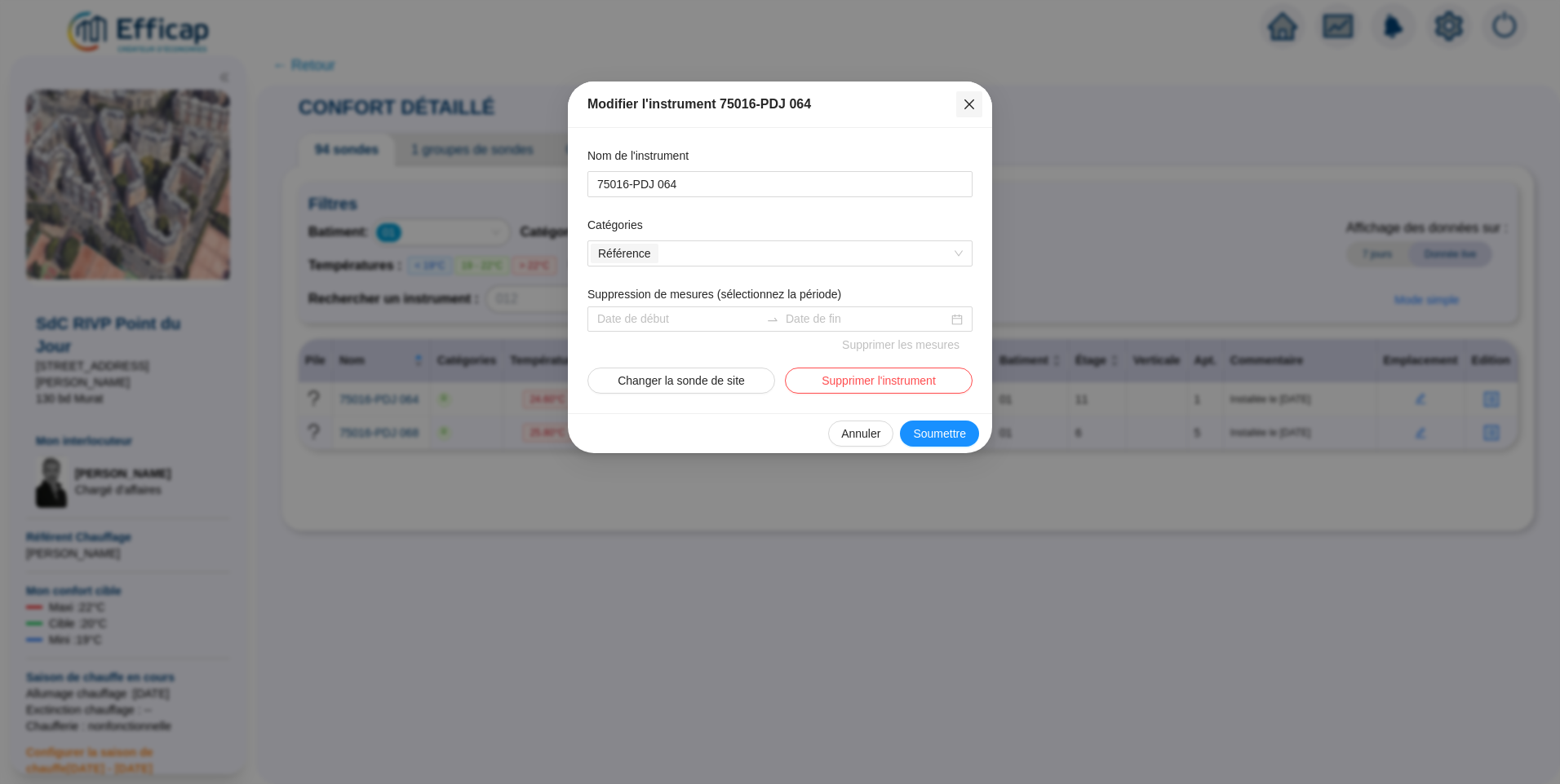
click at [971, 105] on icon "close" at bounding box center [968, 104] width 13 height 13
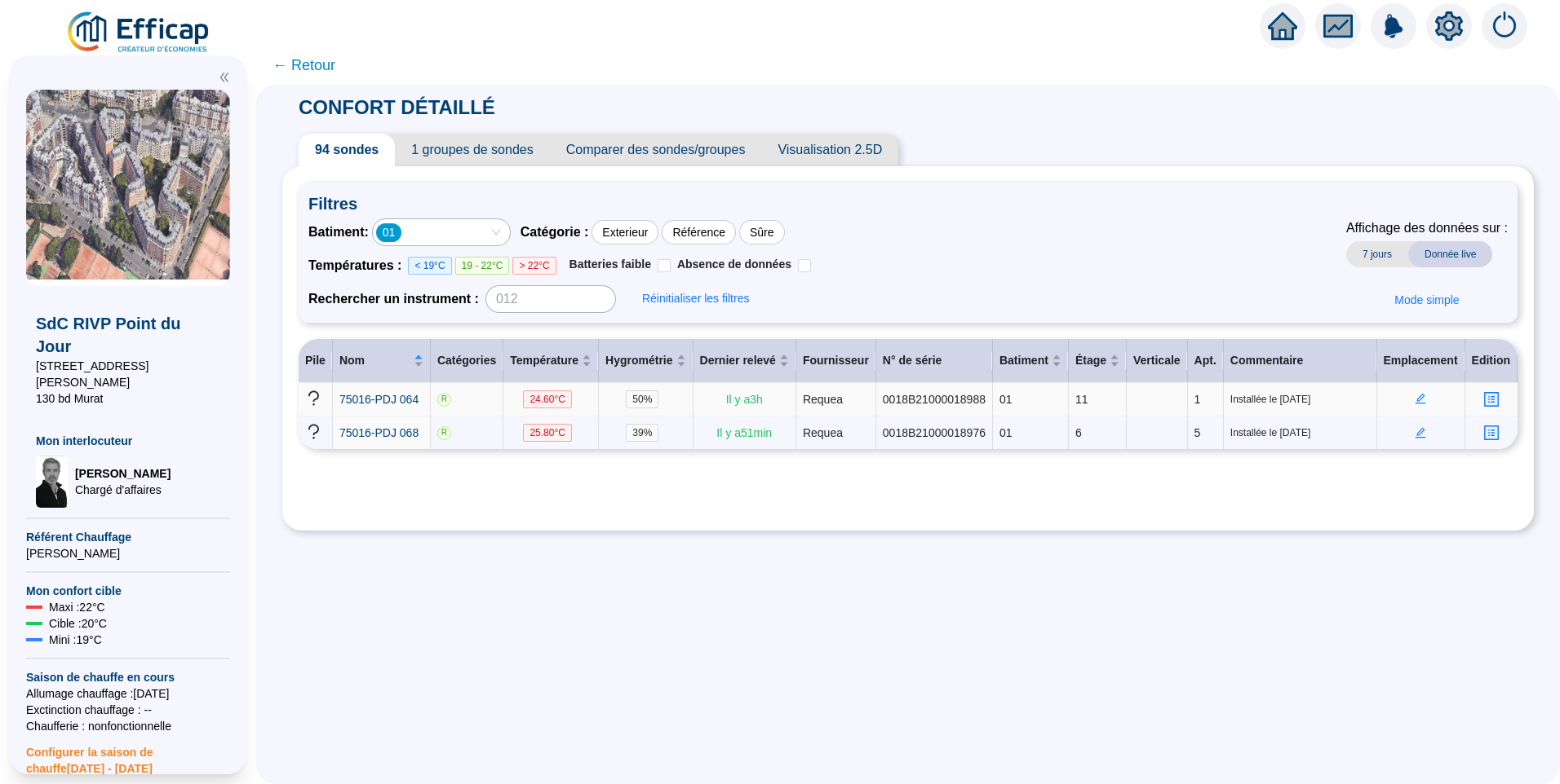
click at [1415, 396] on icon "edit" at bounding box center [1421, 398] width 12 height 12
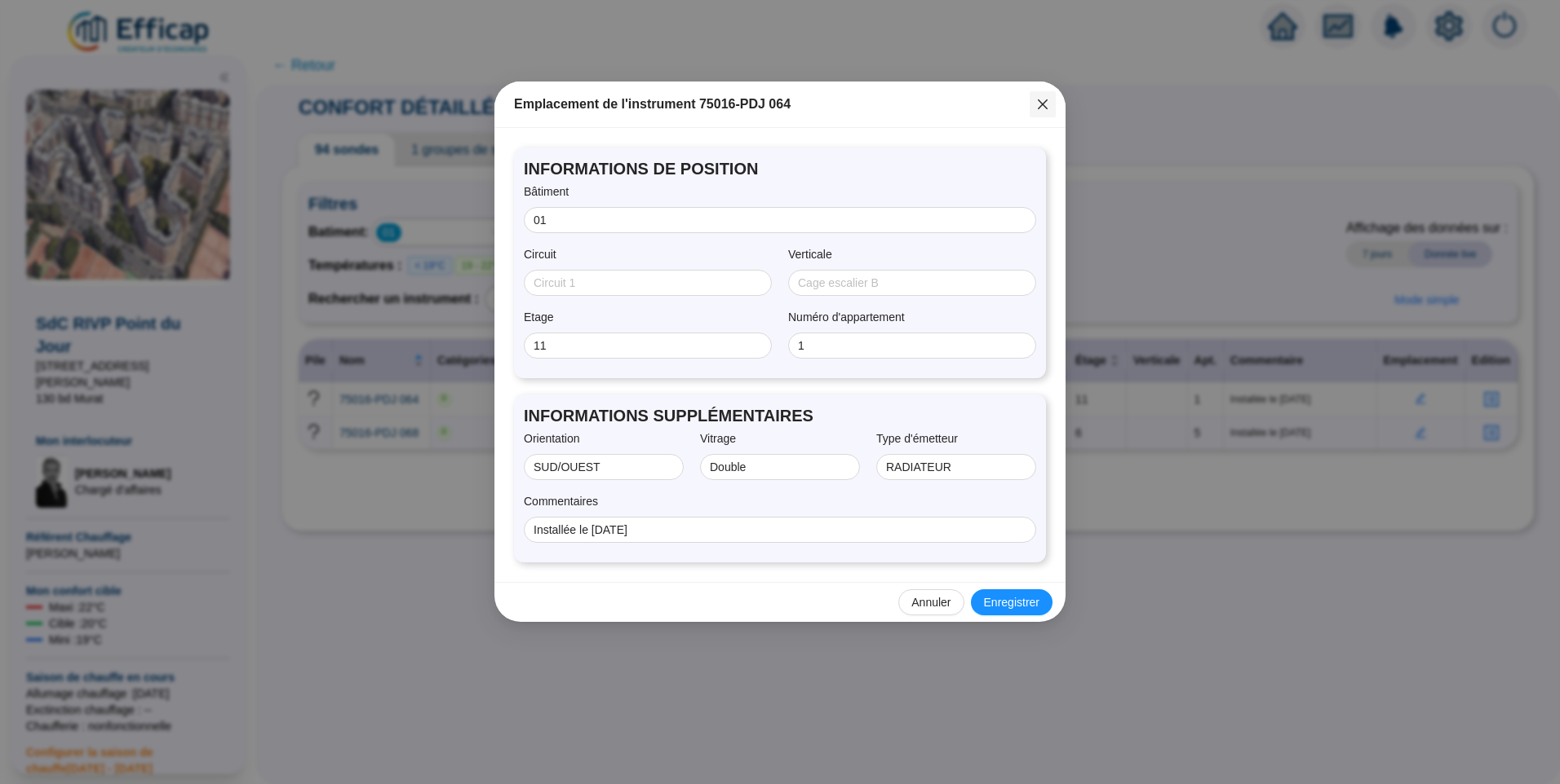
click at [1042, 108] on icon "close" at bounding box center [1042, 104] width 13 height 13
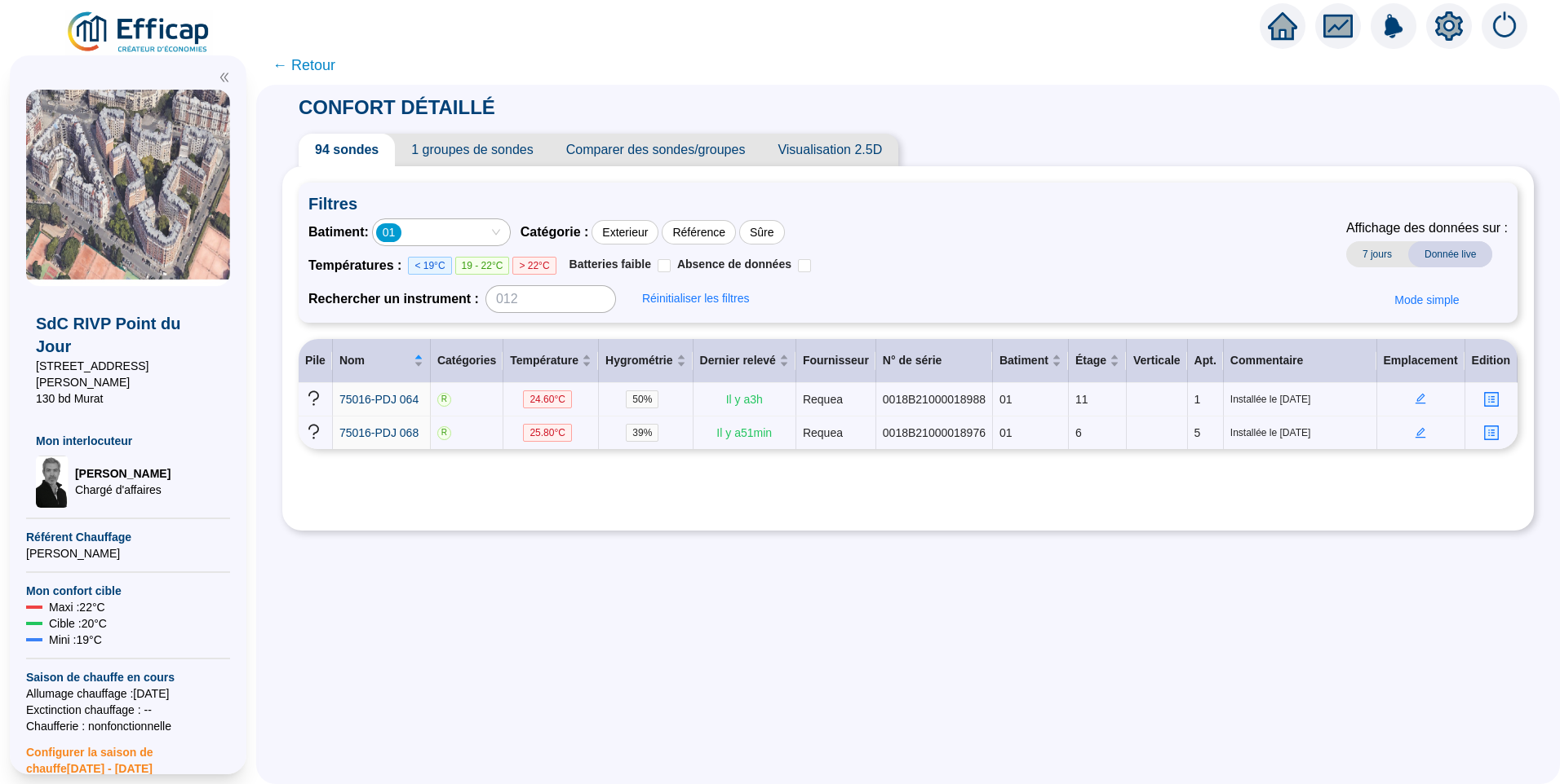
click at [509, 231] on div "01" at bounding box center [441, 232] width 138 height 26
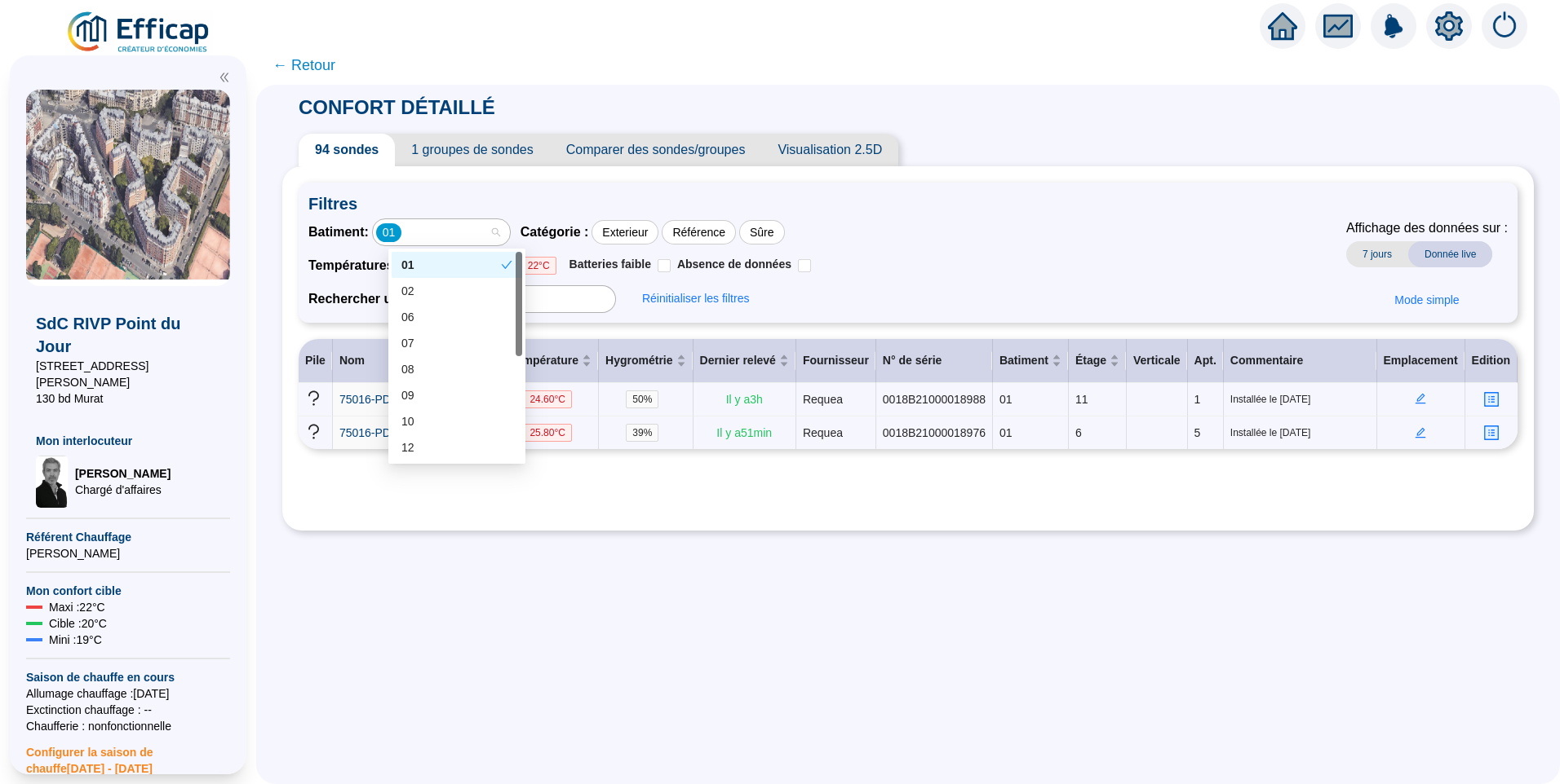
click at [463, 267] on div "01" at bounding box center [451, 265] width 100 height 17
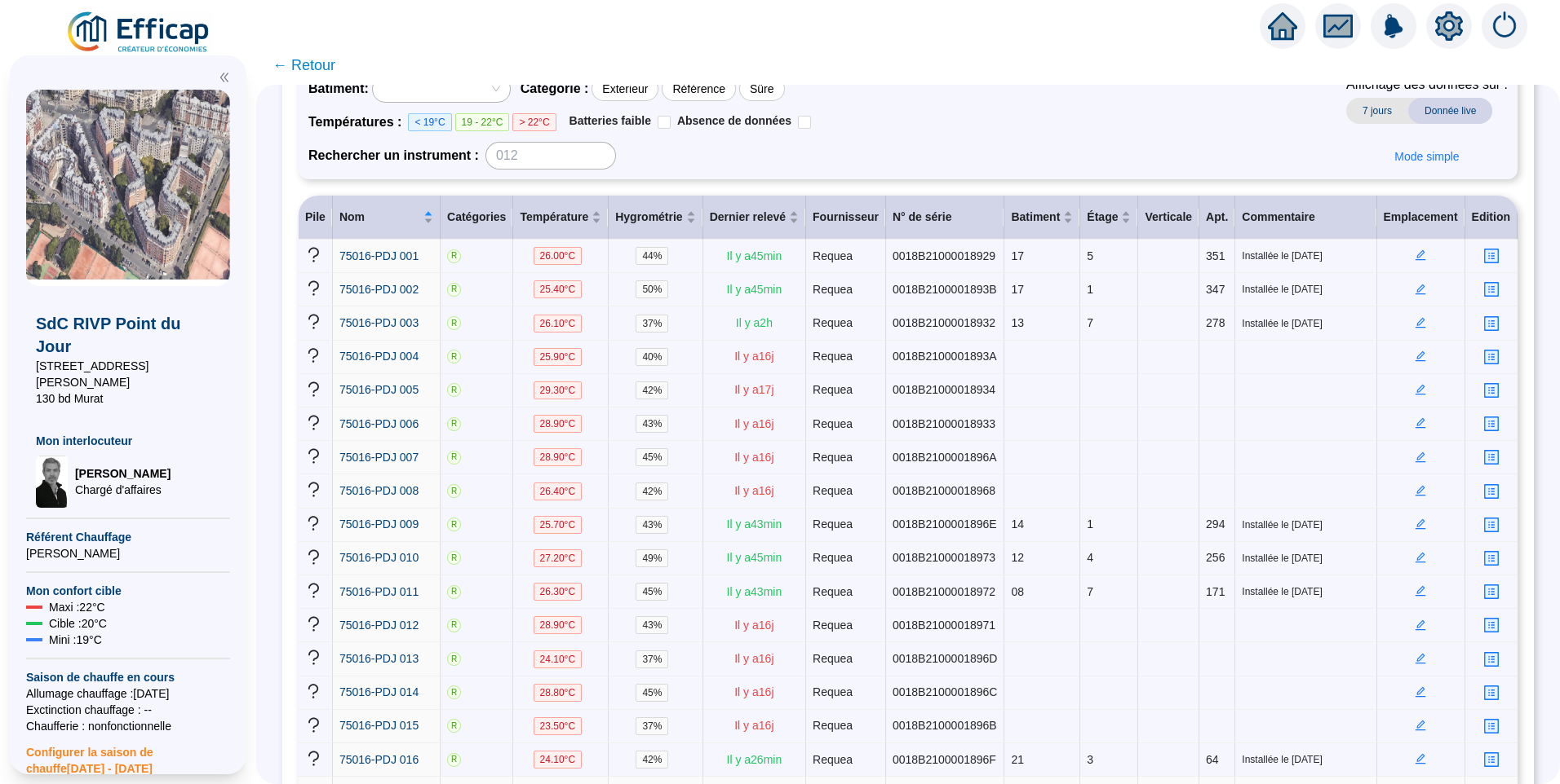
scroll to position [7, 0]
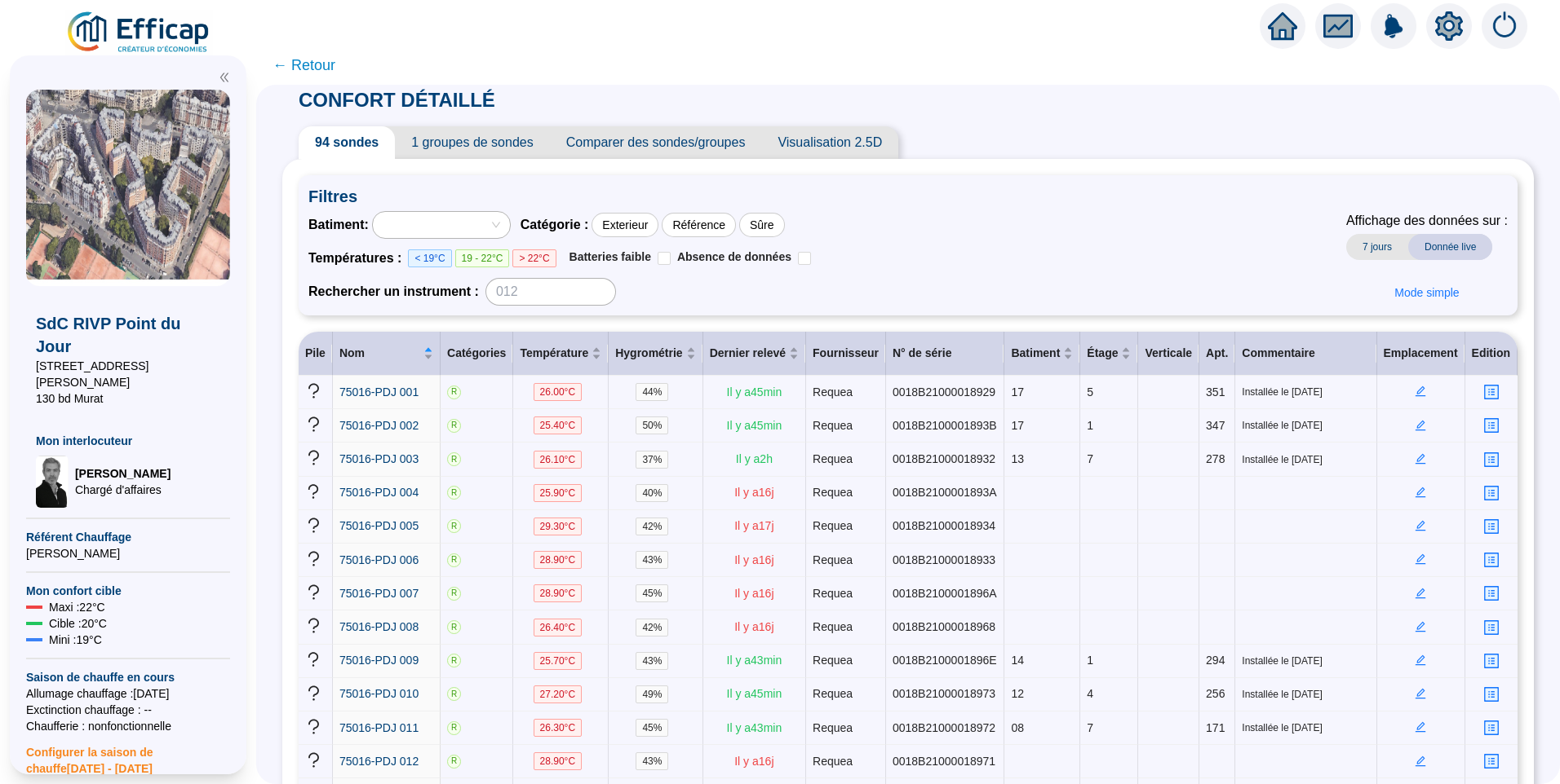
click at [467, 237] on div at bounding box center [441, 224] width 138 height 26
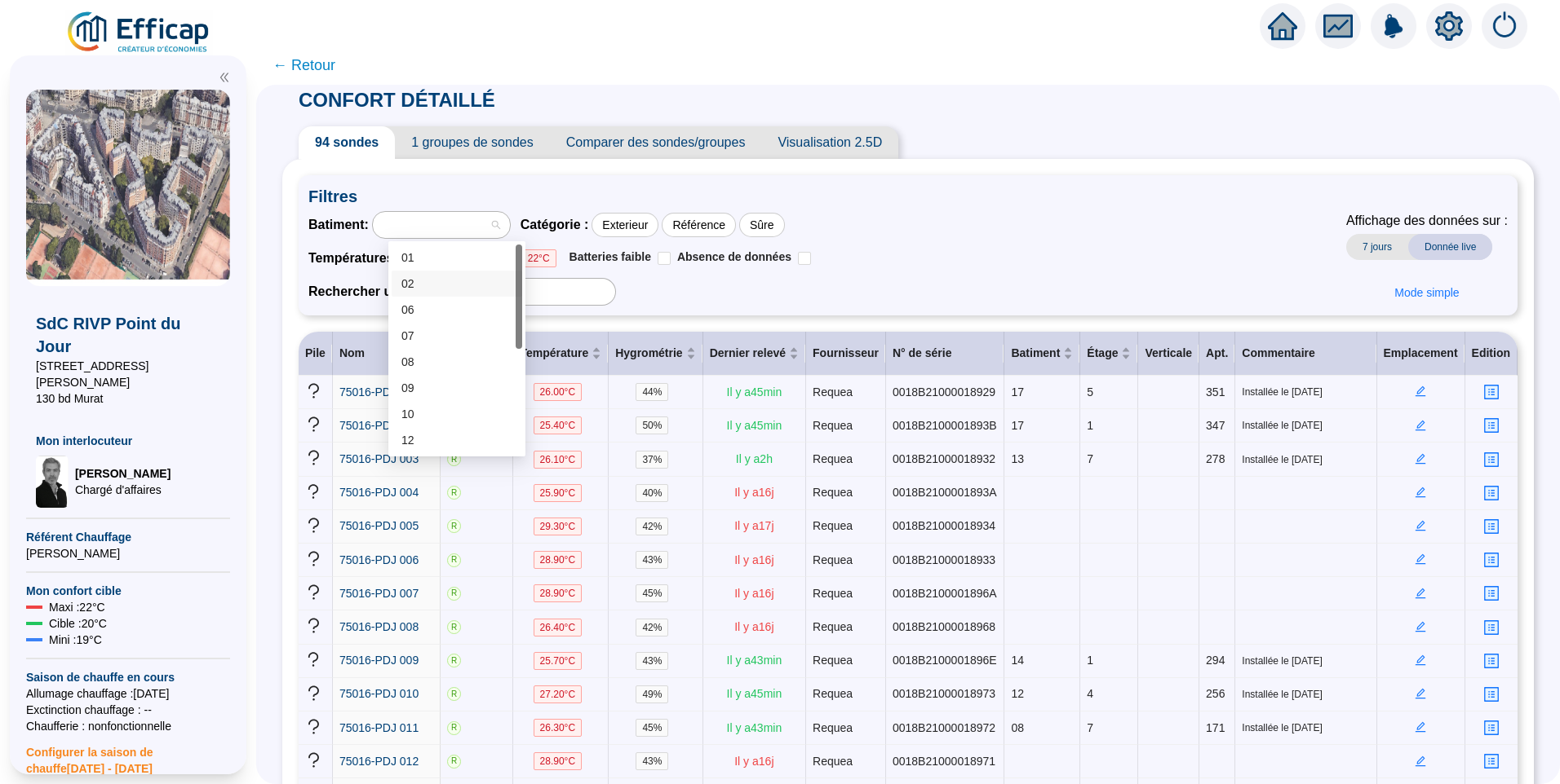
click at [444, 265] on div "01" at bounding box center [457, 257] width 111 height 17
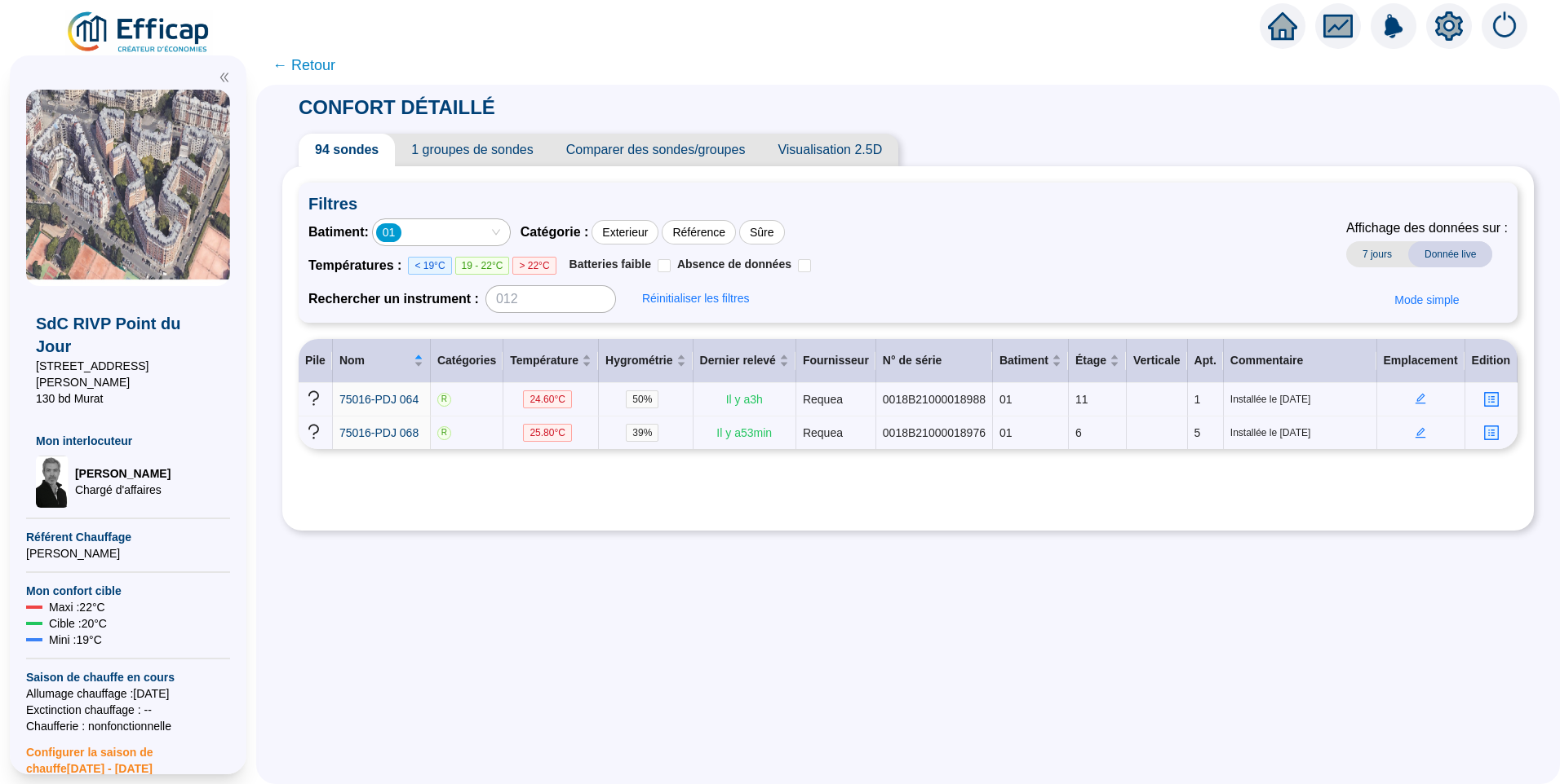
scroll to position [0, 0]
click at [1415, 433] on icon "edit" at bounding box center [1421, 433] width 12 height 12
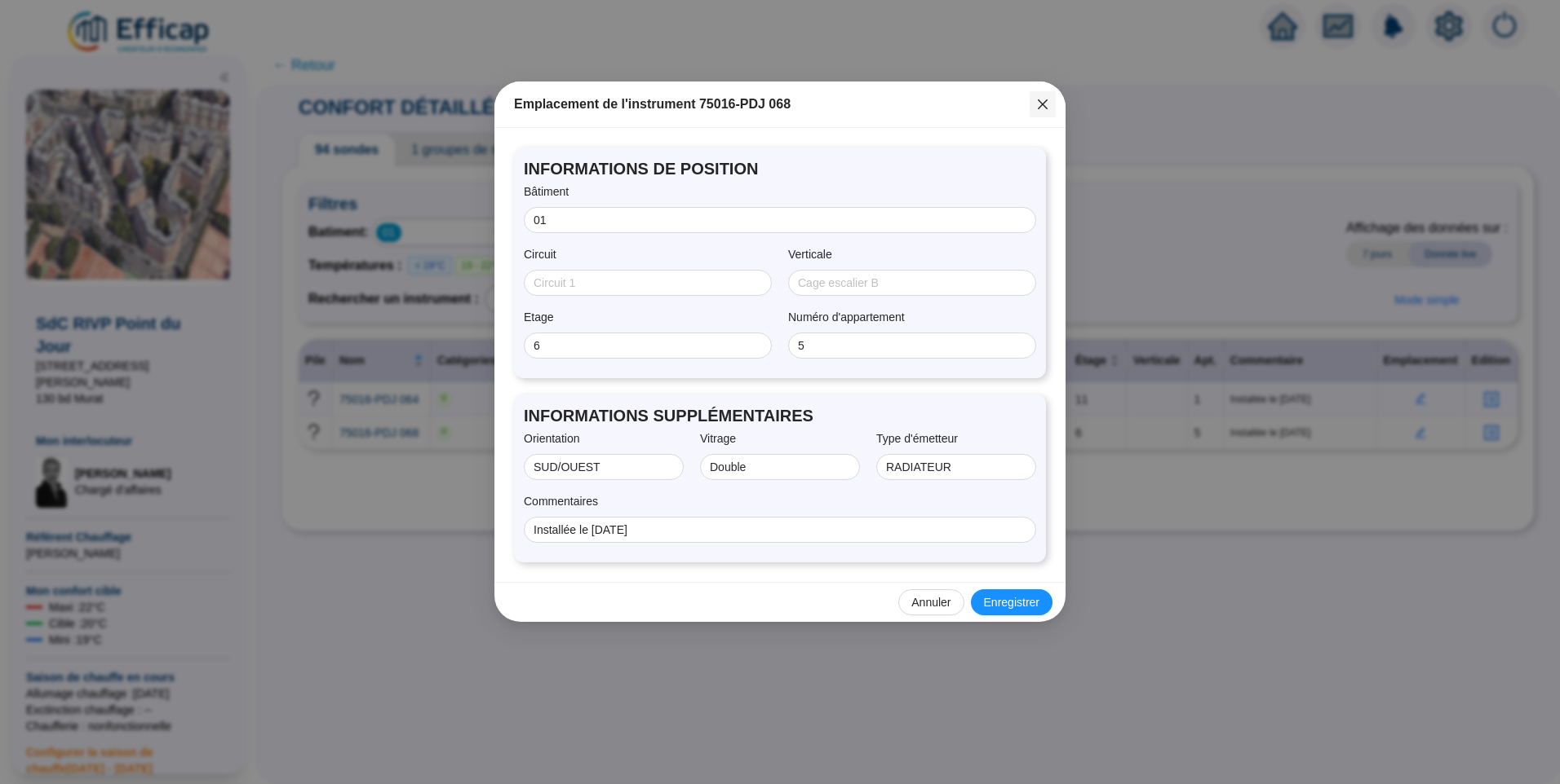
click at [1042, 104] on icon "close" at bounding box center [1043, 105] width 10 height 10
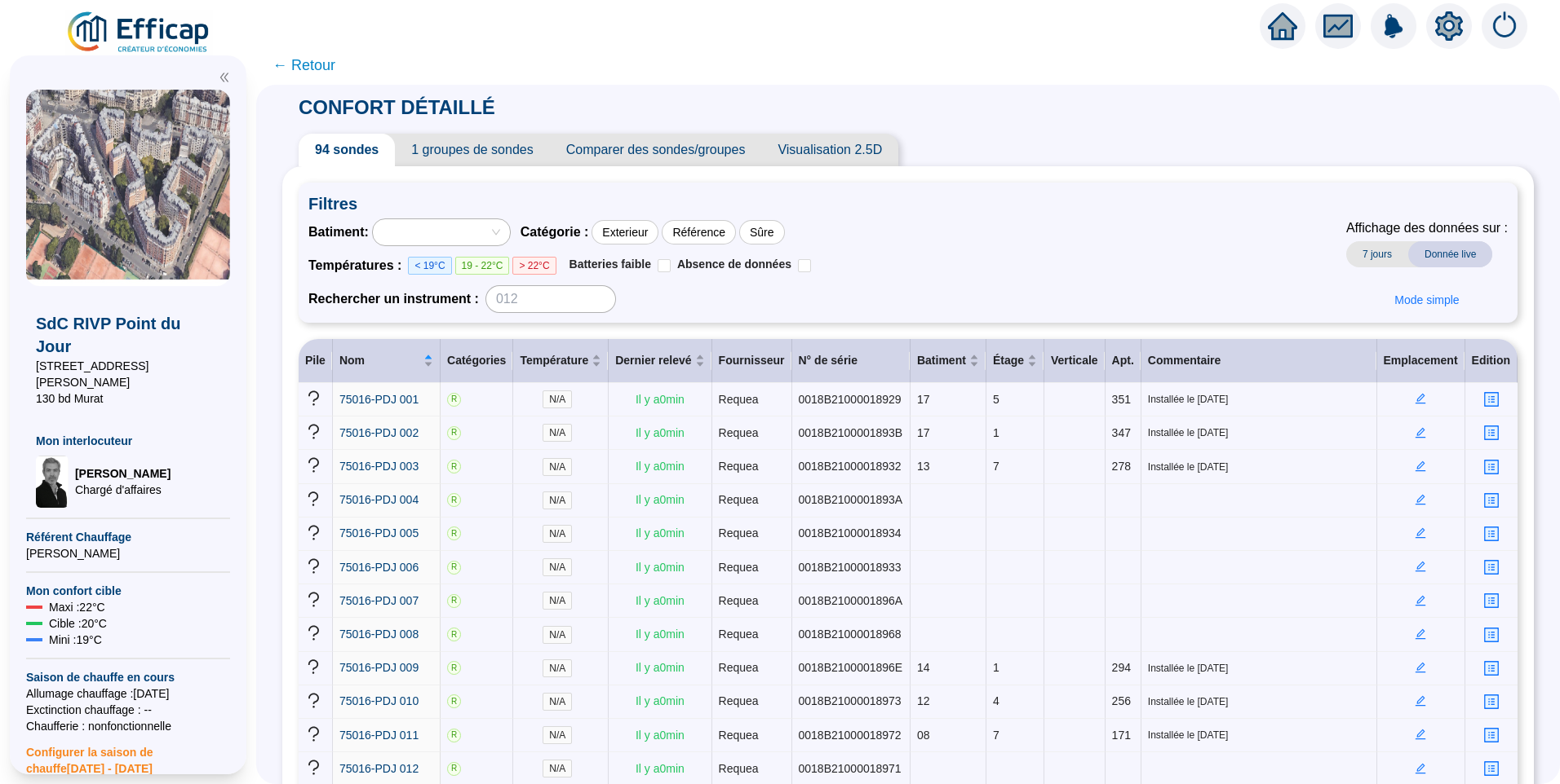
click at [838, 145] on span "Visualisation 2.5D" at bounding box center [829, 149] width 138 height 33
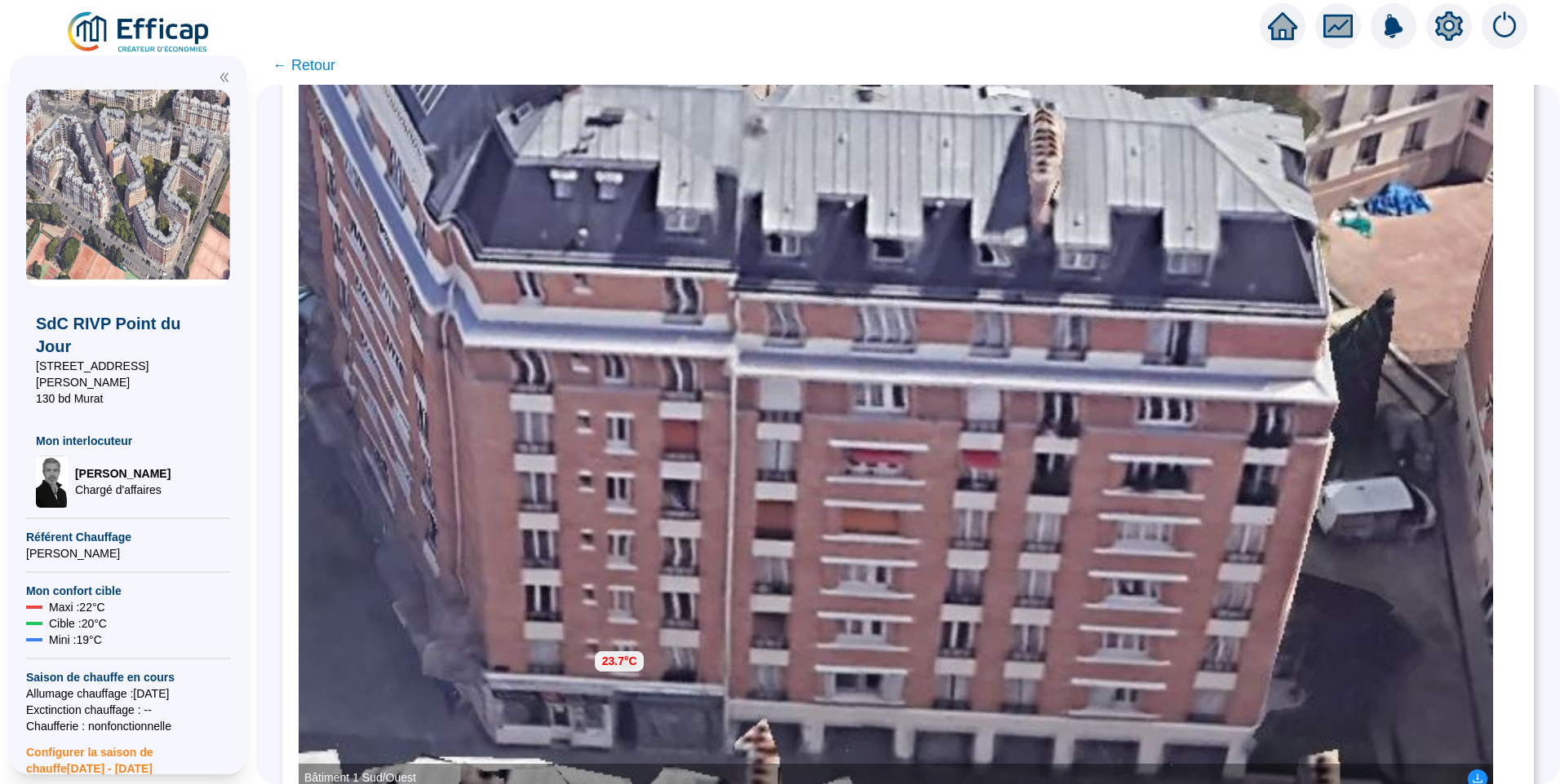
scroll to position [290, 0]
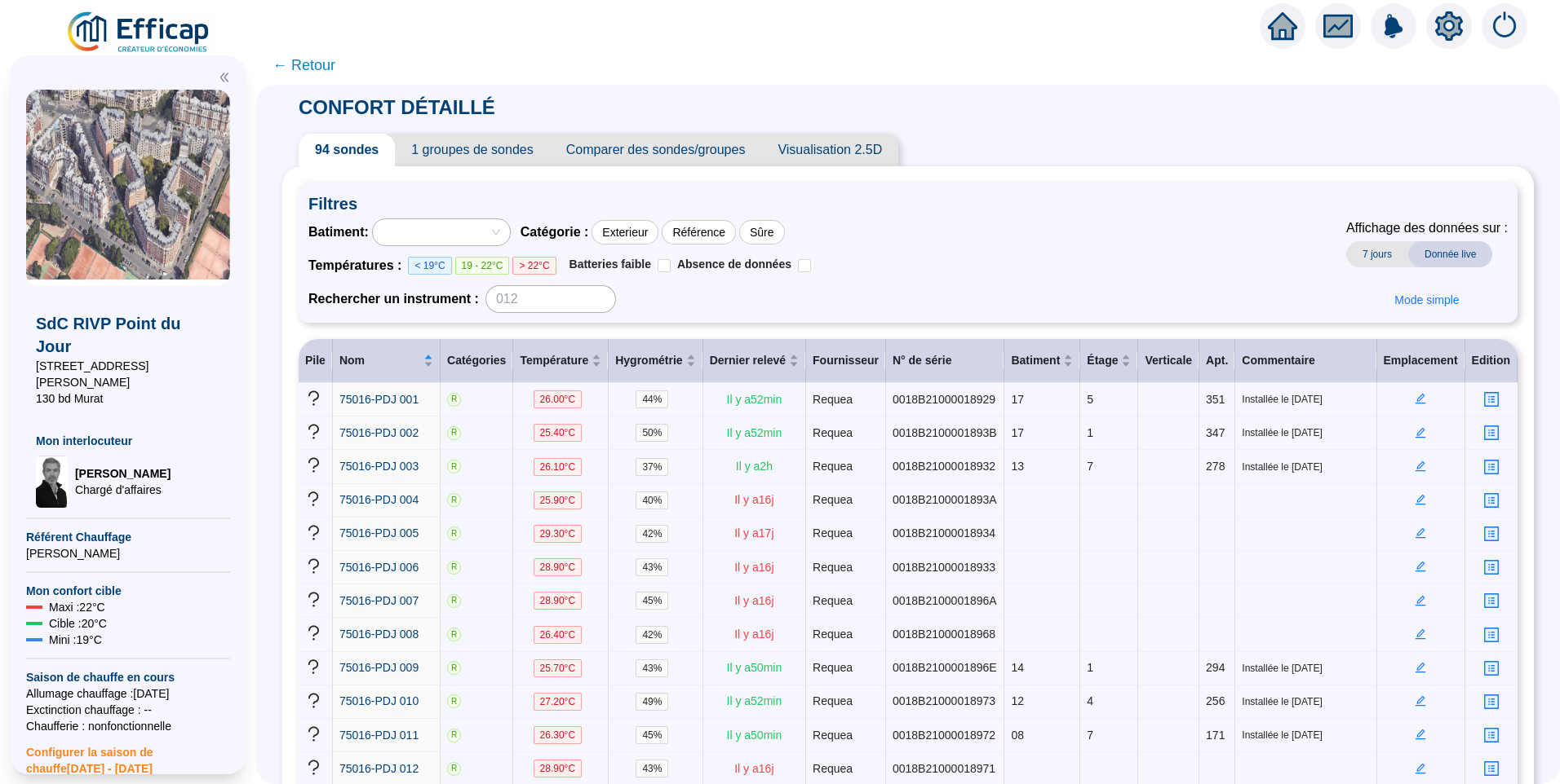
click at [433, 244] on div at bounding box center [441, 232] width 138 height 26
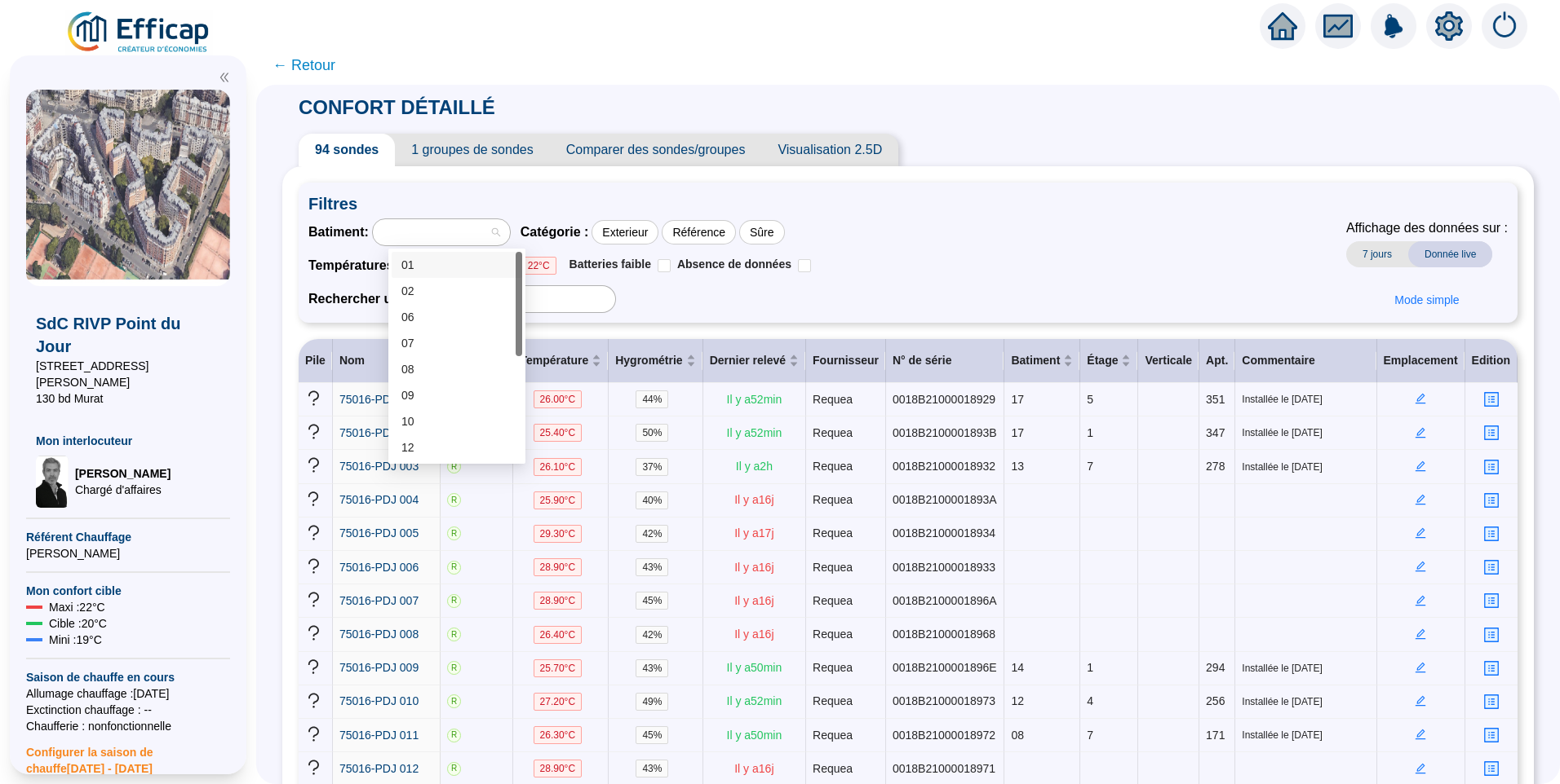
click at [458, 262] on div "01" at bounding box center [457, 265] width 111 height 17
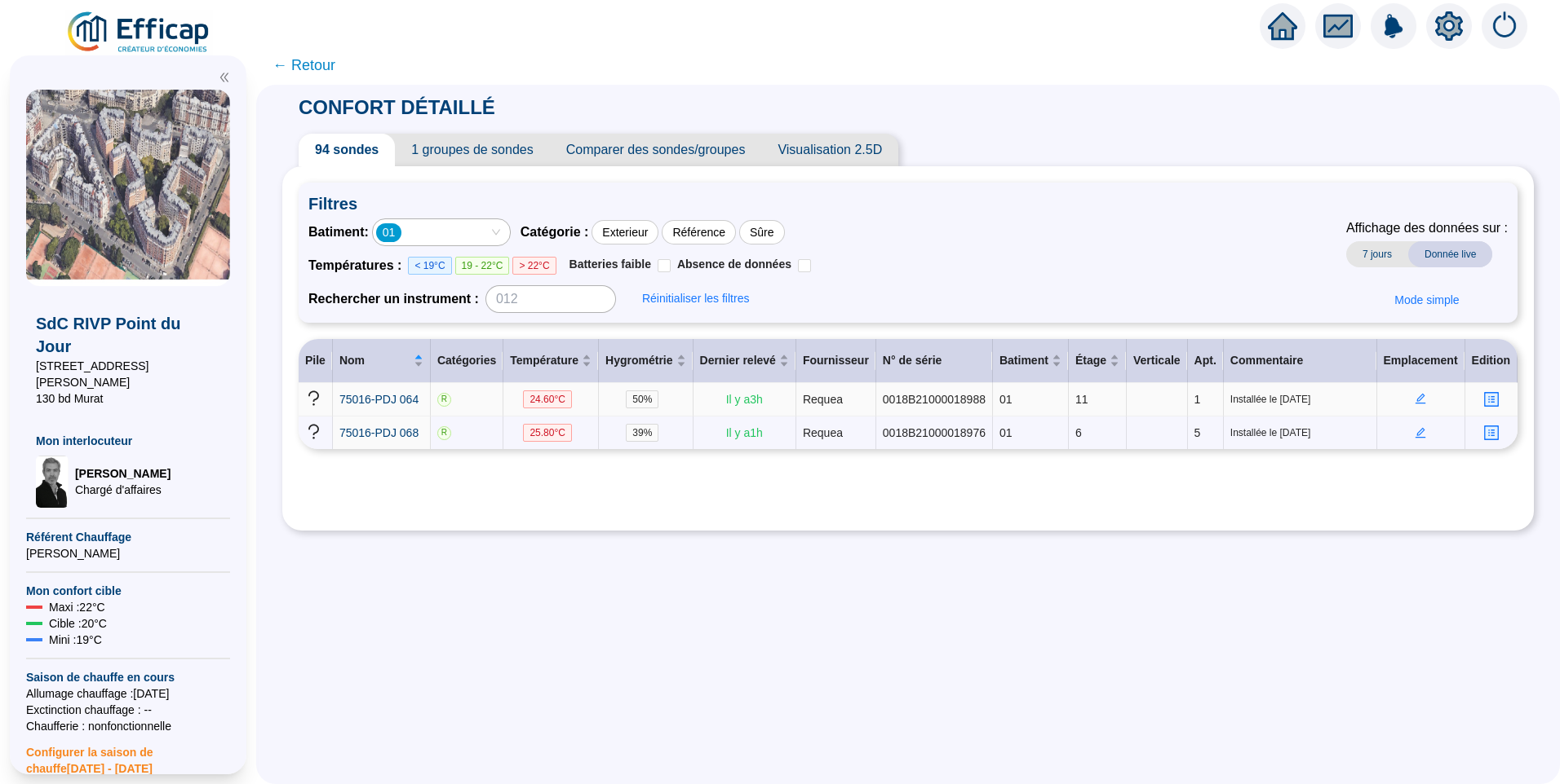
click at [1415, 397] on icon "edit" at bounding box center [1421, 398] width 12 height 12
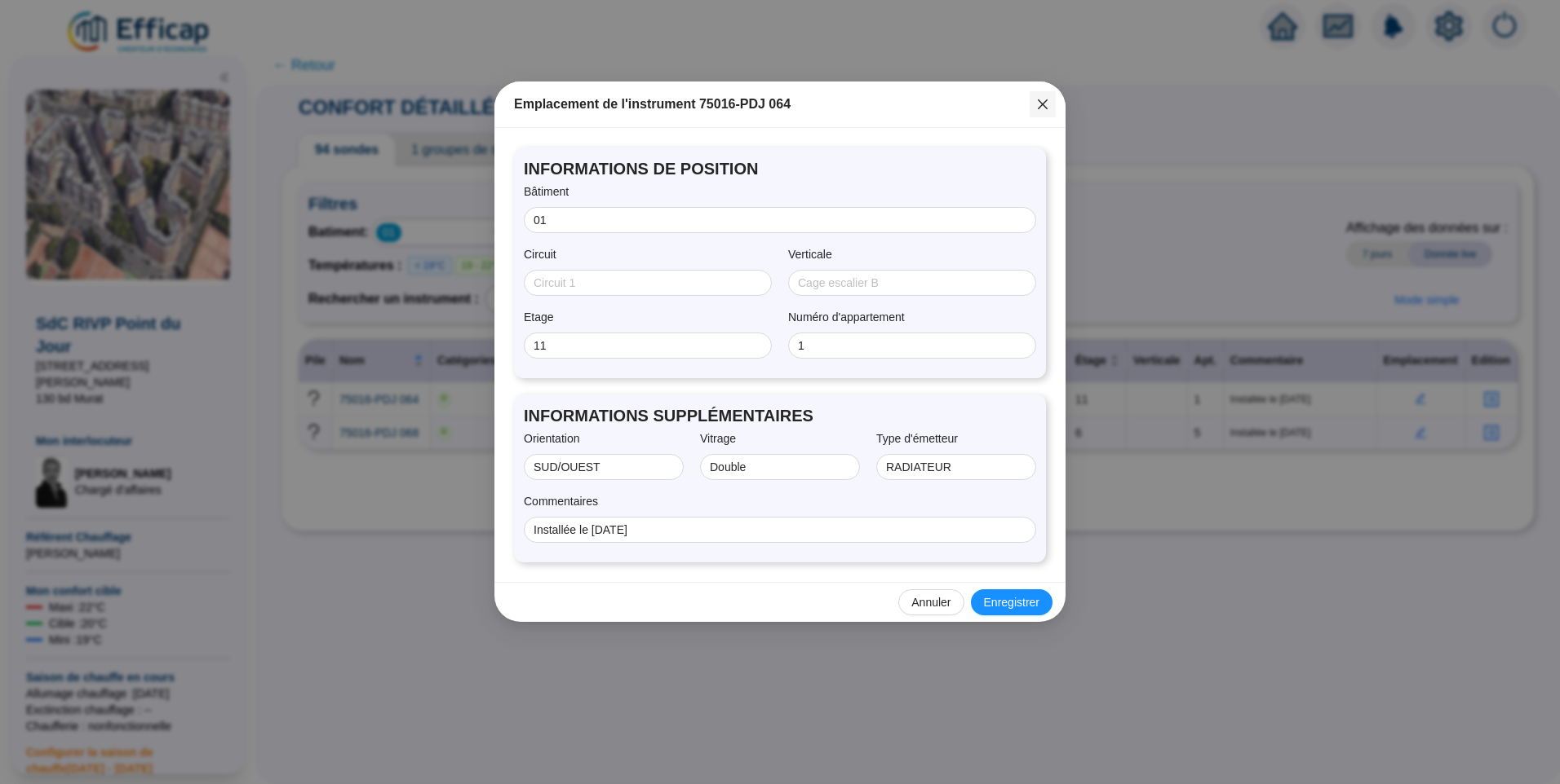
click at [1043, 109] on icon "close" at bounding box center [1042, 104] width 13 height 13
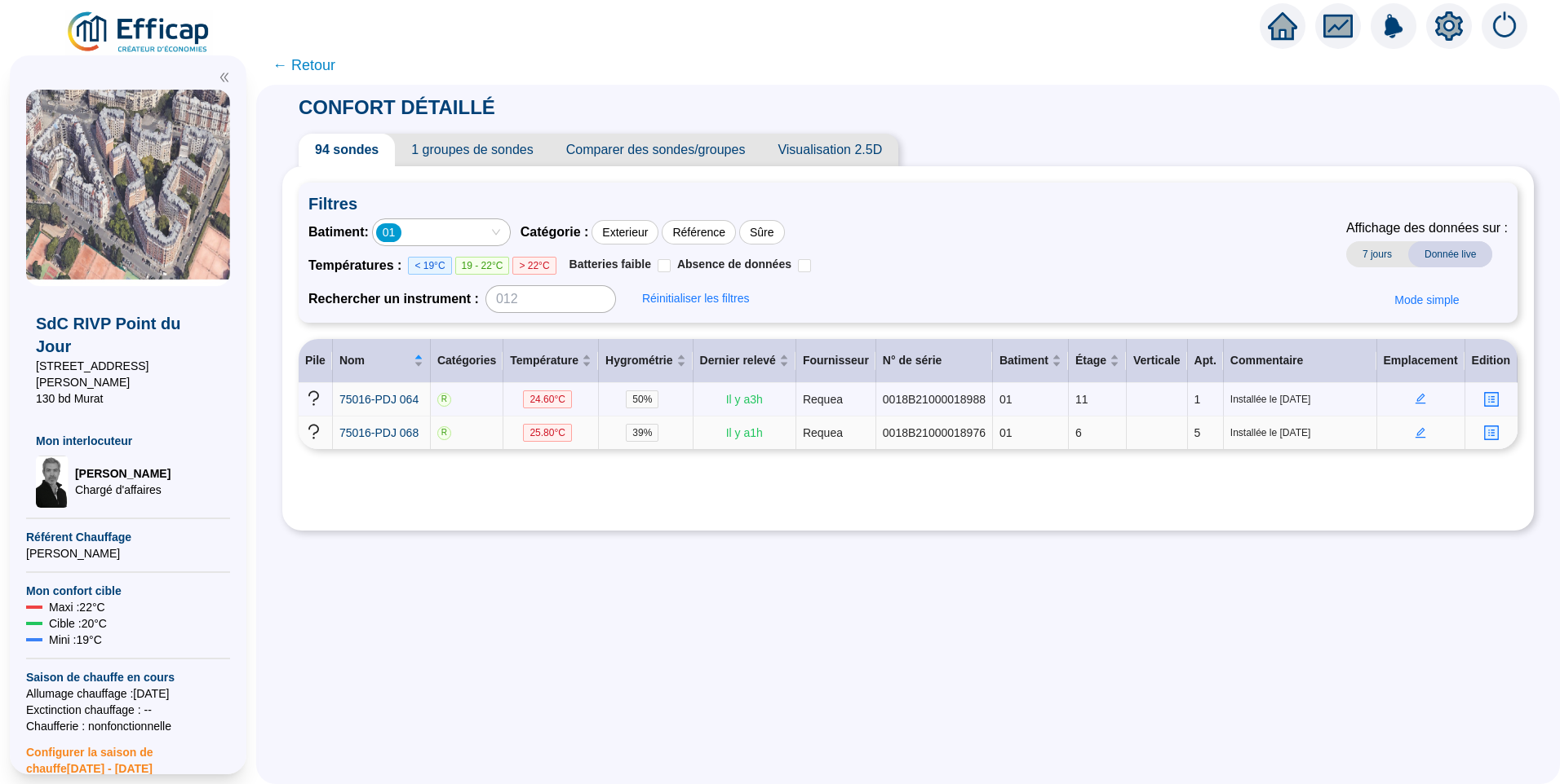
click at [1415, 428] on icon "edit" at bounding box center [1421, 433] width 12 height 12
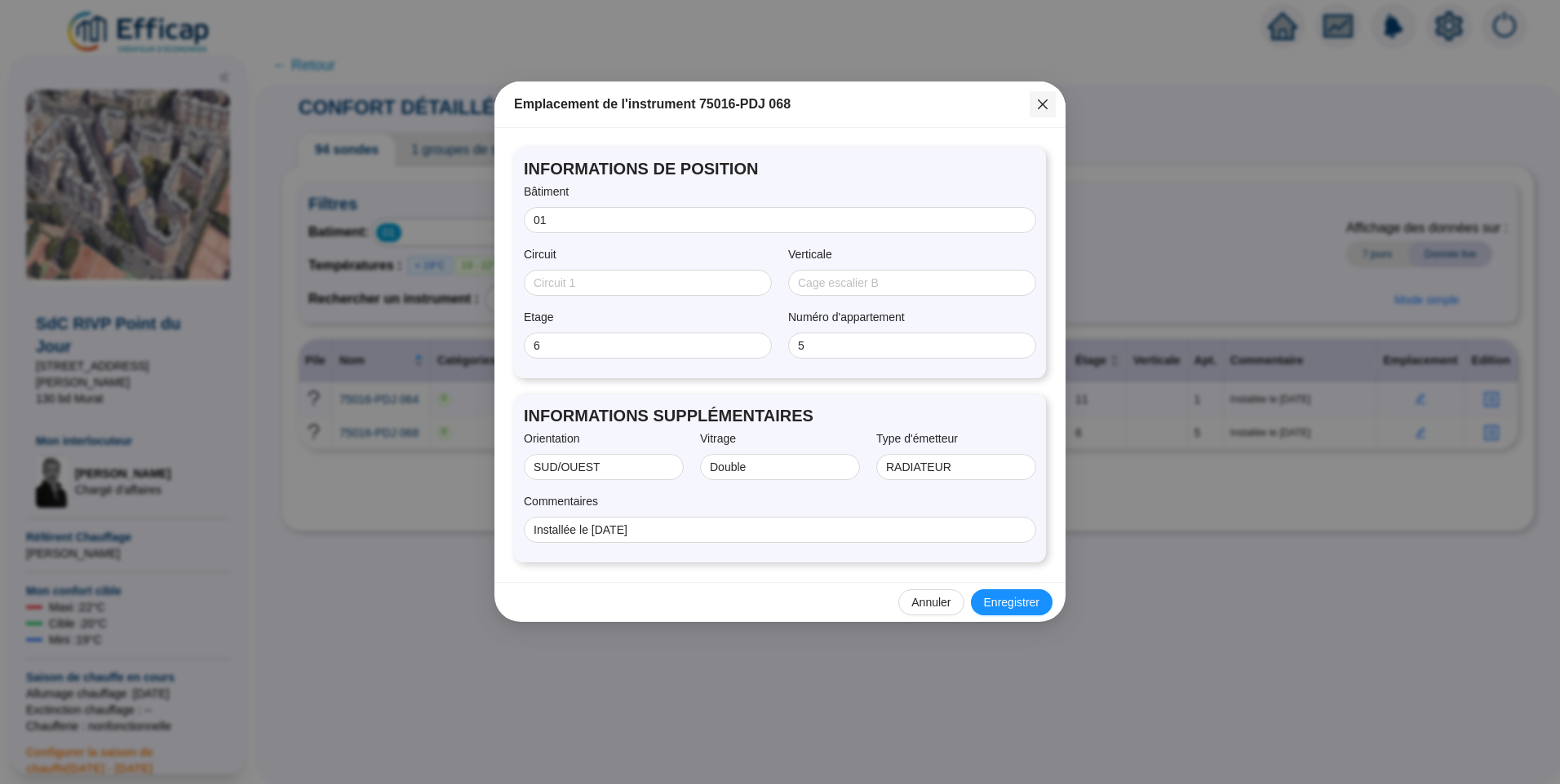
click at [1042, 105] on icon "close" at bounding box center [1043, 105] width 10 height 10
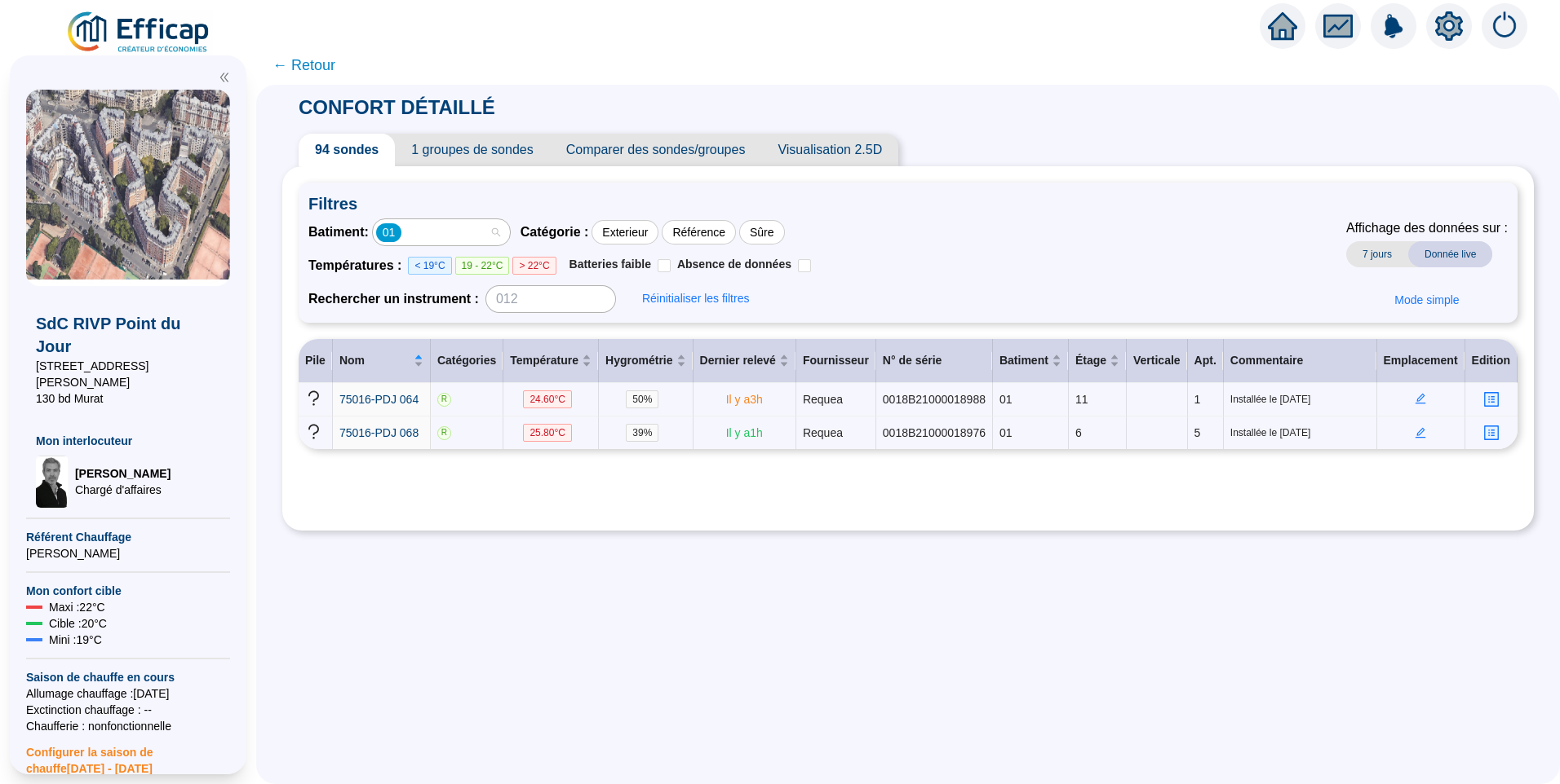
click at [509, 230] on div "01" at bounding box center [441, 232] width 138 height 26
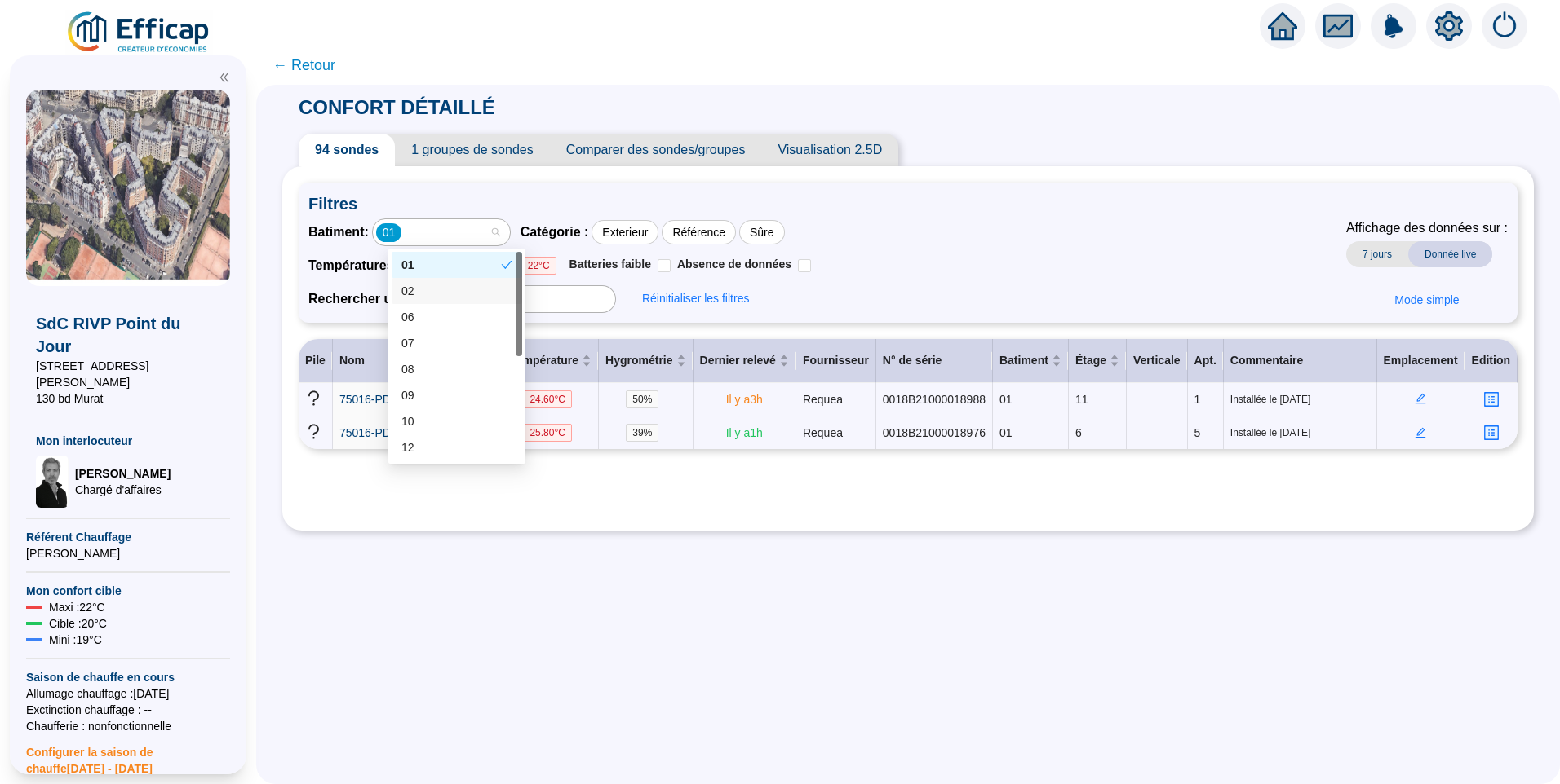
click at [449, 289] on div "02" at bounding box center [457, 291] width 111 height 17
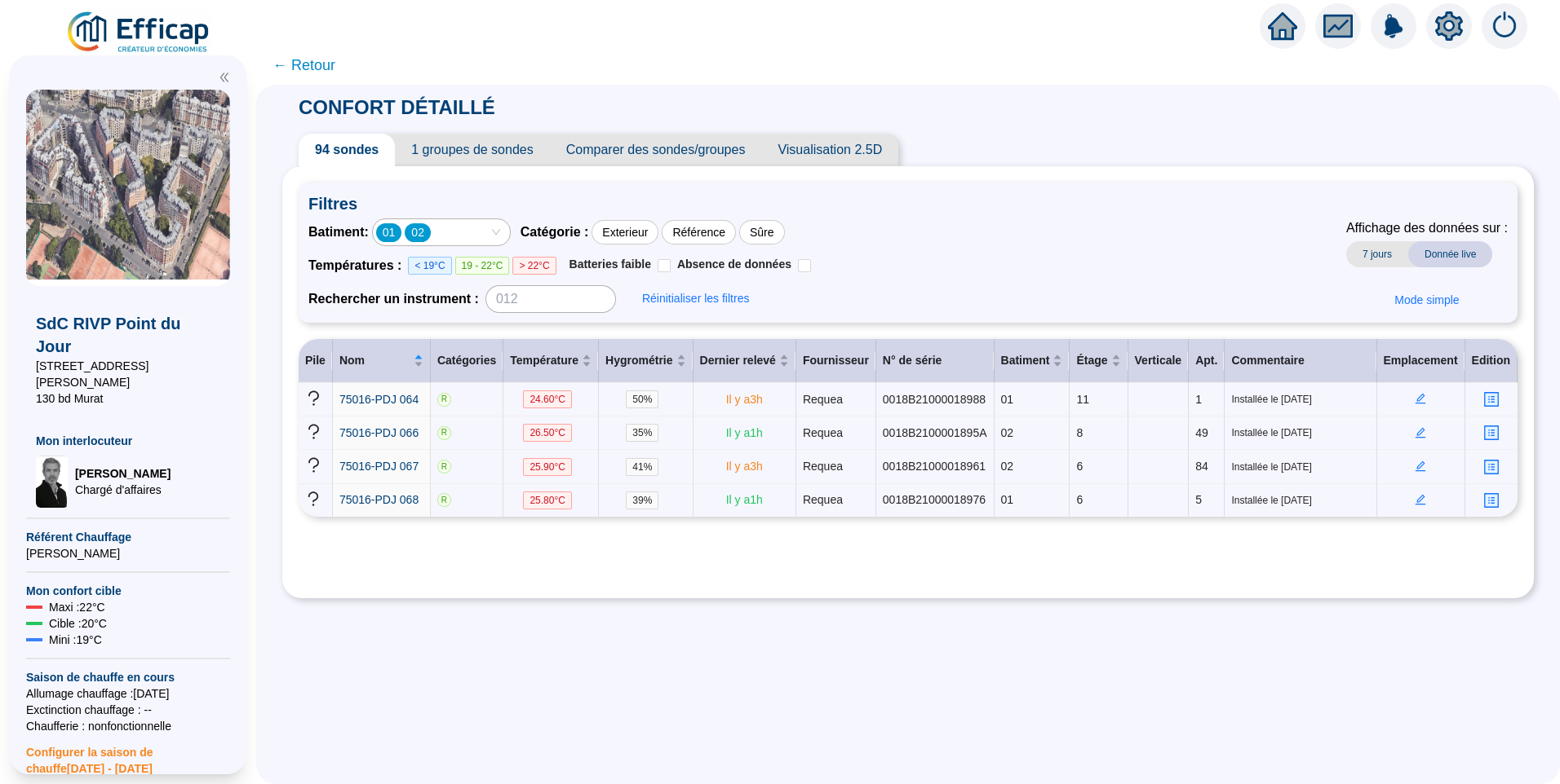
click at [497, 245] on div "01 02" at bounding box center [441, 232] width 138 height 28
click at [490, 231] on div "01 02" at bounding box center [432, 231] width 114 height 23
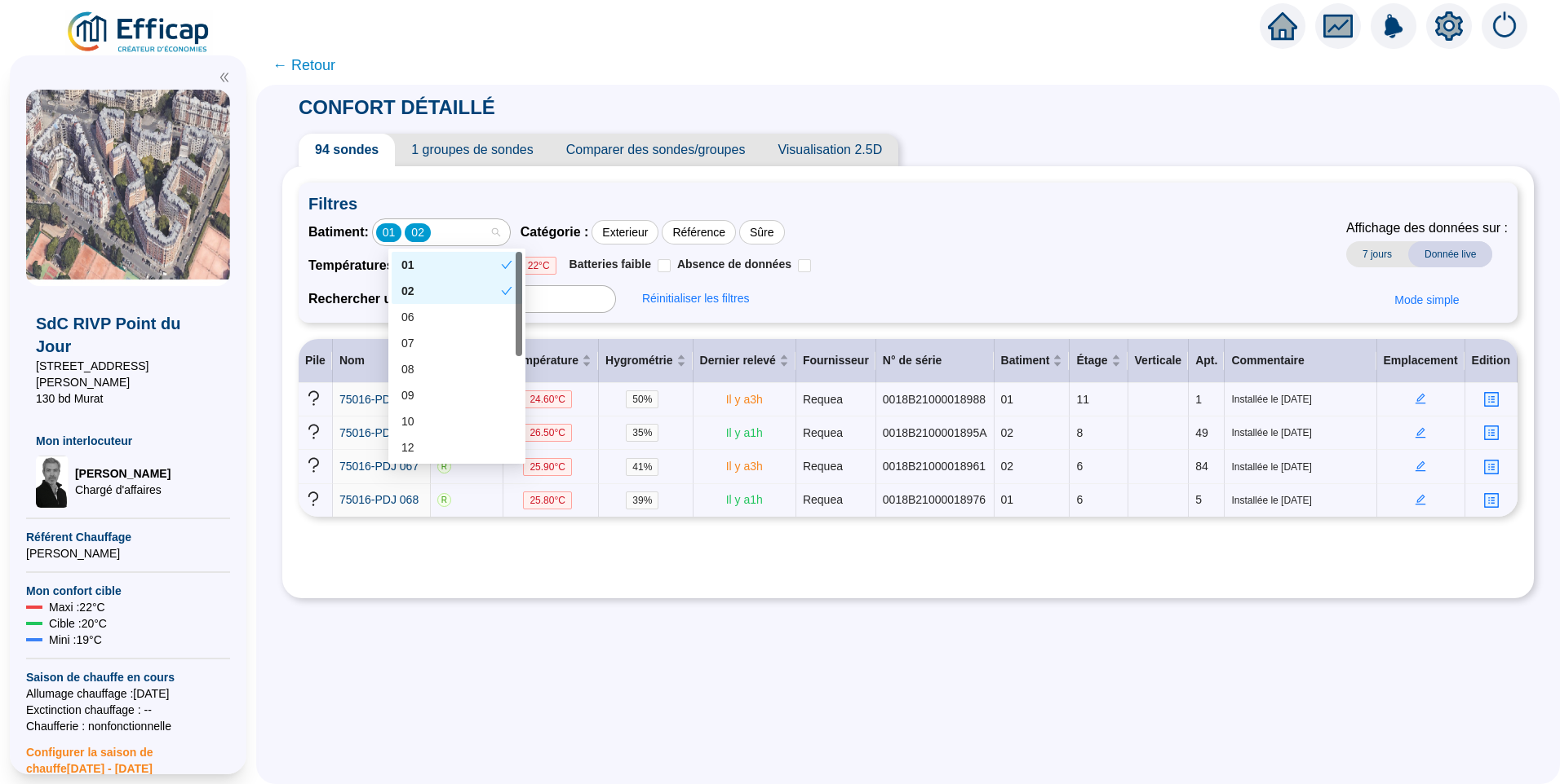
click at [434, 249] on div "01 02 01 02 06 07 08 09 10 12 13 14" at bounding box center [457, 357] width 138 height 216
click at [437, 257] on div "01" at bounding box center [451, 265] width 100 height 17
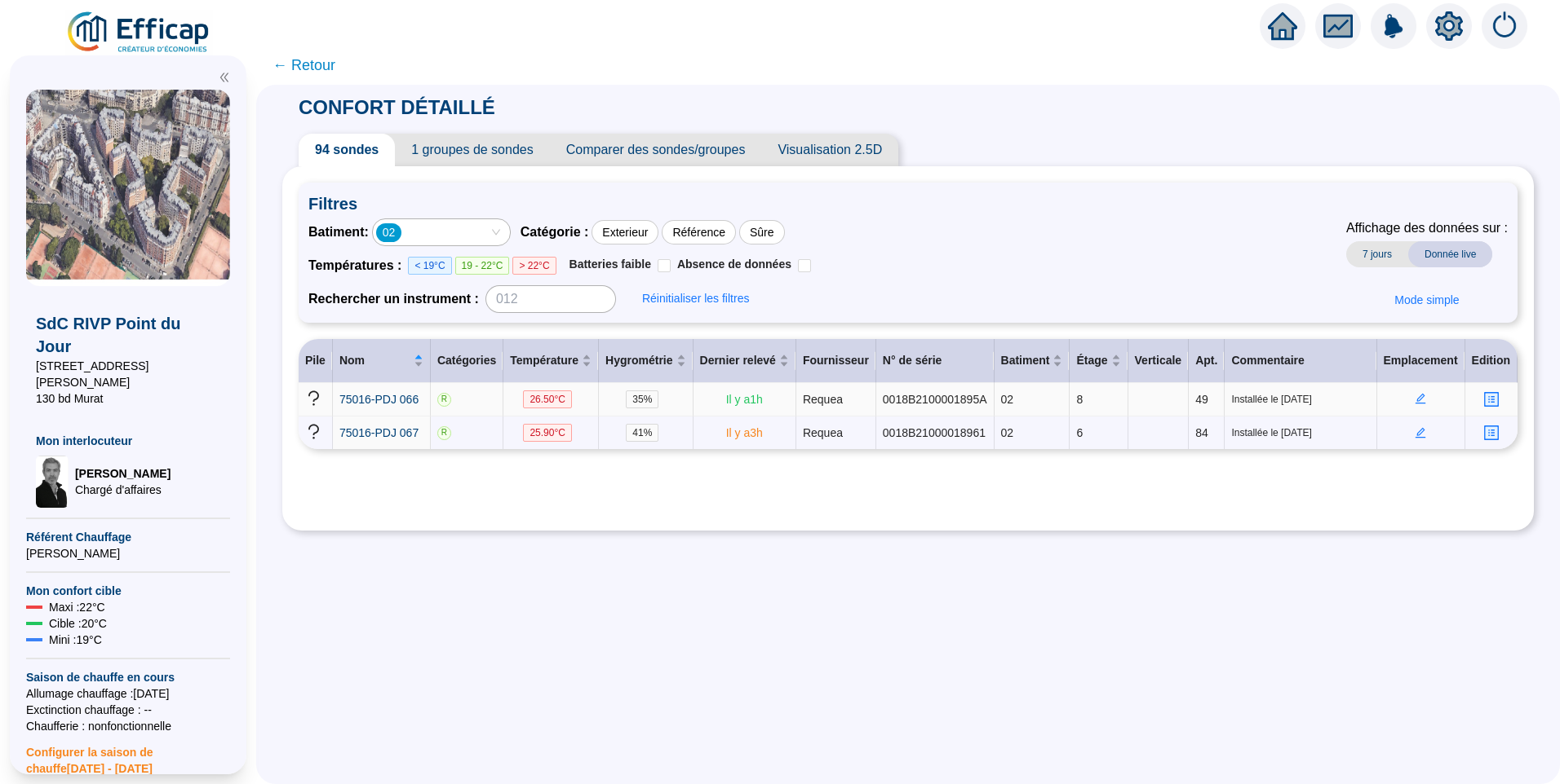
click at [1415, 397] on icon "edit" at bounding box center [1421, 398] width 12 height 12
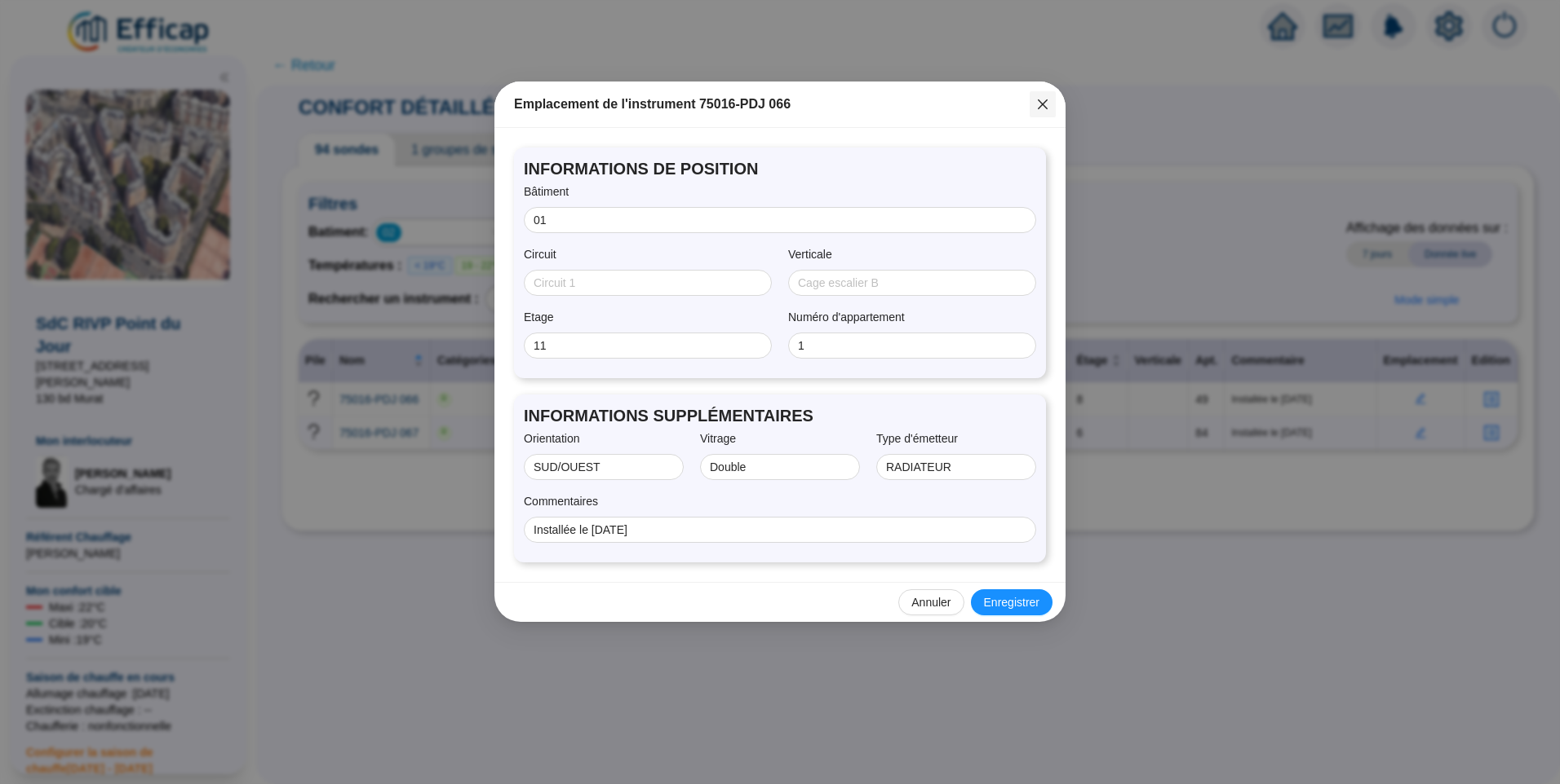
click at [1049, 108] on span "Fermer" at bounding box center [1043, 104] width 26 height 13
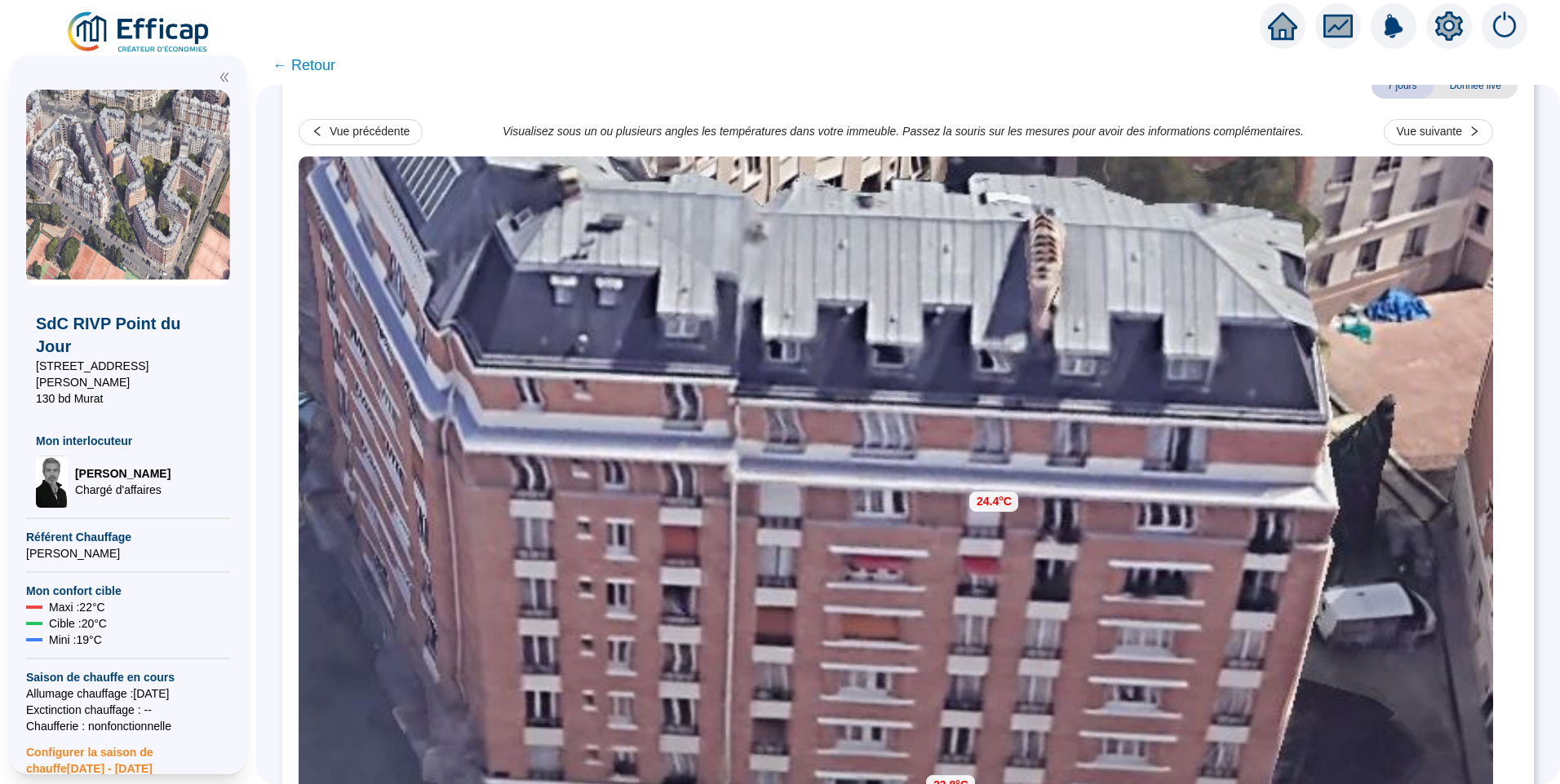
scroll to position [127, 0]
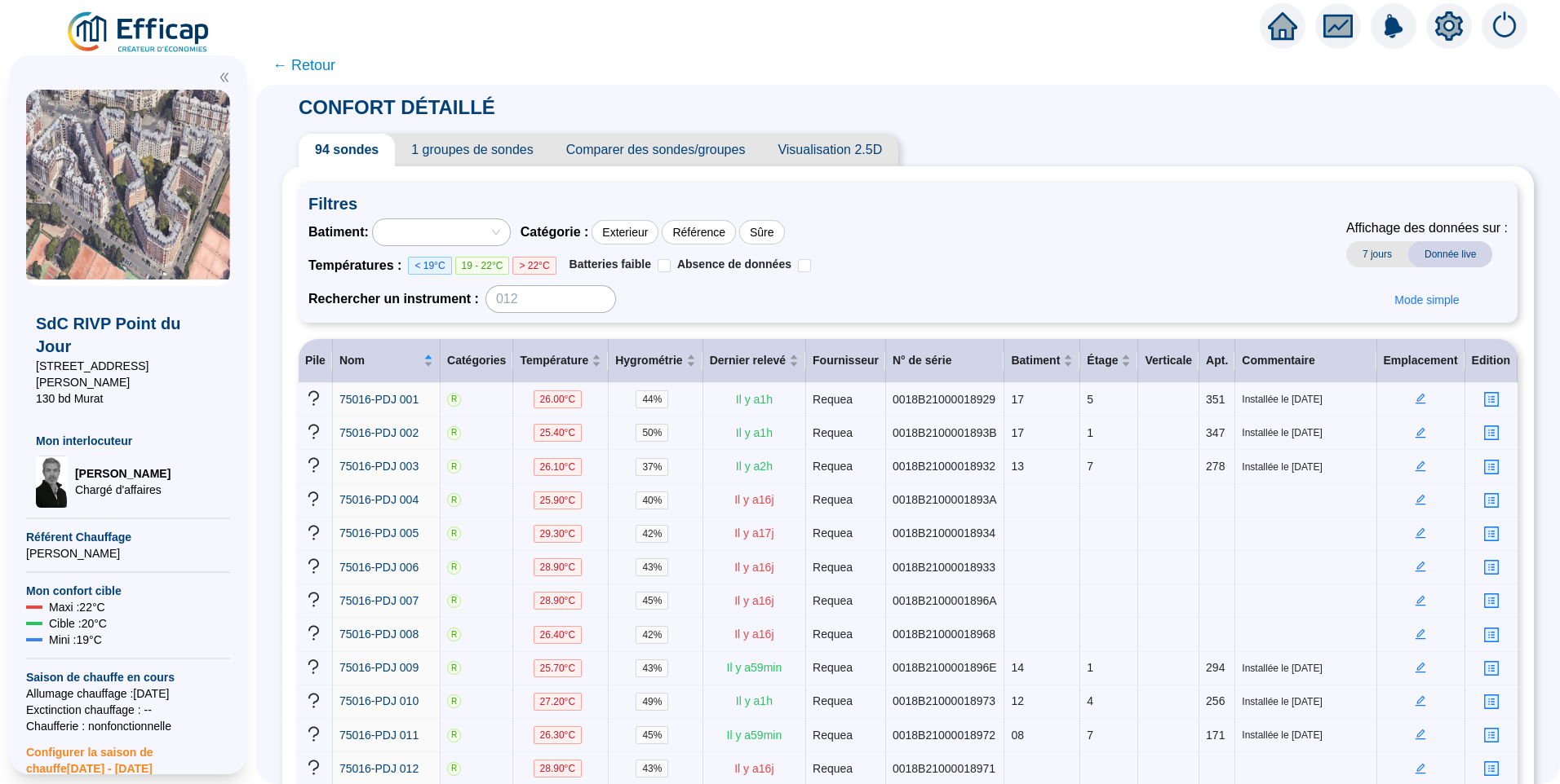
click at [420, 228] on div at bounding box center [432, 231] width 114 height 23
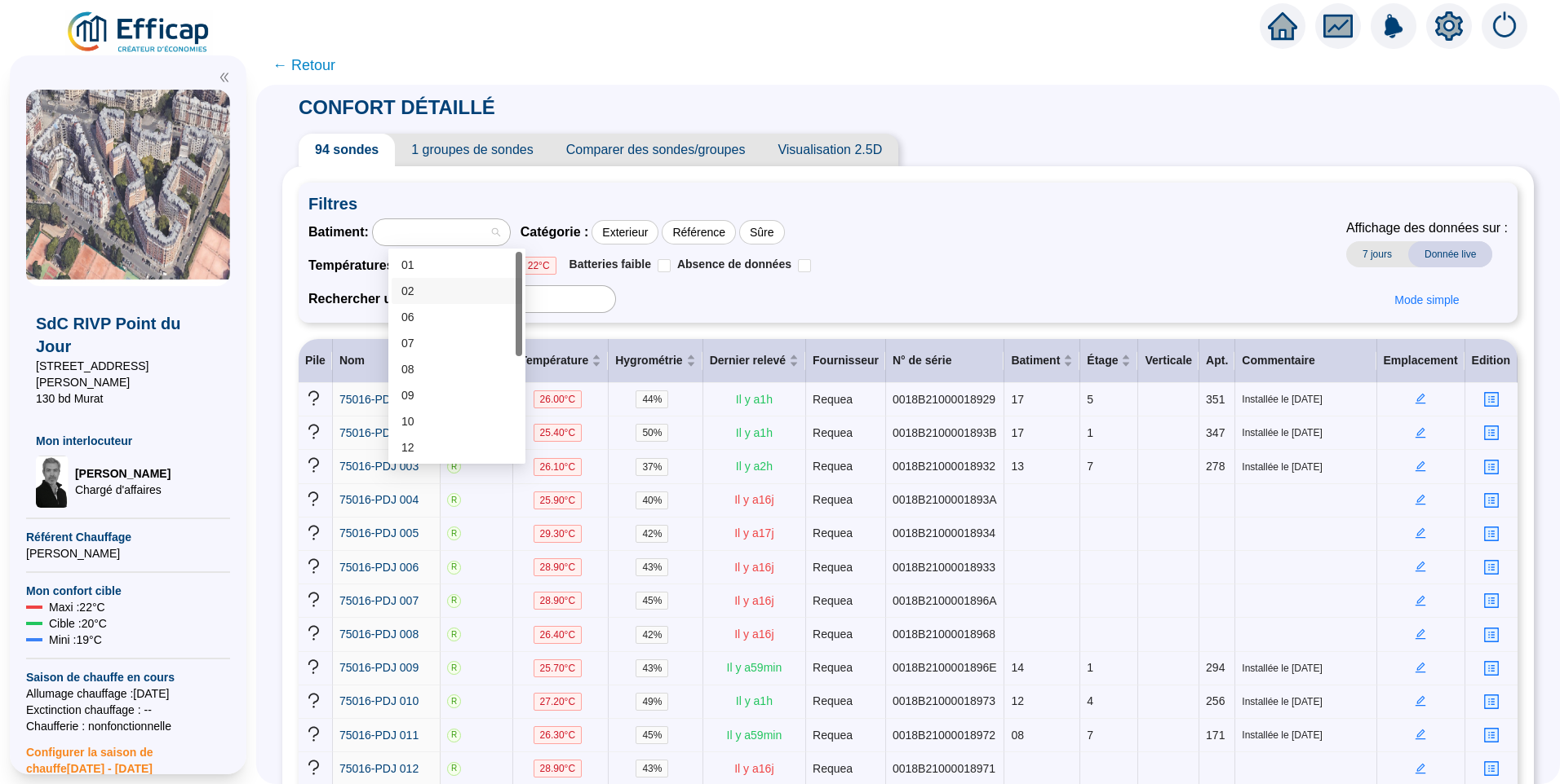
click at [449, 297] on div "02" at bounding box center [457, 291] width 111 height 17
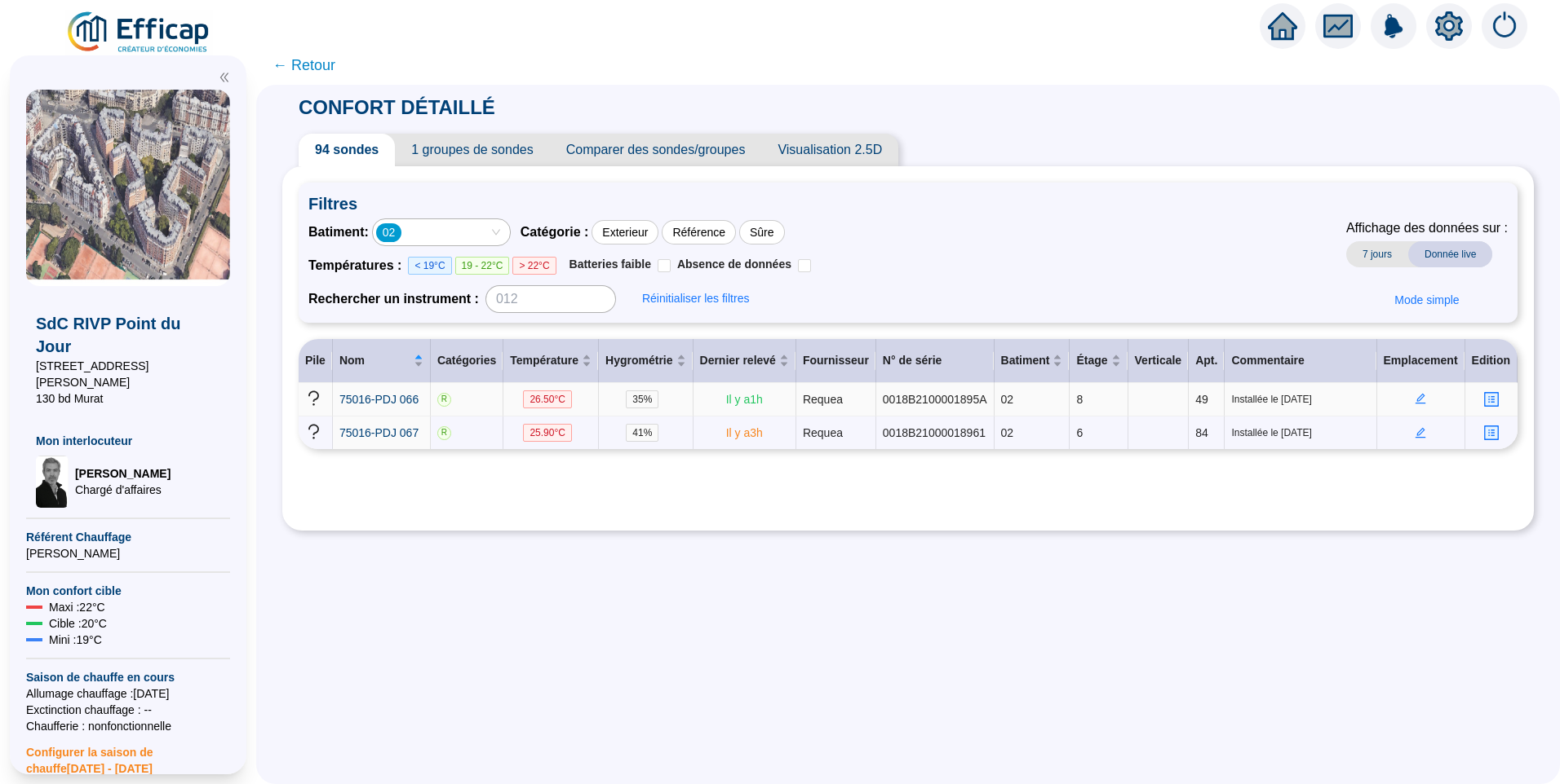
click at [1418, 398] on icon "edit" at bounding box center [1421, 398] width 6 height 6
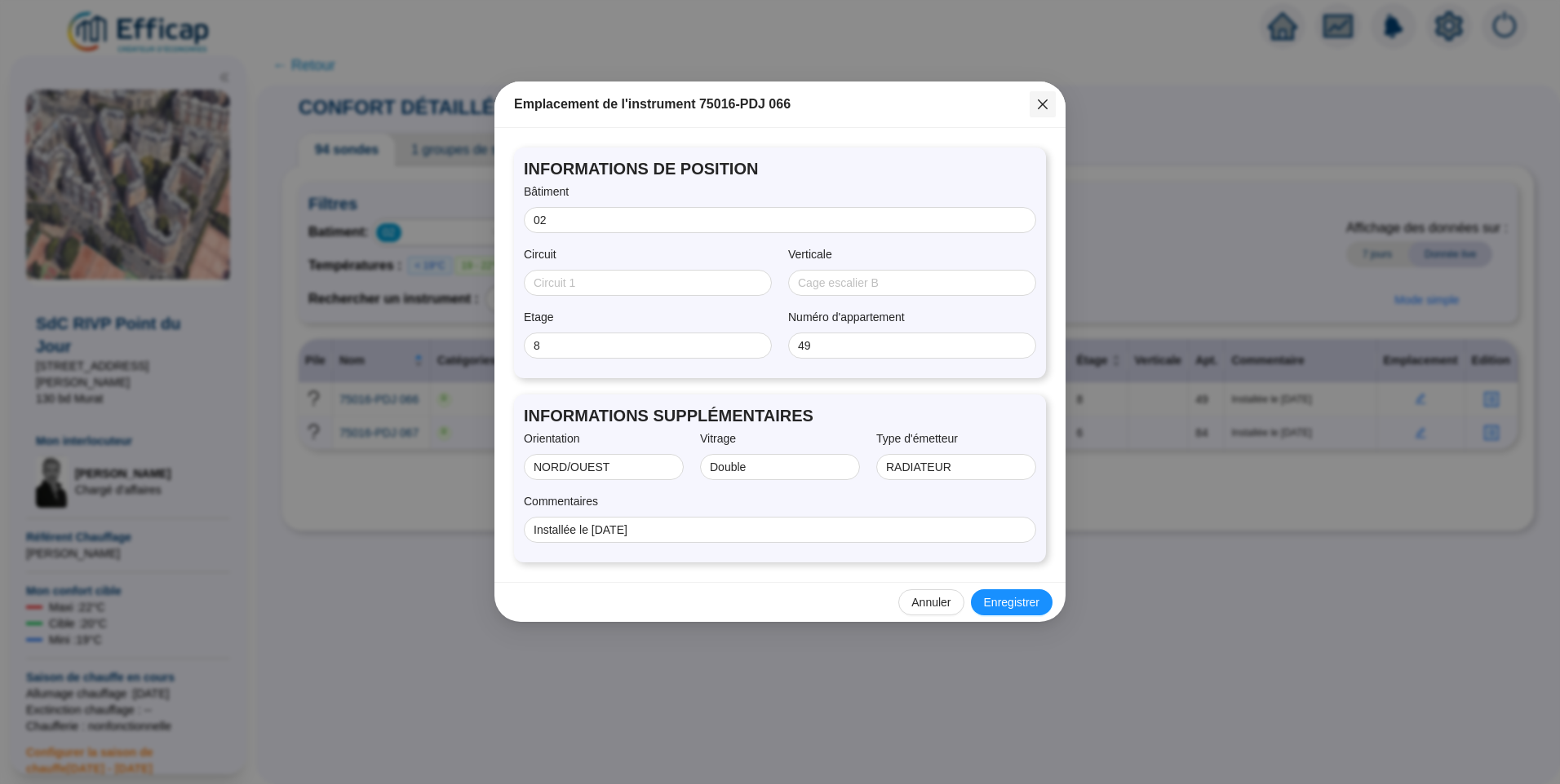
click at [1044, 112] on button "Close" at bounding box center [1043, 104] width 26 height 26
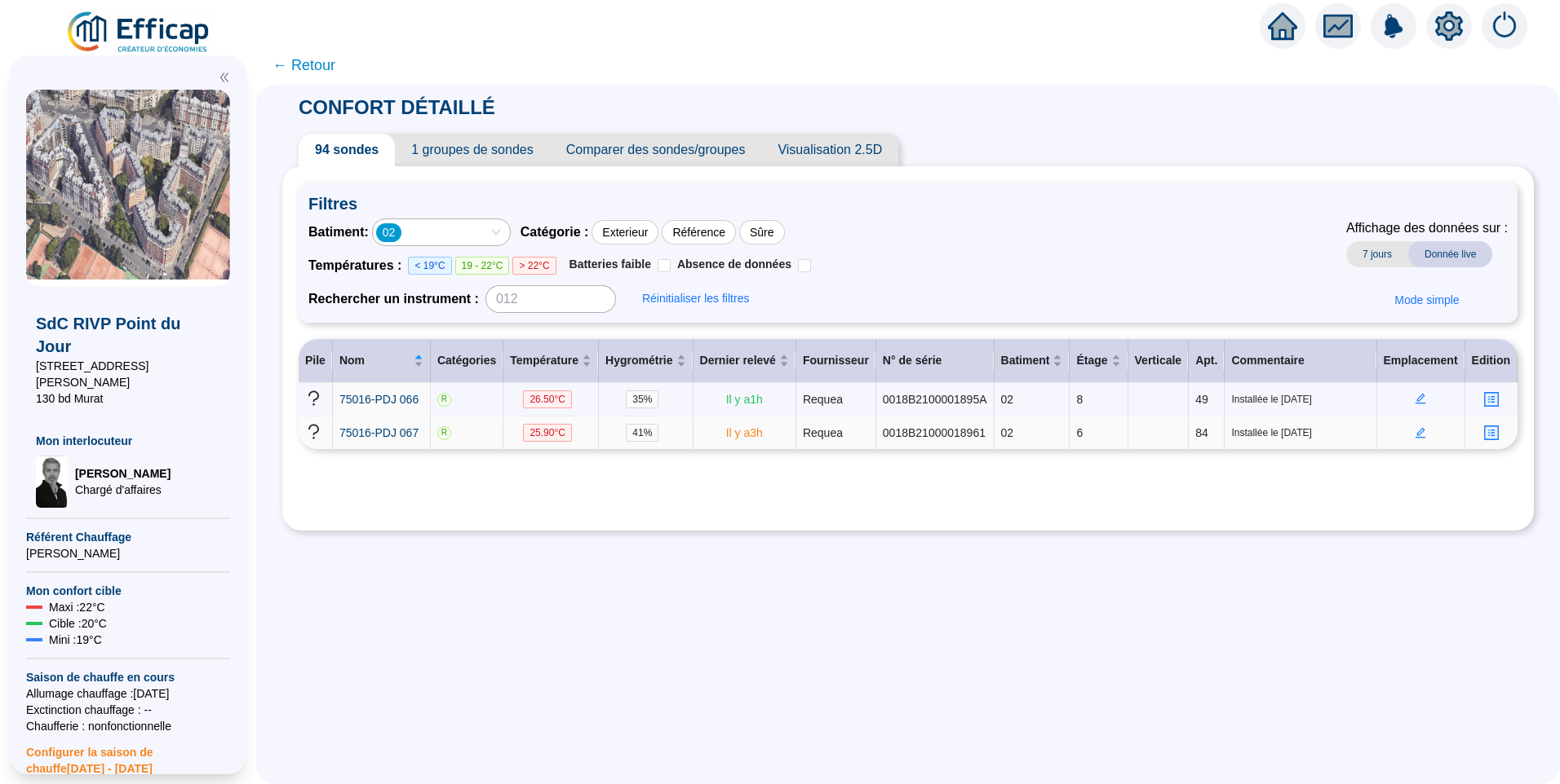
click at [1415, 425] on td at bounding box center [1421, 432] width 88 height 33
click at [1416, 430] on icon "edit" at bounding box center [1421, 432] width 11 height 11
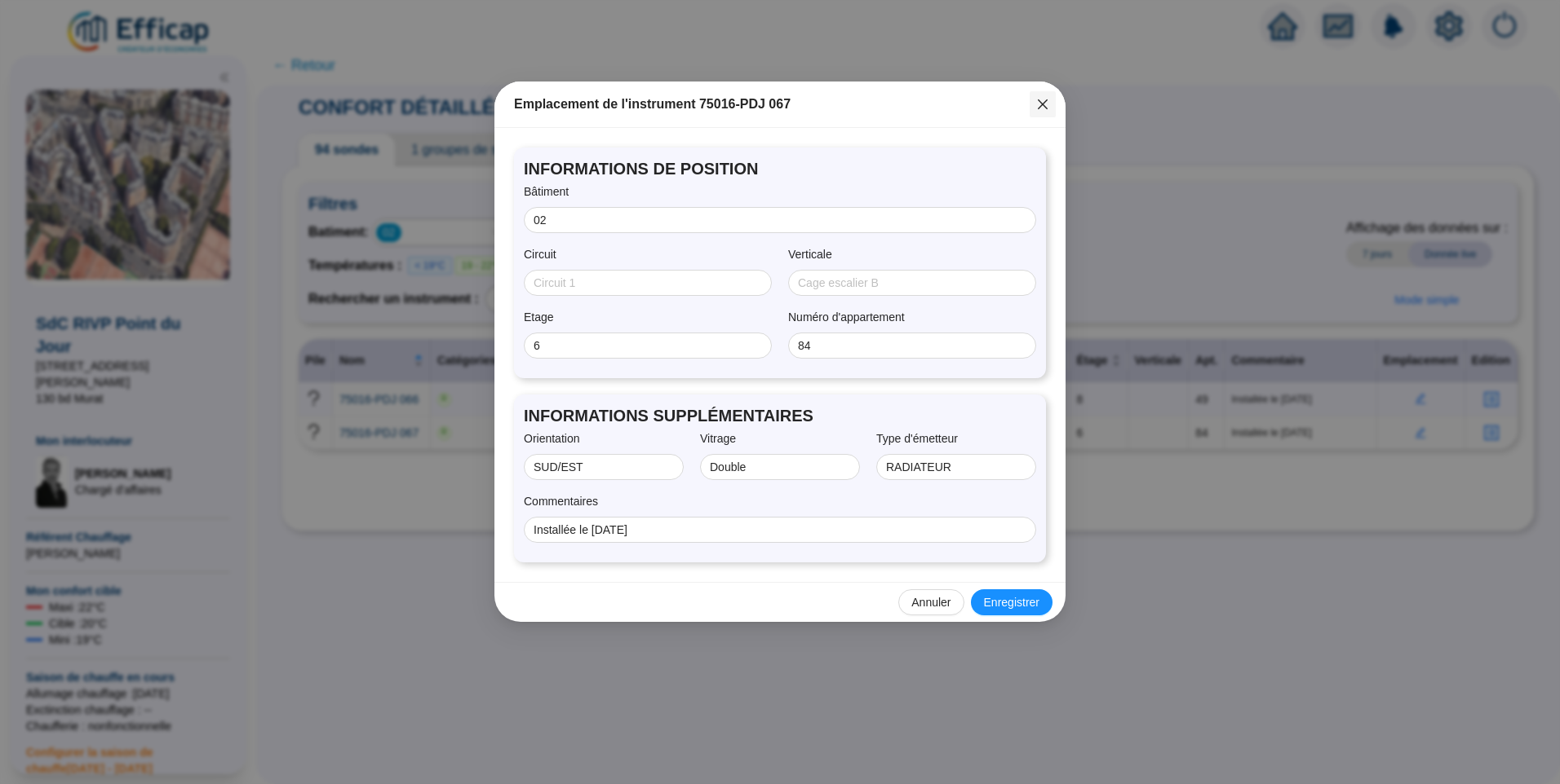
click at [1042, 105] on icon "close" at bounding box center [1042, 104] width 13 height 13
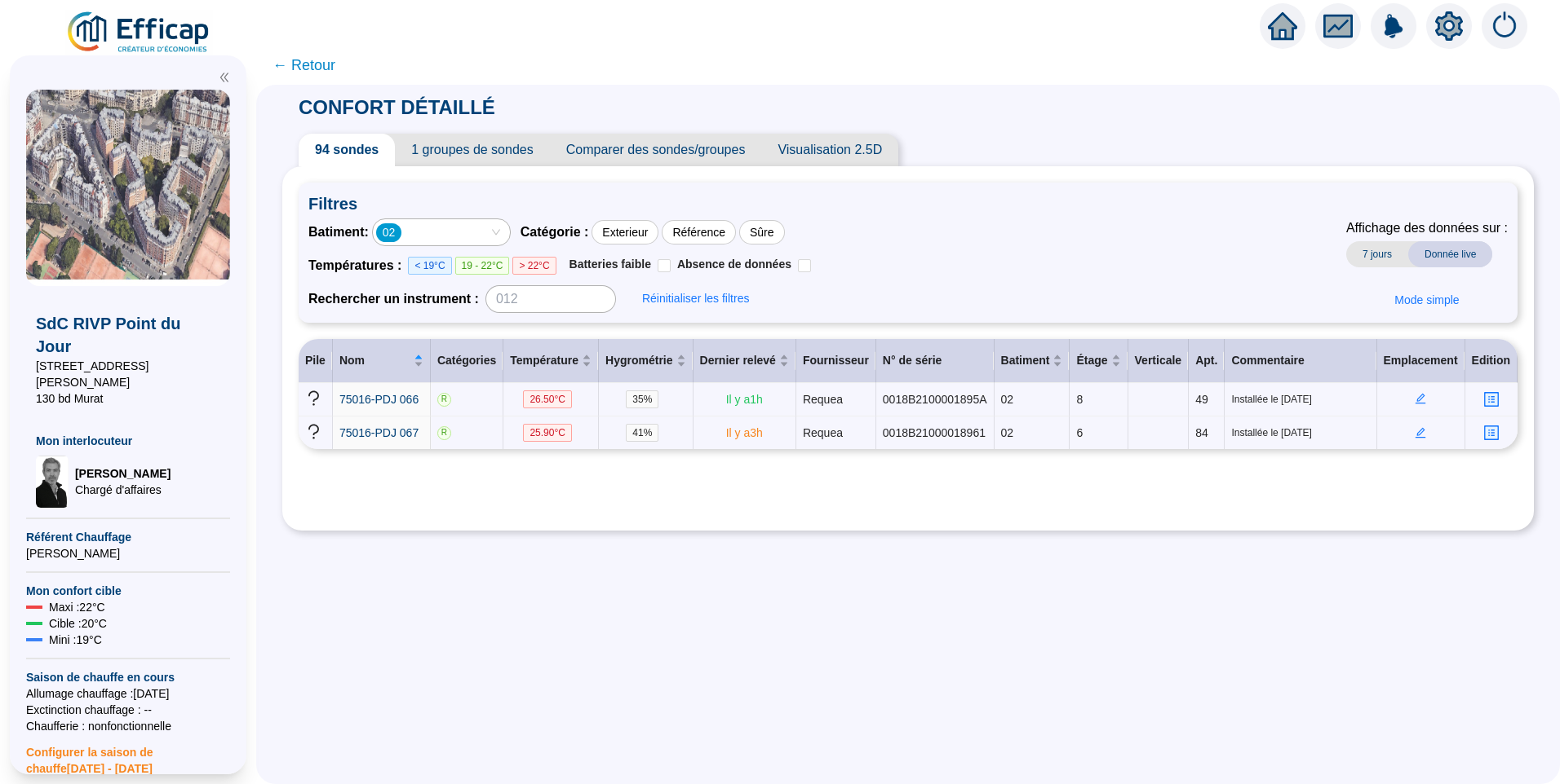
click at [403, 226] on div "02" at bounding box center [389, 232] width 26 height 19
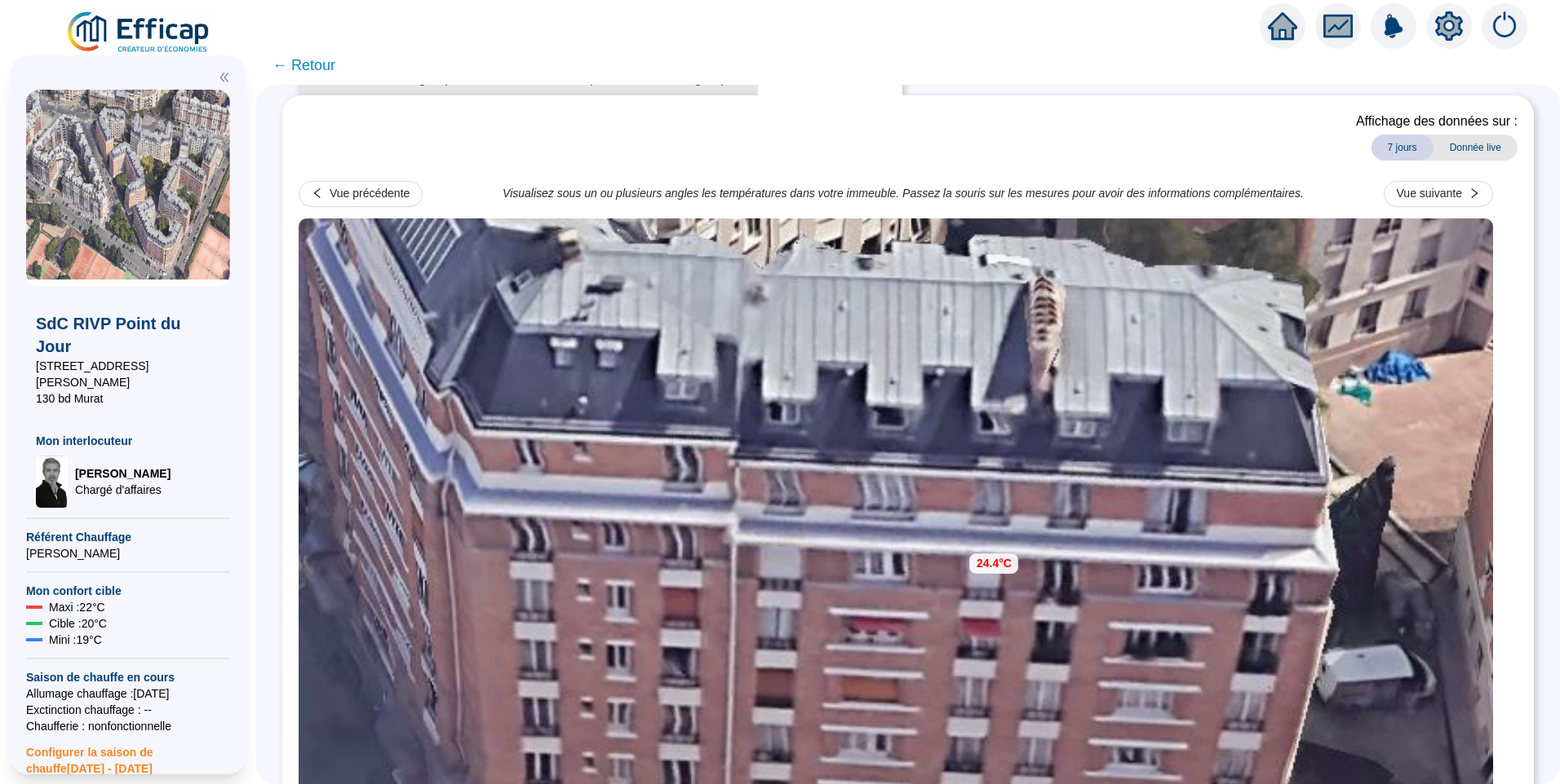
scroll to position [81, 0]
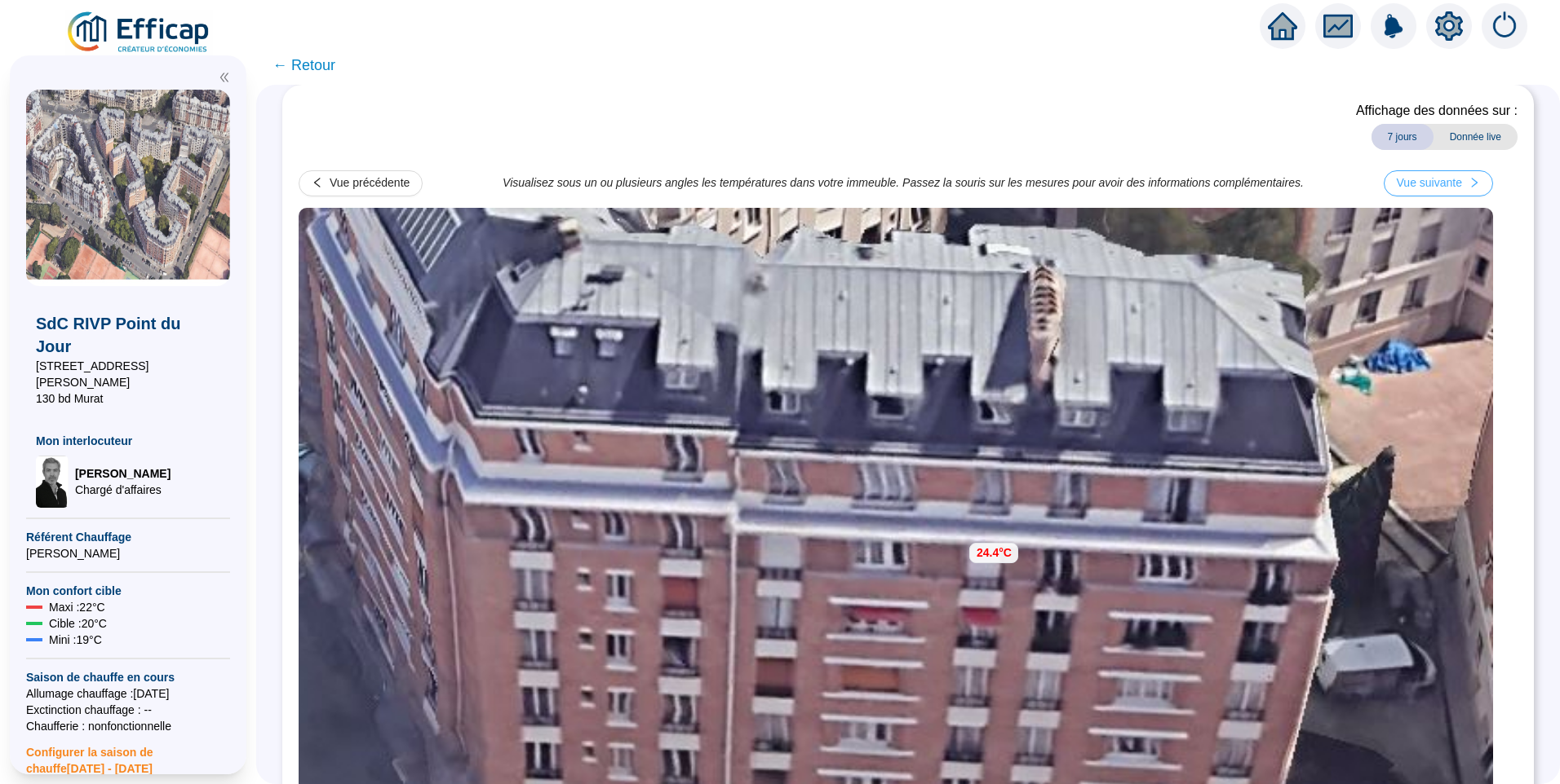
click at [1444, 184] on div "Vue suivante" at bounding box center [1429, 182] width 65 height 17
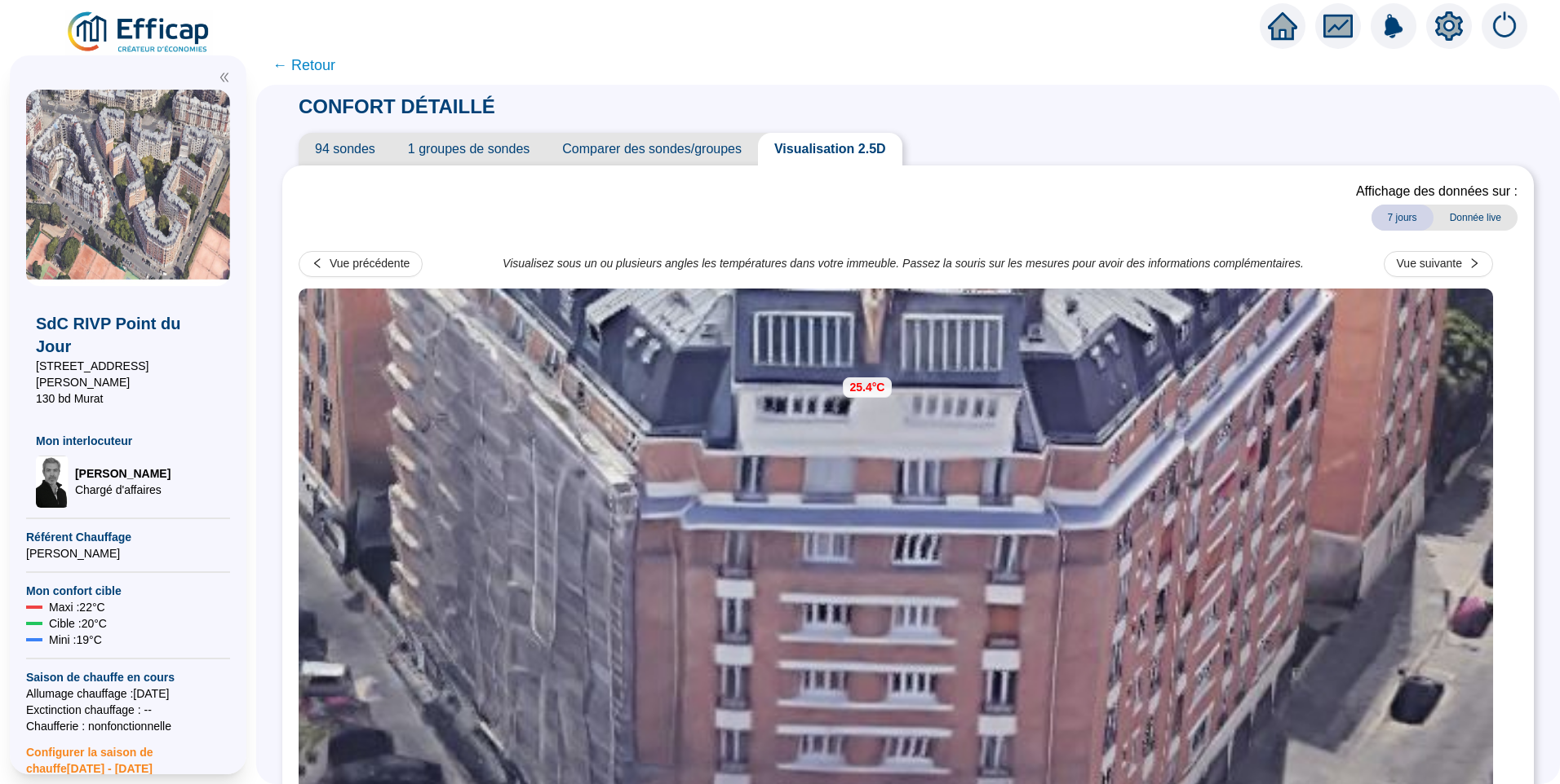
scroll to position [0, 0]
click at [1434, 264] on div "Vue suivante" at bounding box center [1429, 264] width 65 height 17
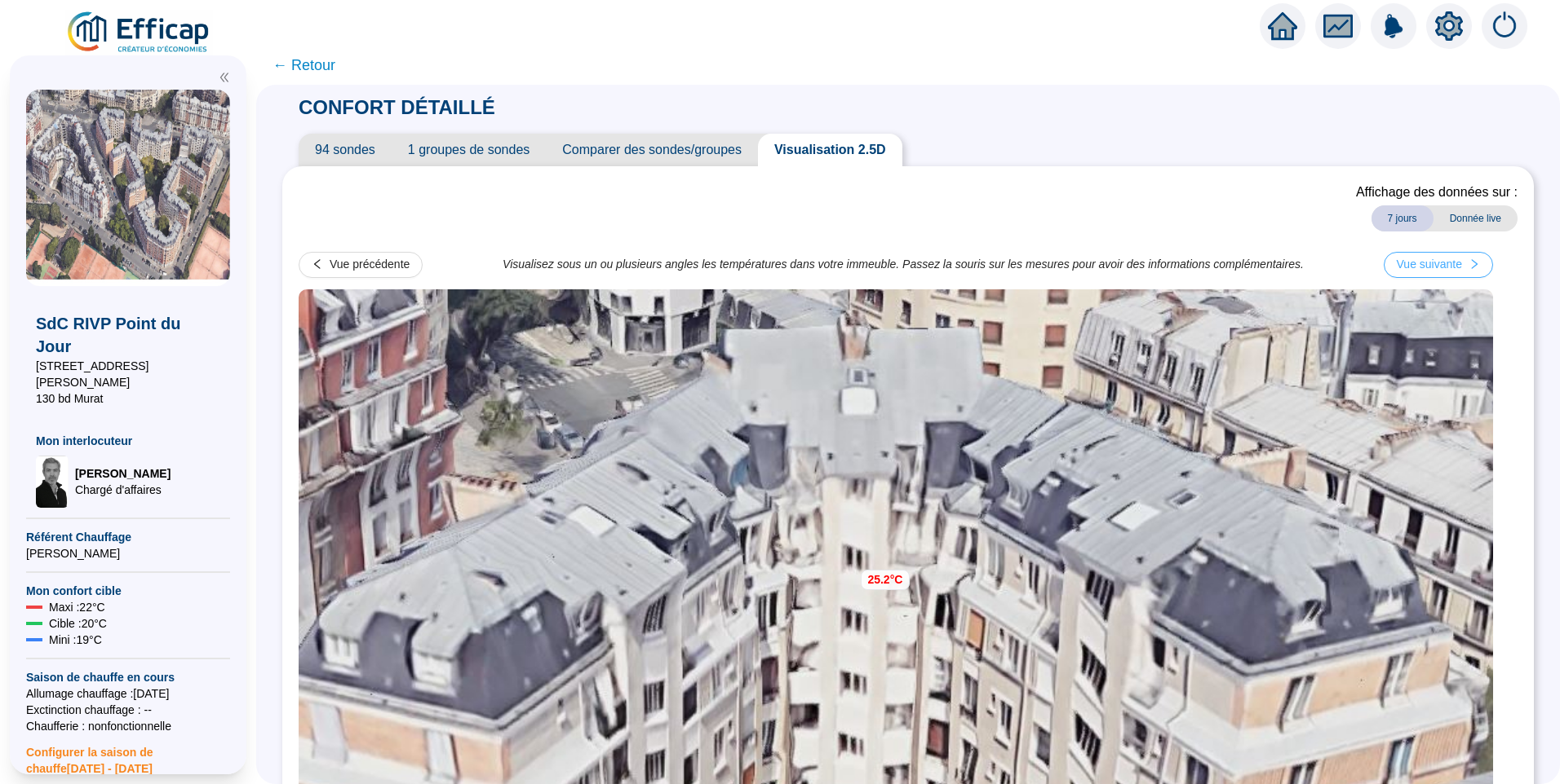
click at [1434, 264] on div "Vue suivante" at bounding box center [1429, 264] width 65 height 17
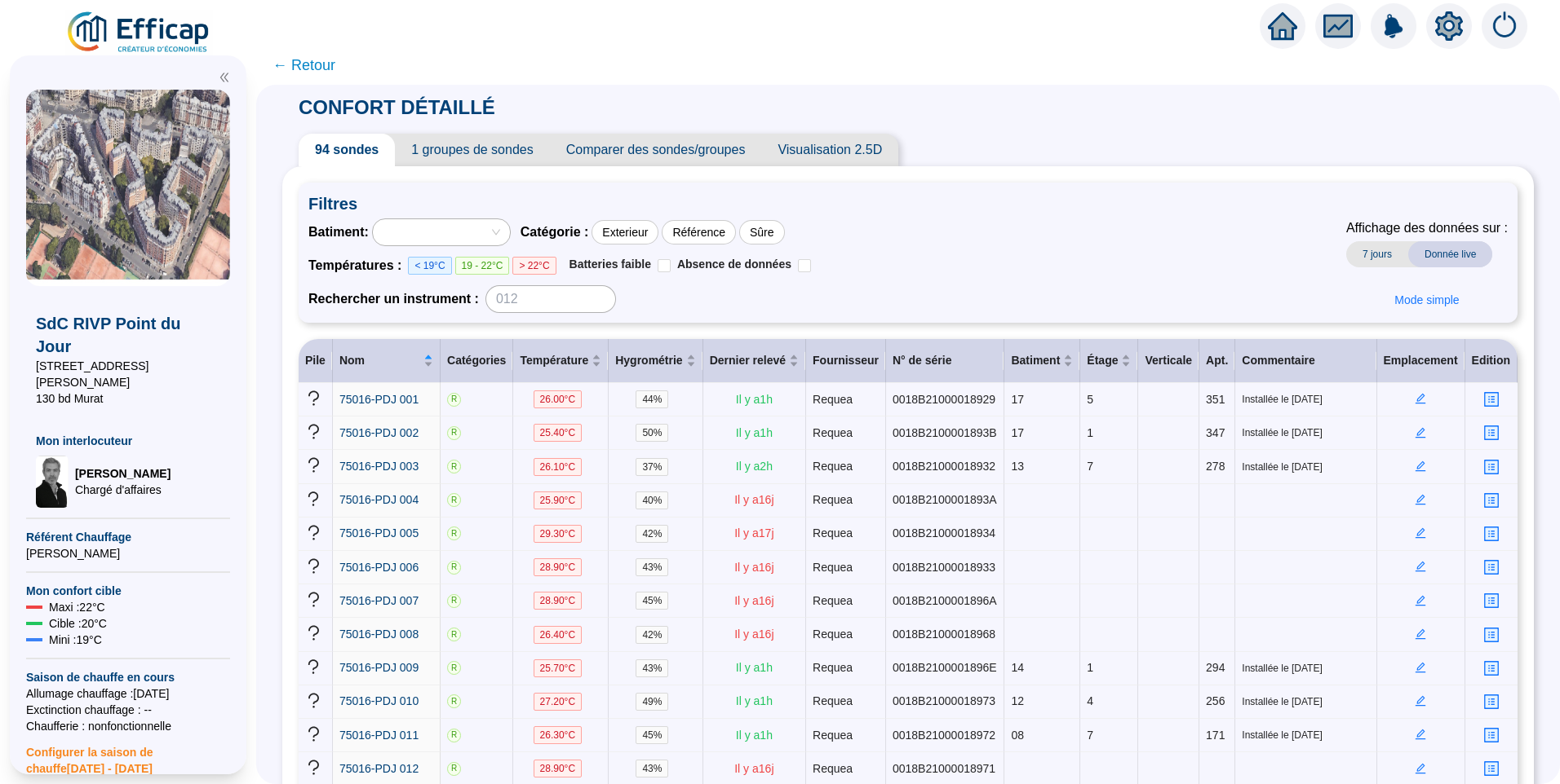
click at [435, 234] on div at bounding box center [432, 231] width 114 height 23
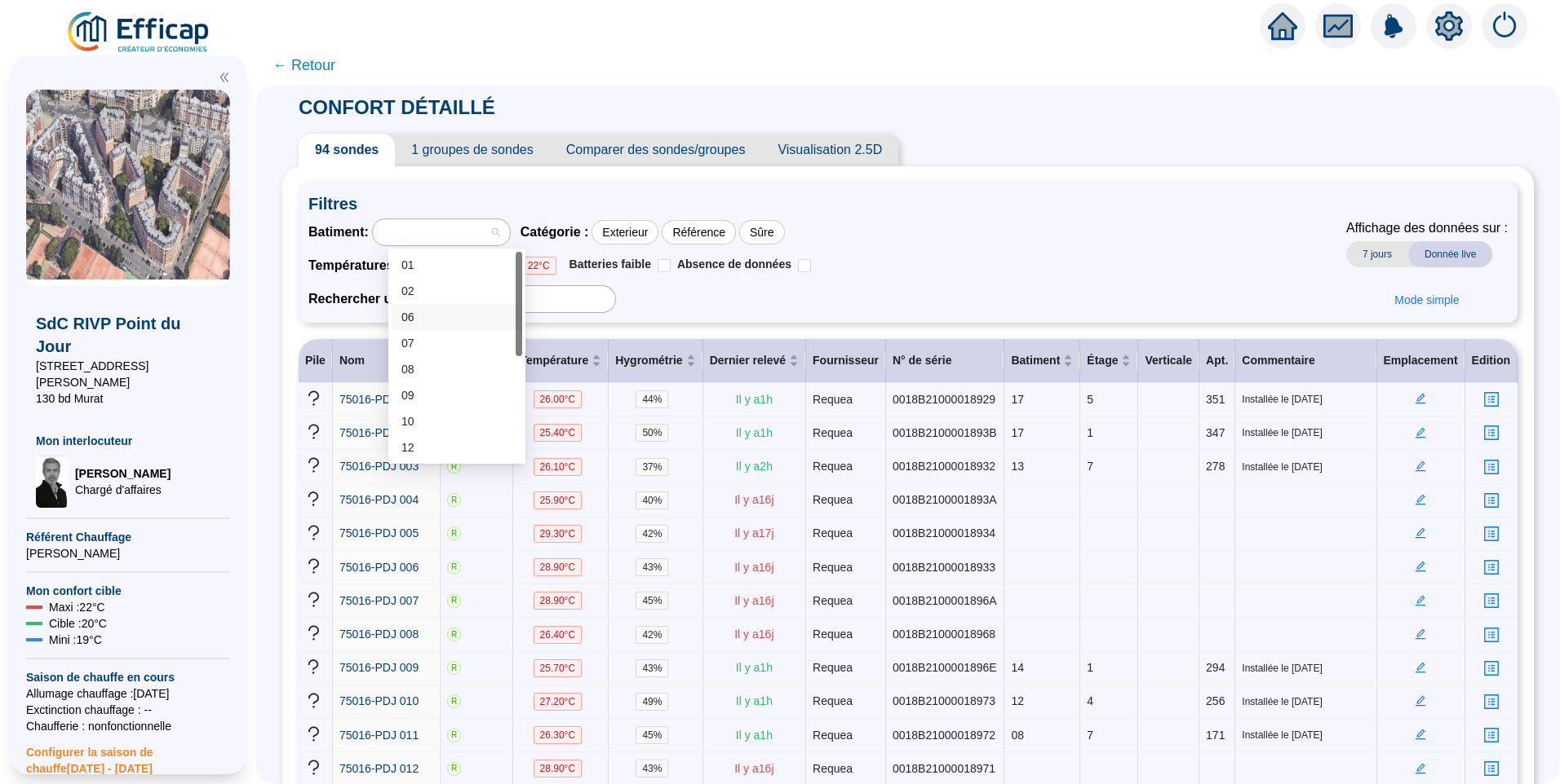
click at [427, 313] on div "06" at bounding box center [457, 317] width 111 height 17
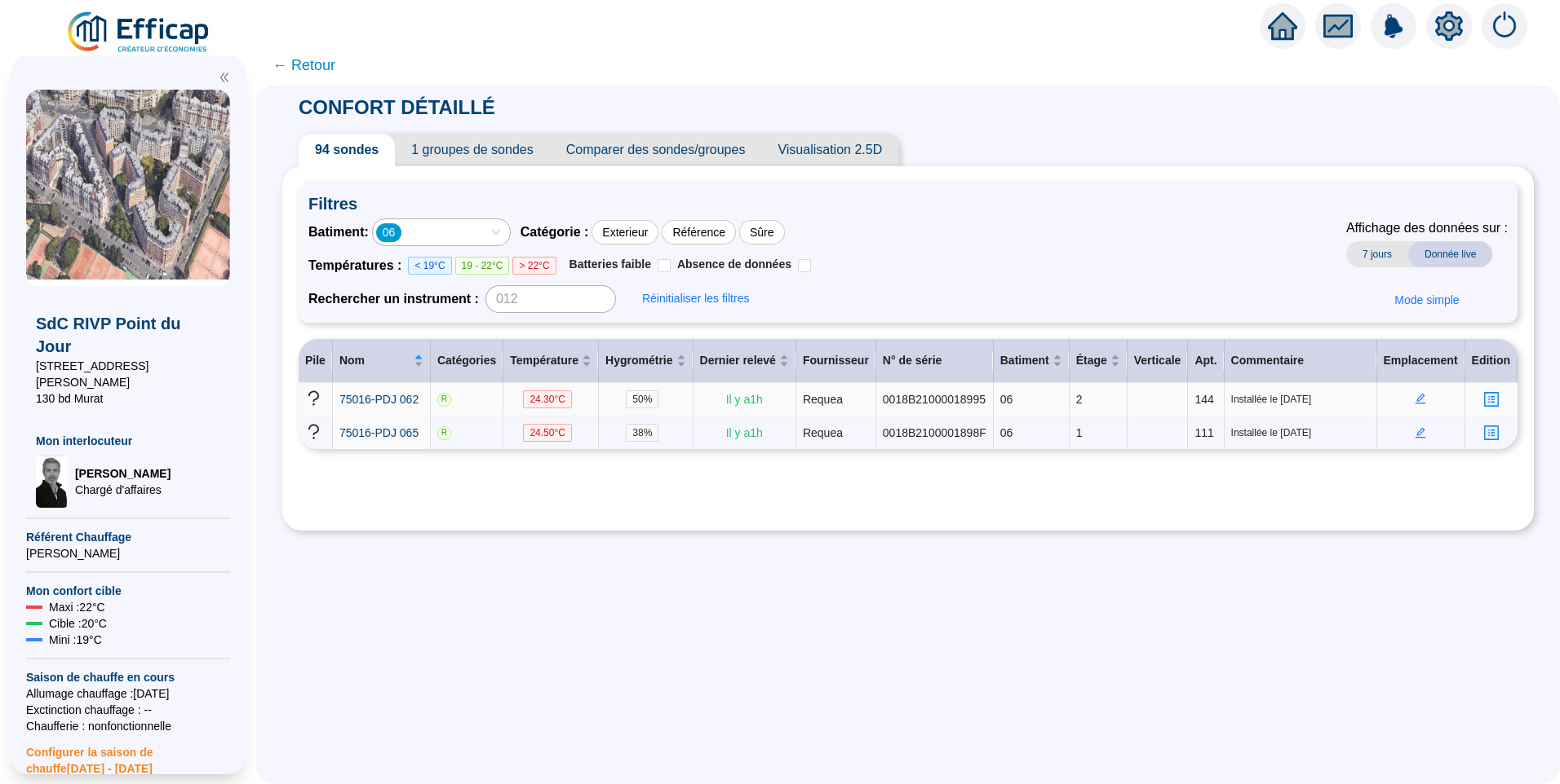
click at [1416, 398] on icon "edit" at bounding box center [1421, 398] width 11 height 11
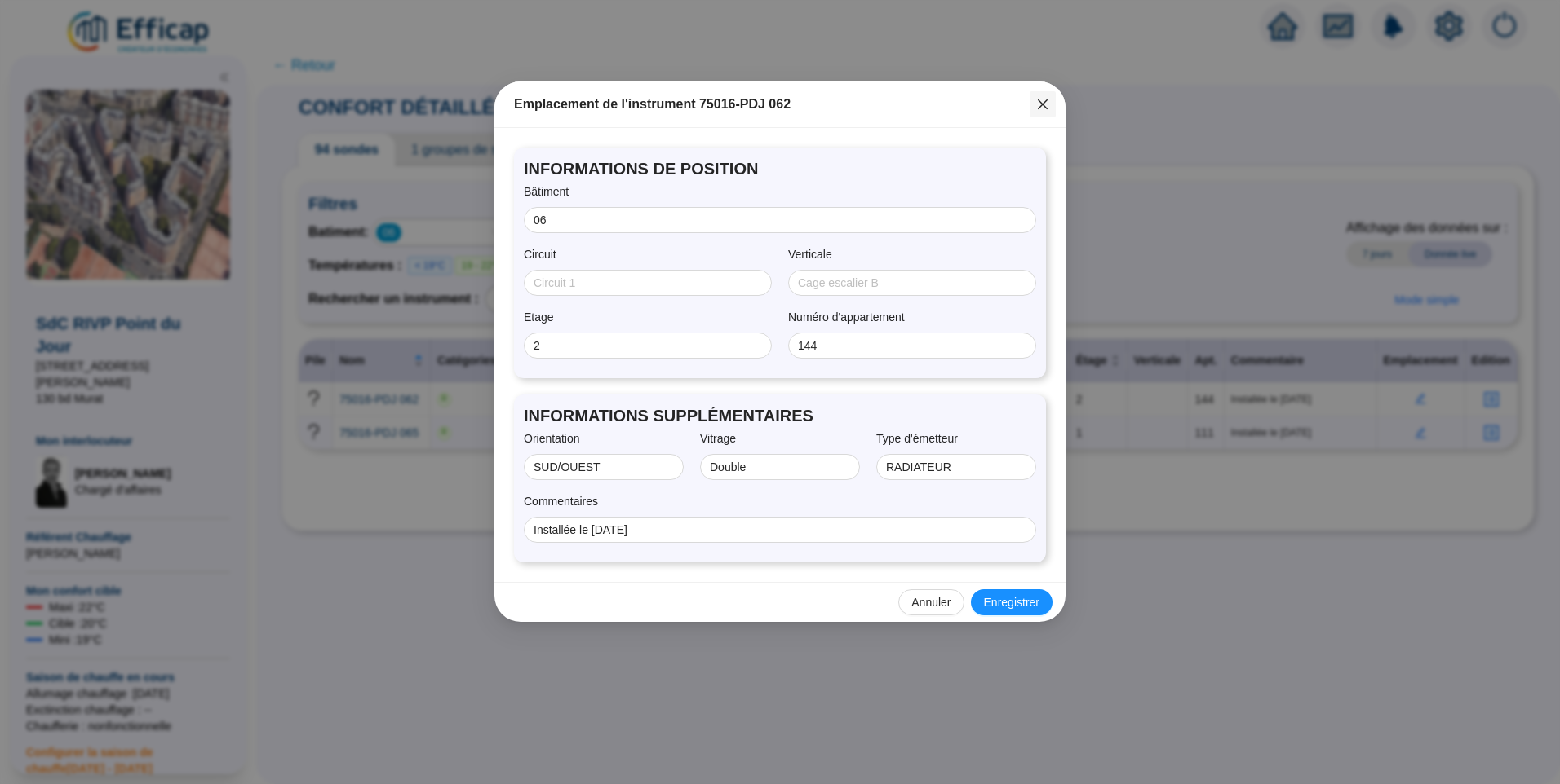
click at [1041, 105] on icon "close" at bounding box center [1042, 104] width 13 height 13
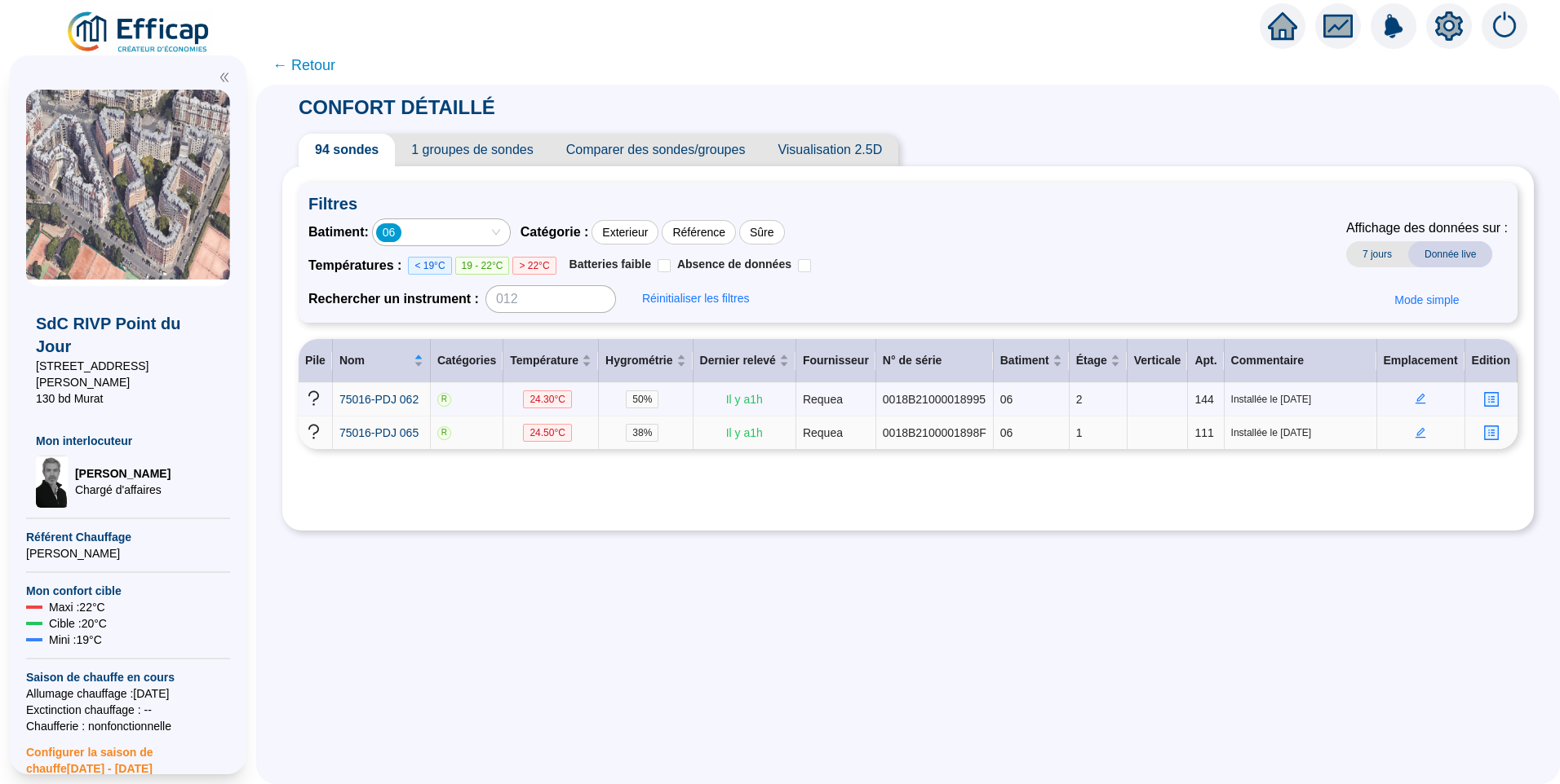
click at [1415, 431] on icon "edit" at bounding box center [1421, 433] width 12 height 12
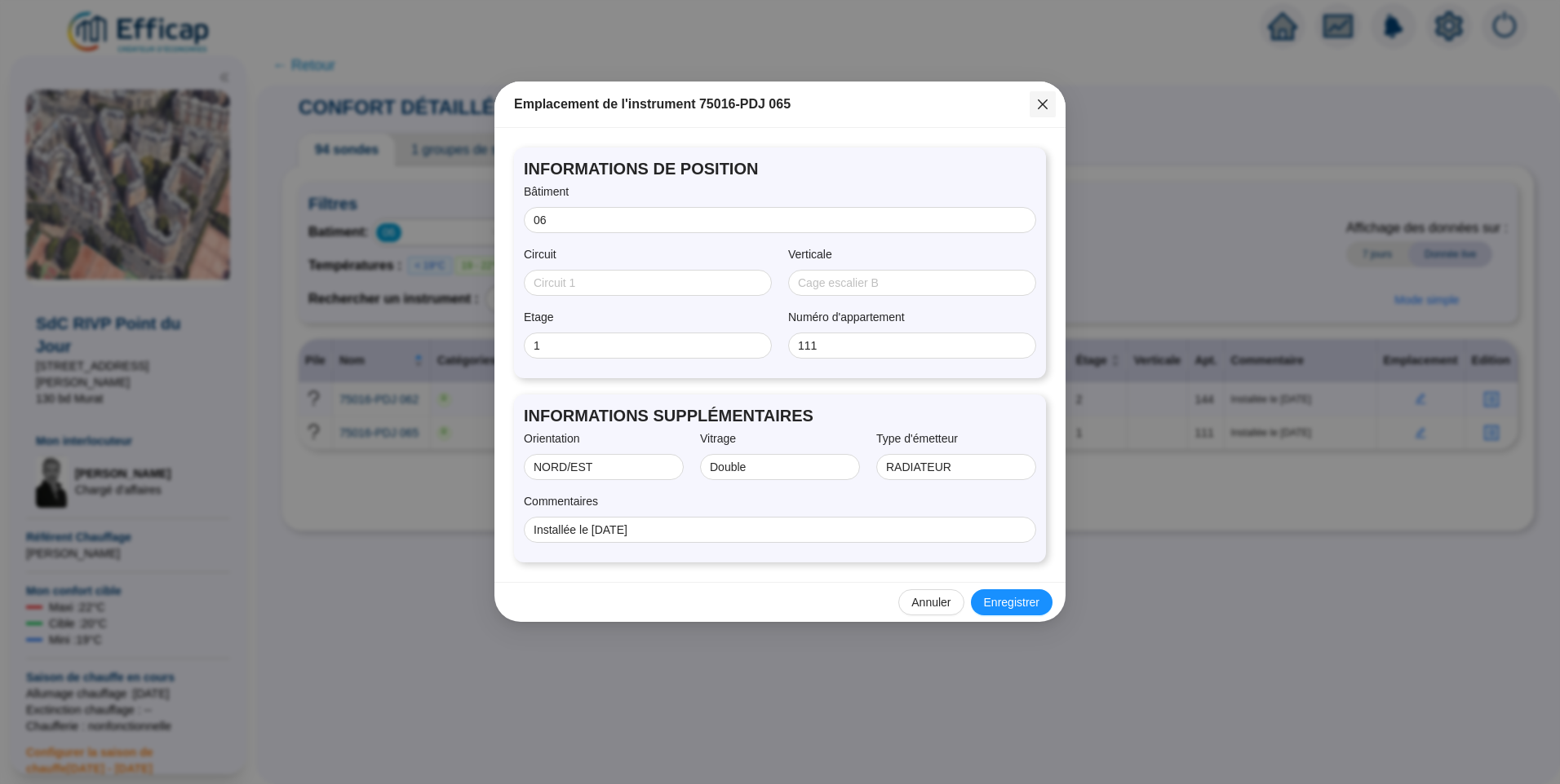
click at [1040, 100] on icon "close" at bounding box center [1043, 105] width 10 height 10
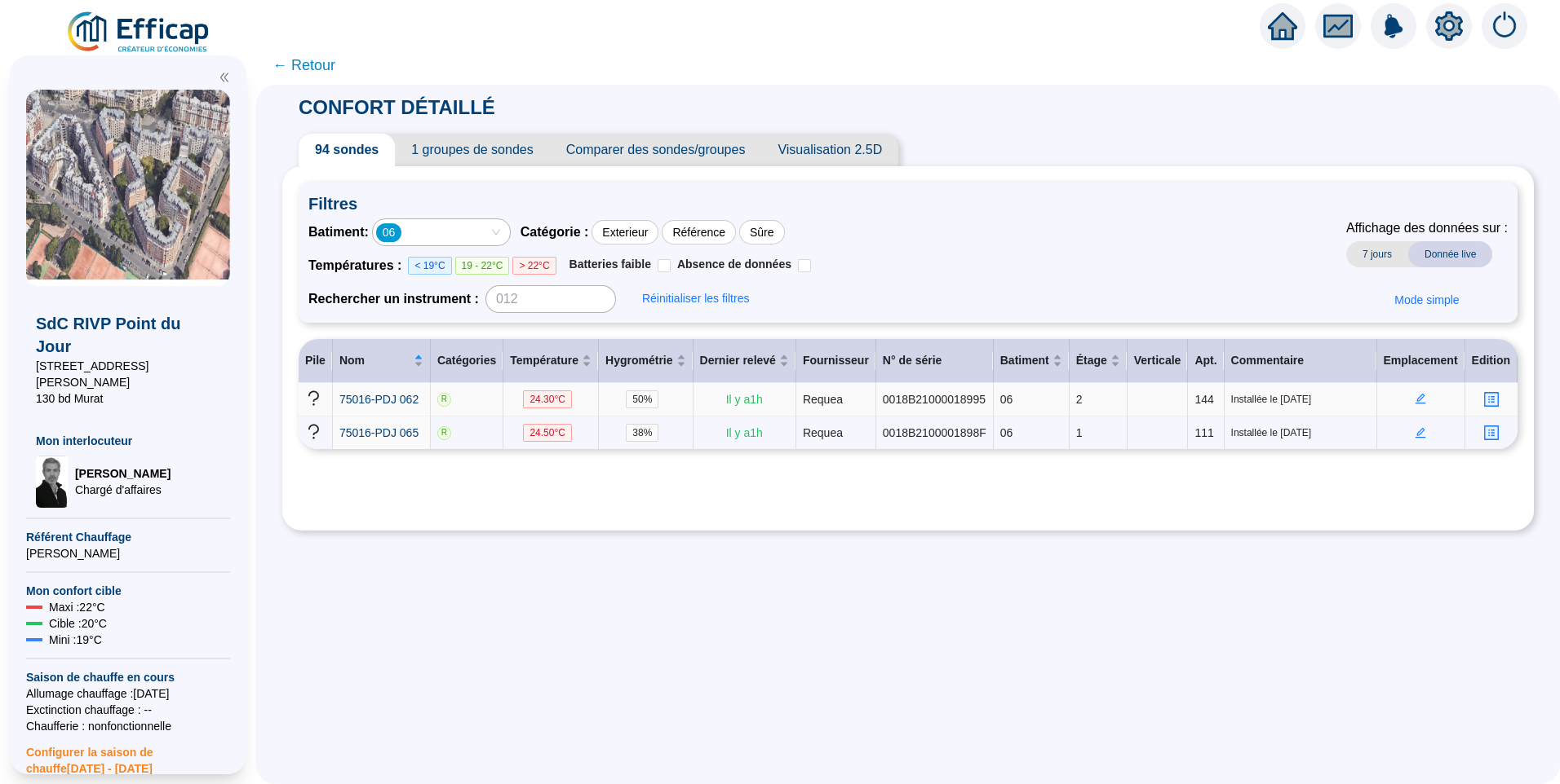
click at [1418, 398] on icon "edit" at bounding box center [1421, 398] width 6 height 6
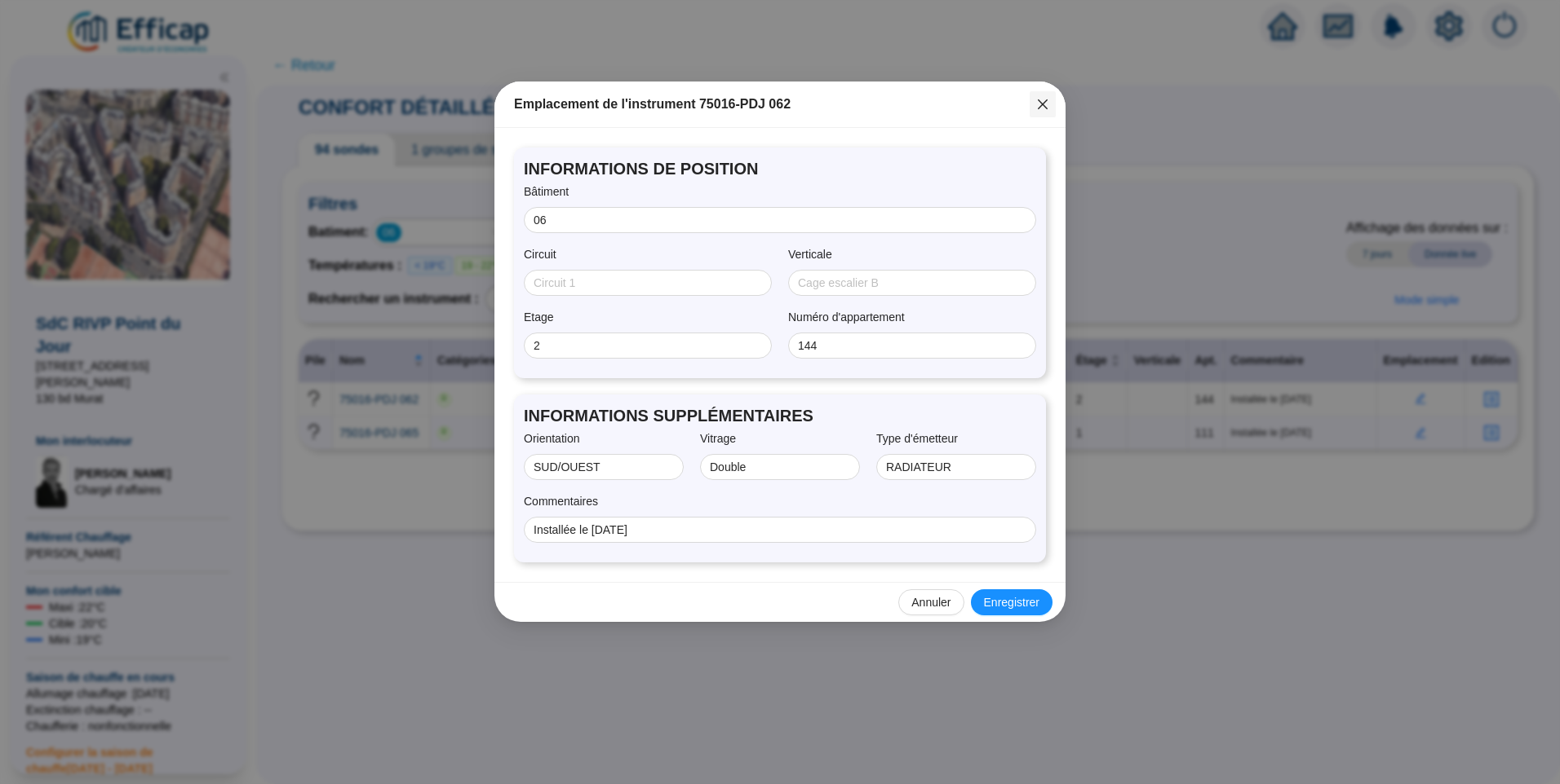
click at [1042, 104] on icon "close" at bounding box center [1043, 105] width 10 height 10
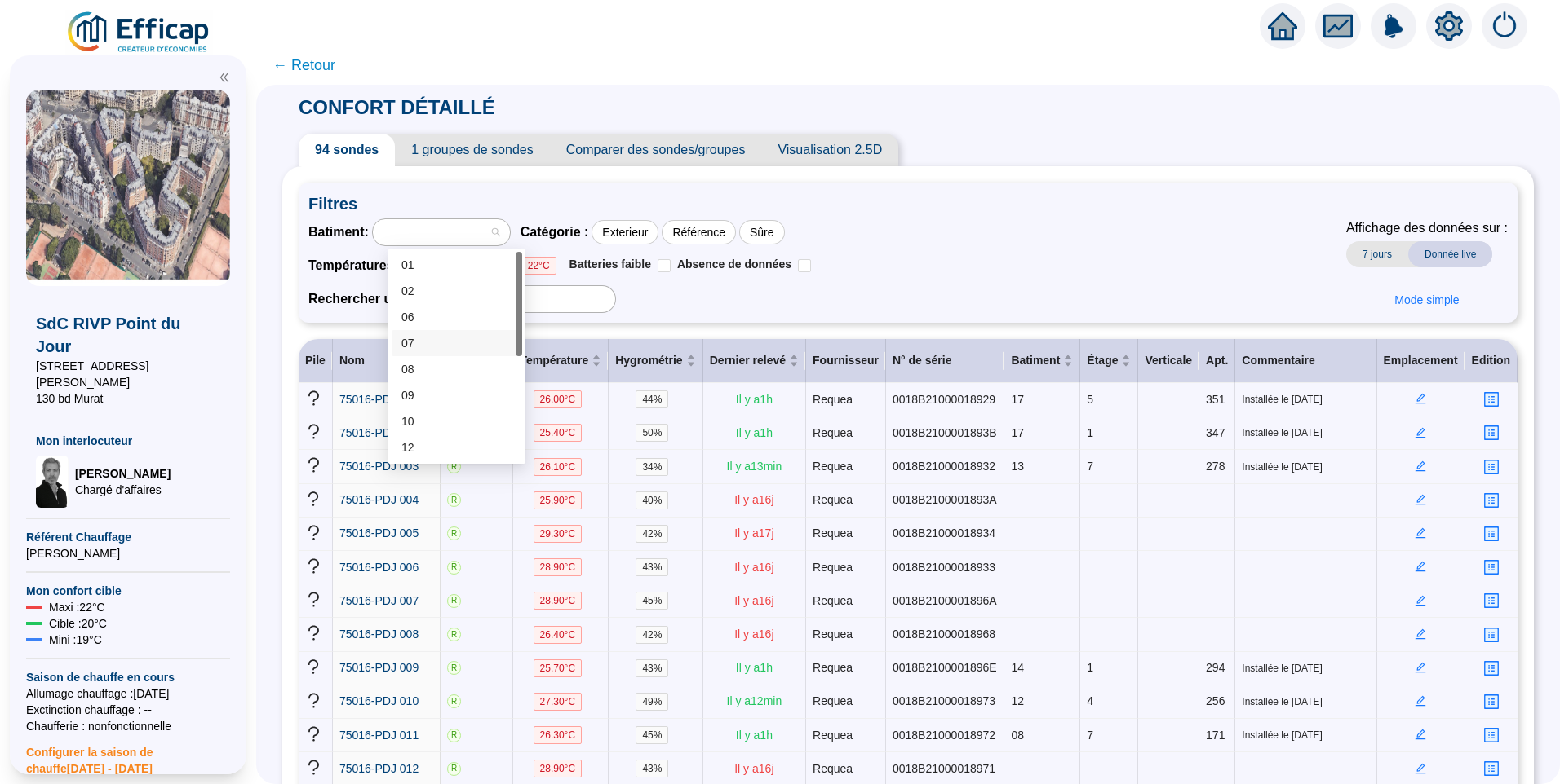
click at [455, 343] on div "07" at bounding box center [457, 343] width 111 height 17
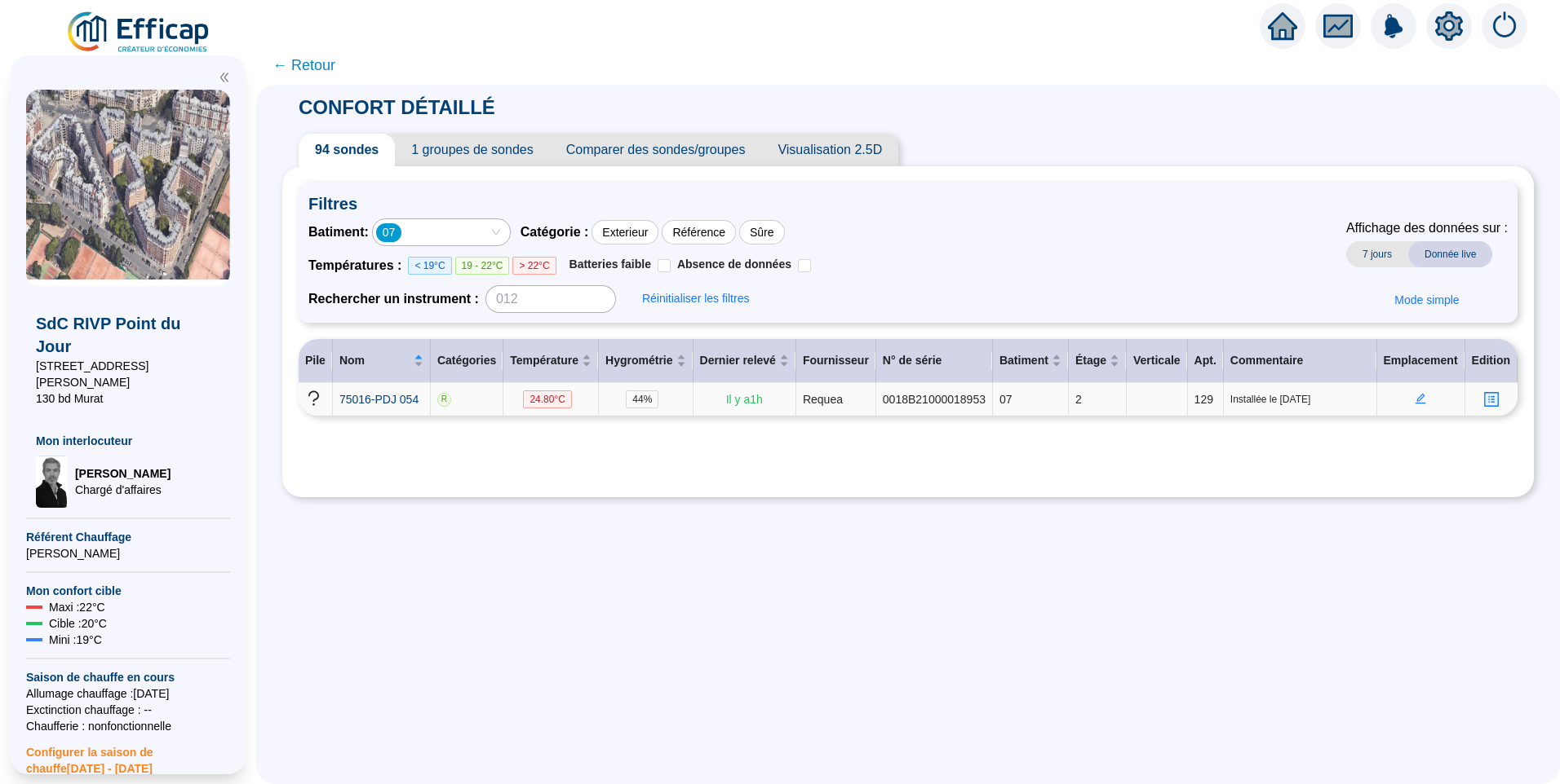
click at [1416, 402] on icon "edit" at bounding box center [1421, 398] width 11 height 11
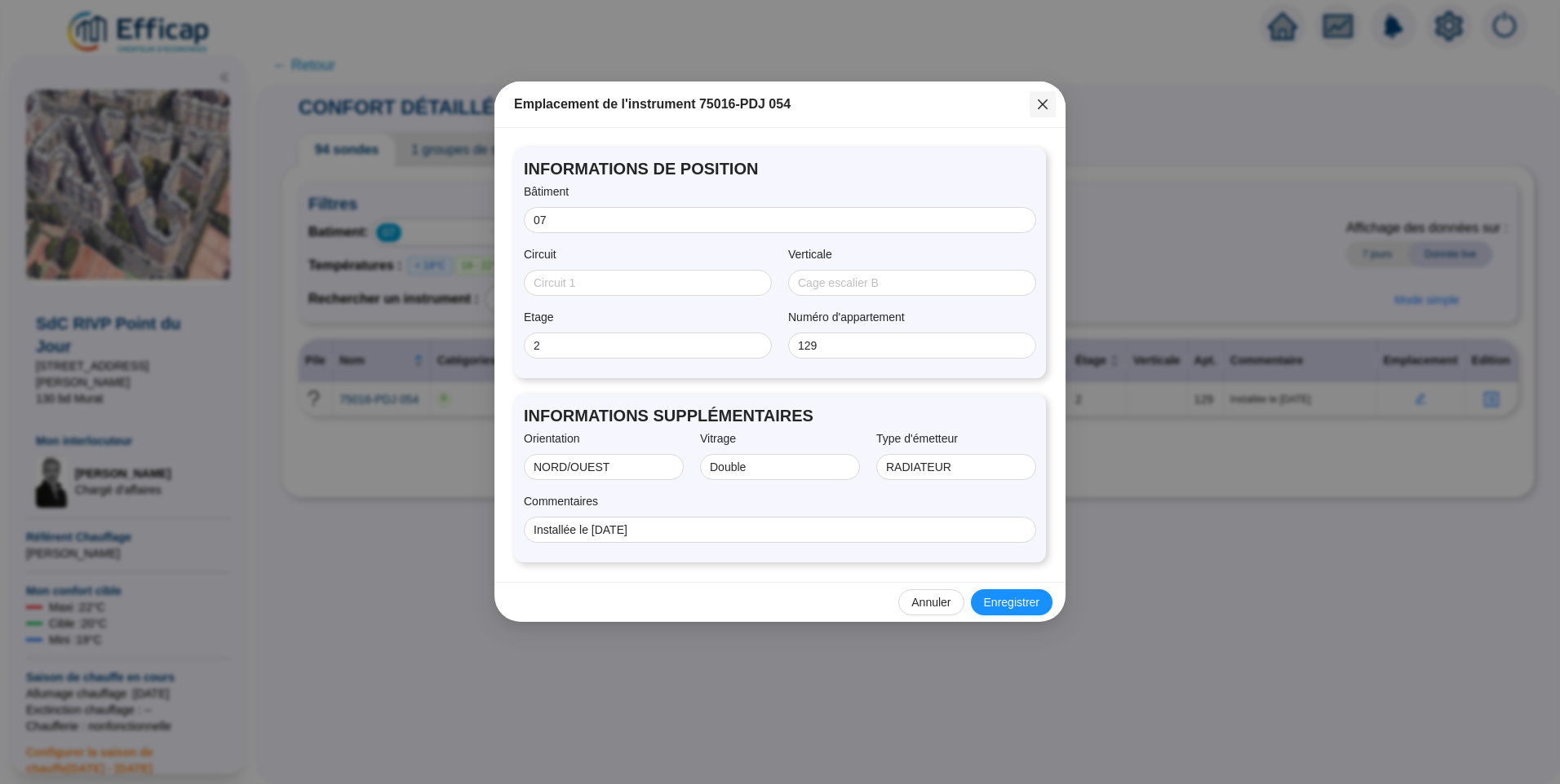
click at [1049, 105] on icon "close" at bounding box center [1042, 104] width 13 height 13
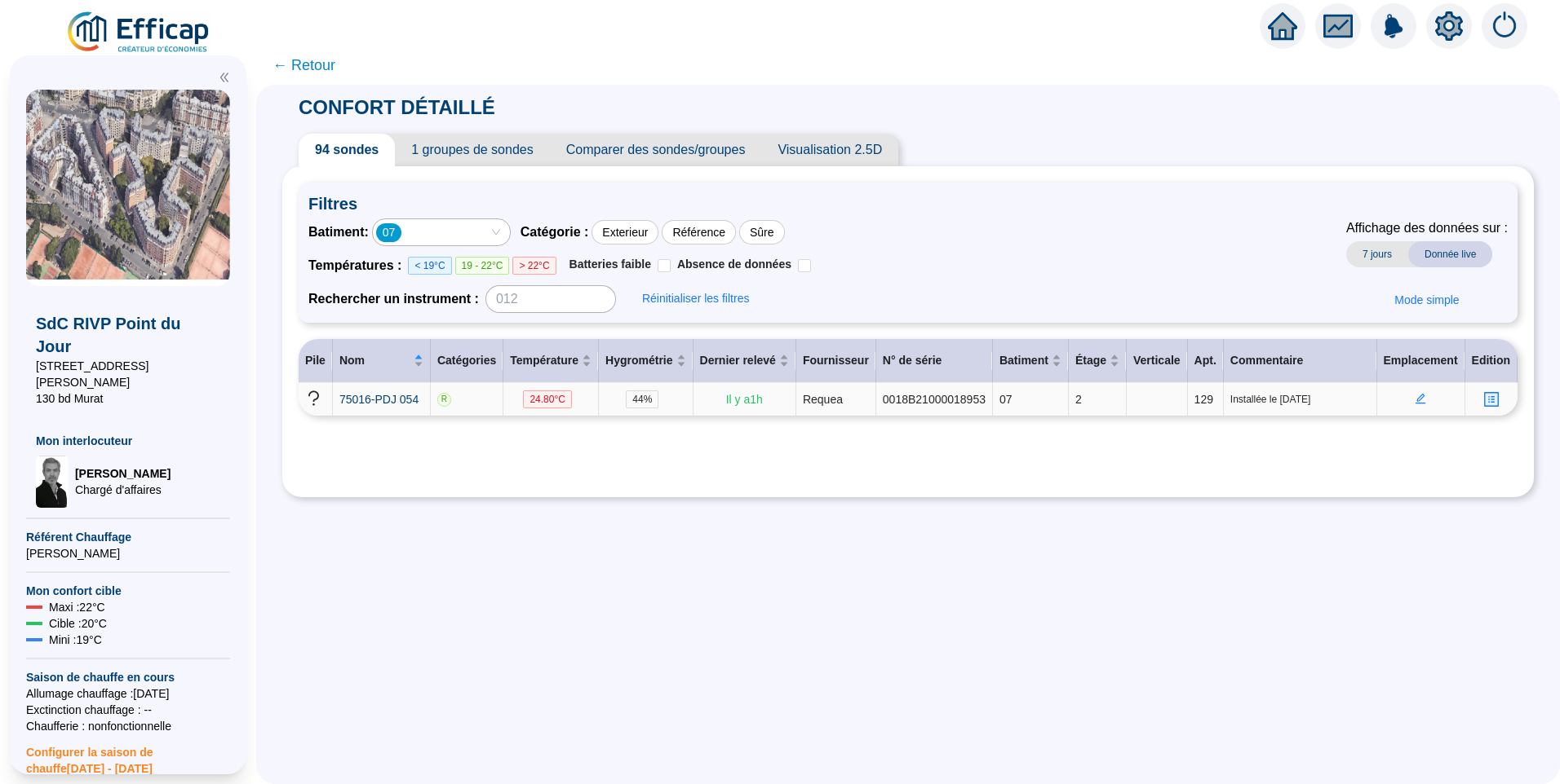
click at [1416, 403] on icon "edit" at bounding box center [1421, 398] width 11 height 11
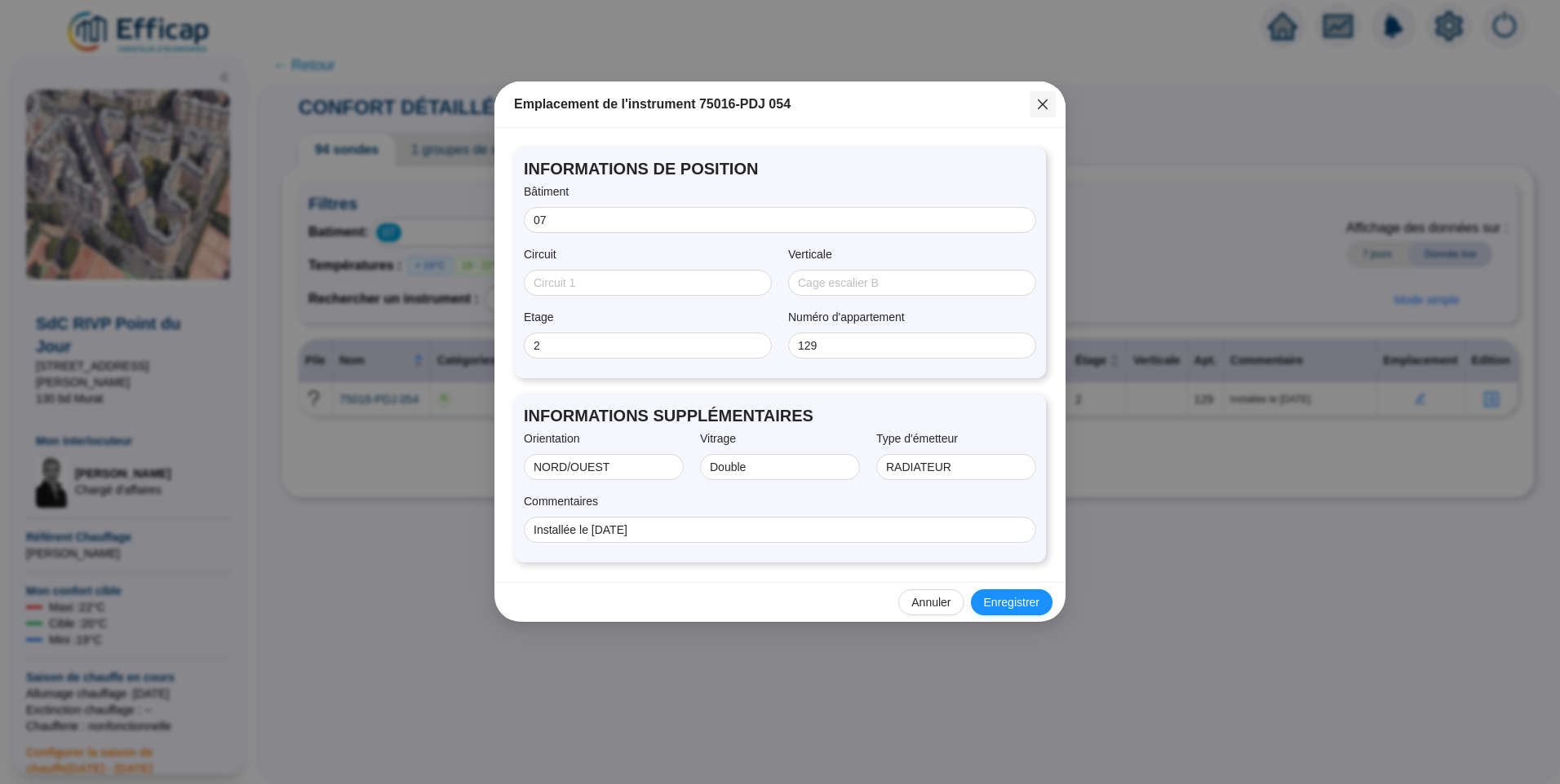
click at [1048, 99] on icon "close" at bounding box center [1042, 104] width 13 height 13
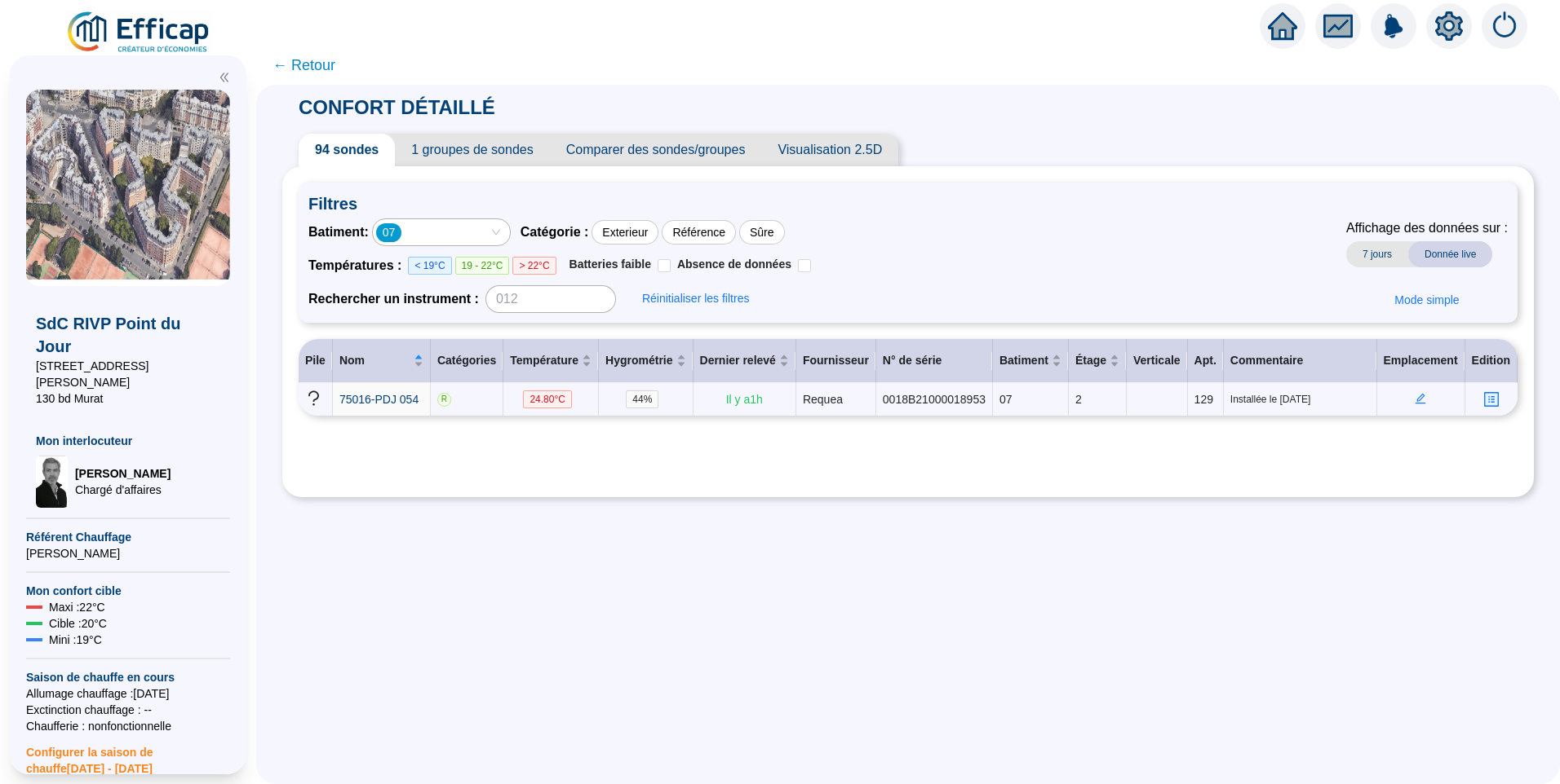
click at [425, 225] on div "07" at bounding box center [432, 231] width 114 height 23
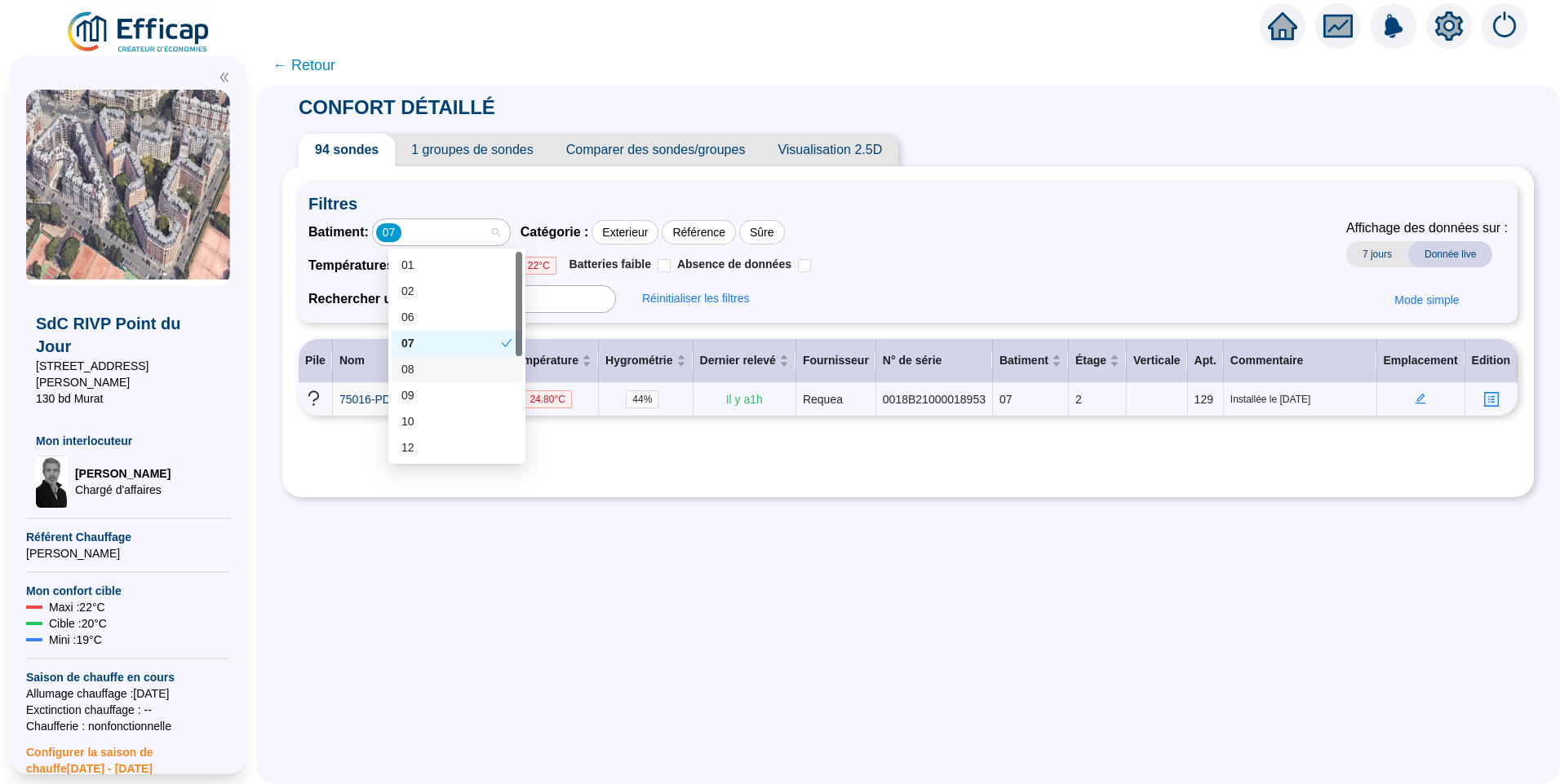
click at [430, 378] on div "08" at bounding box center [457, 369] width 111 height 17
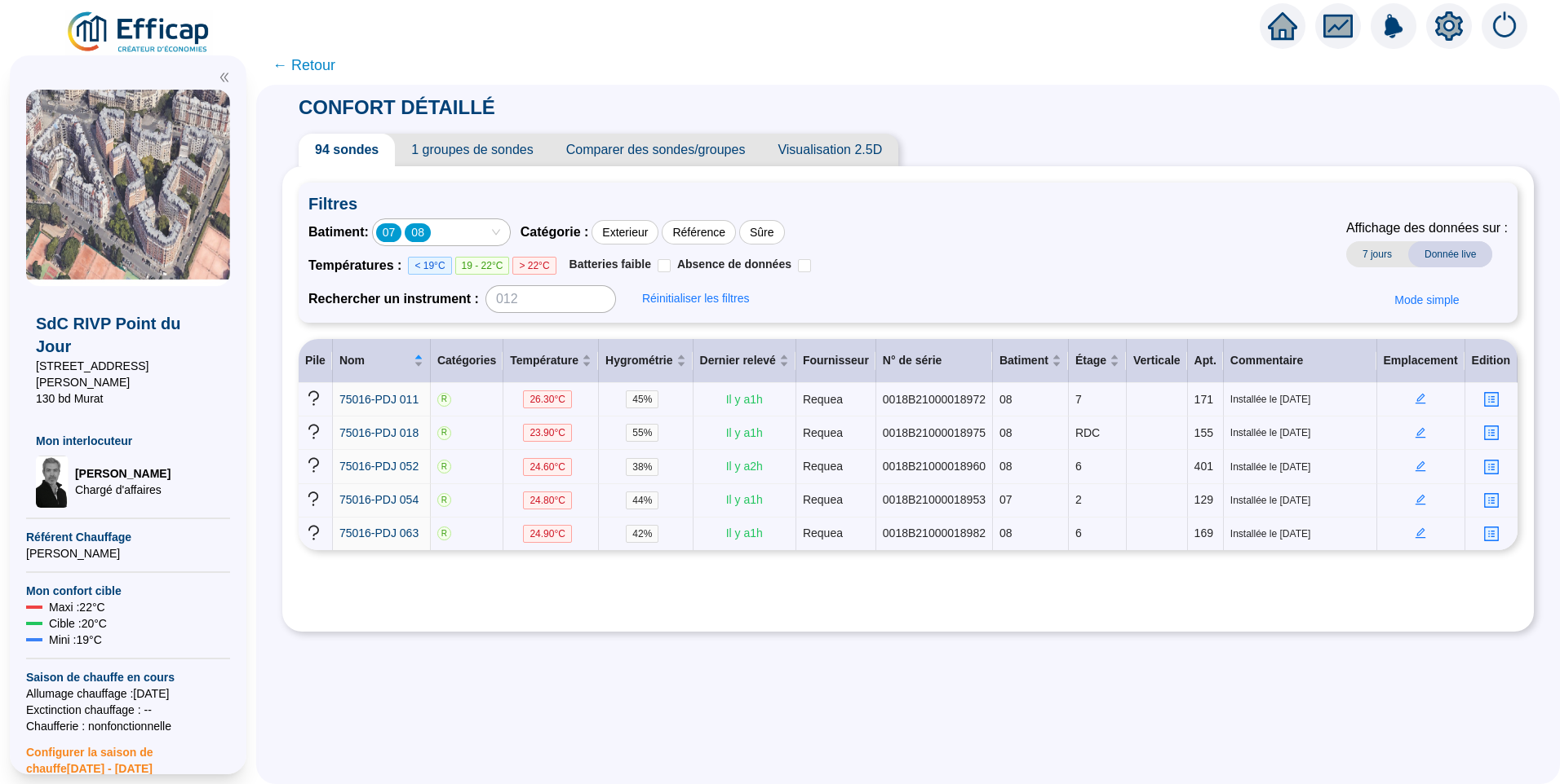
click at [465, 224] on div "07 08" at bounding box center [432, 231] width 114 height 23
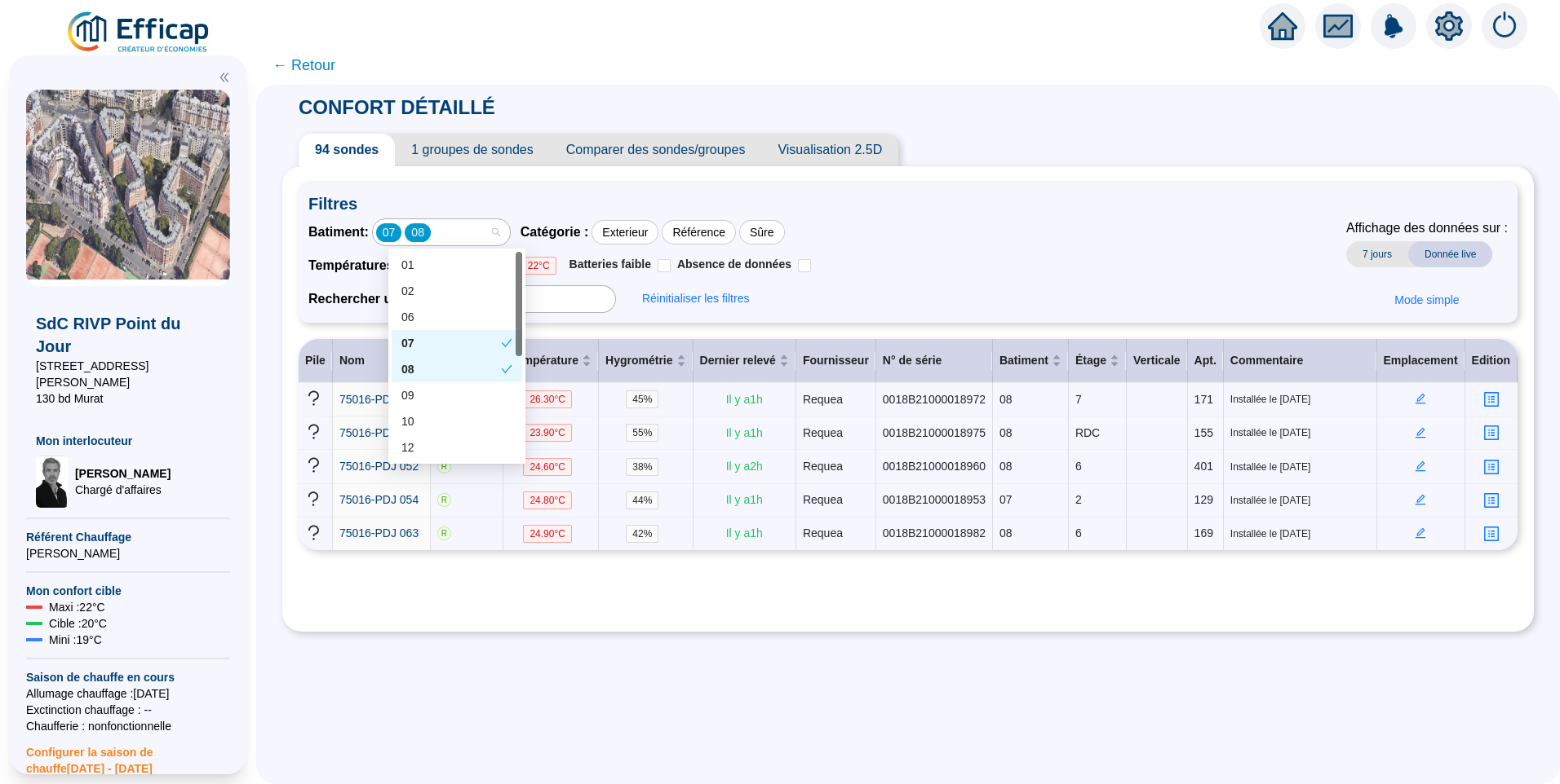
click at [449, 338] on div "07" at bounding box center [451, 343] width 100 height 17
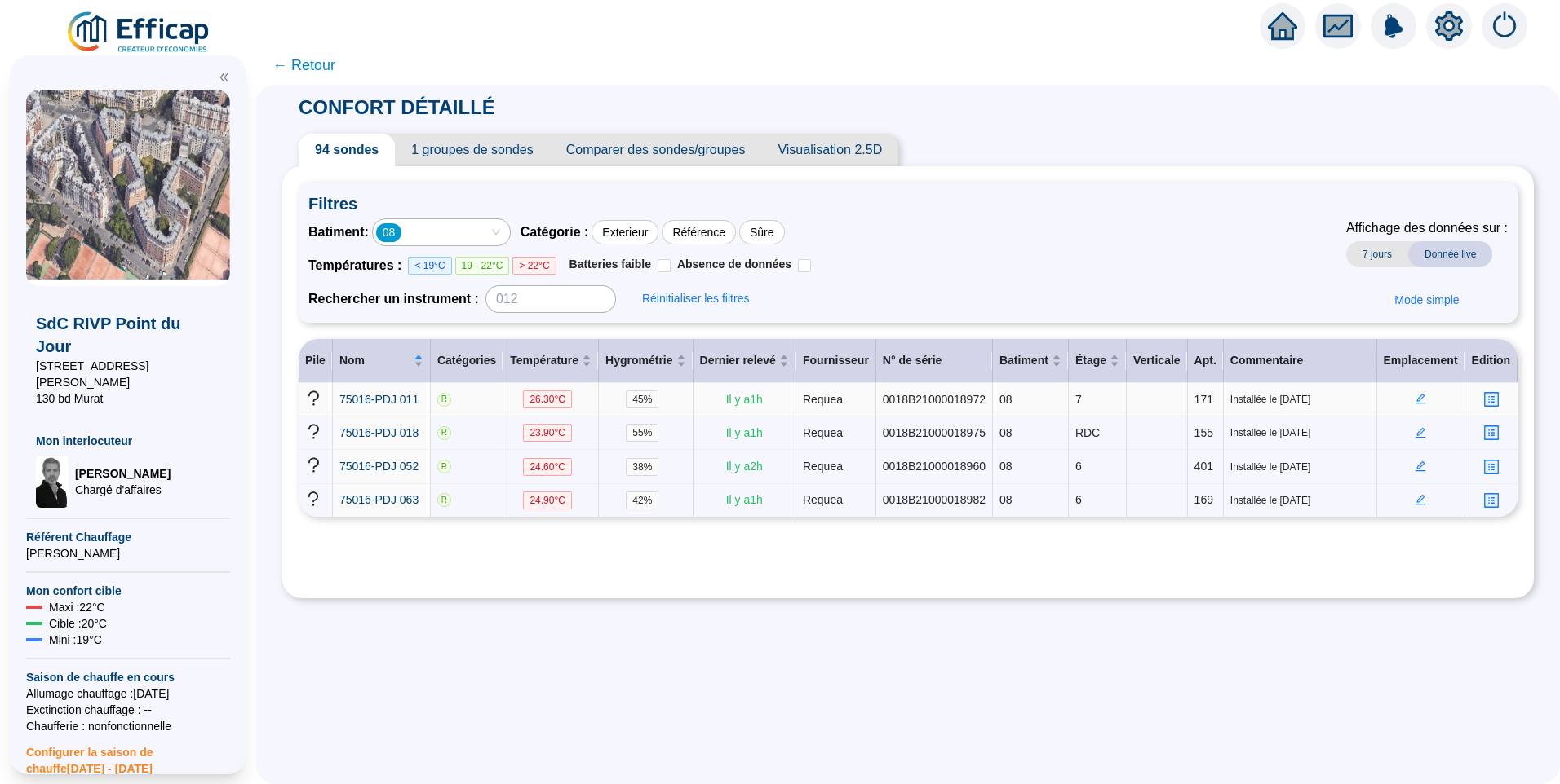
click at [1416, 402] on icon "edit" at bounding box center [1421, 398] width 11 height 11
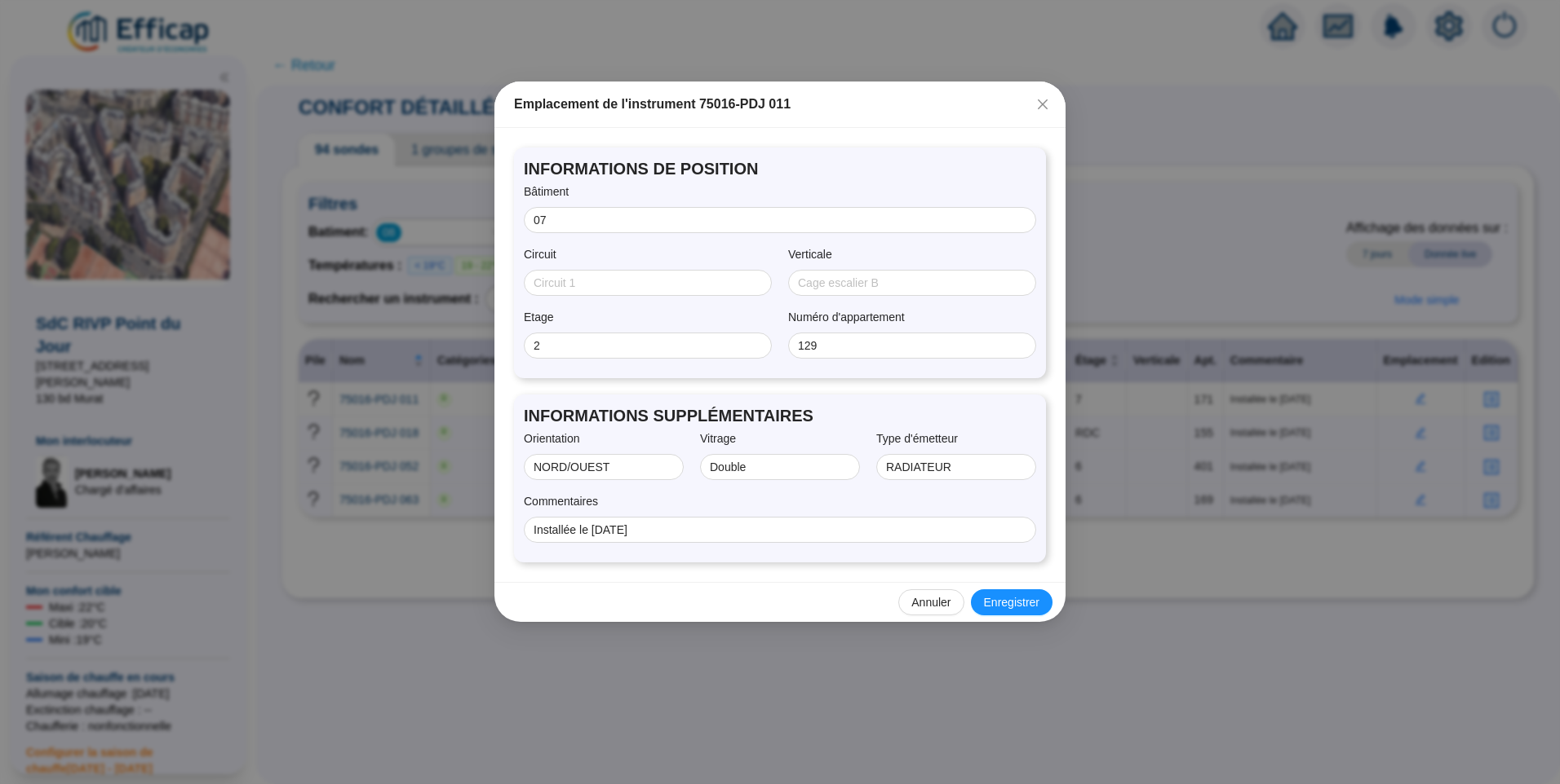
drag, startPoint x: 1048, startPoint y: 95, endPoint x: 610, endPoint y: 6, distance: 447.0
click at [1046, 95] on button "Close" at bounding box center [1043, 104] width 26 height 26
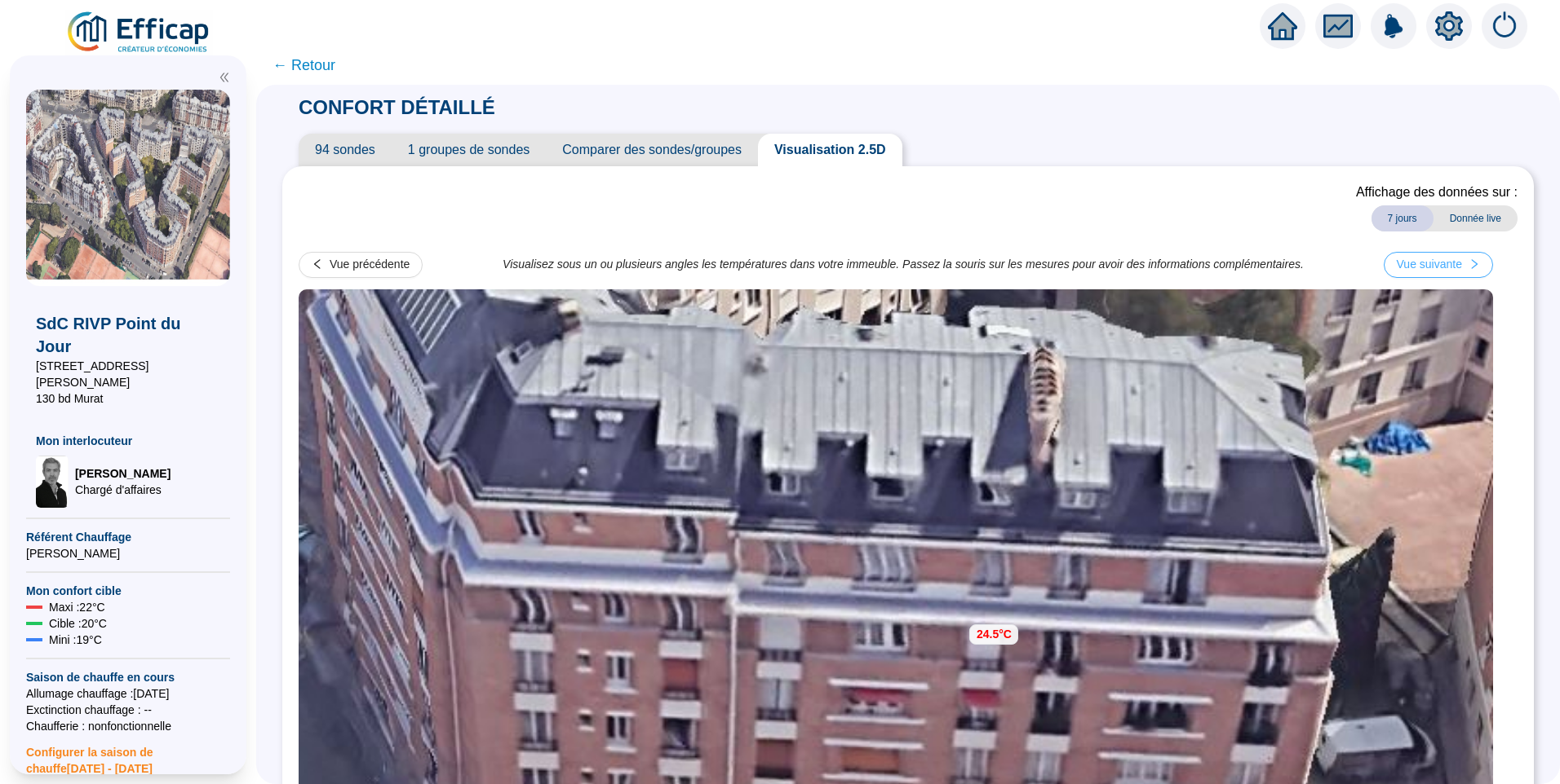
click at [1433, 271] on div "Vue suivante" at bounding box center [1429, 264] width 65 height 17
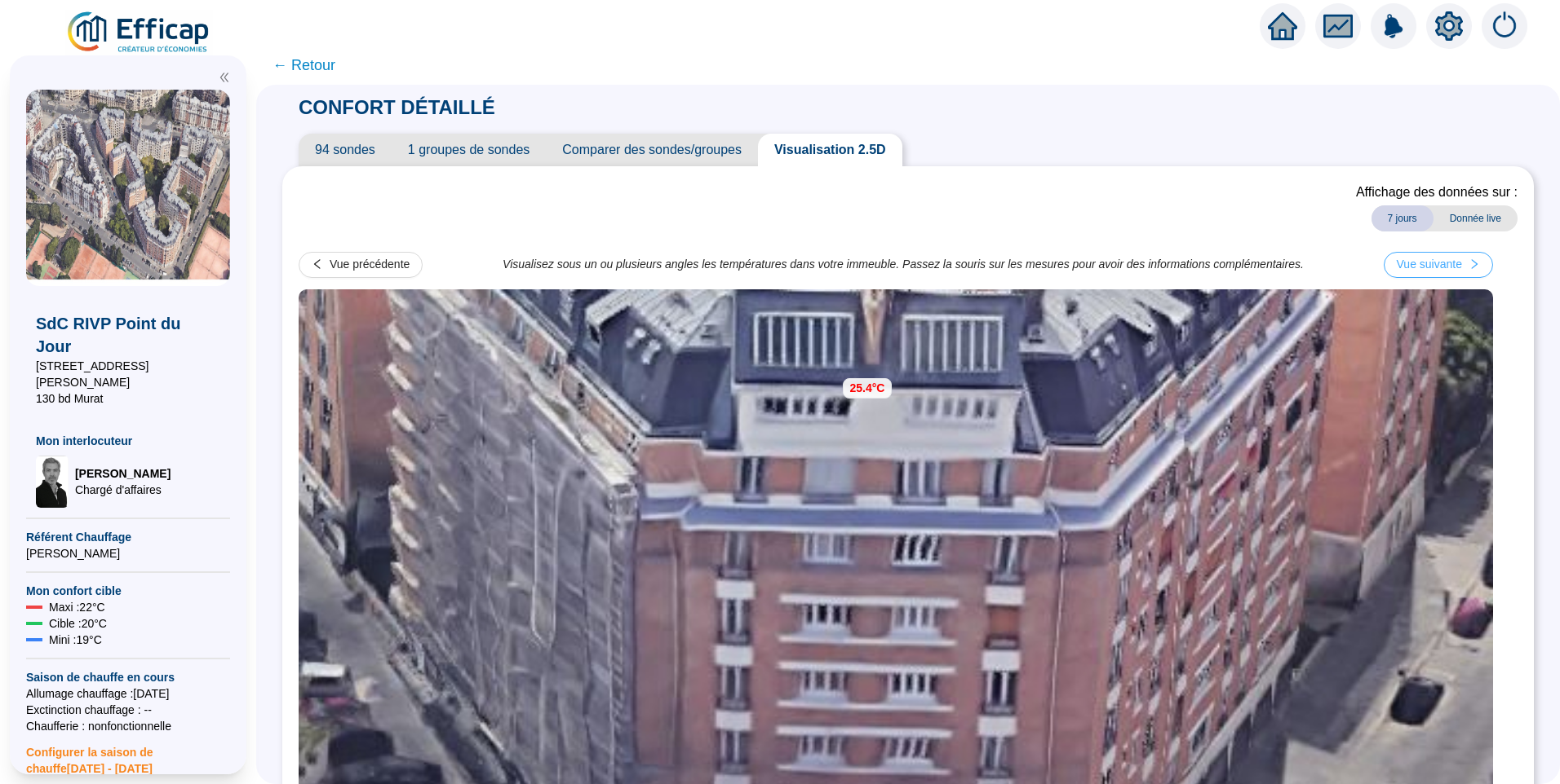
click at [1462, 261] on div "Vue suivante" at bounding box center [1429, 264] width 65 height 17
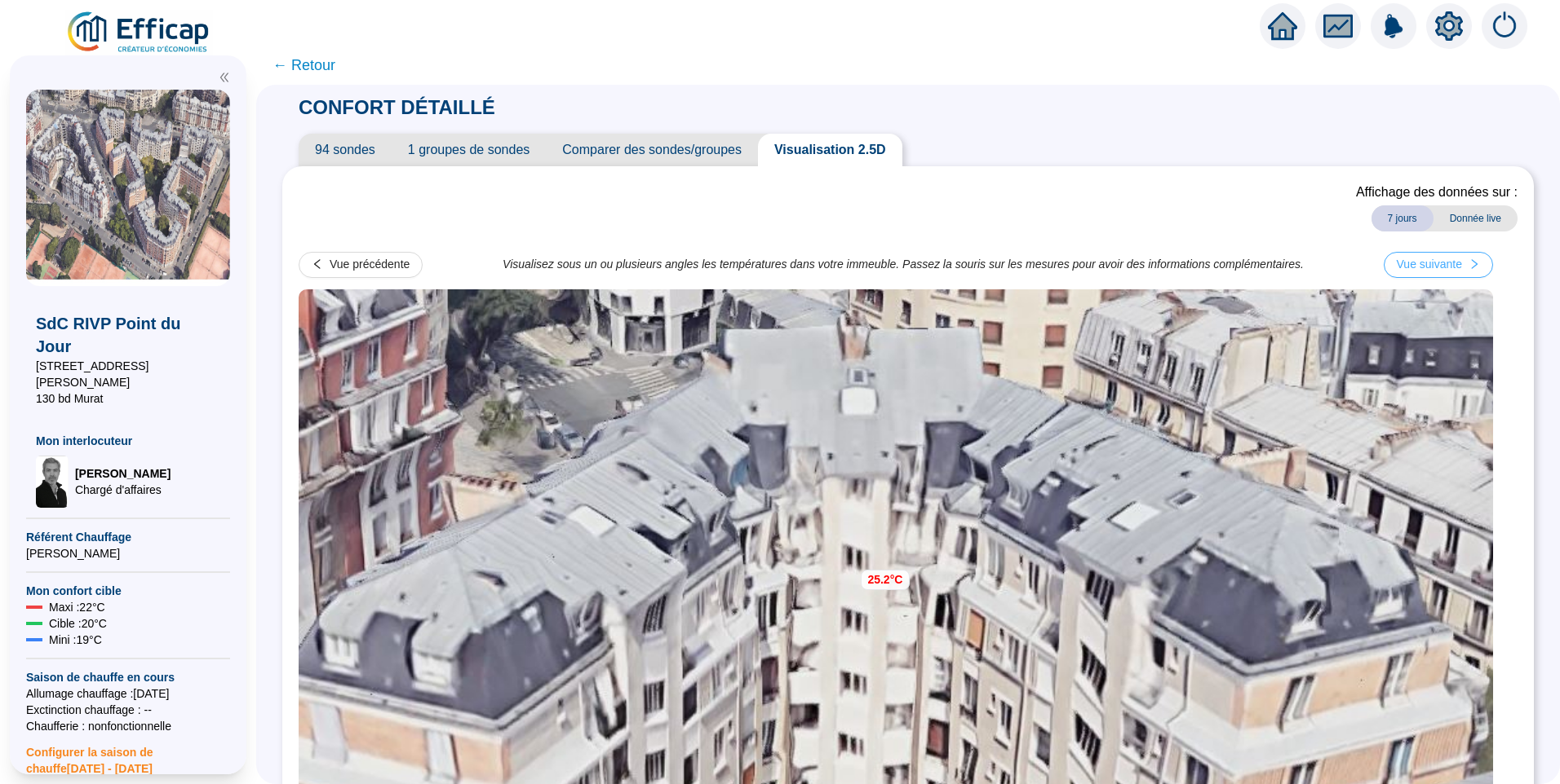
click at [1462, 261] on div "Vue suivante" at bounding box center [1429, 264] width 65 height 17
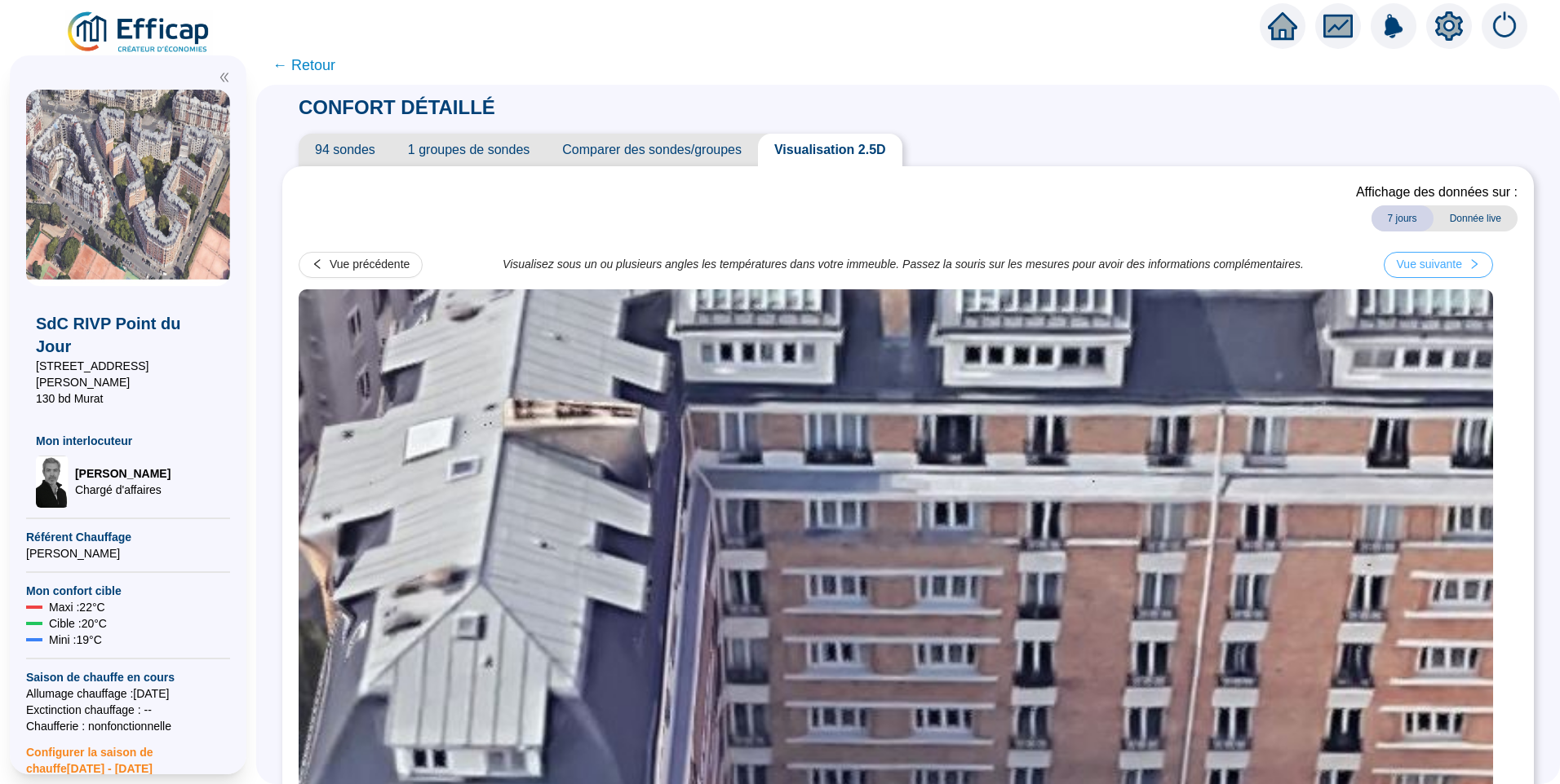
click at [1448, 265] on div "Vue suivante" at bounding box center [1429, 264] width 65 height 17
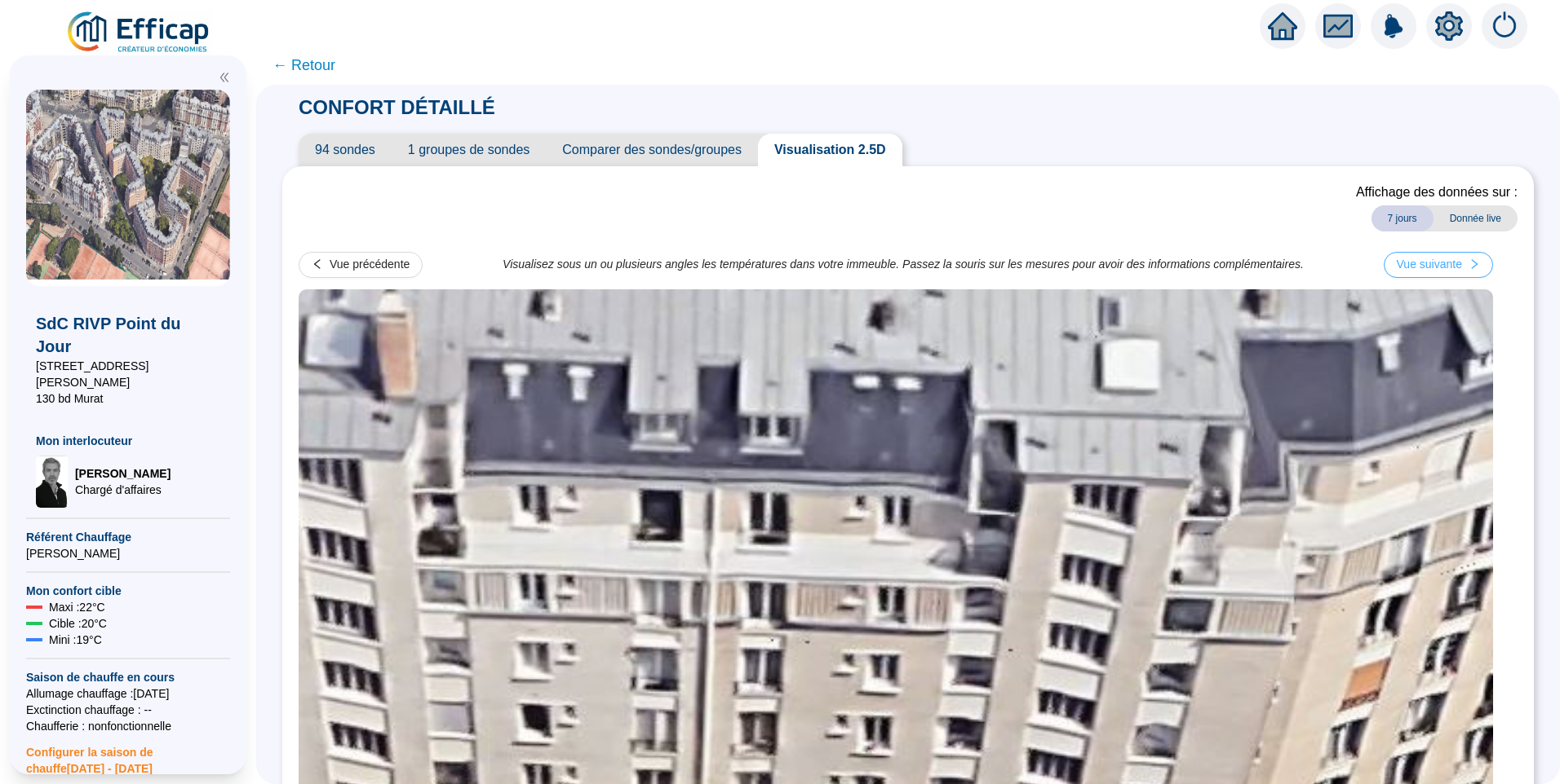
click at [1479, 263] on div "Vue suivante" at bounding box center [1438, 264] width 83 height 17
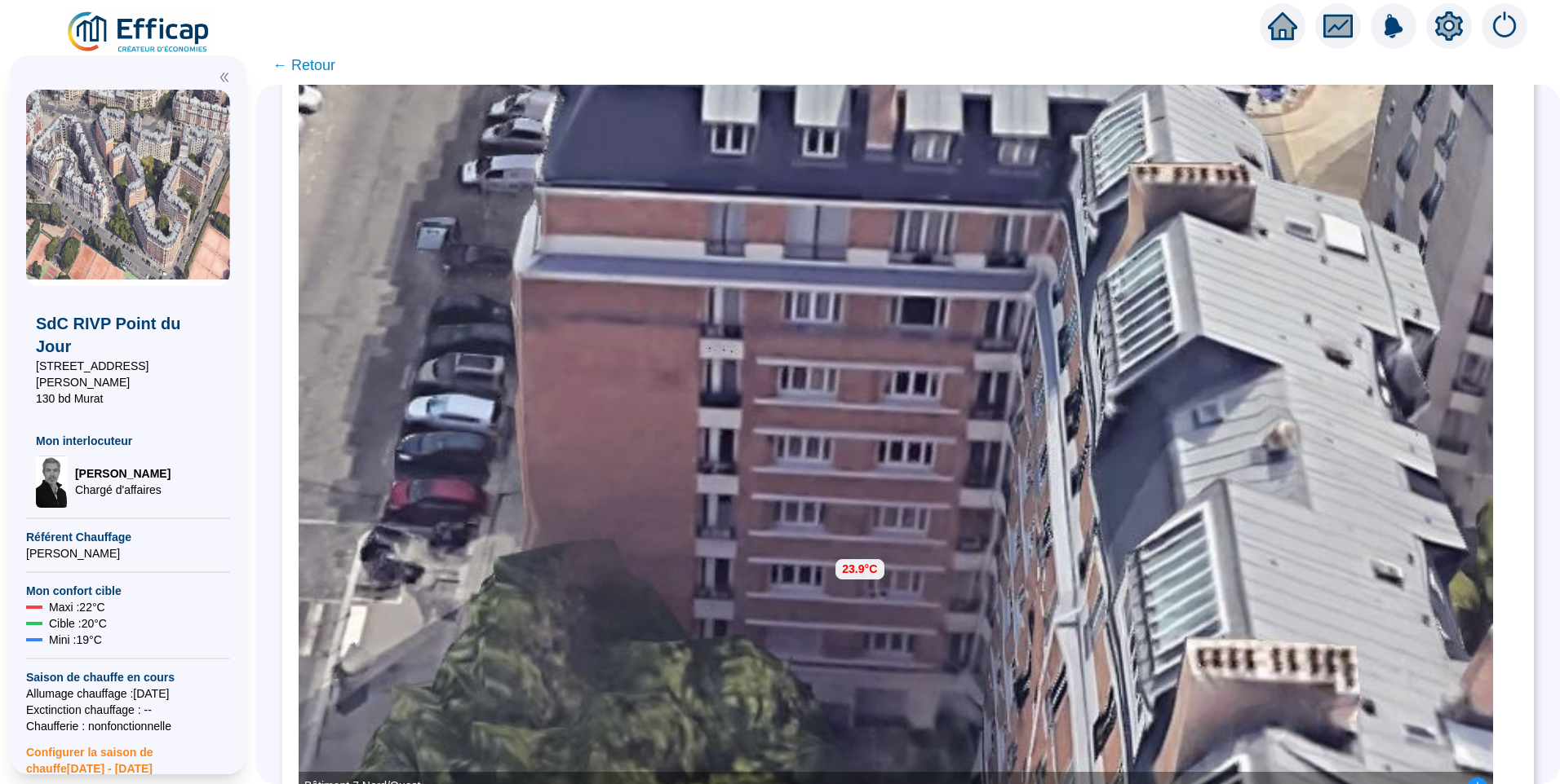
scroll to position [208, 0]
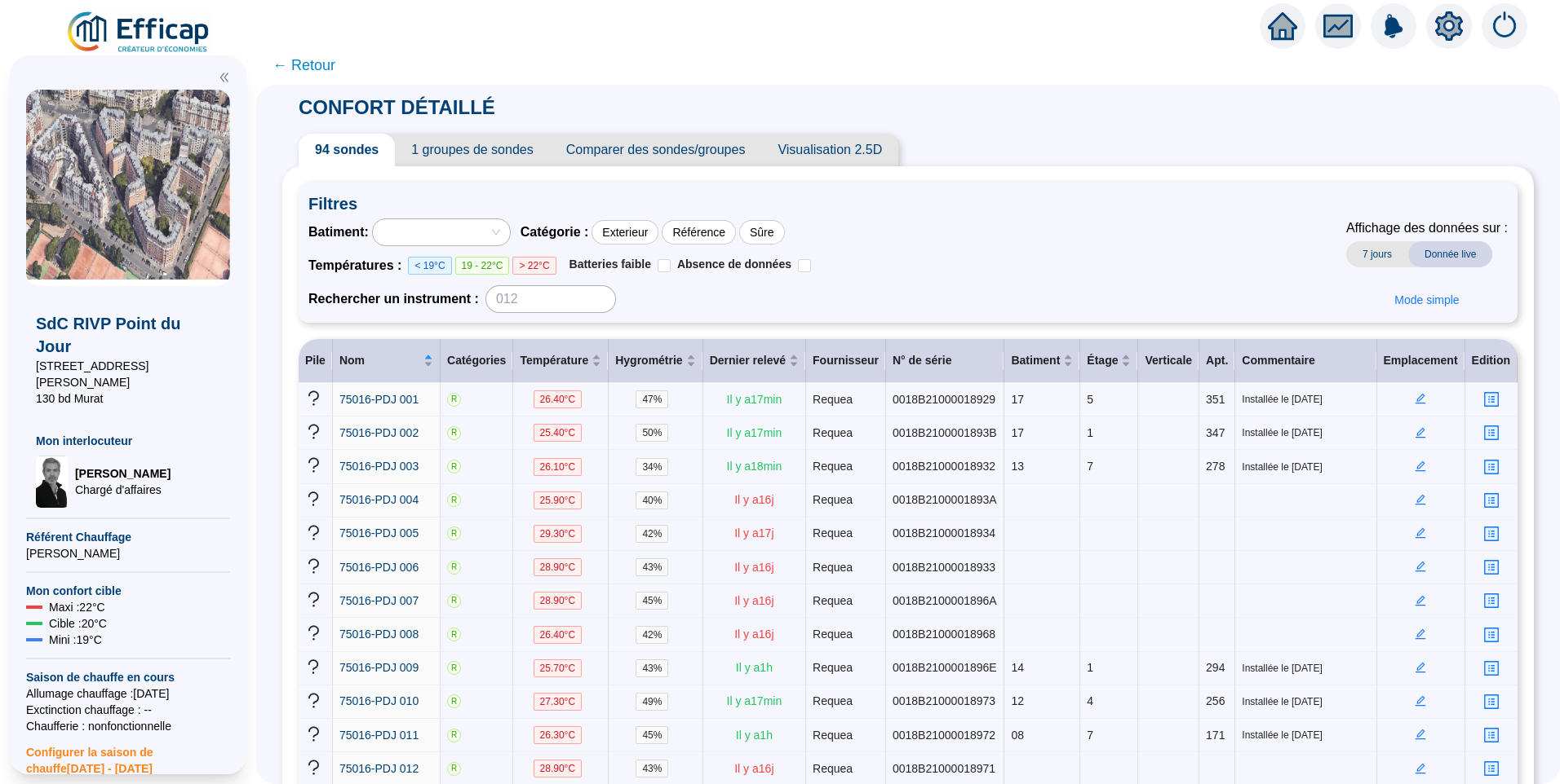
click at [428, 225] on div at bounding box center [432, 231] width 114 height 23
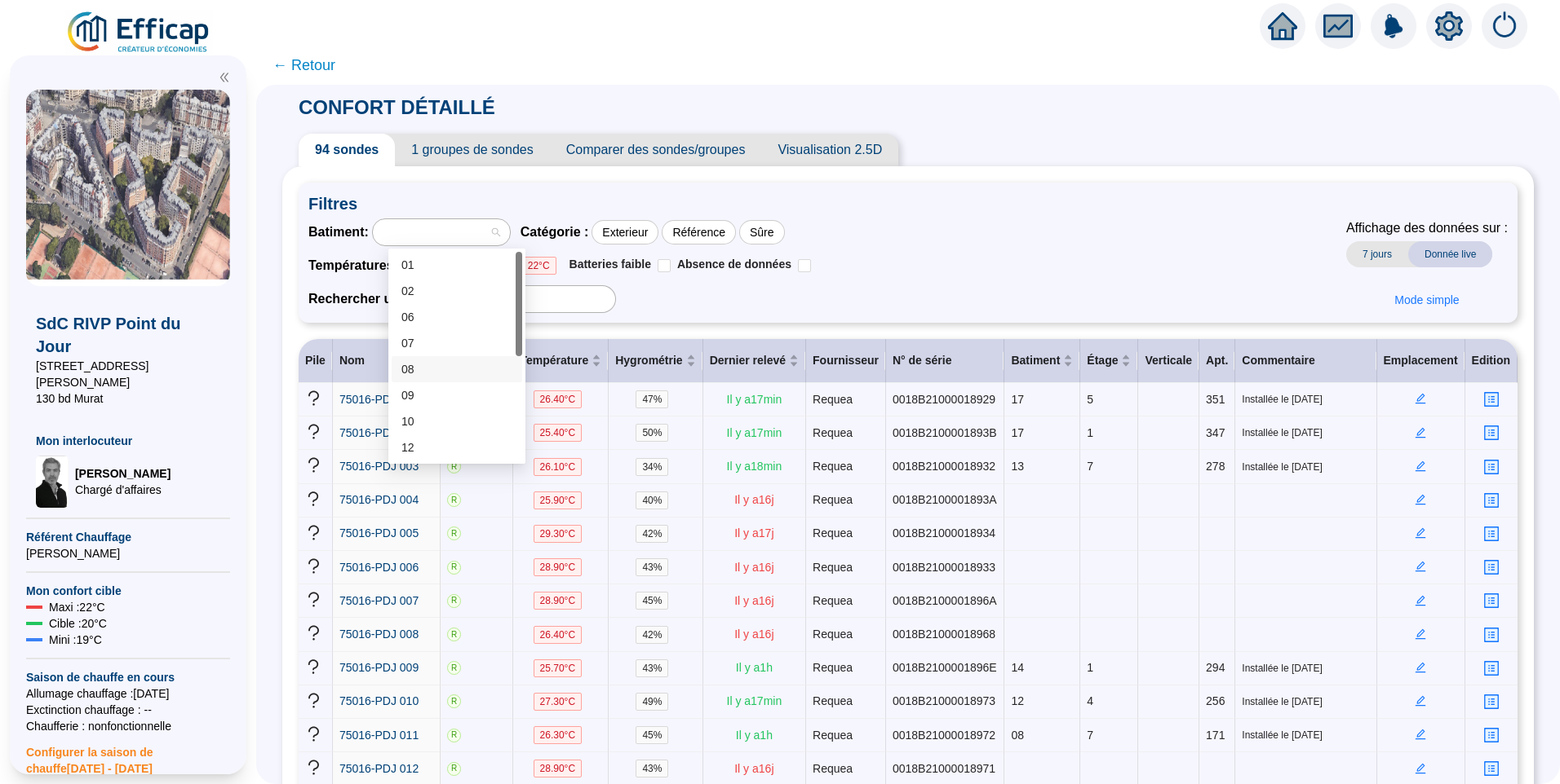
click at [451, 366] on div "08" at bounding box center [457, 369] width 111 height 17
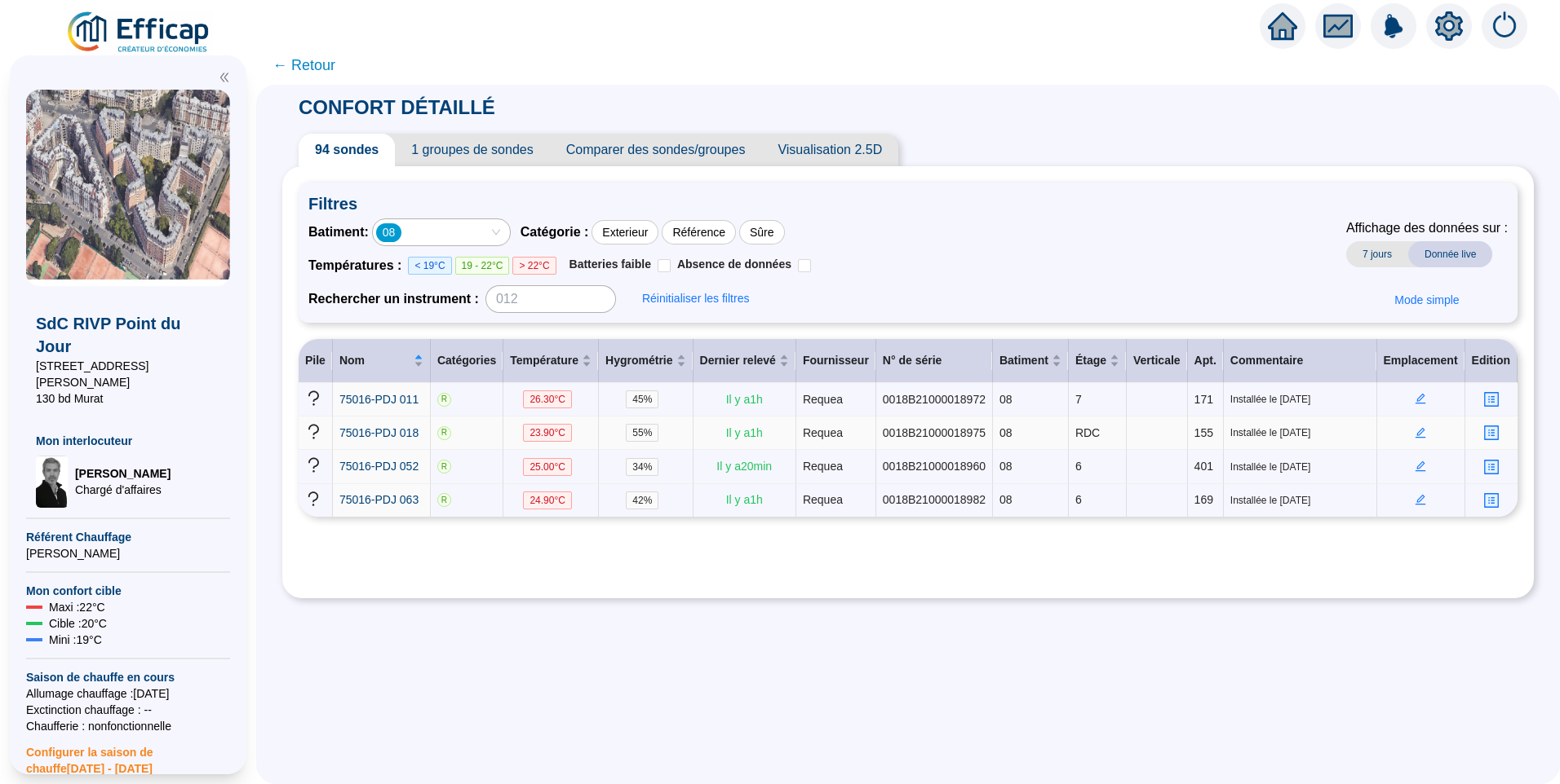
click at [1416, 437] on icon "edit" at bounding box center [1421, 432] width 11 height 11
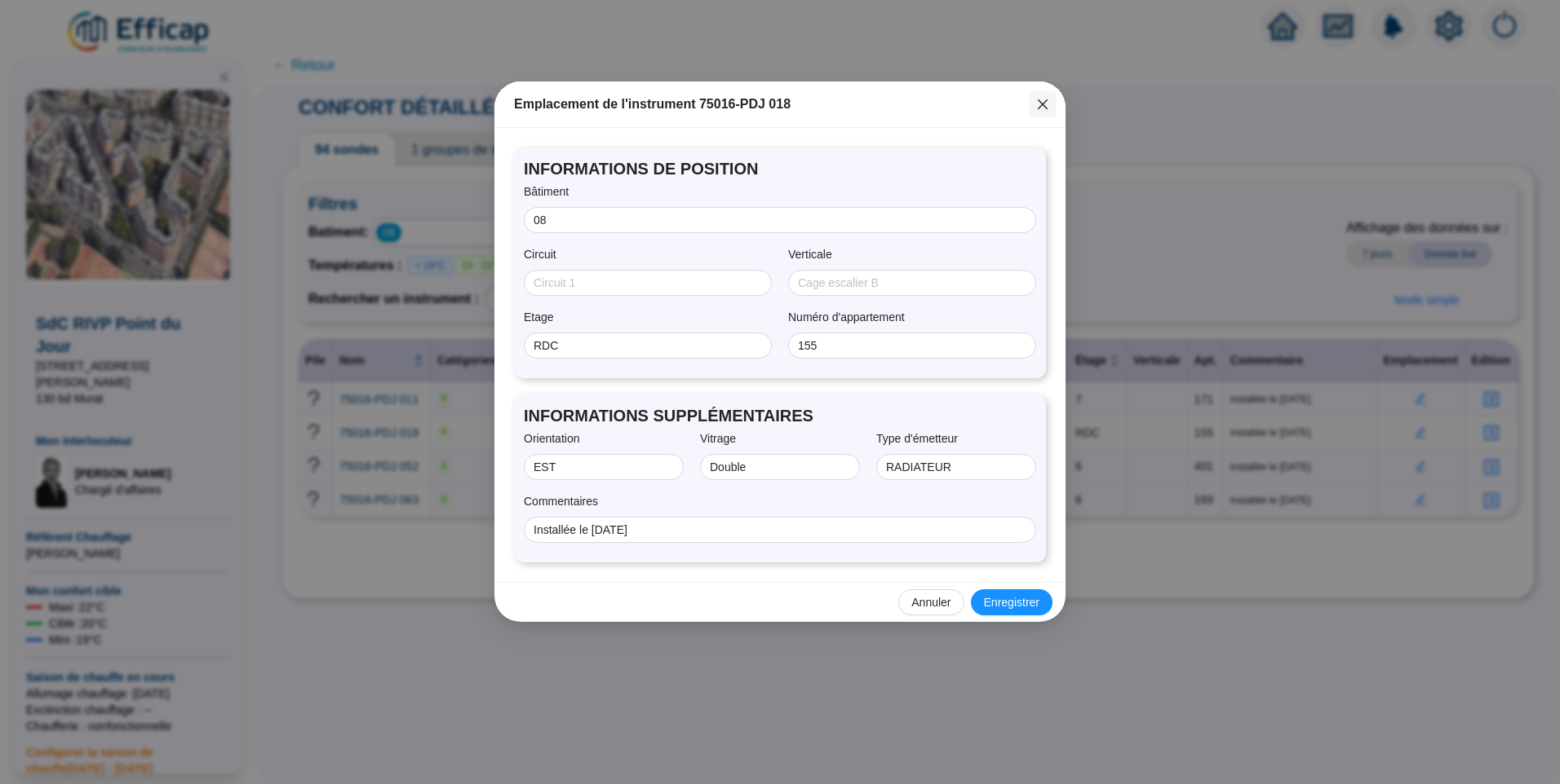
click at [1041, 96] on button "Close" at bounding box center [1043, 104] width 26 height 26
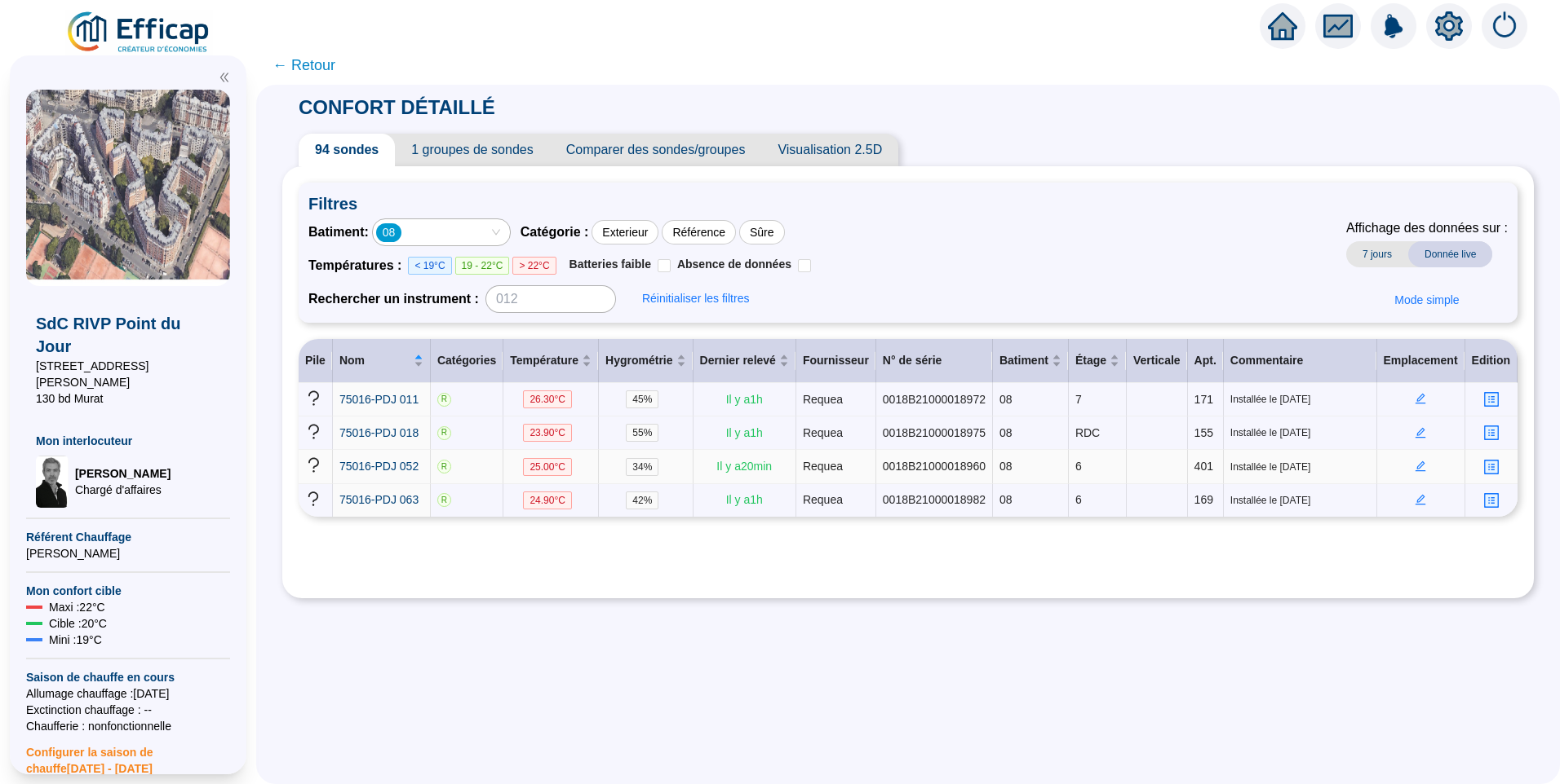
click at [1413, 458] on td at bounding box center [1421, 467] width 88 height 34
click at [1418, 463] on icon "edit" at bounding box center [1421, 466] width 6 height 6
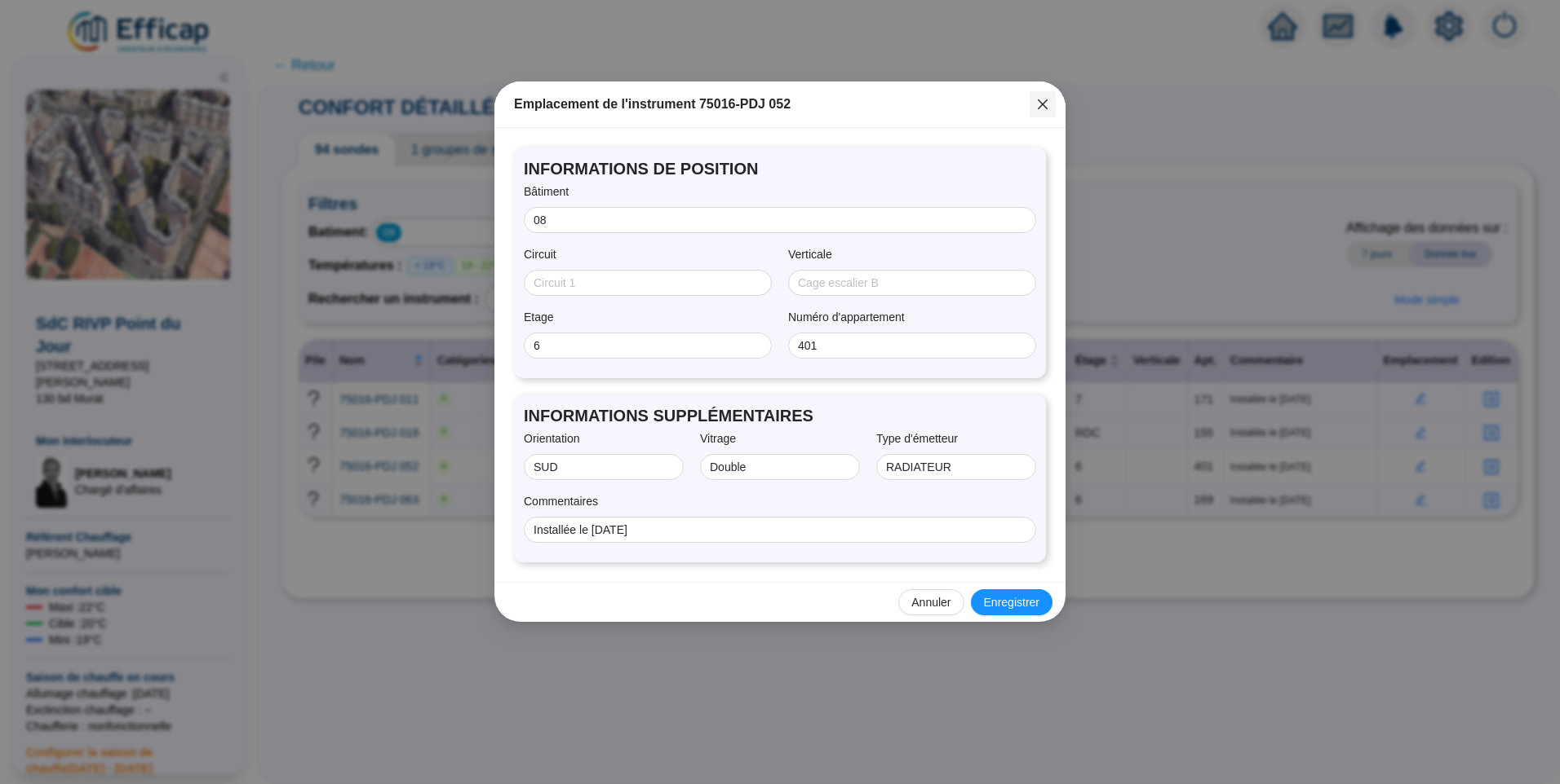
click at [1049, 108] on icon "close" at bounding box center [1042, 104] width 13 height 13
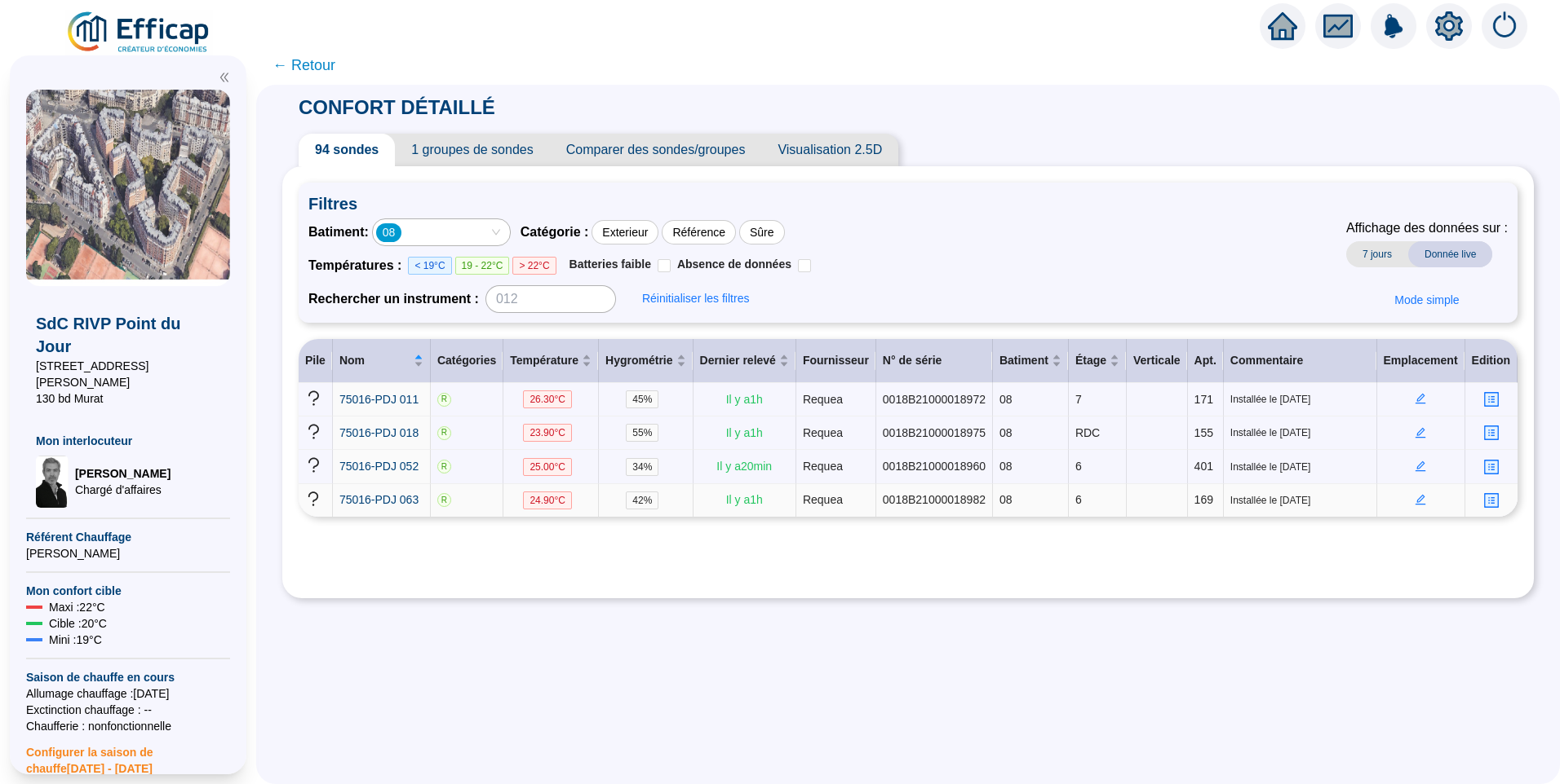
click at [1415, 494] on icon "edit" at bounding box center [1421, 500] width 12 height 12
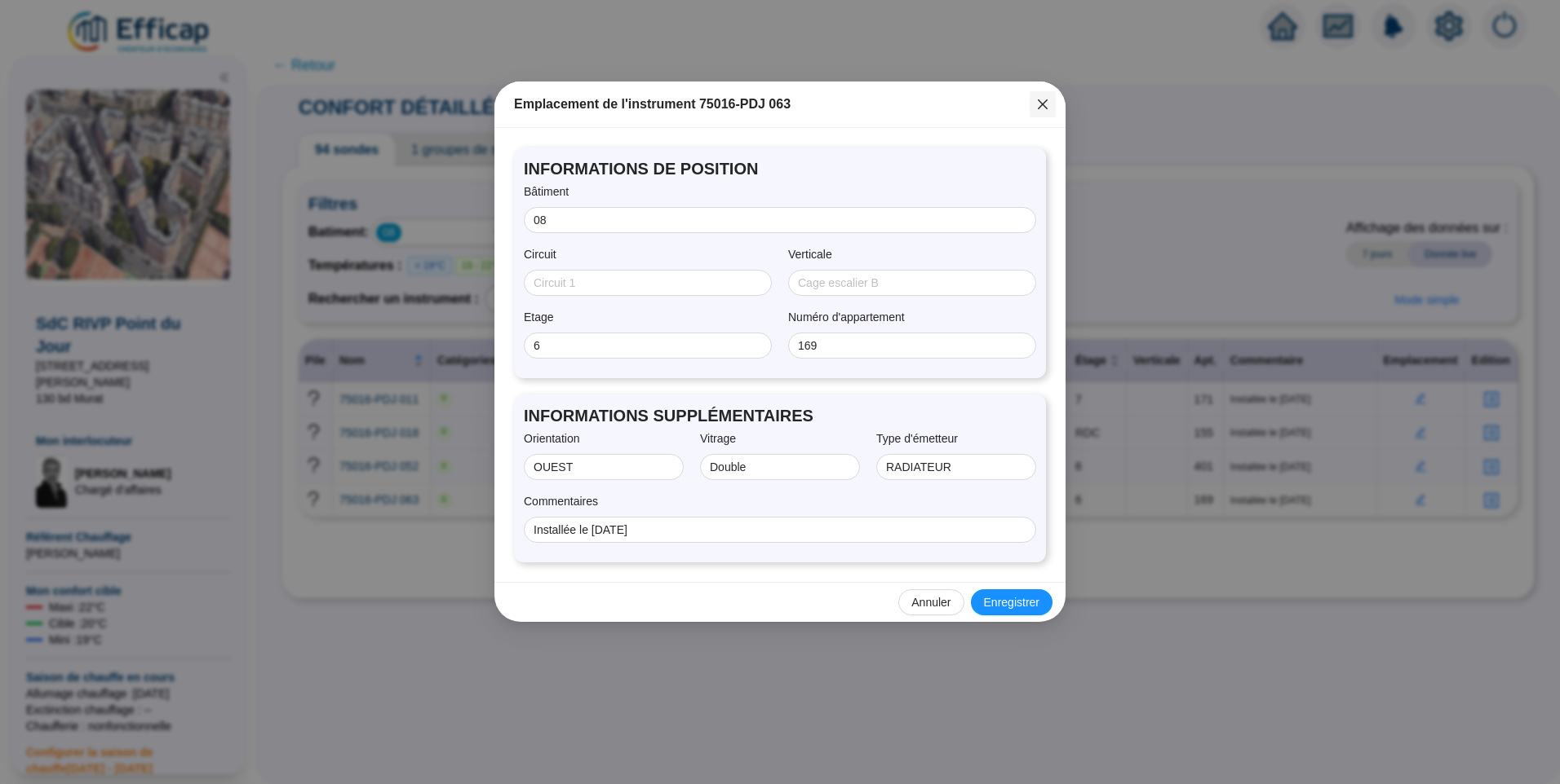
click at [1043, 99] on icon "close" at bounding box center [1042, 104] width 13 height 13
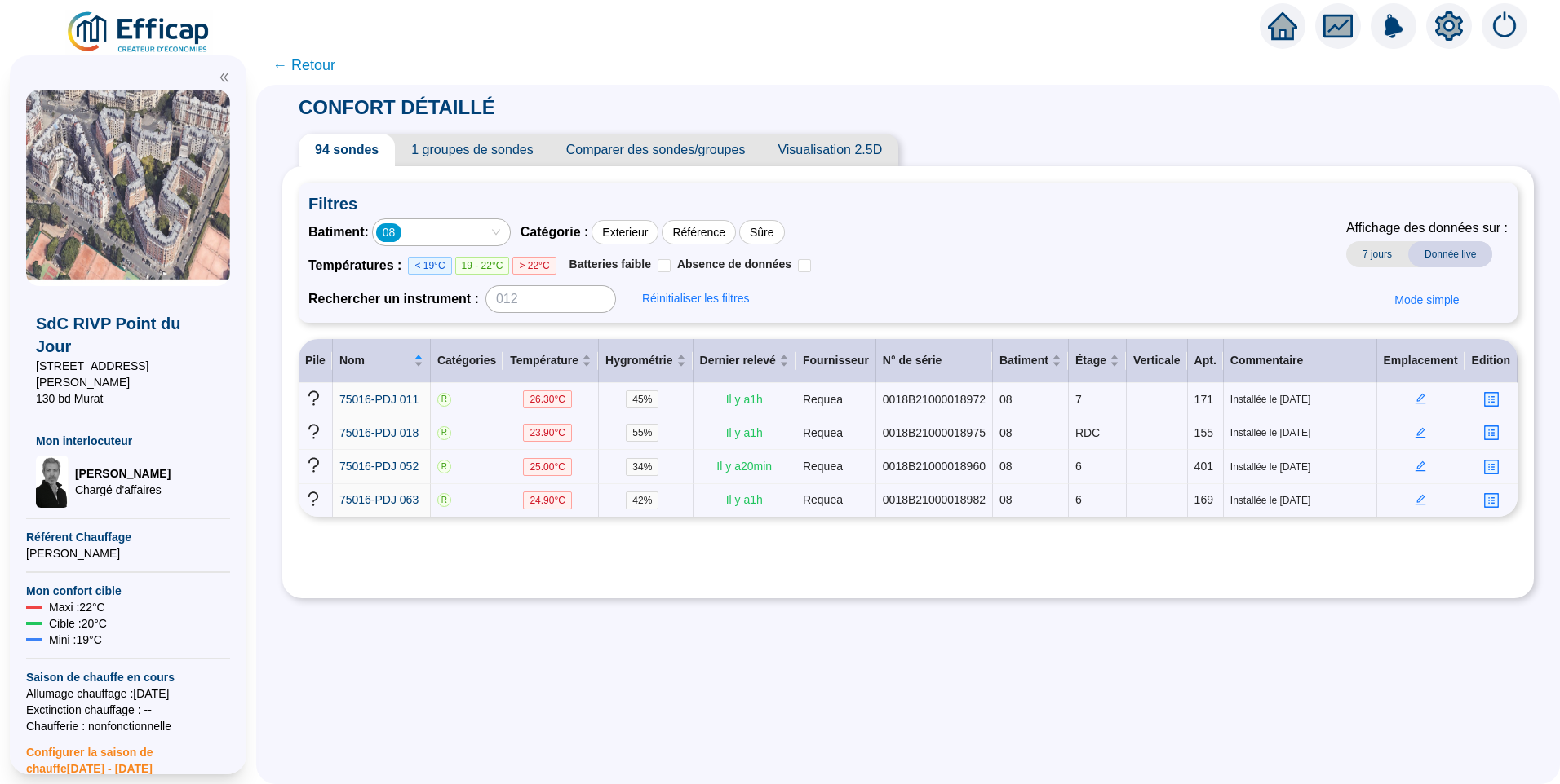
click at [965, 250] on div "Batiment : 08 Catégorie : Exterieur Référence Sûre Températures : < 19°C 19 - 2…" at bounding box center [908, 266] width 1199 height 95
click at [1416, 394] on icon "edit" at bounding box center [1421, 398] width 12 height 12
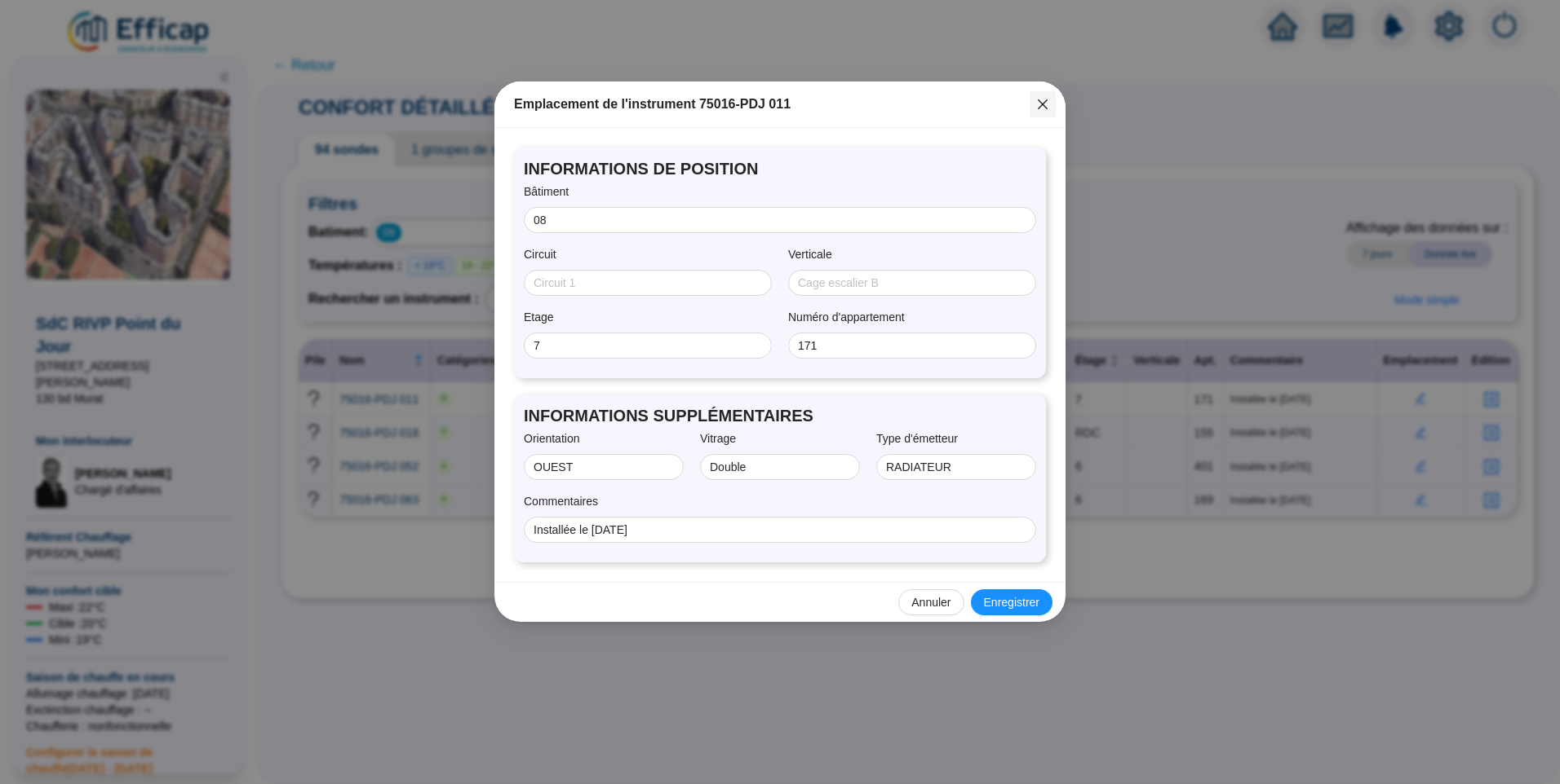
click at [1042, 113] on button "Close" at bounding box center [1043, 104] width 26 height 26
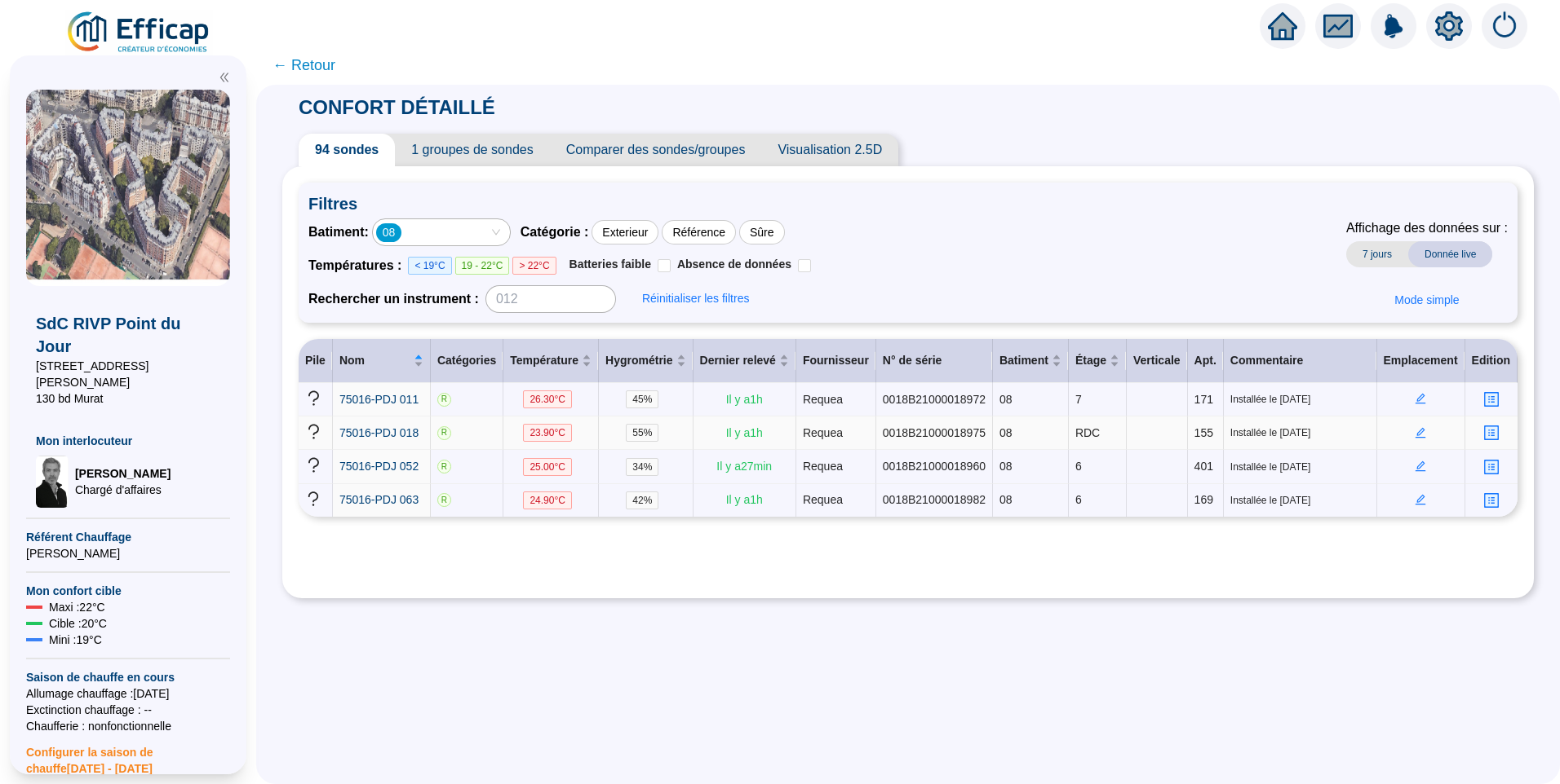
click at [1415, 435] on icon "edit" at bounding box center [1421, 433] width 12 height 12
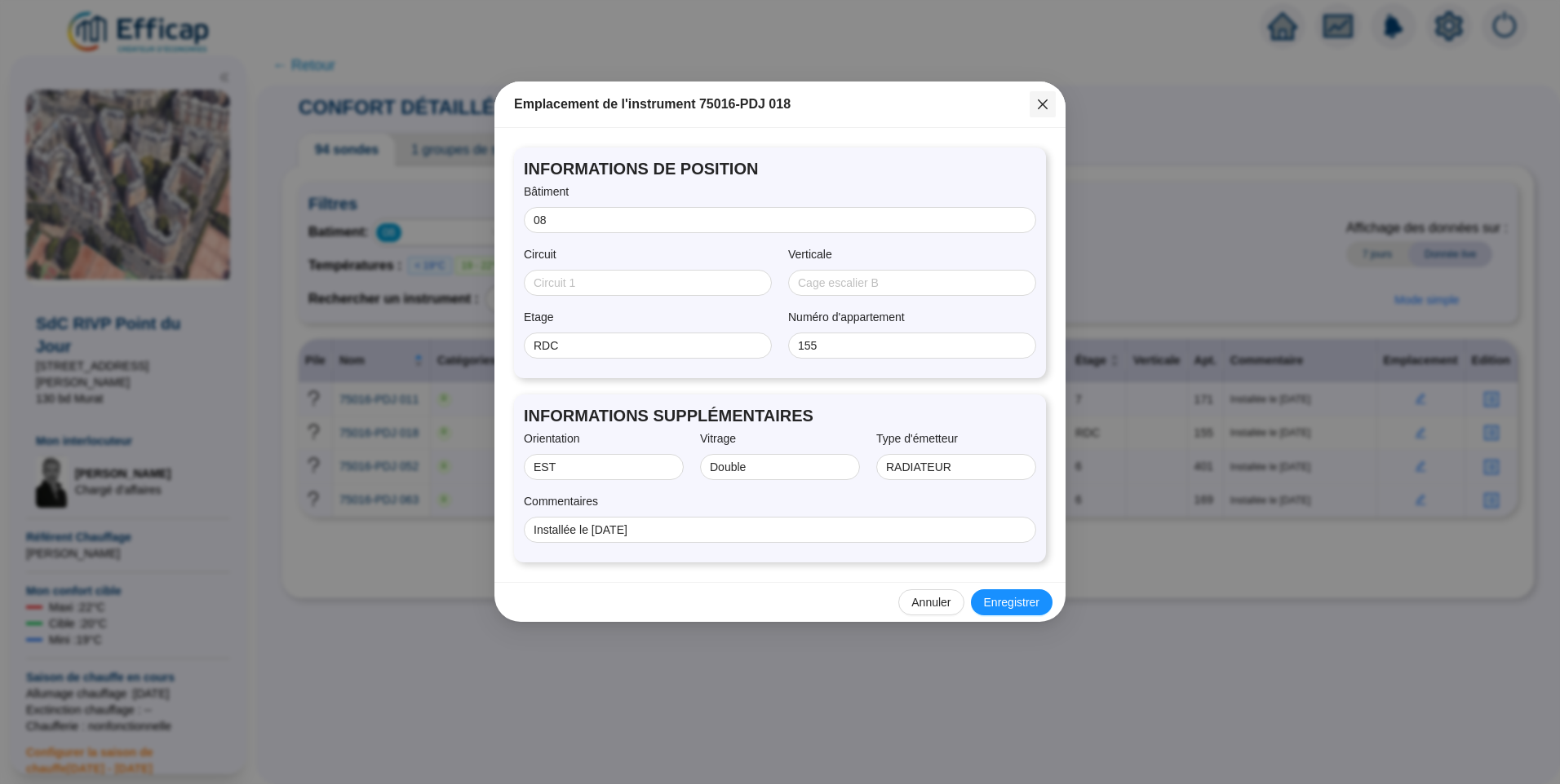
click at [1055, 106] on span "Fermer" at bounding box center [1043, 104] width 26 height 13
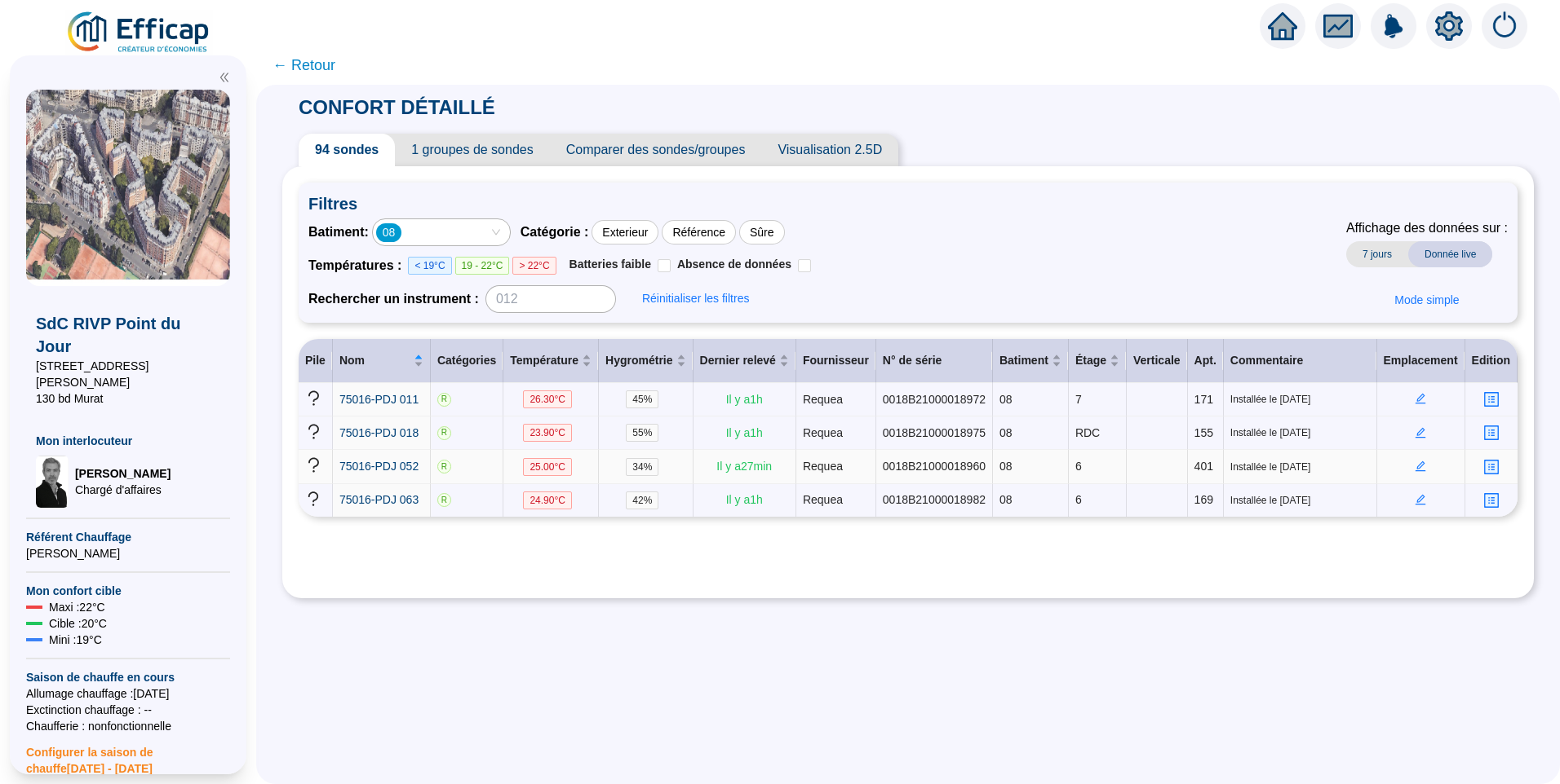
click at [1415, 458] on td at bounding box center [1421, 467] width 88 height 34
click at [1416, 463] on icon "edit" at bounding box center [1421, 467] width 11 height 11
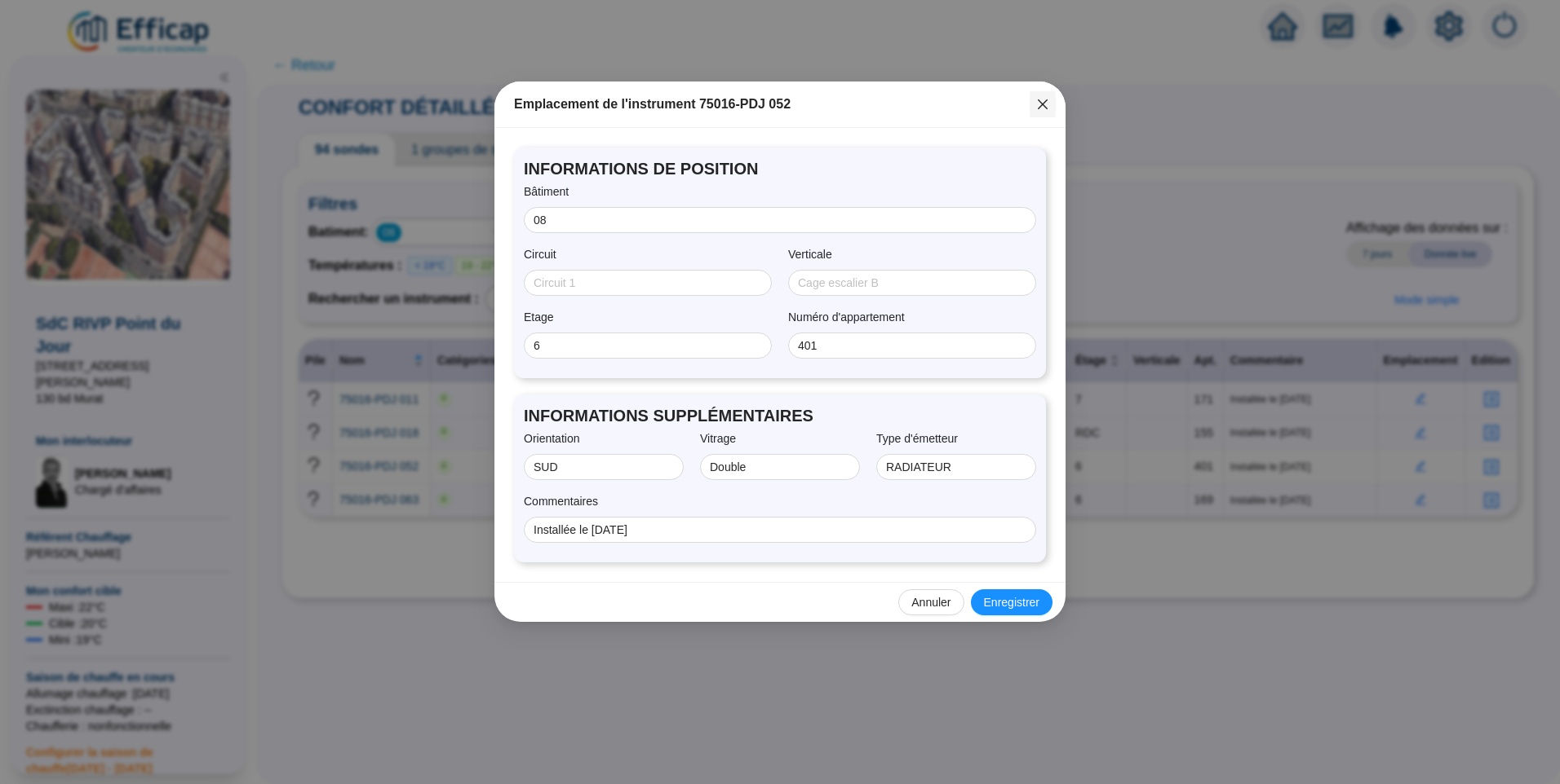
click at [1049, 109] on icon "close" at bounding box center [1042, 104] width 13 height 13
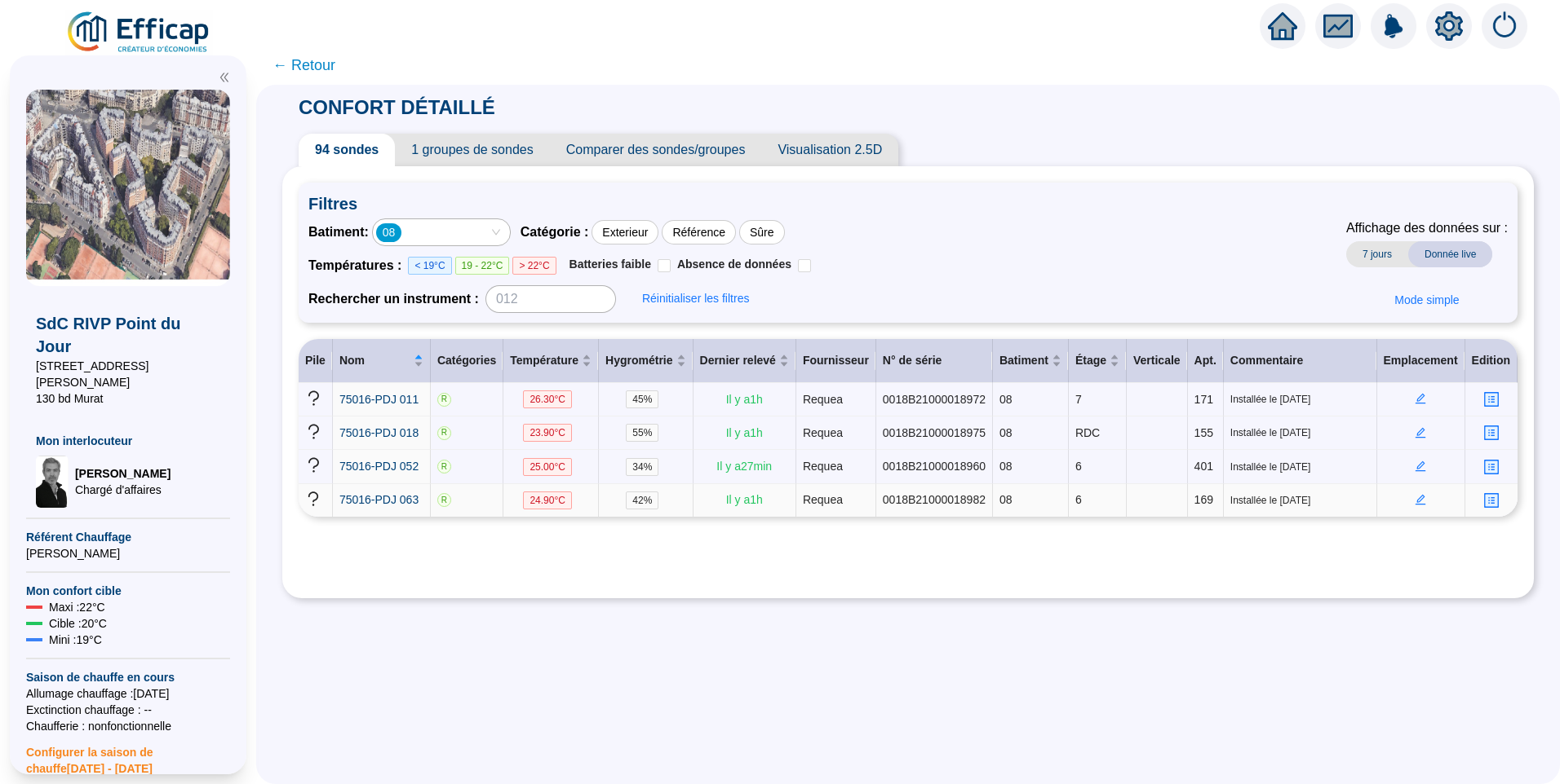
click at [1418, 496] on icon "edit" at bounding box center [1421, 498] width 6 height 6
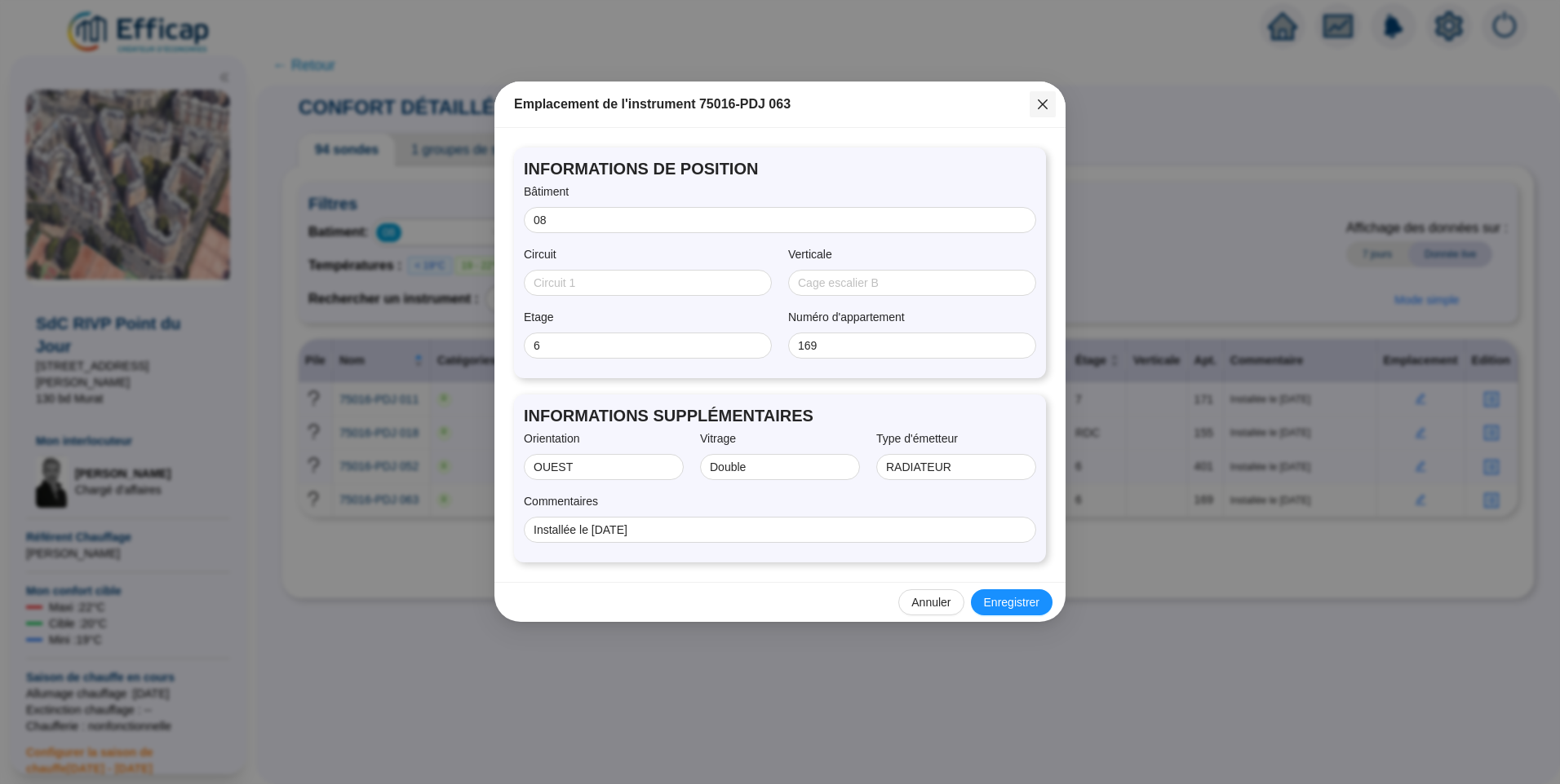
click at [1049, 109] on icon "close" at bounding box center [1042, 104] width 13 height 13
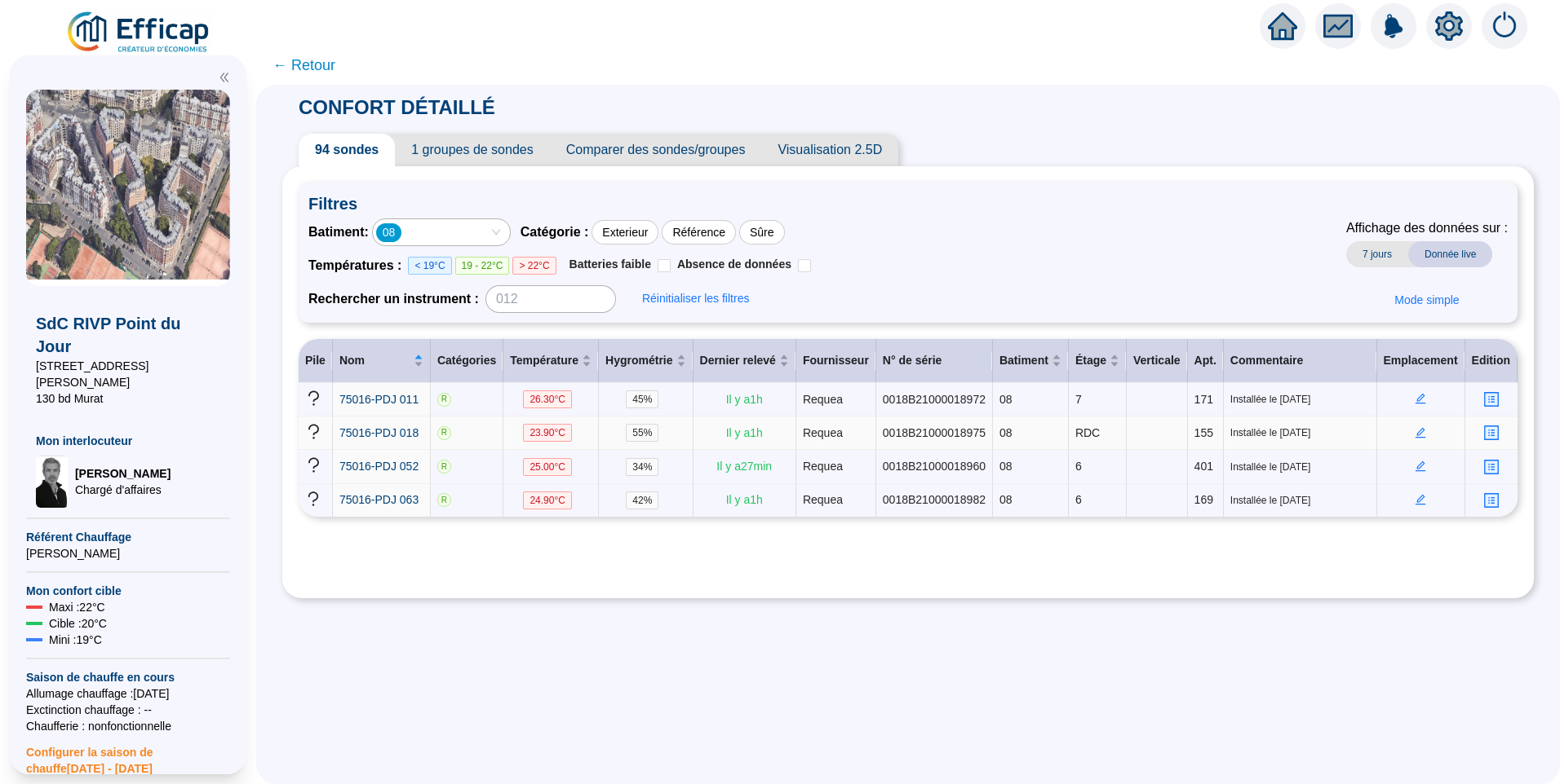
click at [1415, 428] on icon "edit" at bounding box center [1421, 433] width 12 height 12
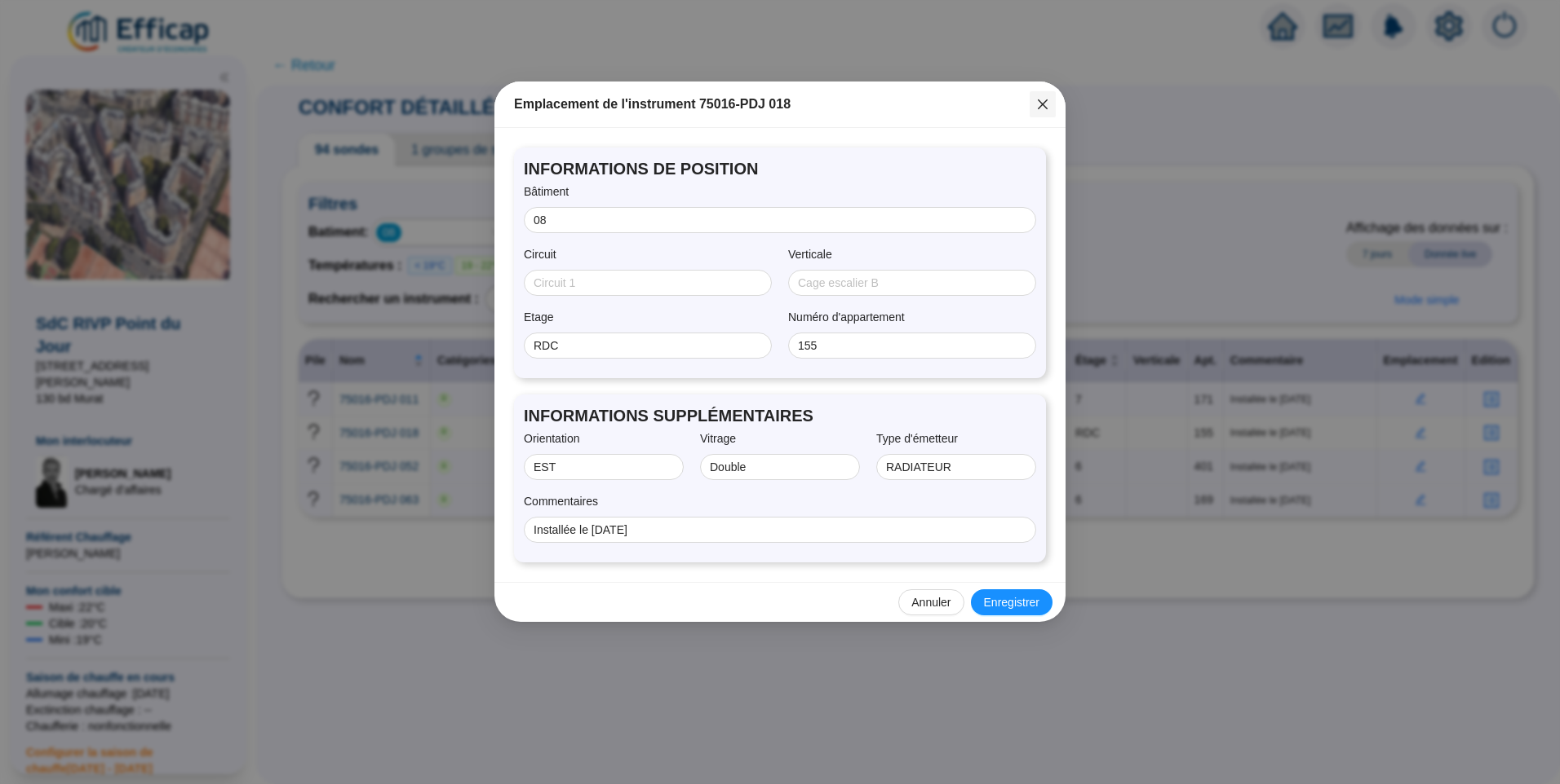
click at [1044, 102] on icon "close" at bounding box center [1043, 105] width 10 height 10
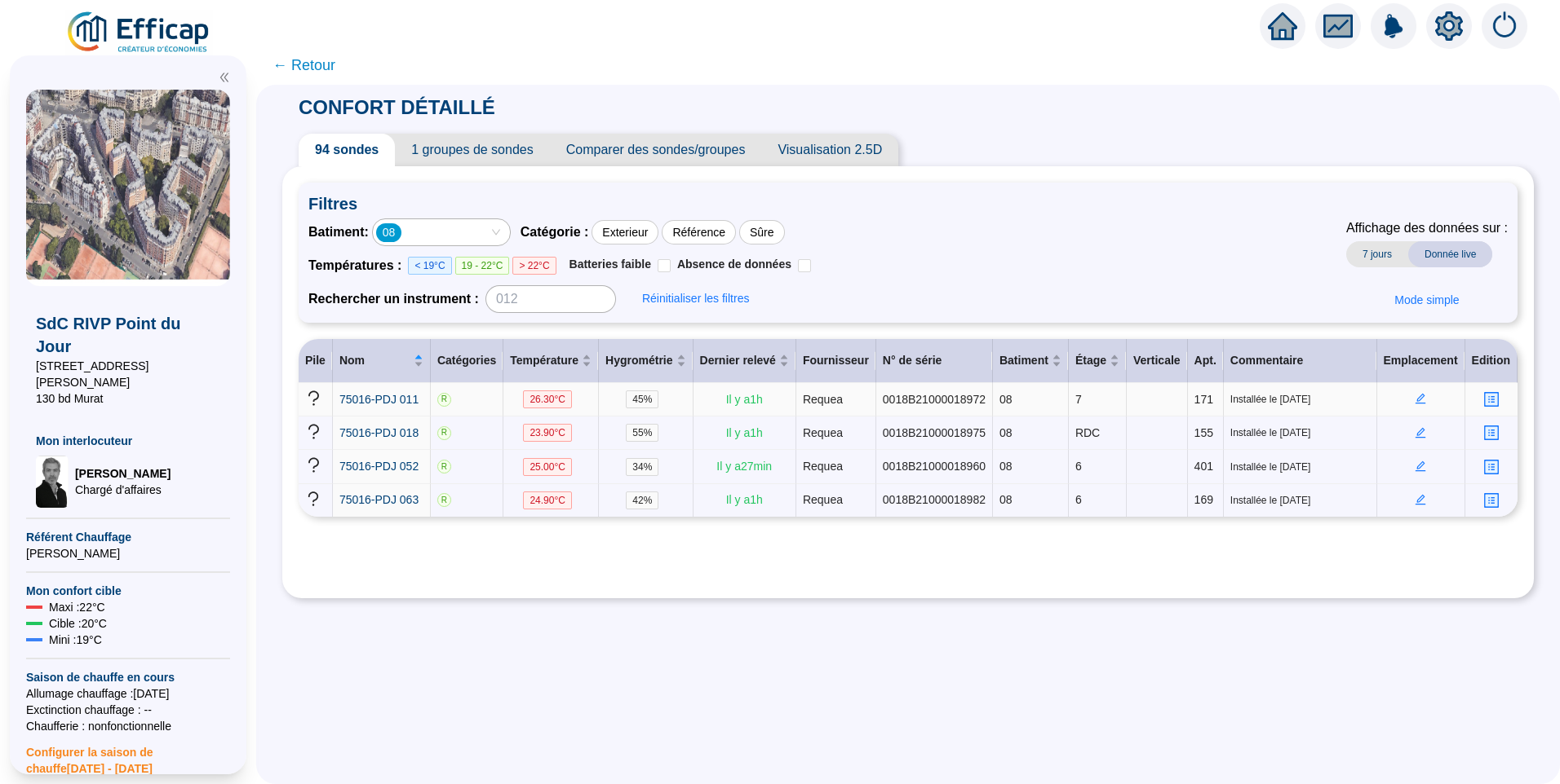
click at [1418, 397] on icon "edit" at bounding box center [1421, 398] width 6 height 6
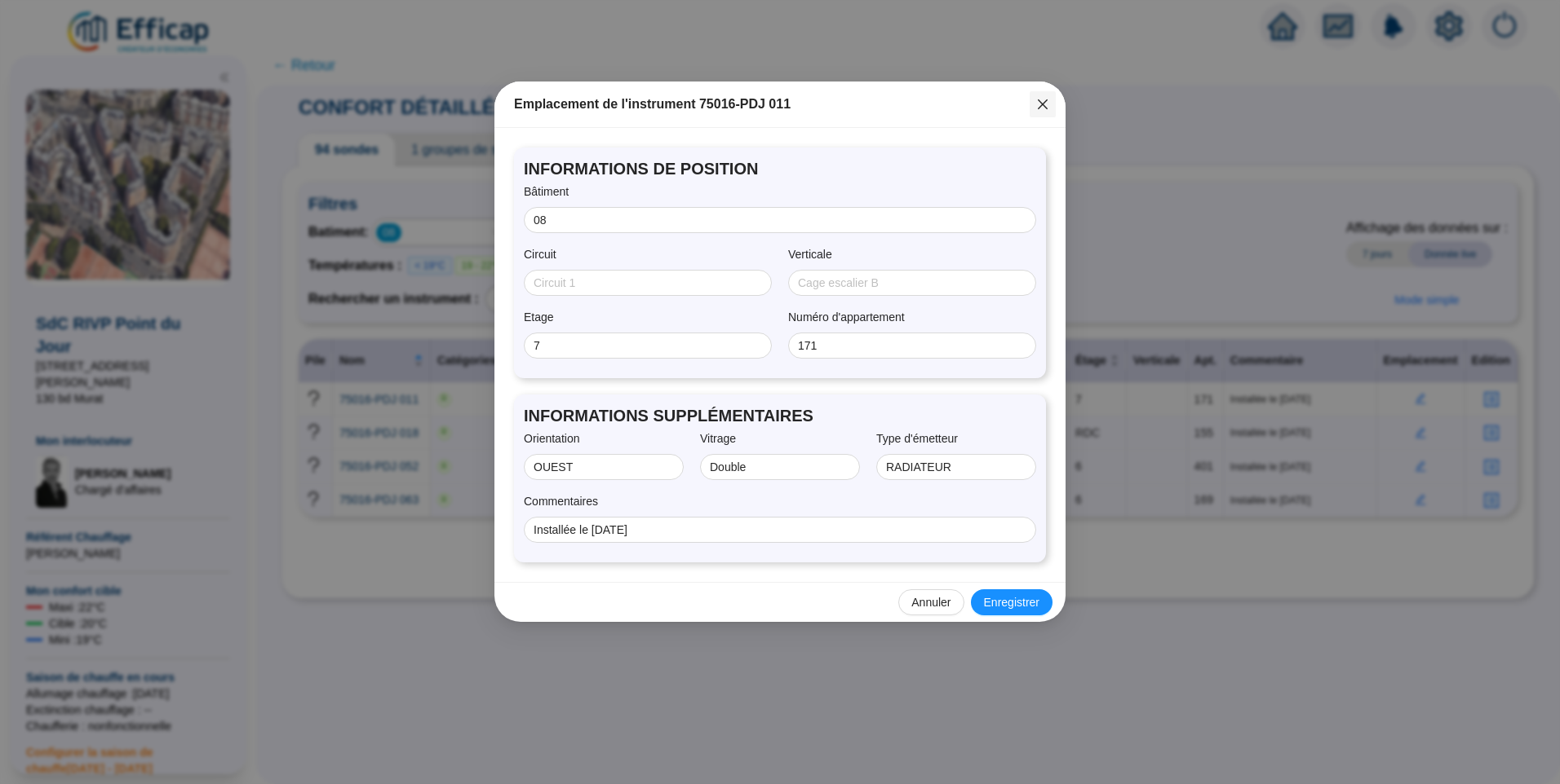
click at [1047, 105] on icon "close" at bounding box center [1042, 104] width 13 height 13
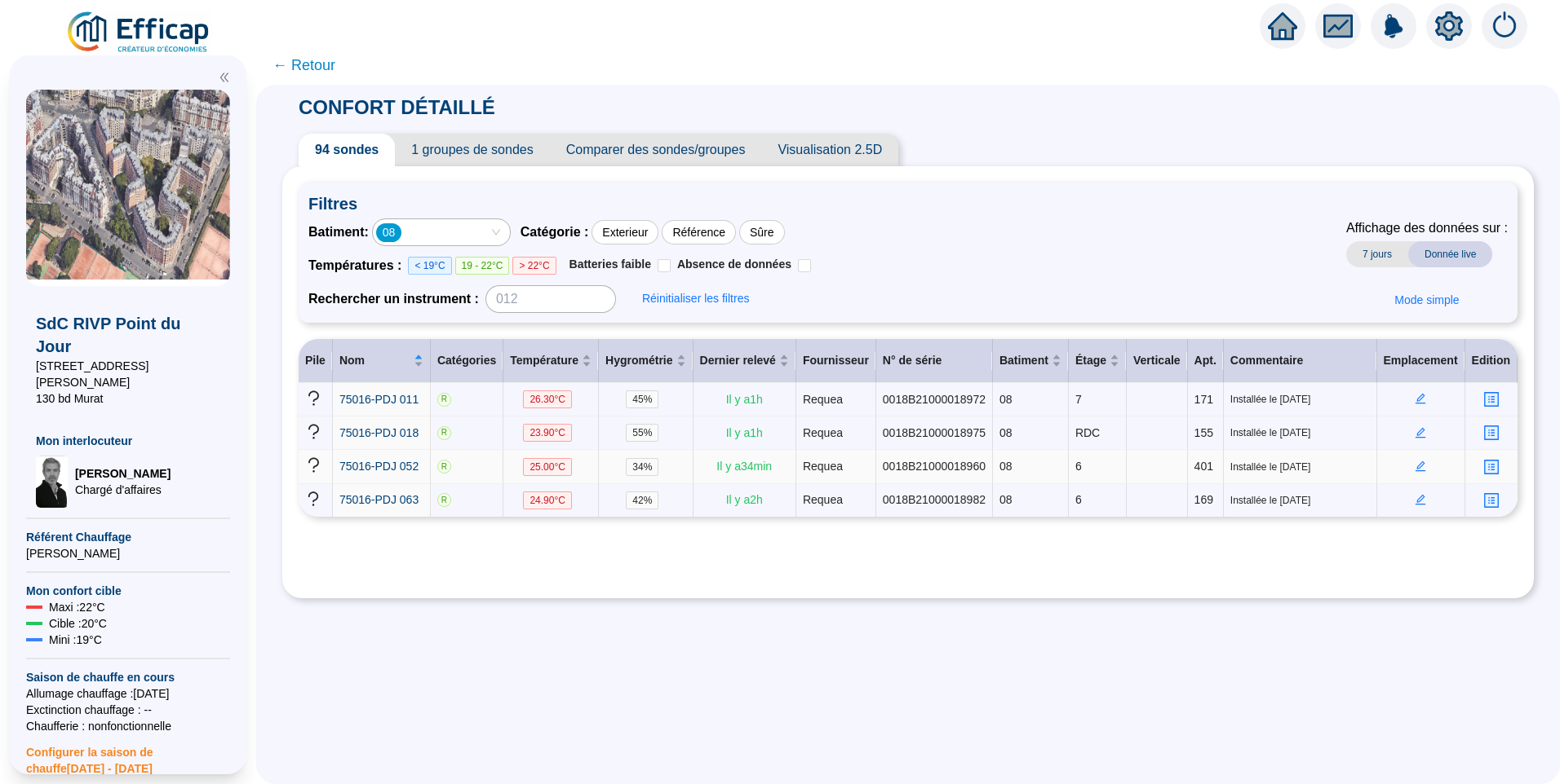
click at [1415, 461] on icon "edit" at bounding box center [1421, 467] width 12 height 12
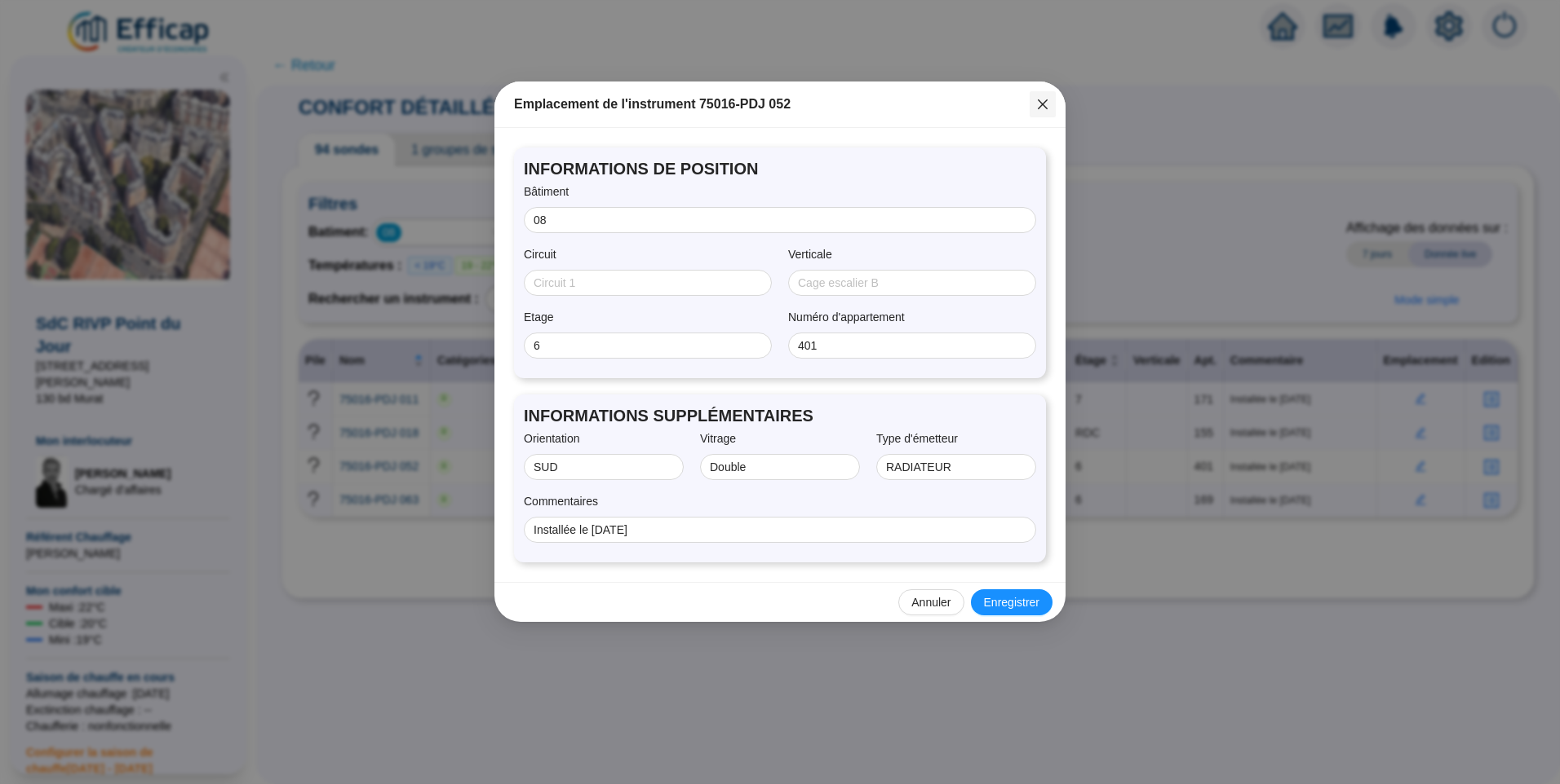
click at [1040, 108] on icon "close" at bounding box center [1043, 105] width 10 height 10
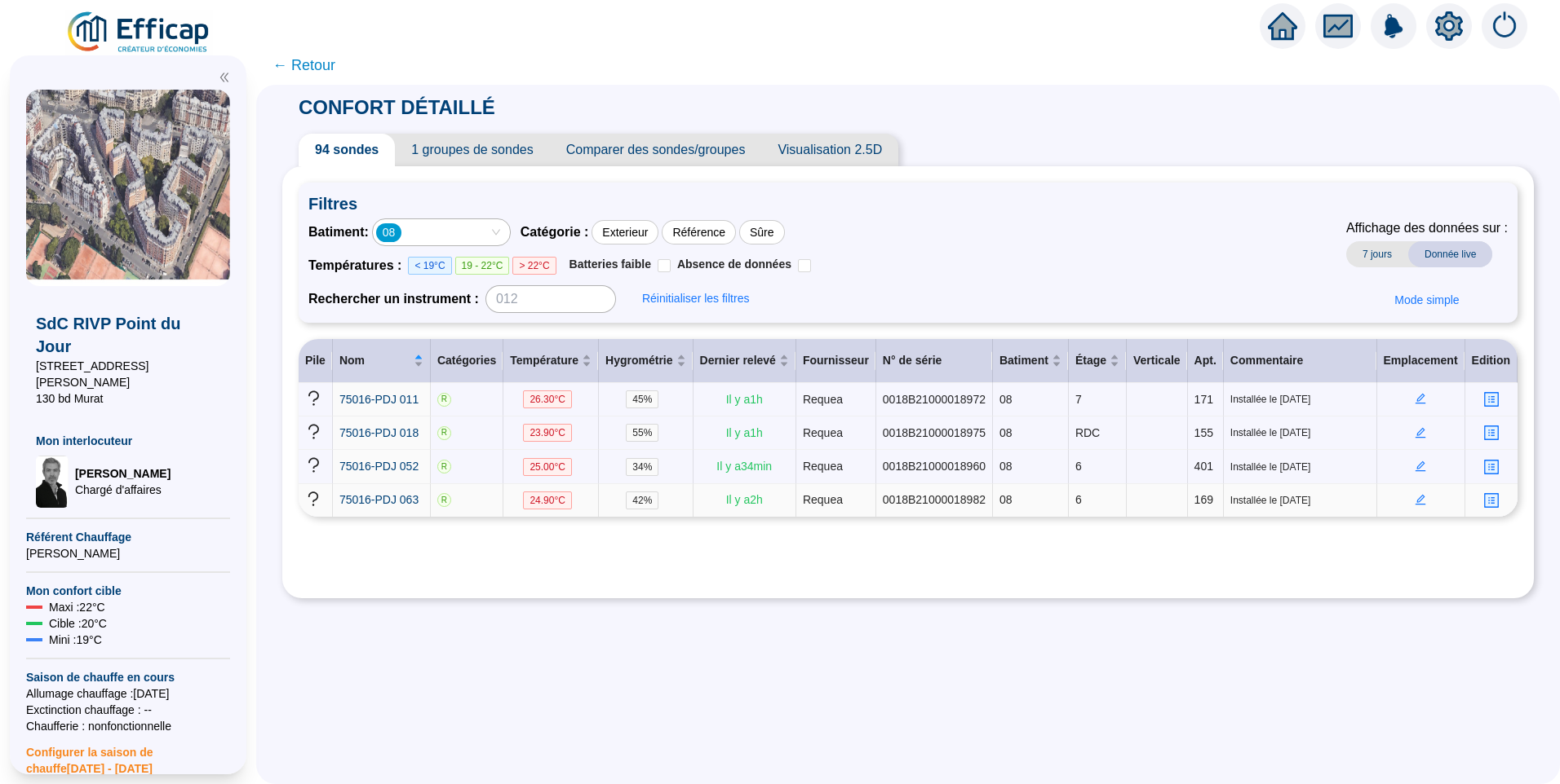
click at [1415, 499] on icon "edit" at bounding box center [1421, 500] width 12 height 12
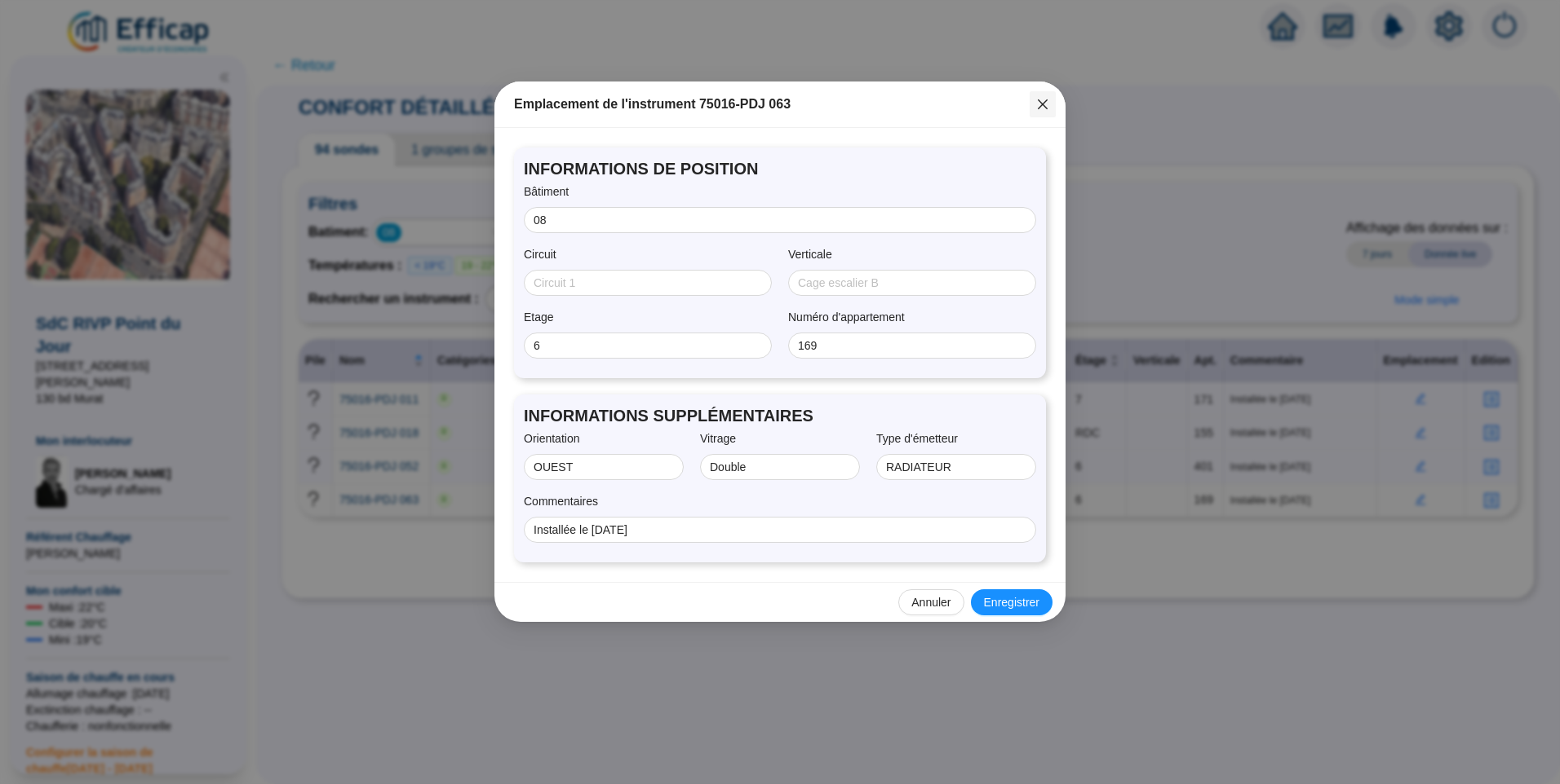
click at [1044, 105] on icon "close" at bounding box center [1042, 104] width 13 height 13
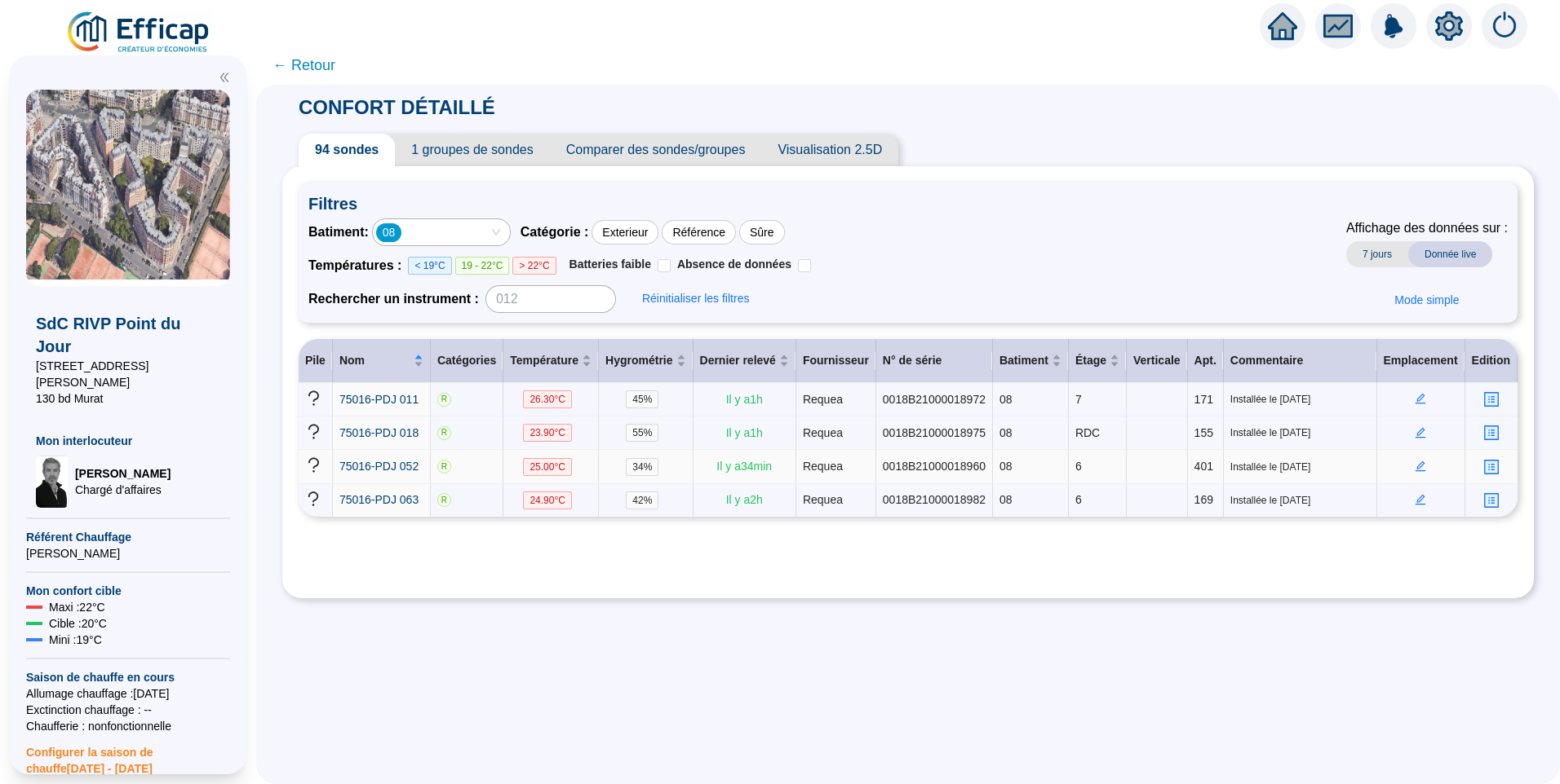
click at [1415, 465] on icon "edit" at bounding box center [1421, 467] width 12 height 12
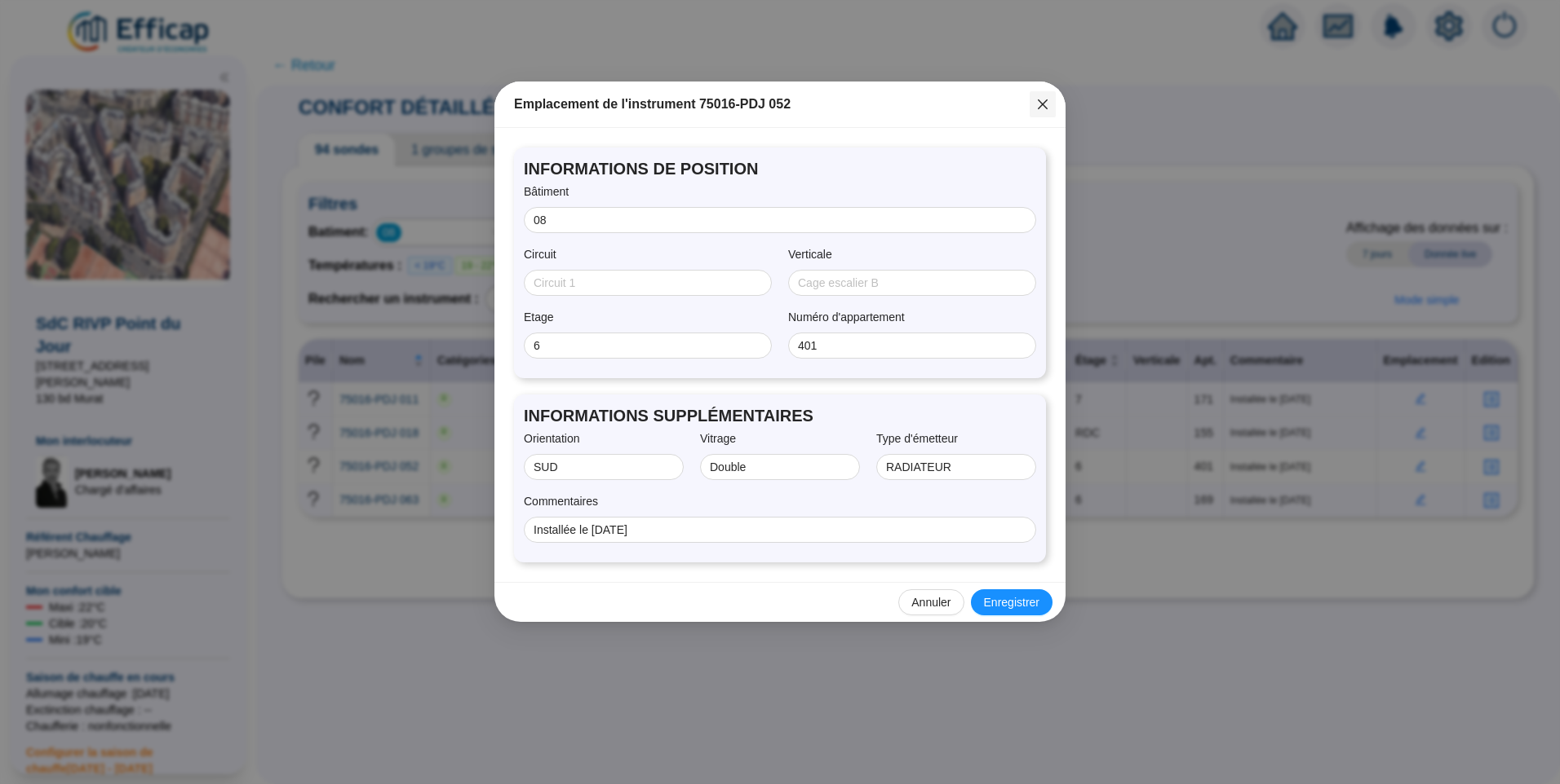
click at [1040, 111] on button "Close" at bounding box center [1043, 104] width 26 height 26
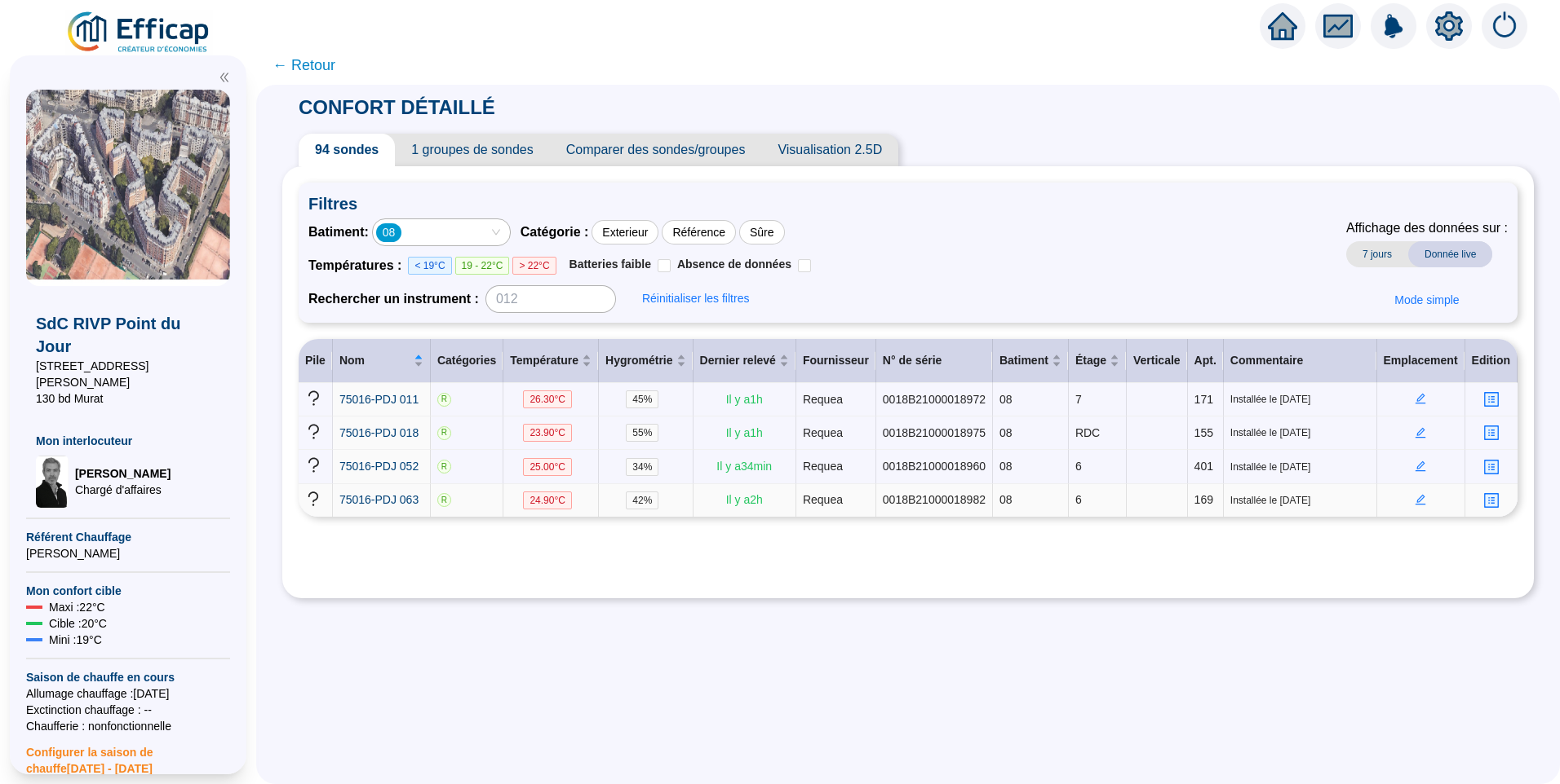
click at [1415, 500] on icon "edit" at bounding box center [1421, 500] width 12 height 12
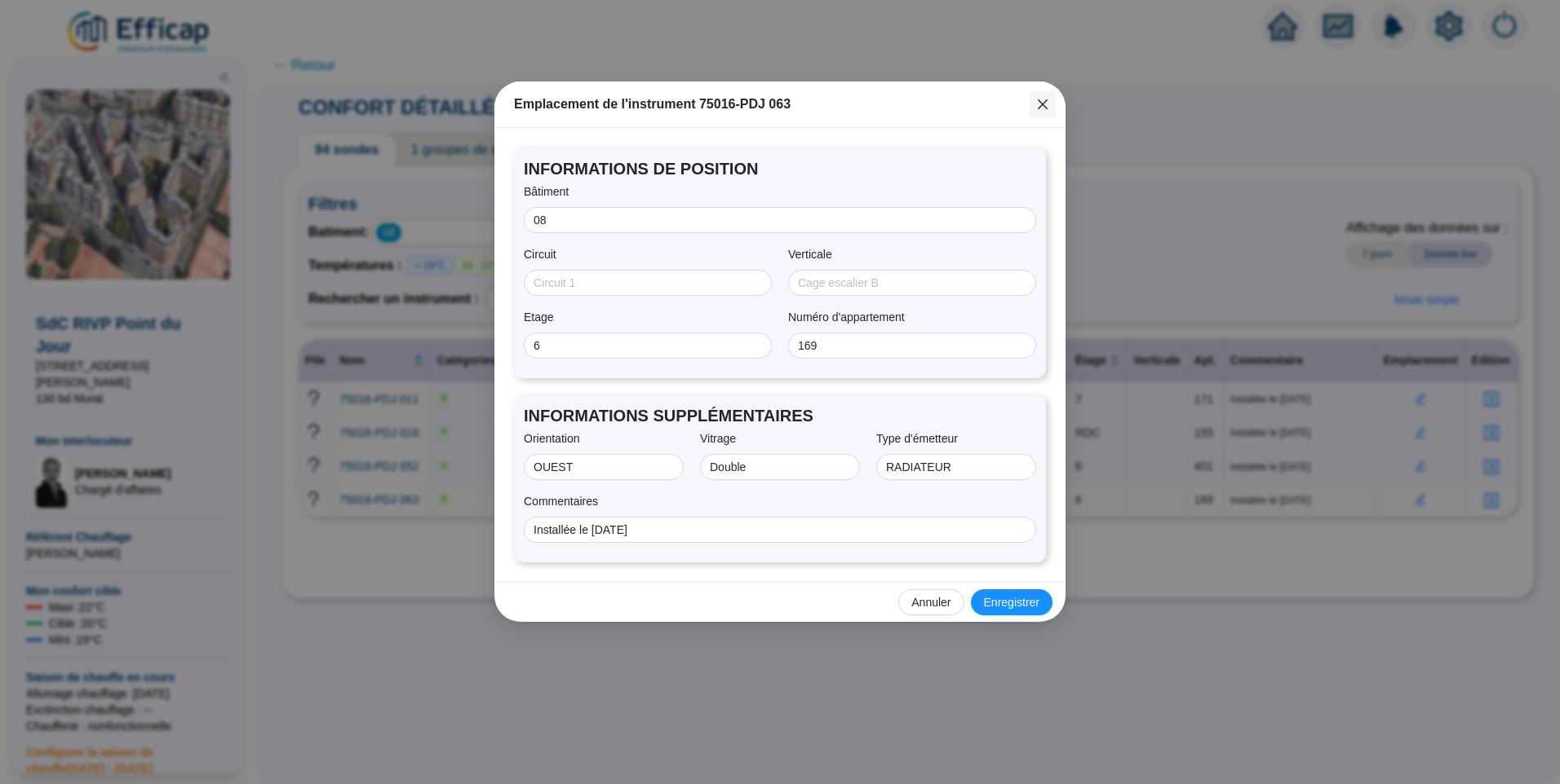
click at [1044, 109] on icon "close" at bounding box center [1042, 104] width 13 height 13
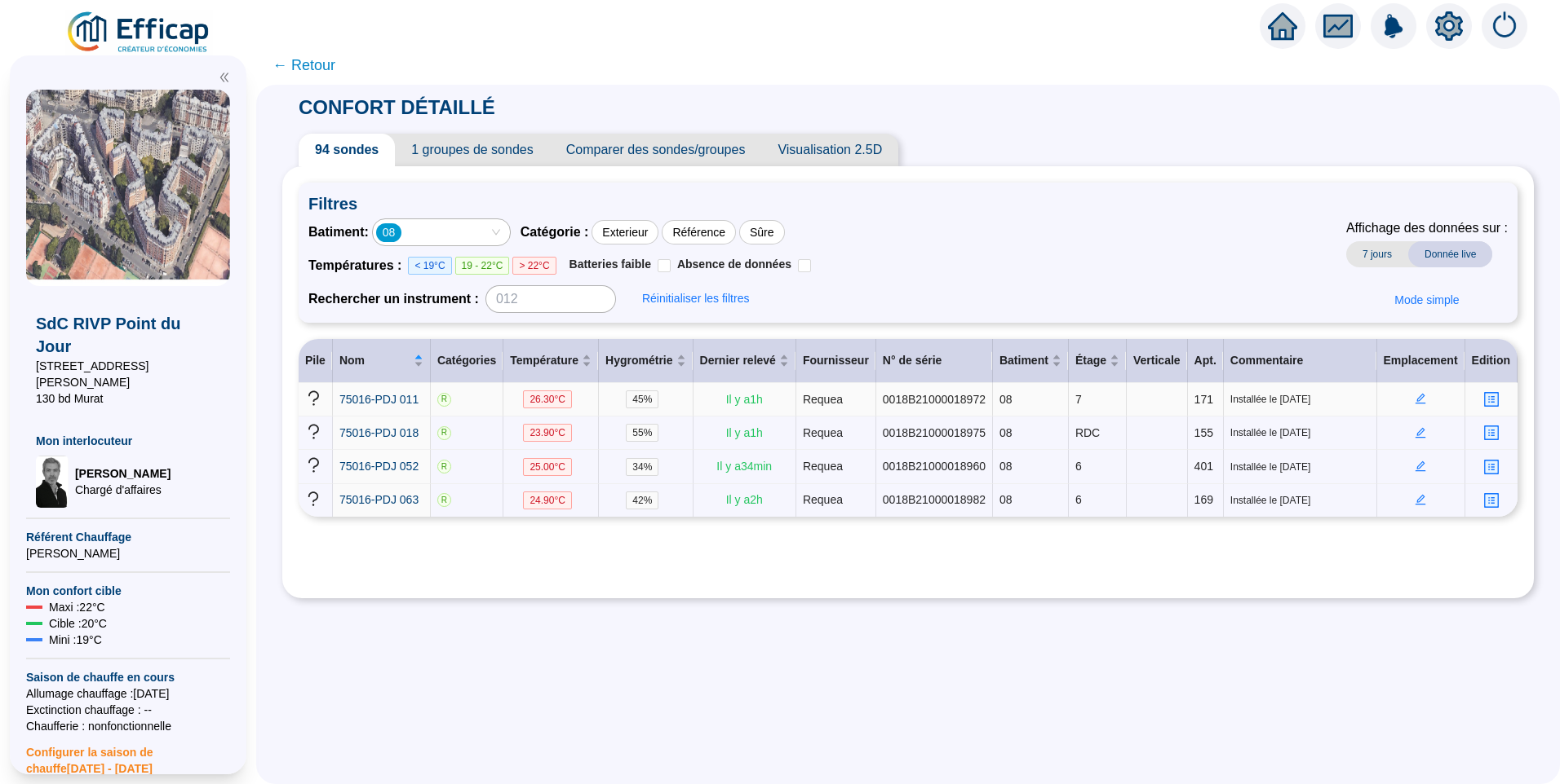
click at [1417, 401] on icon "edit" at bounding box center [1421, 398] width 12 height 12
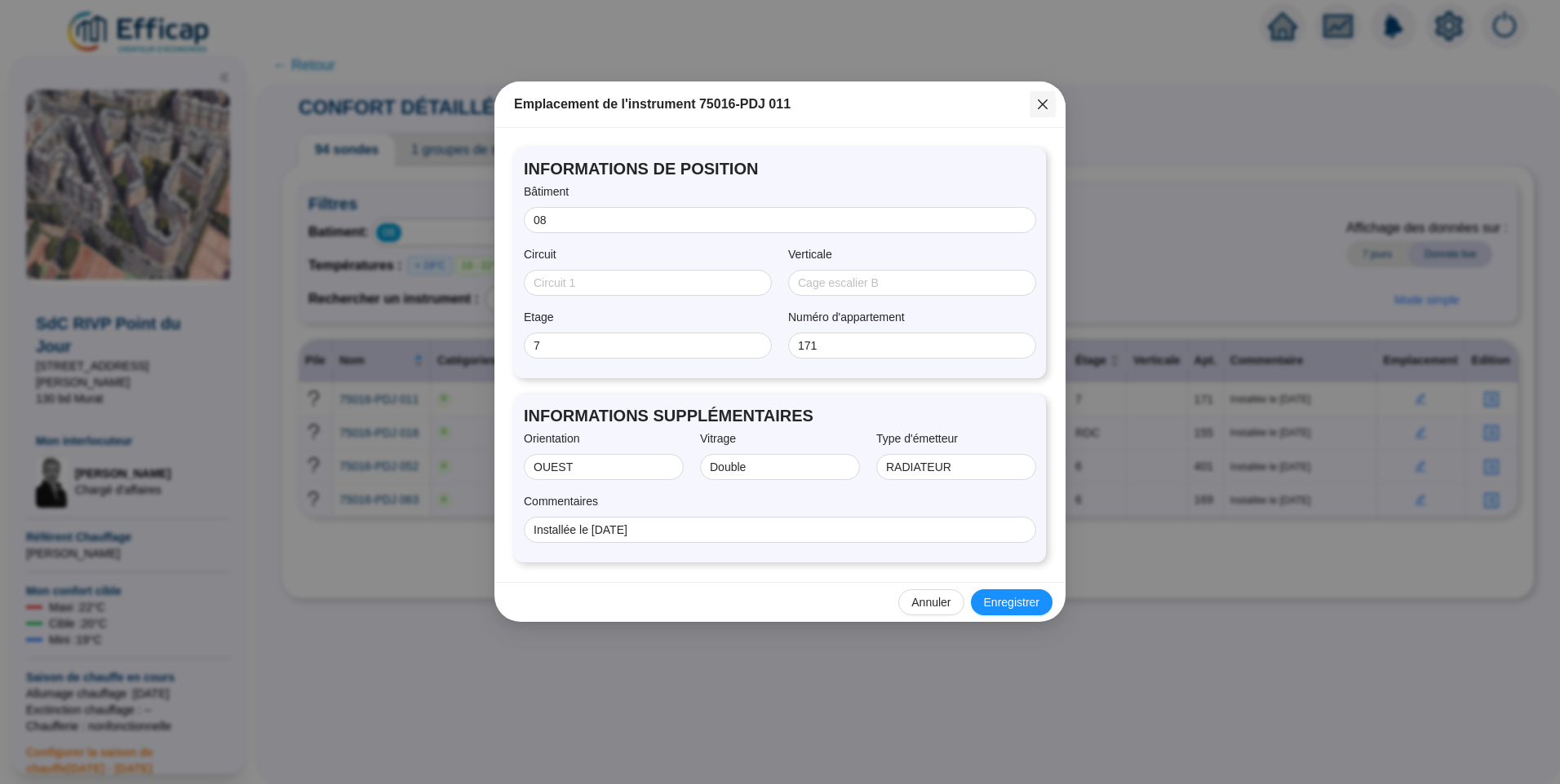
click at [1040, 101] on icon "close" at bounding box center [1043, 105] width 10 height 10
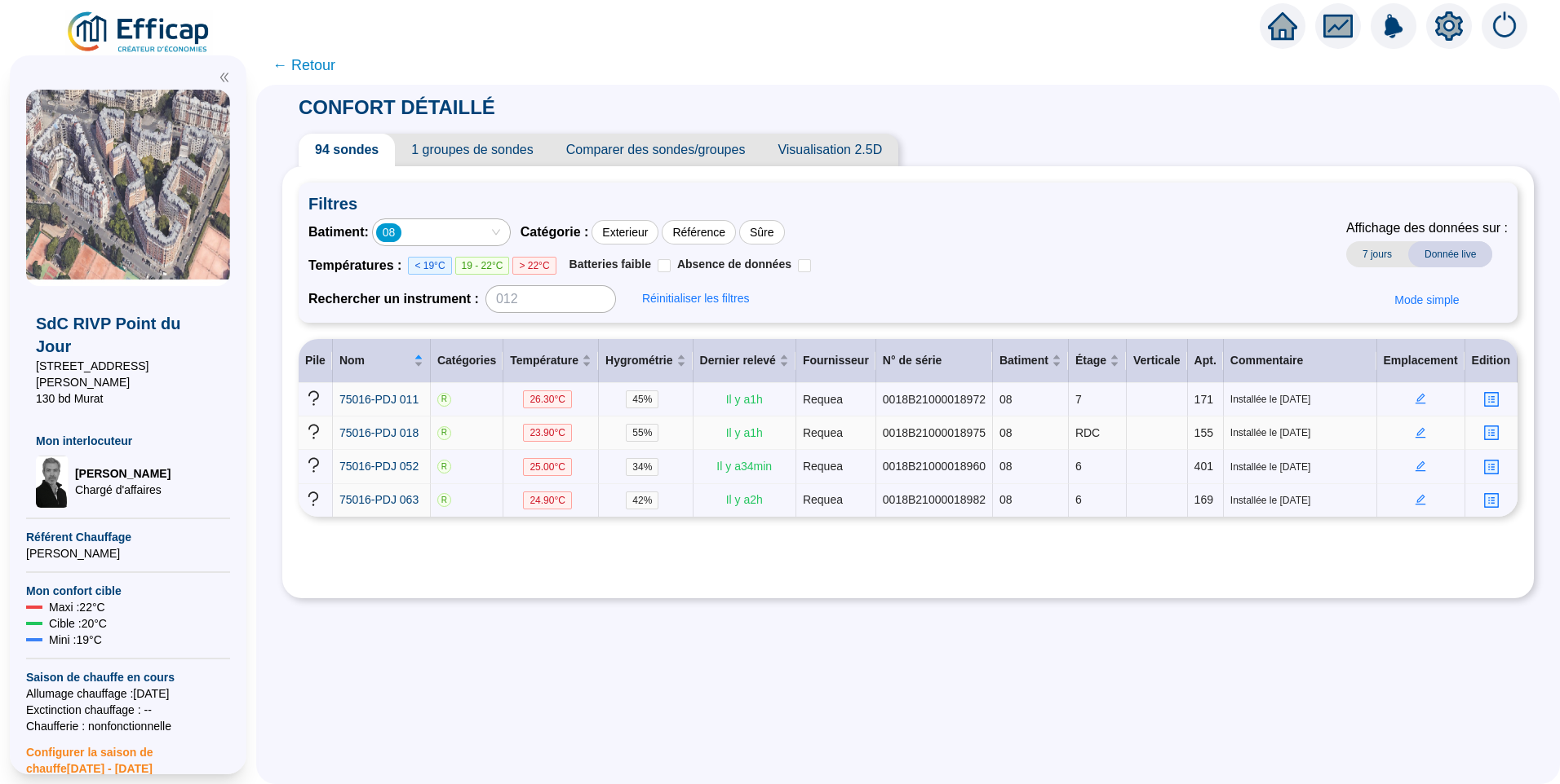
click at [1417, 433] on icon "edit" at bounding box center [1421, 433] width 12 height 12
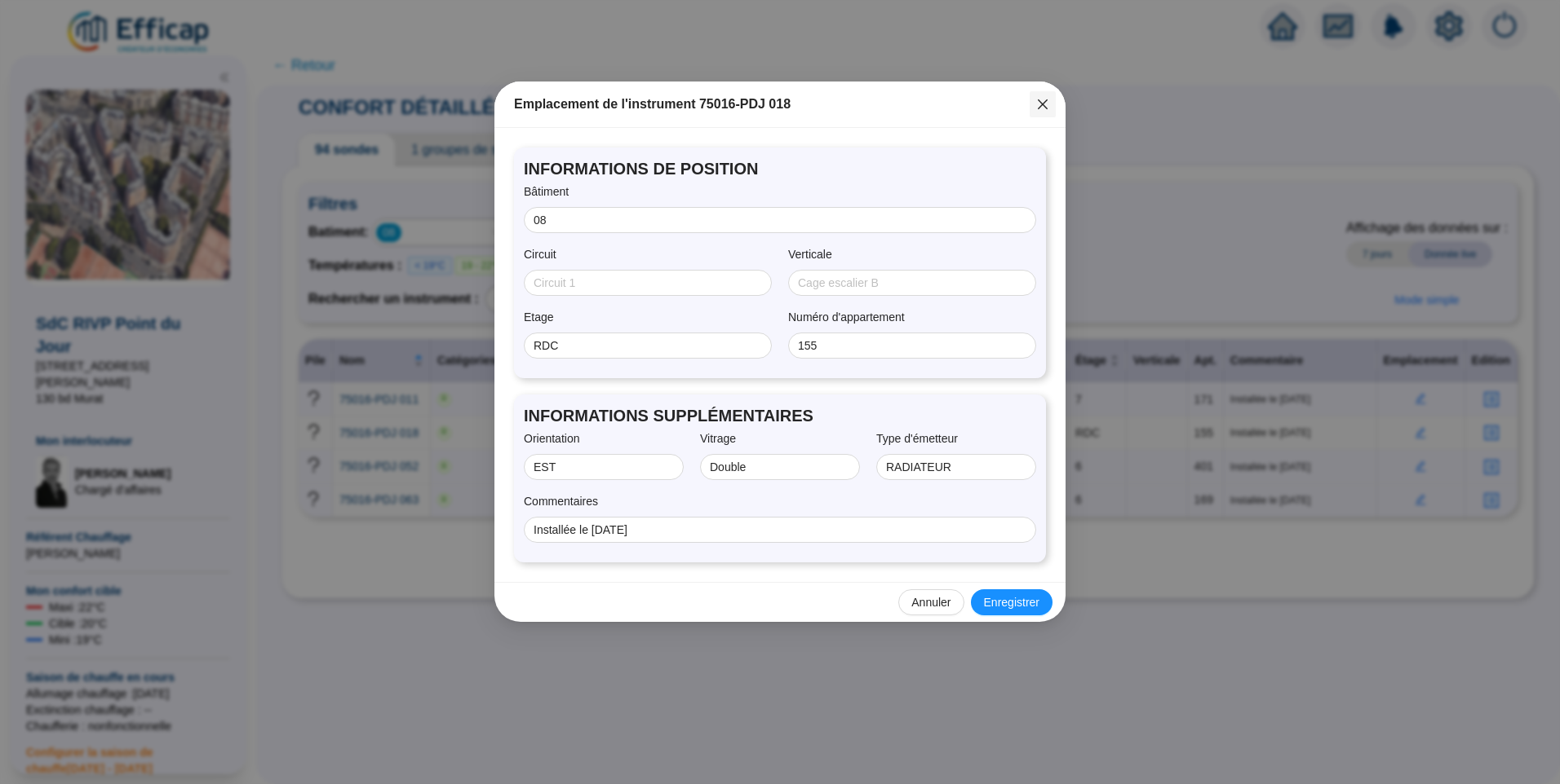
click at [1037, 106] on icon "close" at bounding box center [1042, 104] width 13 height 13
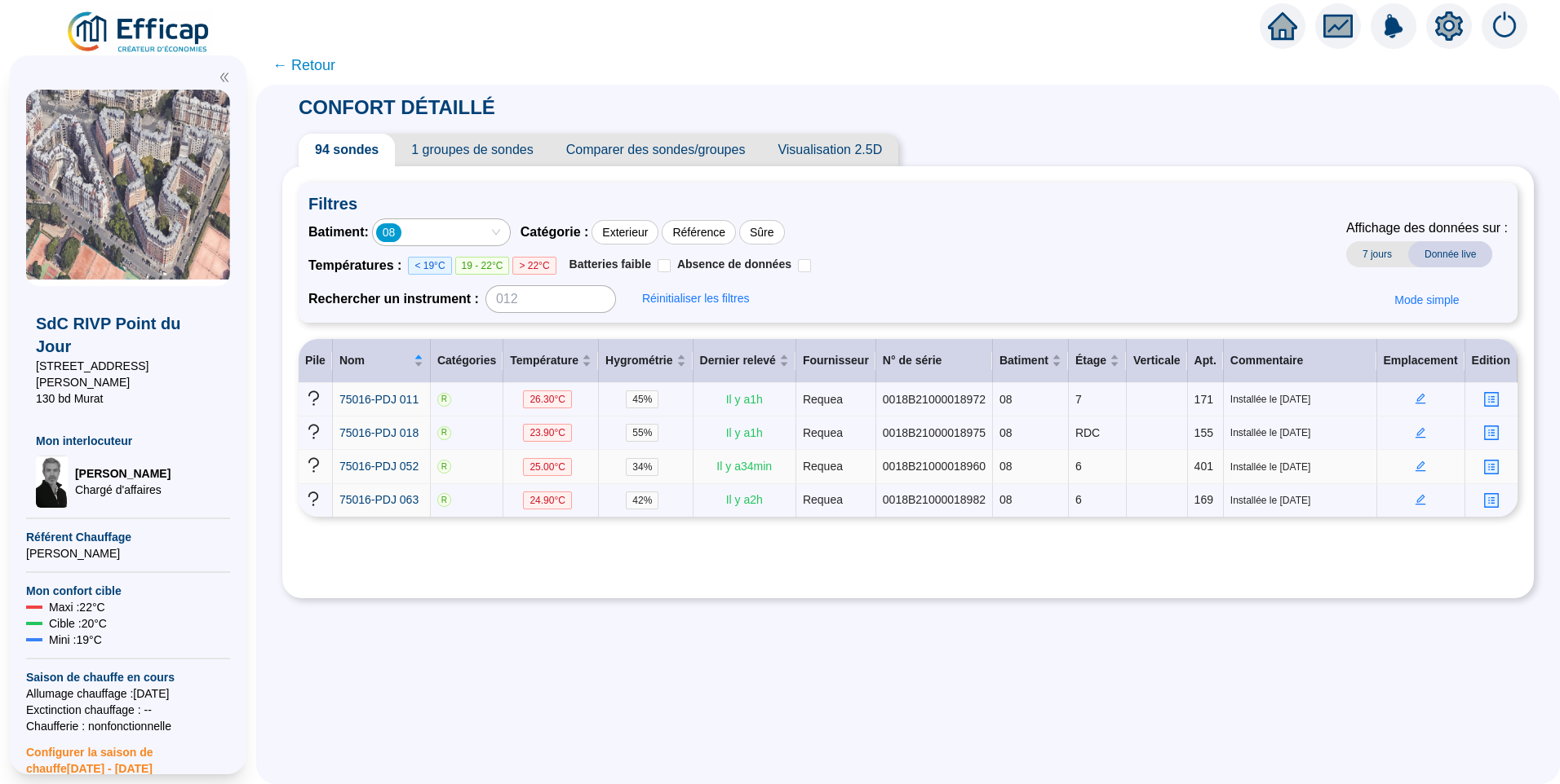
click at [1415, 463] on icon "edit" at bounding box center [1421, 467] width 12 height 12
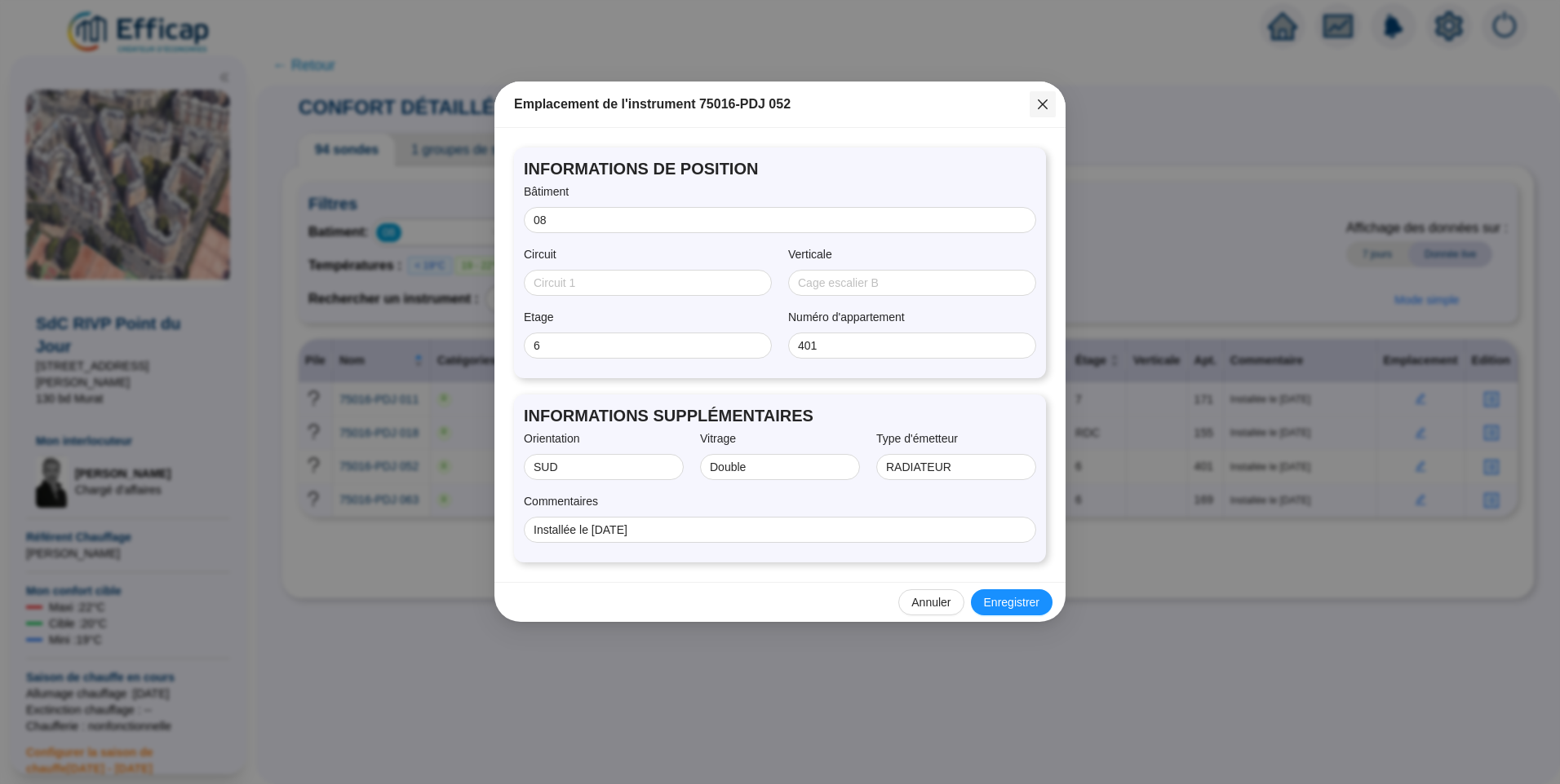
click at [1045, 104] on icon "close" at bounding box center [1042, 104] width 13 height 13
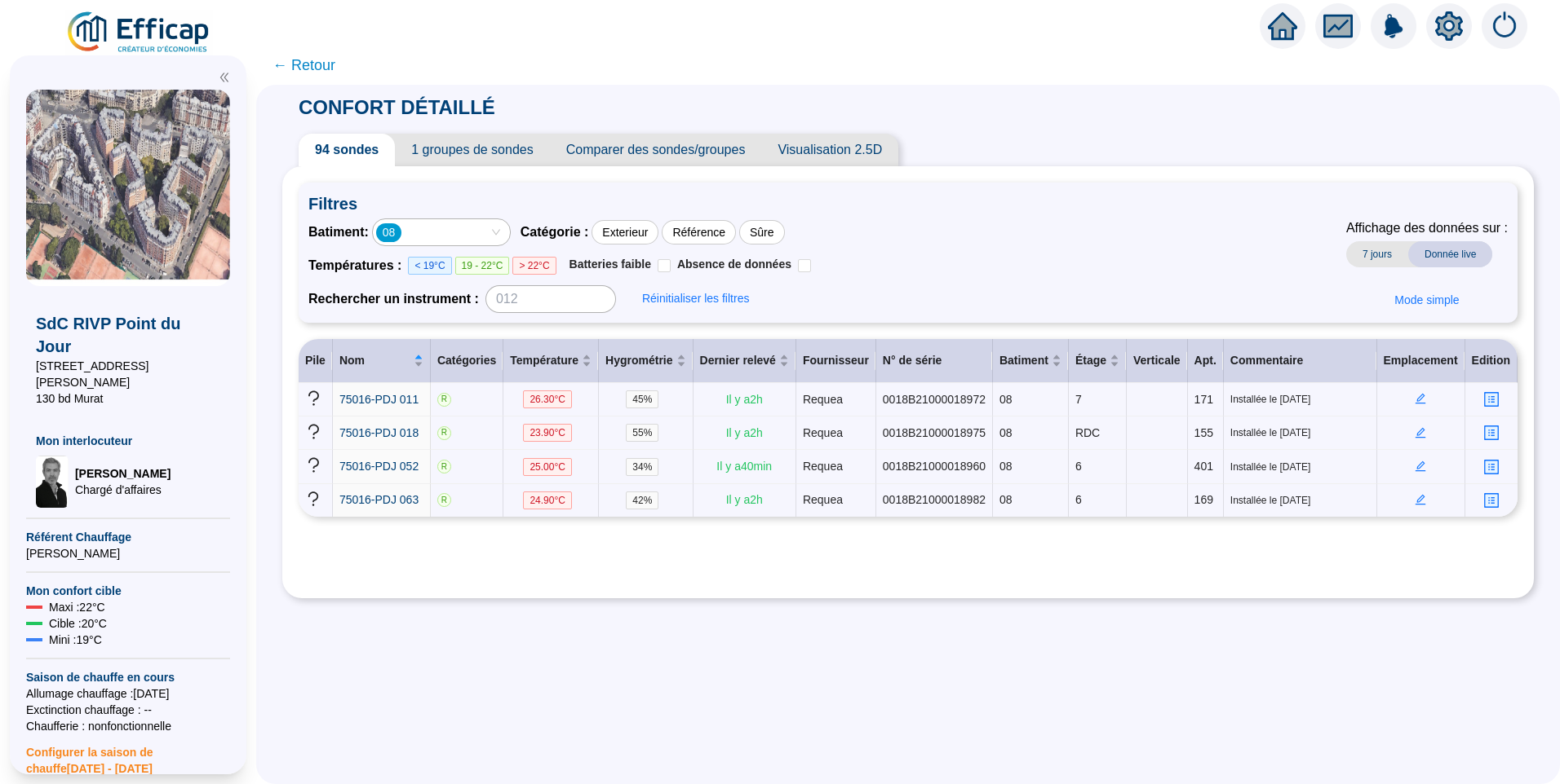
click at [490, 229] on div "08" at bounding box center [432, 231] width 114 height 23
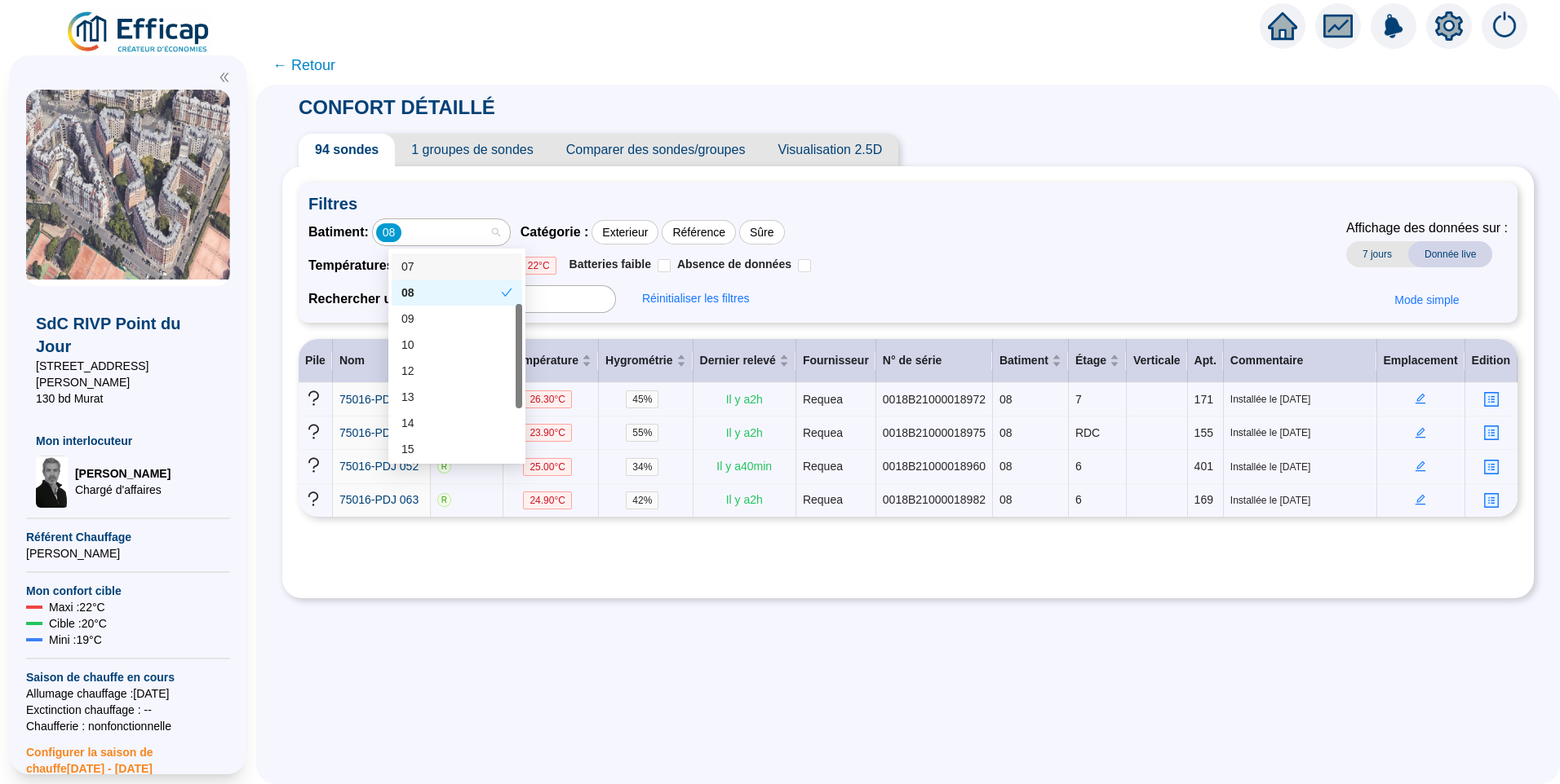
scroll to position [70, 0]
drag, startPoint x: 520, startPoint y: 334, endPoint x: 519, endPoint y: 370, distance: 36.0
click at [519, 370] on div at bounding box center [518, 339] width 7 height 105
click at [416, 321] on div "09" at bounding box center [457, 325] width 111 height 17
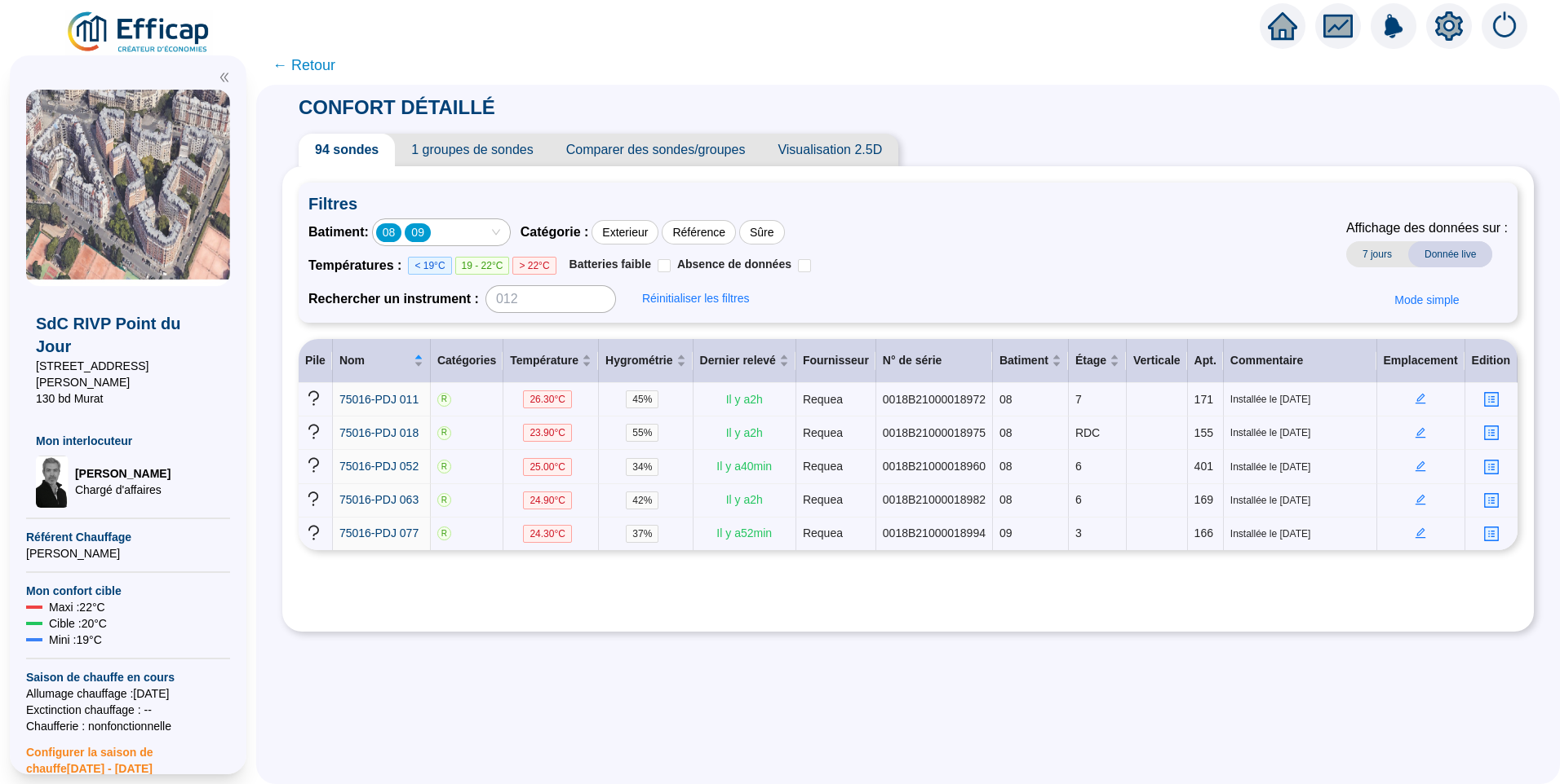
click at [470, 235] on div "08 09" at bounding box center [432, 231] width 114 height 23
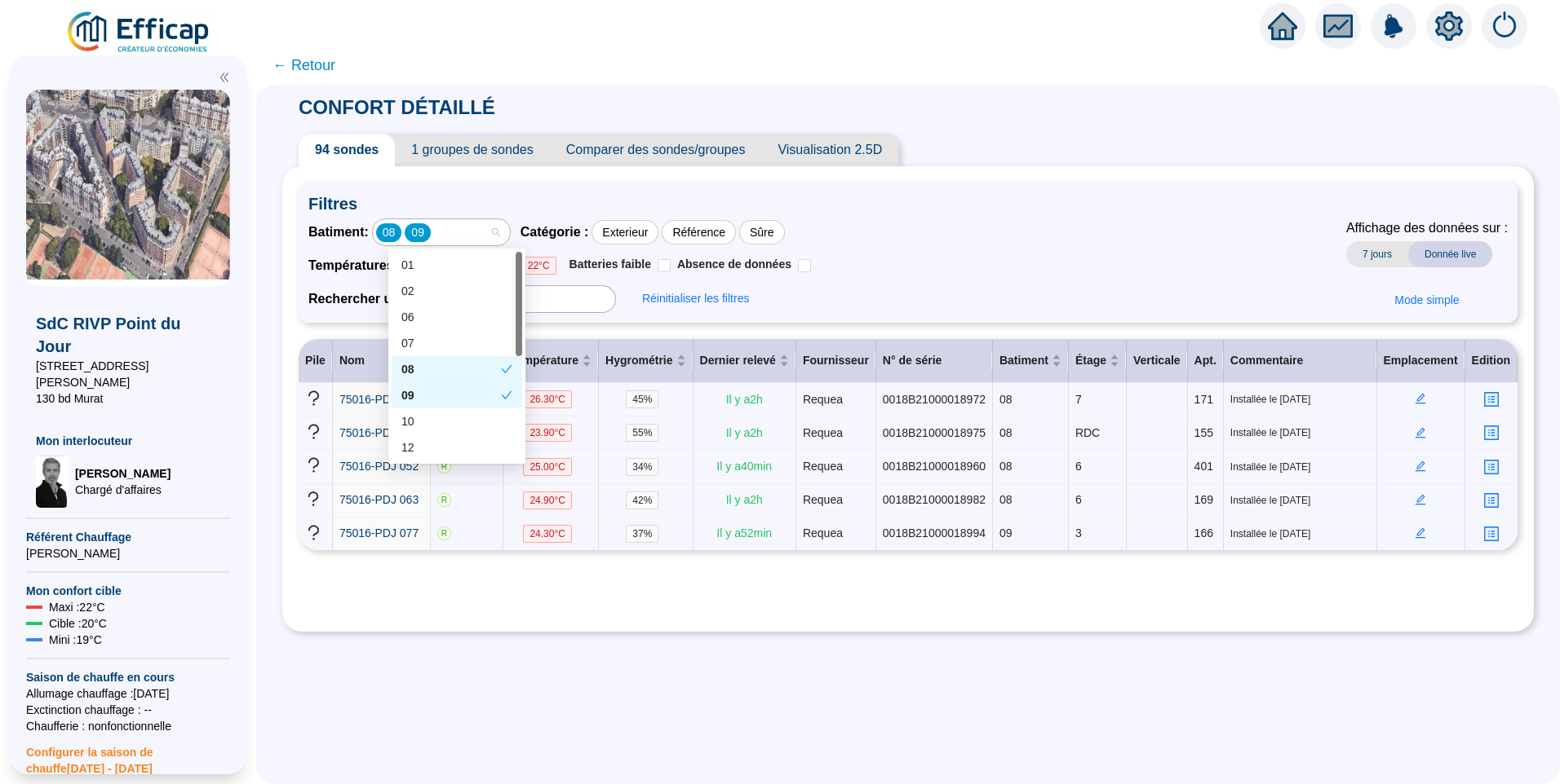
click at [435, 368] on div "08" at bounding box center [451, 369] width 100 height 17
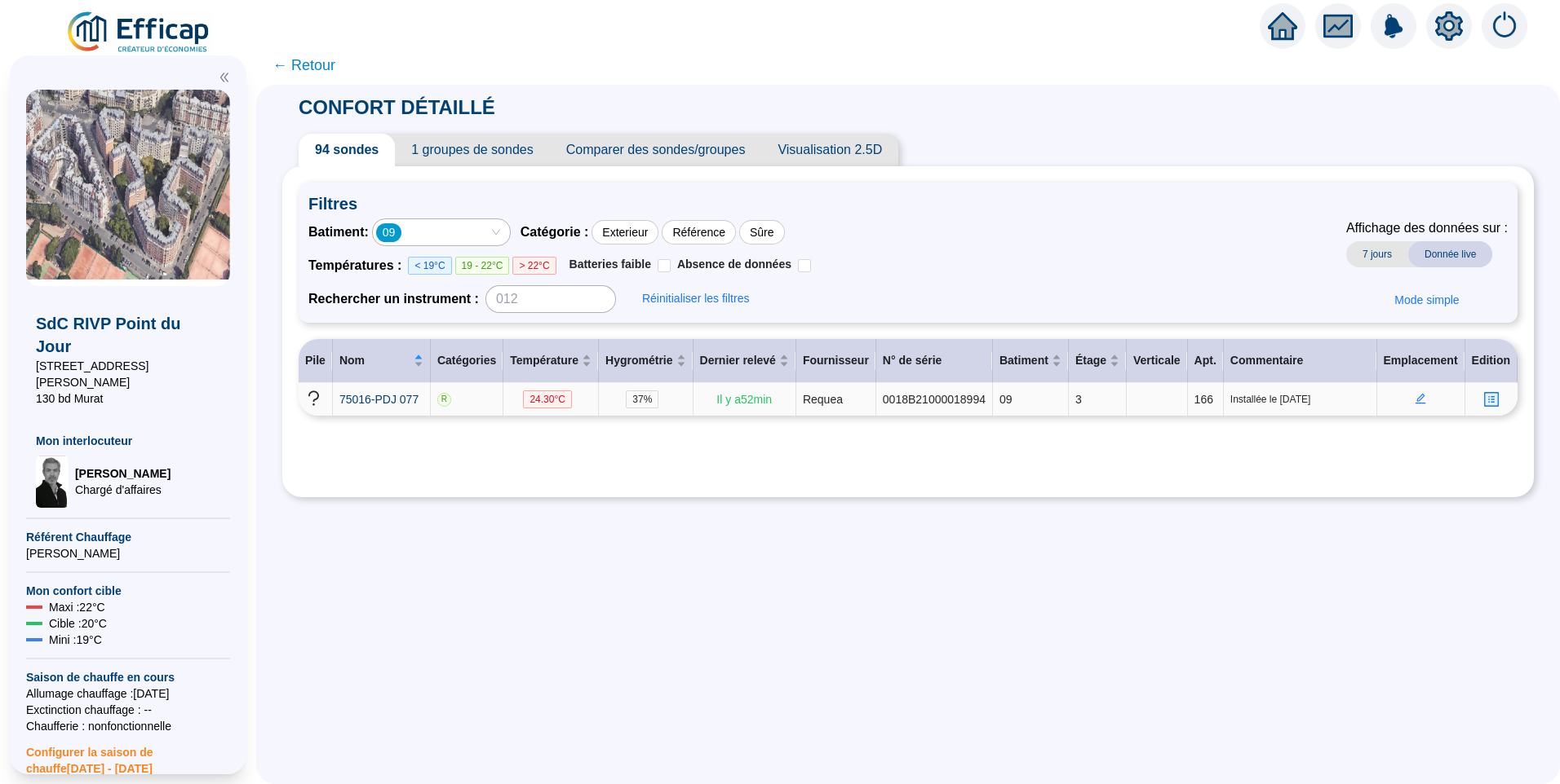
click at [1418, 399] on icon "edit" at bounding box center [1421, 398] width 6 height 6
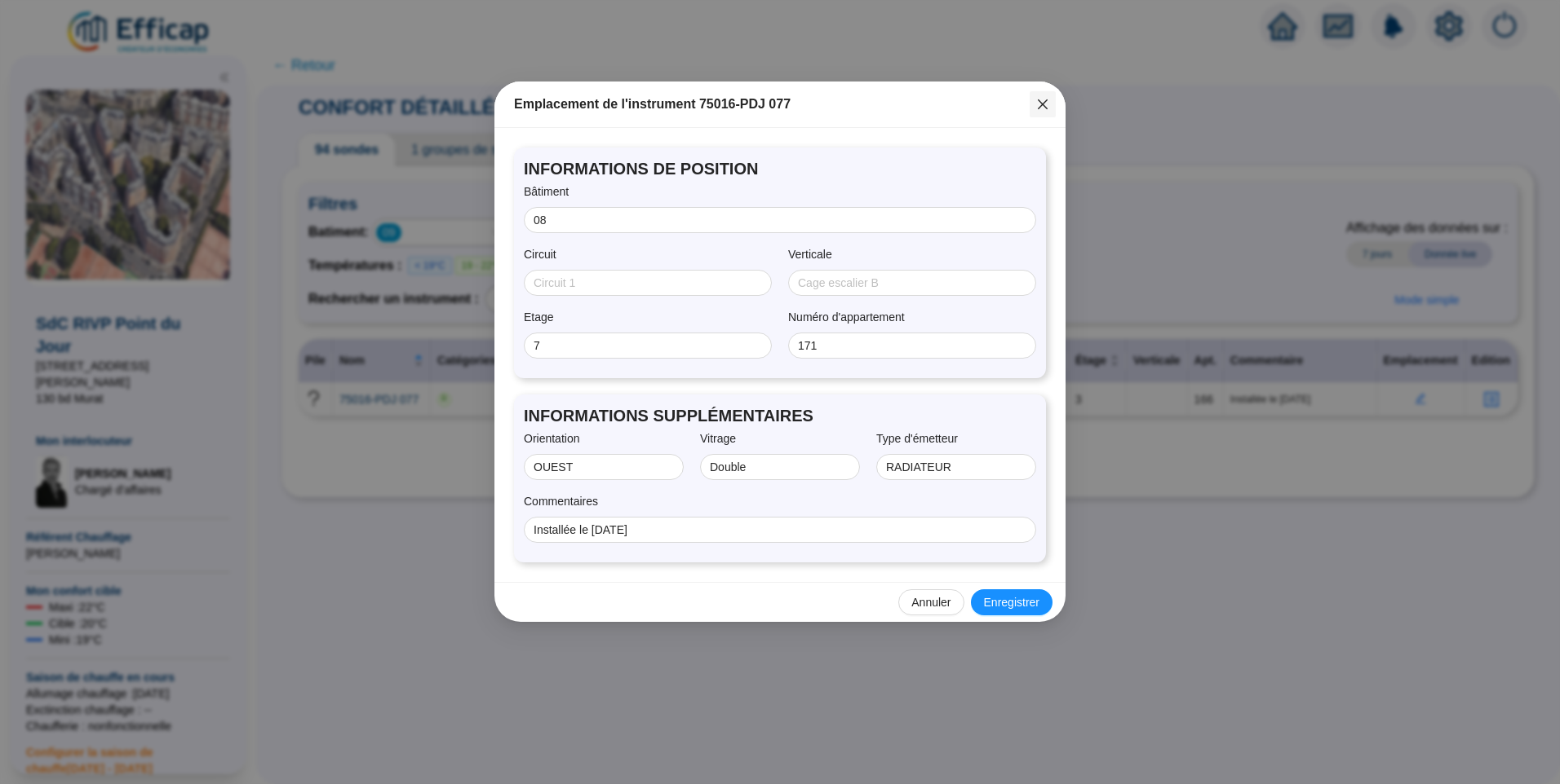
click at [1043, 113] on button "Close" at bounding box center [1043, 104] width 26 height 26
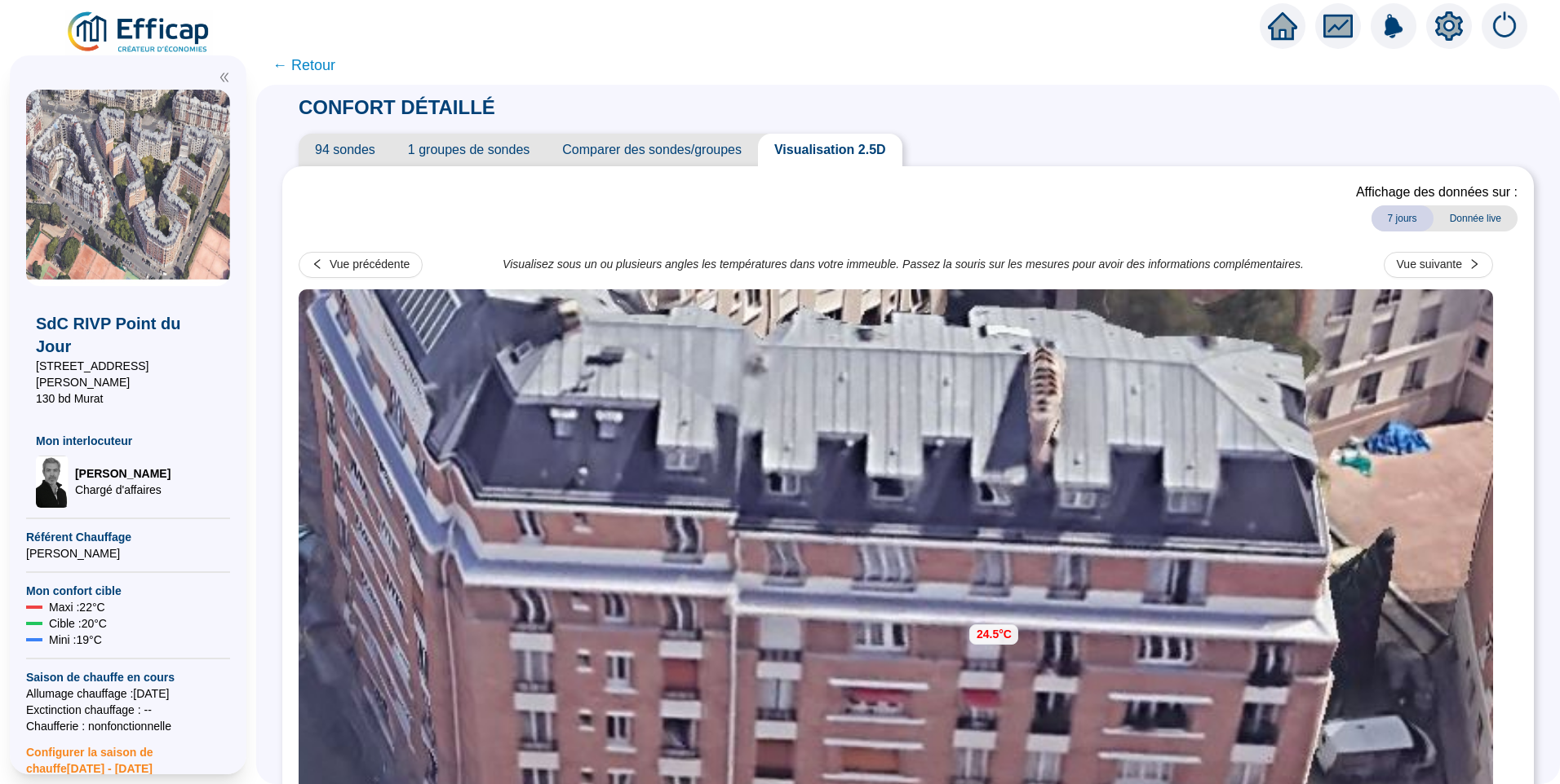
click at [1459, 248] on div "Vue précédente Visualisez sous un ou plusieurs angles les températures dans vot…" at bounding box center [895, 265] width 1194 height 34
click at [1461, 276] on button "Vue suivante" at bounding box center [1438, 265] width 109 height 26
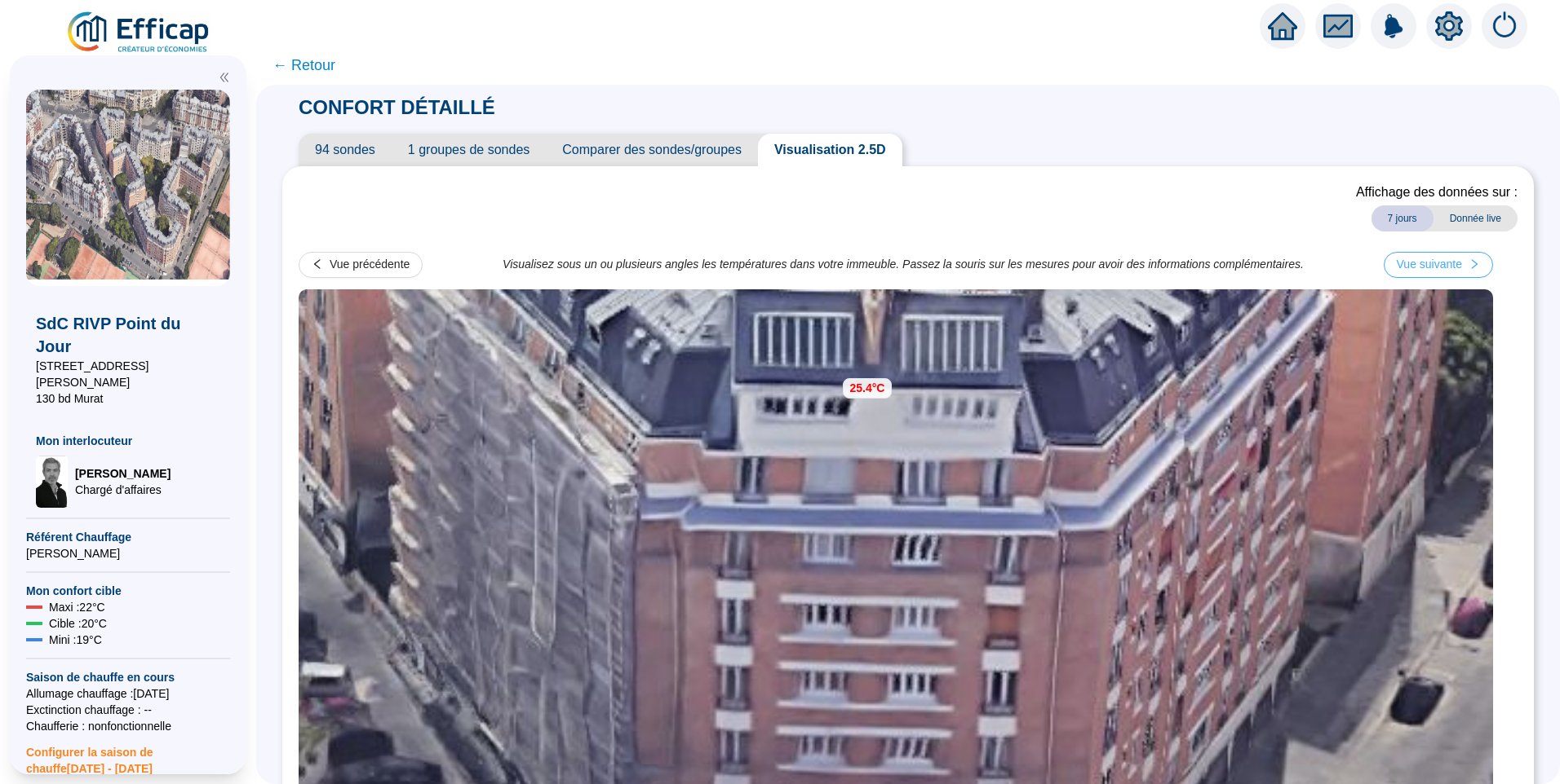
click at [1461, 276] on button "Vue suivante" at bounding box center [1438, 265] width 109 height 26
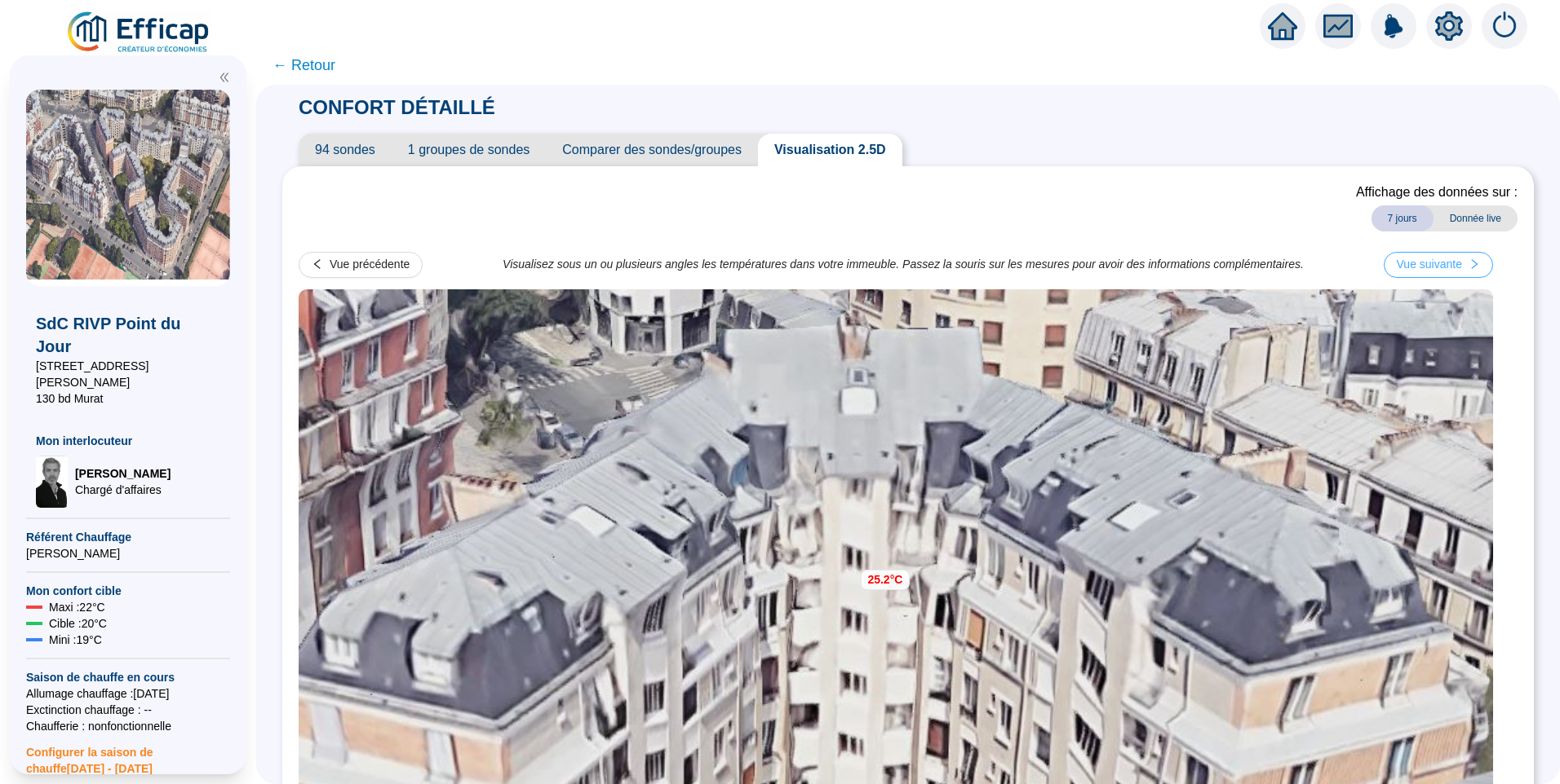
click at [1461, 276] on button "Vue suivante" at bounding box center [1438, 265] width 109 height 26
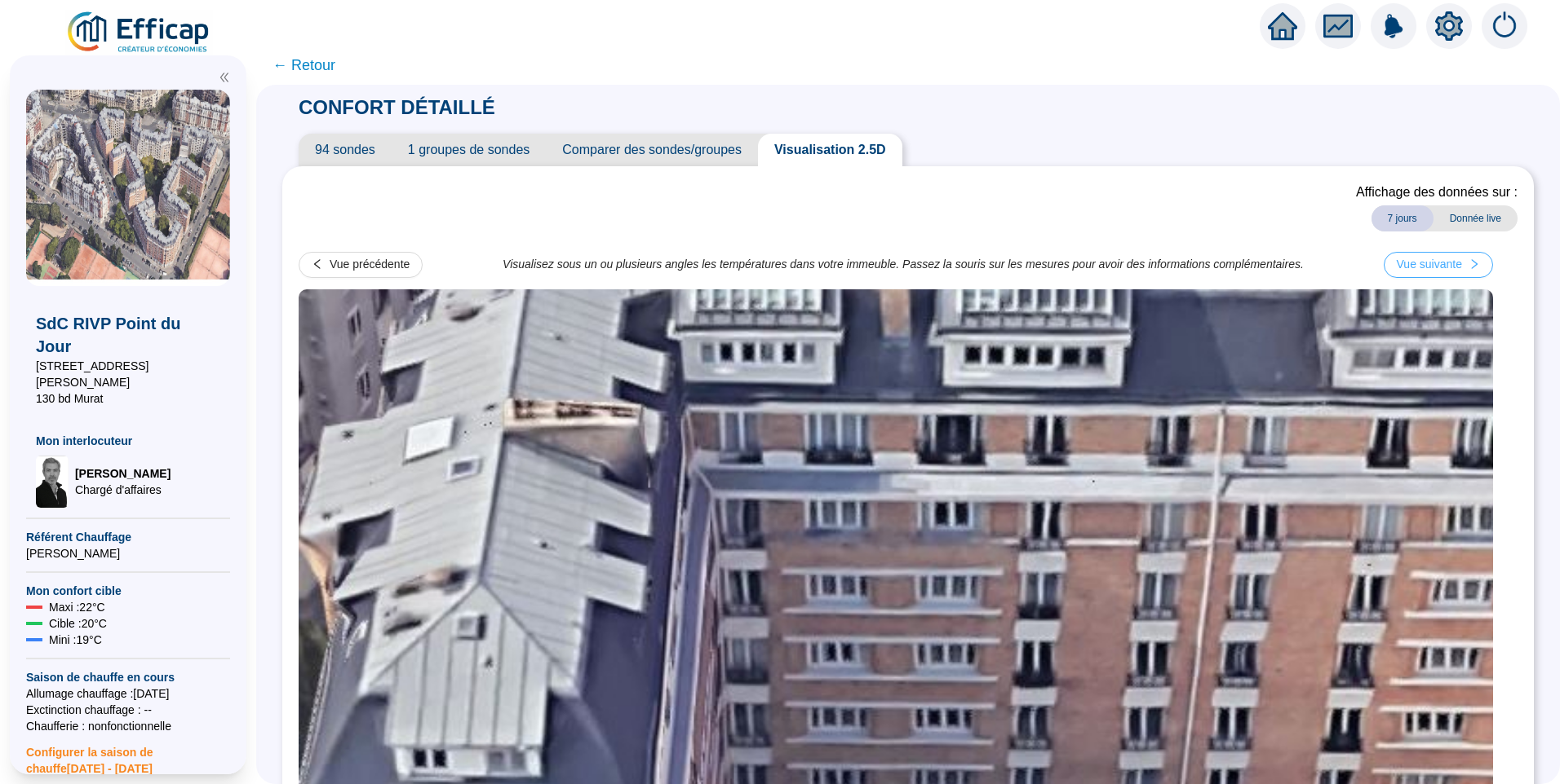
click at [1461, 276] on button "Vue suivante" at bounding box center [1438, 265] width 109 height 26
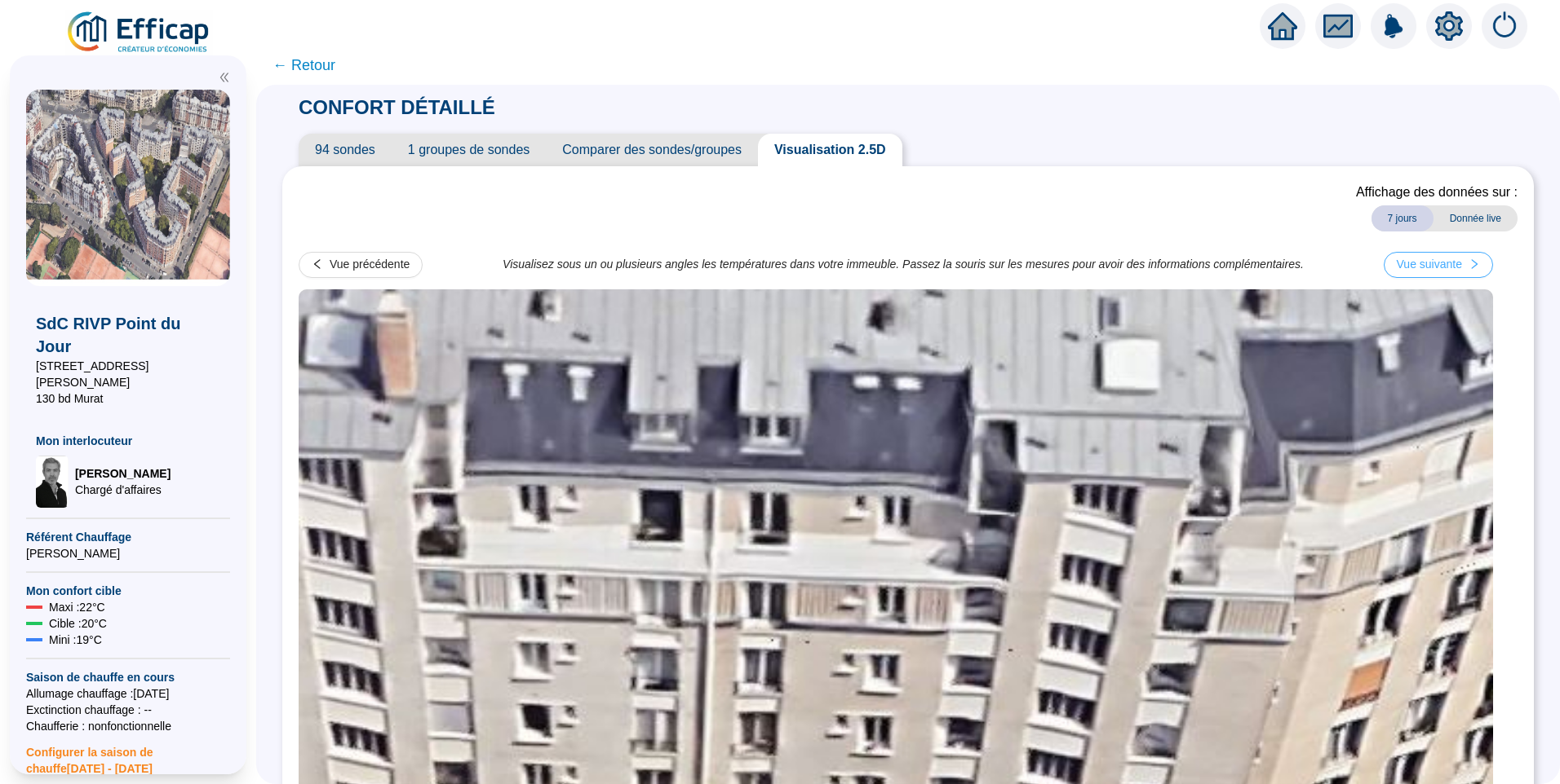
click at [1461, 276] on button "Vue suivante" at bounding box center [1438, 265] width 109 height 26
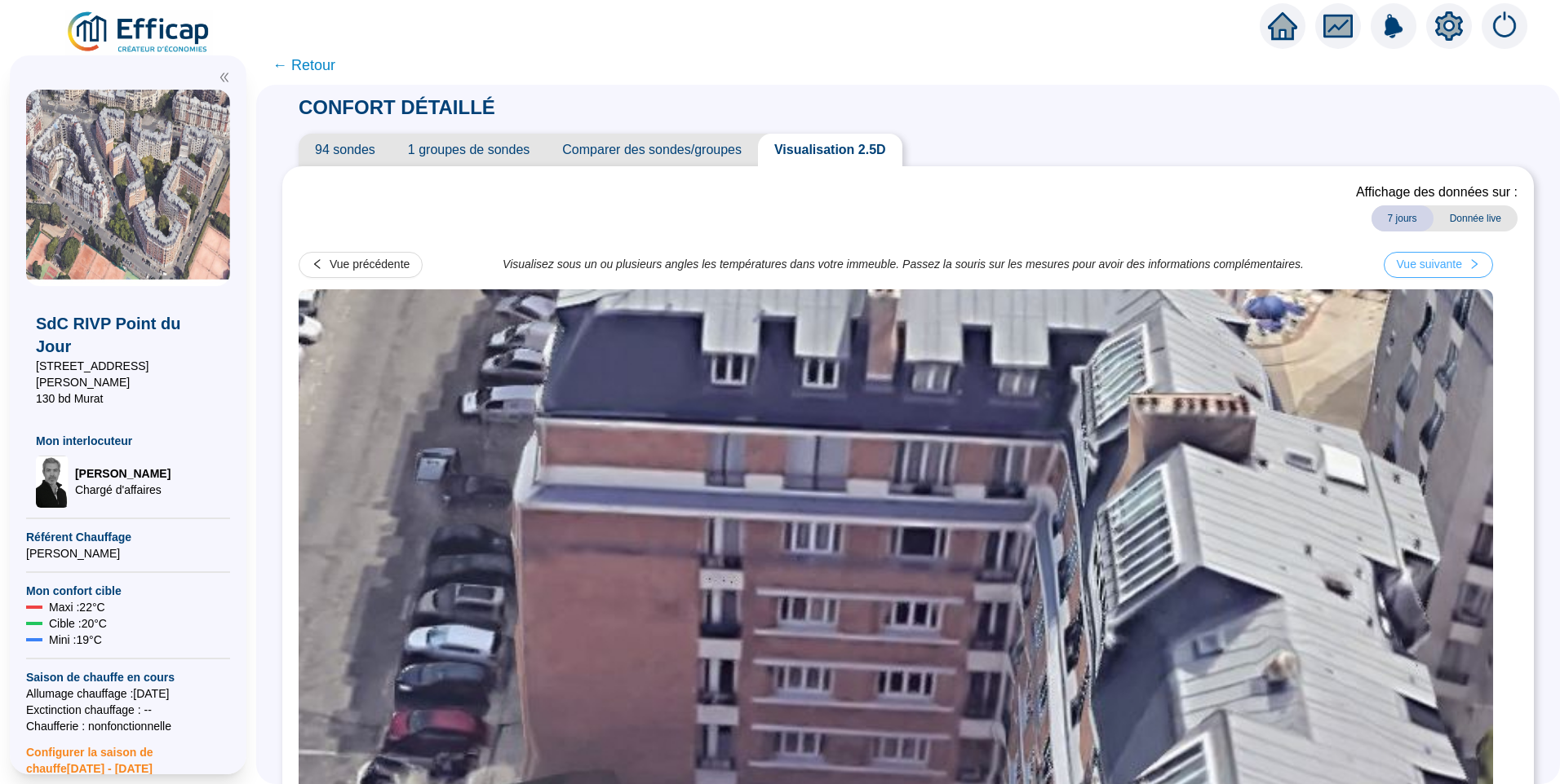
click at [1439, 258] on div "Vue suivante" at bounding box center [1429, 264] width 65 height 17
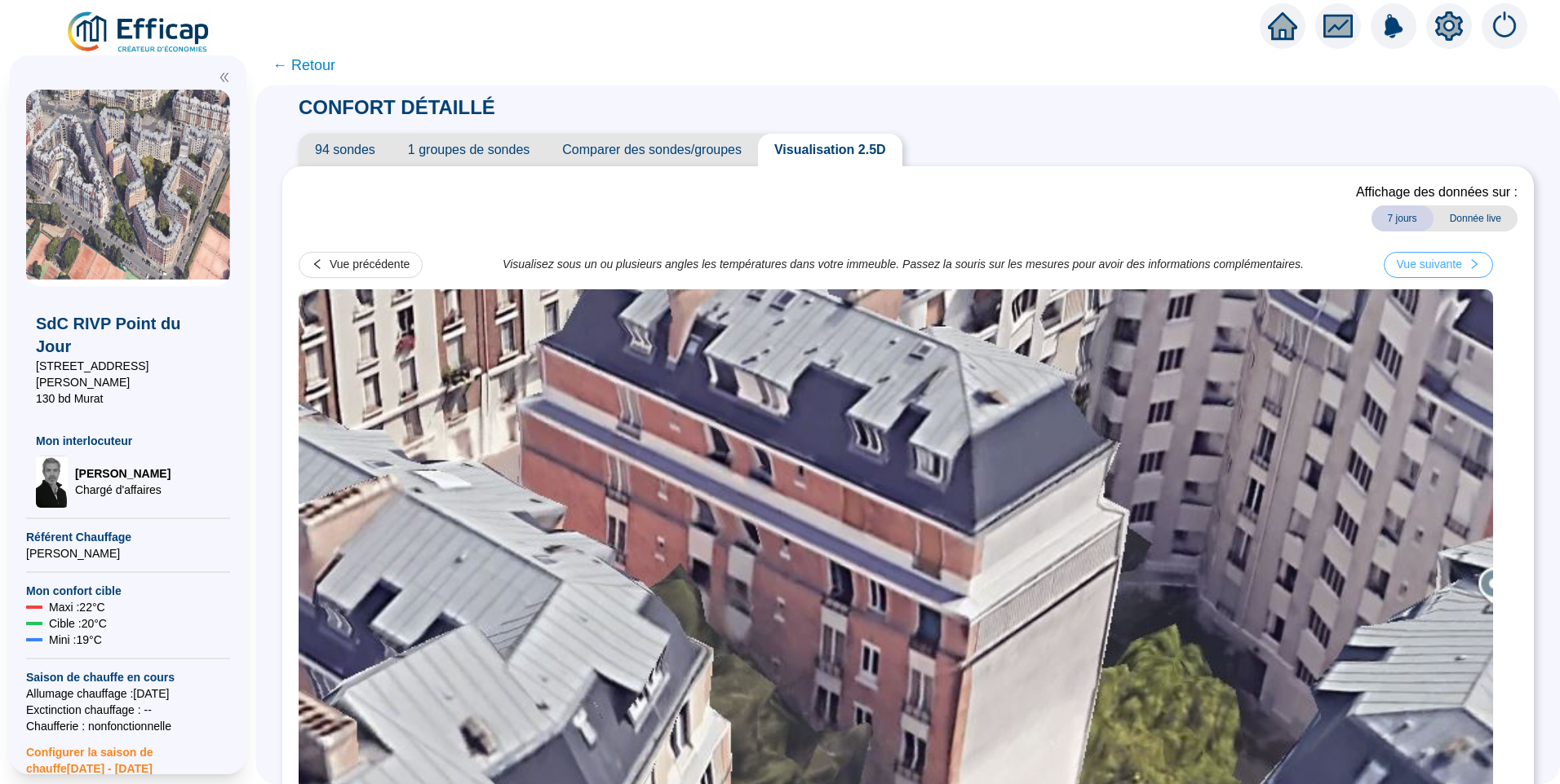
click at [1456, 257] on div "Vue suivante" at bounding box center [1429, 264] width 65 height 17
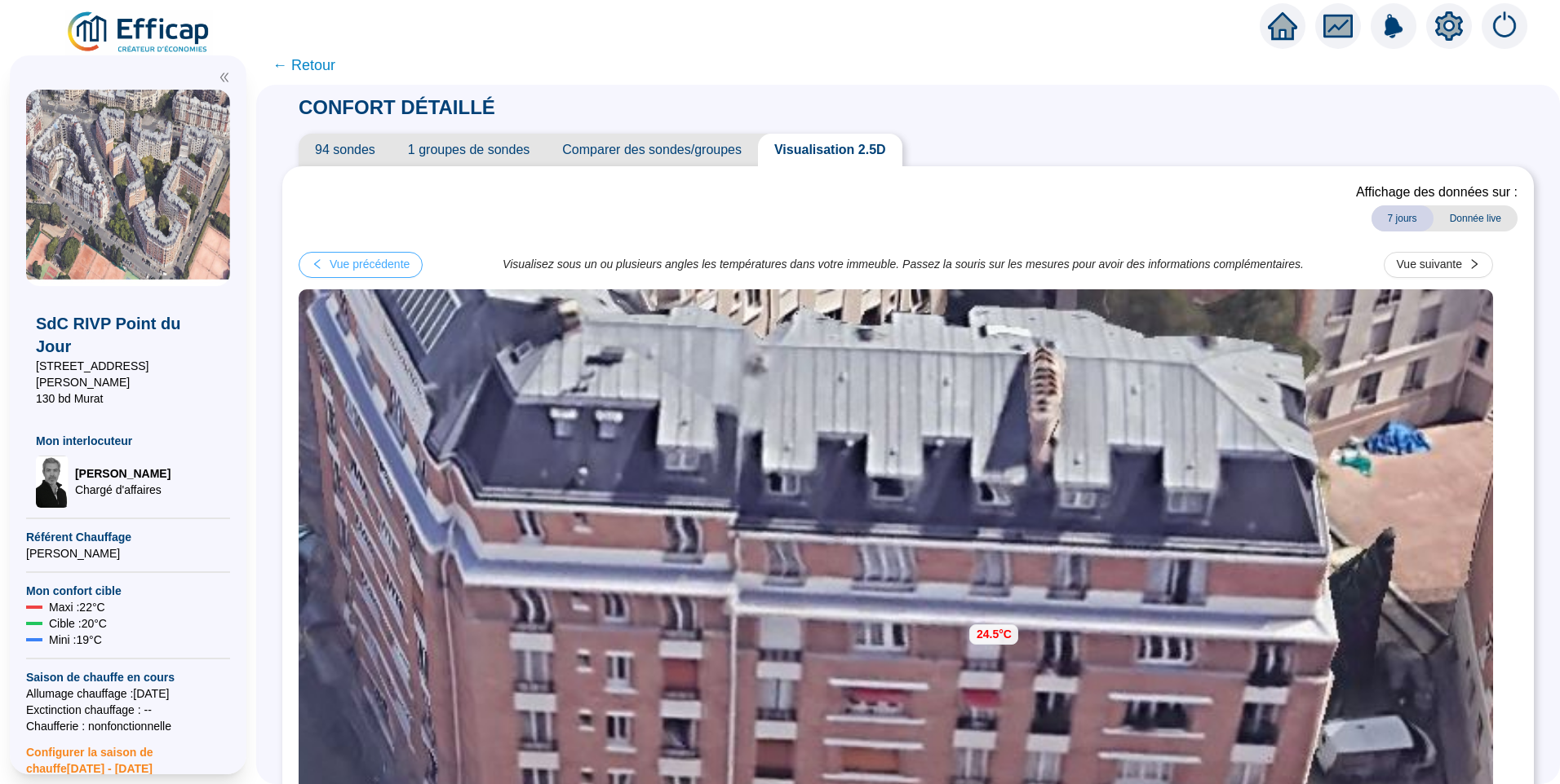
click at [376, 263] on div "Vue précédente" at bounding box center [369, 264] width 80 height 17
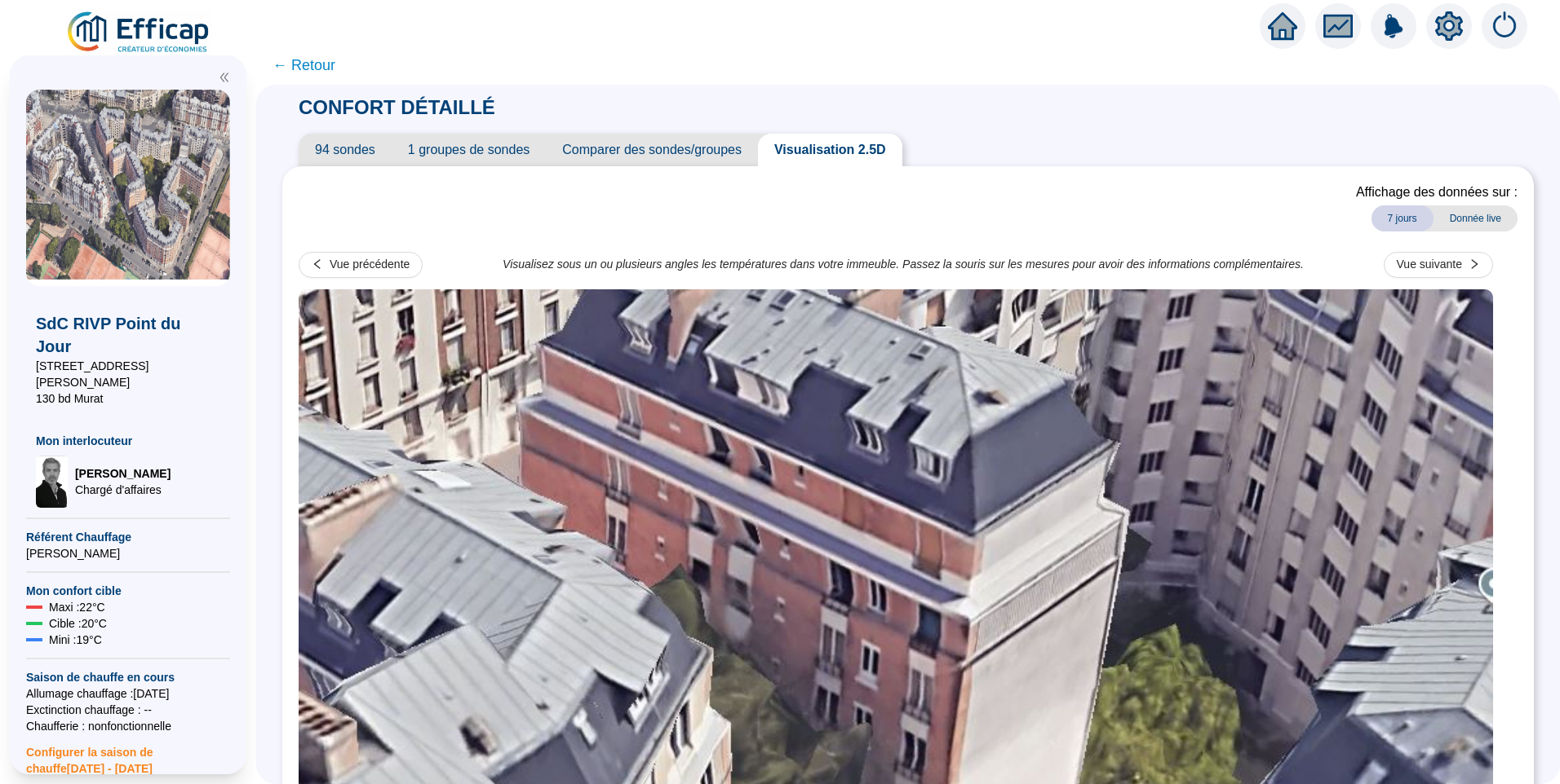
scroll to position [290, 0]
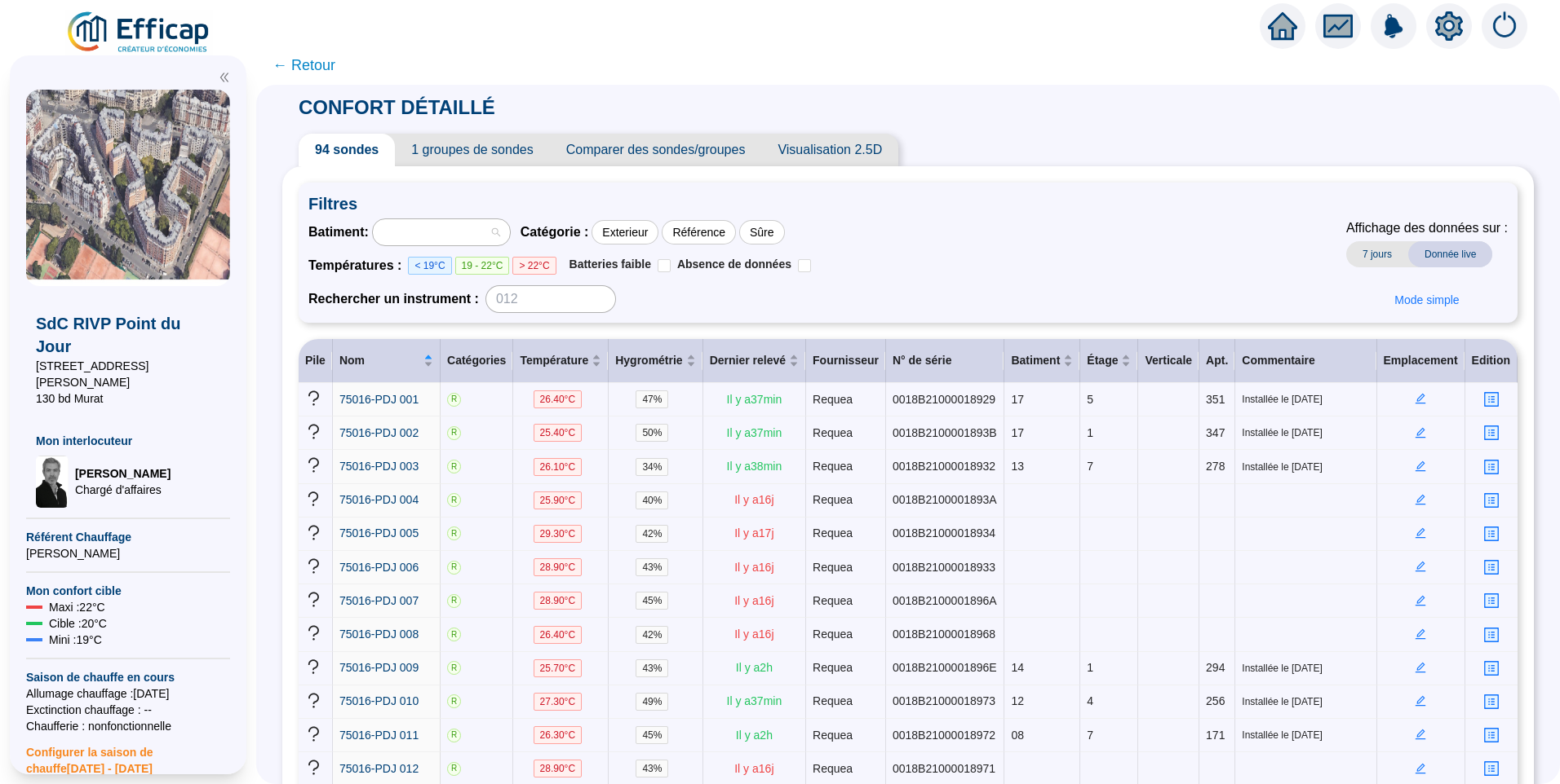
click at [446, 238] on div at bounding box center [432, 231] width 114 height 23
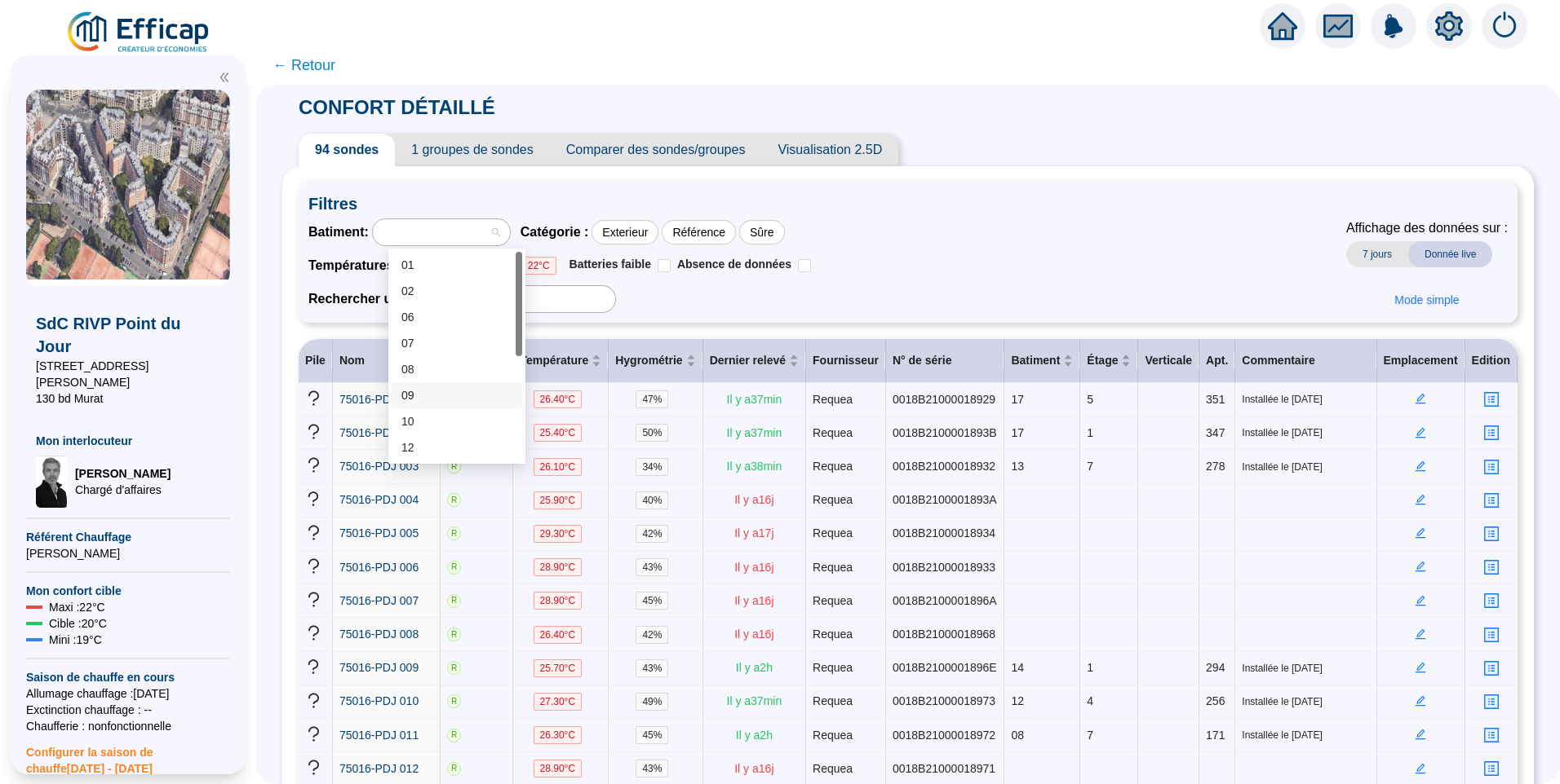
click at [453, 390] on div "09" at bounding box center [457, 395] width 111 height 17
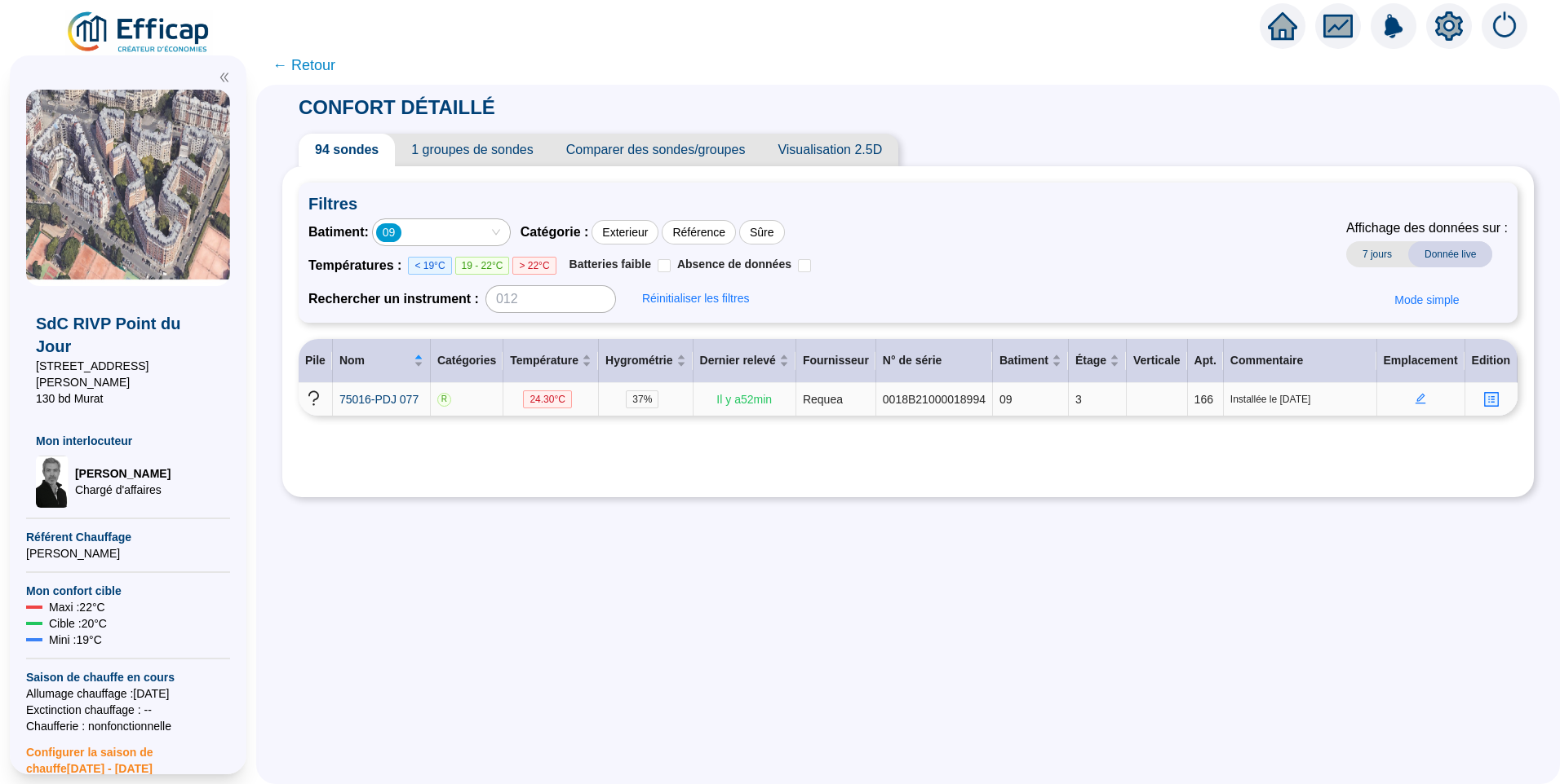
click at [1415, 402] on icon "edit" at bounding box center [1421, 398] width 12 height 12
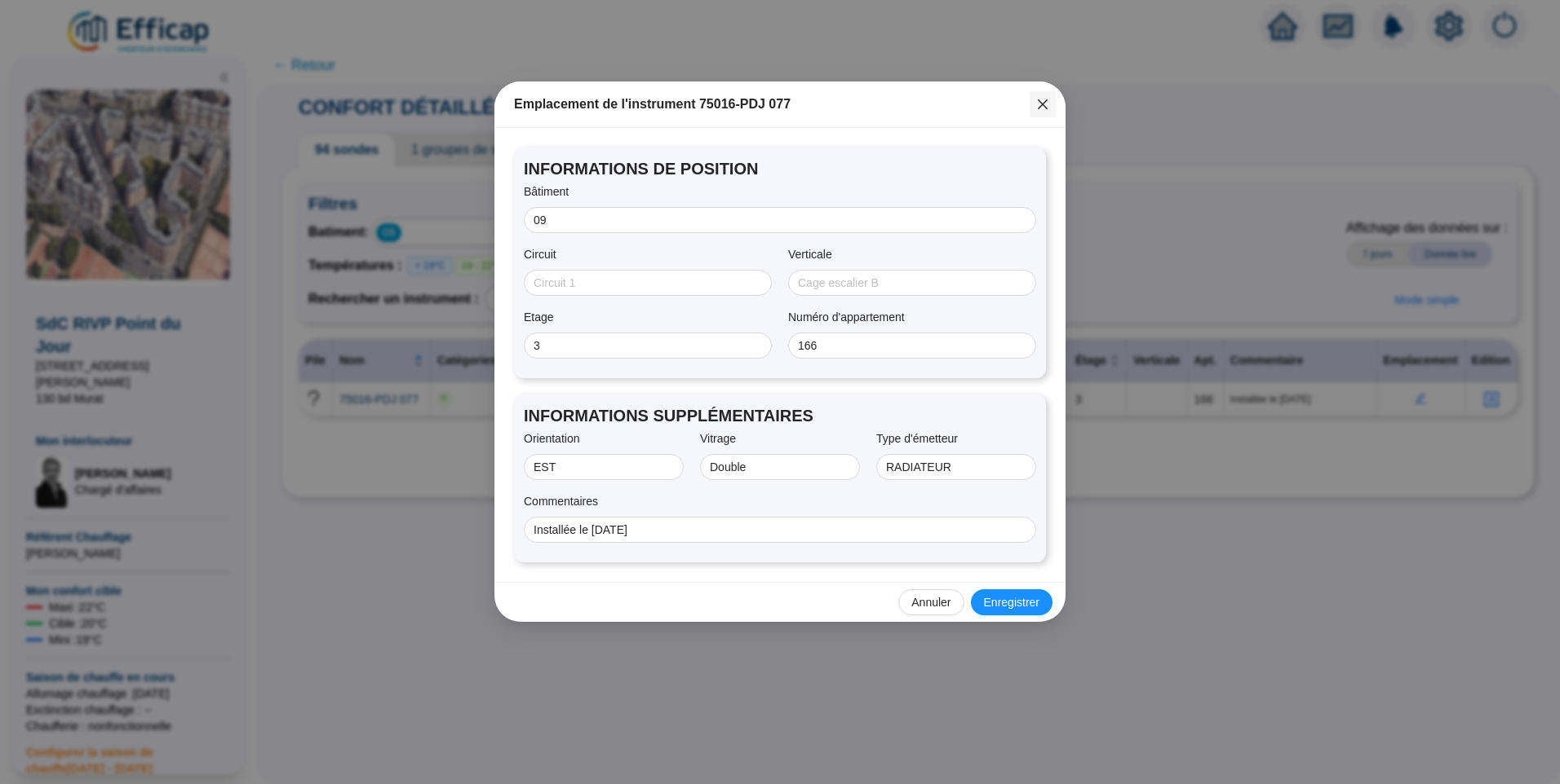
click at [1040, 110] on icon "close" at bounding box center [1042, 104] width 13 height 13
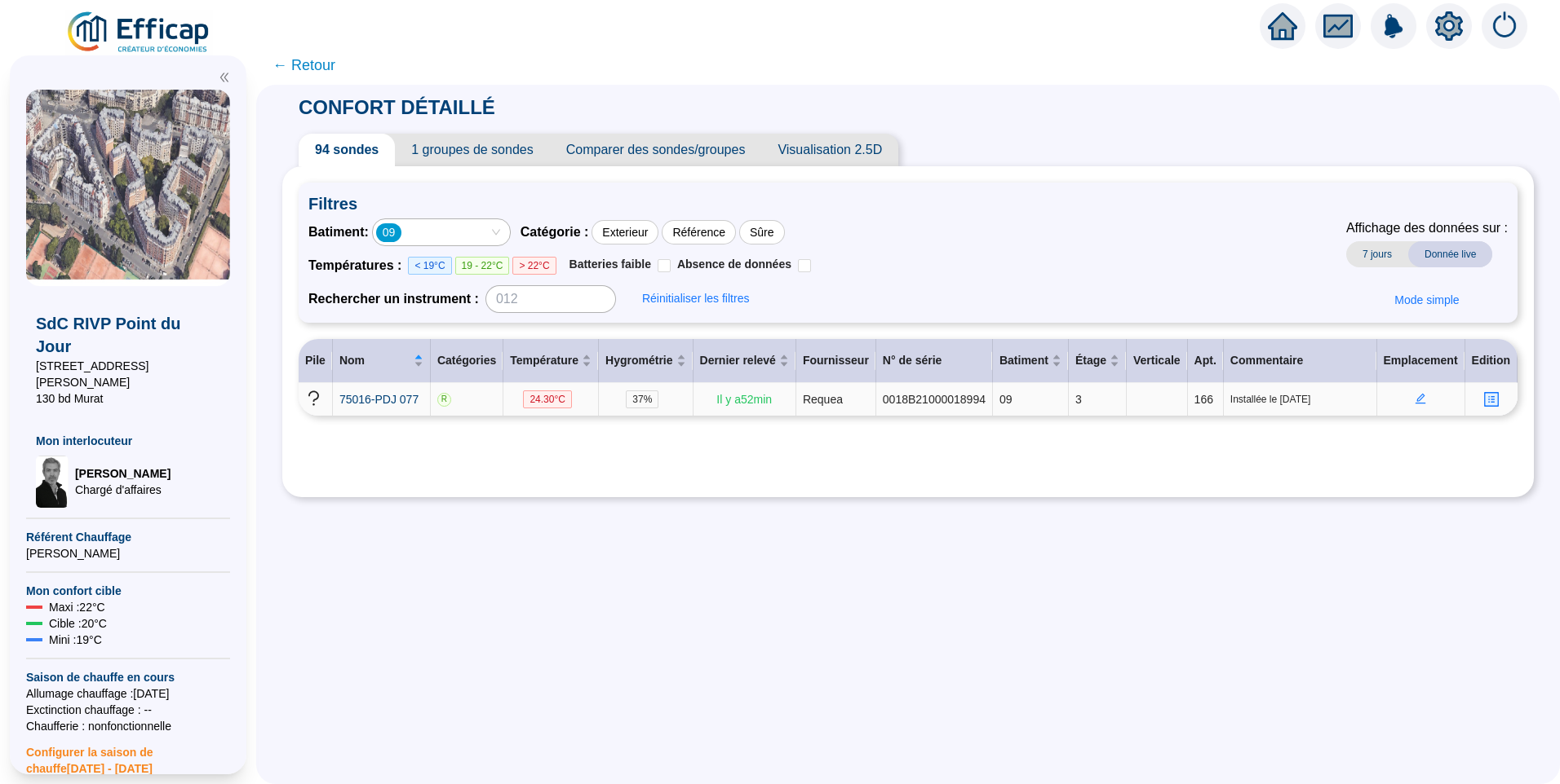
click at [1415, 398] on icon "edit" at bounding box center [1421, 398] width 12 height 12
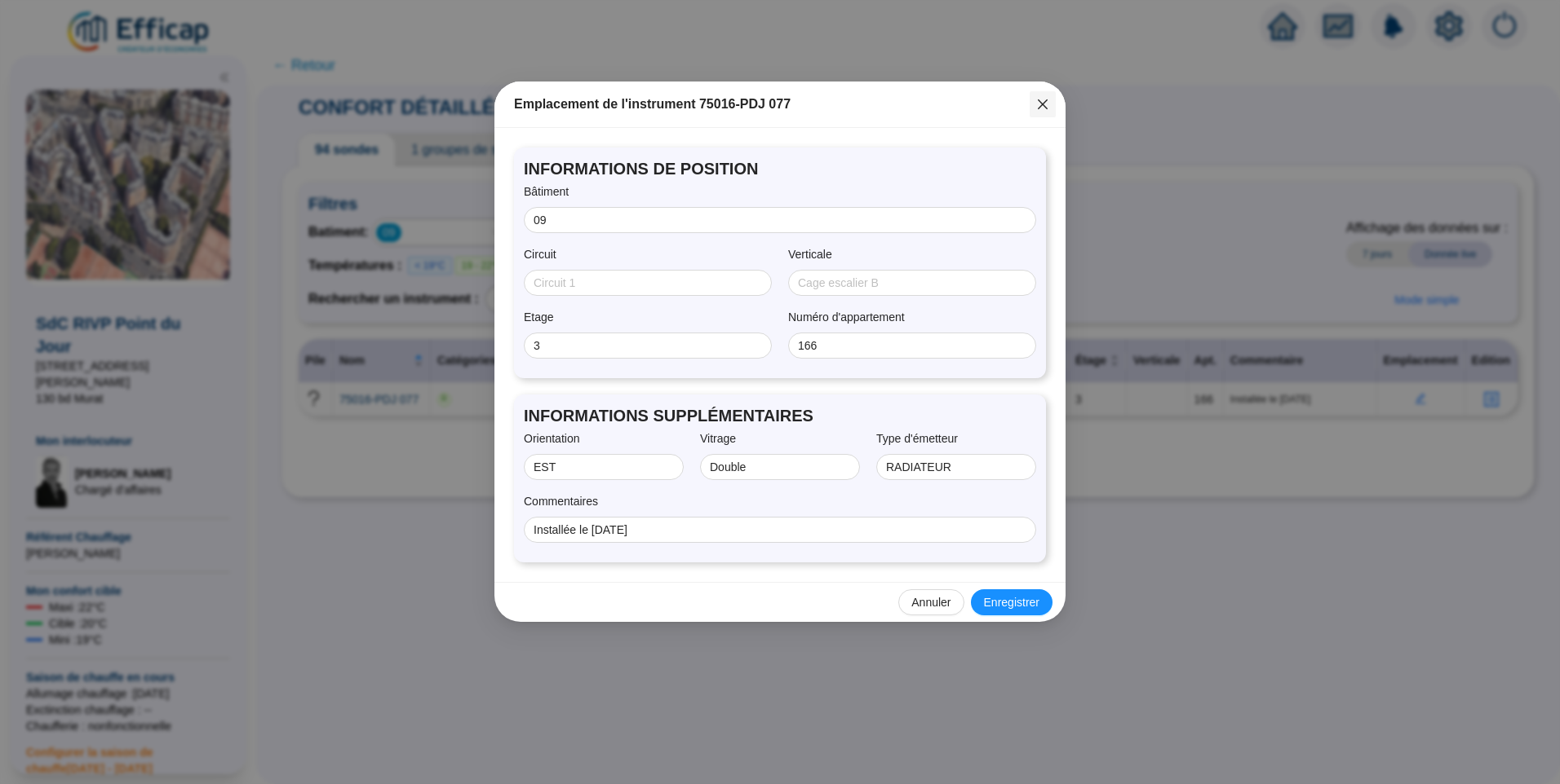
click at [1048, 104] on icon "close" at bounding box center [1042, 104] width 13 height 13
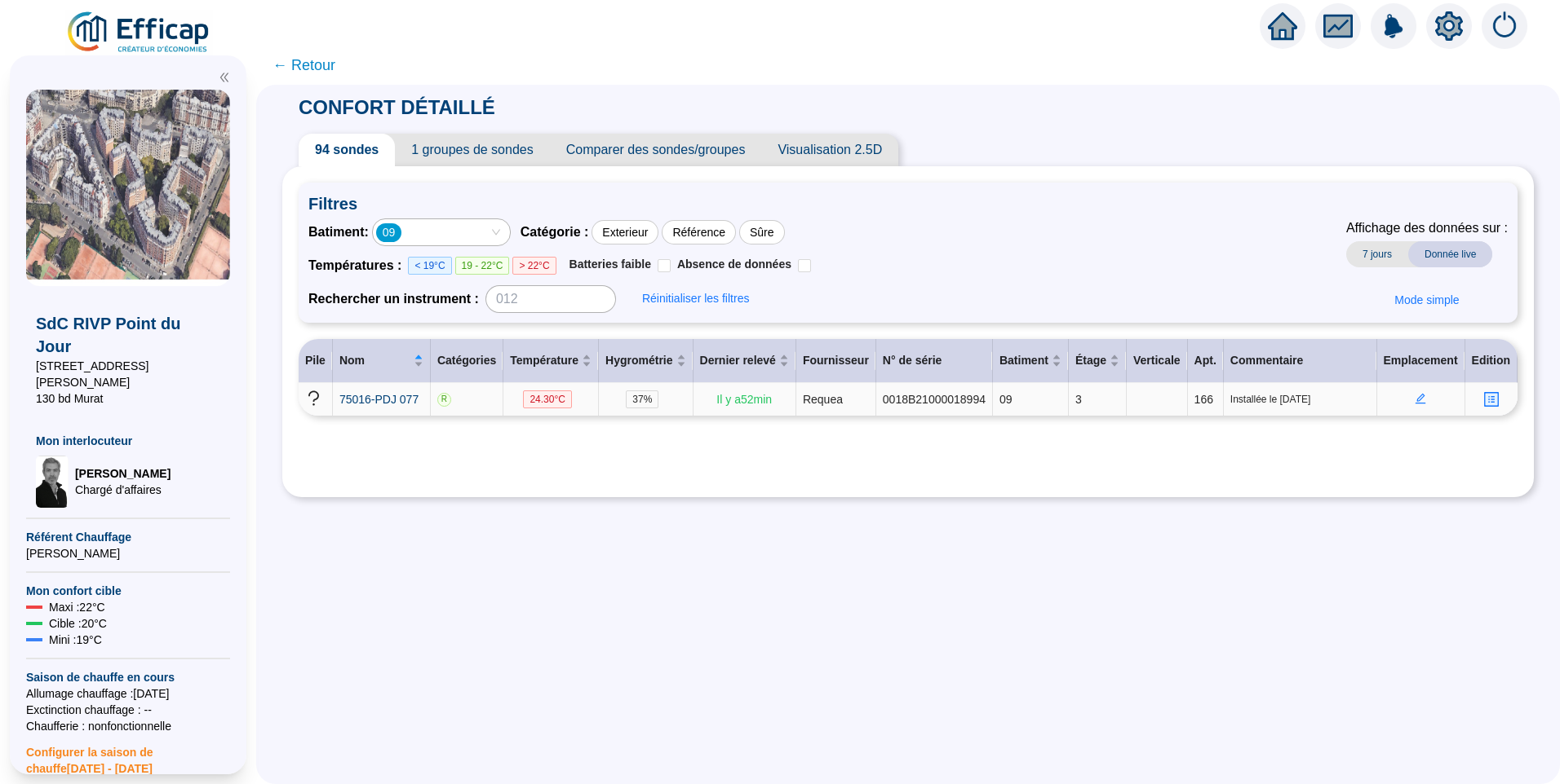
click at [1416, 404] on icon "edit" at bounding box center [1421, 398] width 11 height 11
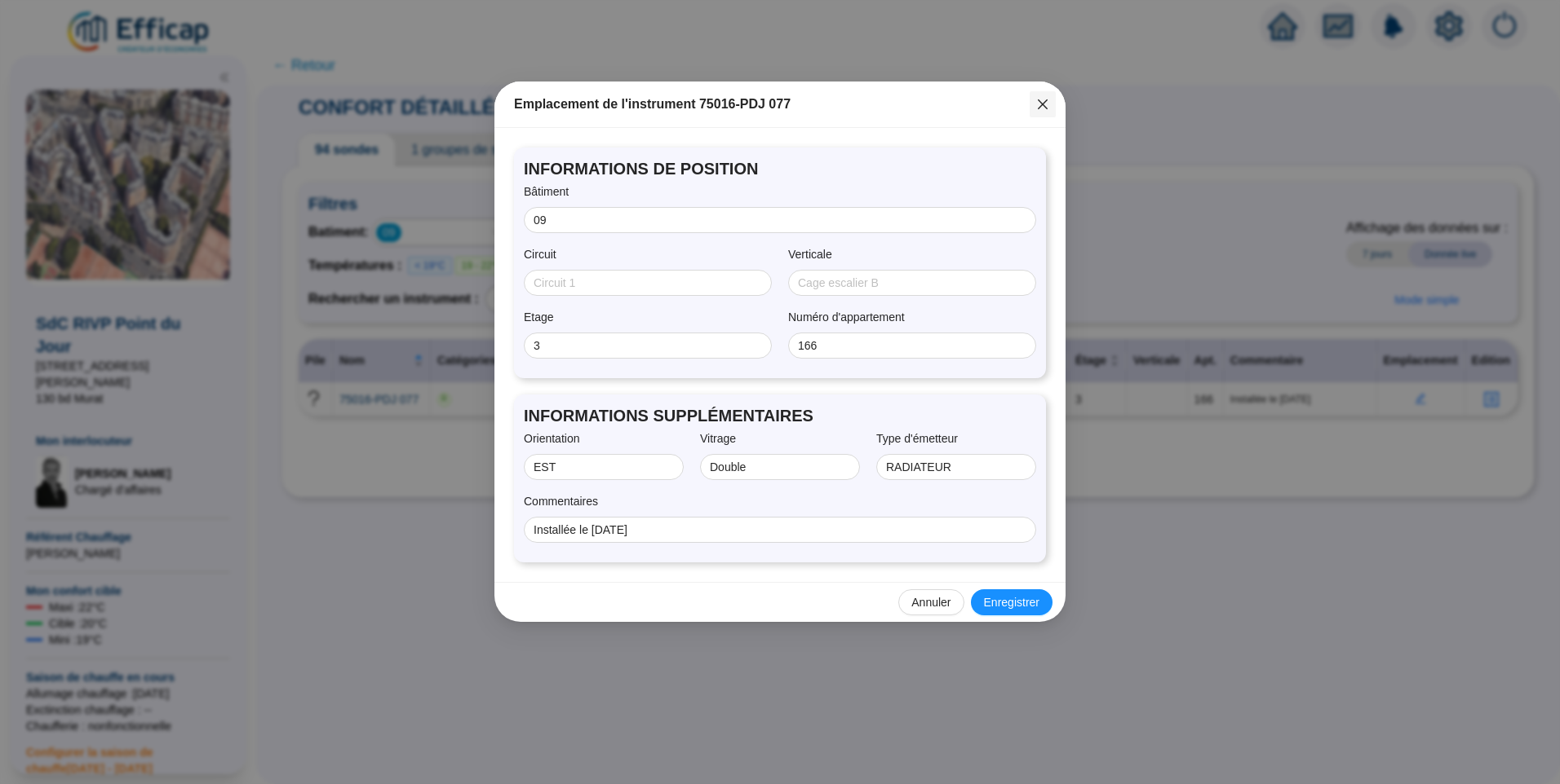
click at [1048, 113] on button "Close" at bounding box center [1043, 104] width 26 height 26
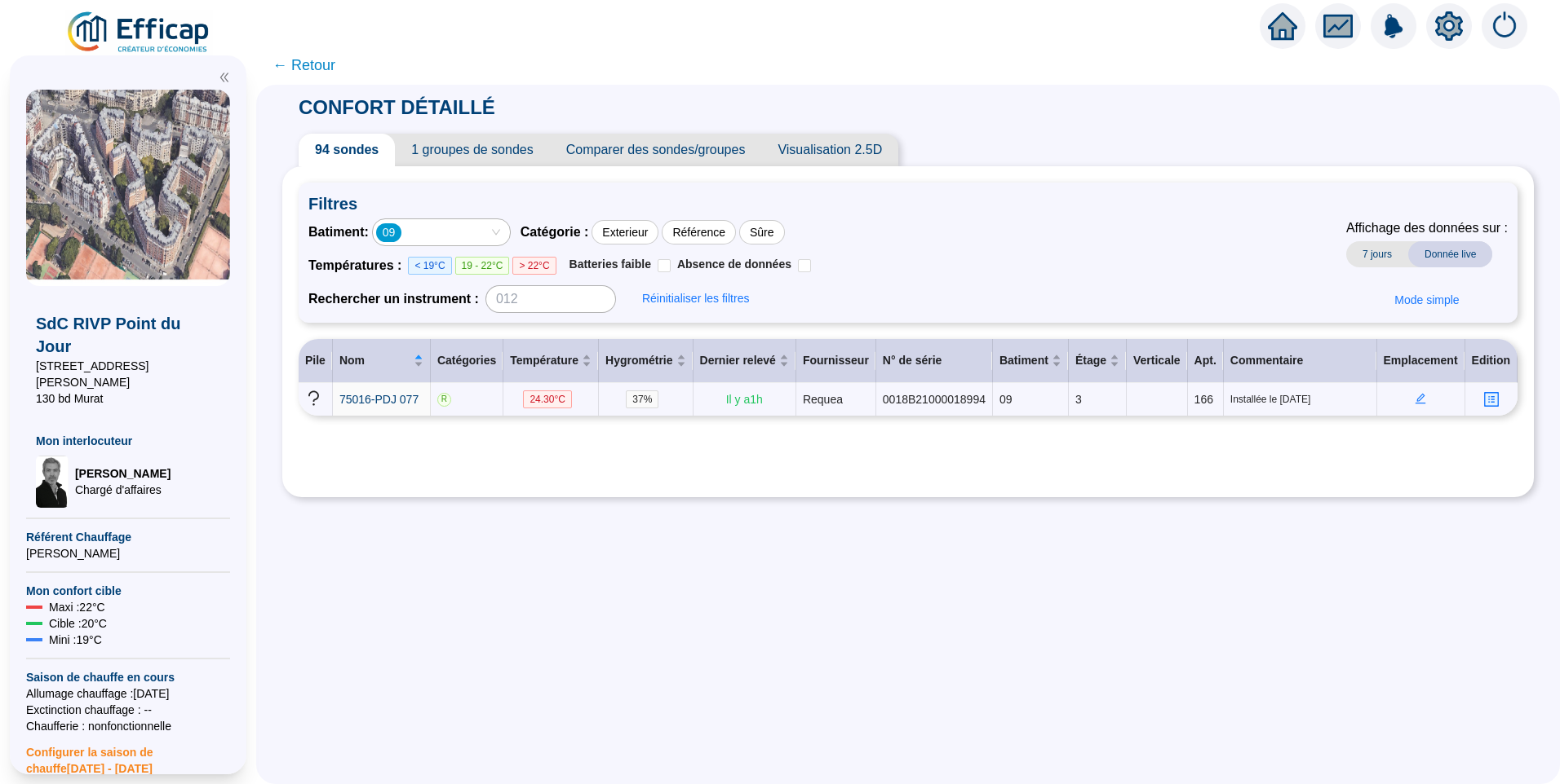
click at [420, 583] on div "CONFORT DÉTAILLÉ 94 sondes 1 groupes de sondes Comparer des sondes/groupes Visu…" at bounding box center [908, 435] width 1304 height 700
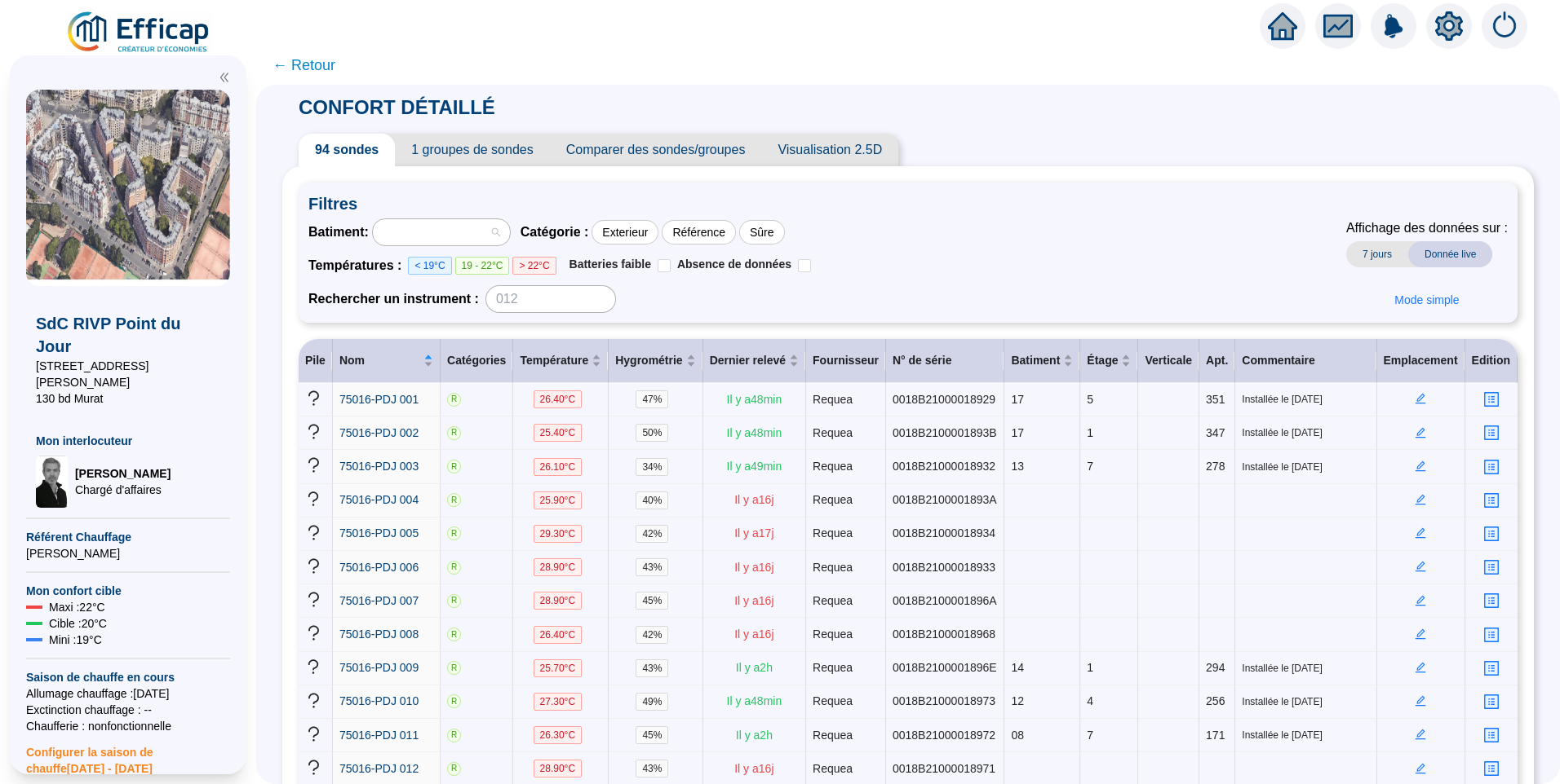
click at [439, 234] on div at bounding box center [432, 231] width 114 height 23
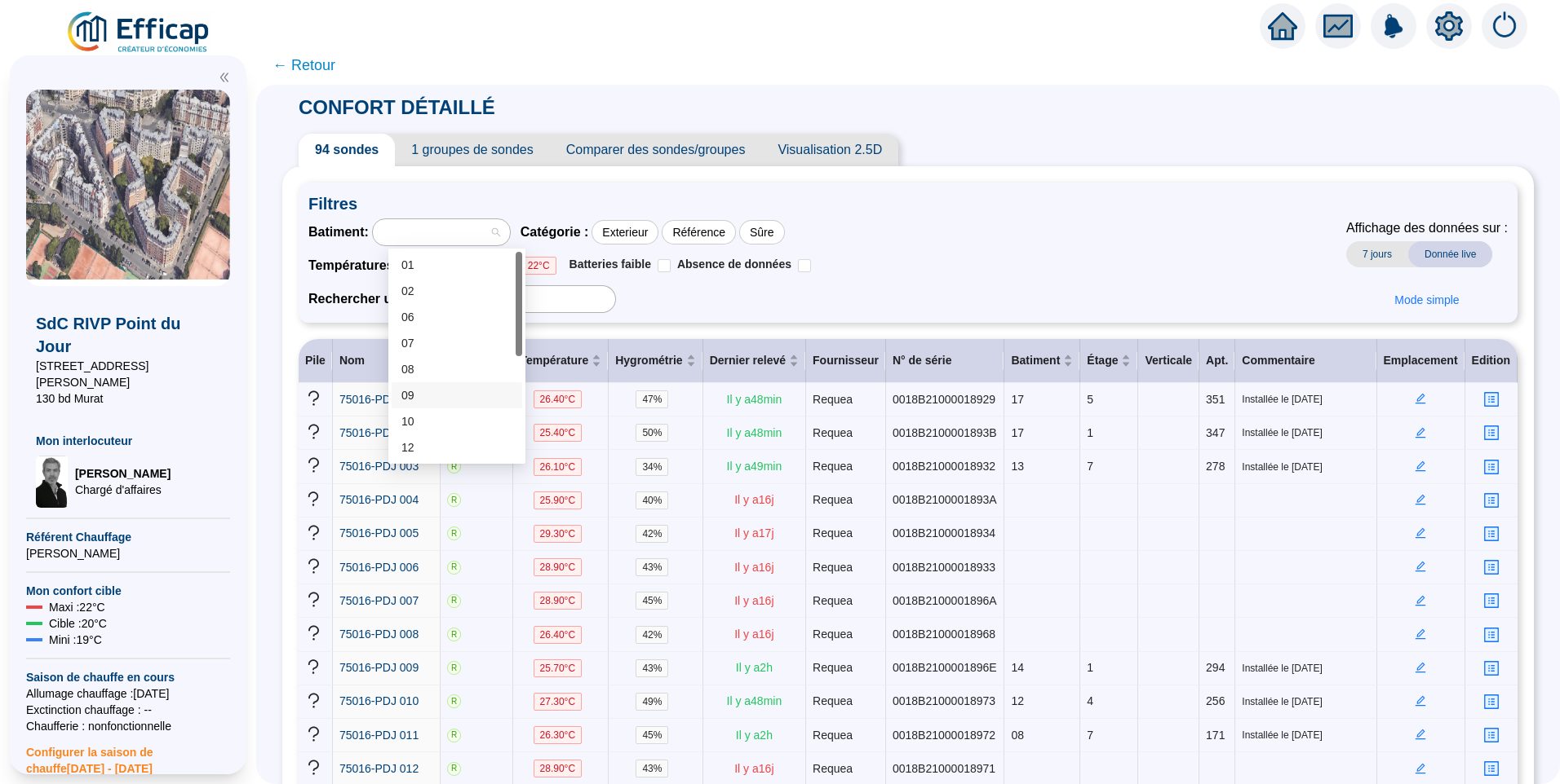
click at [416, 393] on div "09" at bounding box center [457, 395] width 111 height 17
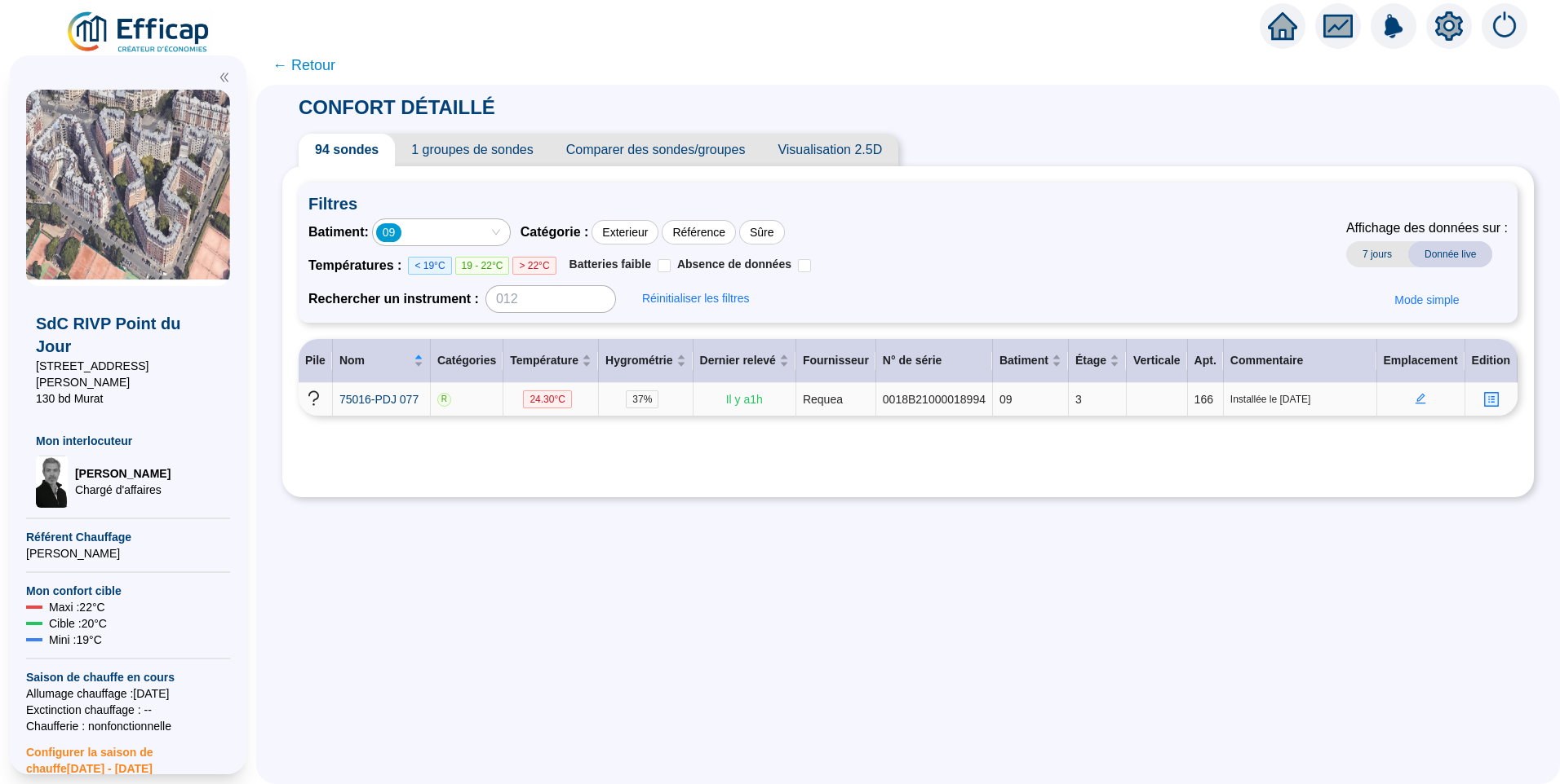
click at [1417, 394] on icon "edit" at bounding box center [1421, 398] width 12 height 12
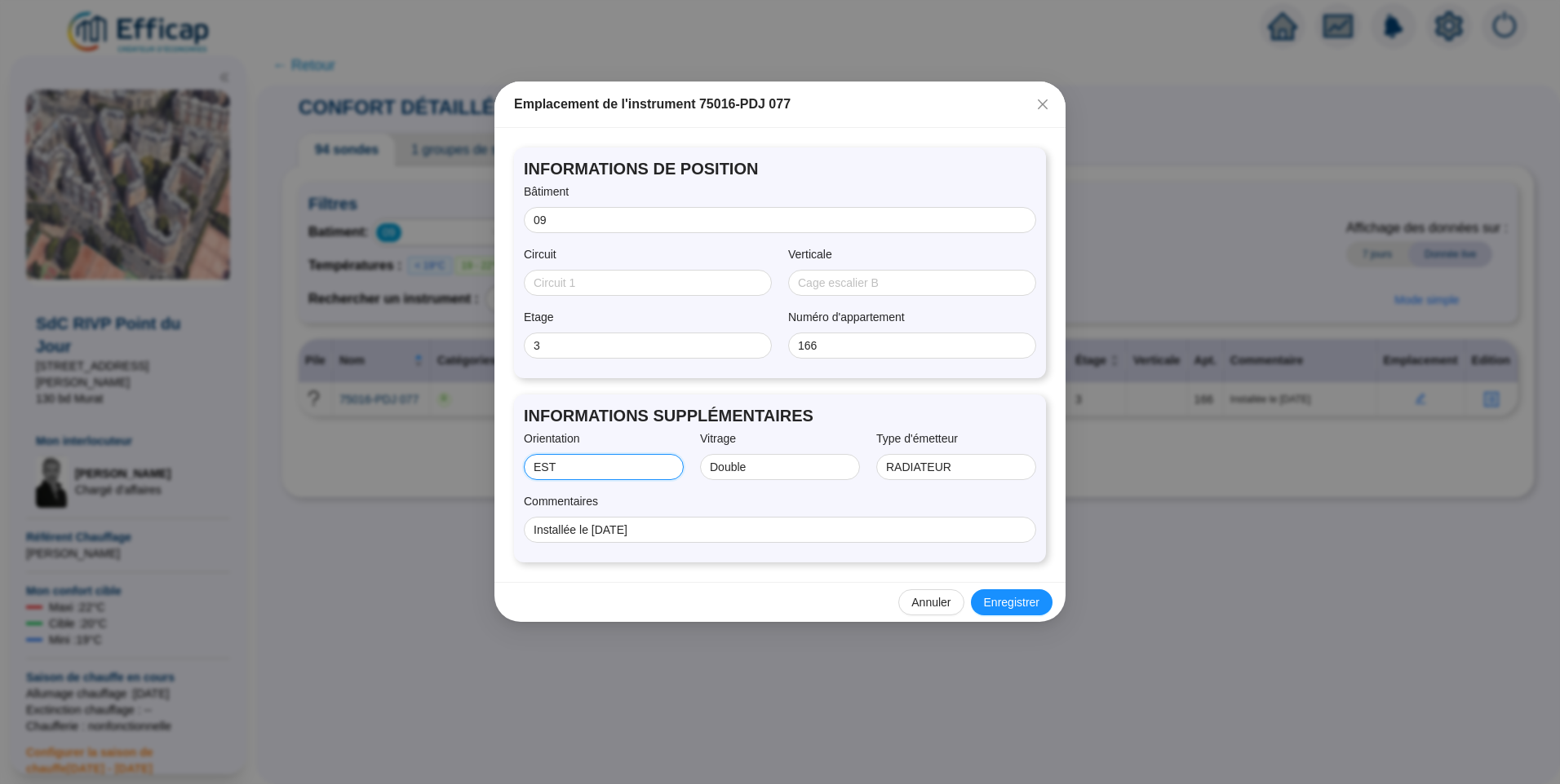
click at [533, 463] on input "EST" at bounding box center [601, 467] width 138 height 17
type input "NORD/EST"
click at [1018, 604] on span "Enregistrer" at bounding box center [1011, 602] width 55 height 17
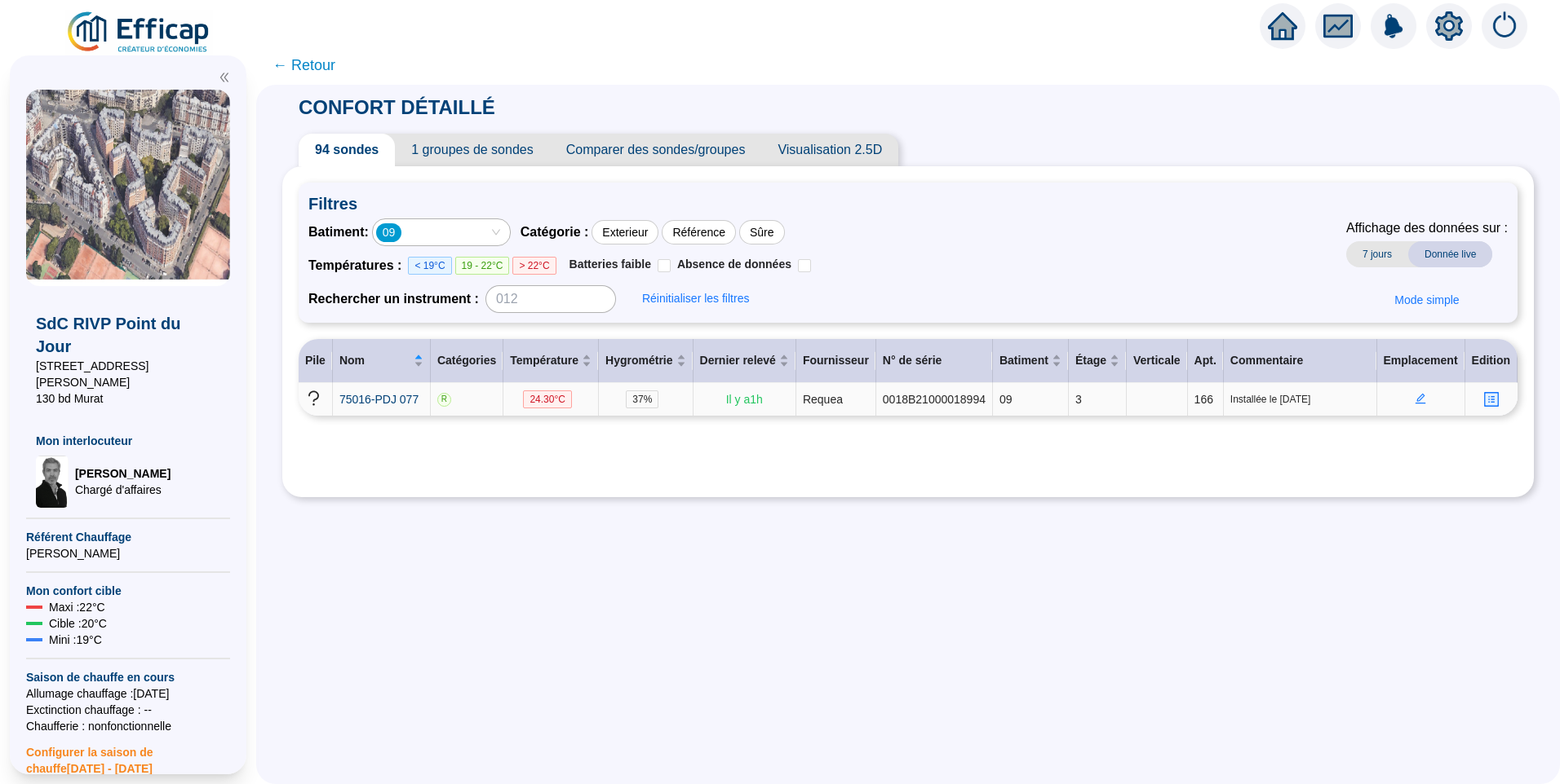
click at [1415, 394] on icon "edit" at bounding box center [1421, 398] width 12 height 12
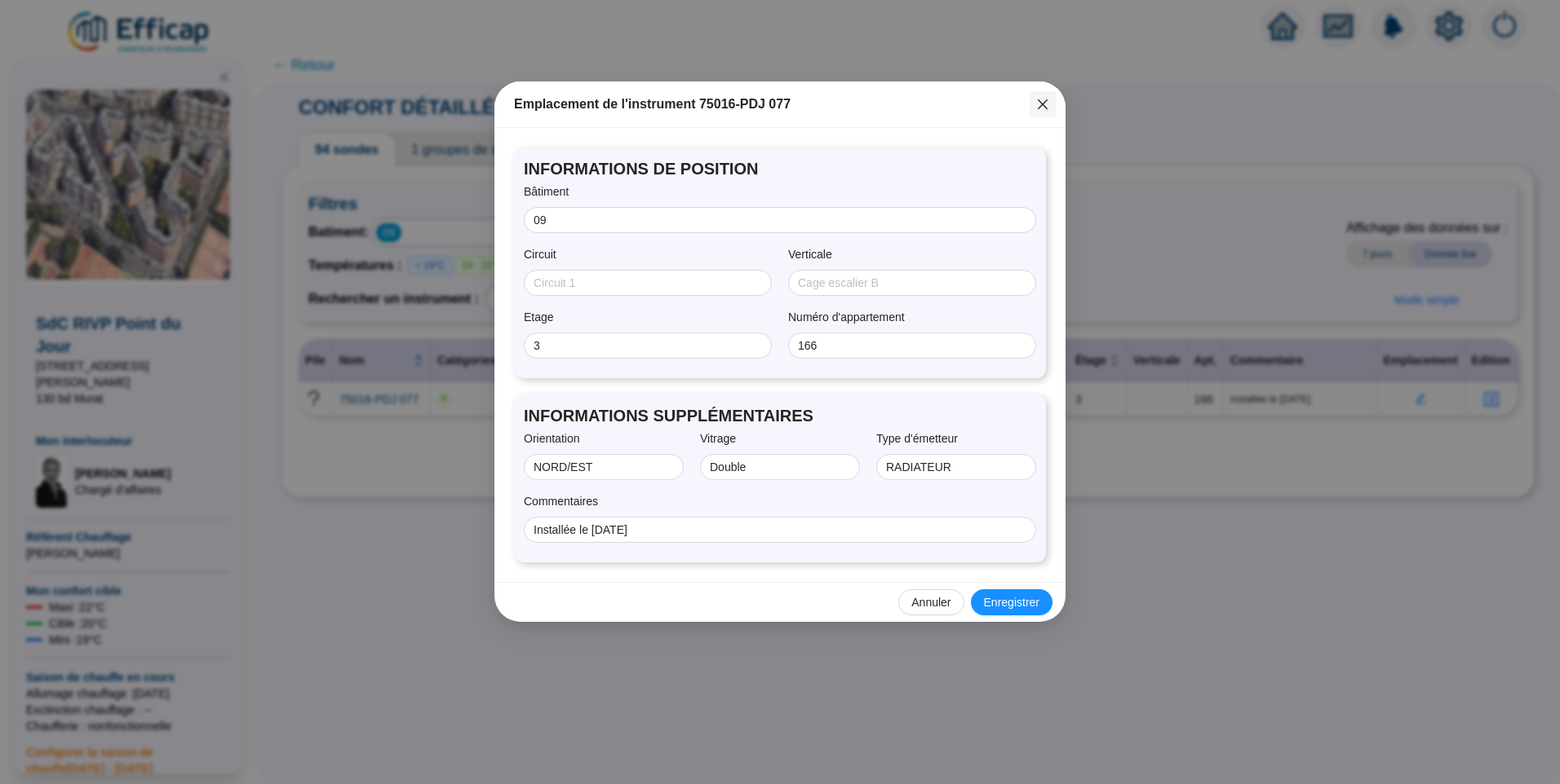
click at [1041, 106] on icon "close" at bounding box center [1043, 105] width 10 height 10
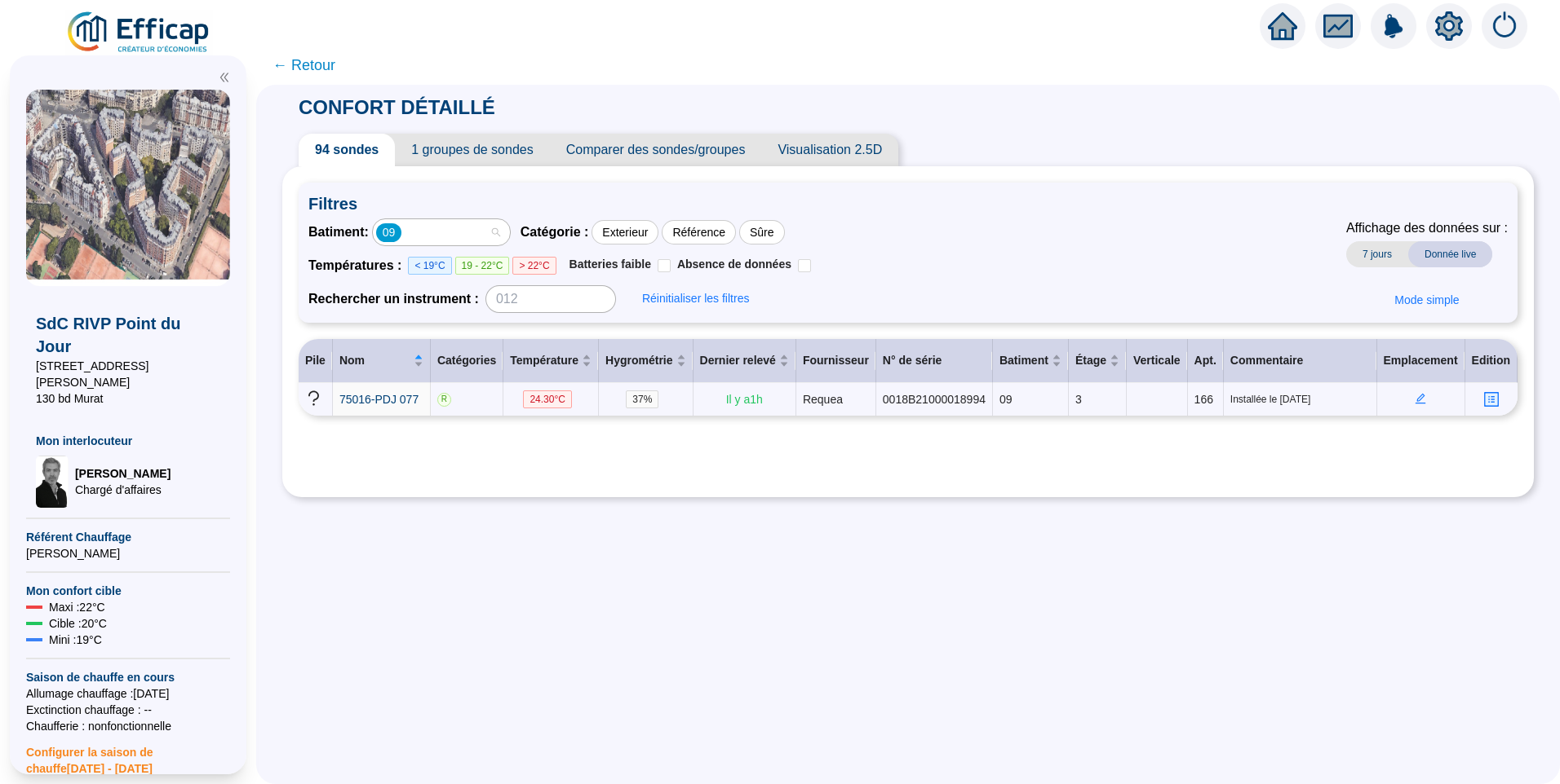
click at [460, 232] on div "09" at bounding box center [432, 231] width 114 height 23
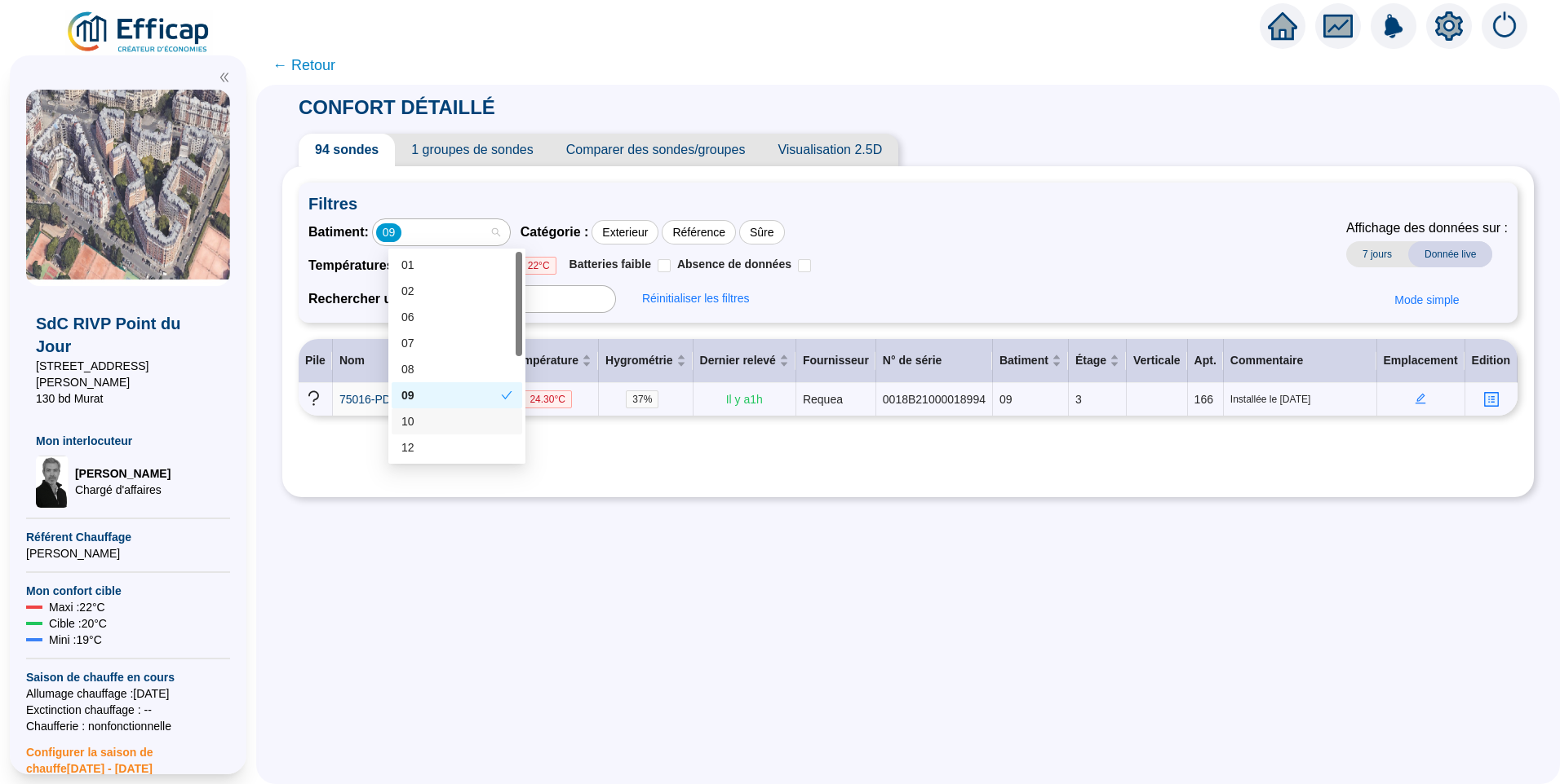
click at [427, 426] on div "10" at bounding box center [457, 421] width 111 height 17
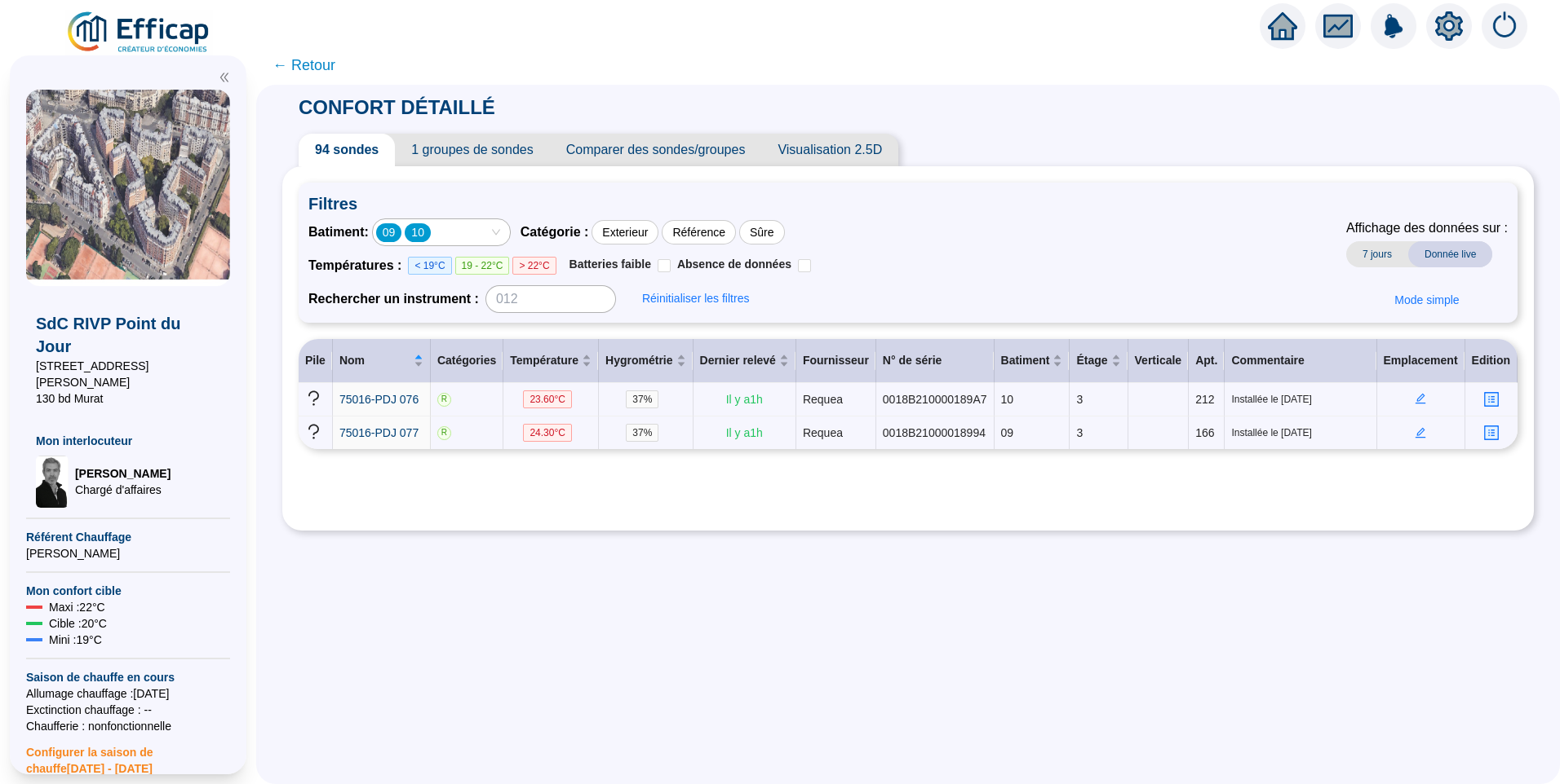
click at [457, 234] on div "09 10" at bounding box center [432, 231] width 114 height 23
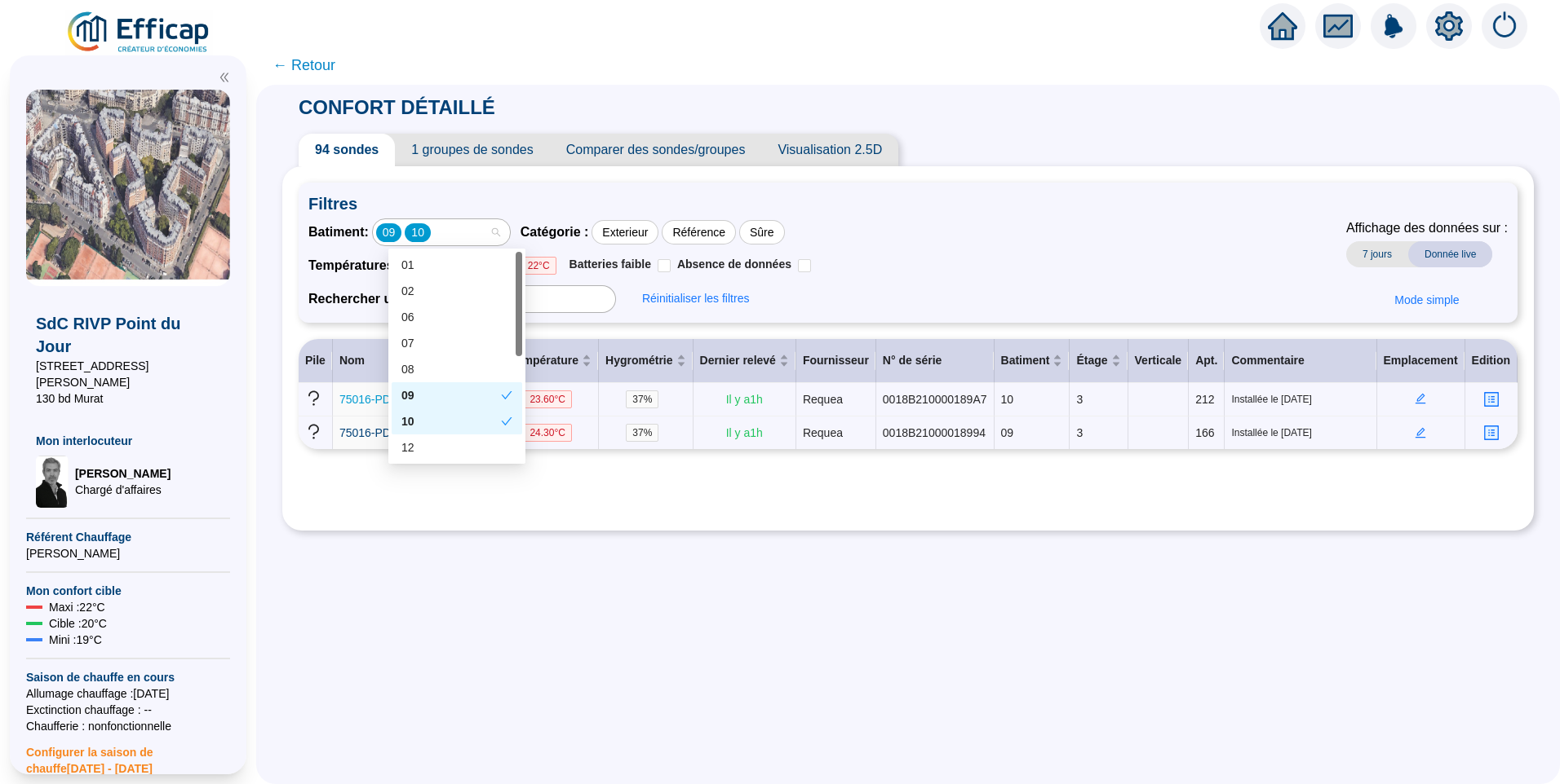
click at [420, 395] on div "09" at bounding box center [451, 395] width 100 height 17
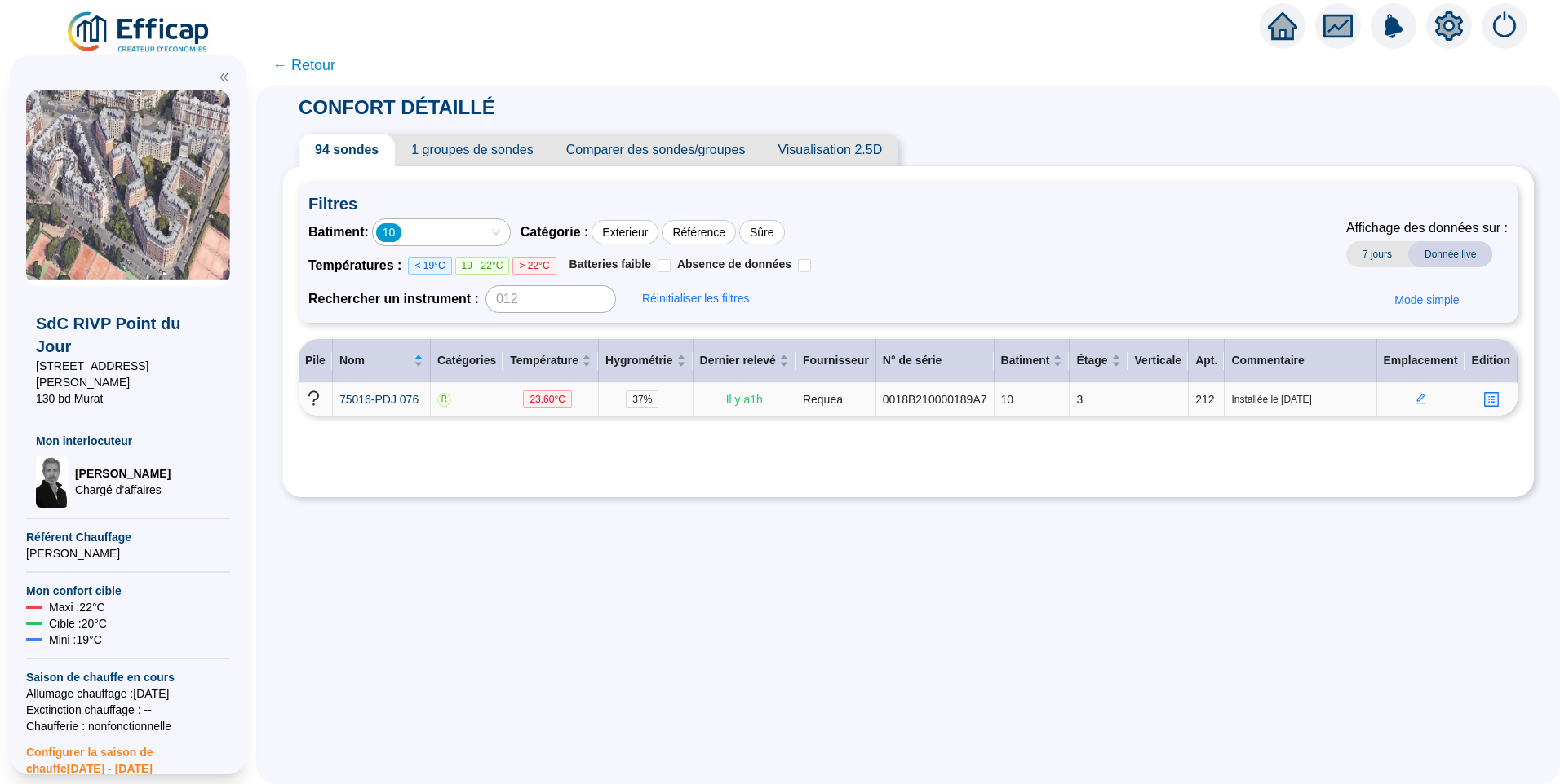
click at [1418, 400] on icon "edit" at bounding box center [1421, 398] width 6 height 6
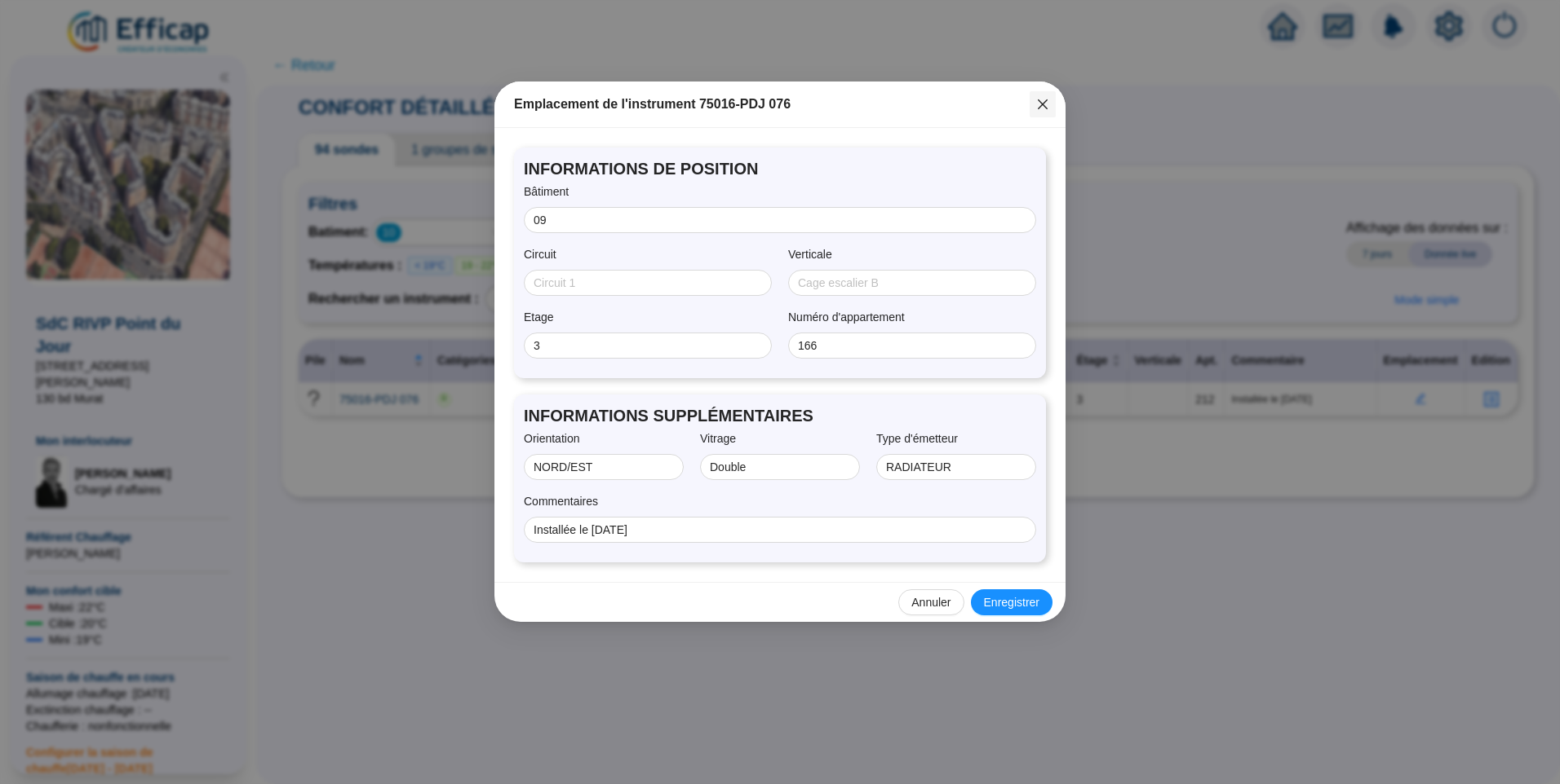
click at [1039, 105] on icon "close" at bounding box center [1042, 104] width 13 height 13
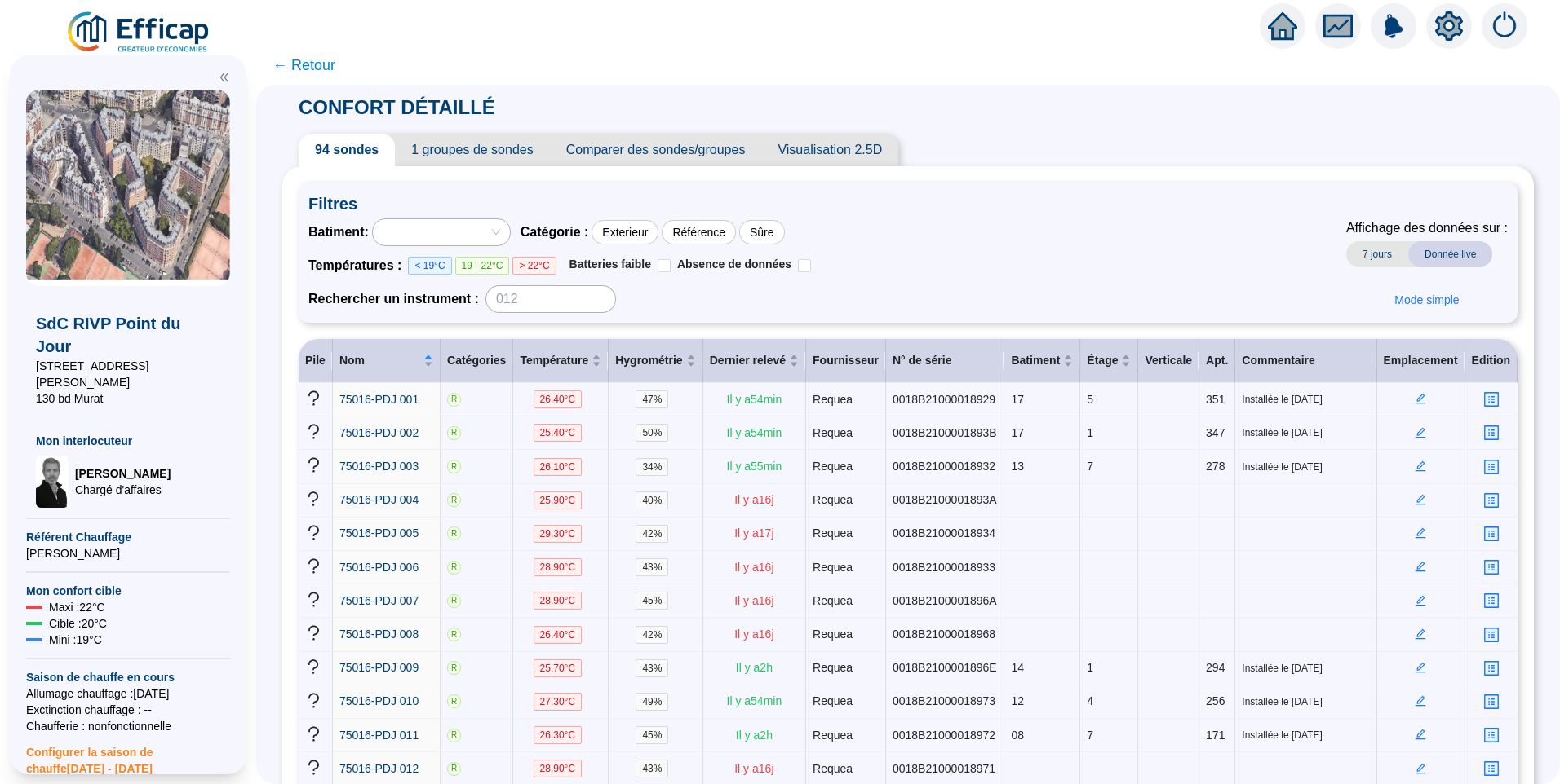
click at [461, 239] on div at bounding box center [432, 231] width 114 height 23
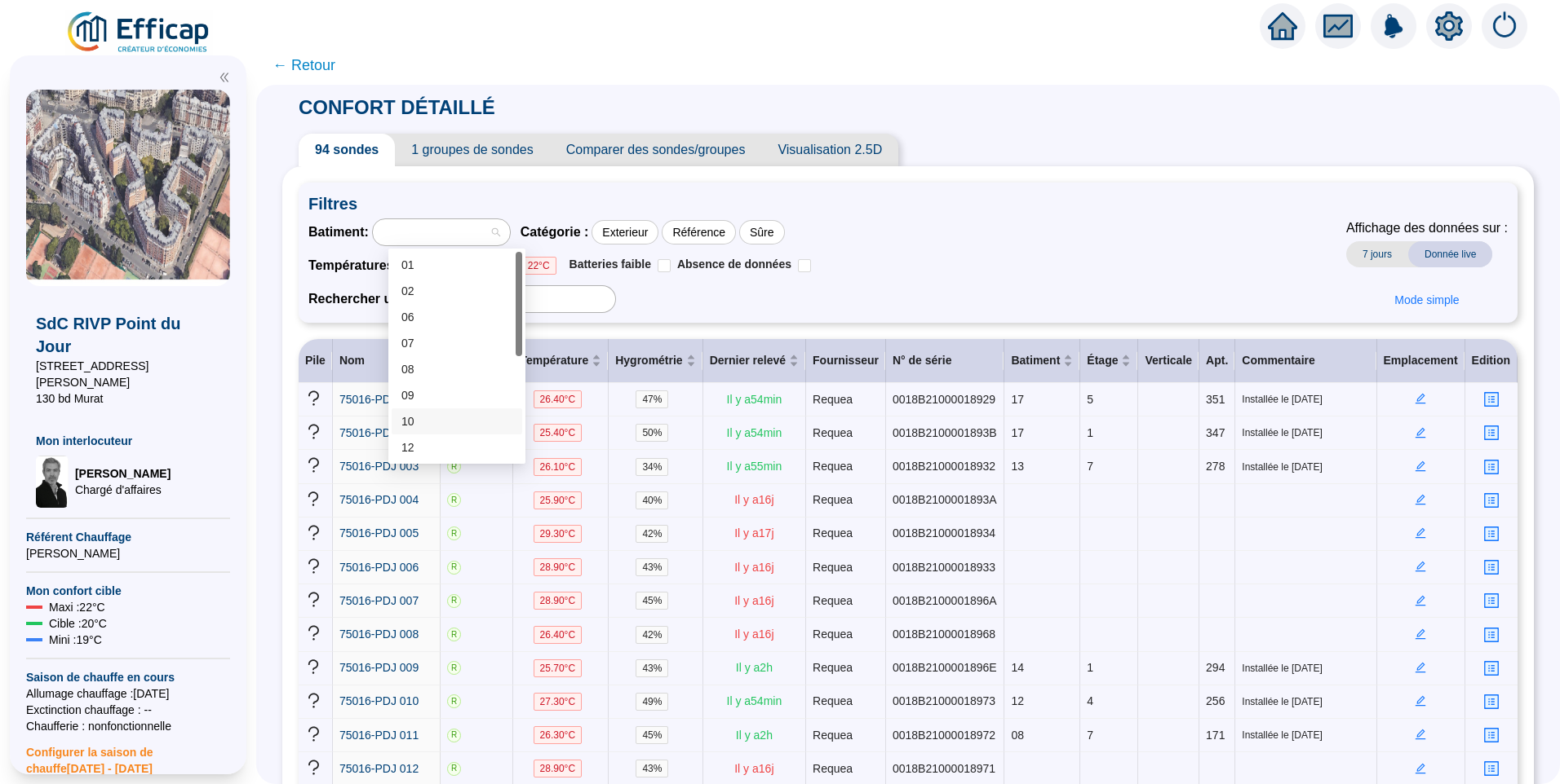
click at [435, 423] on div "10" at bounding box center [457, 421] width 111 height 17
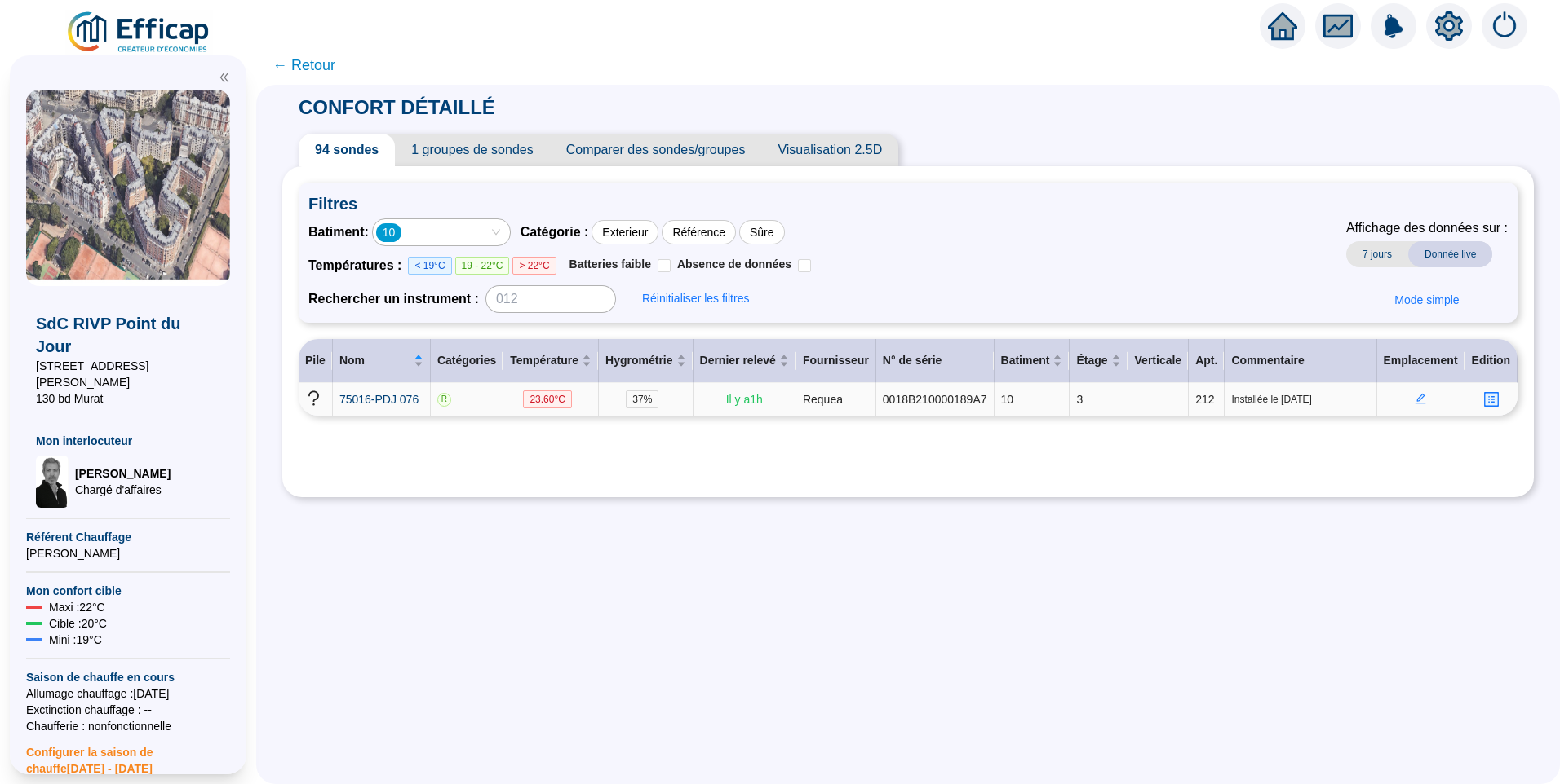
click at [1415, 402] on icon "edit" at bounding box center [1421, 398] width 12 height 12
